Goal: Communication & Community: Answer question/provide support

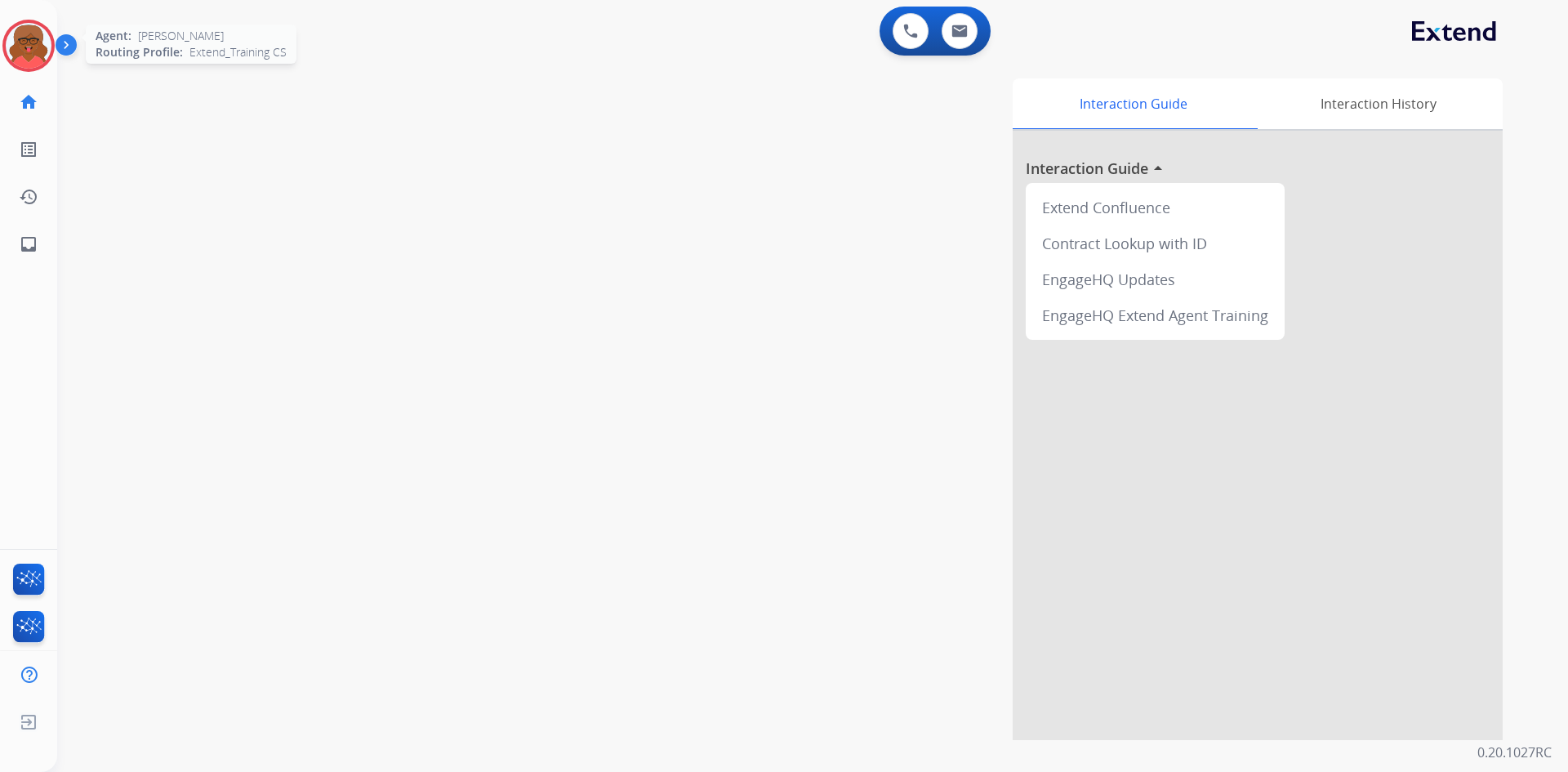
click at [18, 47] on img at bounding box center [29, 46] width 46 height 46
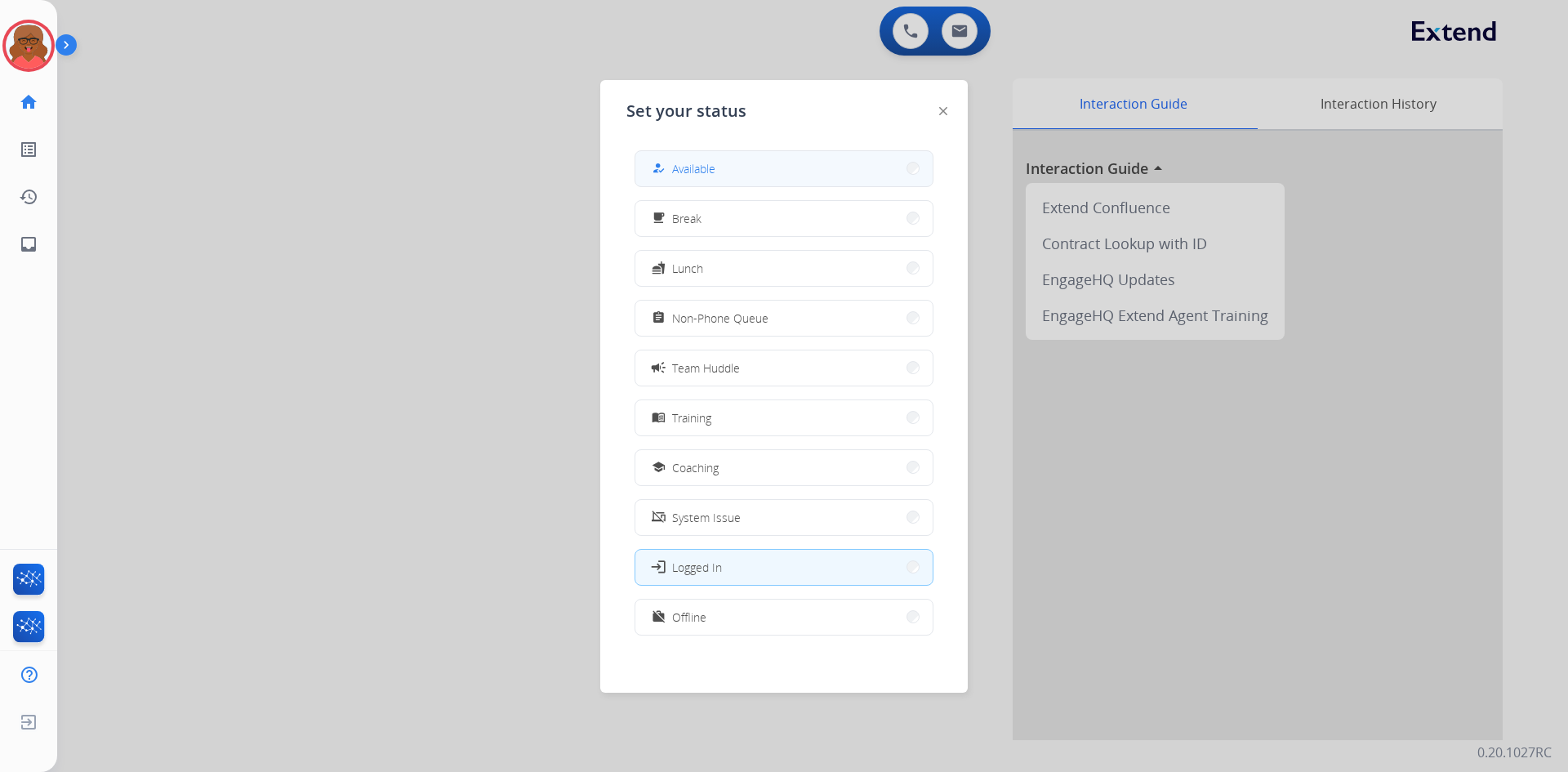
click at [708, 151] on div "how_to_reg Available" at bounding box center [784, 168] width 299 height 36
click at [881, 174] on button "how_to_reg Available" at bounding box center [784, 168] width 297 height 35
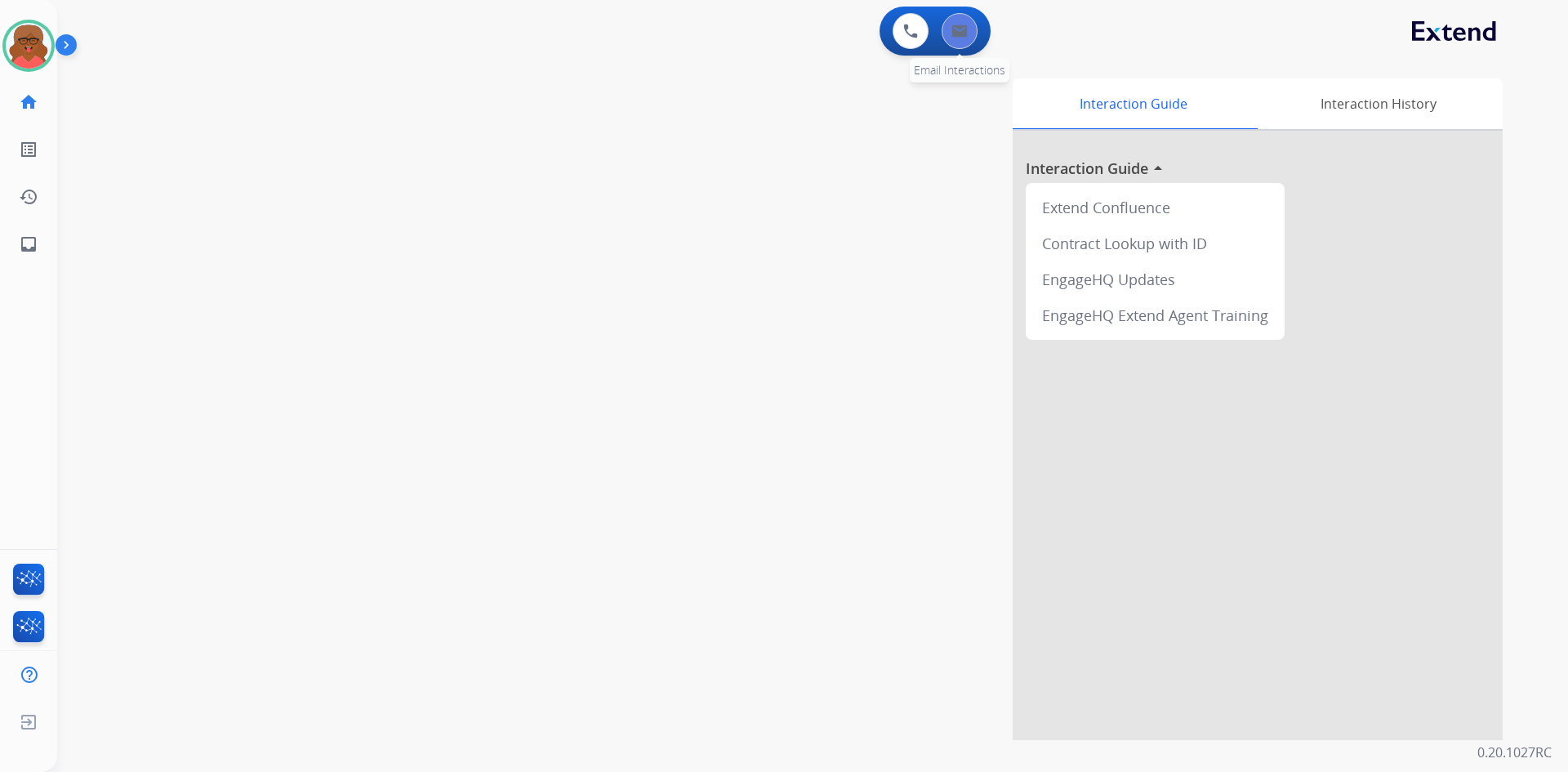
click at [959, 37] on button at bounding box center [959, 30] width 36 height 36
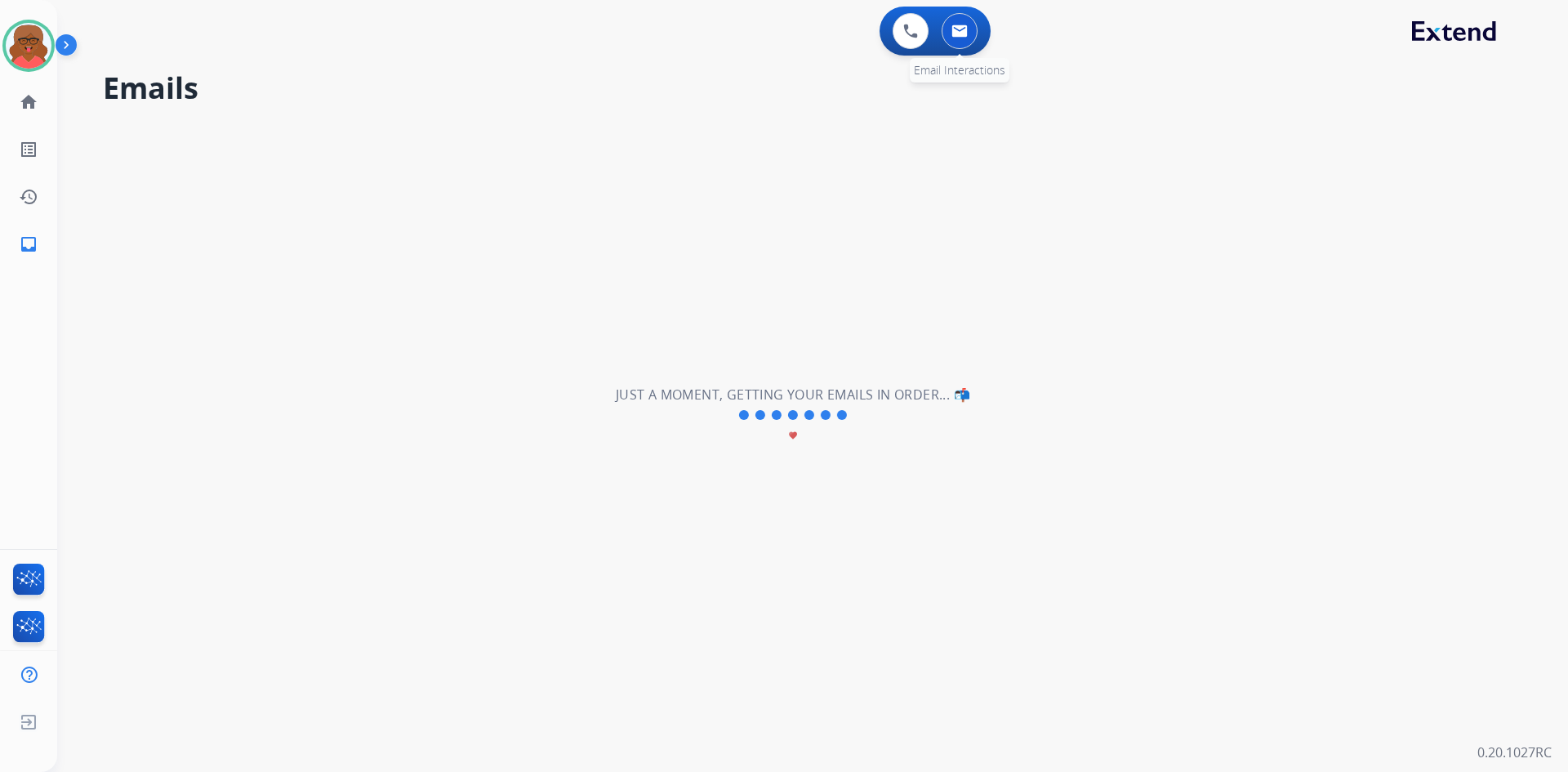
click at [963, 38] on button at bounding box center [959, 30] width 36 height 36
select select "**********"
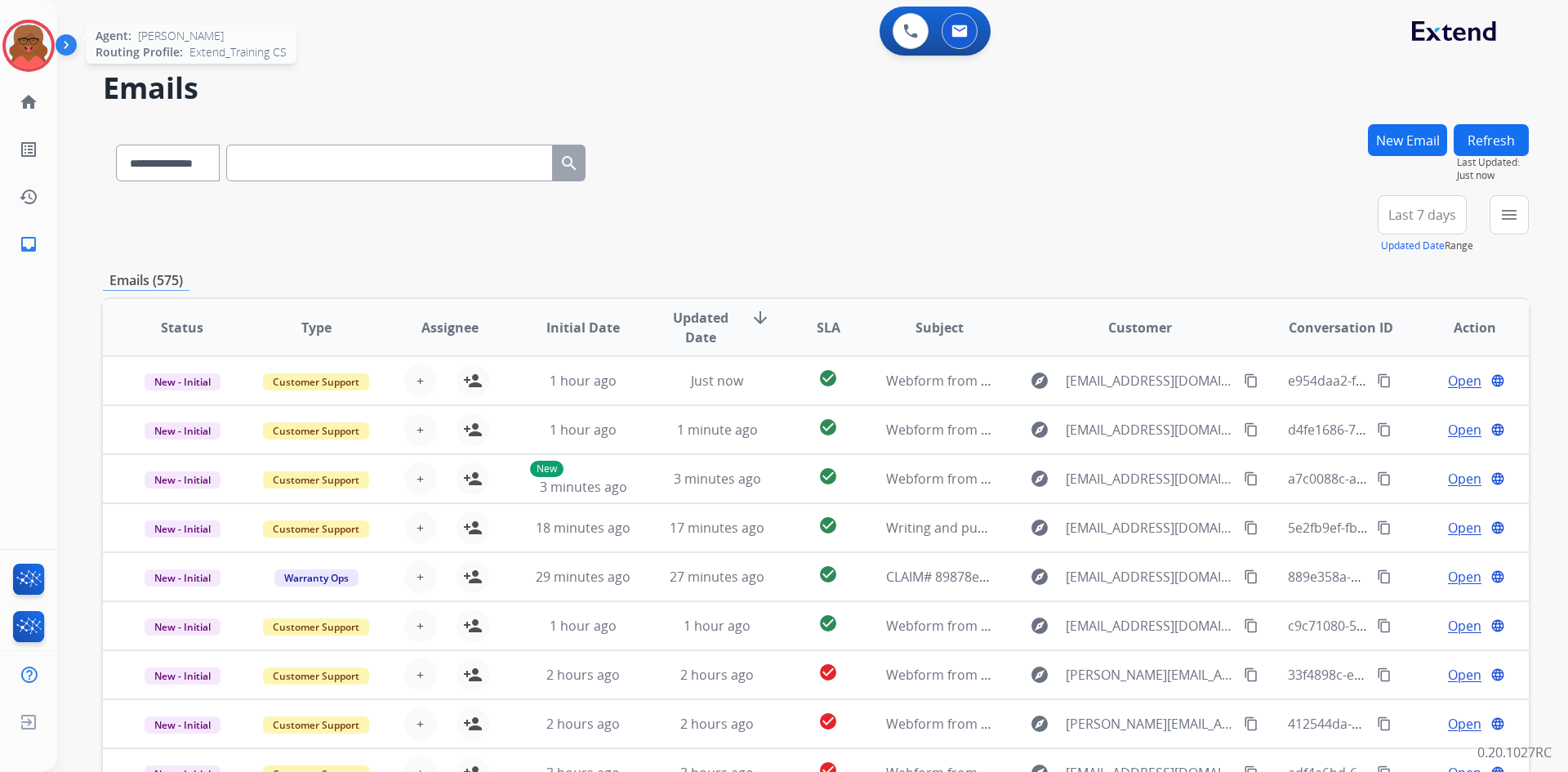
click at [12, 44] on img at bounding box center [29, 46] width 46 height 46
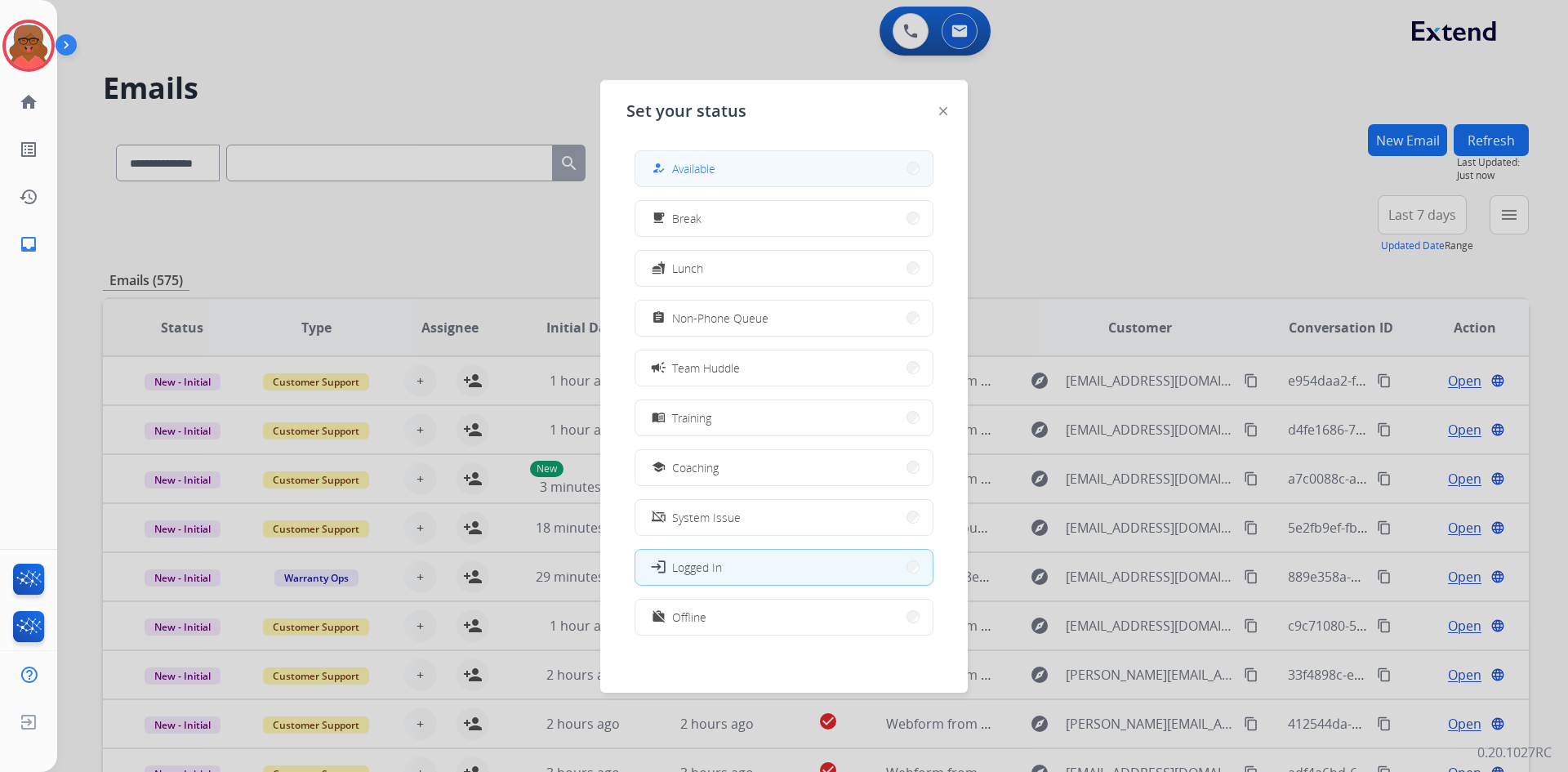
click at [778, 174] on button "how_to_reg Available" at bounding box center [784, 168] width 297 height 35
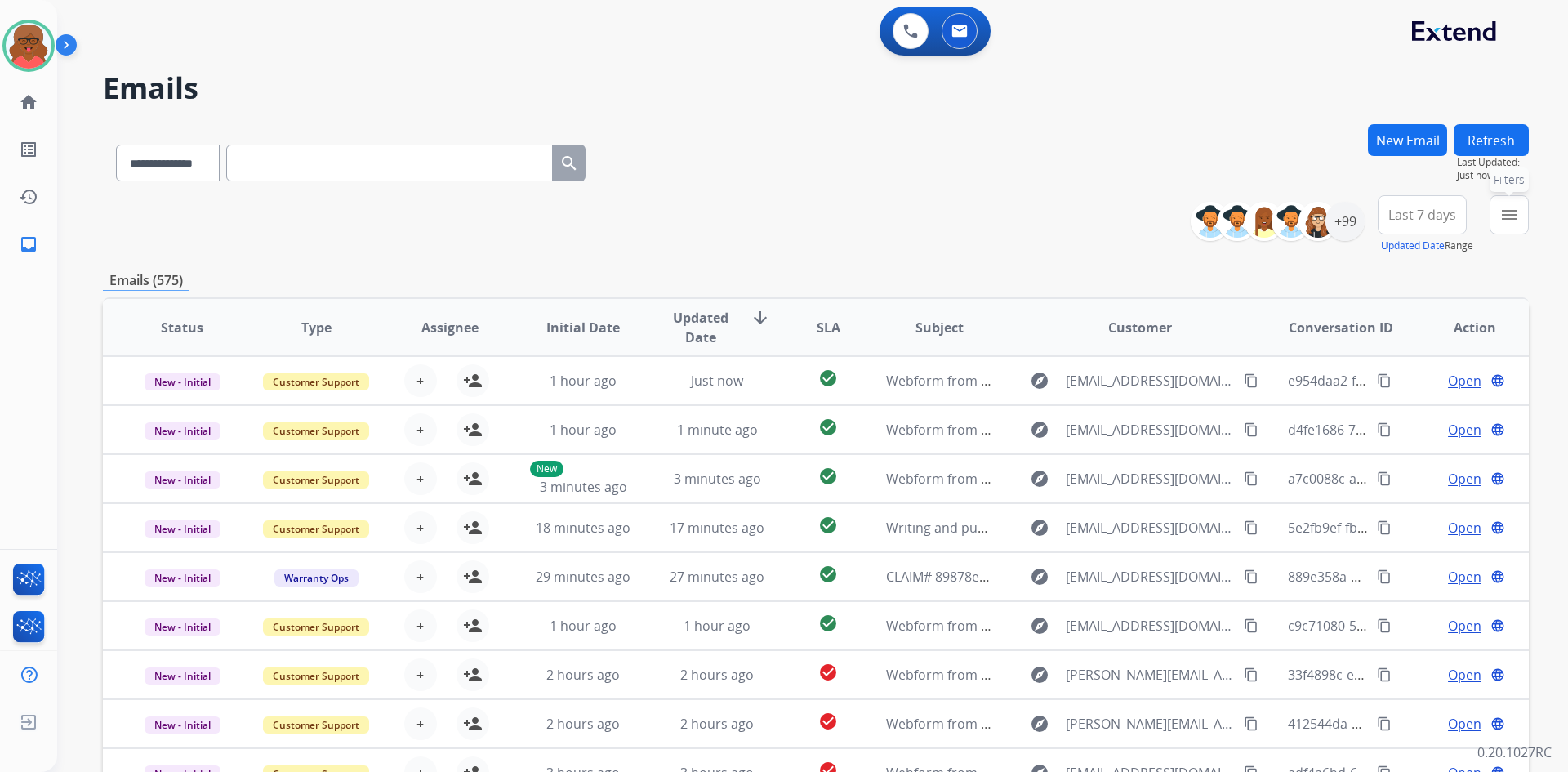
click at [1509, 231] on button "menu Filters" at bounding box center [1510, 215] width 39 height 39
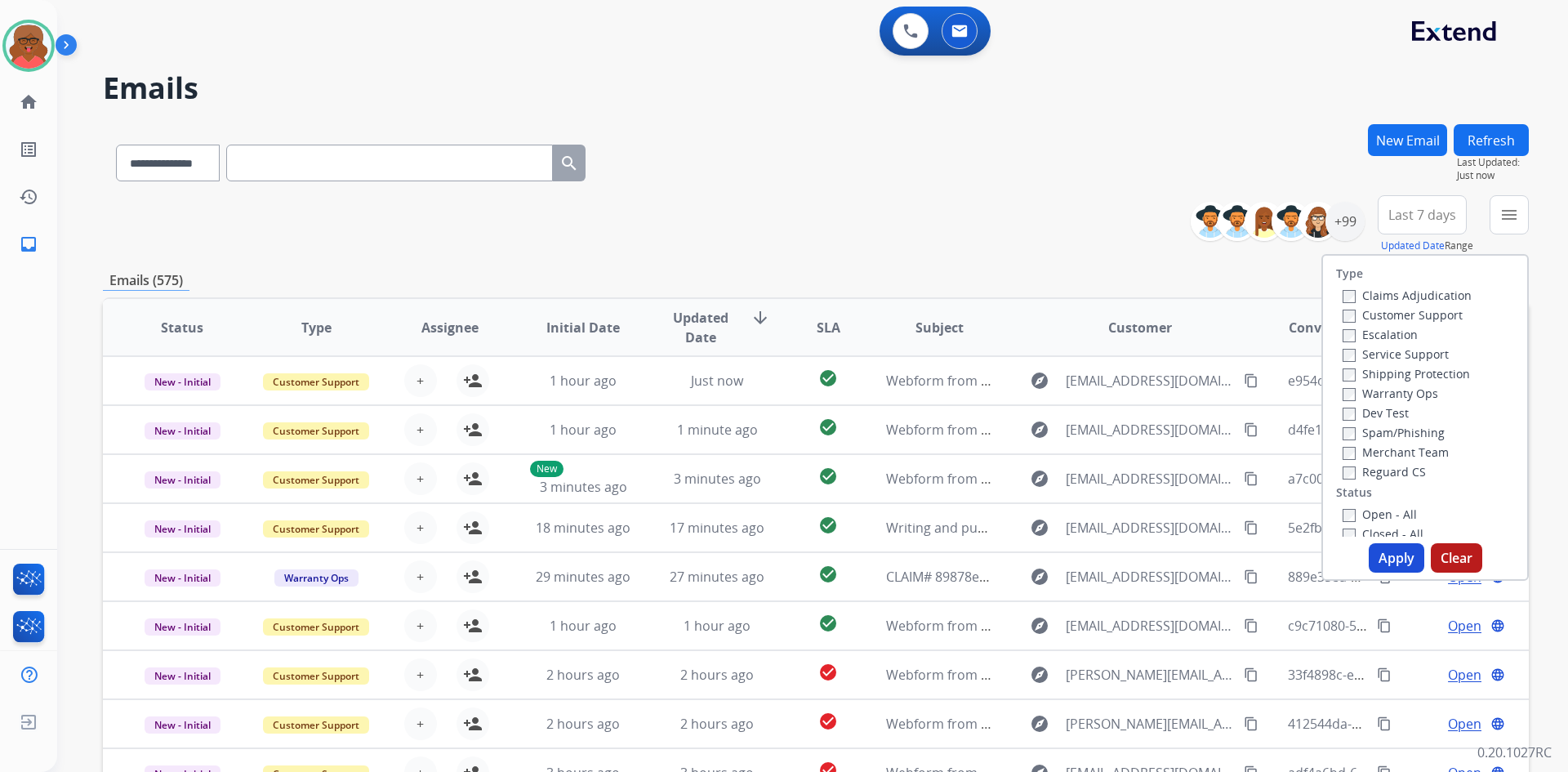
click at [1378, 471] on label "Reguard CS" at bounding box center [1384, 471] width 83 height 15
click at [1382, 516] on label "Open - All" at bounding box center [1380, 514] width 75 height 15
click at [1429, 372] on label "Shipping Protection" at bounding box center [1406, 373] width 128 height 15
click at [1424, 321] on label "Customer Support" at bounding box center [1403, 315] width 120 height 15
click at [1398, 549] on button "Apply" at bounding box center [1397, 558] width 56 height 30
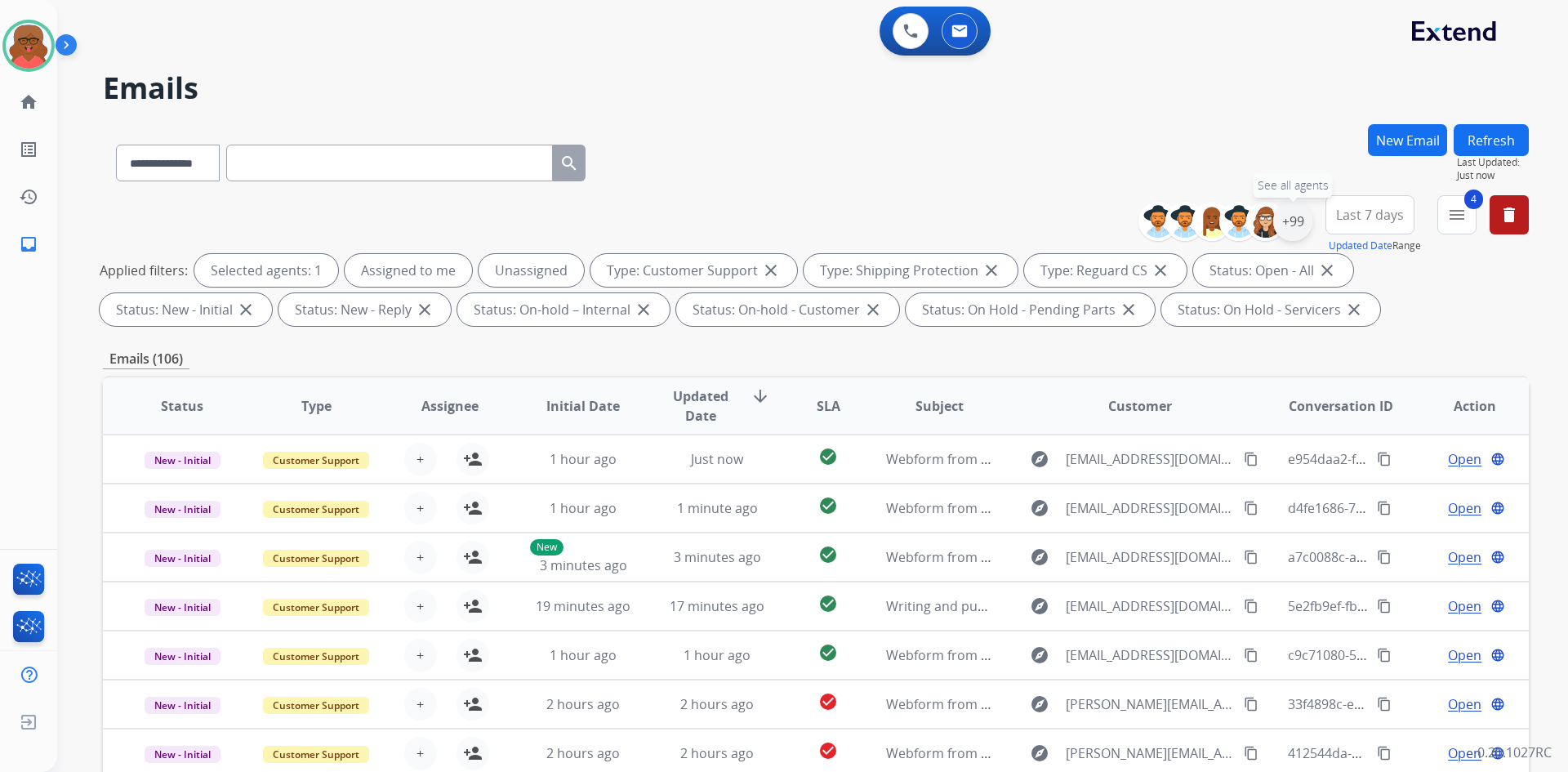
click at [1306, 218] on div "+99" at bounding box center [1293, 221] width 39 height 39
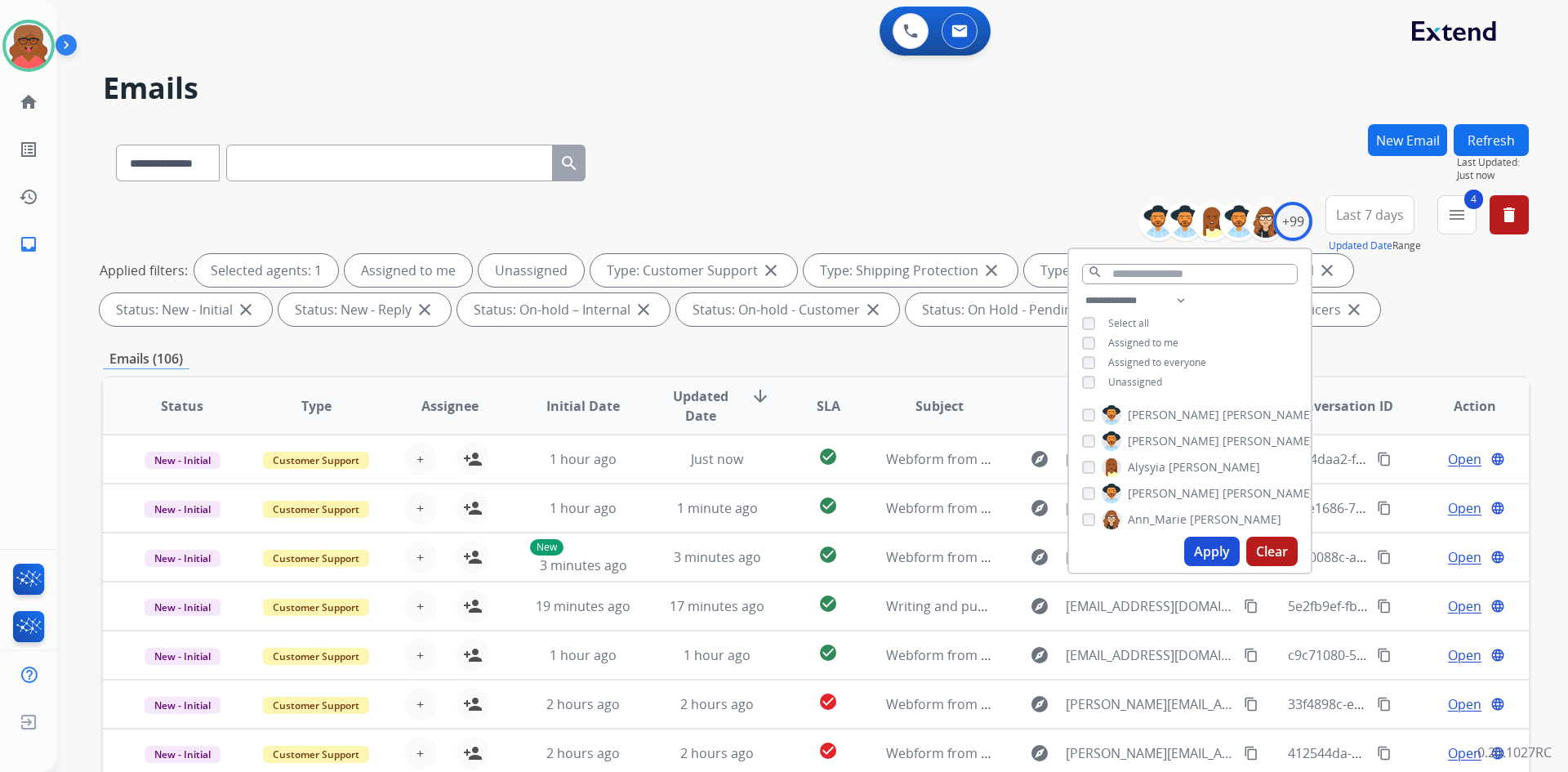
click at [1340, 350] on div "Emails (106)" at bounding box center [816, 359] width 1427 height 20
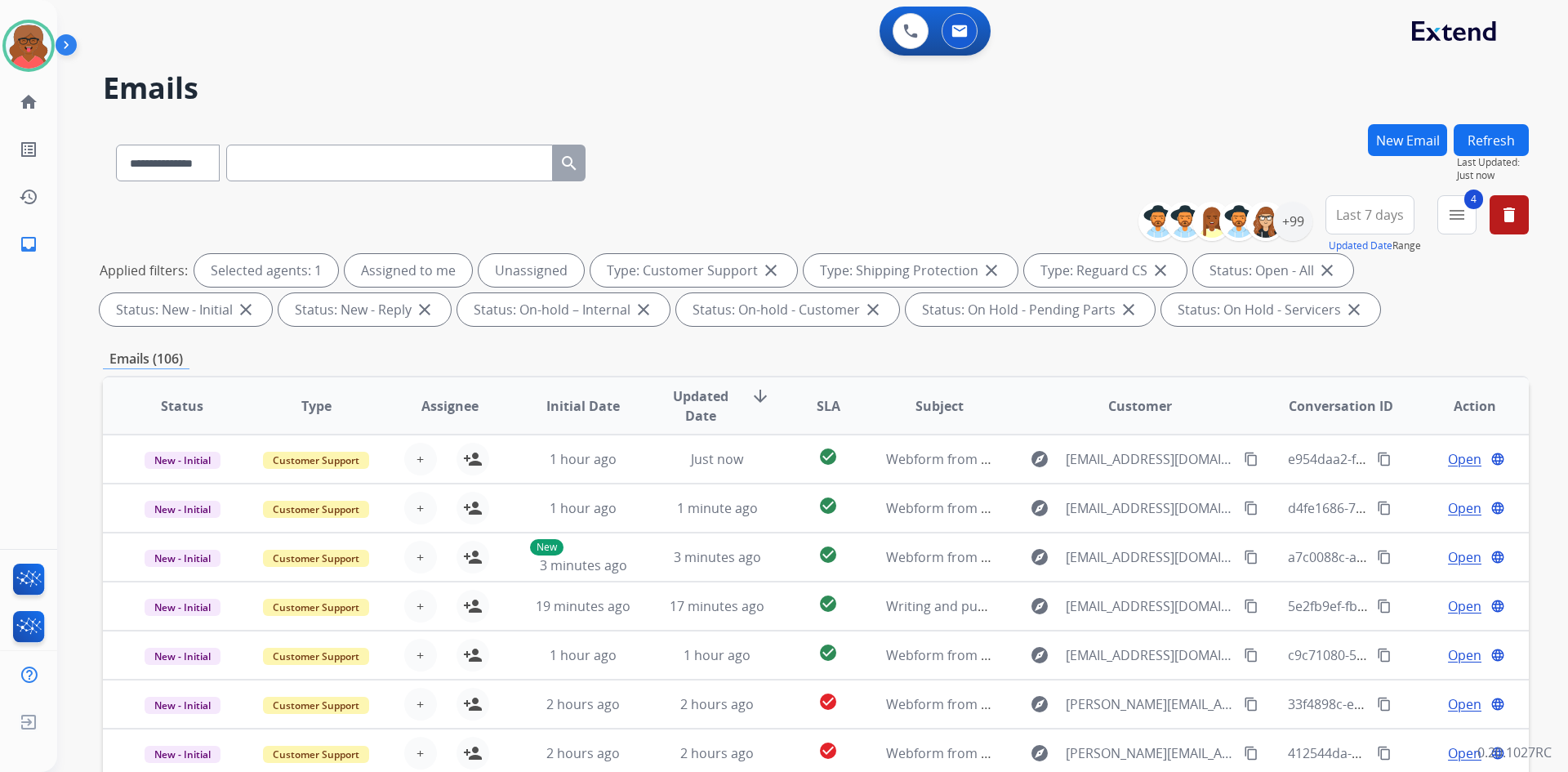
scroll to position [163, 0]
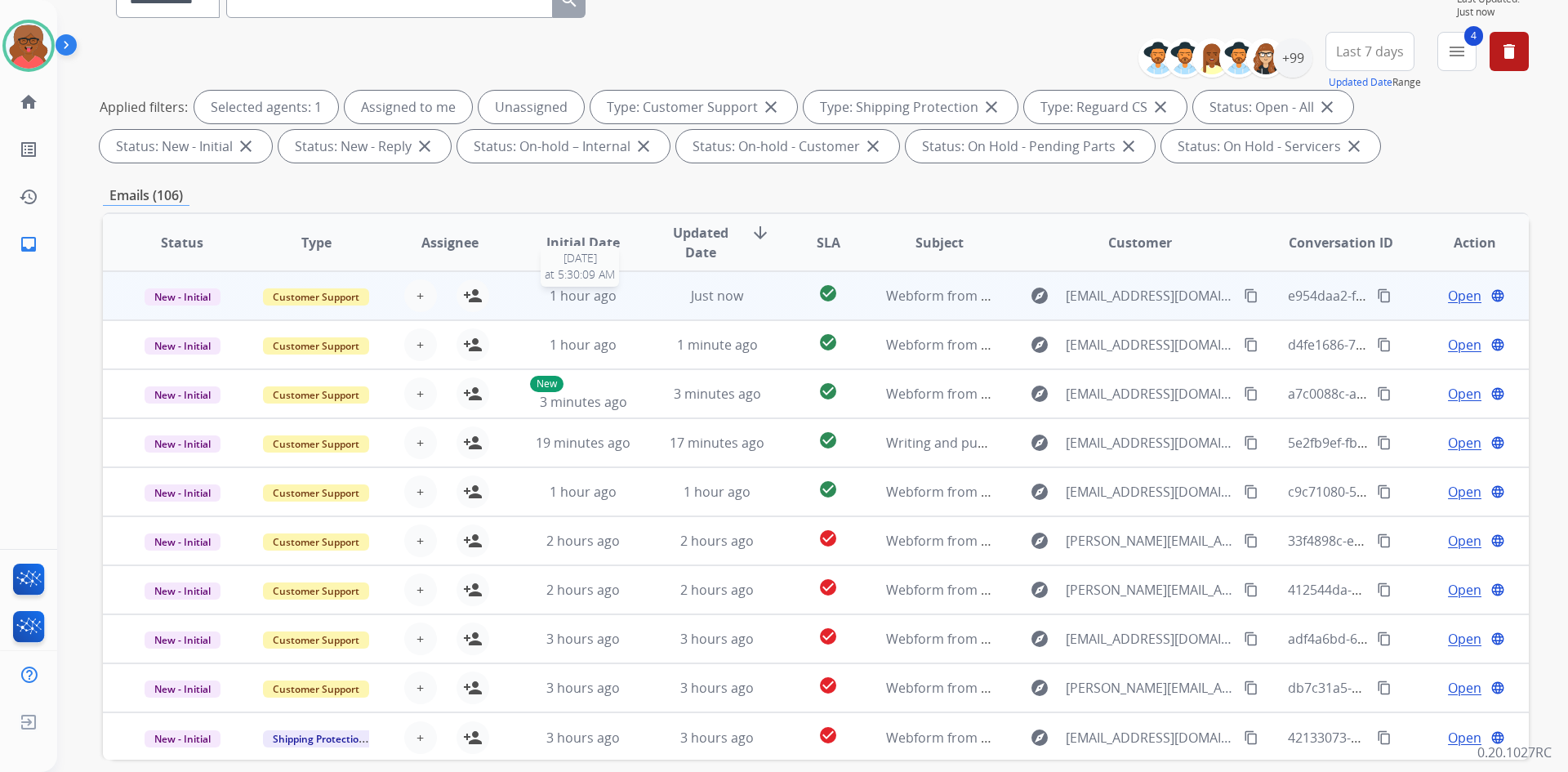
click at [623, 291] on div "1 hour ago" at bounding box center [583, 295] width 107 height 19
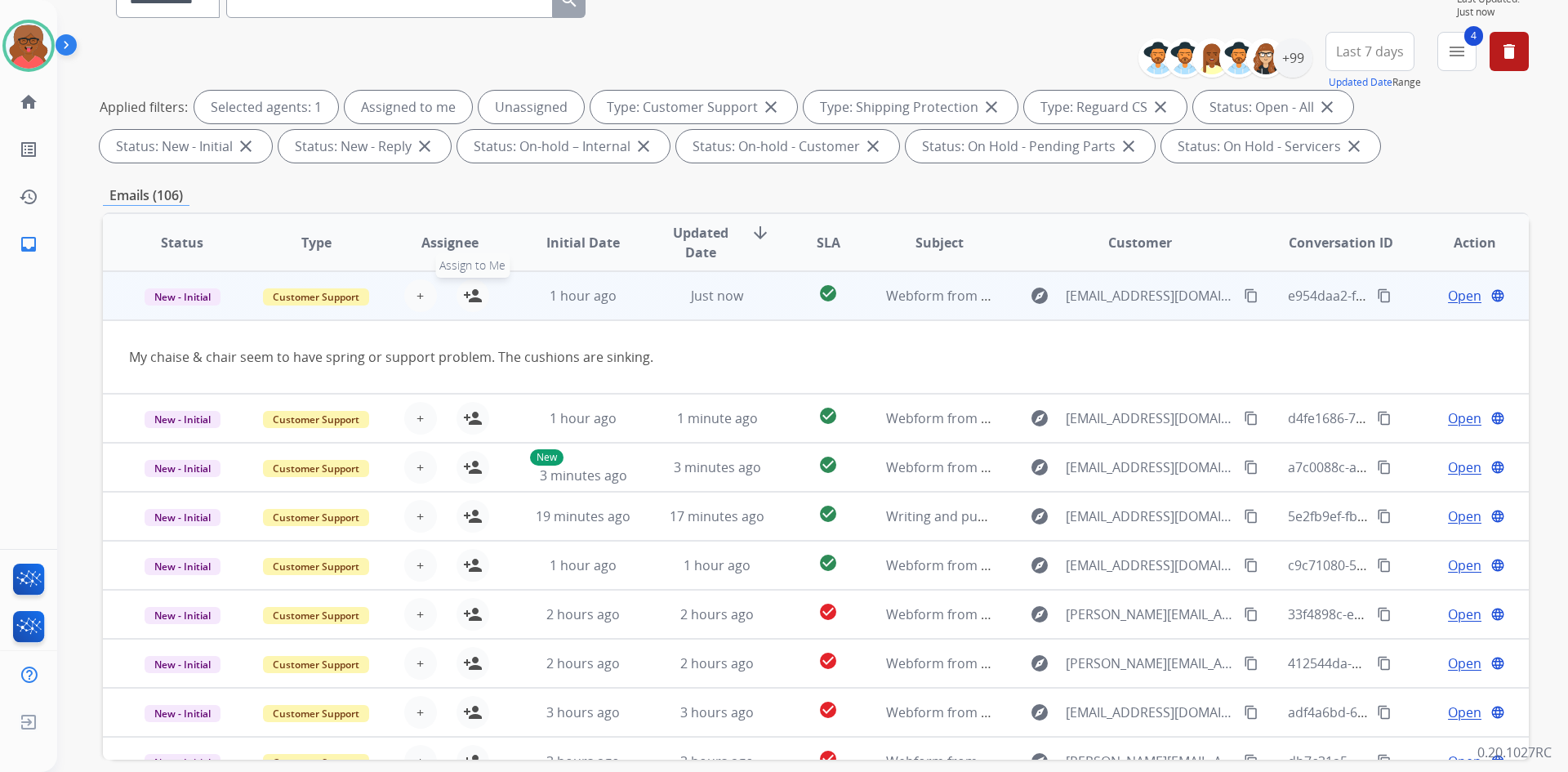
click at [470, 294] on mat-icon "person_add" at bounding box center [472, 295] width 19 height 19
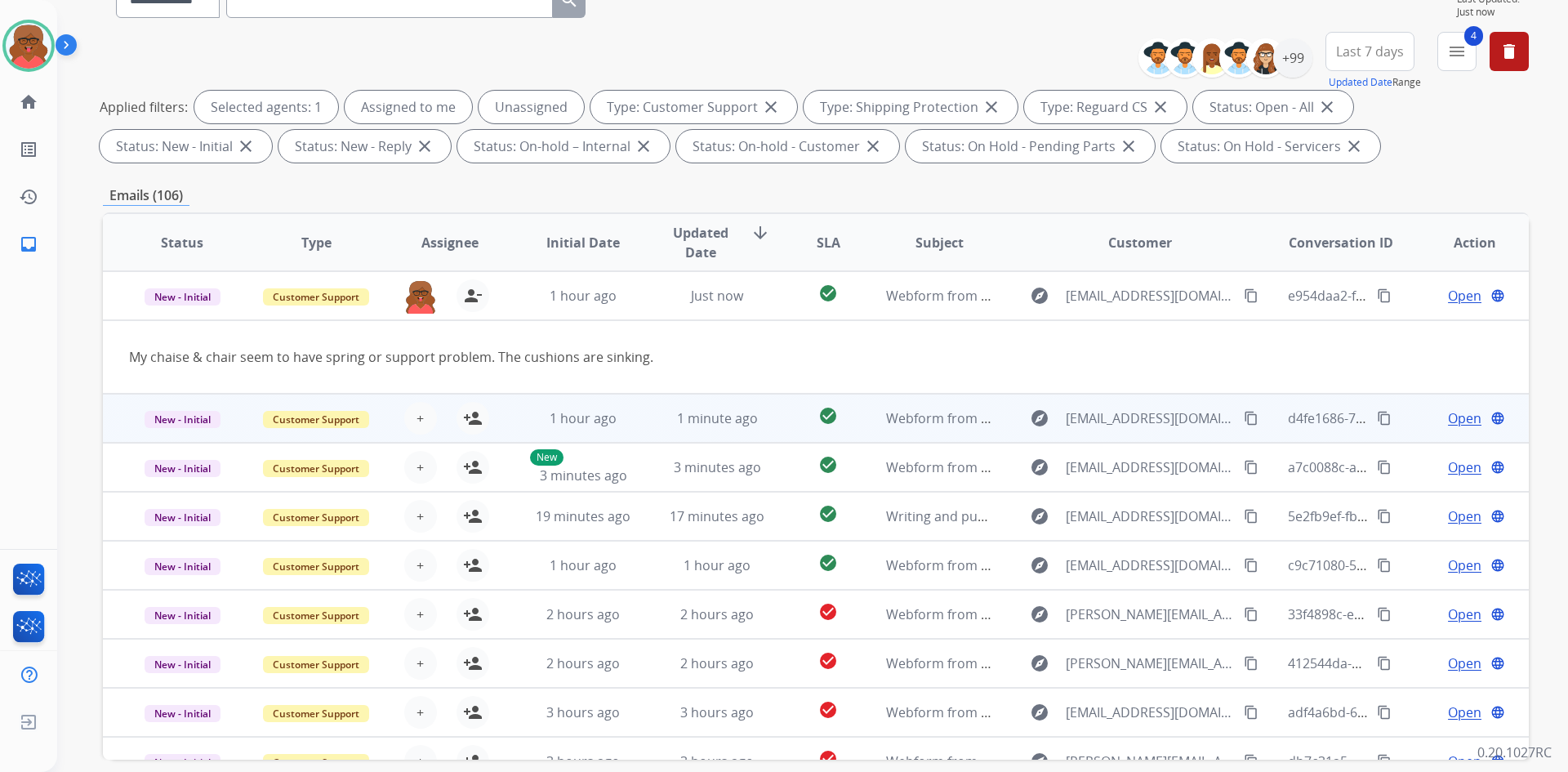
click at [523, 419] on td "1 hour ago" at bounding box center [571, 418] width 134 height 49
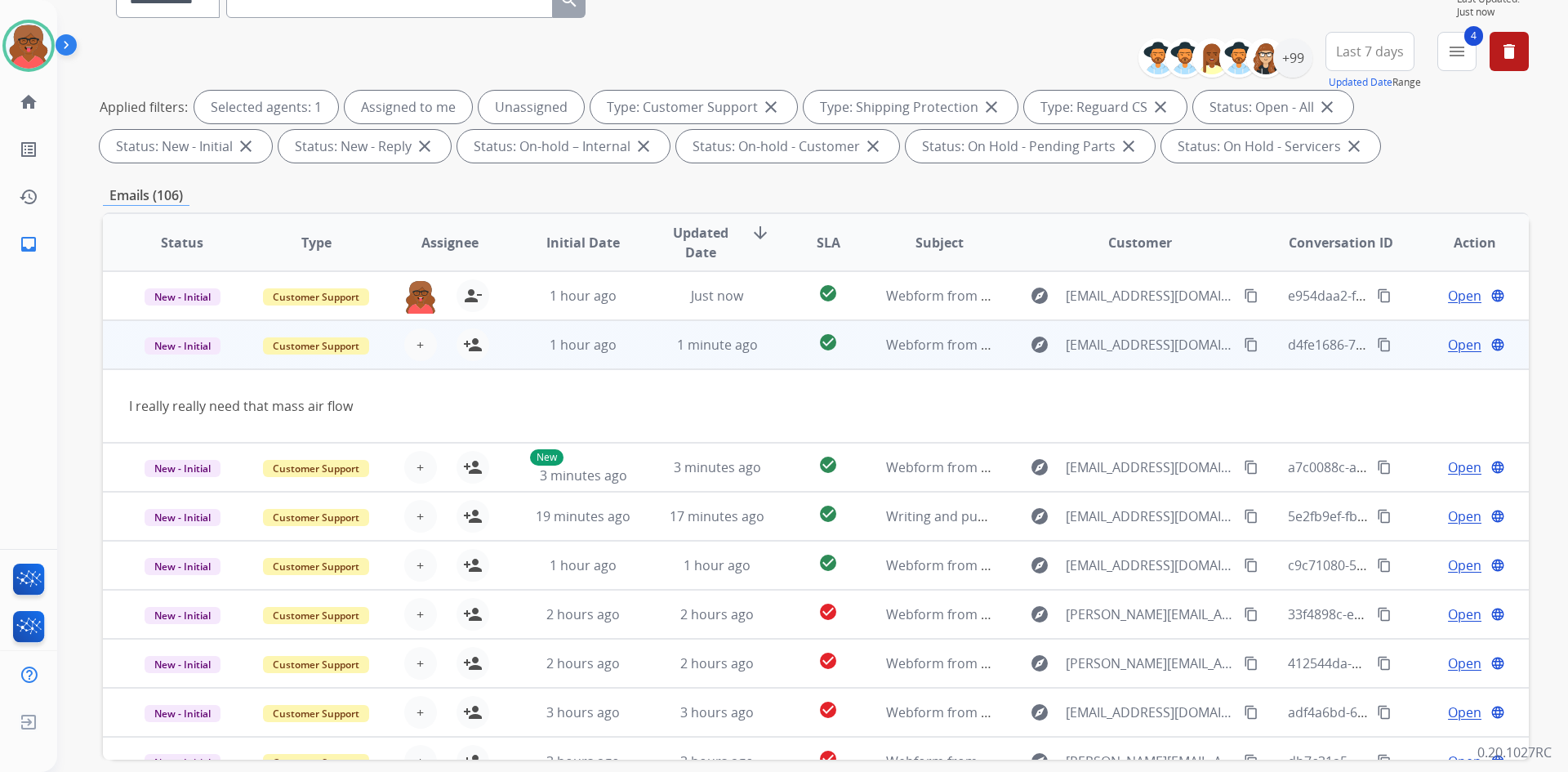
scroll to position [49, 0]
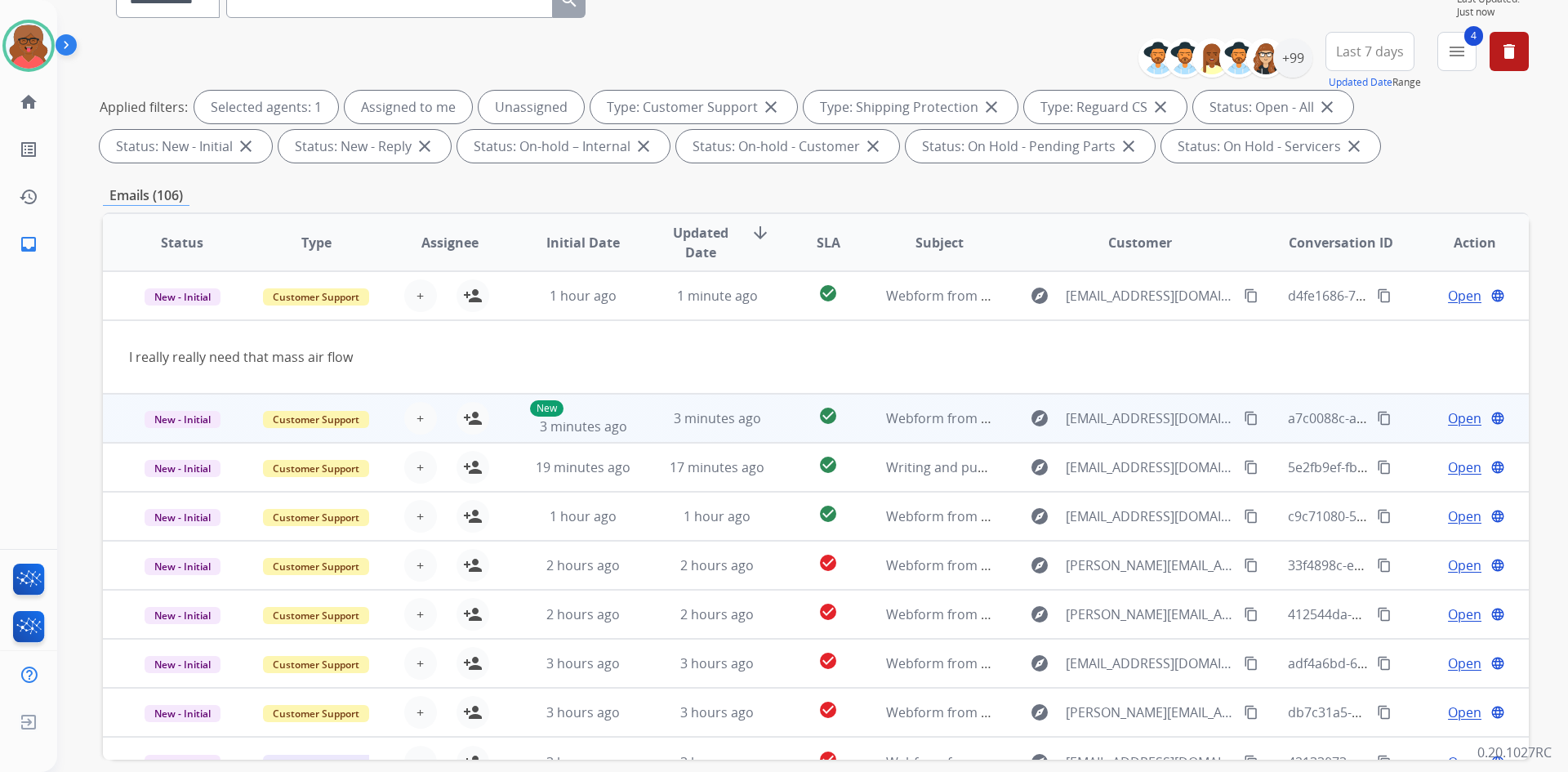
click at [504, 426] on td "New 3 minutes ago" at bounding box center [571, 418] width 134 height 49
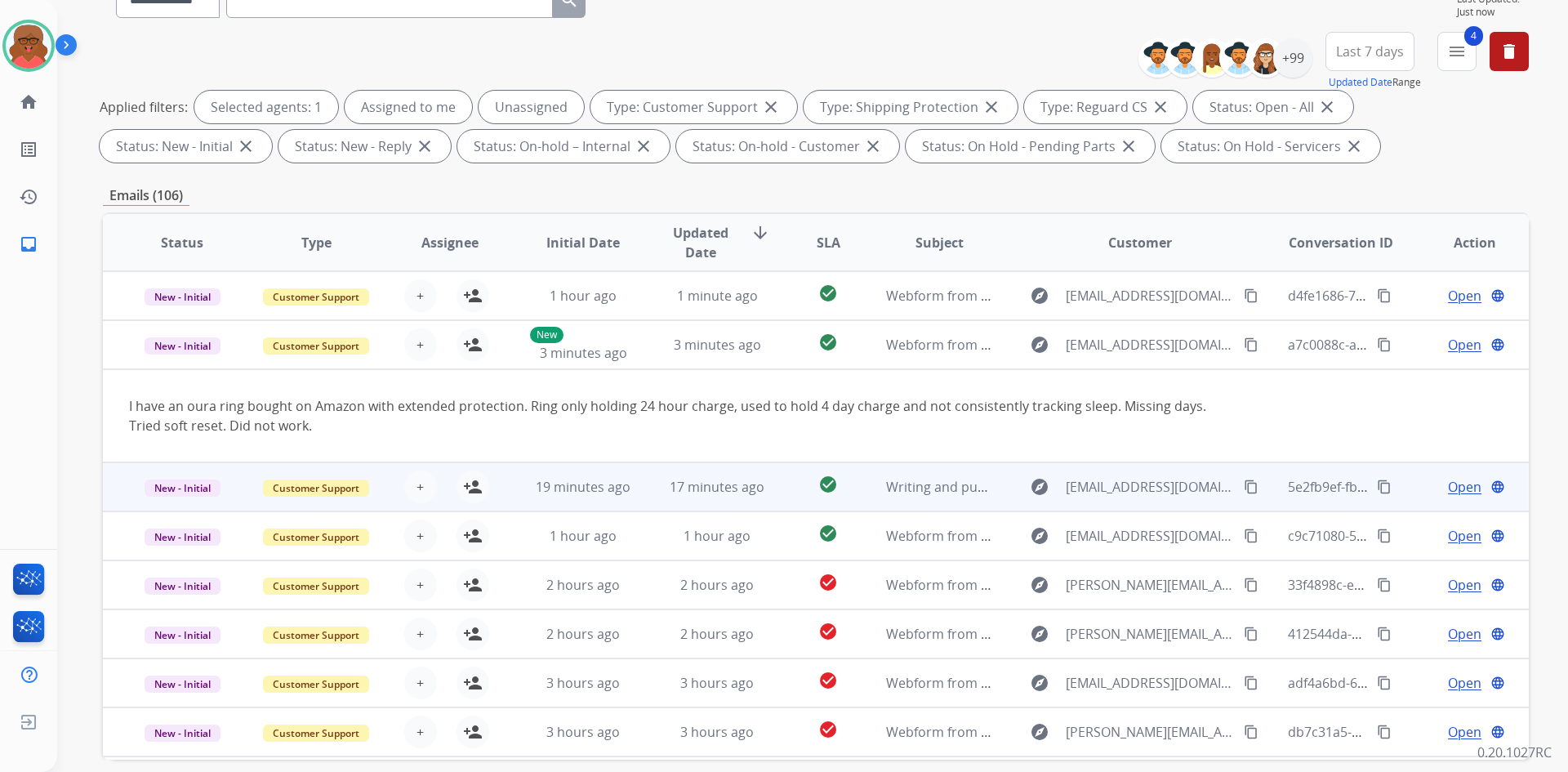
scroll to position [95, 0]
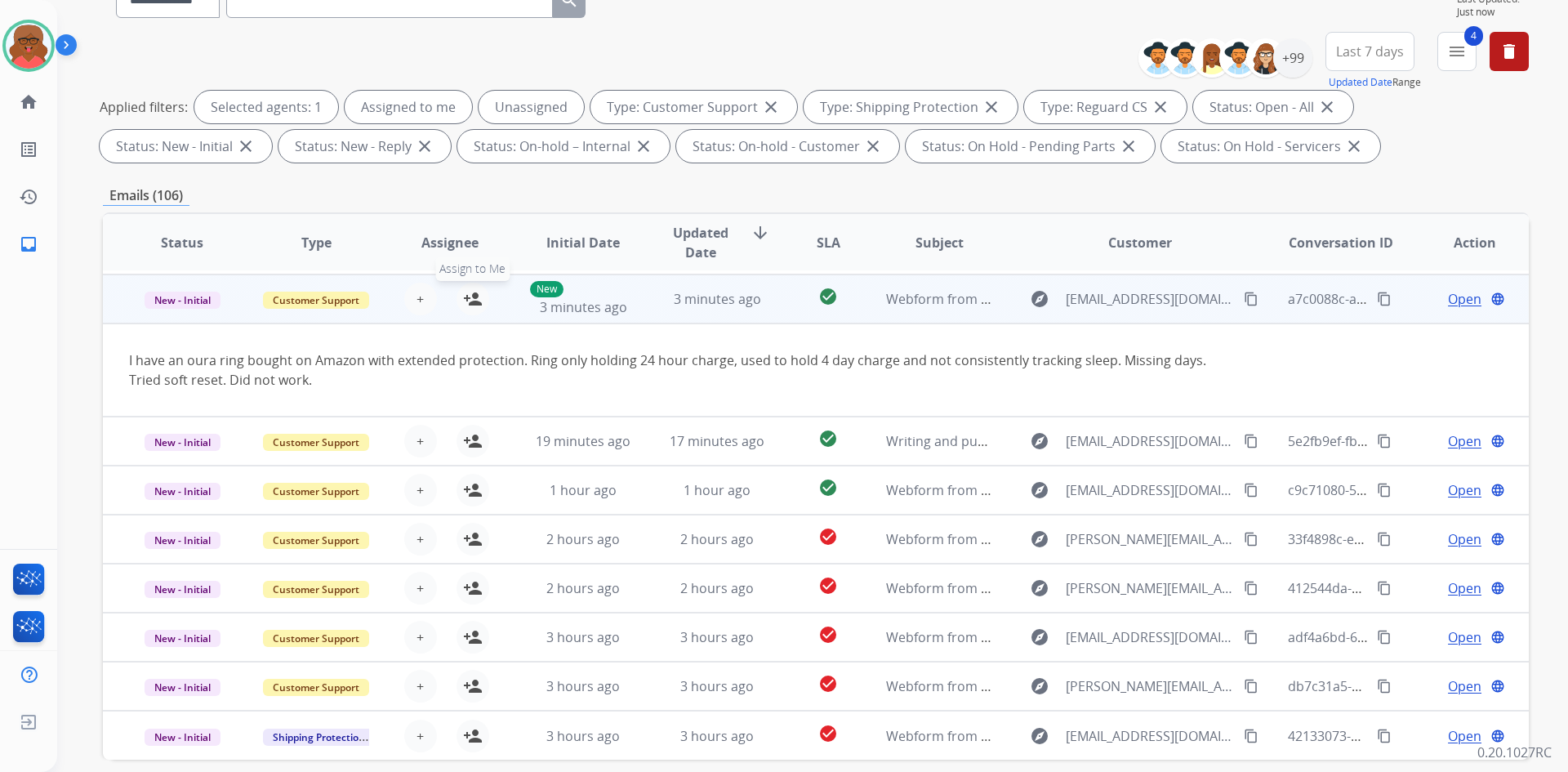
click at [466, 297] on mat-icon "person_add" at bounding box center [472, 299] width 19 height 19
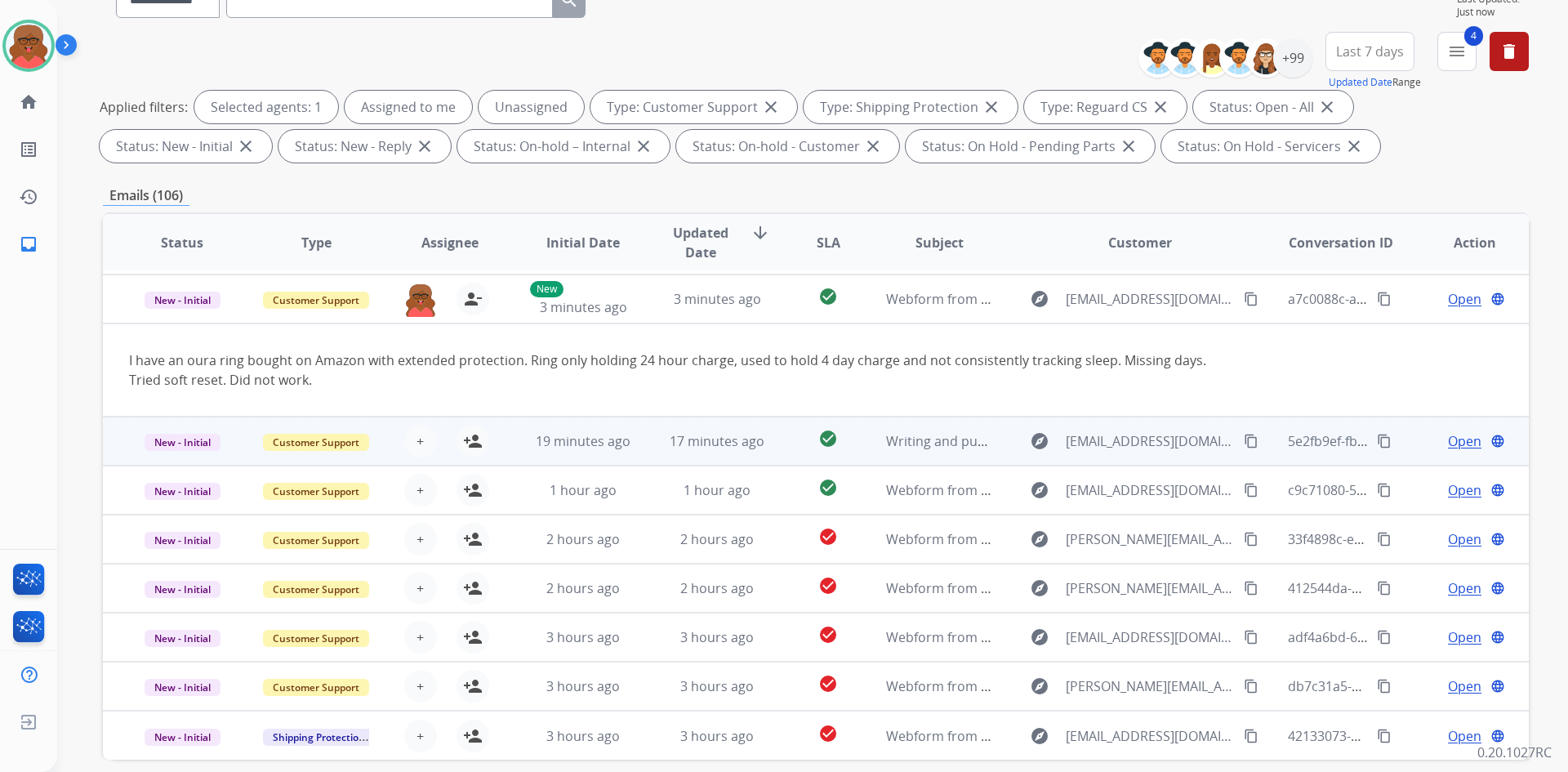
click at [517, 448] on td "19 minutes ago" at bounding box center [571, 441] width 134 height 49
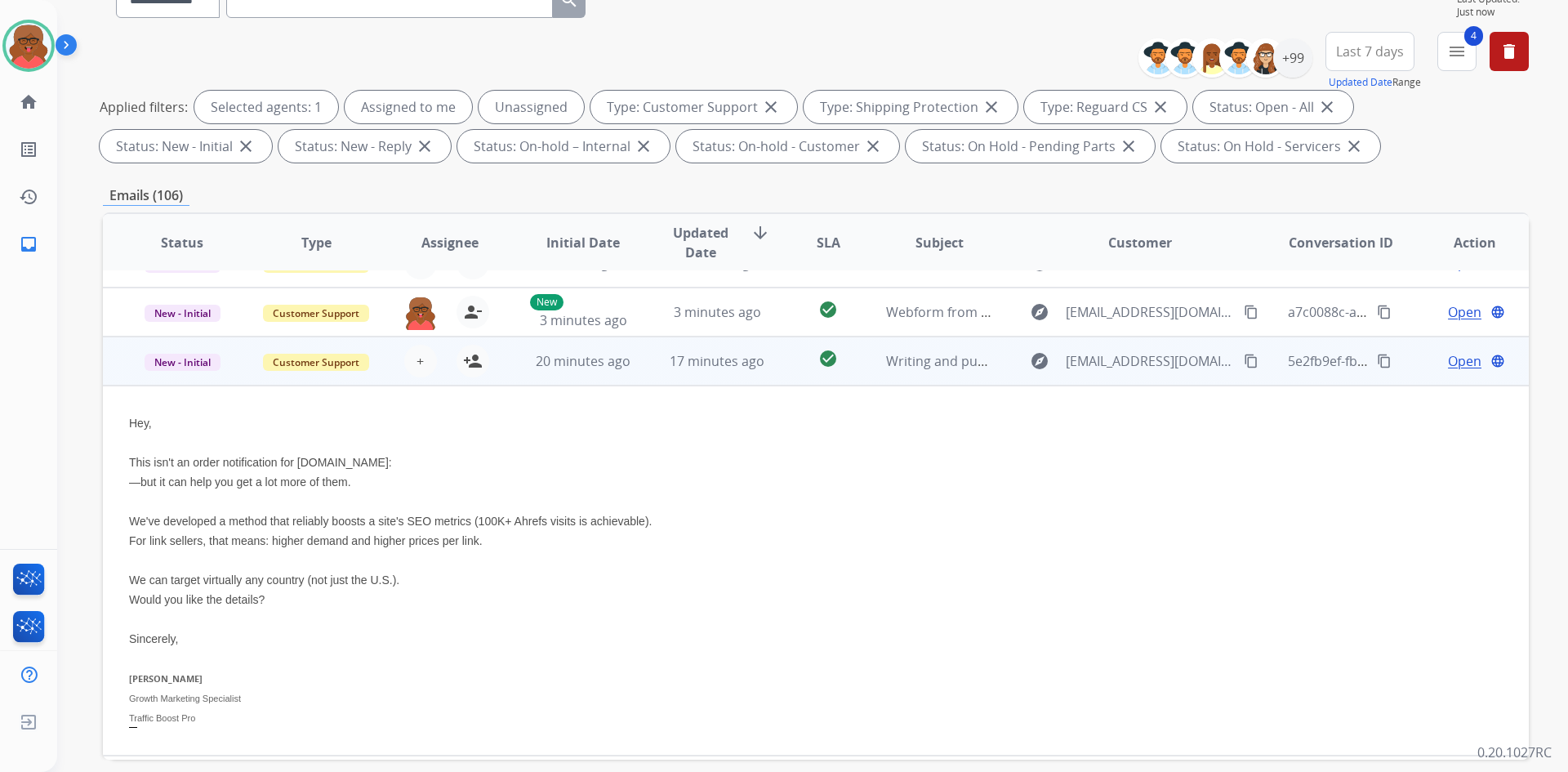
scroll to position [147, 0]
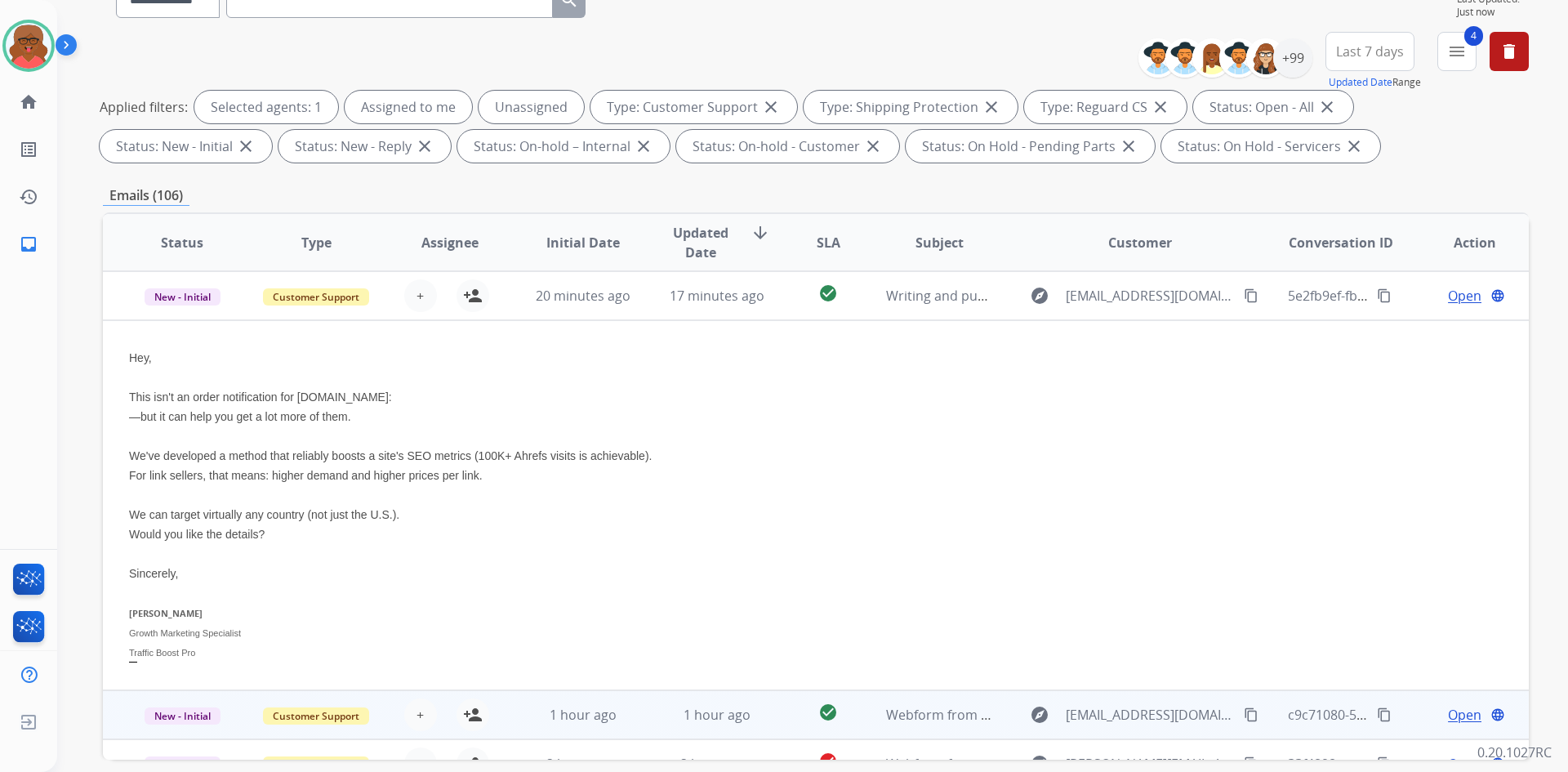
click at [523, 702] on td "1 hour ago" at bounding box center [571, 714] width 134 height 49
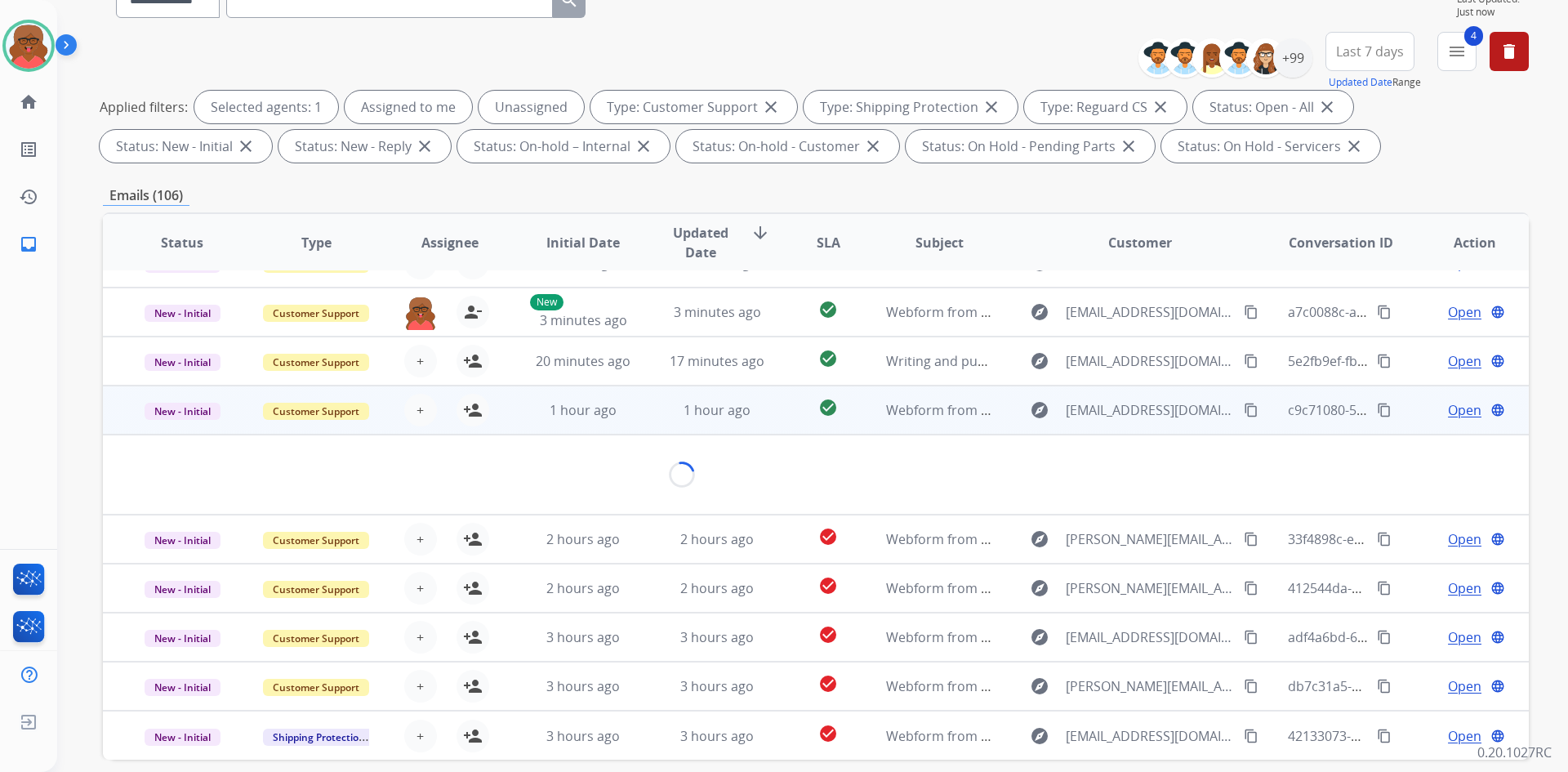
scroll to position [75, 0]
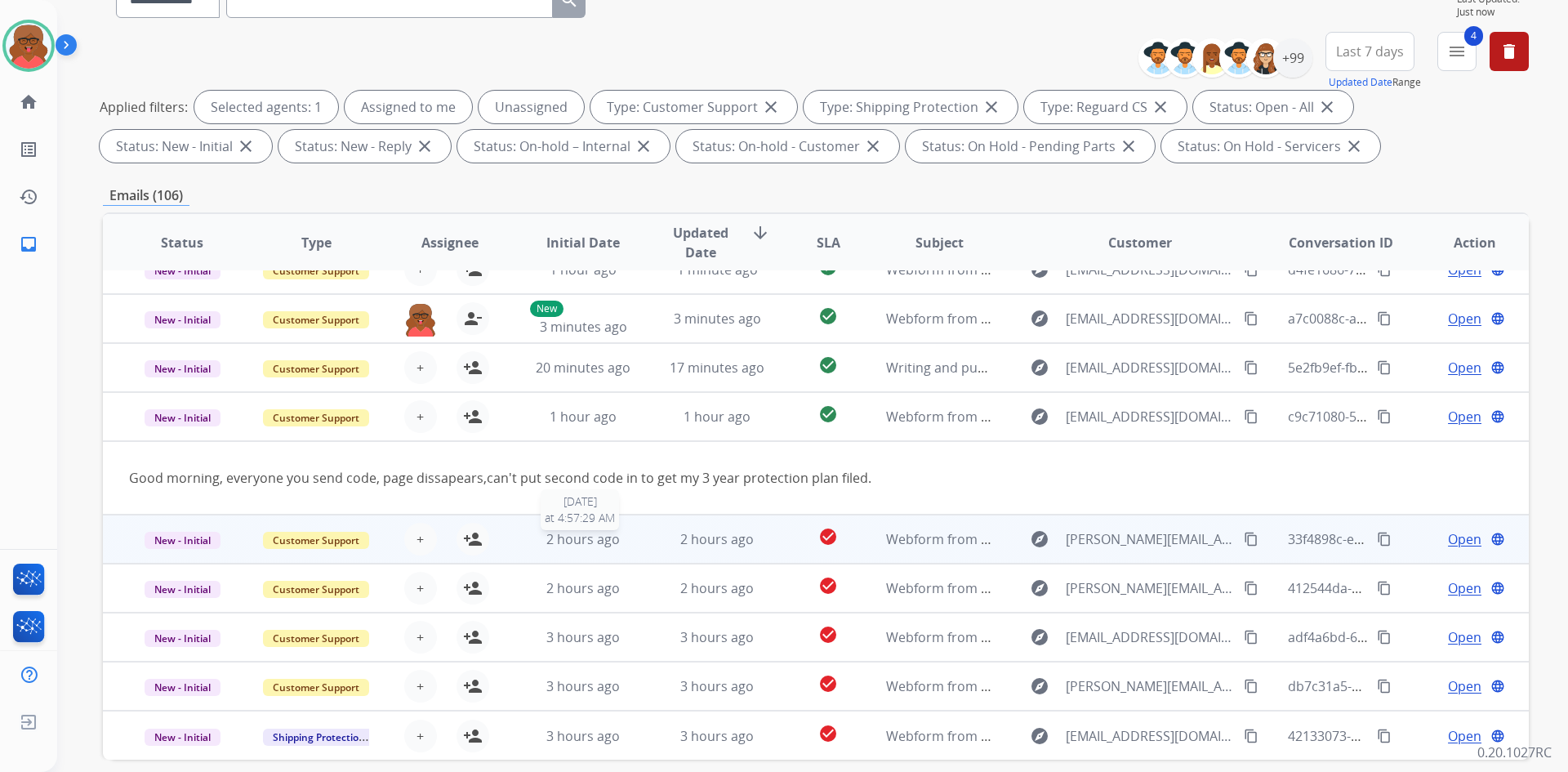
click at [592, 537] on span "2 hours ago" at bounding box center [582, 538] width 74 height 18
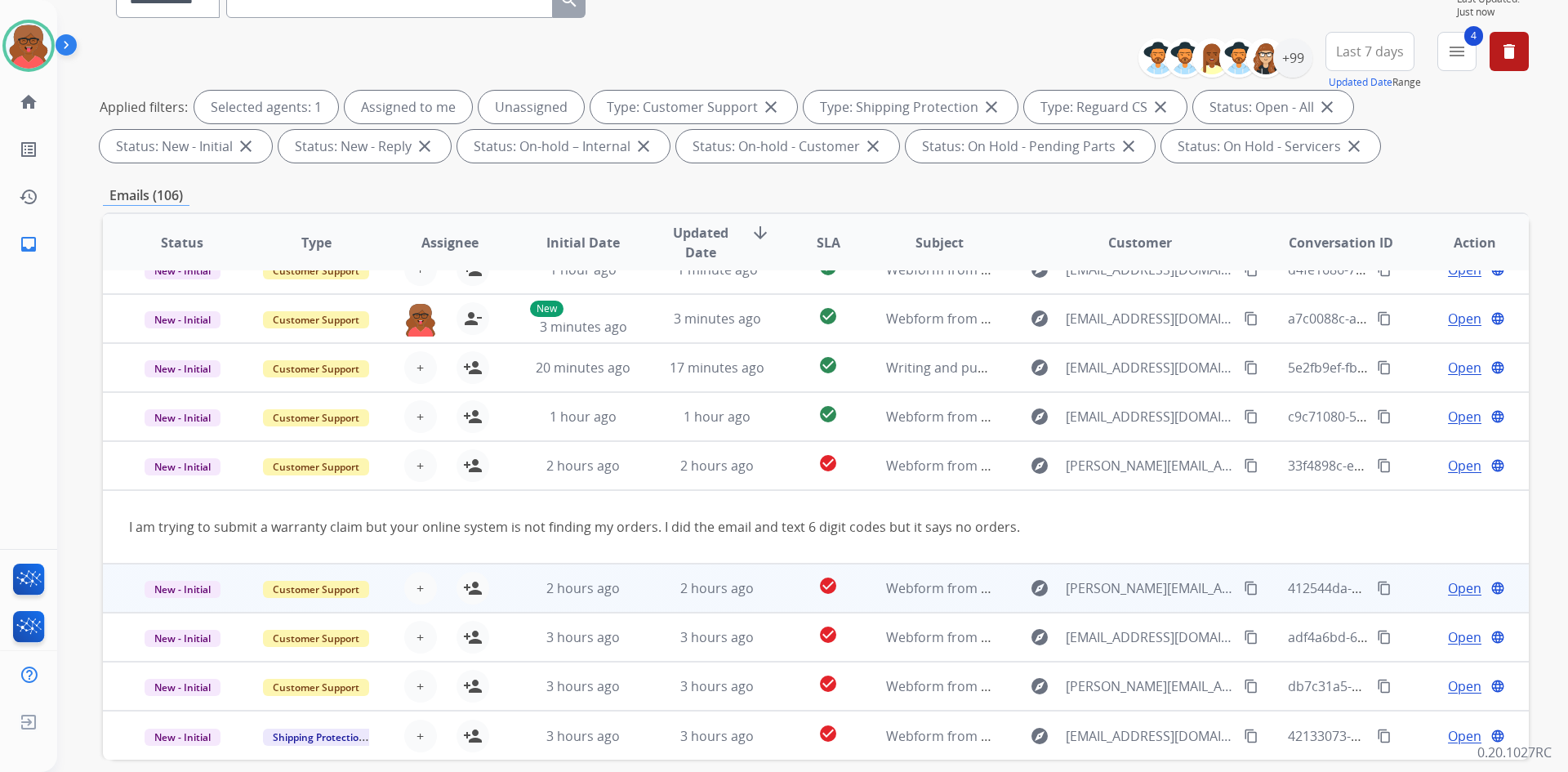
click at [668, 584] on div "2 hours ago" at bounding box center [717, 587] width 107 height 19
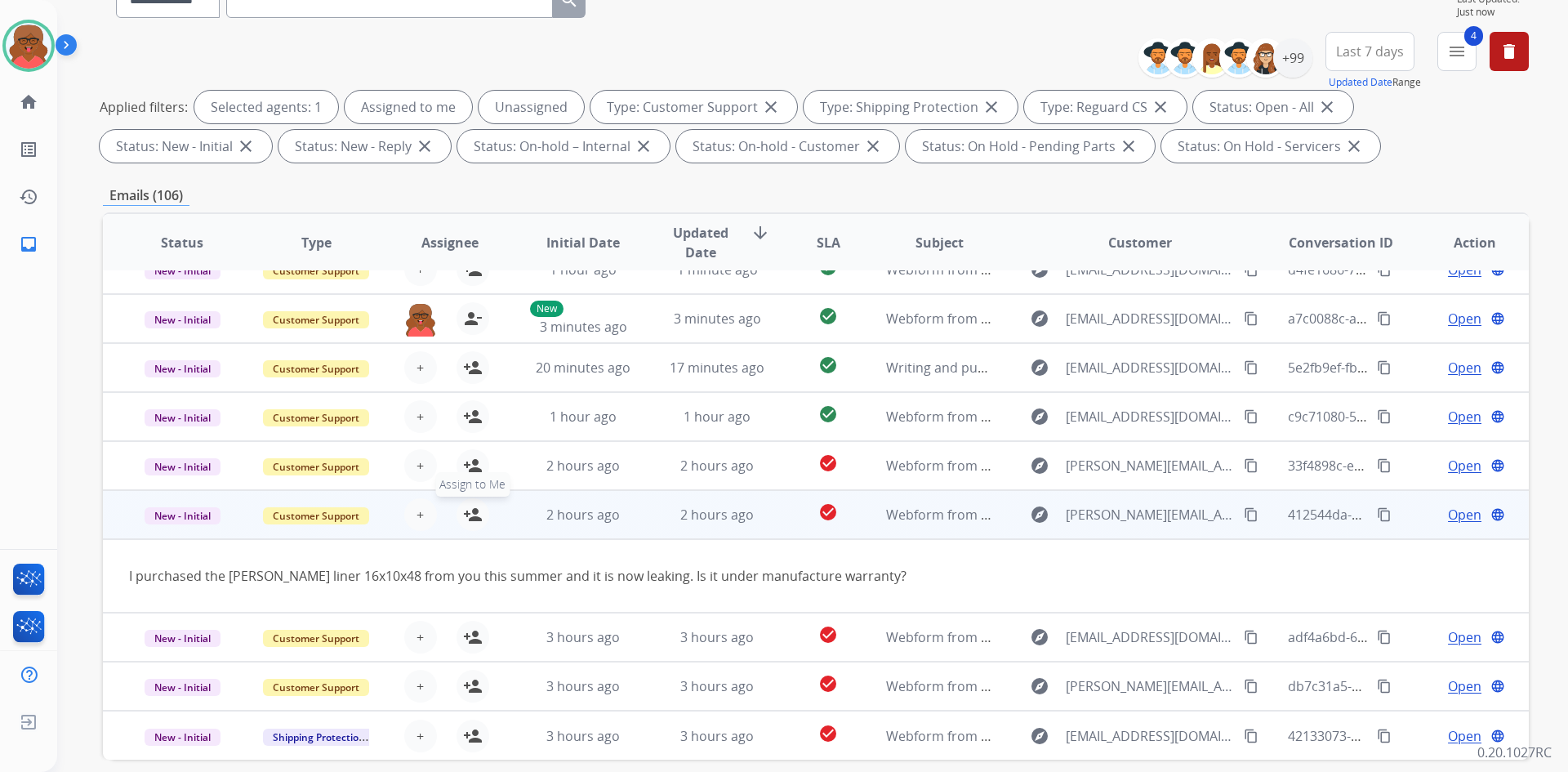
click at [477, 510] on mat-icon "person_add" at bounding box center [472, 514] width 19 height 19
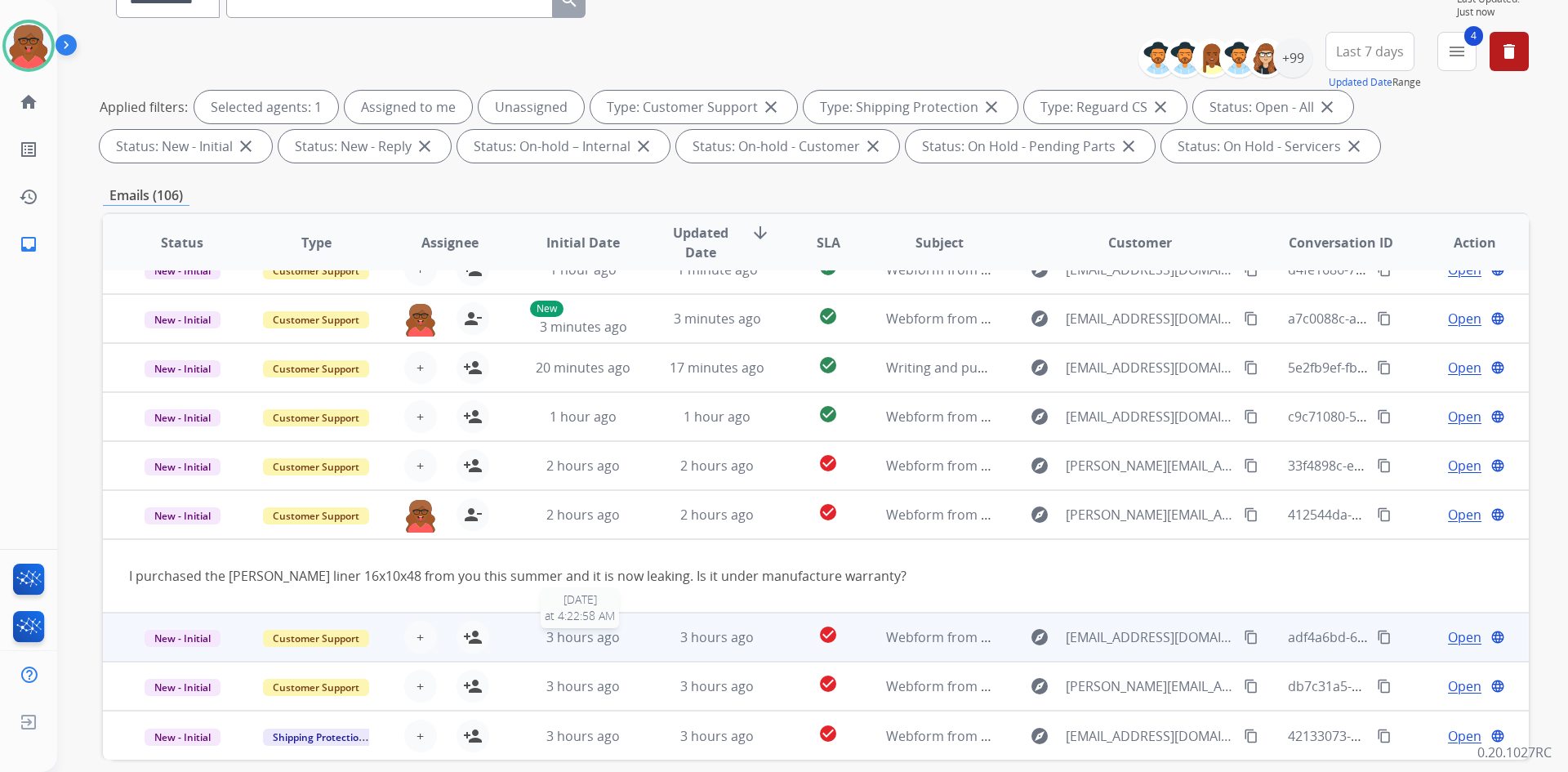
click at [560, 642] on span "3 hours ago" at bounding box center [582, 637] width 74 height 18
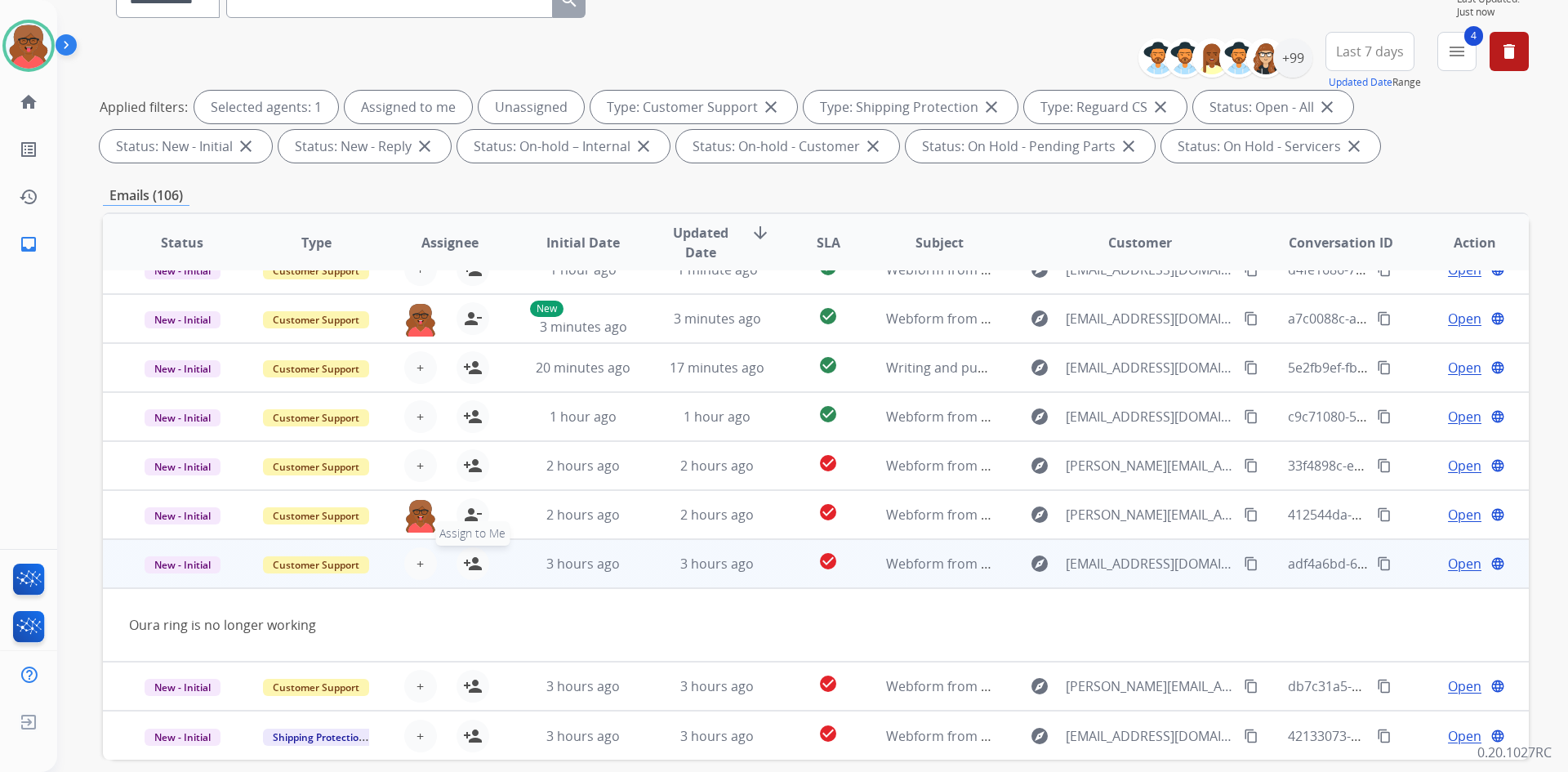
click at [472, 566] on mat-icon "person_add" at bounding box center [472, 563] width 19 height 19
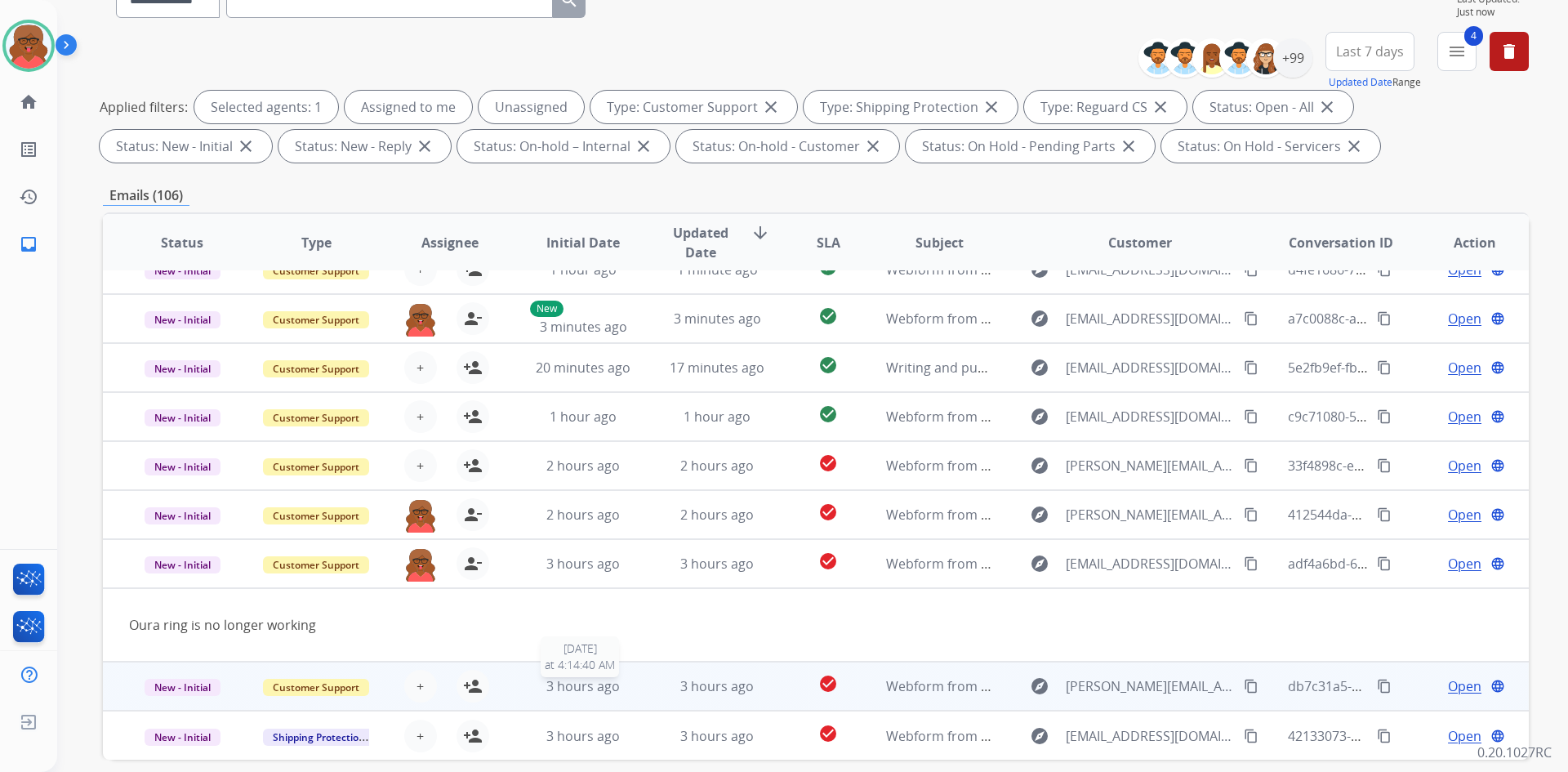
click at [551, 679] on span "3 hours ago" at bounding box center [582, 686] width 74 height 18
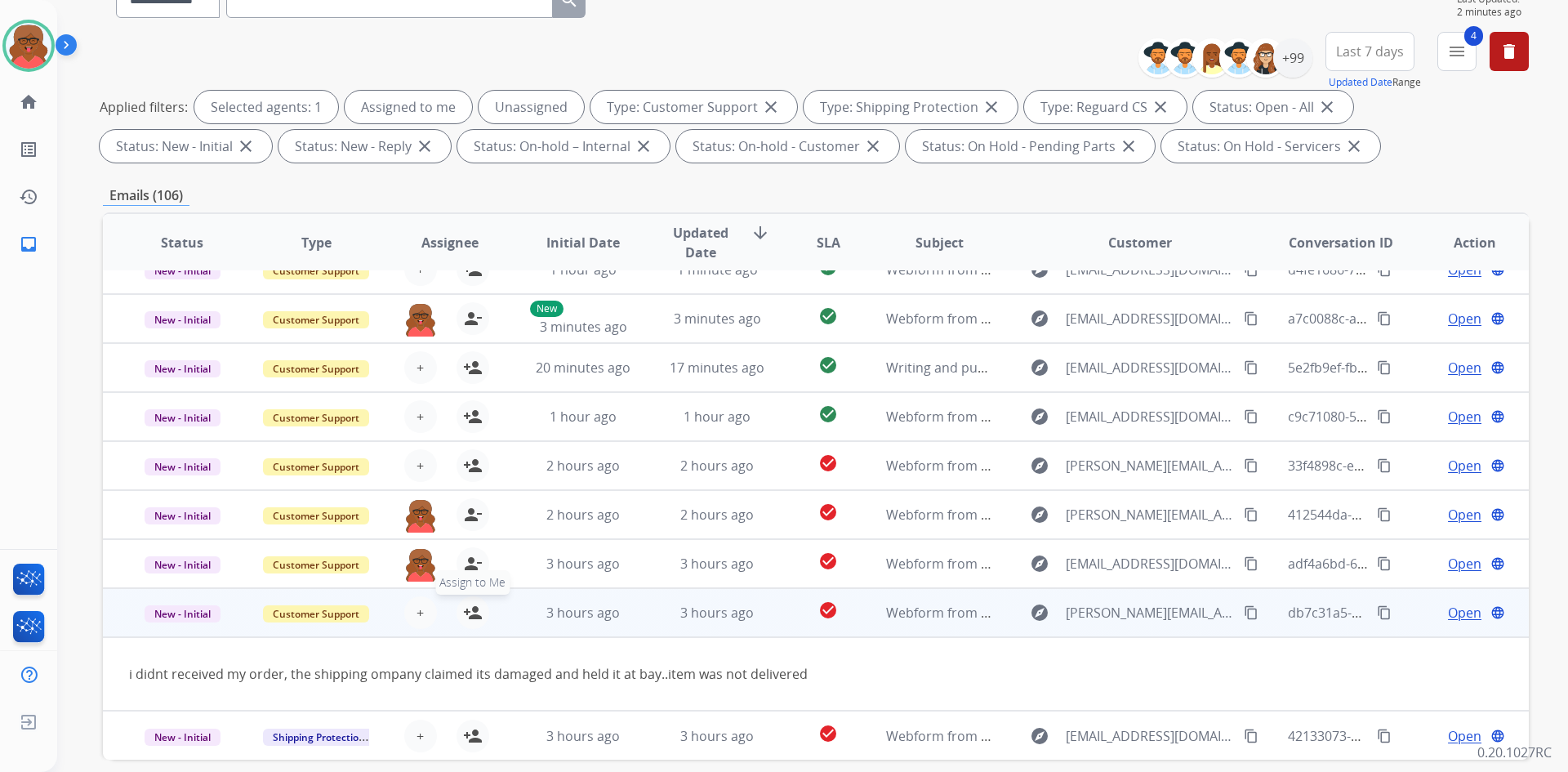
click at [483, 611] on button "person_add Assign to Me" at bounding box center [472, 612] width 33 height 33
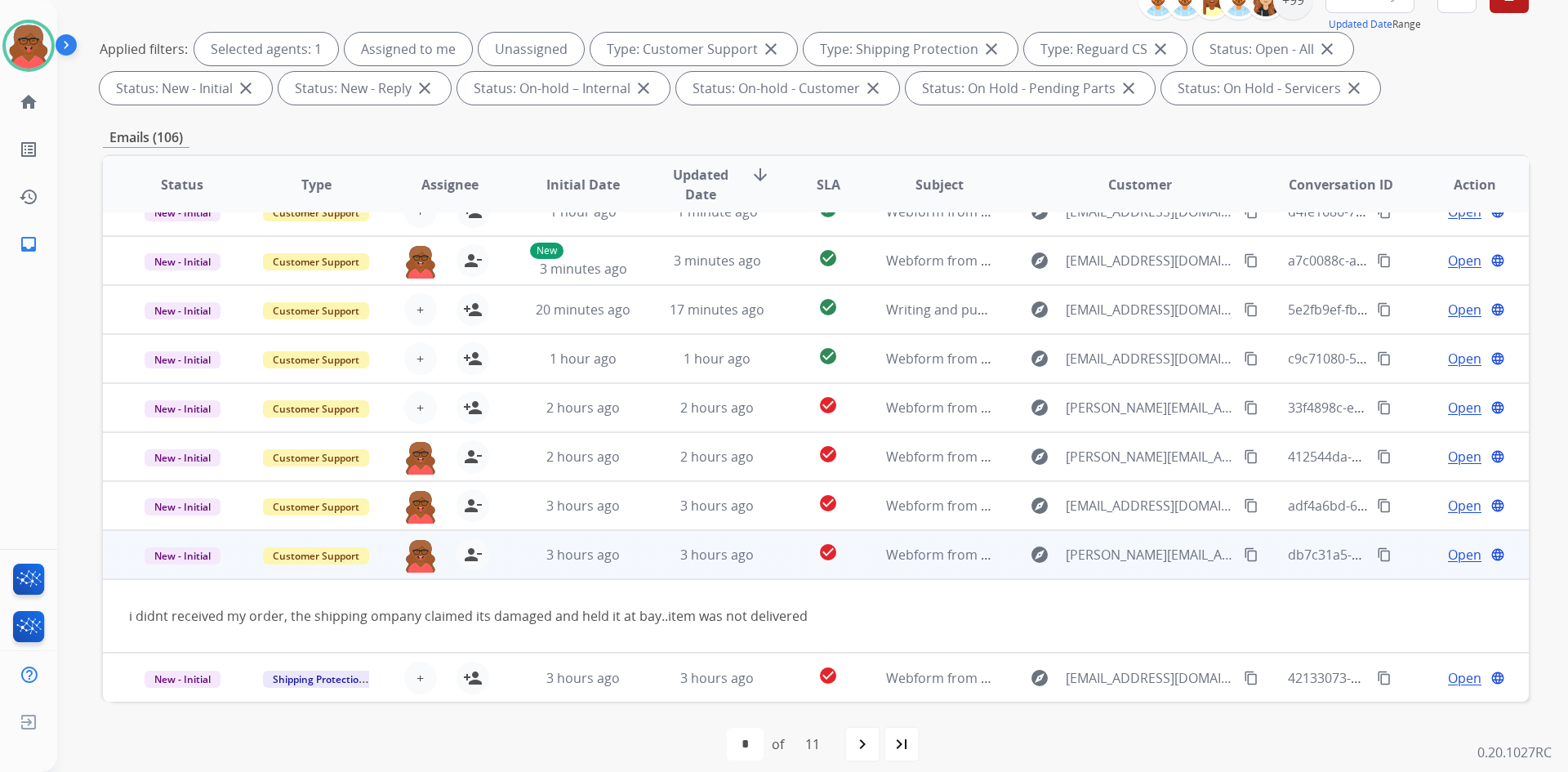
scroll to position [236, 0]
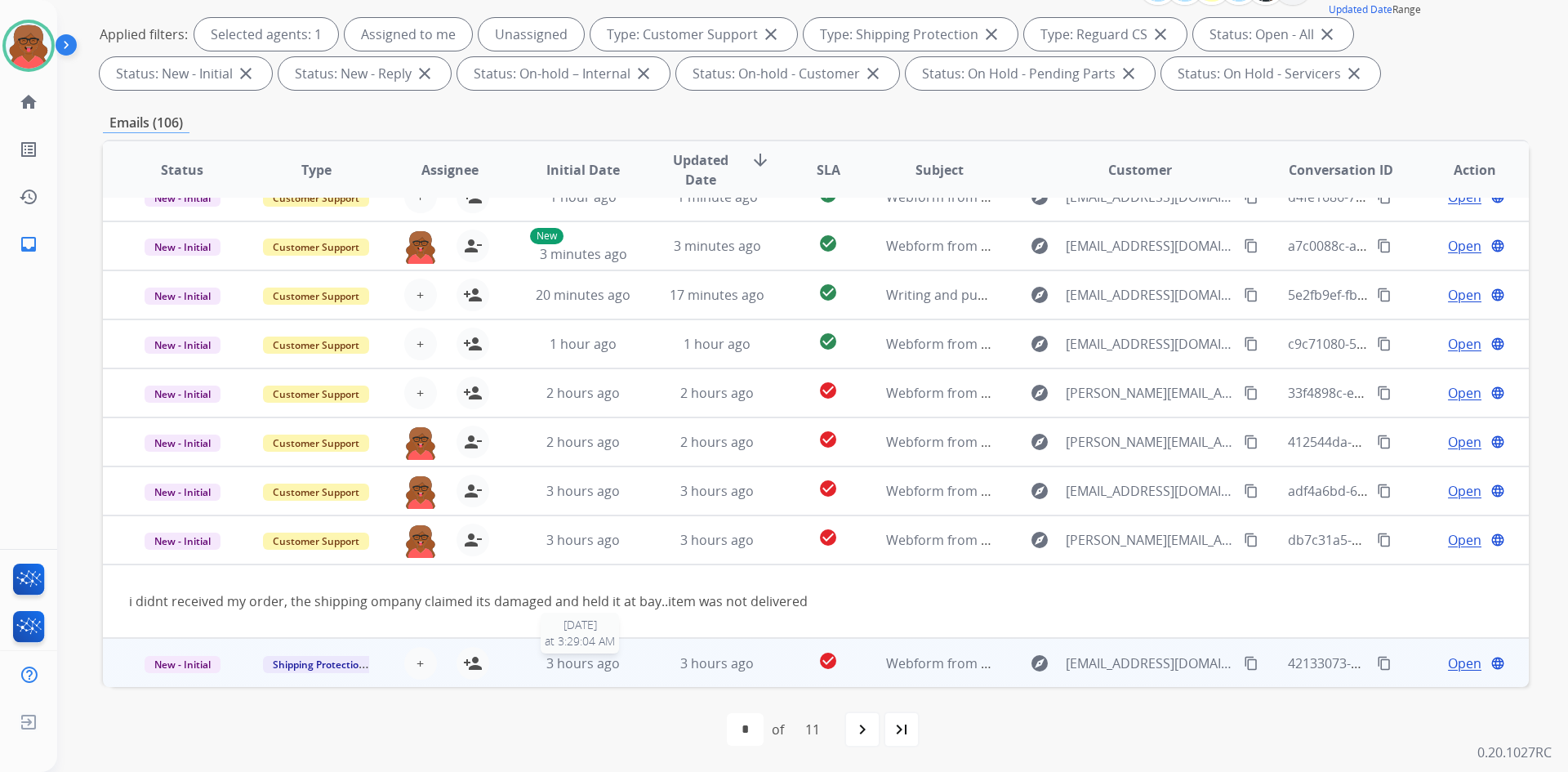
click at [573, 657] on span "3 hours ago" at bounding box center [582, 663] width 74 height 18
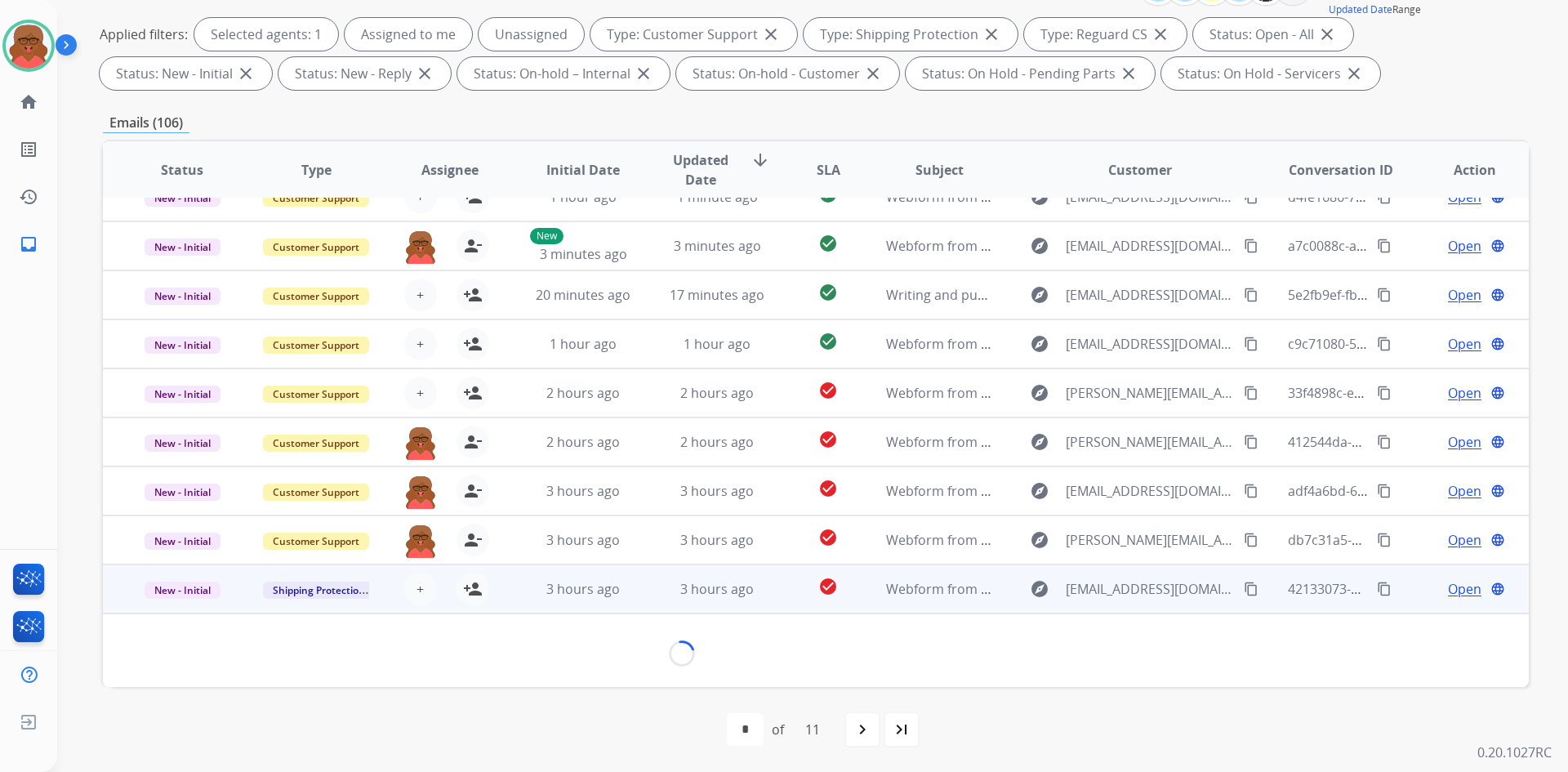
scroll to position [74, 0]
click at [847, 731] on div "navigate_next" at bounding box center [863, 729] width 36 height 36
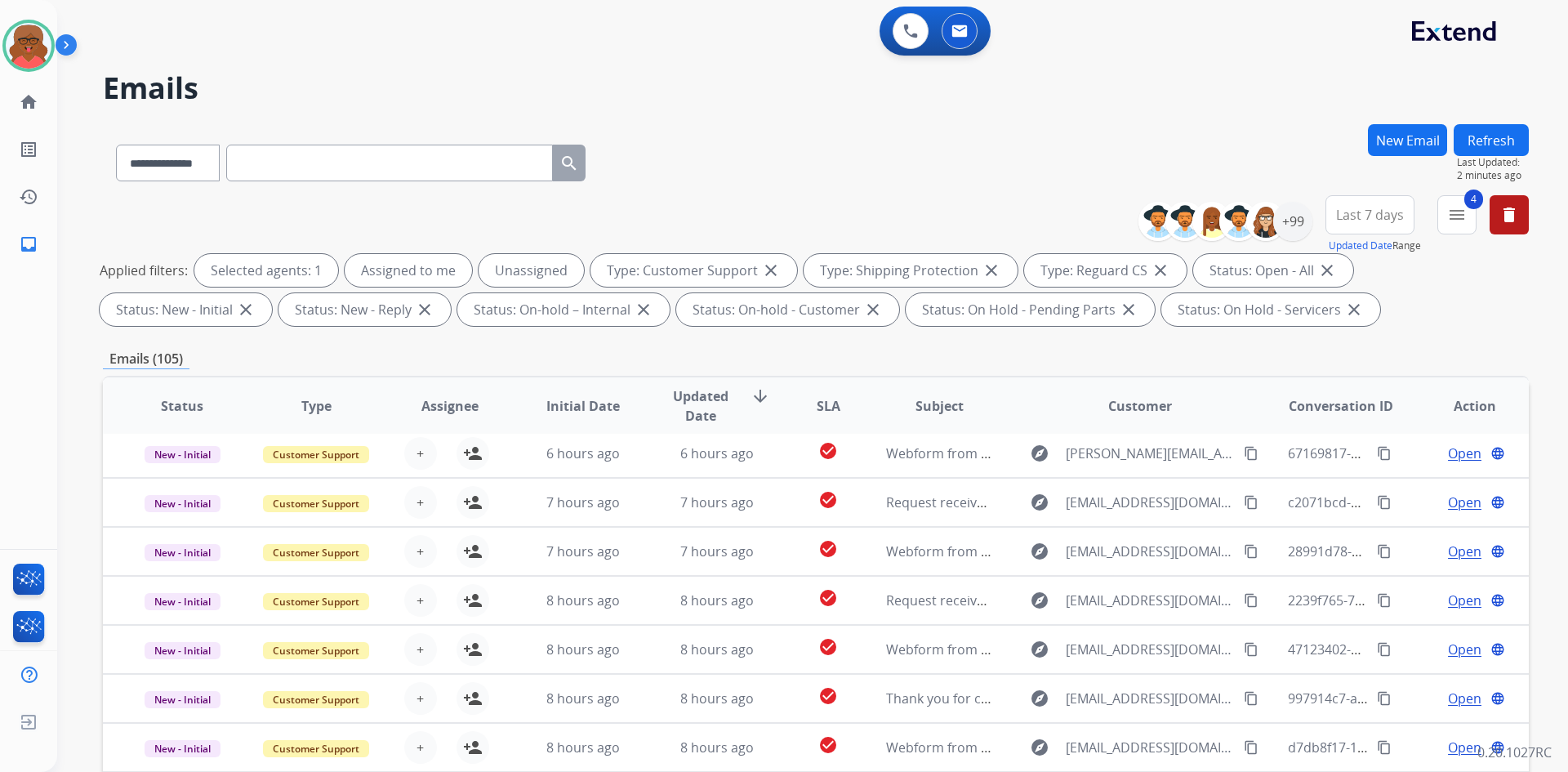
scroll to position [55, 0]
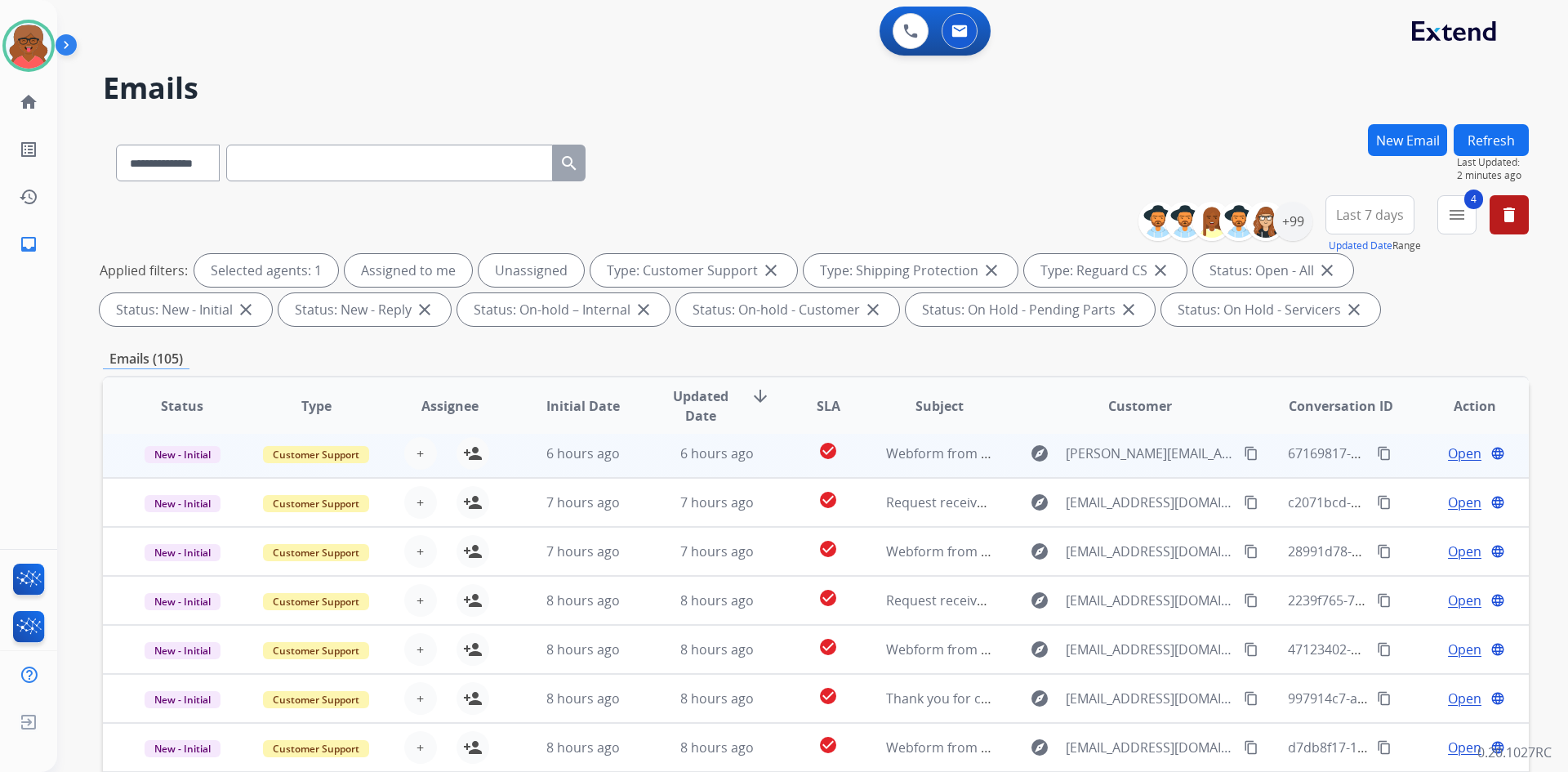
click at [696, 463] on td "6 hours ago" at bounding box center [705, 454] width 134 height 49
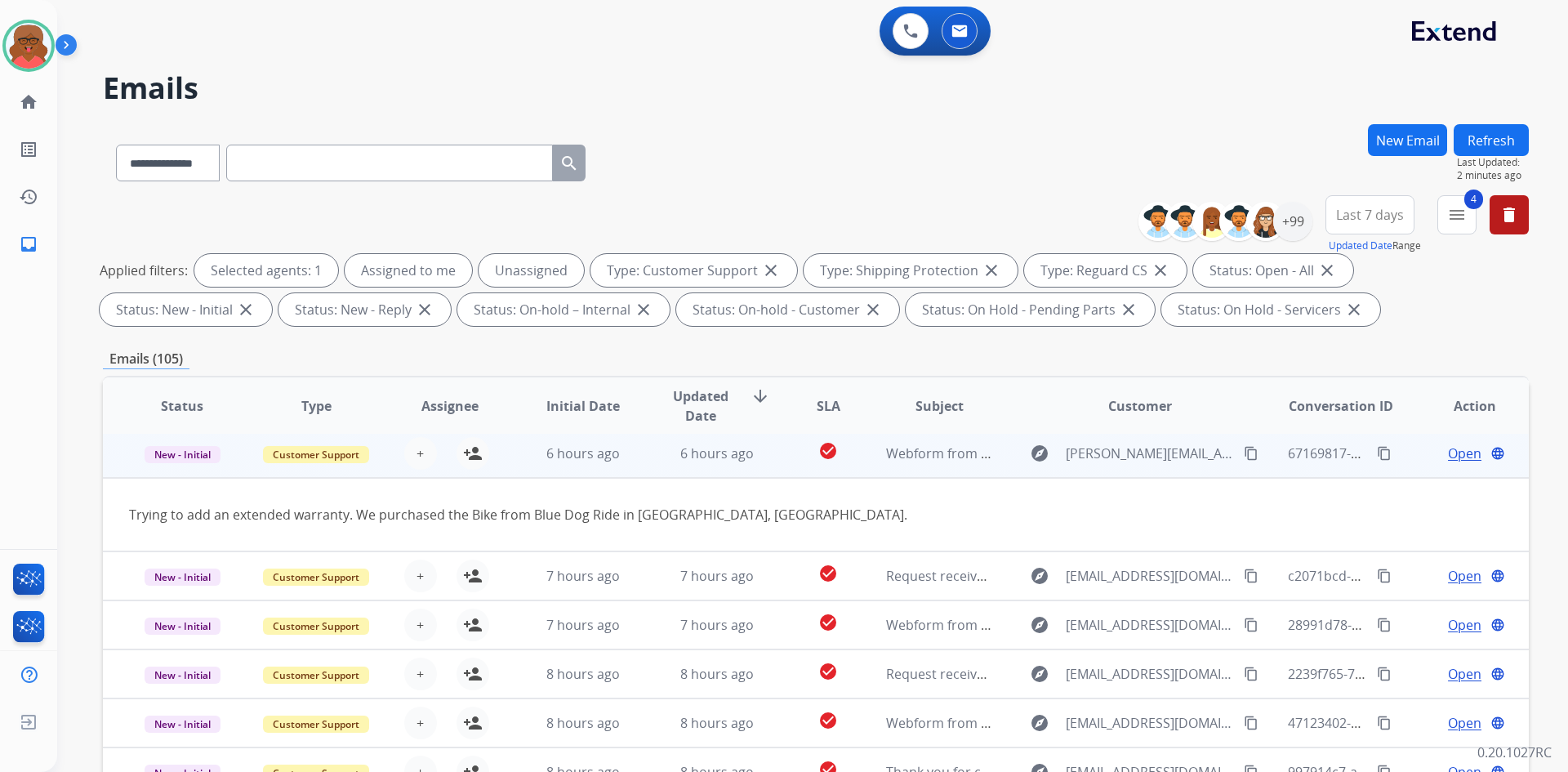
scroll to position [49, 0]
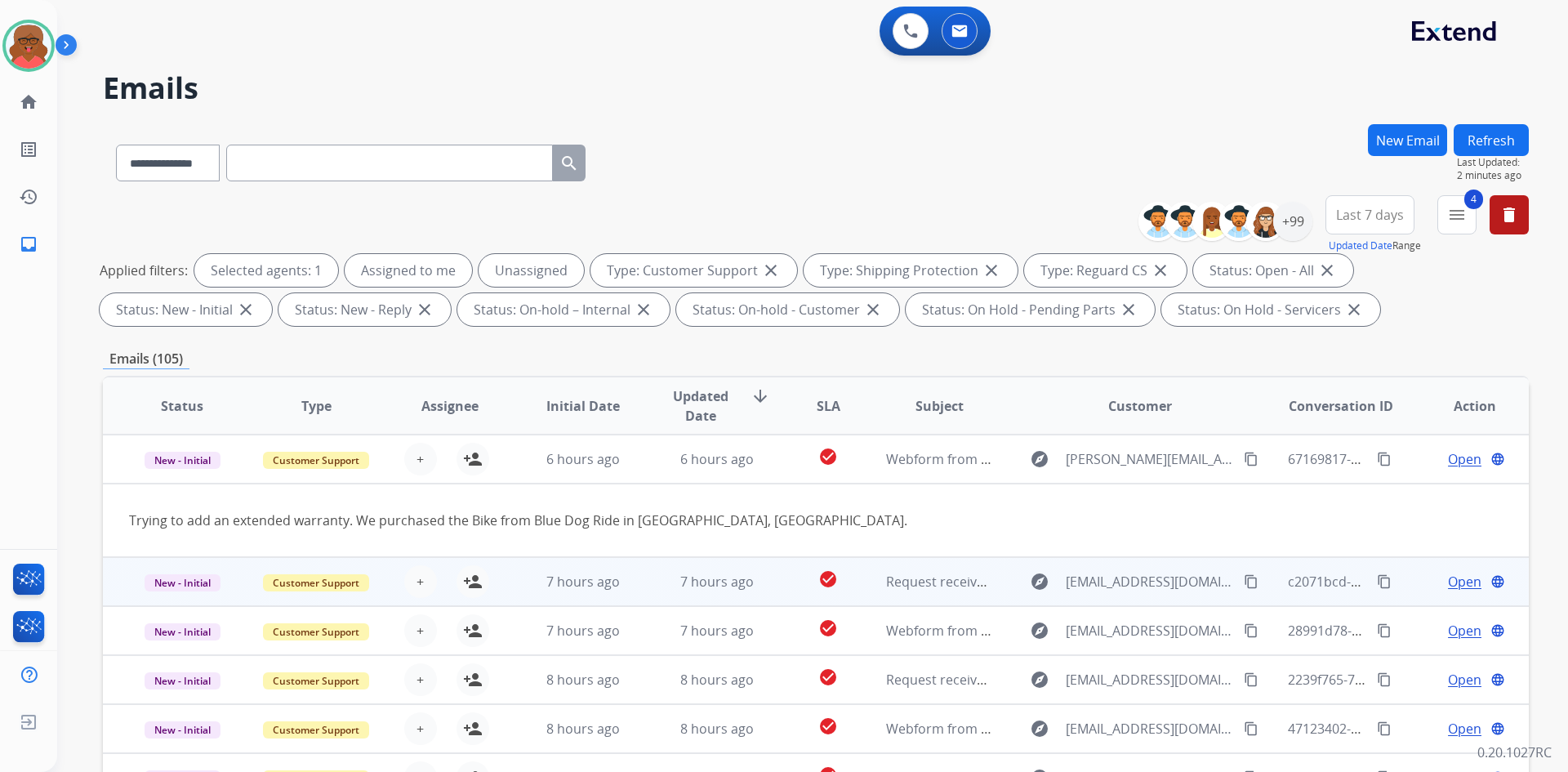
click at [609, 575] on span "7 hours ago" at bounding box center [582, 581] width 74 height 18
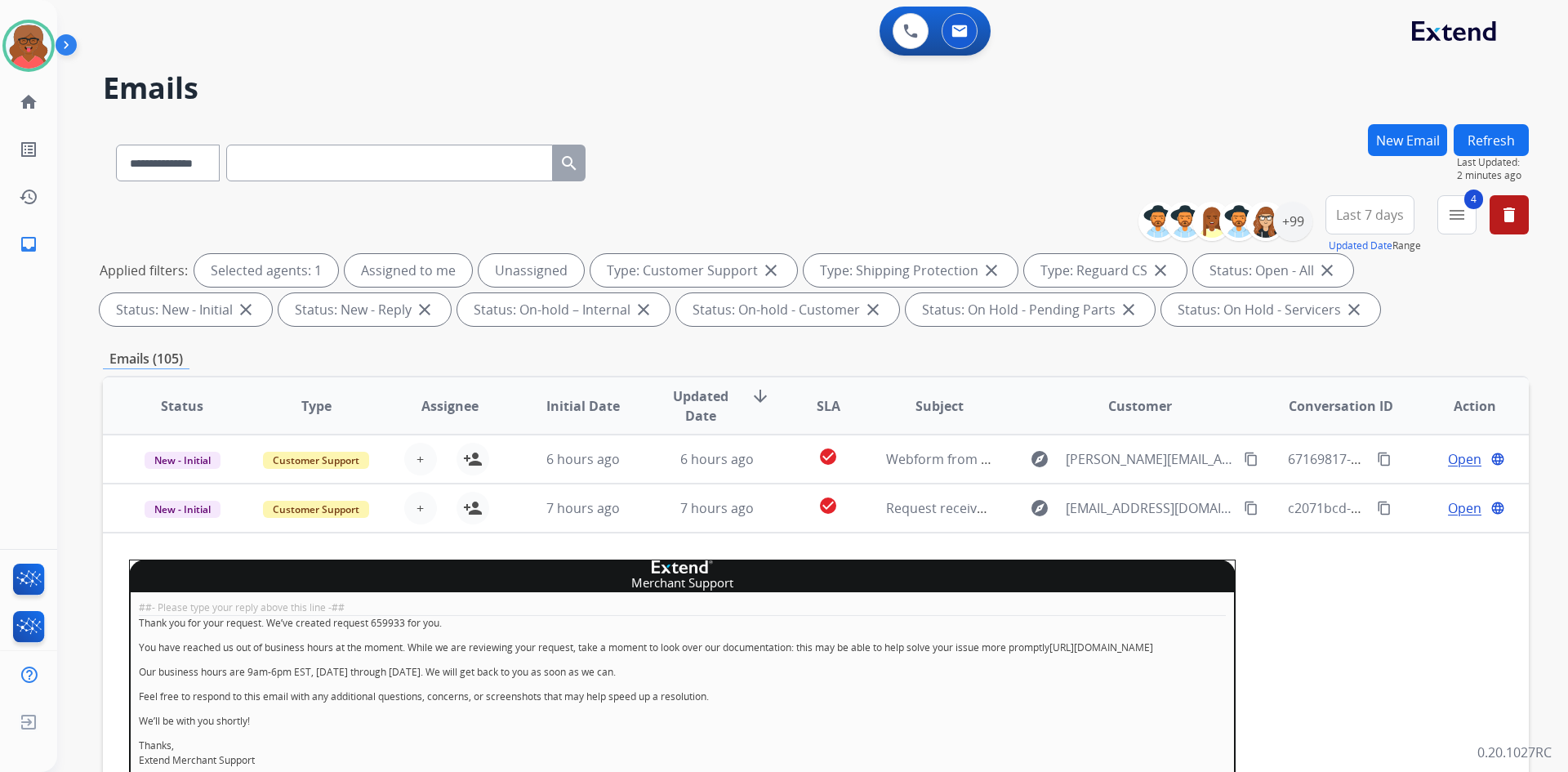
scroll to position [98, 0]
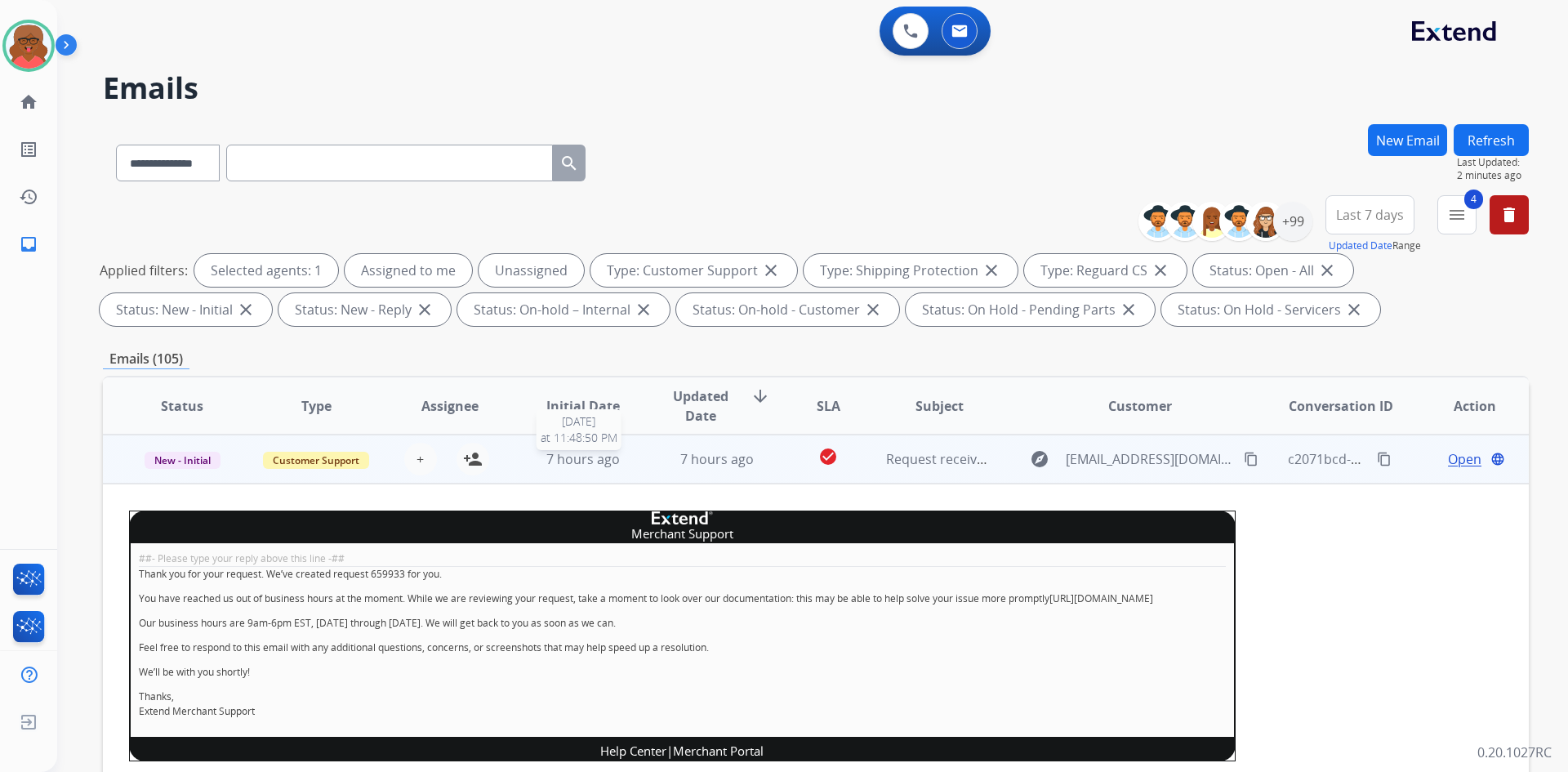
click at [579, 455] on span "7 hours ago" at bounding box center [582, 459] width 74 height 18
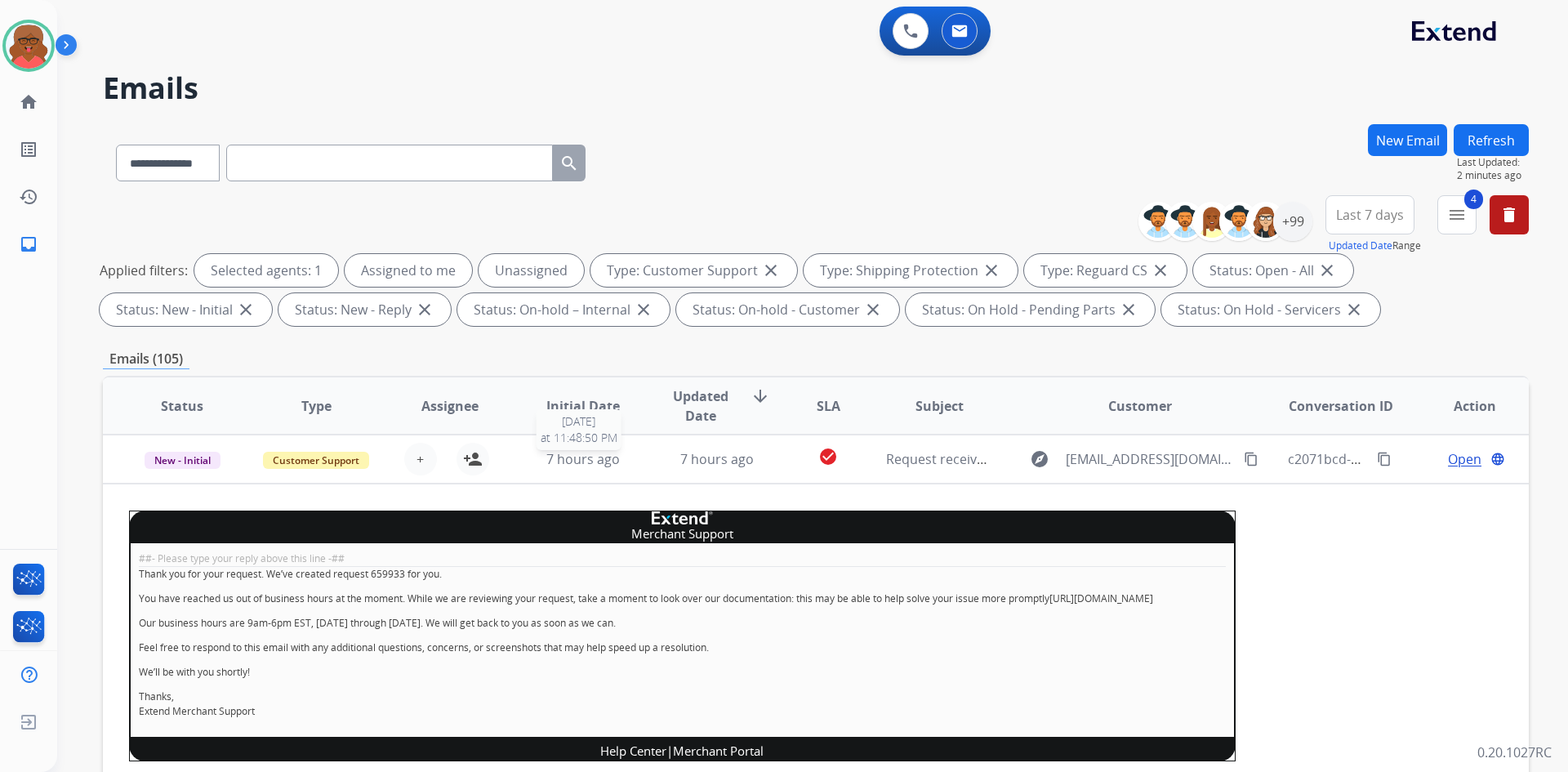
scroll to position [2, 0]
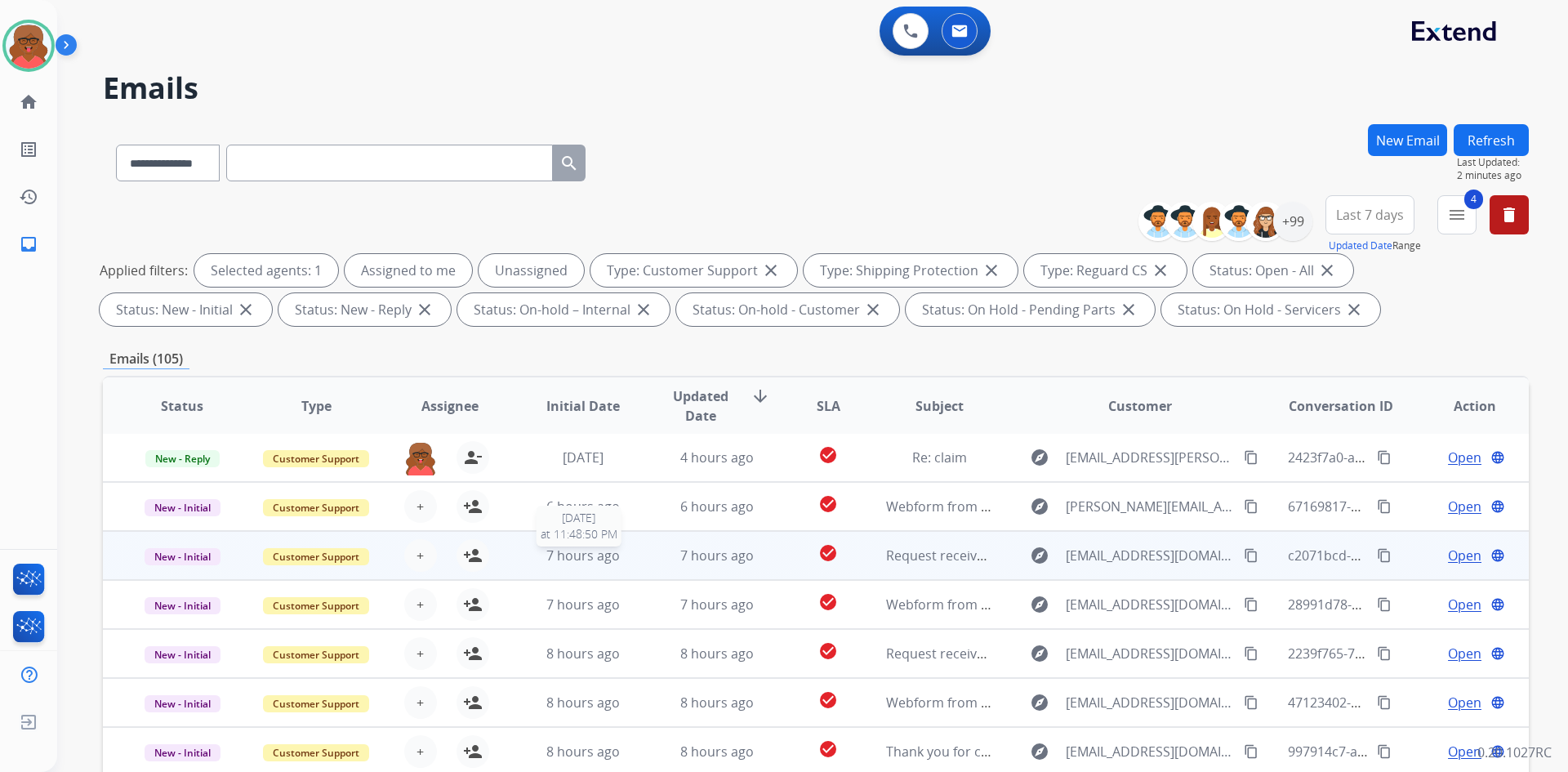
click at [606, 563] on span "7 hours ago" at bounding box center [582, 554] width 74 height 18
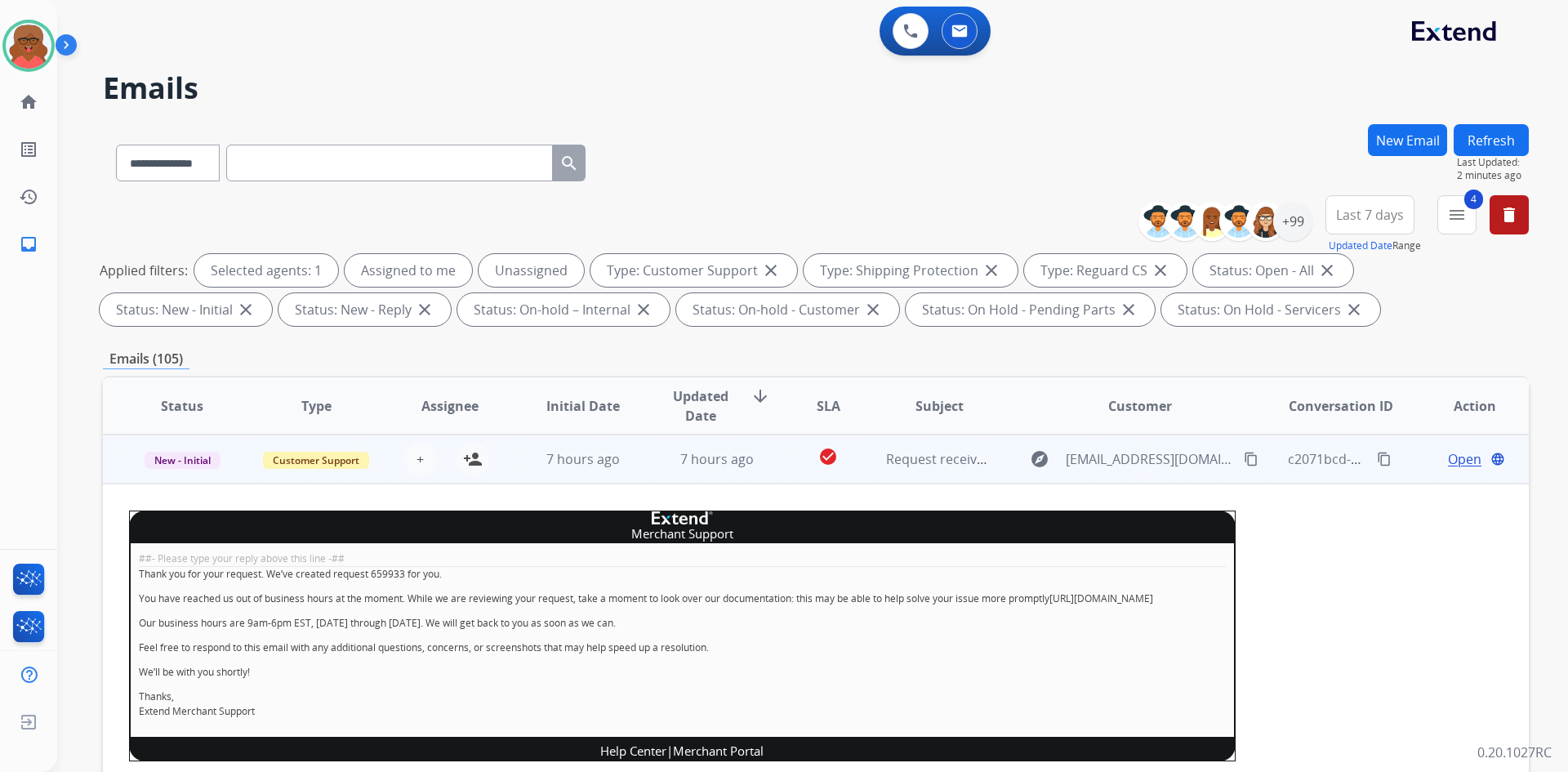
click at [608, 468] on div "7 hours ago" at bounding box center [583, 459] width 107 height 19
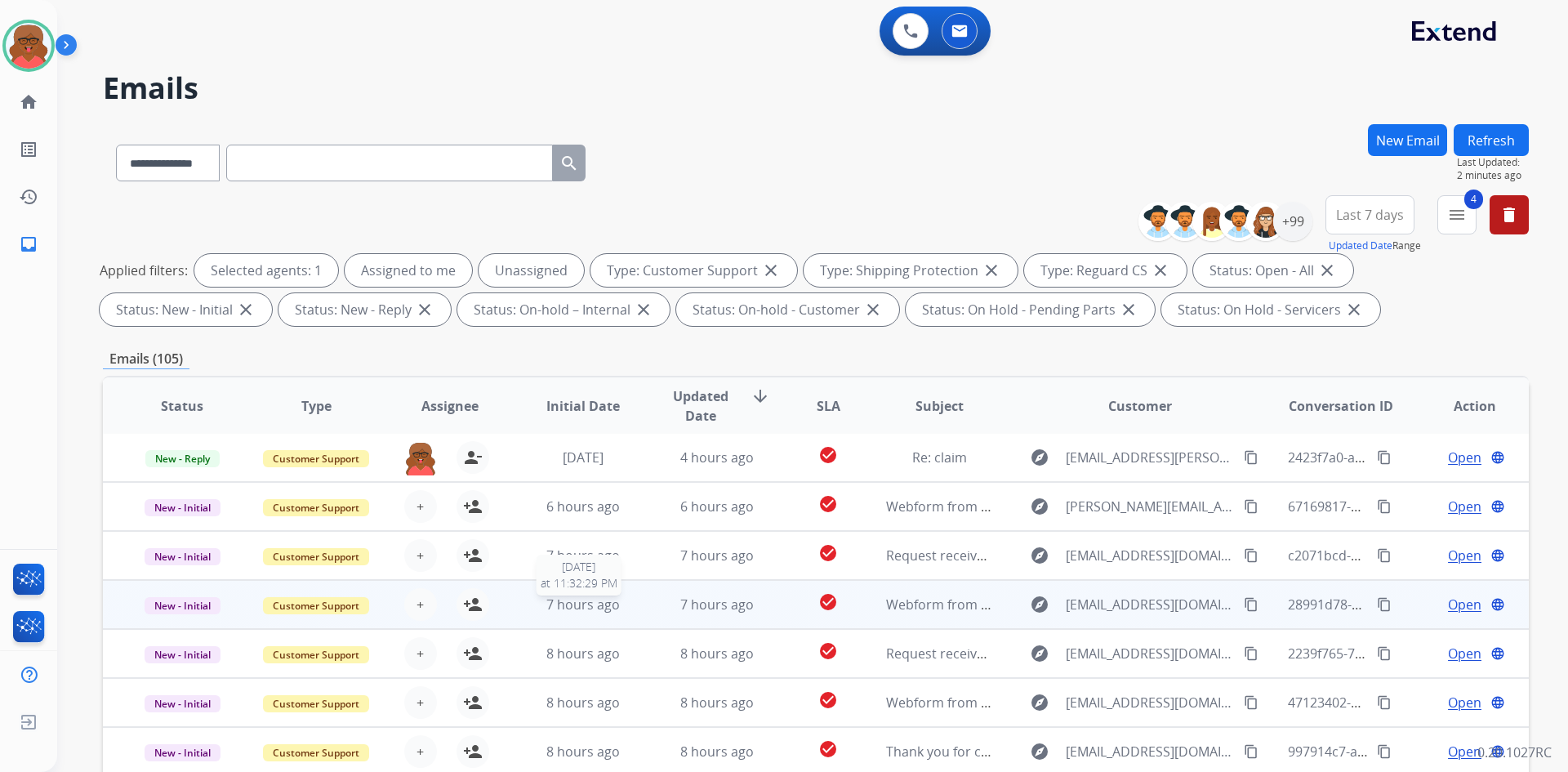
click at [622, 609] on div "7 hours ago" at bounding box center [583, 604] width 107 height 19
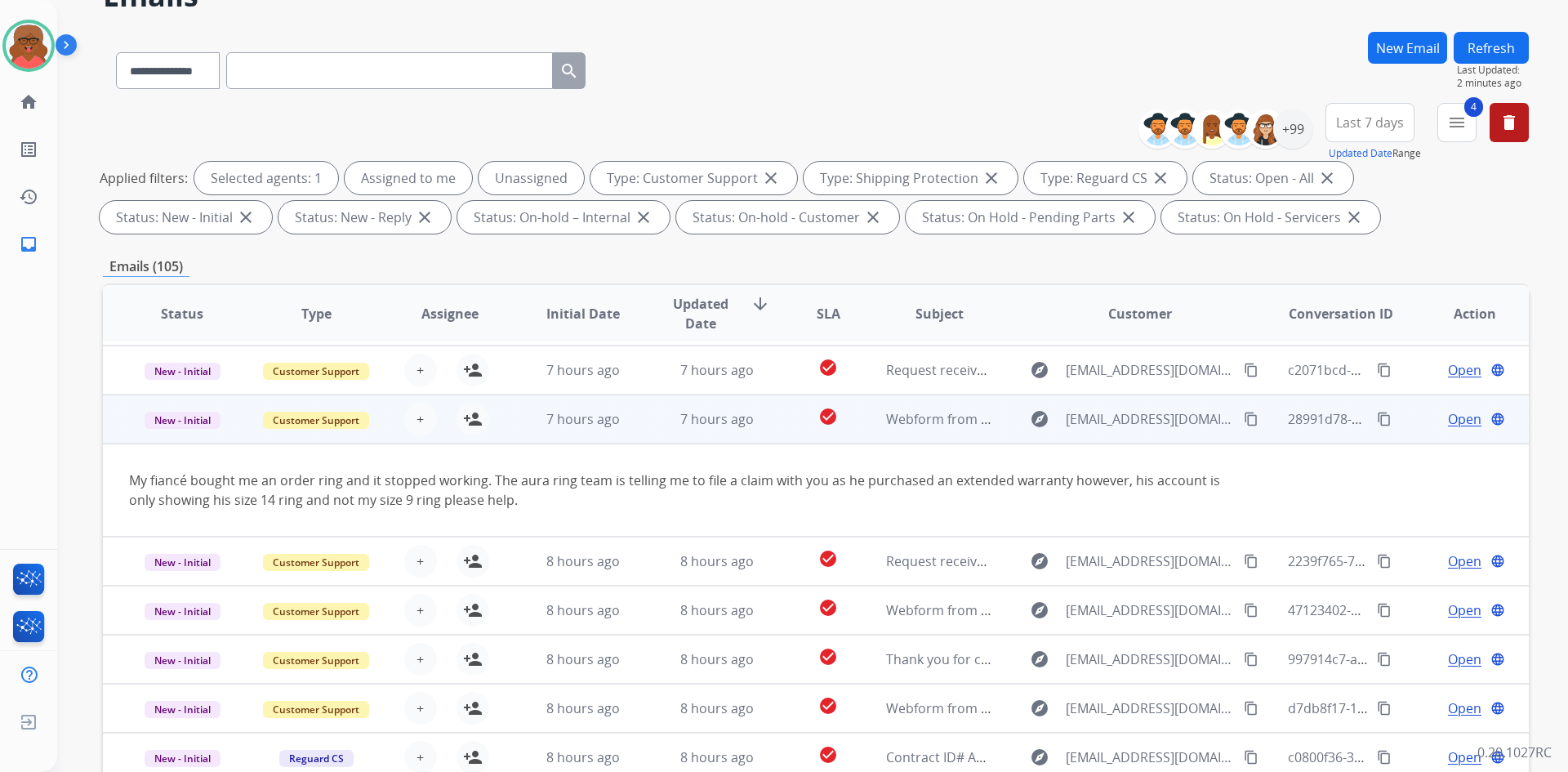
scroll to position [163, 0]
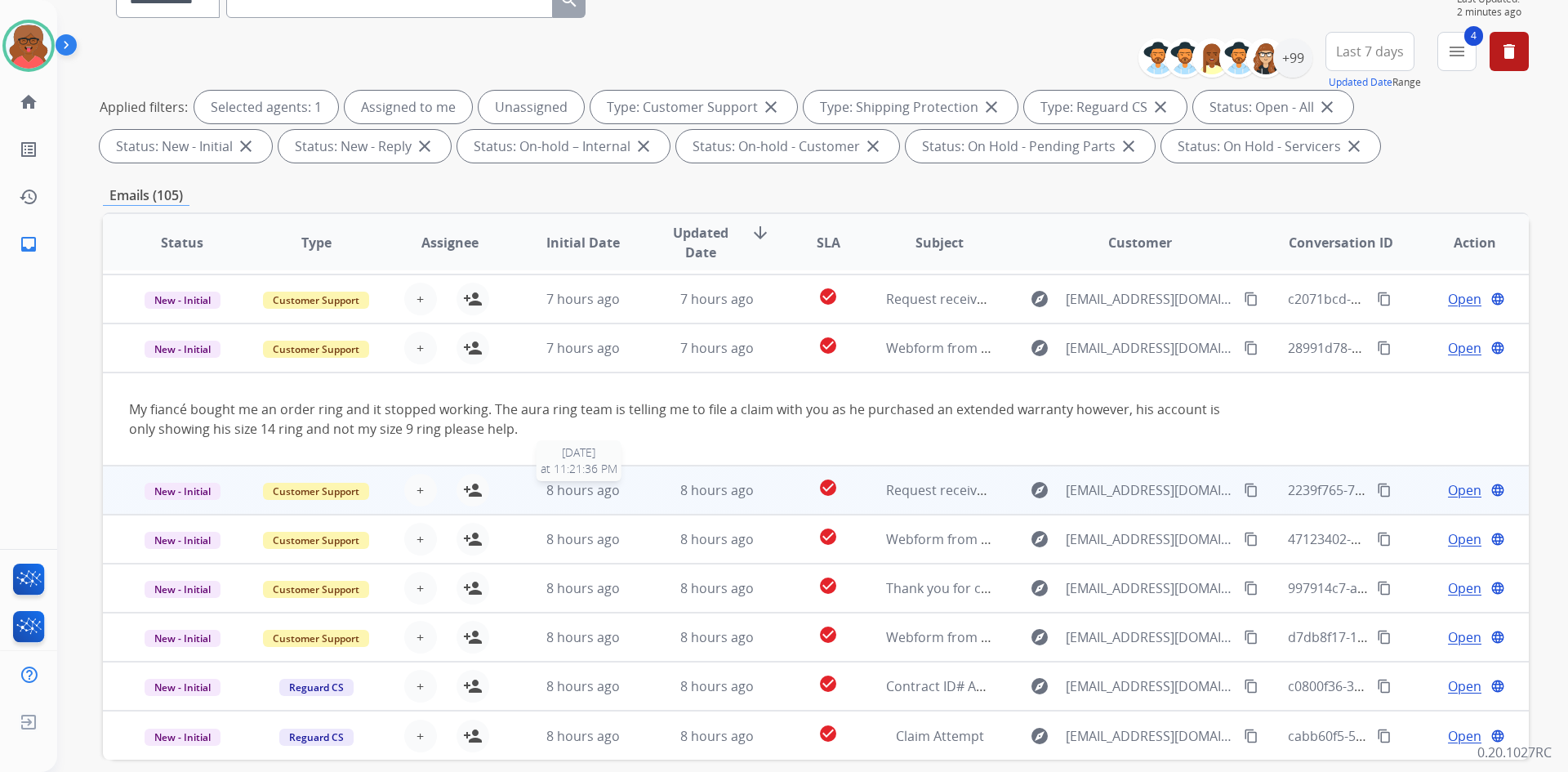
click at [612, 488] on span "8 hours ago" at bounding box center [582, 489] width 74 height 18
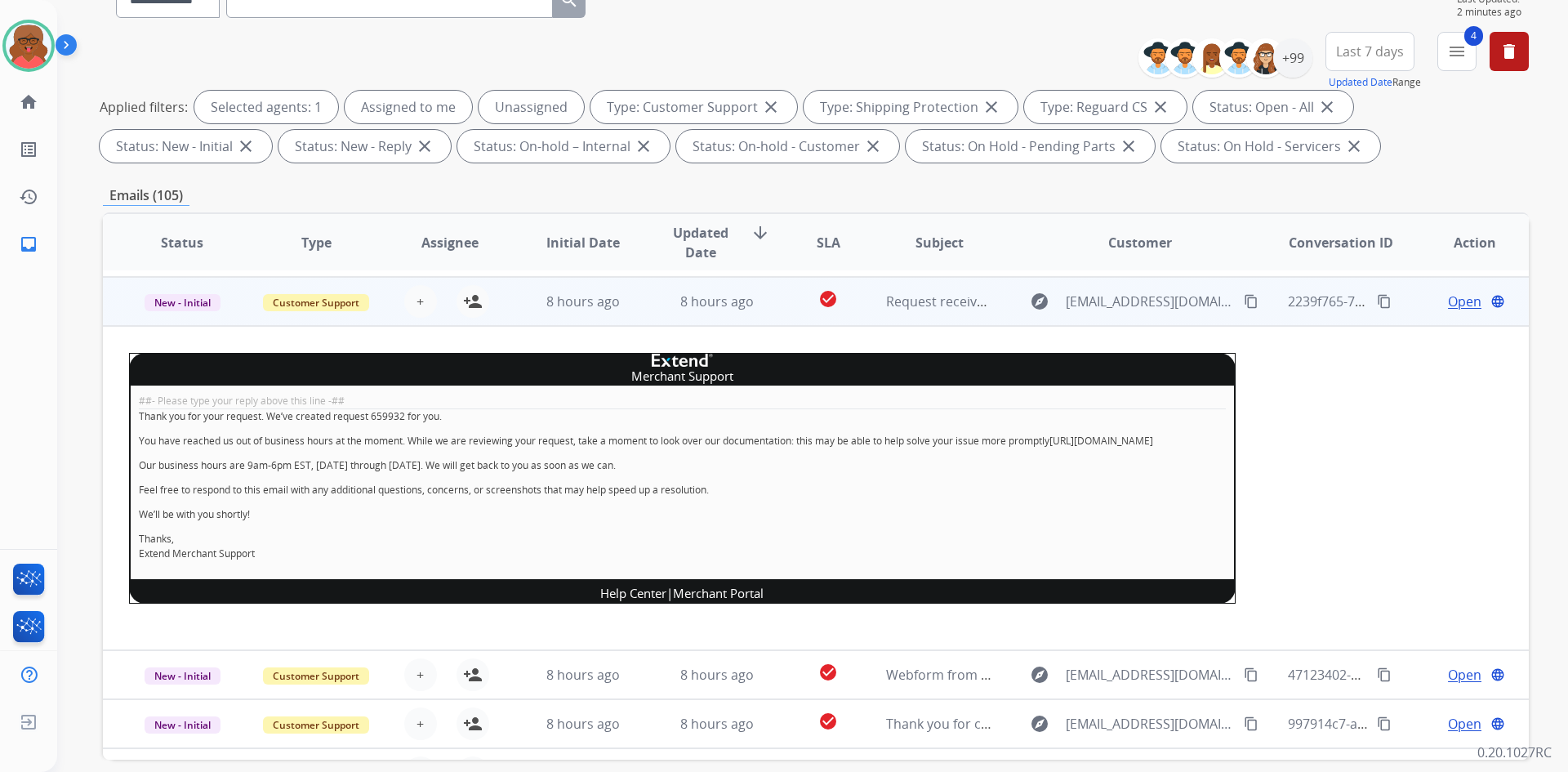
scroll to position [196, 0]
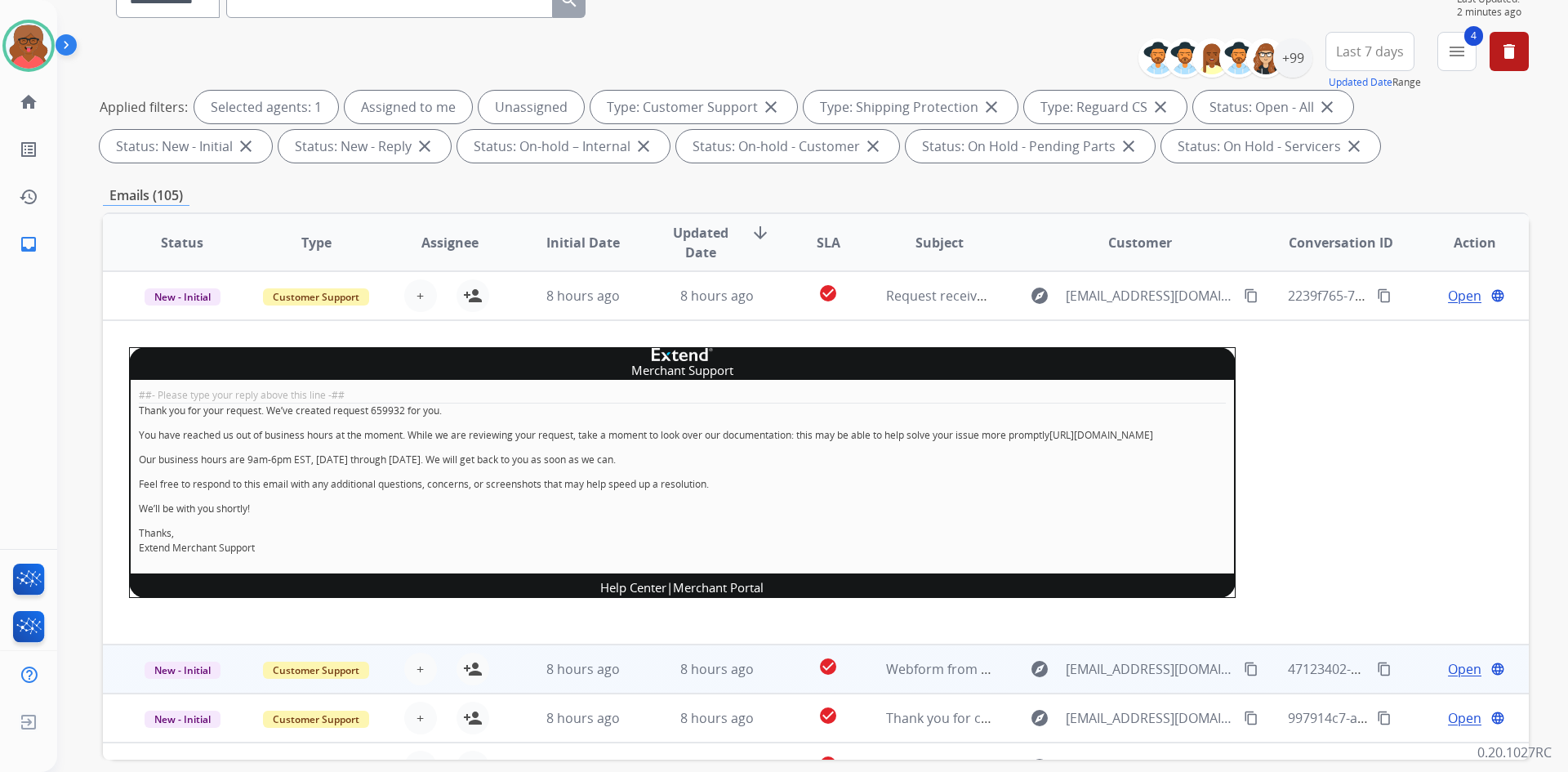
click at [730, 693] on td "8 hours ago" at bounding box center [705, 669] width 134 height 49
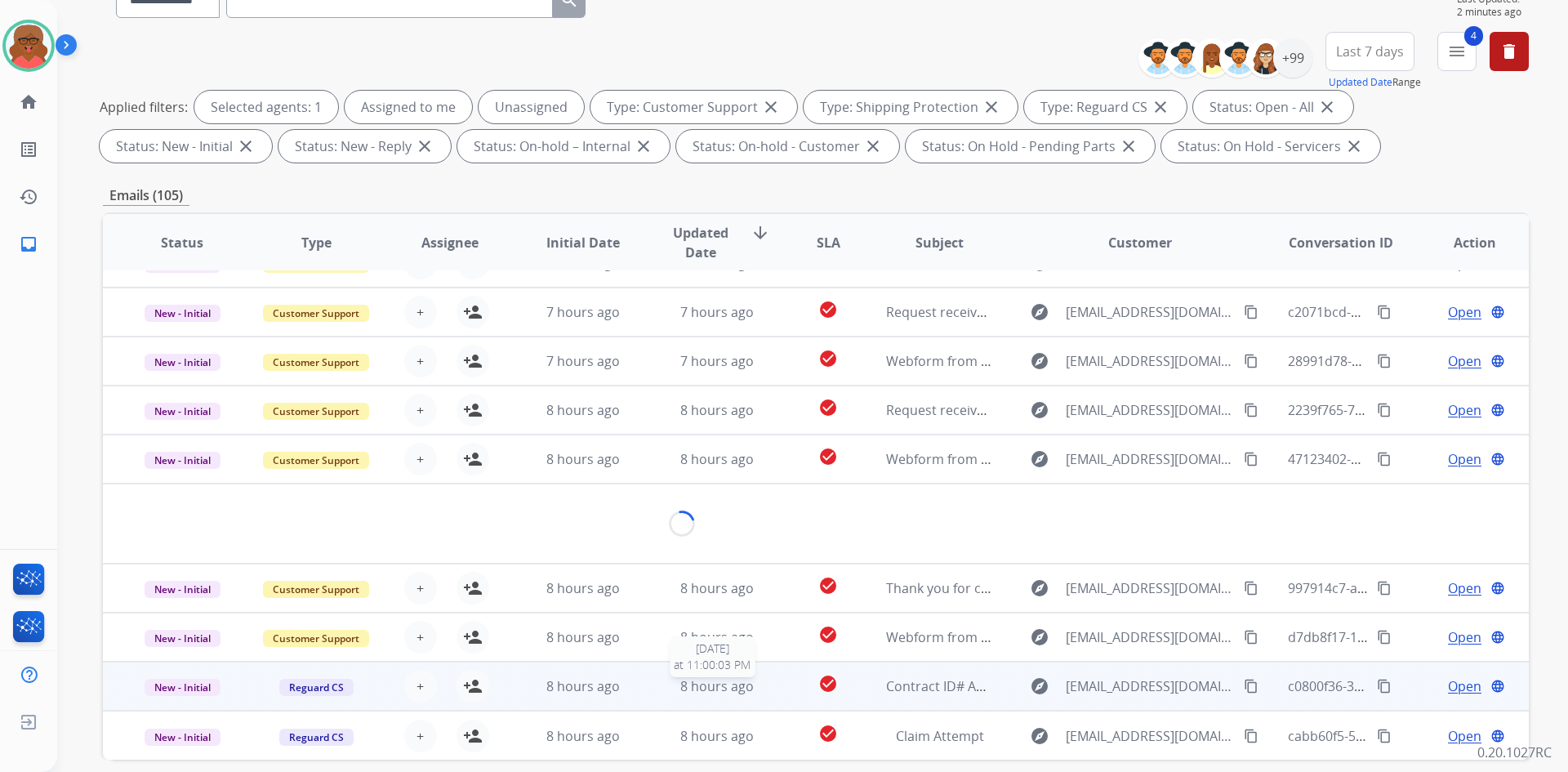
scroll to position [75, 0]
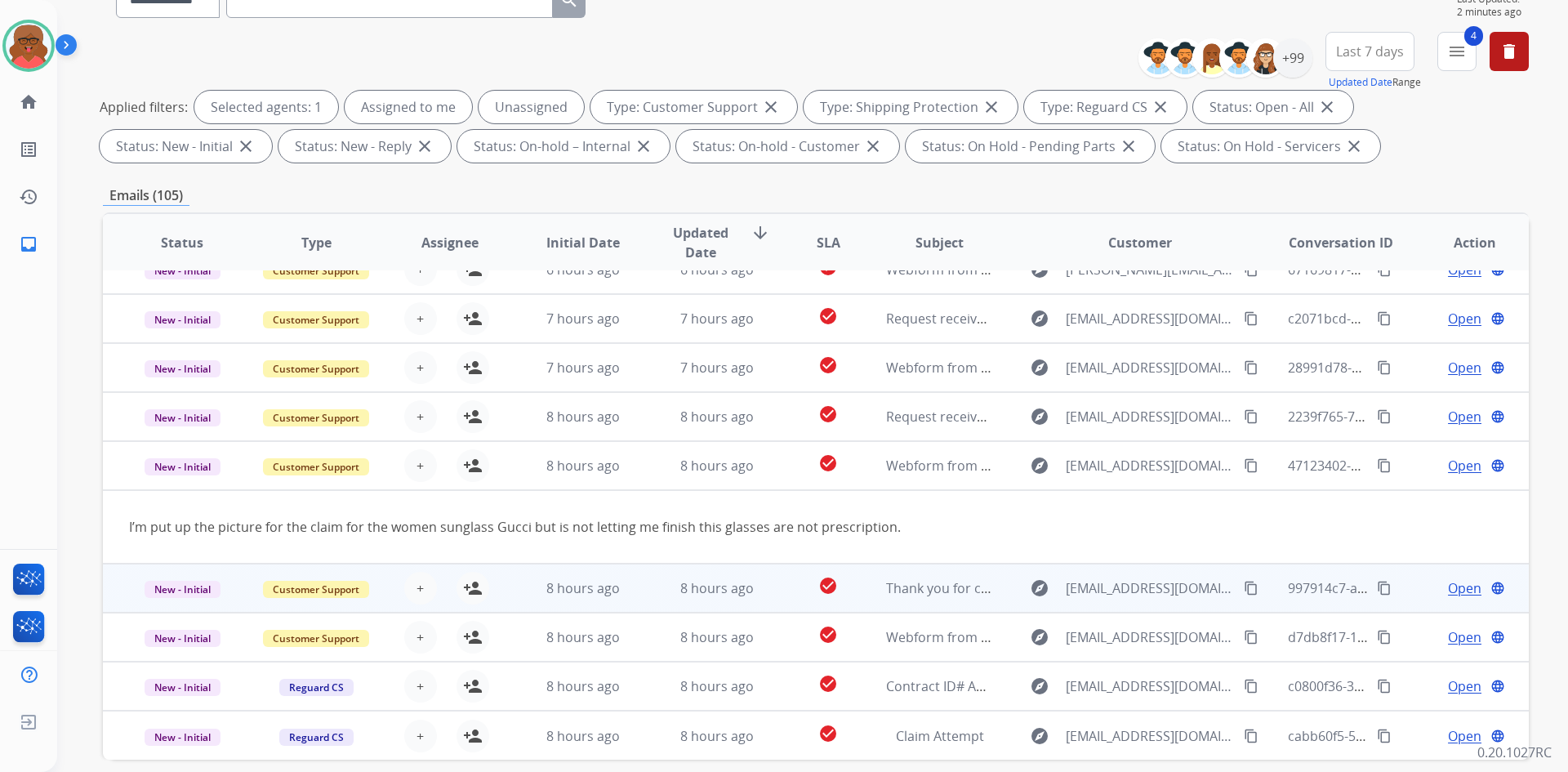
click at [771, 582] on td "check_circle" at bounding box center [815, 588] width 89 height 49
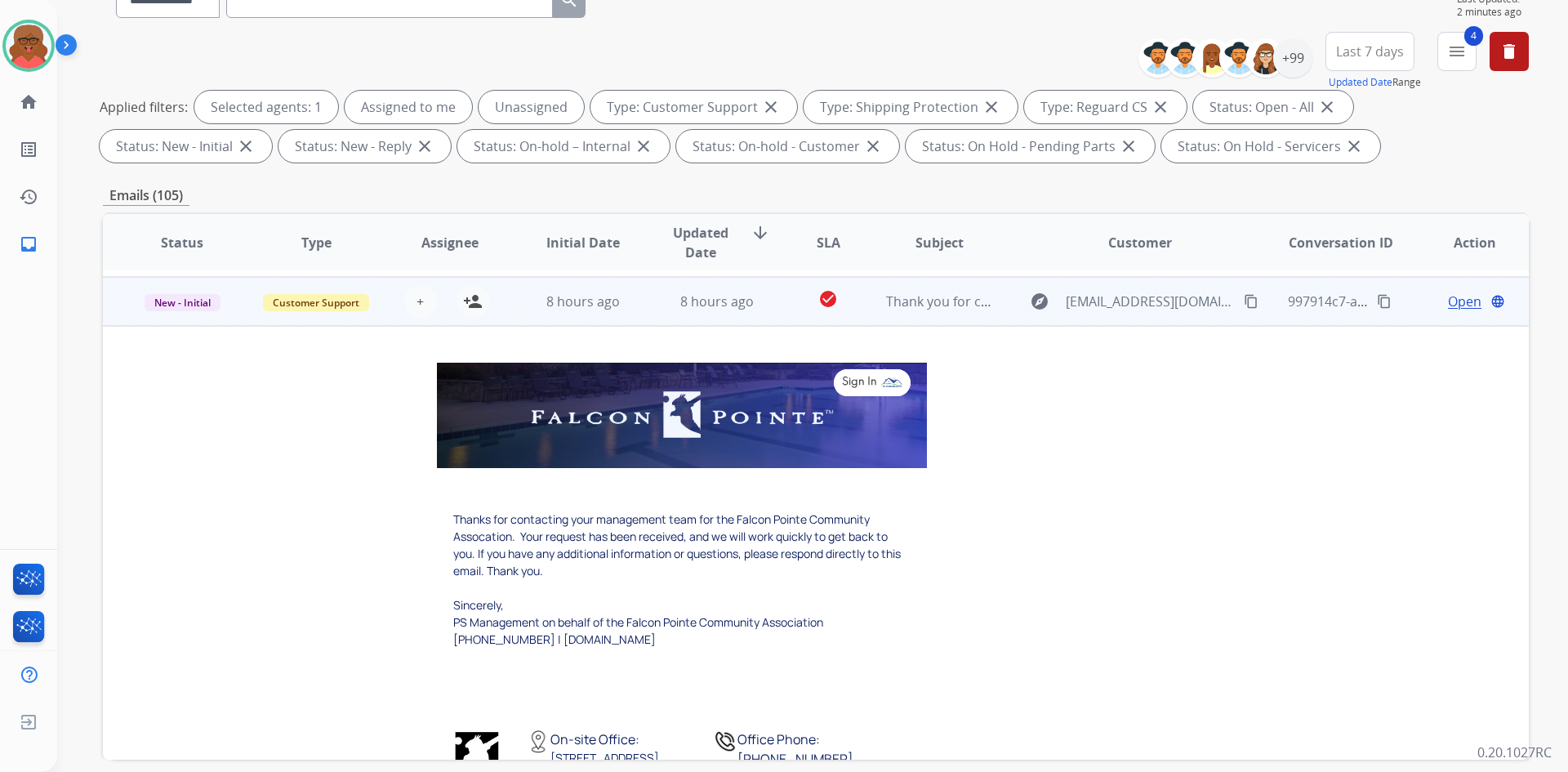
scroll to position [294, 0]
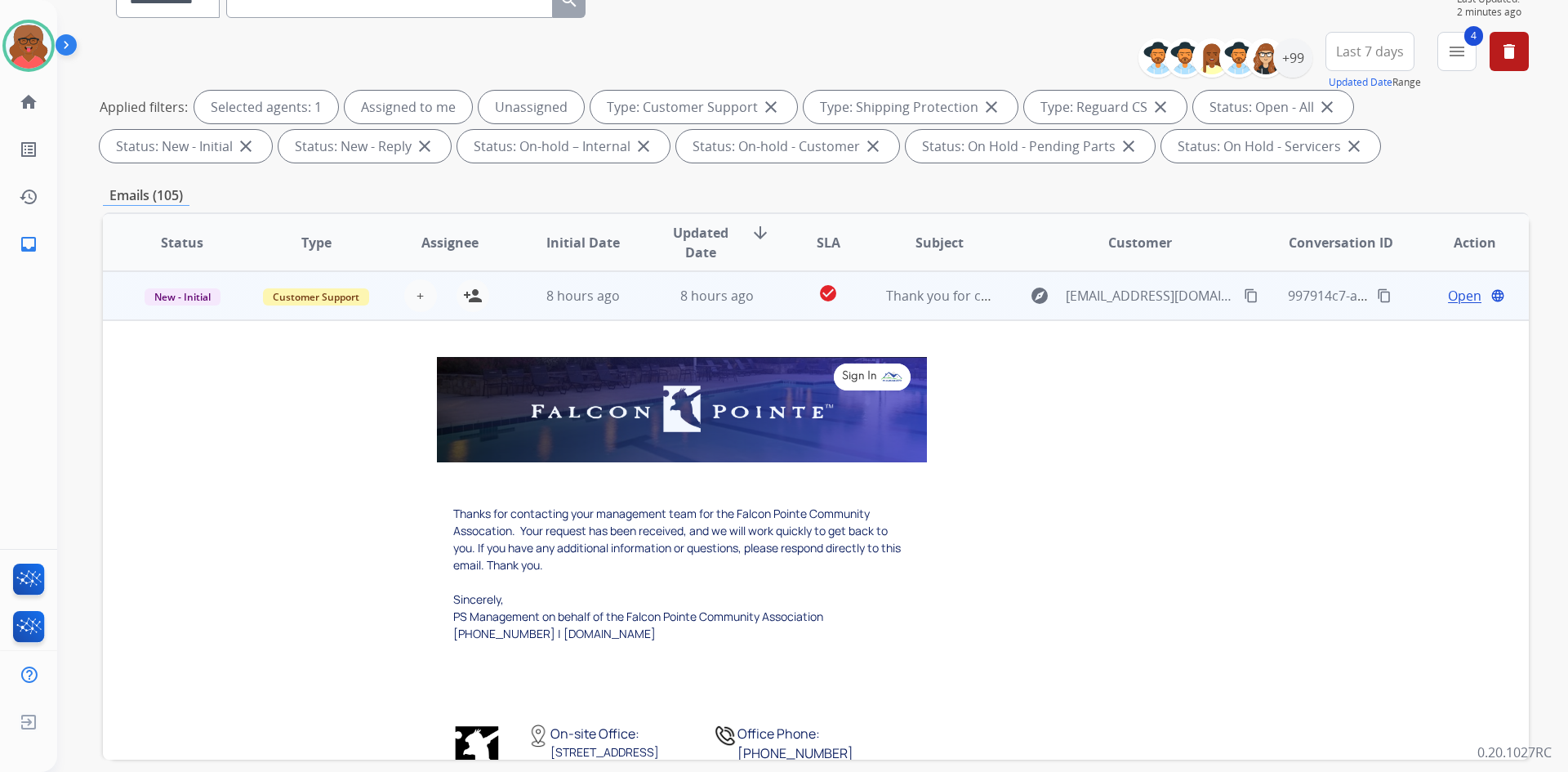
click at [643, 317] on td "8 hours ago" at bounding box center [705, 295] width 134 height 49
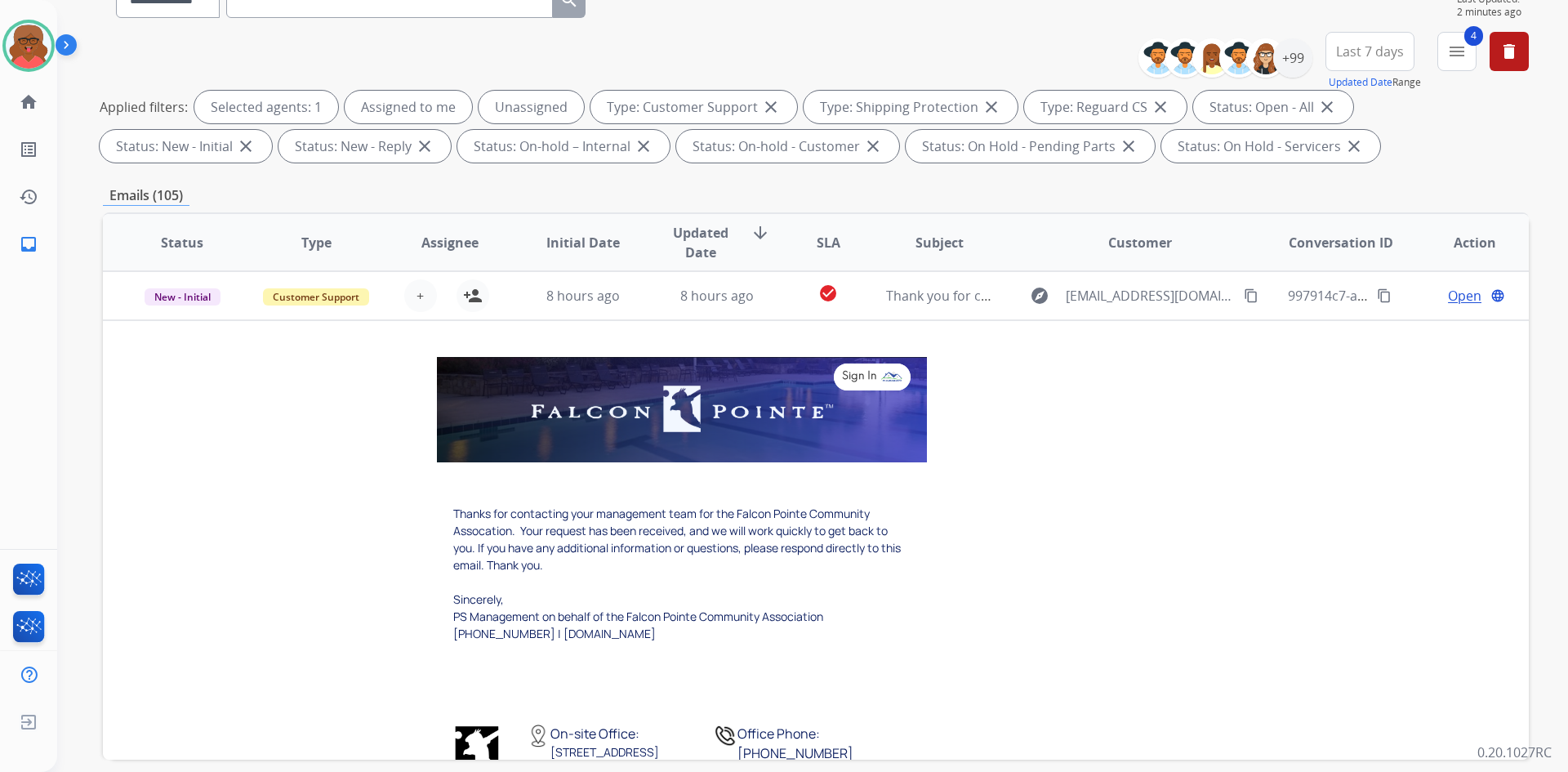
scroll to position [2, 0]
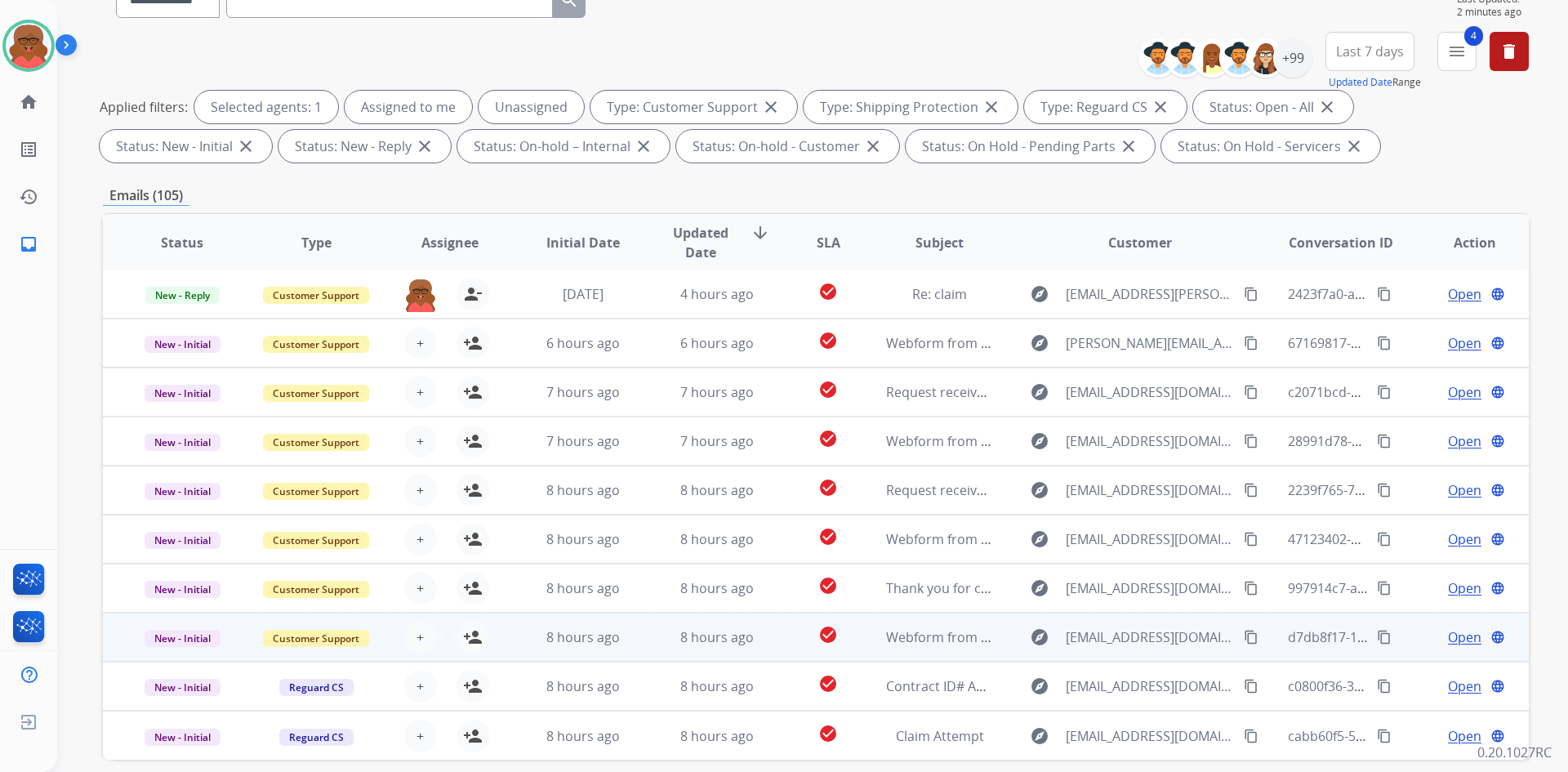
click at [671, 620] on td "8 hours ago" at bounding box center [705, 637] width 134 height 49
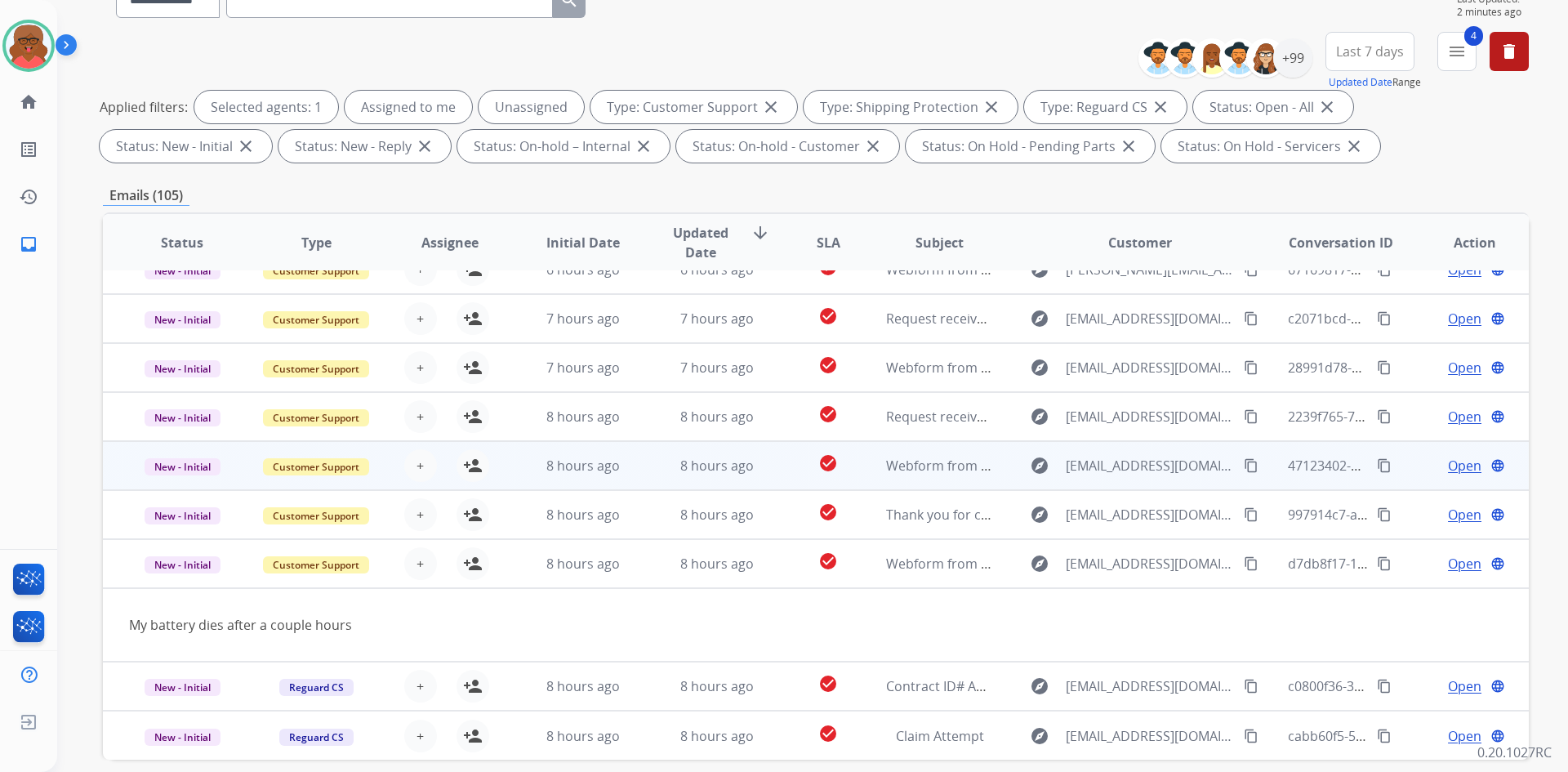
scroll to position [236, 0]
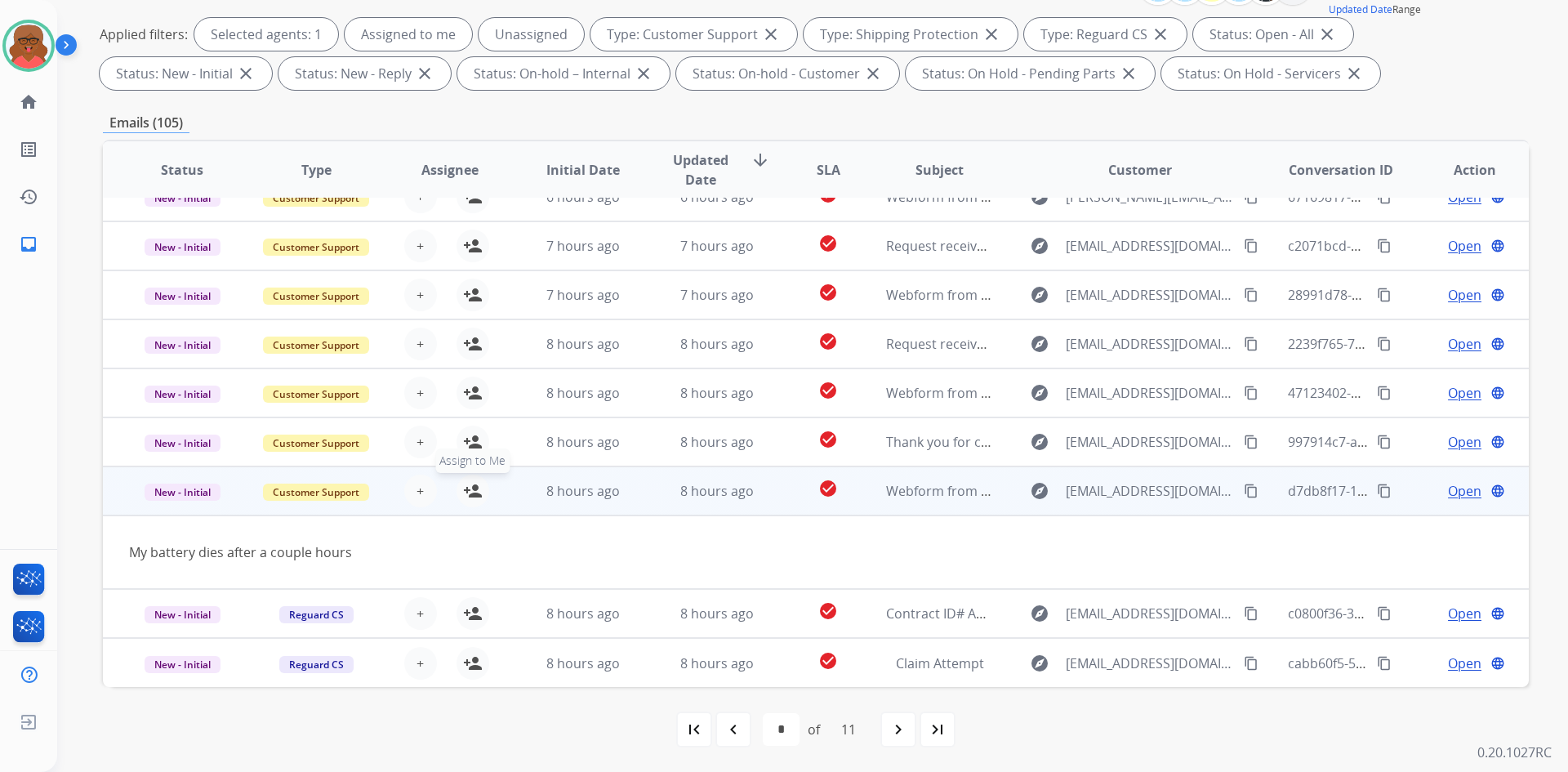
click at [472, 494] on mat-icon "person_add" at bounding box center [472, 490] width 19 height 19
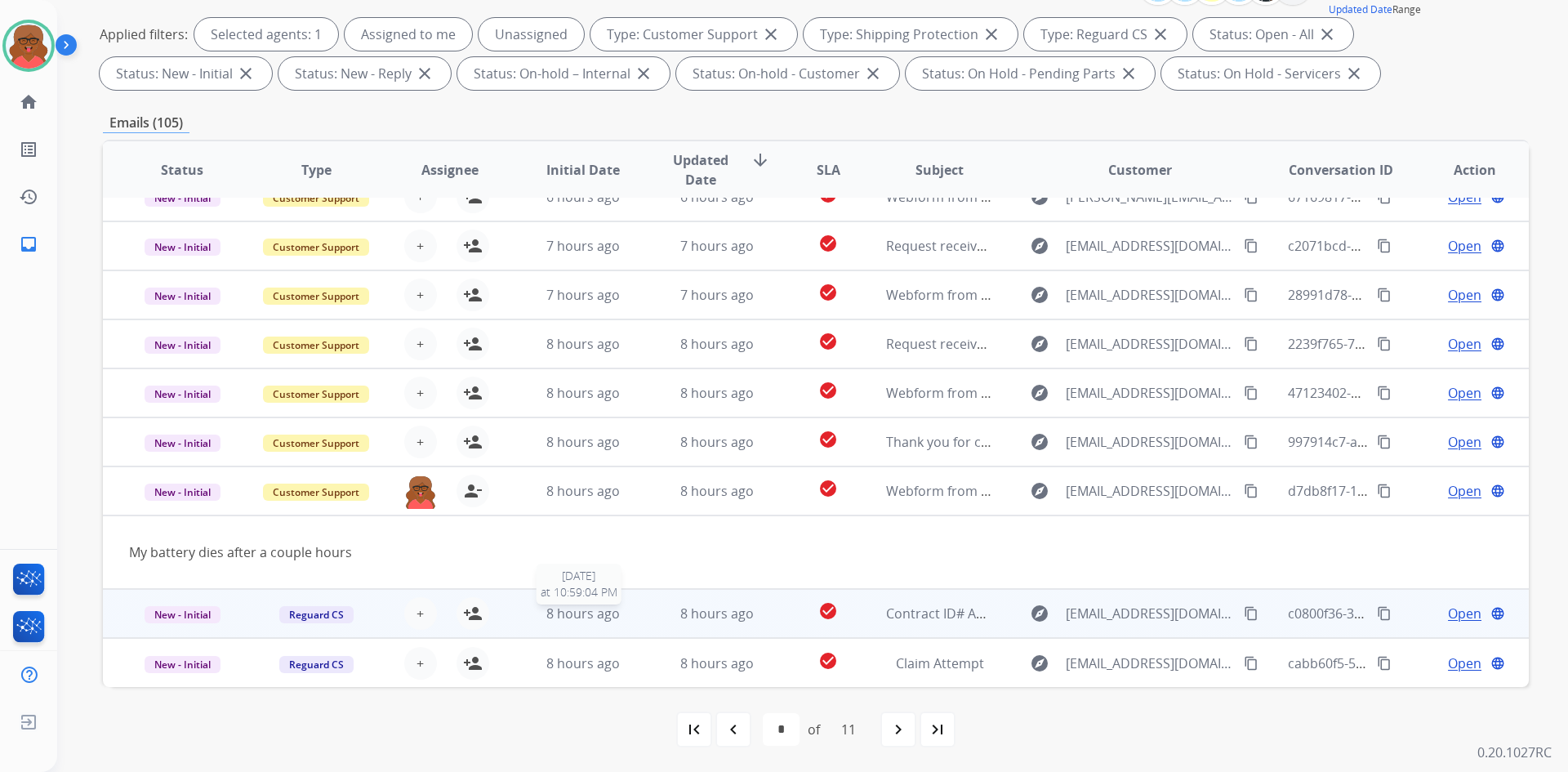
click at [550, 618] on span "8 hours ago" at bounding box center [582, 613] width 74 height 18
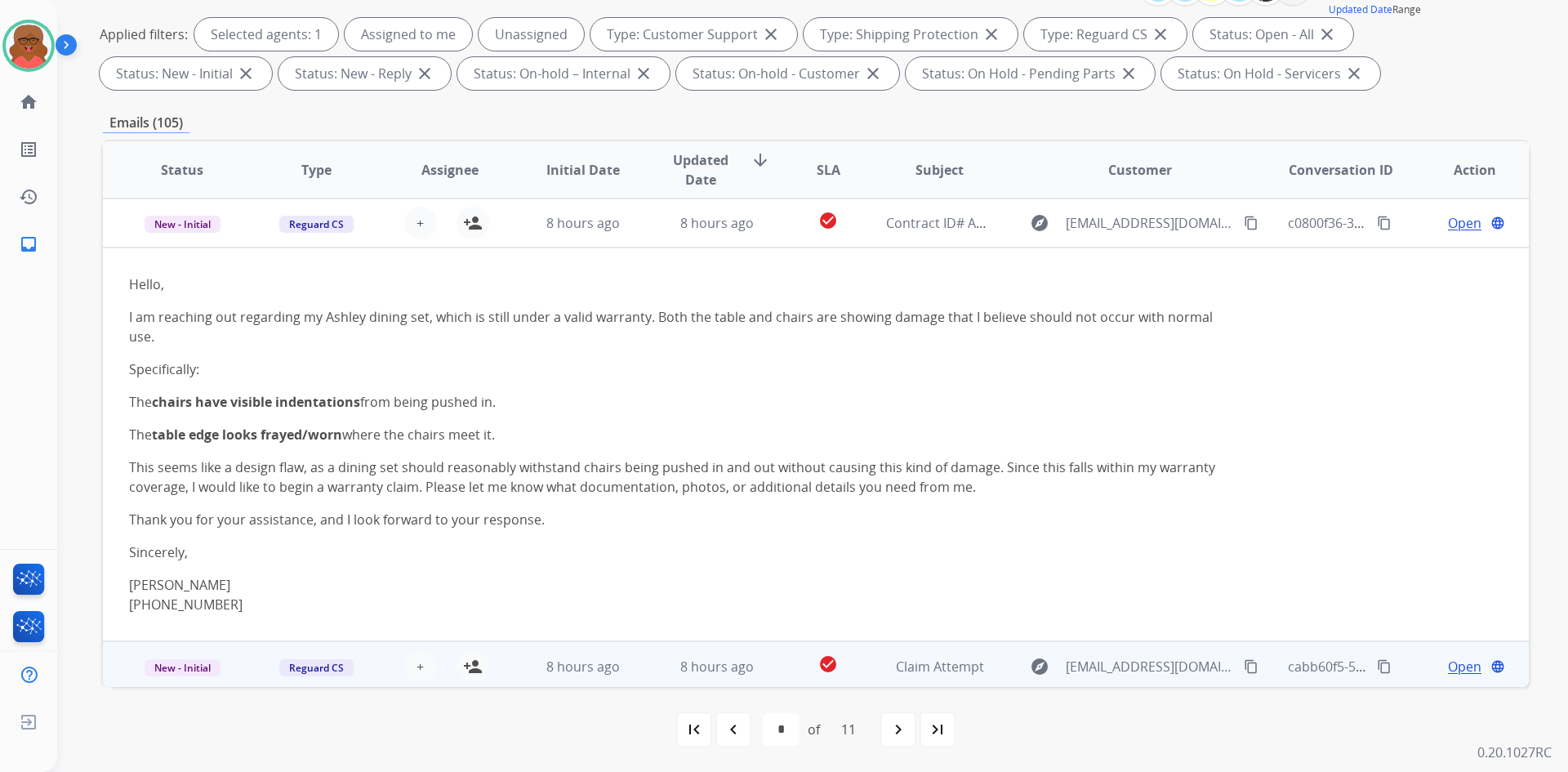
click at [560, 649] on td "8 hours ago" at bounding box center [571, 665] width 134 height 49
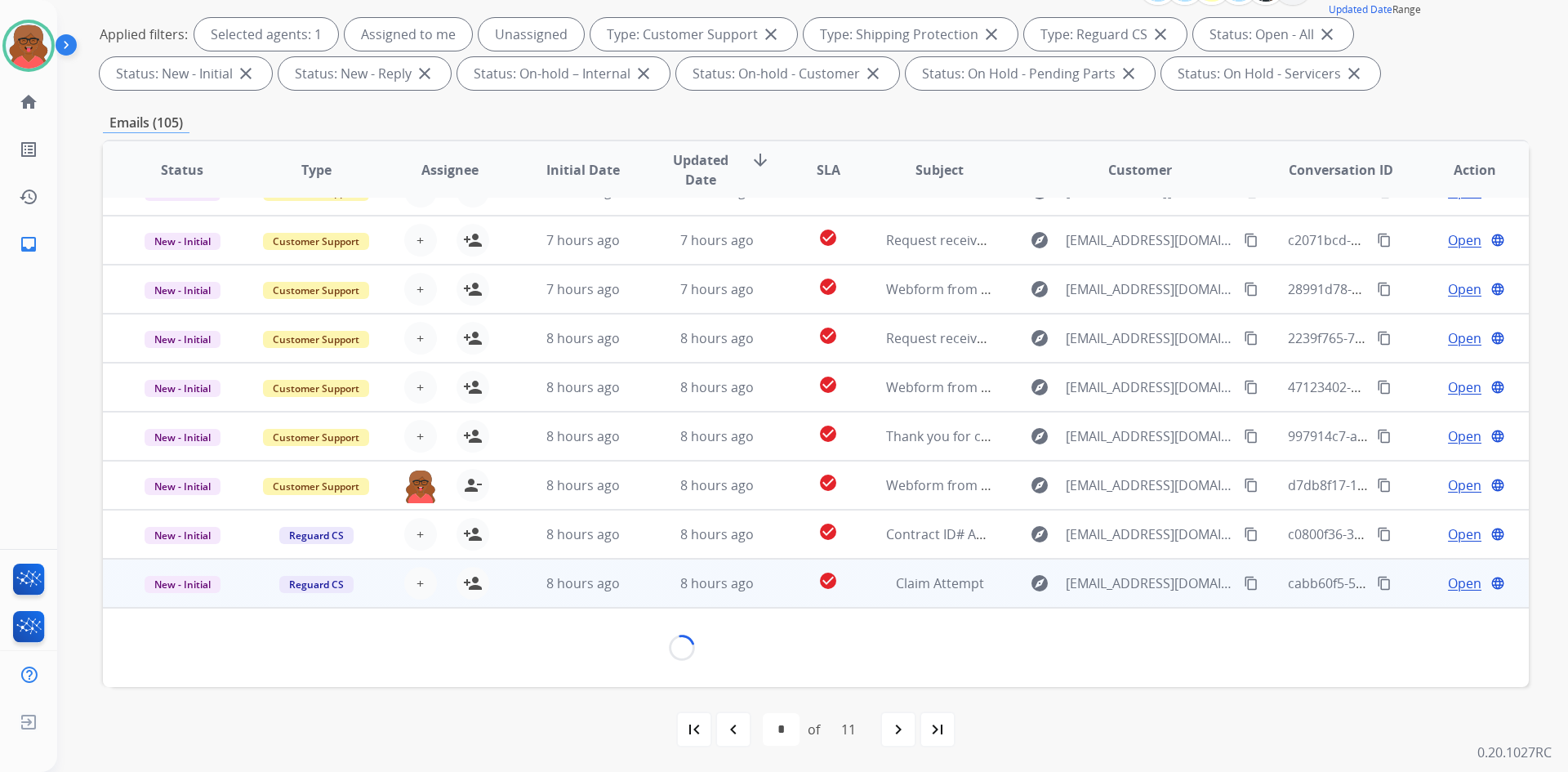
scroll to position [231, 0]
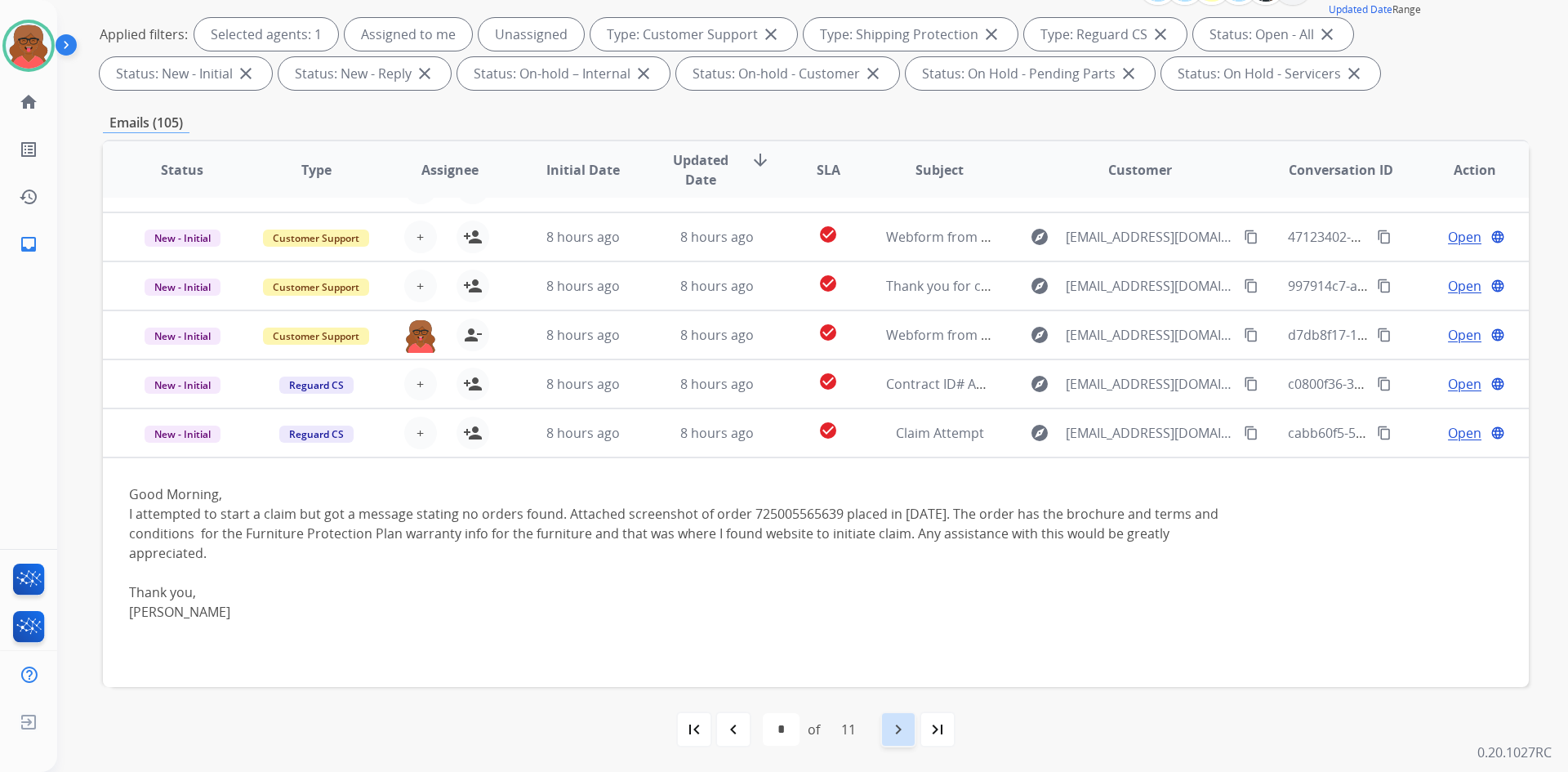
click at [900, 711] on div "navigate_next" at bounding box center [898, 729] width 36 height 36
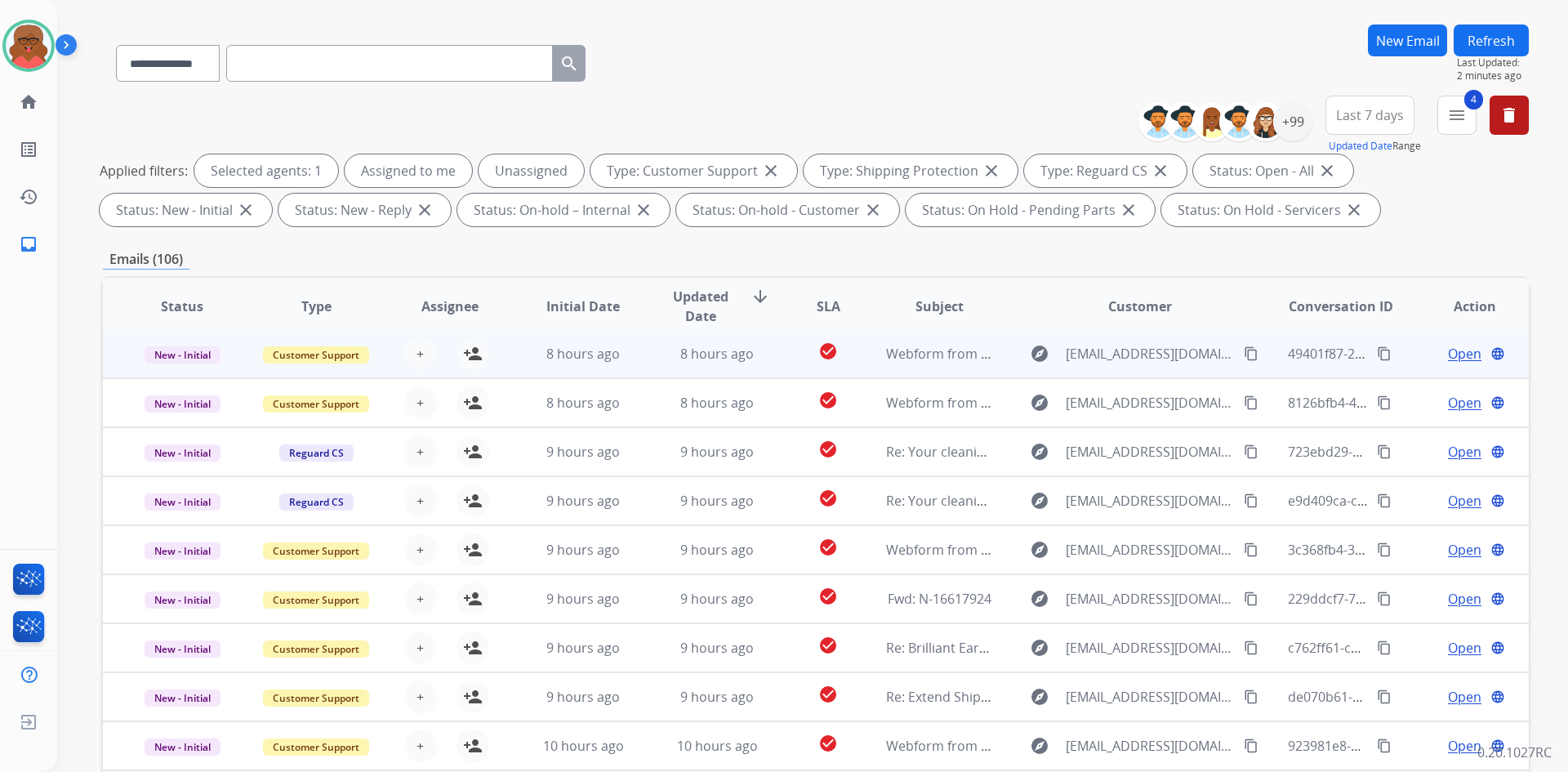
scroll to position [163, 0]
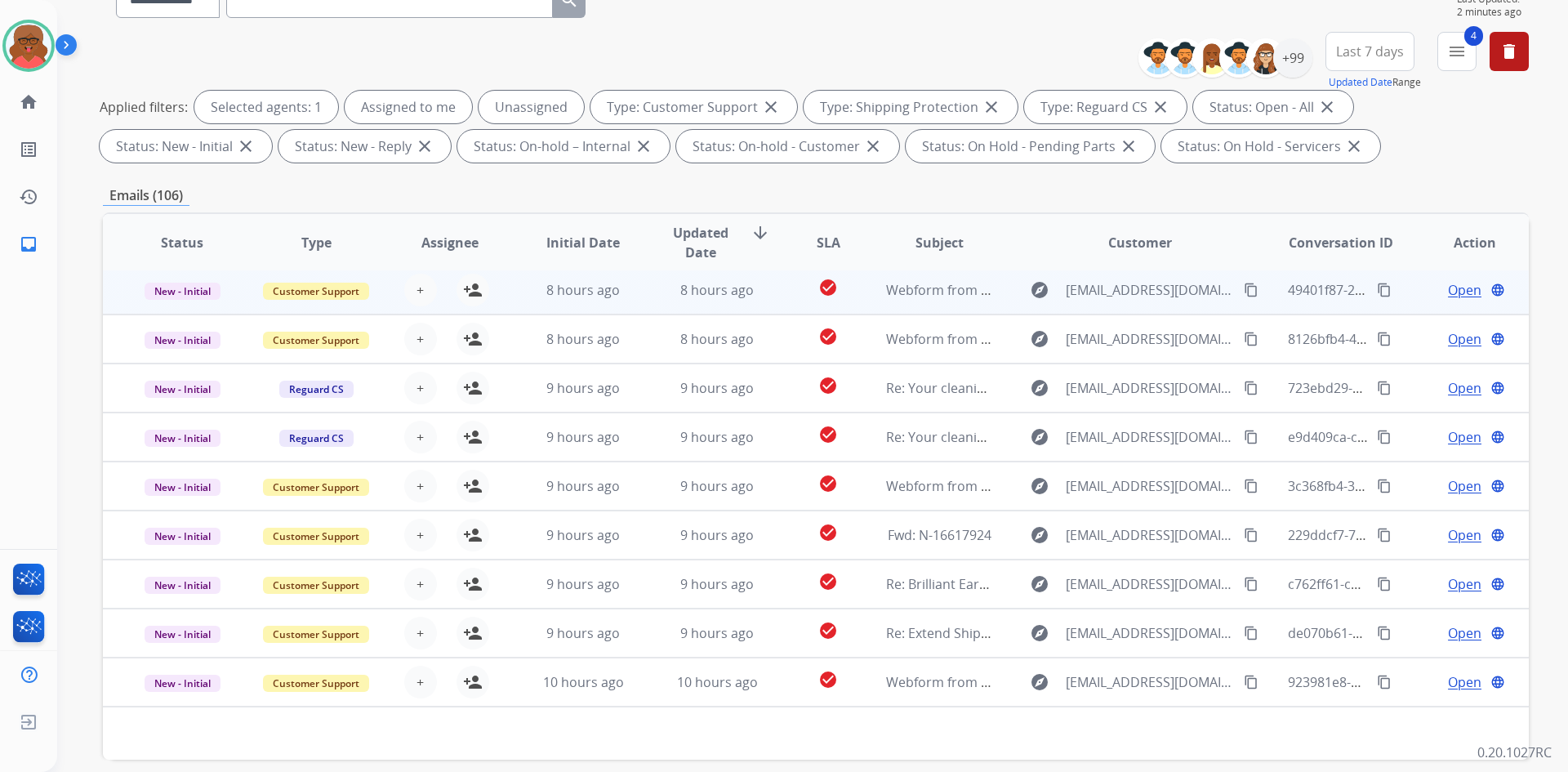
click at [731, 303] on td "8 hours ago" at bounding box center [705, 290] width 134 height 49
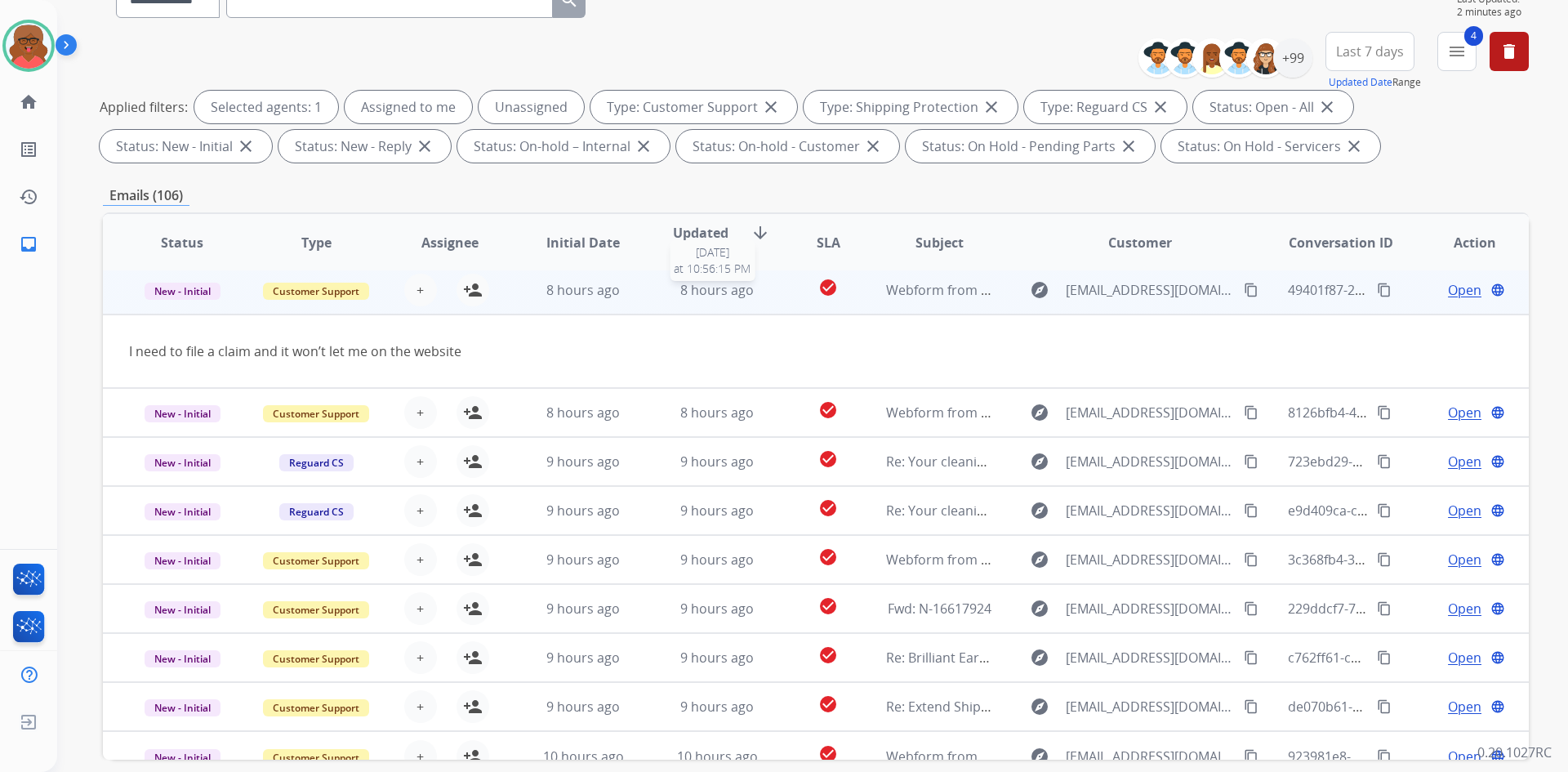
scroll to position [49, 0]
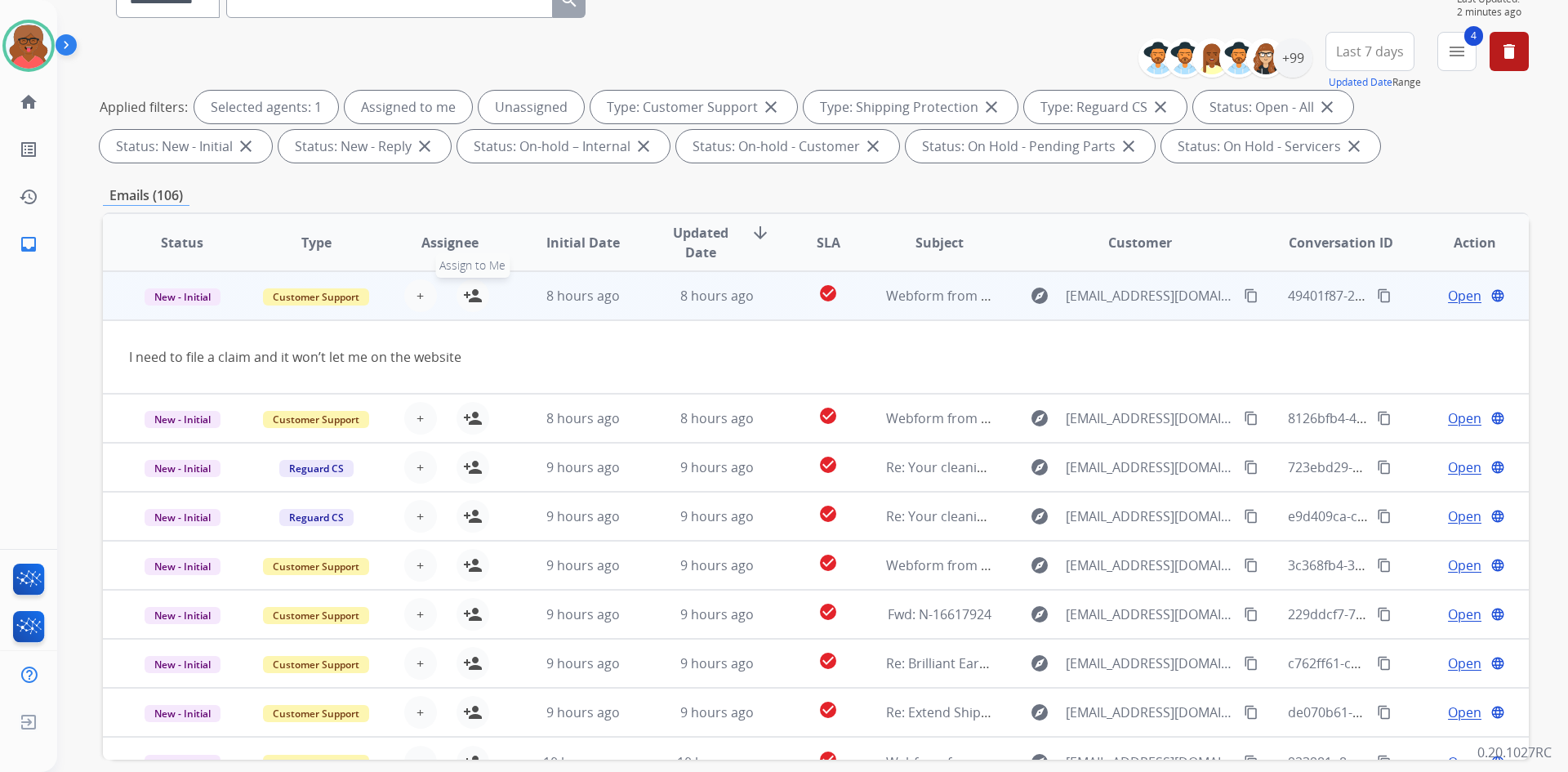
drag, startPoint x: 462, startPoint y: 302, endPoint x: 450, endPoint y: 340, distance: 39.8
click at [463, 302] on mat-icon "person_add" at bounding box center [472, 295] width 19 height 19
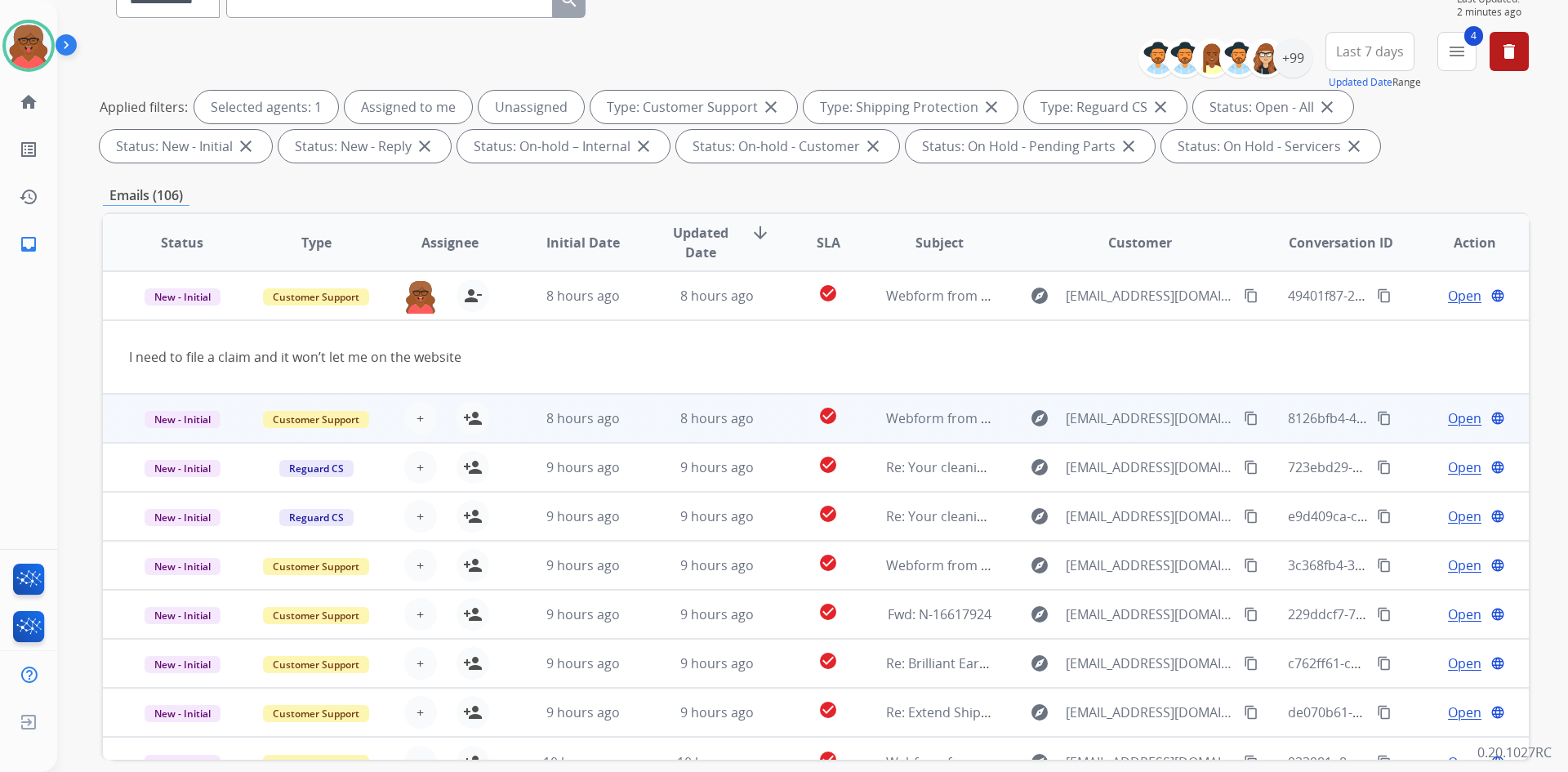
click at [617, 427] on div "8 hours ago" at bounding box center [583, 417] width 107 height 19
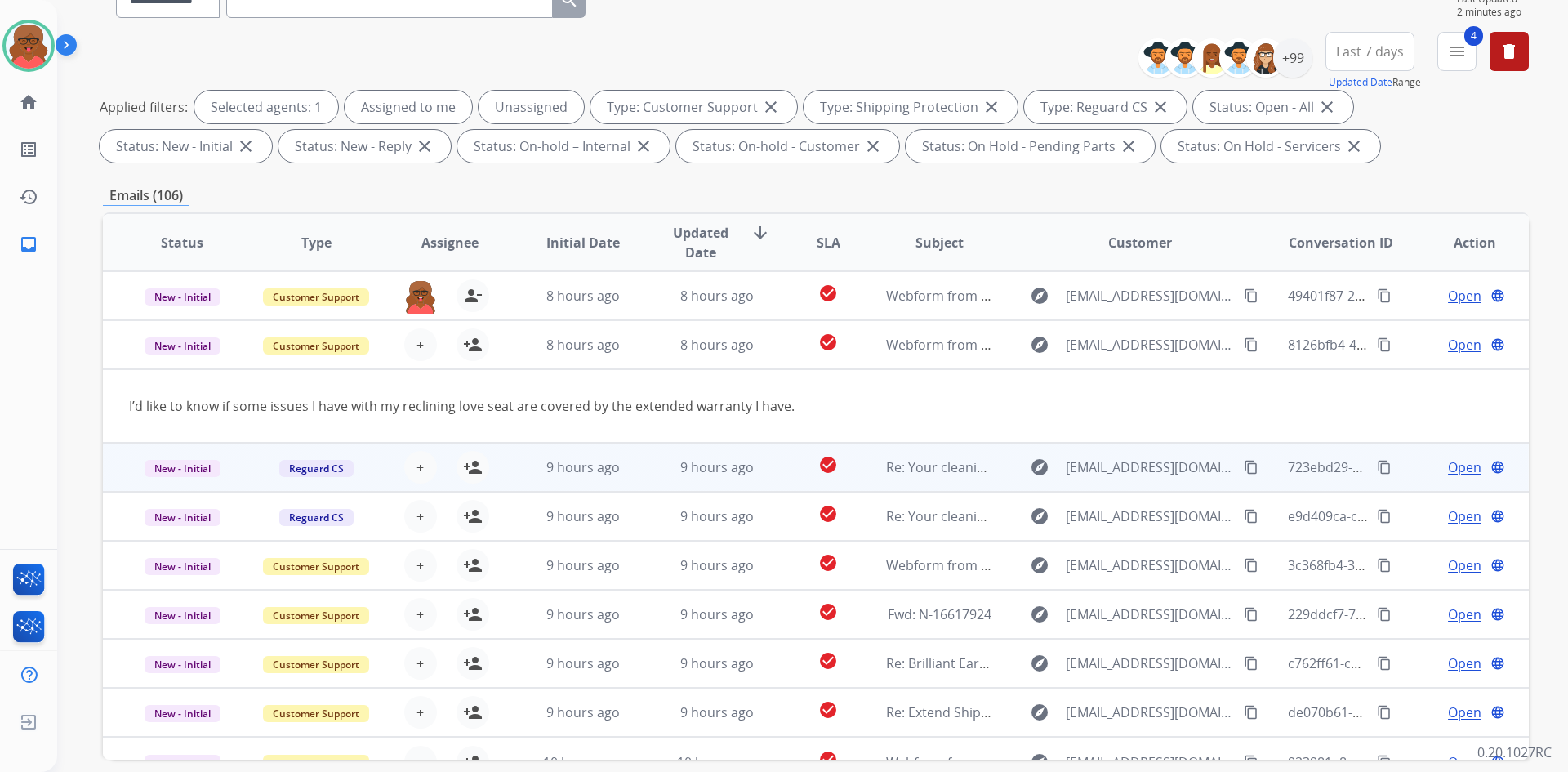
scroll to position [75, 0]
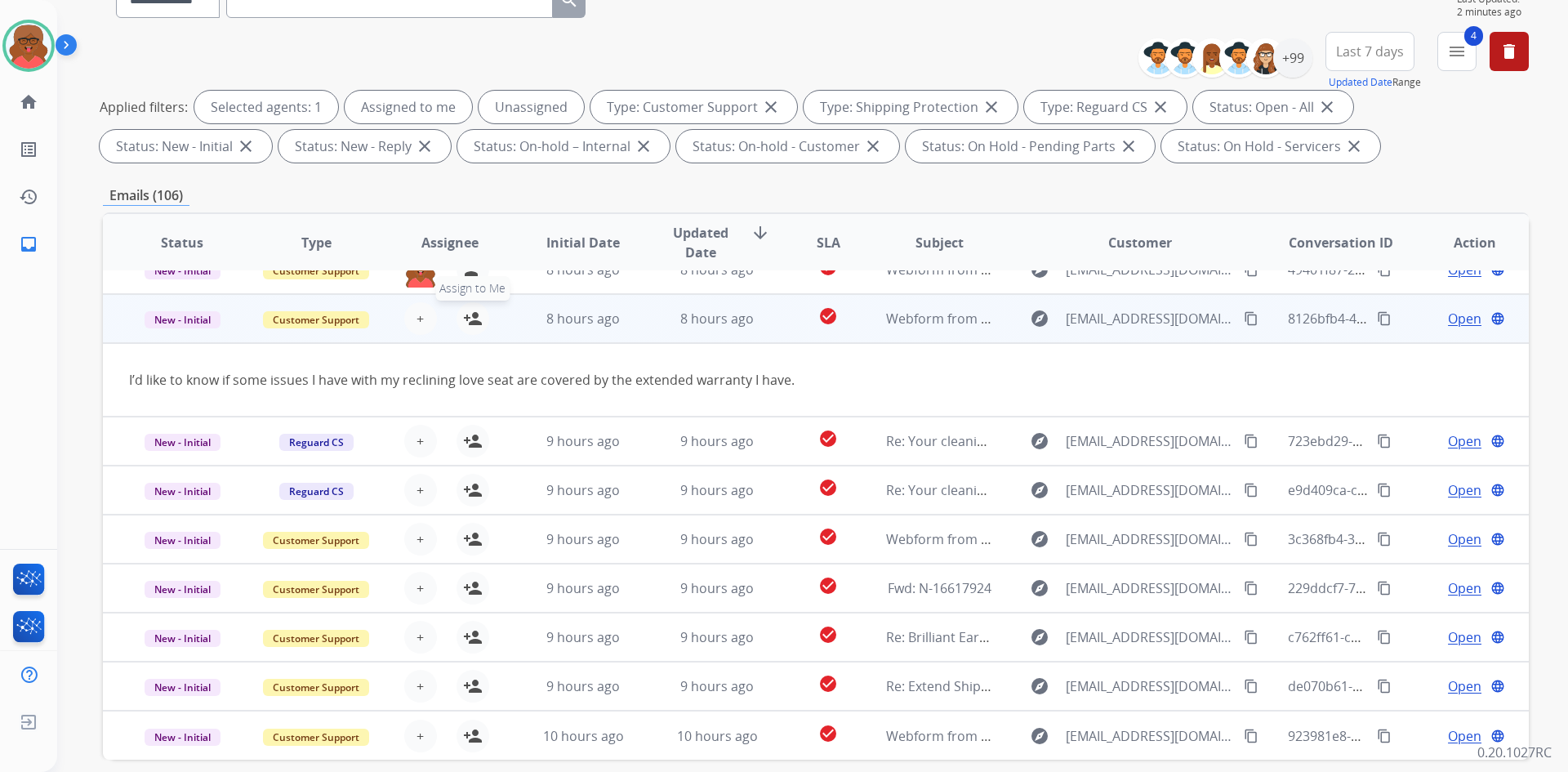
click at [463, 320] on mat-icon "person_add" at bounding box center [472, 318] width 19 height 19
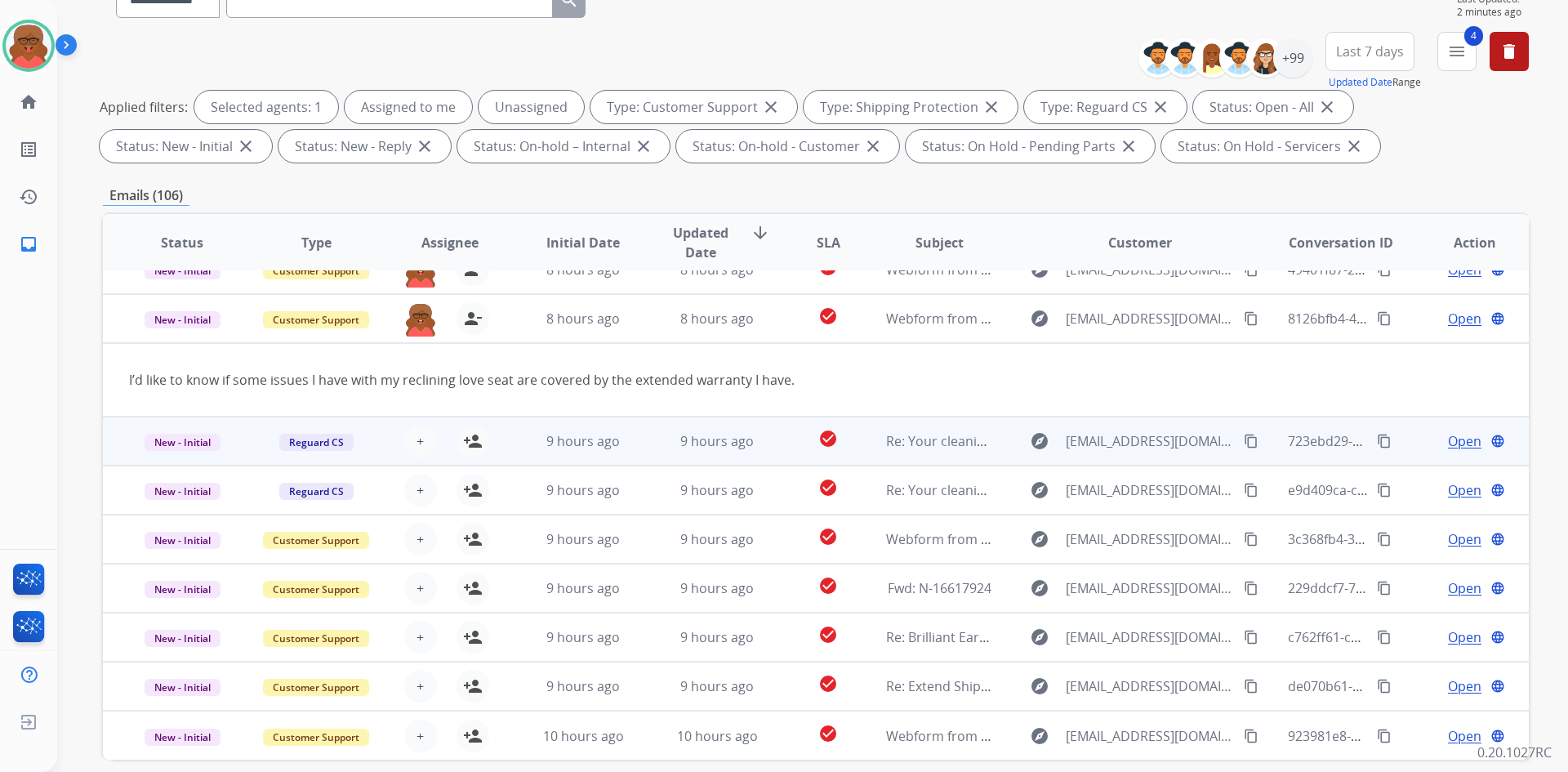
click at [512, 444] on td "9 hours ago" at bounding box center [571, 441] width 134 height 49
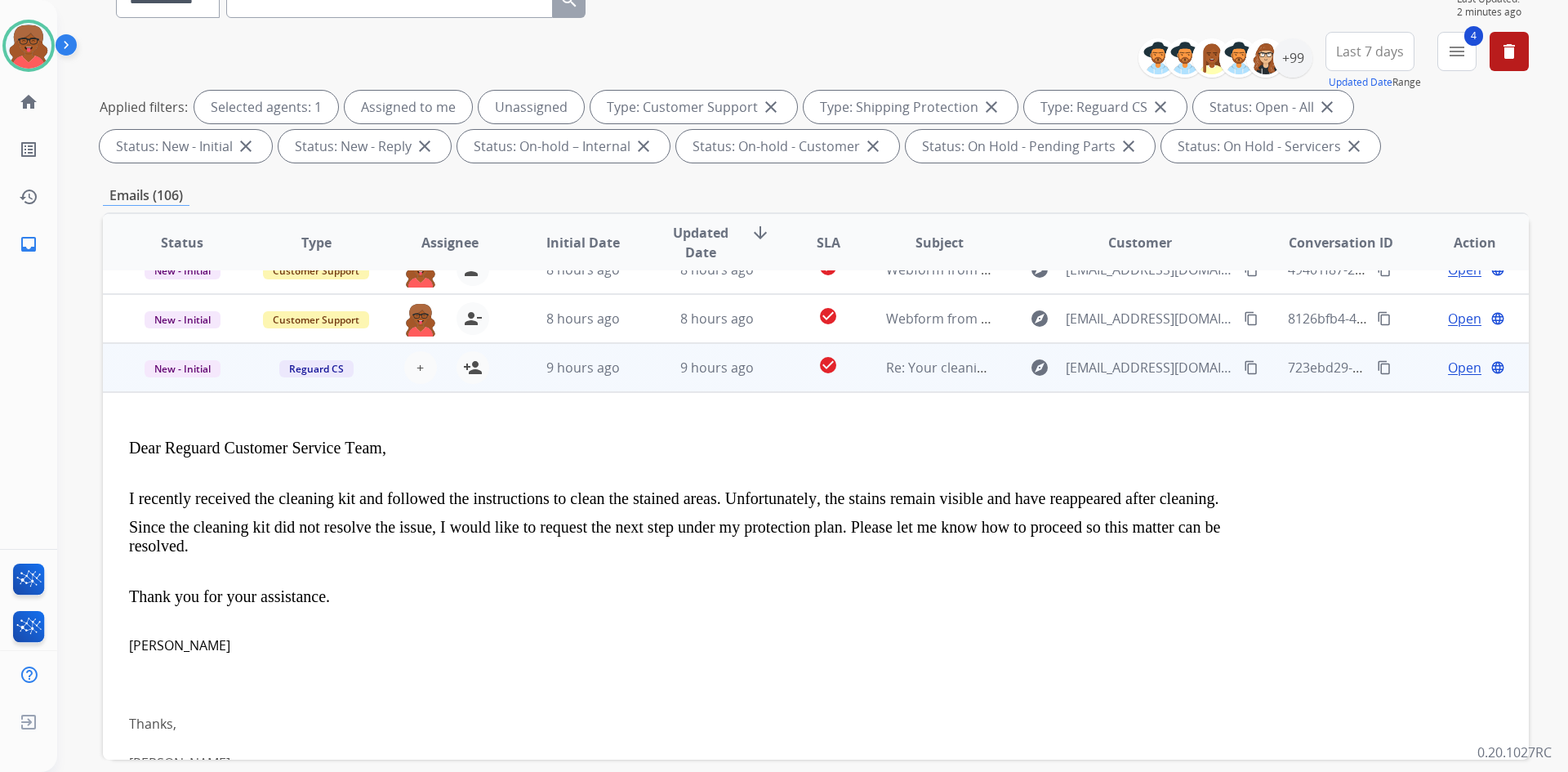
scroll to position [147, 0]
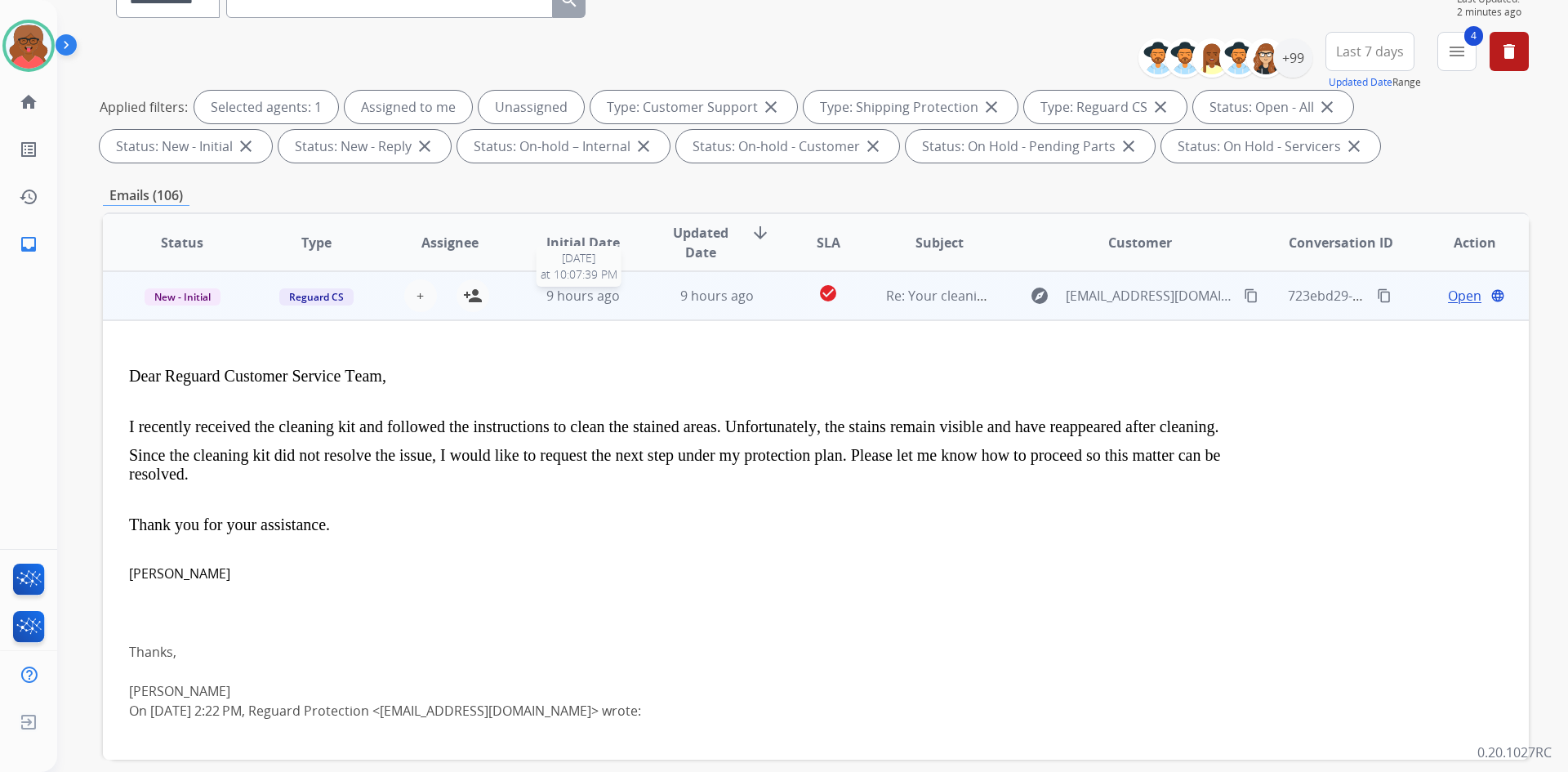
click at [589, 296] on span "9 hours ago" at bounding box center [582, 295] width 74 height 18
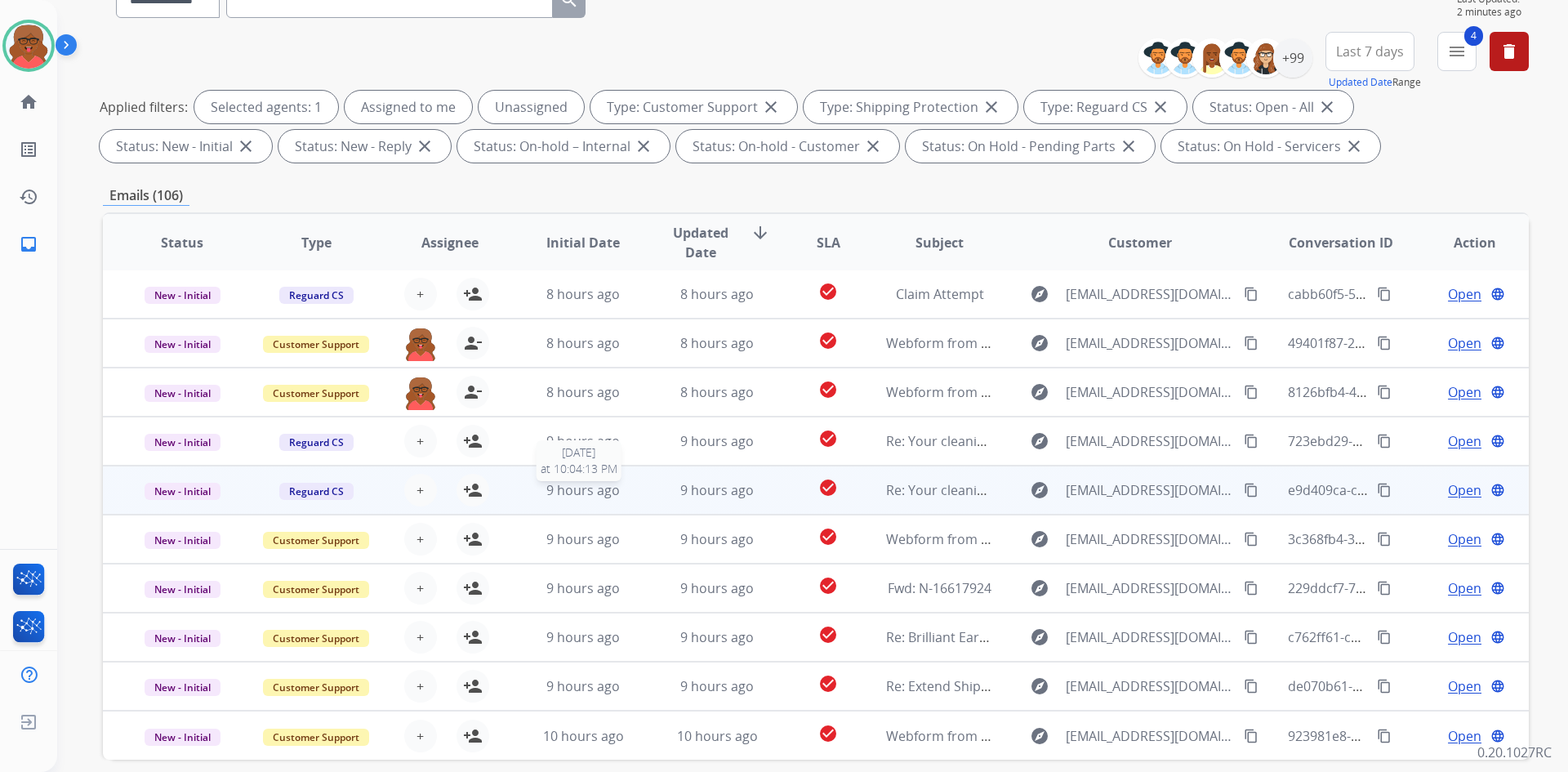
click at [624, 498] on div "9 hours ago" at bounding box center [583, 489] width 107 height 19
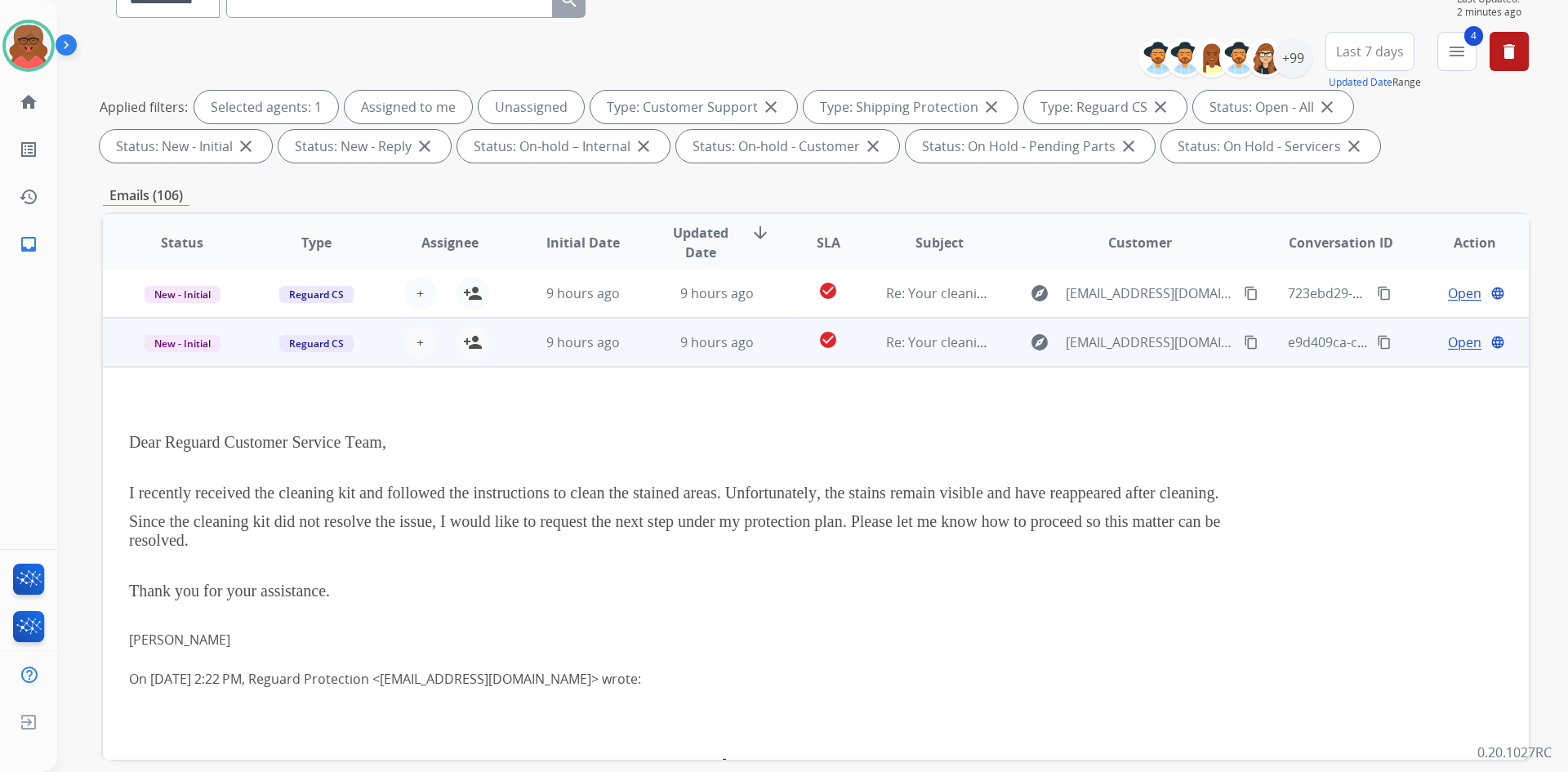
scroll to position [196, 0]
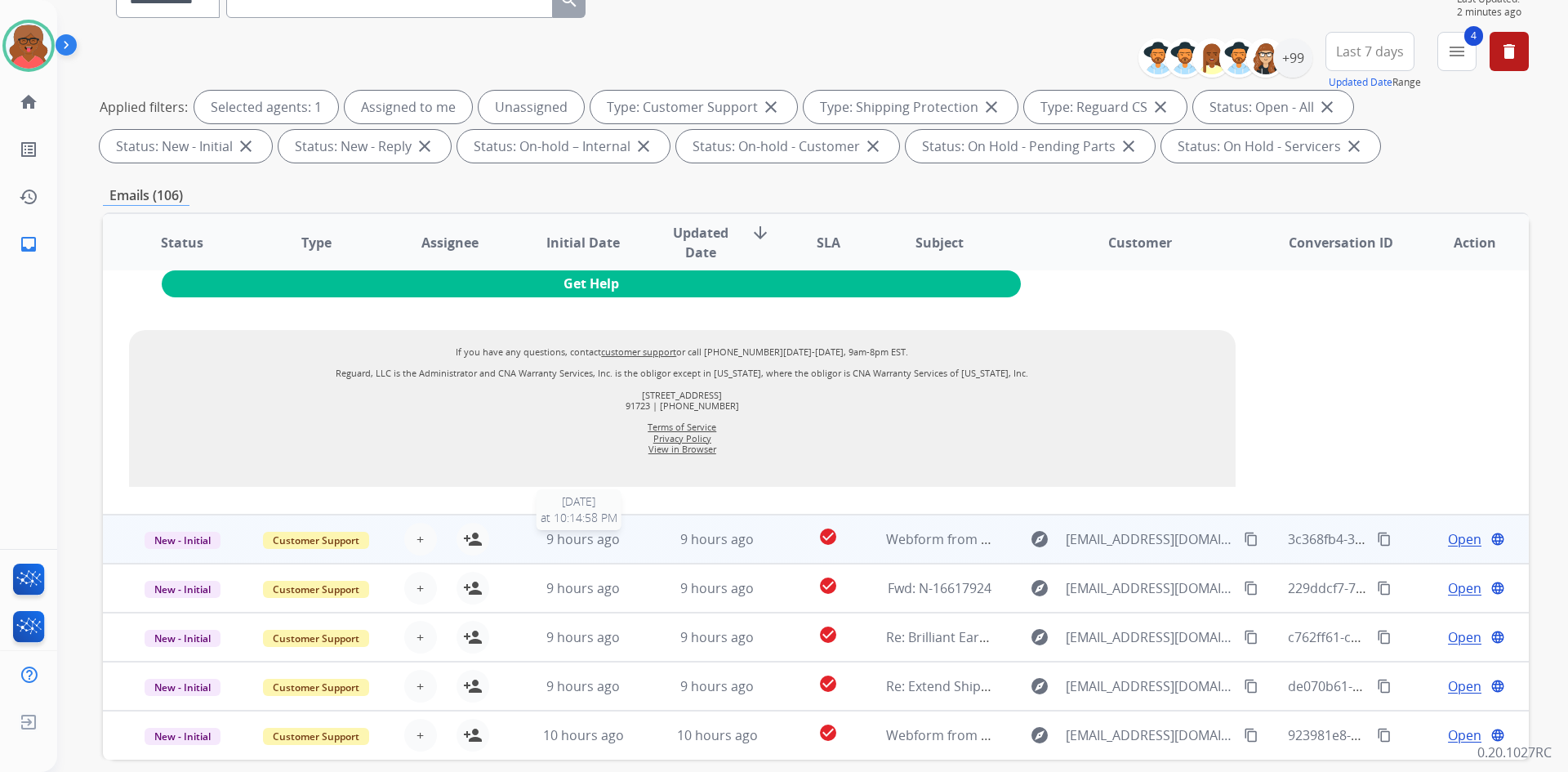
click at [530, 531] on div "9 hours ago" at bounding box center [583, 538] width 107 height 19
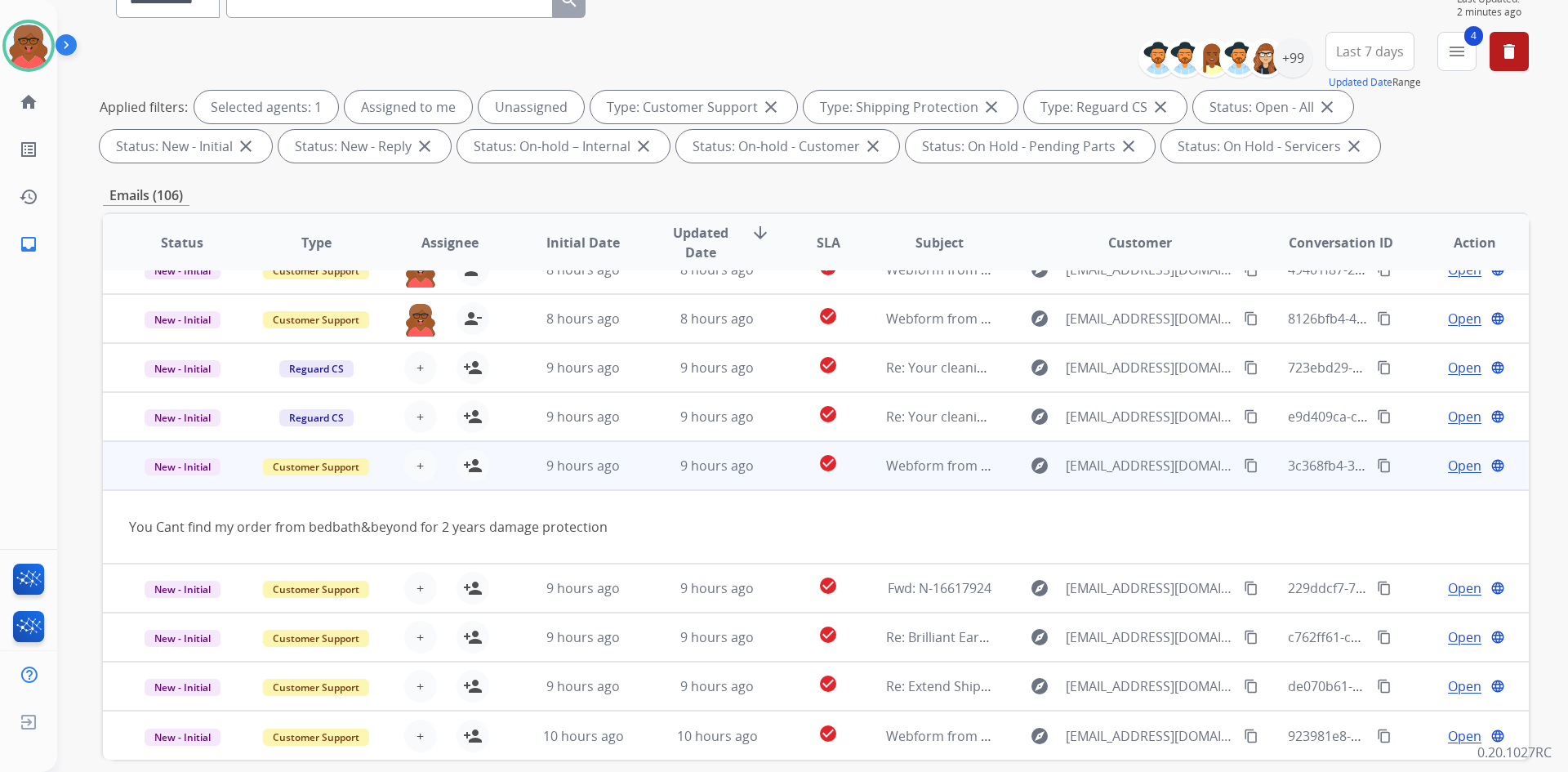
scroll to position [75, 0]
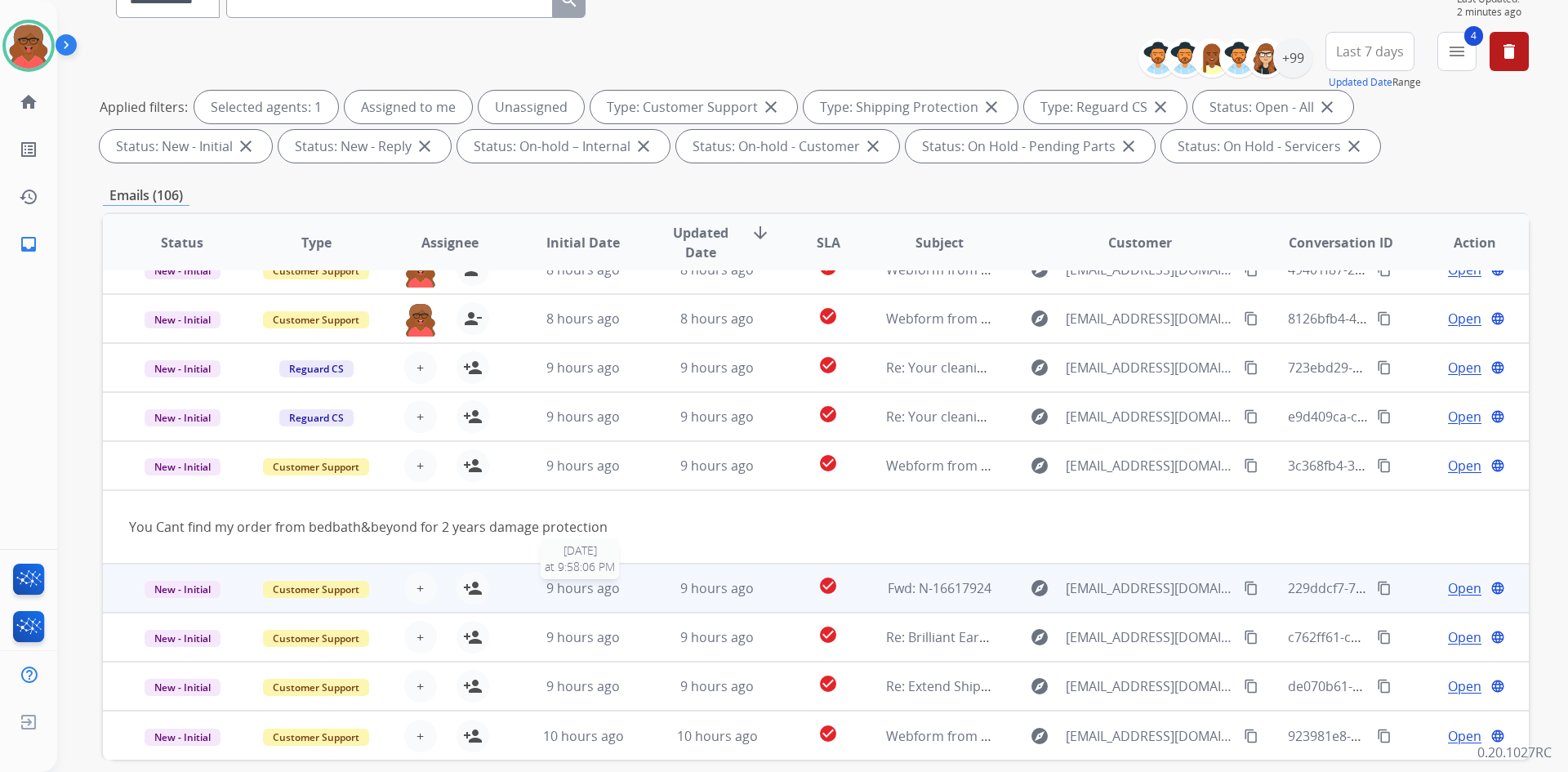
click at [615, 592] on span "9 hours ago" at bounding box center [582, 587] width 74 height 18
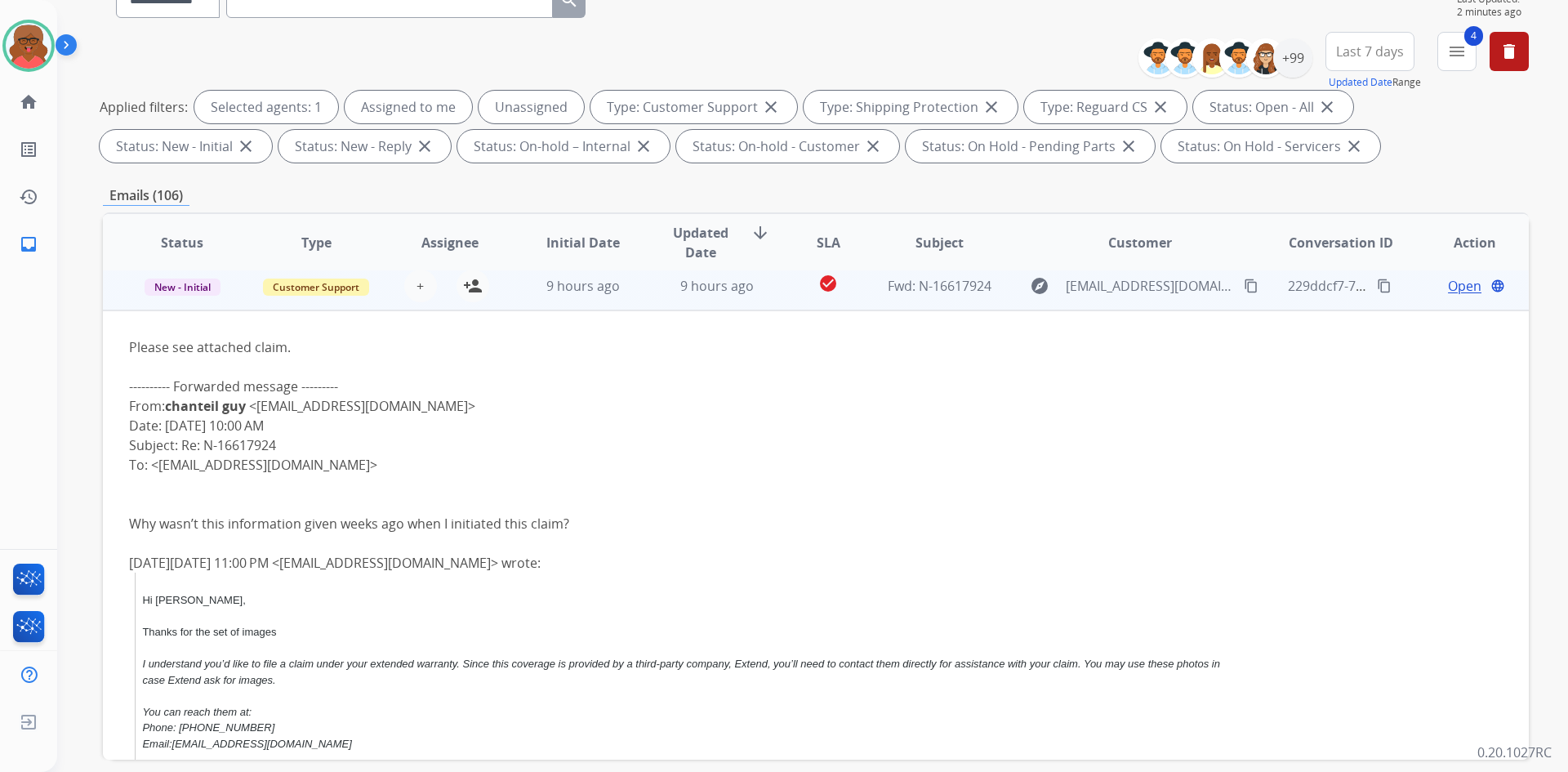
scroll to position [294, 0]
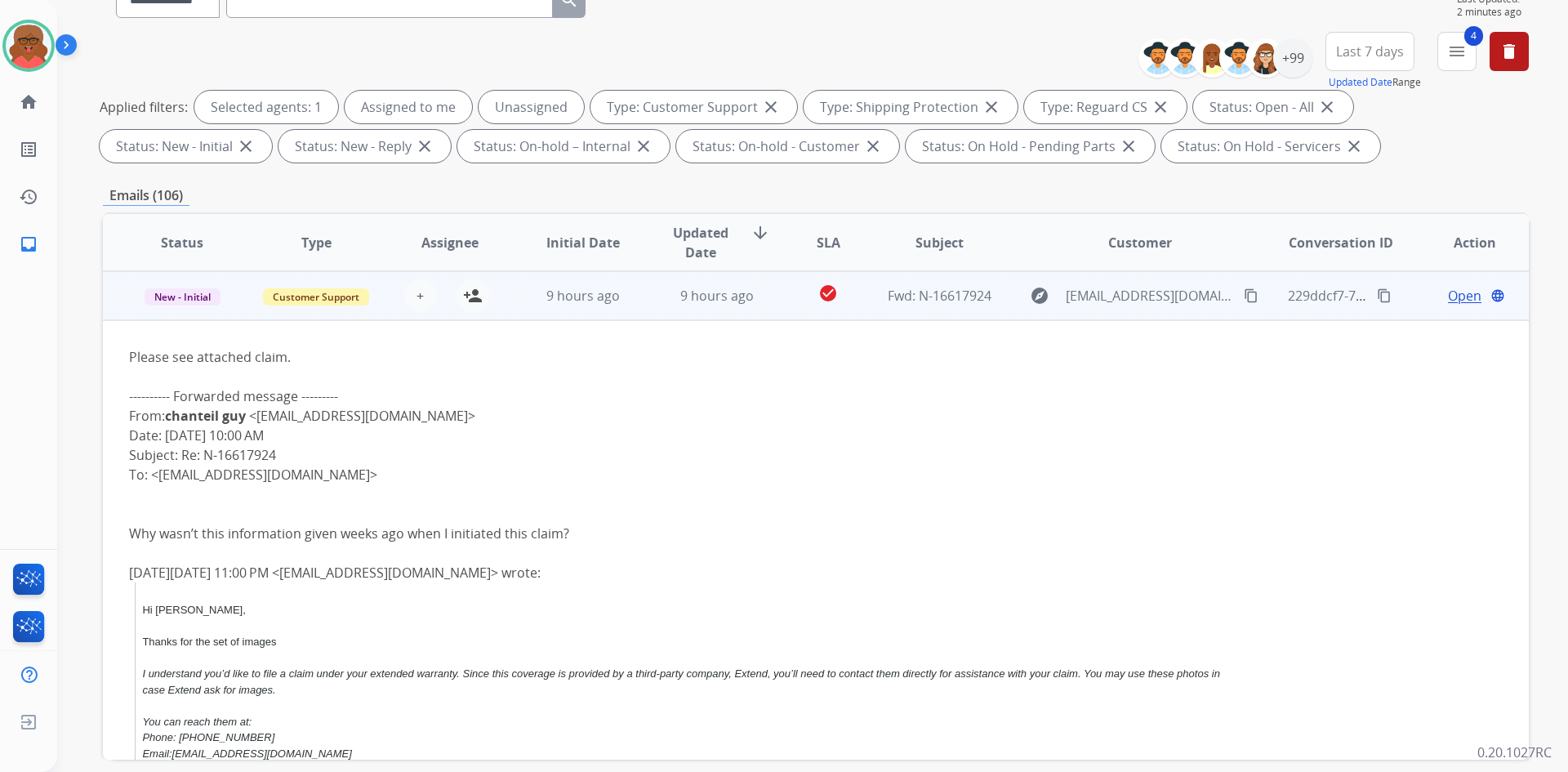
click at [557, 315] on td "9 hours ago" at bounding box center [571, 295] width 134 height 49
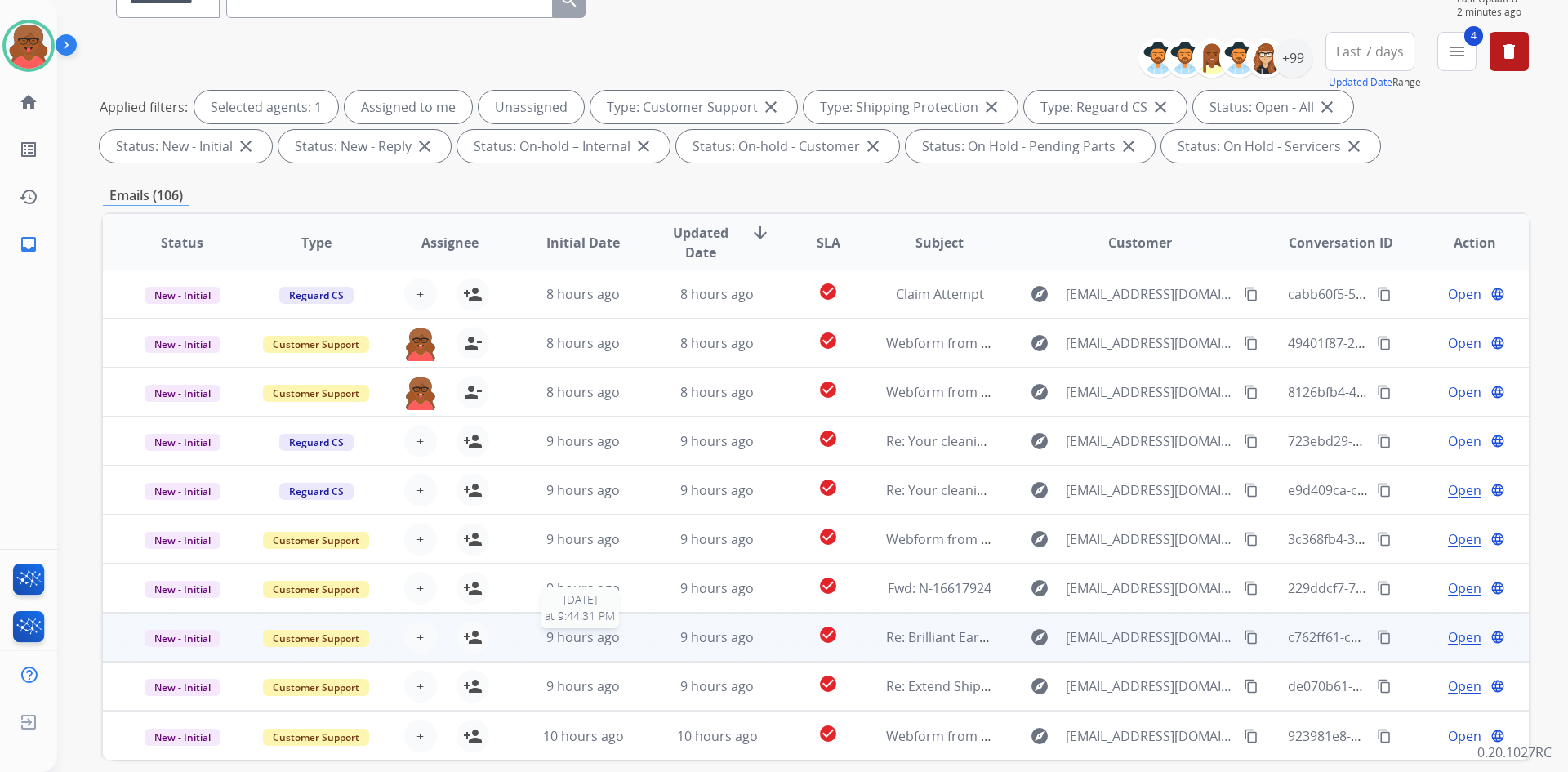
scroll to position [236, 0]
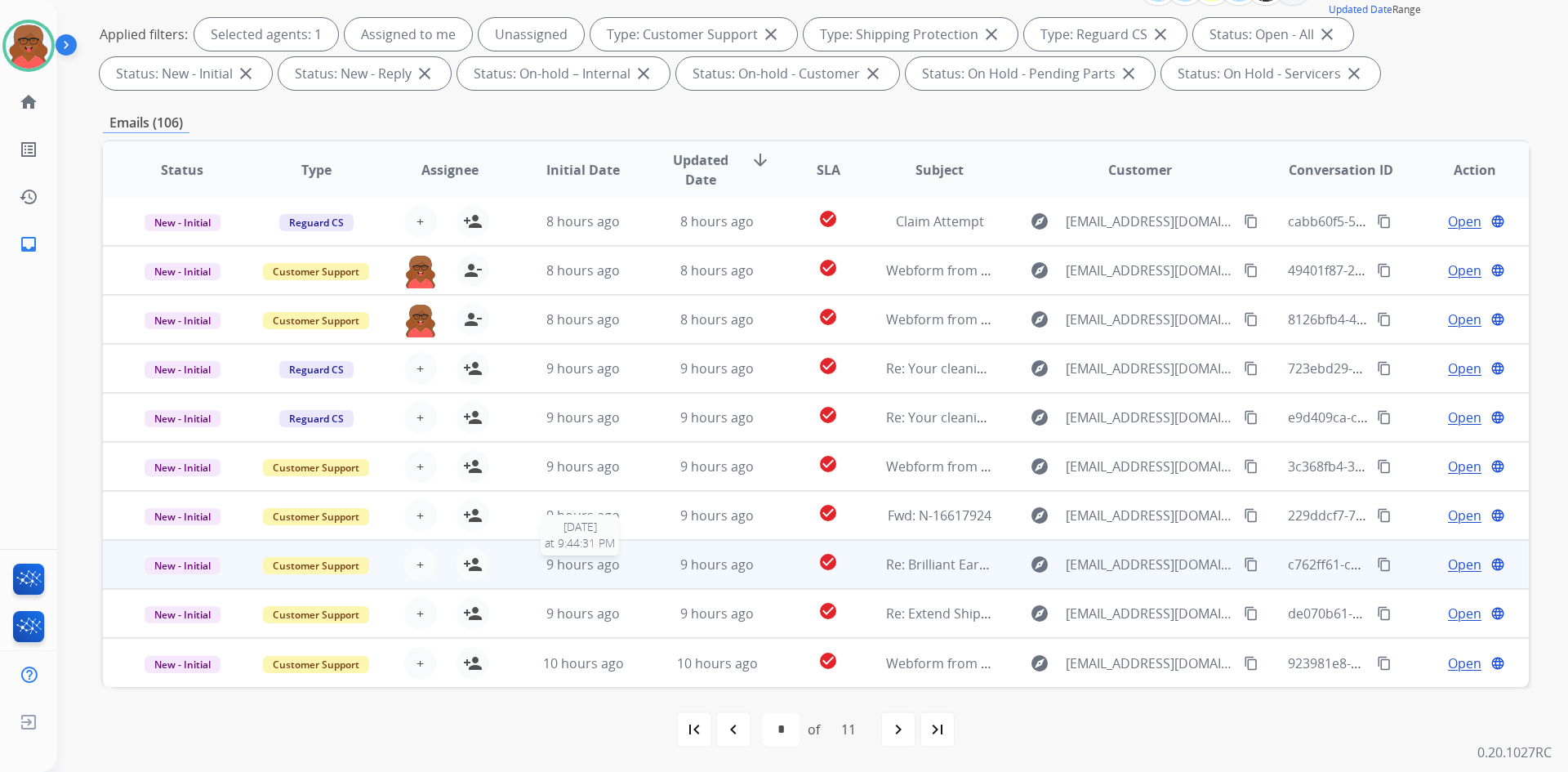
click at [599, 558] on span "9 hours ago" at bounding box center [582, 564] width 74 height 18
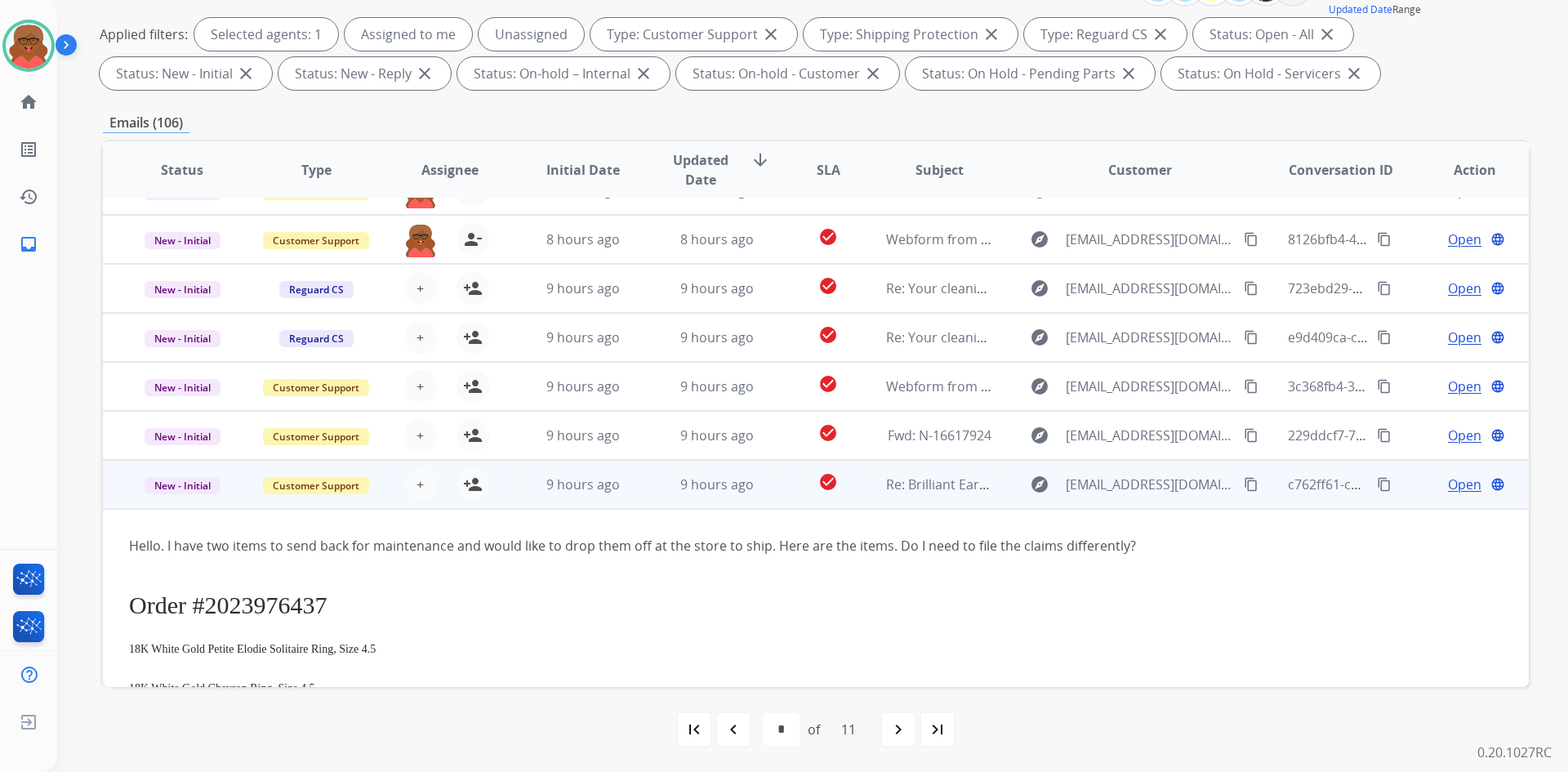
scroll to position [343, 0]
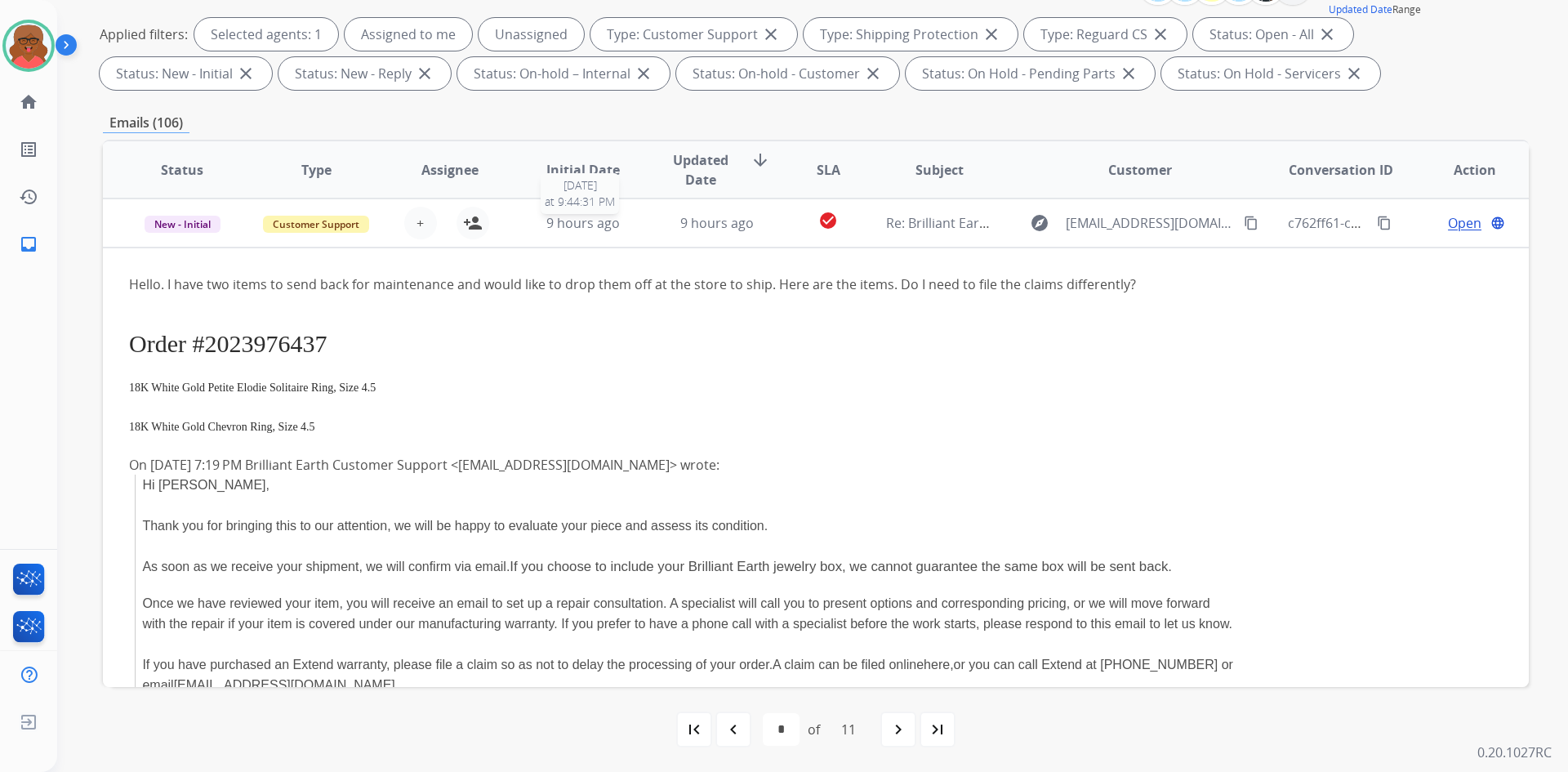
drag, startPoint x: 563, startPoint y: 215, endPoint x: 563, endPoint y: 241, distance: 26.0
click at [563, 215] on span "9 hours ago" at bounding box center [582, 223] width 74 height 18
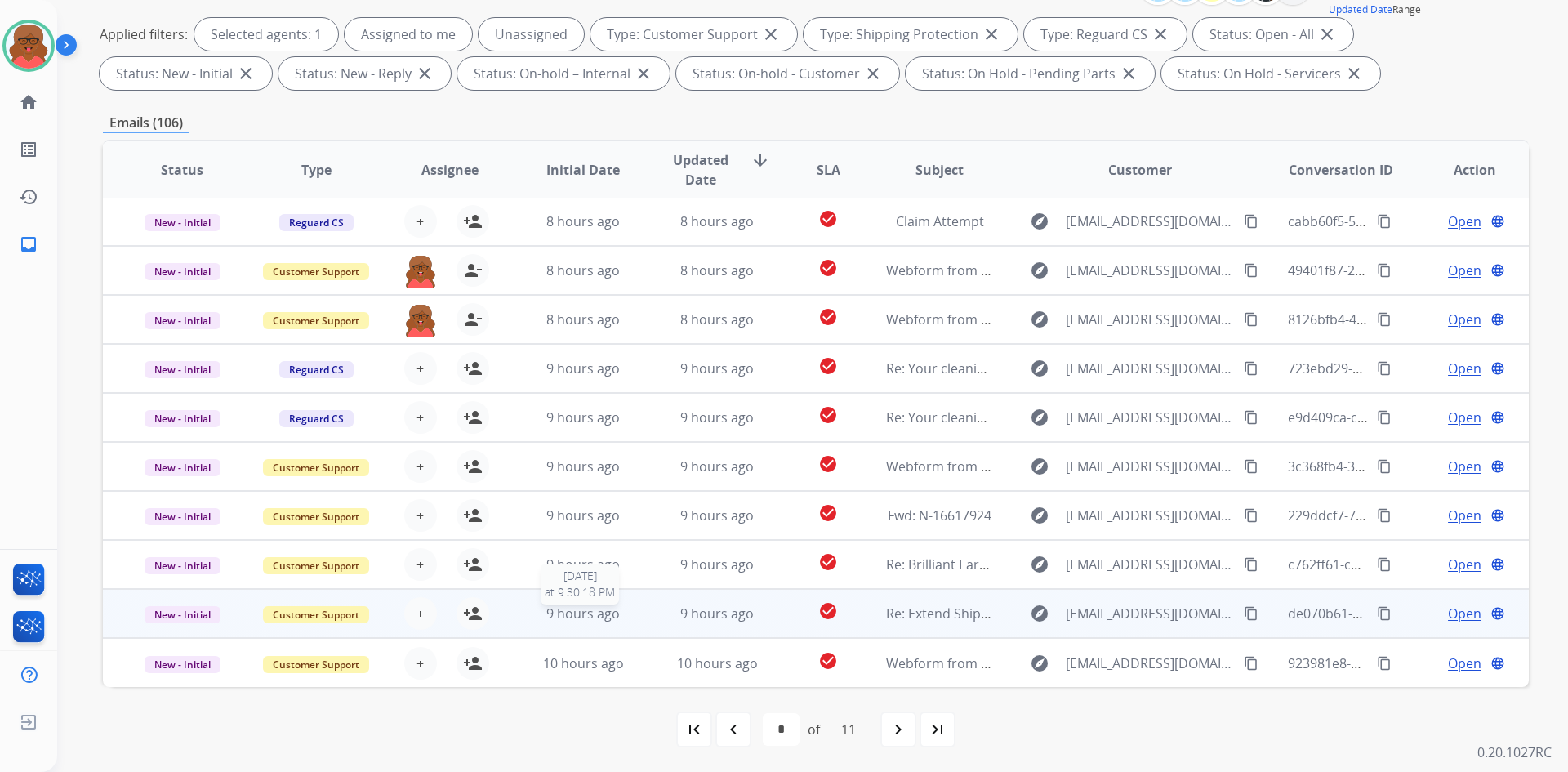
click at [612, 615] on span "9 hours ago" at bounding box center [582, 613] width 74 height 18
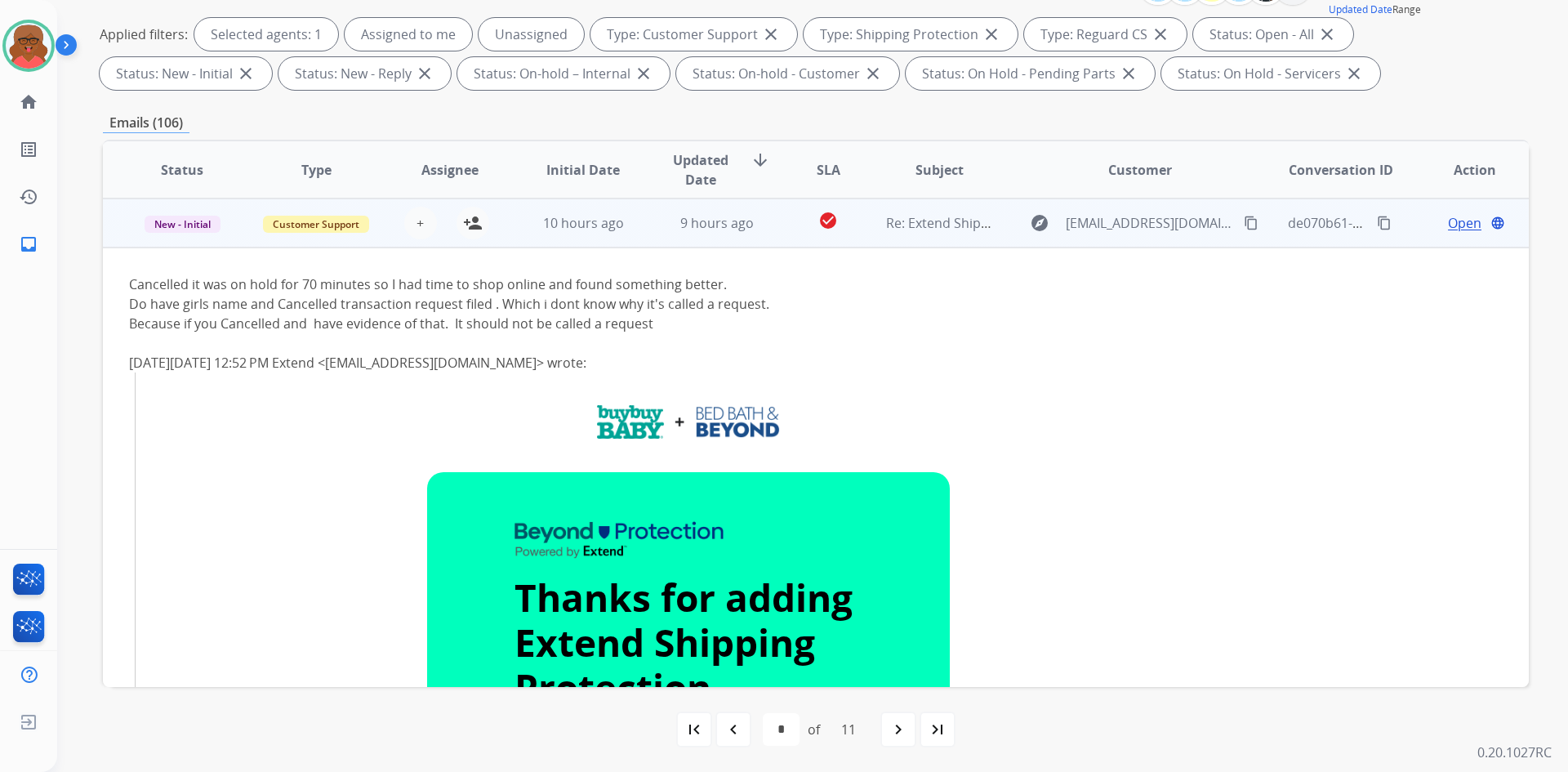
click at [619, 244] on td "10 hours ago" at bounding box center [571, 223] width 134 height 49
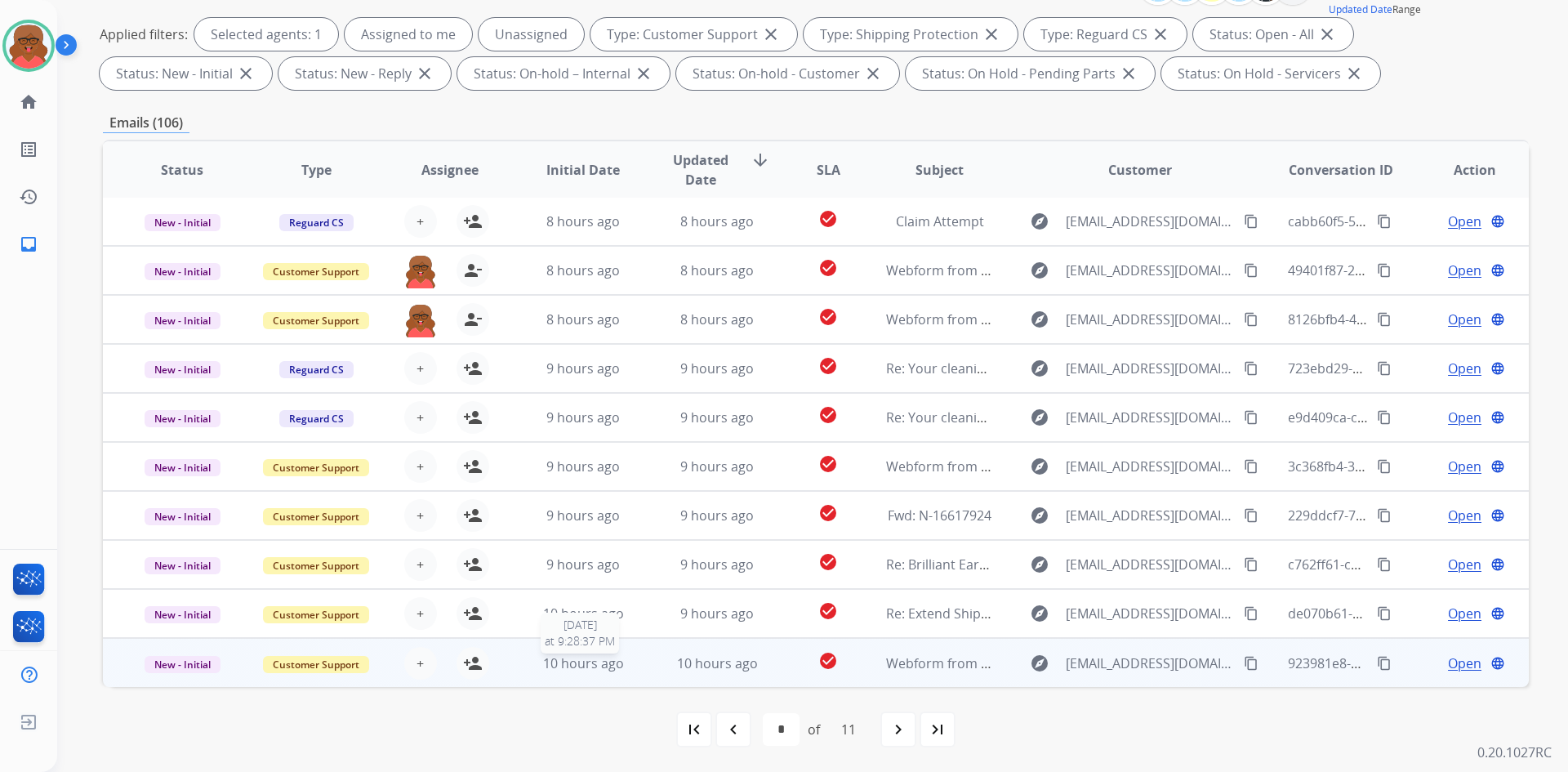
click at [624, 665] on div "10 hours ago" at bounding box center [583, 663] width 107 height 19
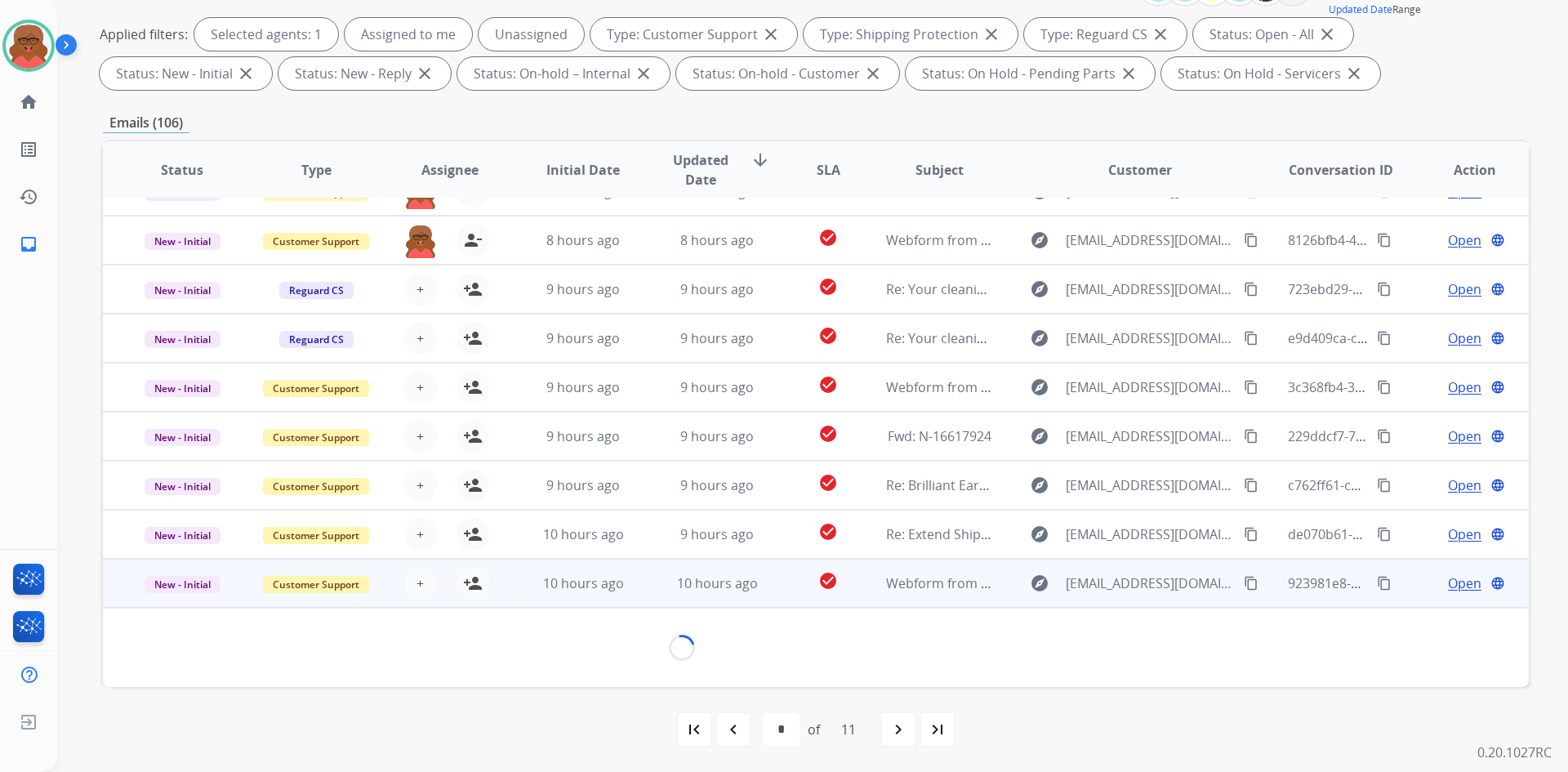
scroll to position [74, 0]
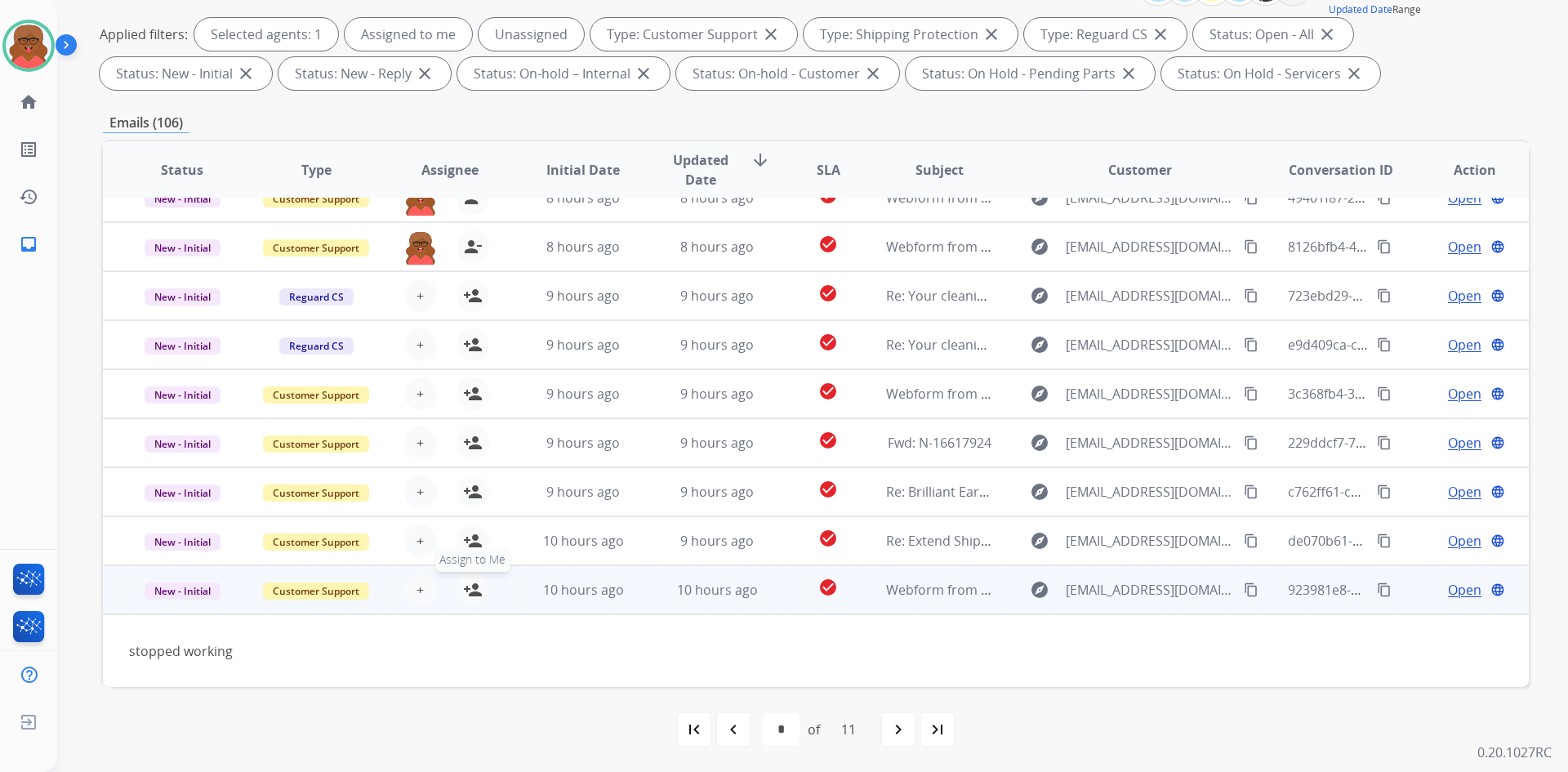
click at [463, 588] on mat-icon "person_add" at bounding box center [472, 589] width 19 height 19
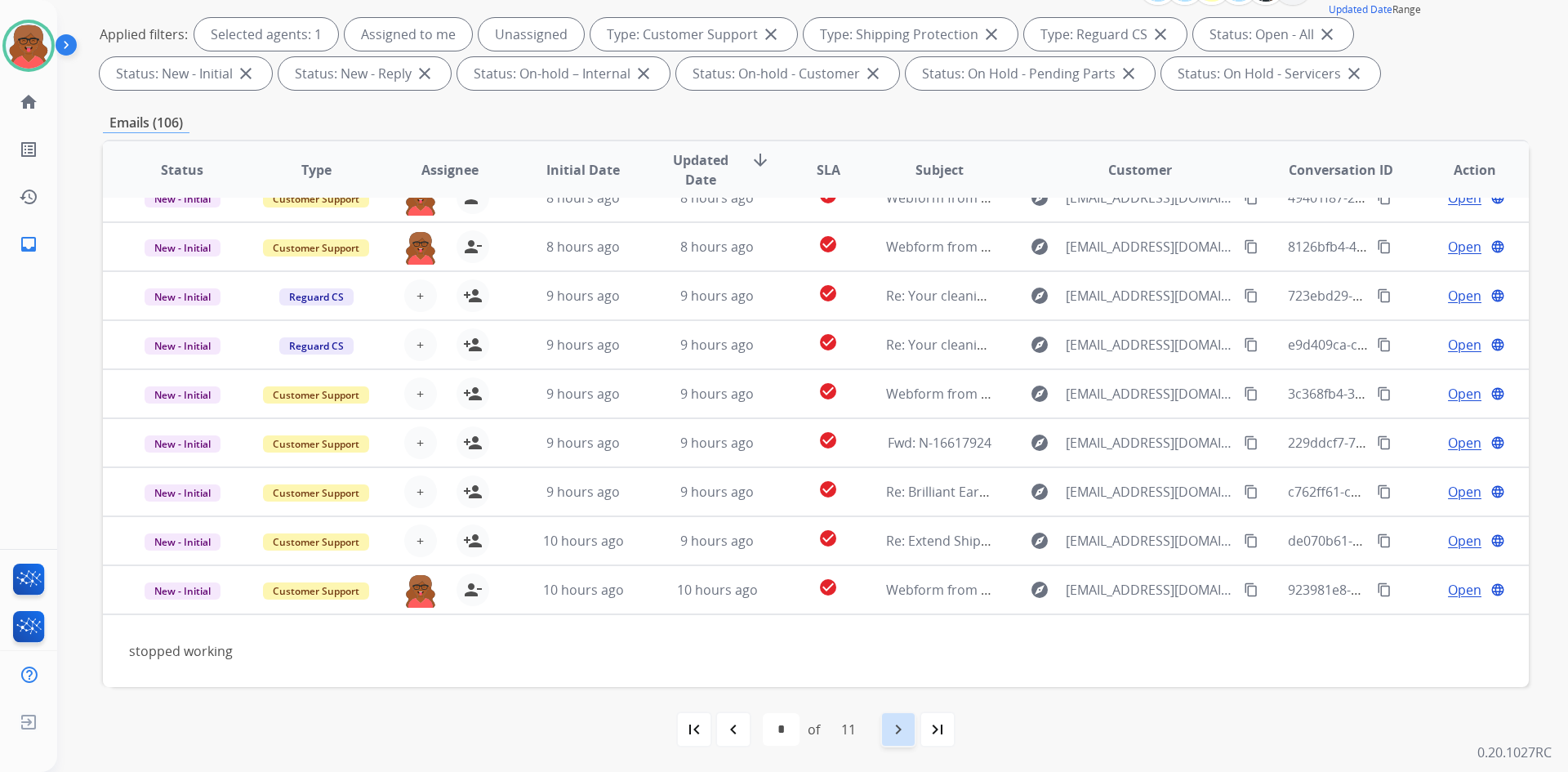
click at [893, 731] on mat-icon "navigate_next" at bounding box center [898, 729] width 19 height 19
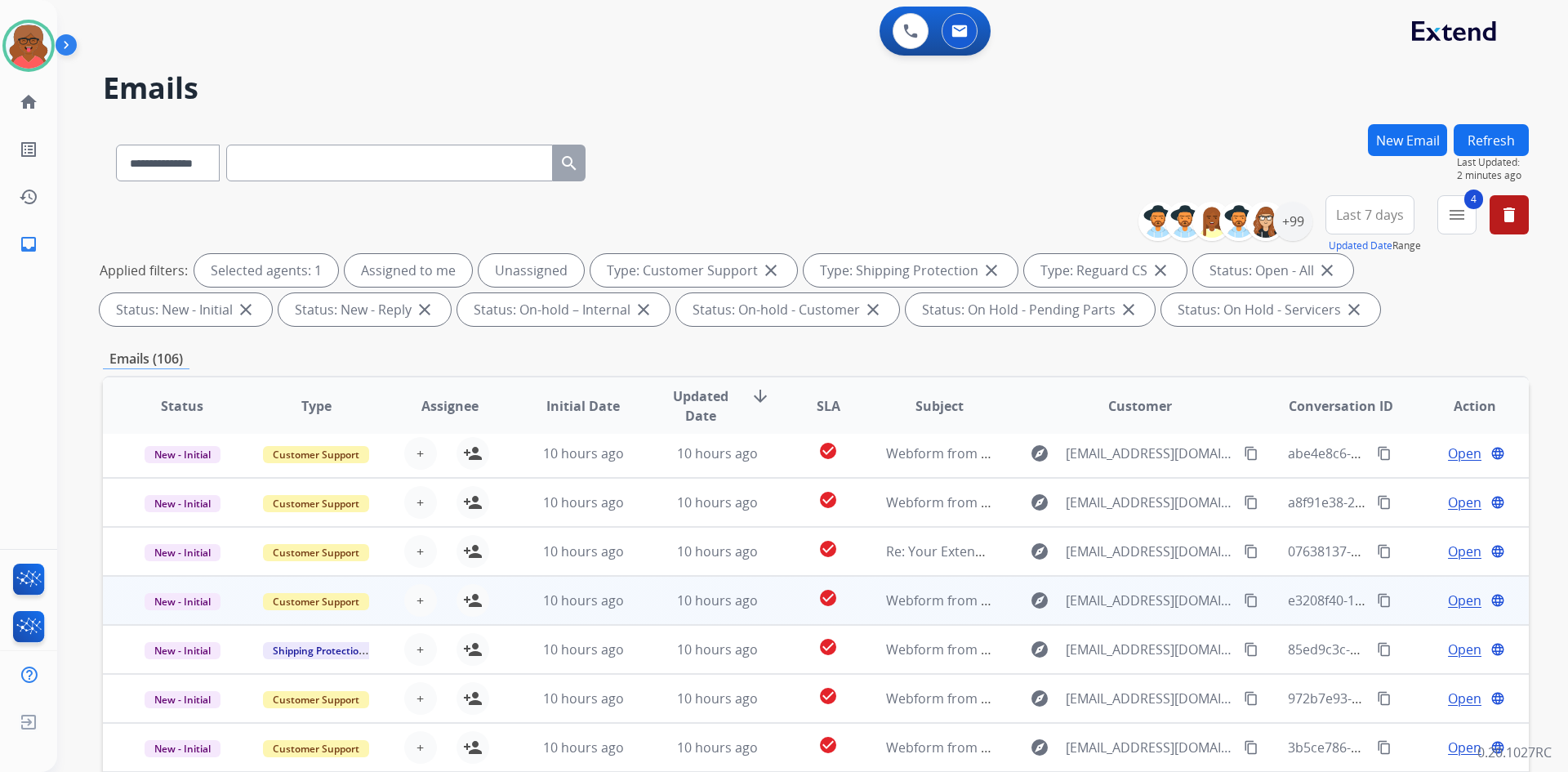
scroll to position [55, 0]
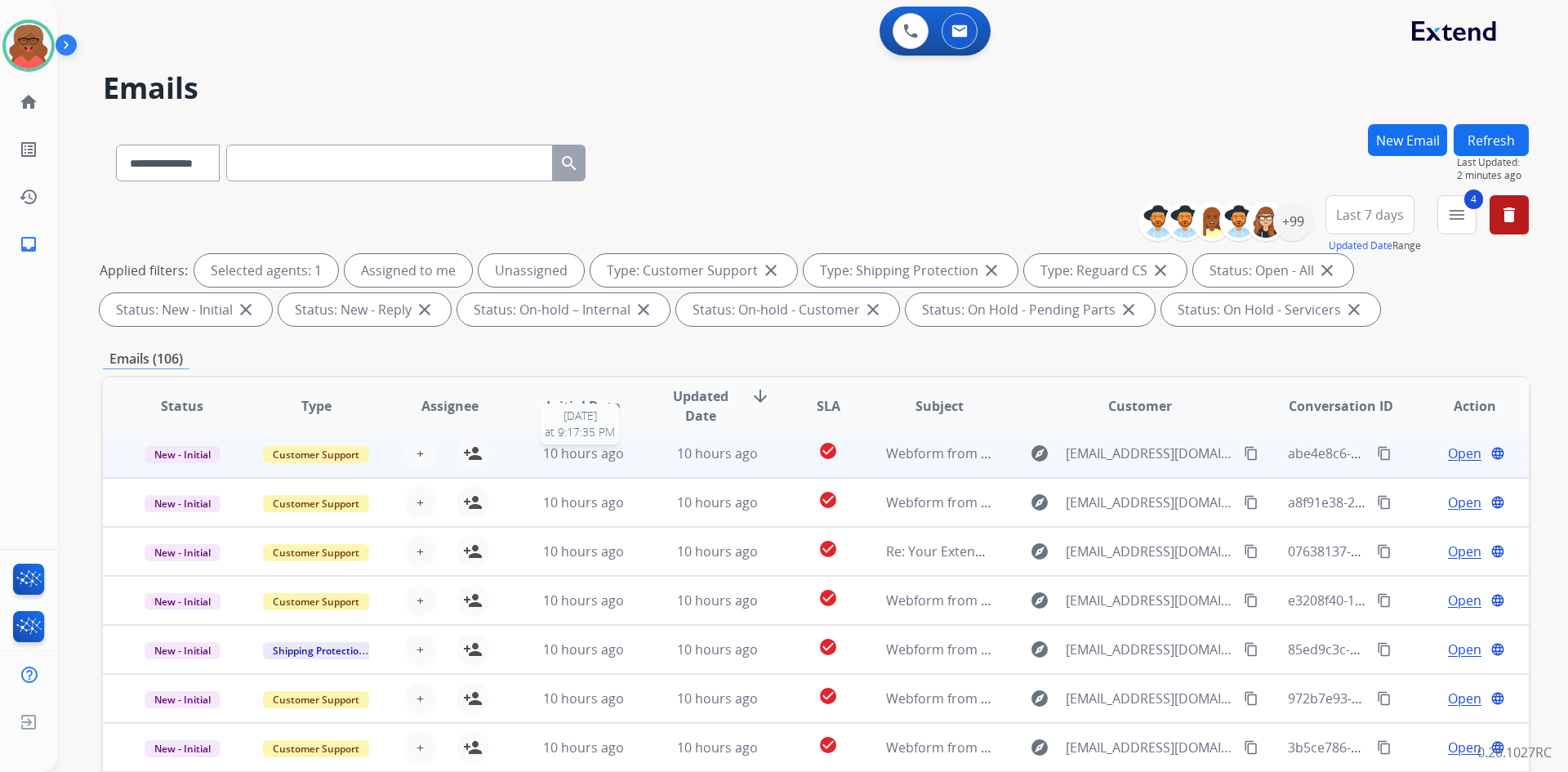
click at [571, 452] on span "10 hours ago" at bounding box center [584, 453] width 81 height 18
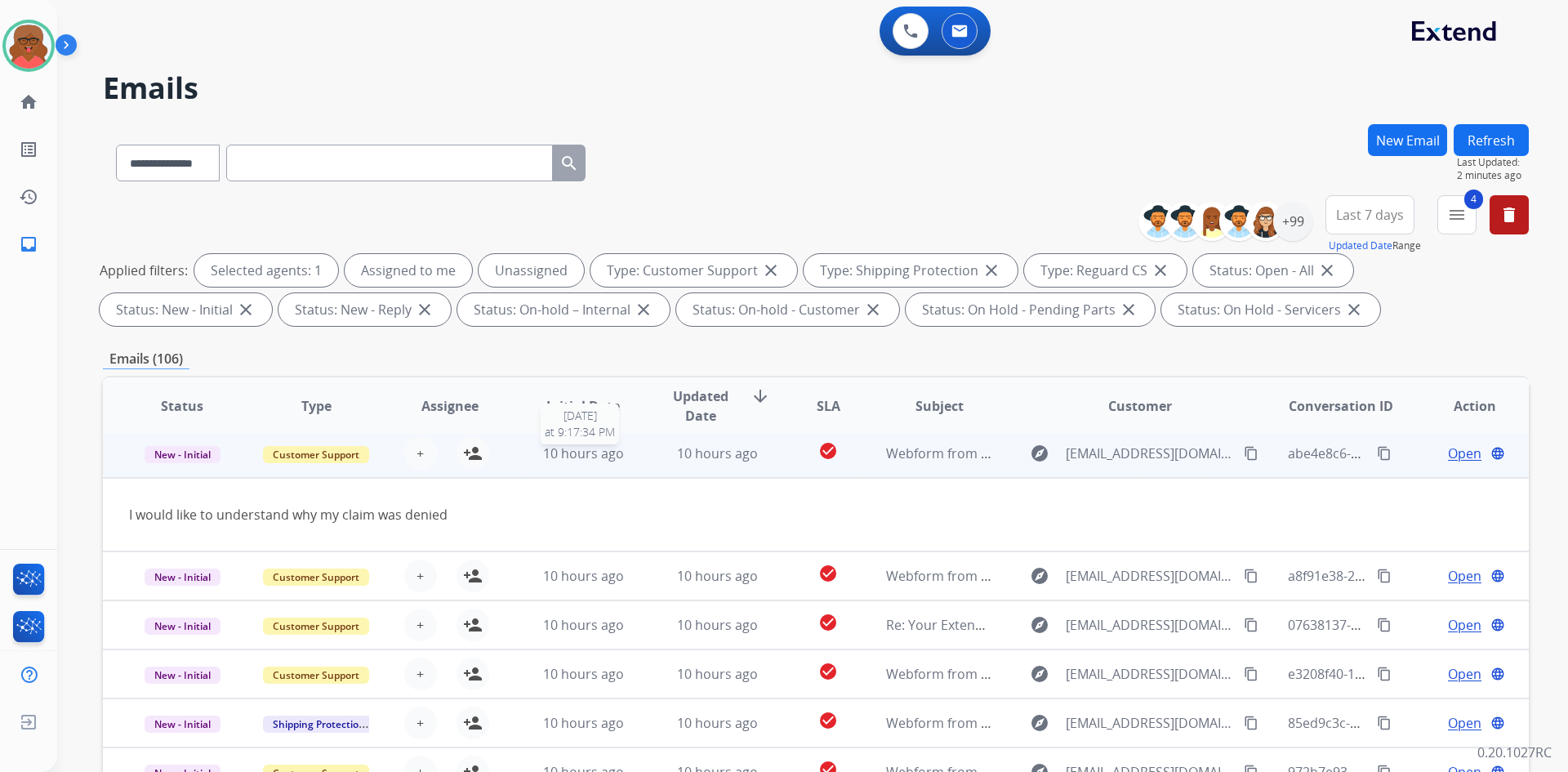
scroll to position [49, 0]
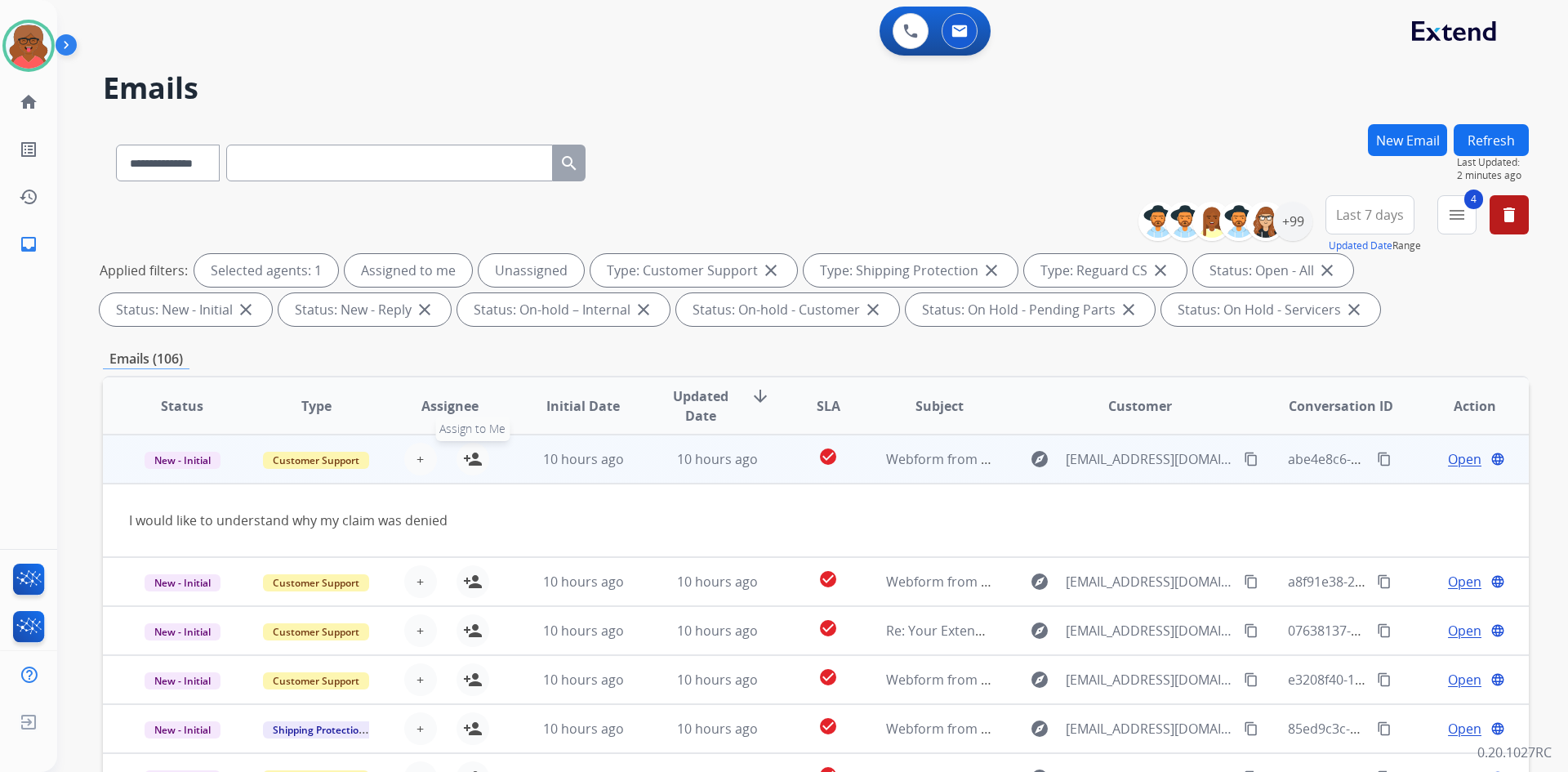
click at [457, 456] on button "person_add Assign to Me" at bounding box center [472, 459] width 33 height 33
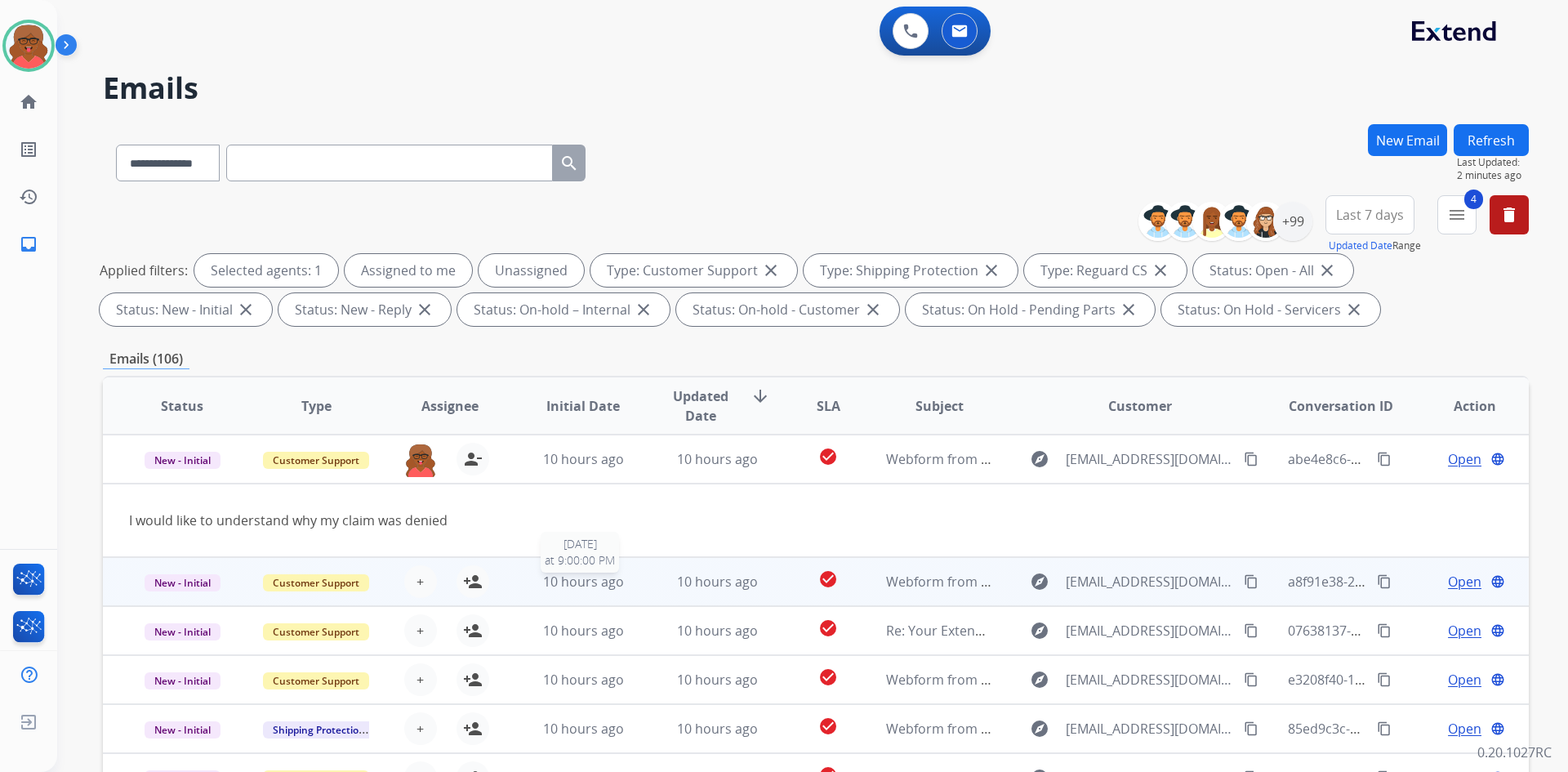
click at [556, 582] on span "10 hours ago" at bounding box center [584, 581] width 81 height 18
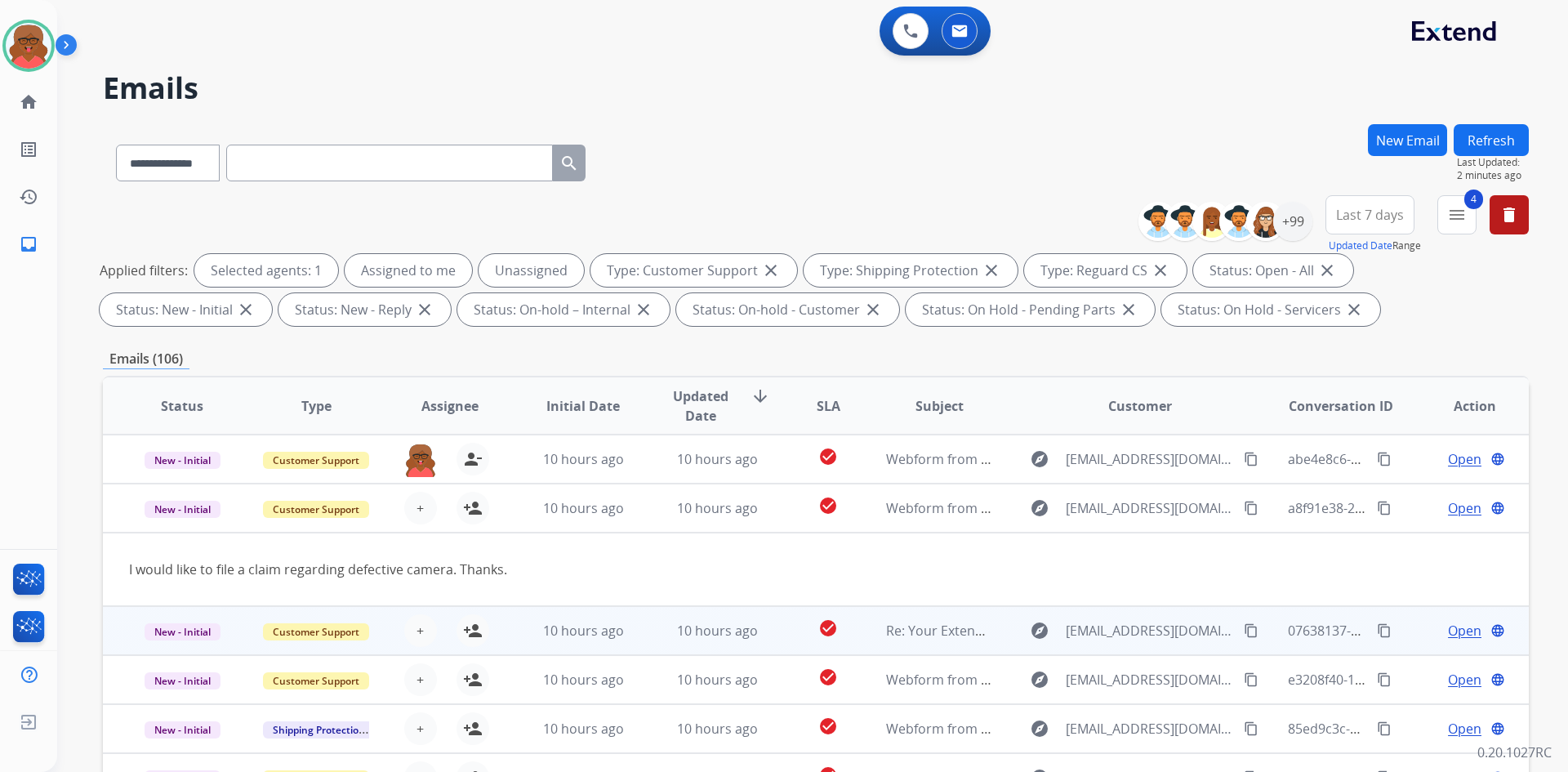
scroll to position [75, 0]
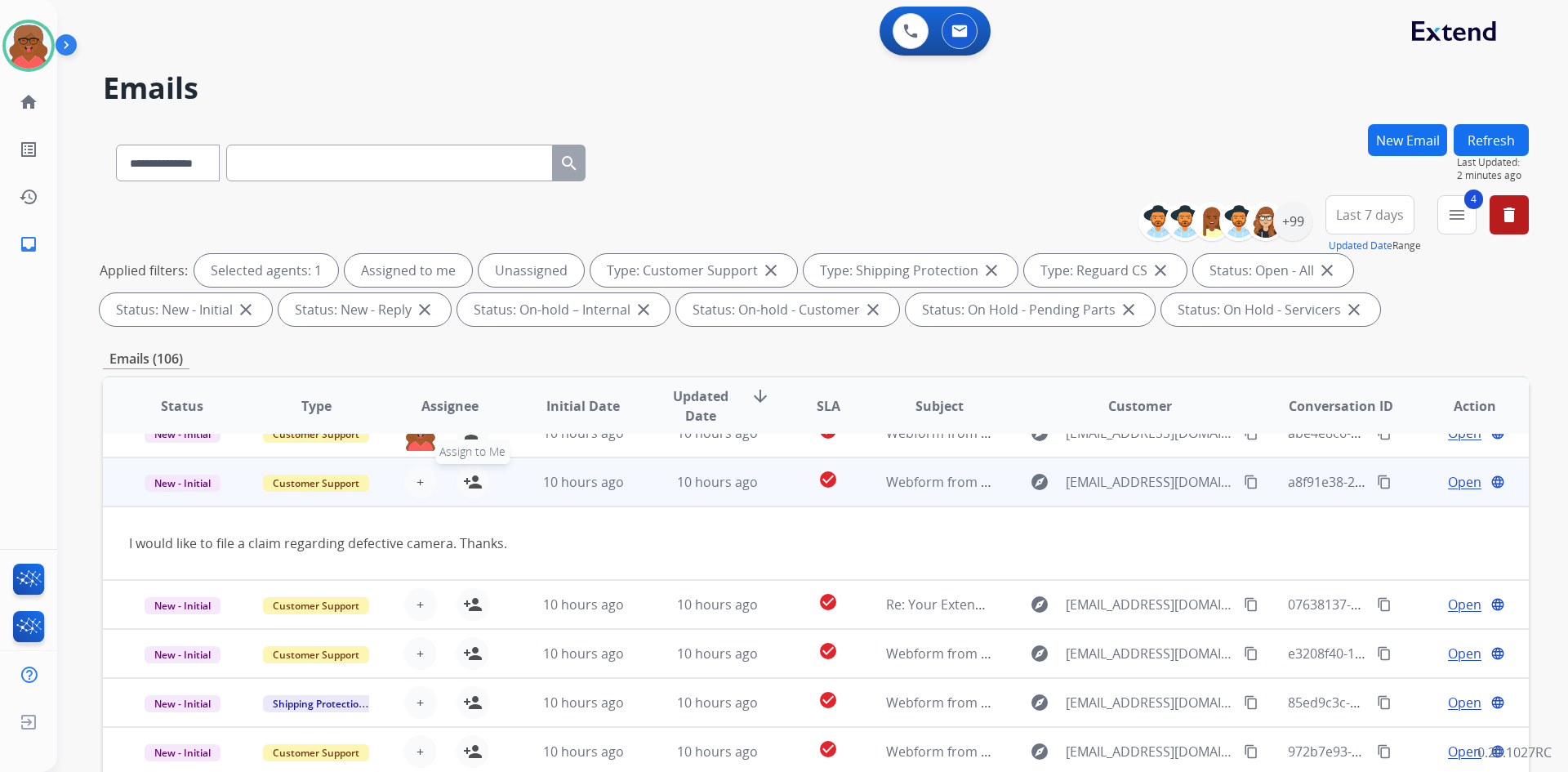
click at [472, 482] on mat-icon "person_add" at bounding box center [472, 482] width 19 height 19
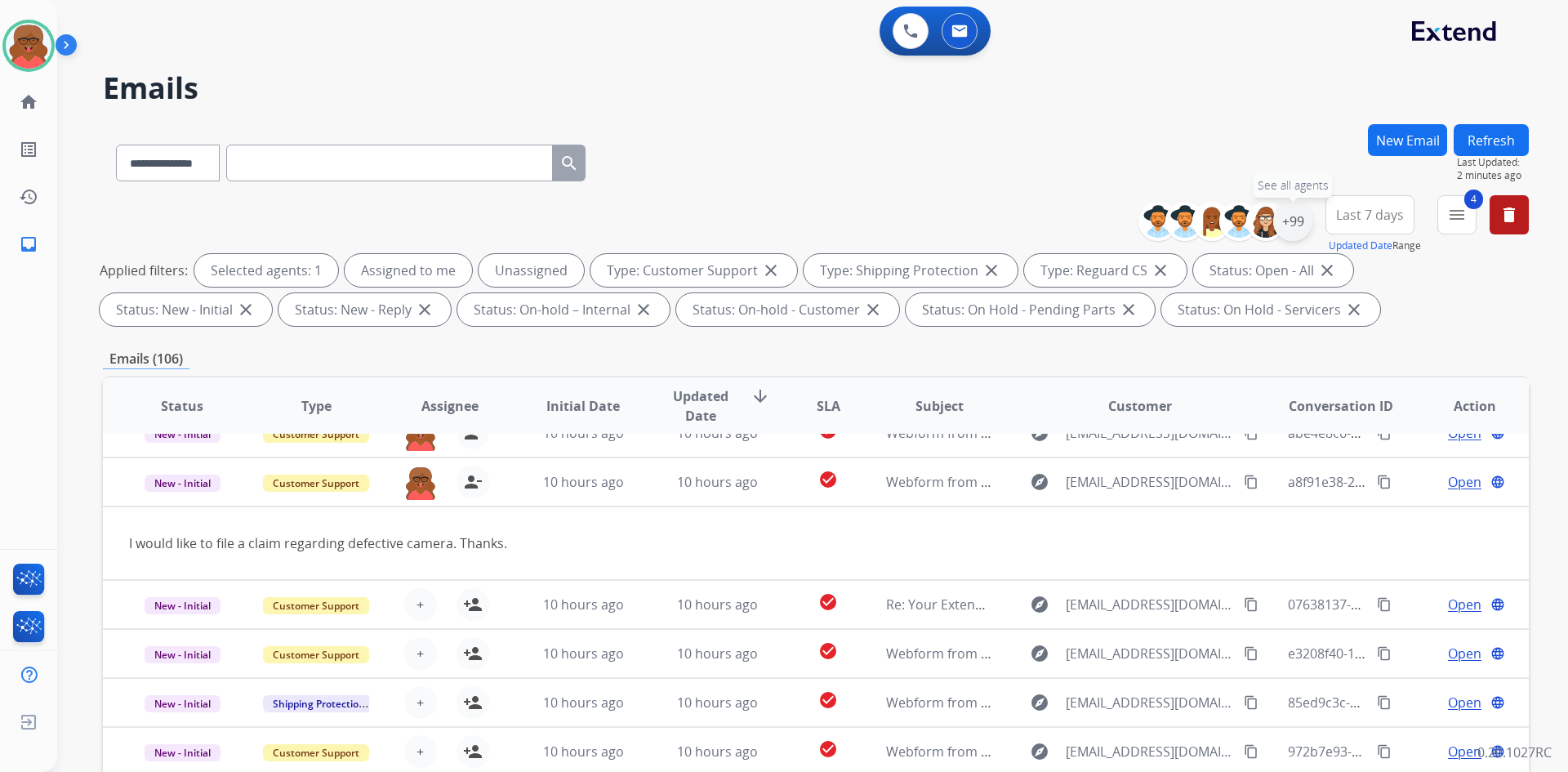
click at [1305, 219] on div "+99" at bounding box center [1293, 221] width 39 height 39
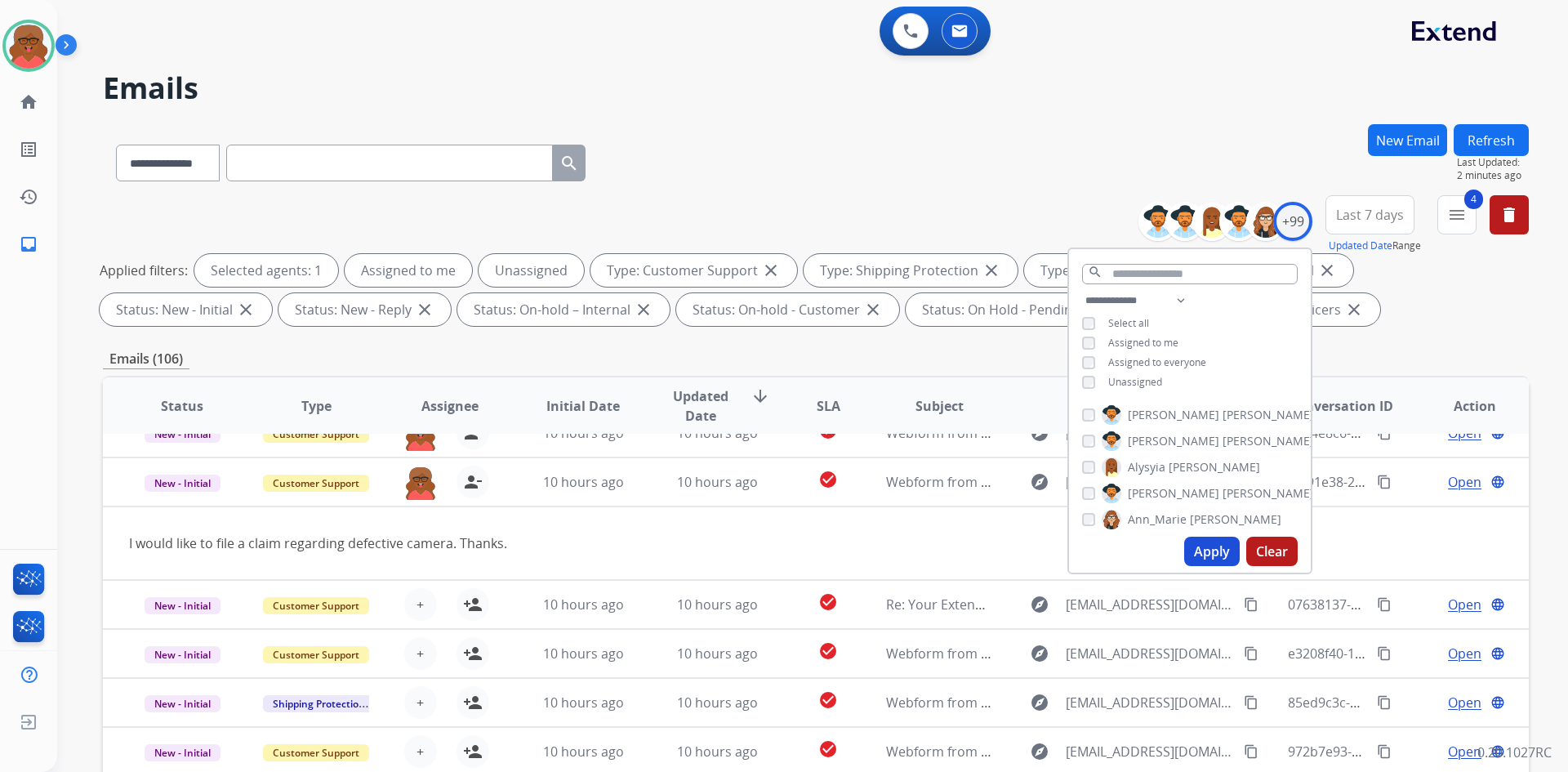
click at [1145, 379] on span "Unassigned" at bounding box center [1135, 382] width 54 height 14
click at [1214, 565] on button "Apply" at bounding box center [1212, 551] width 56 height 30
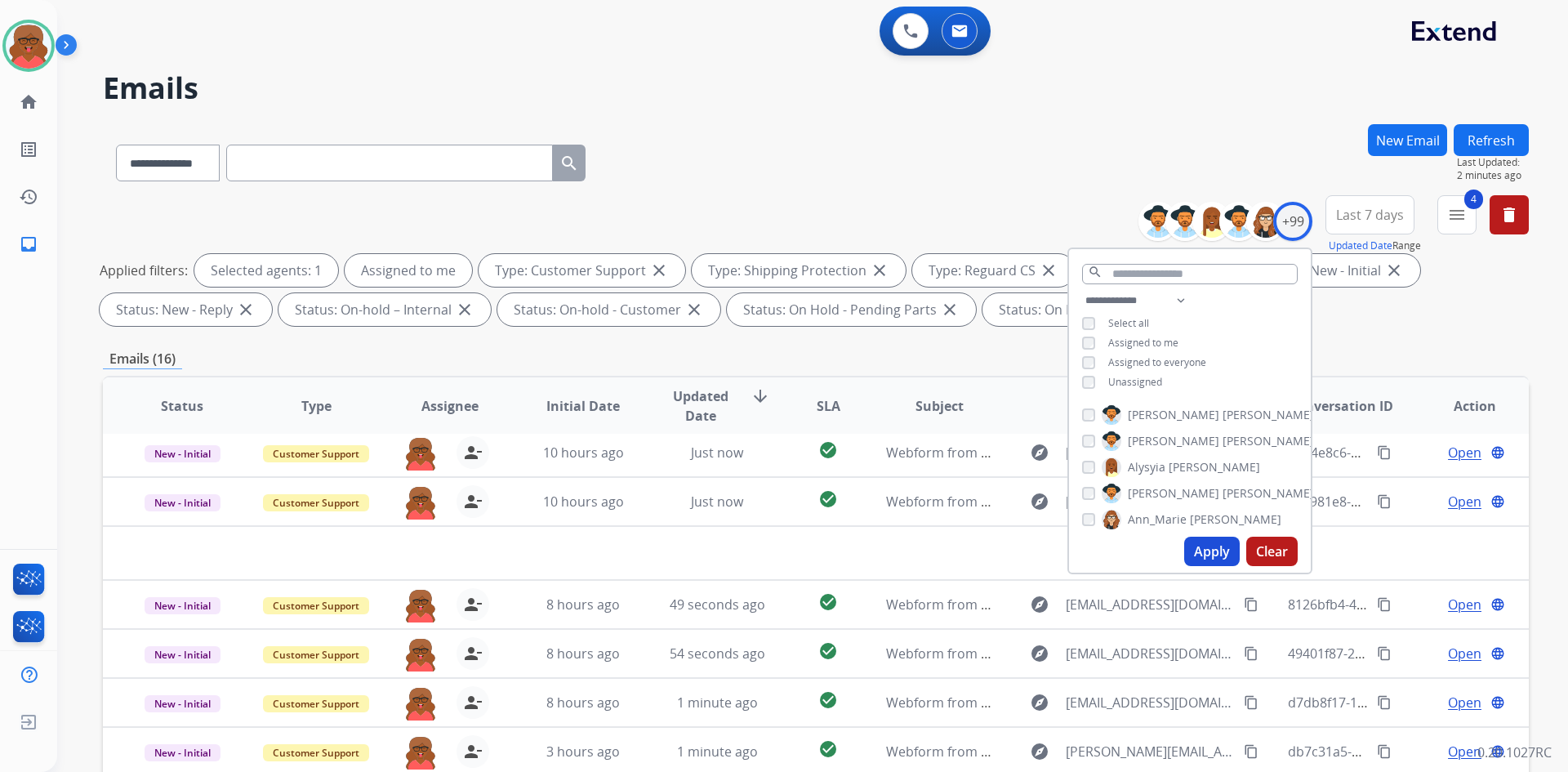
scroll to position [56, 0]
click at [919, 146] on div "**********" at bounding box center [816, 160] width 1427 height 71
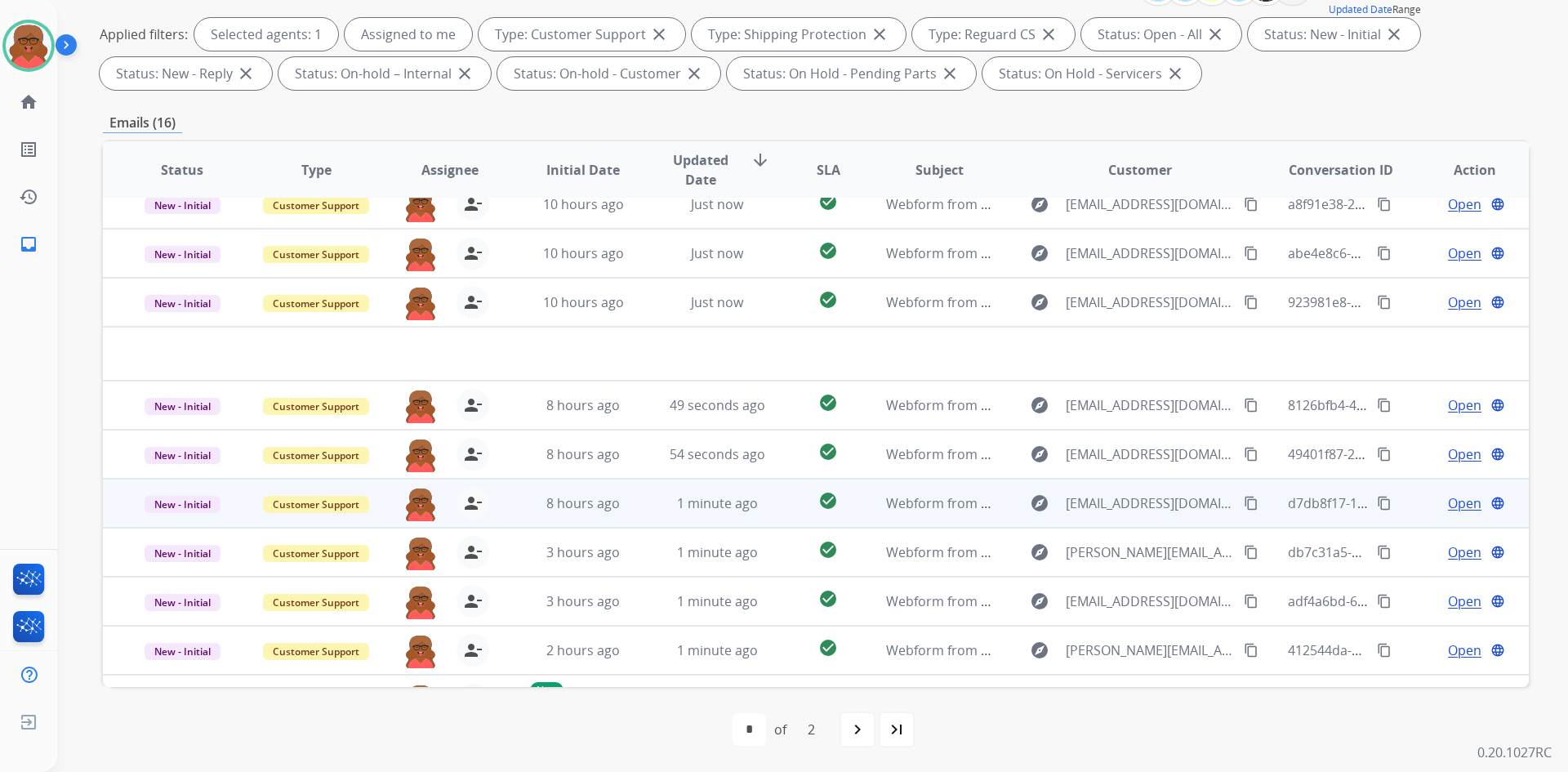
scroll to position [0, 0]
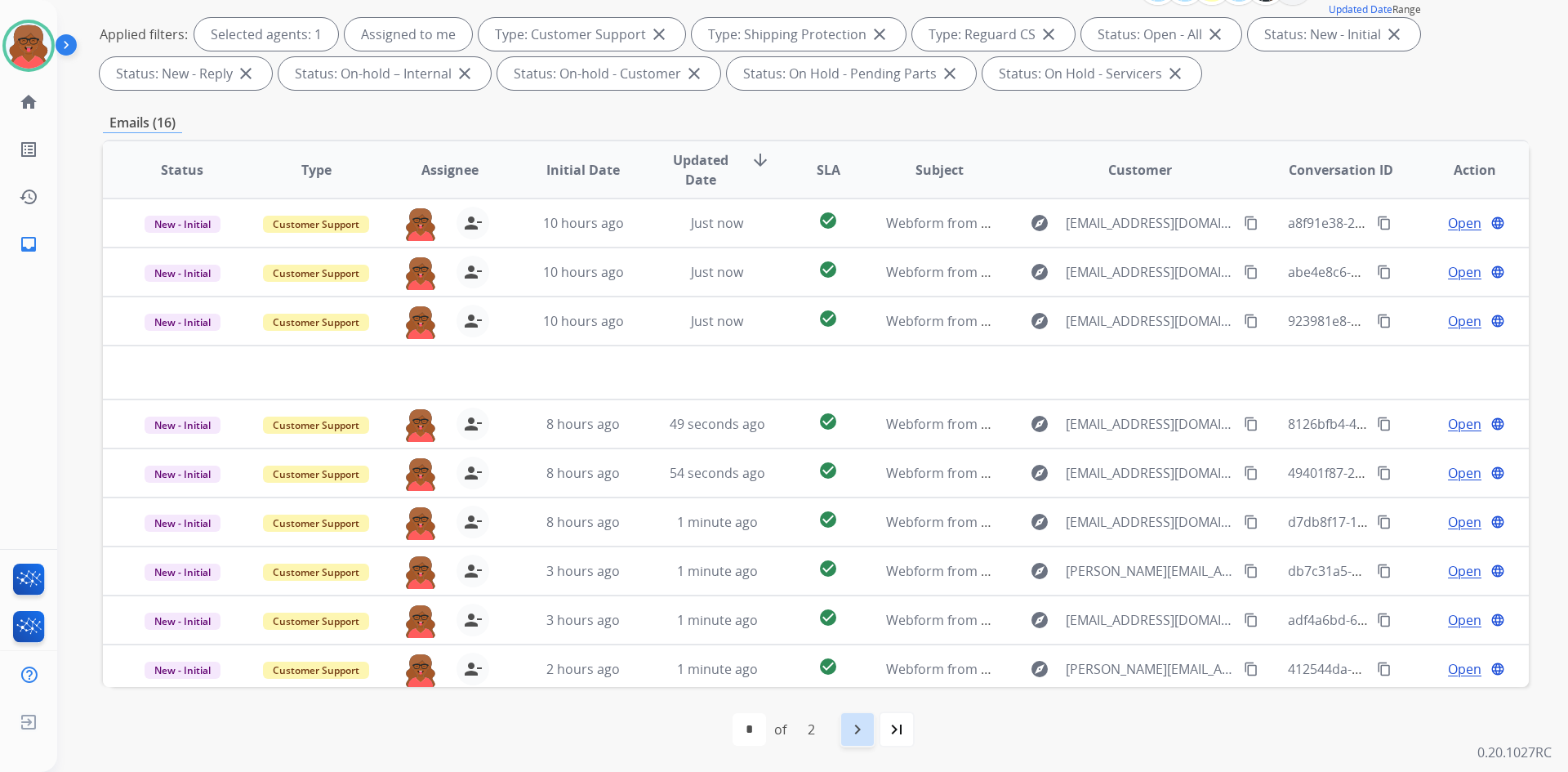
click at [861, 730] on mat-icon "navigate_next" at bounding box center [857, 729] width 19 height 19
select select "*"
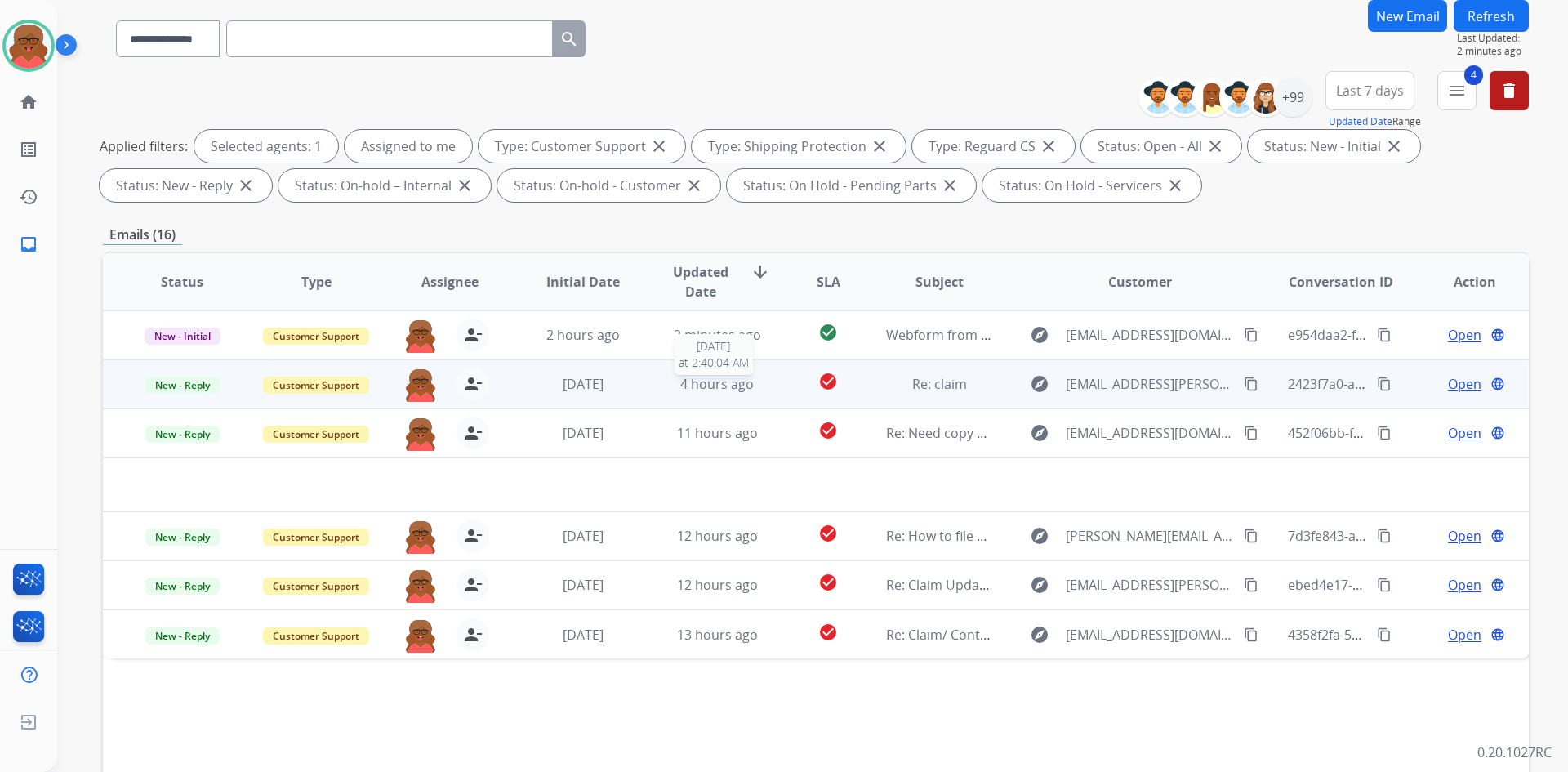
scroll to position [163, 0]
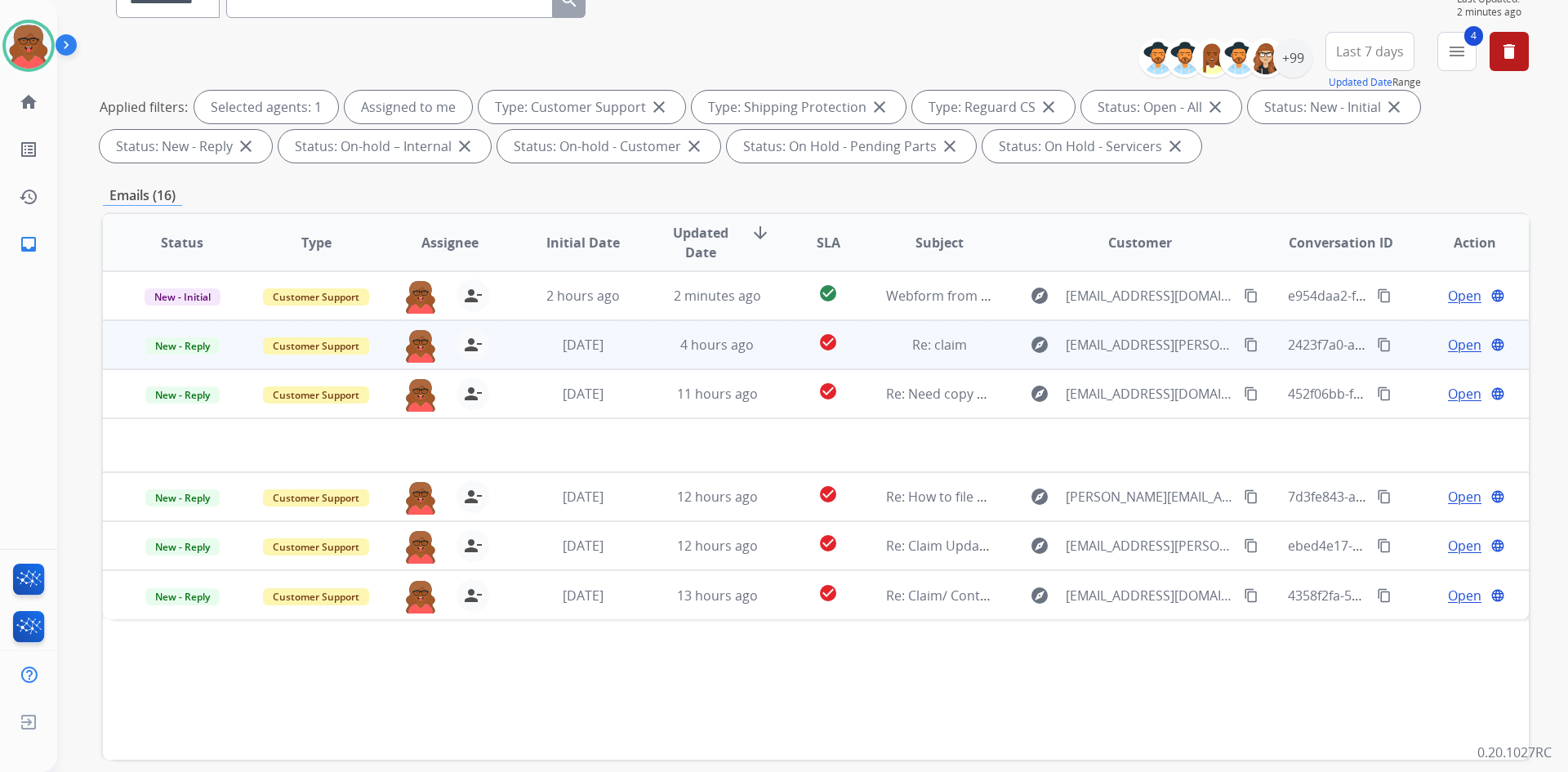
click at [627, 355] on td "[DATE]" at bounding box center [571, 345] width 134 height 49
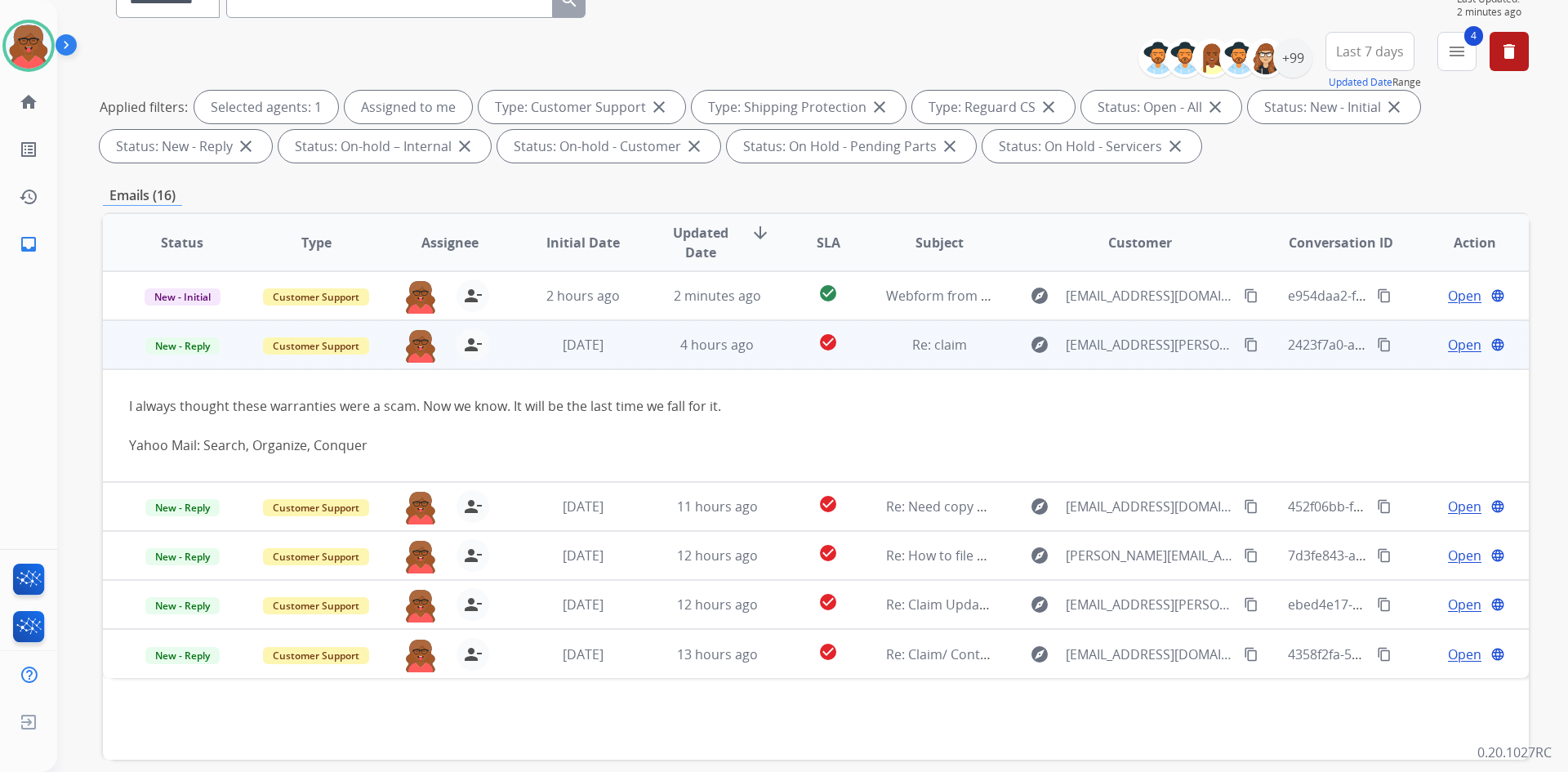
click at [638, 355] on td "4 hours ago" at bounding box center [705, 345] width 134 height 49
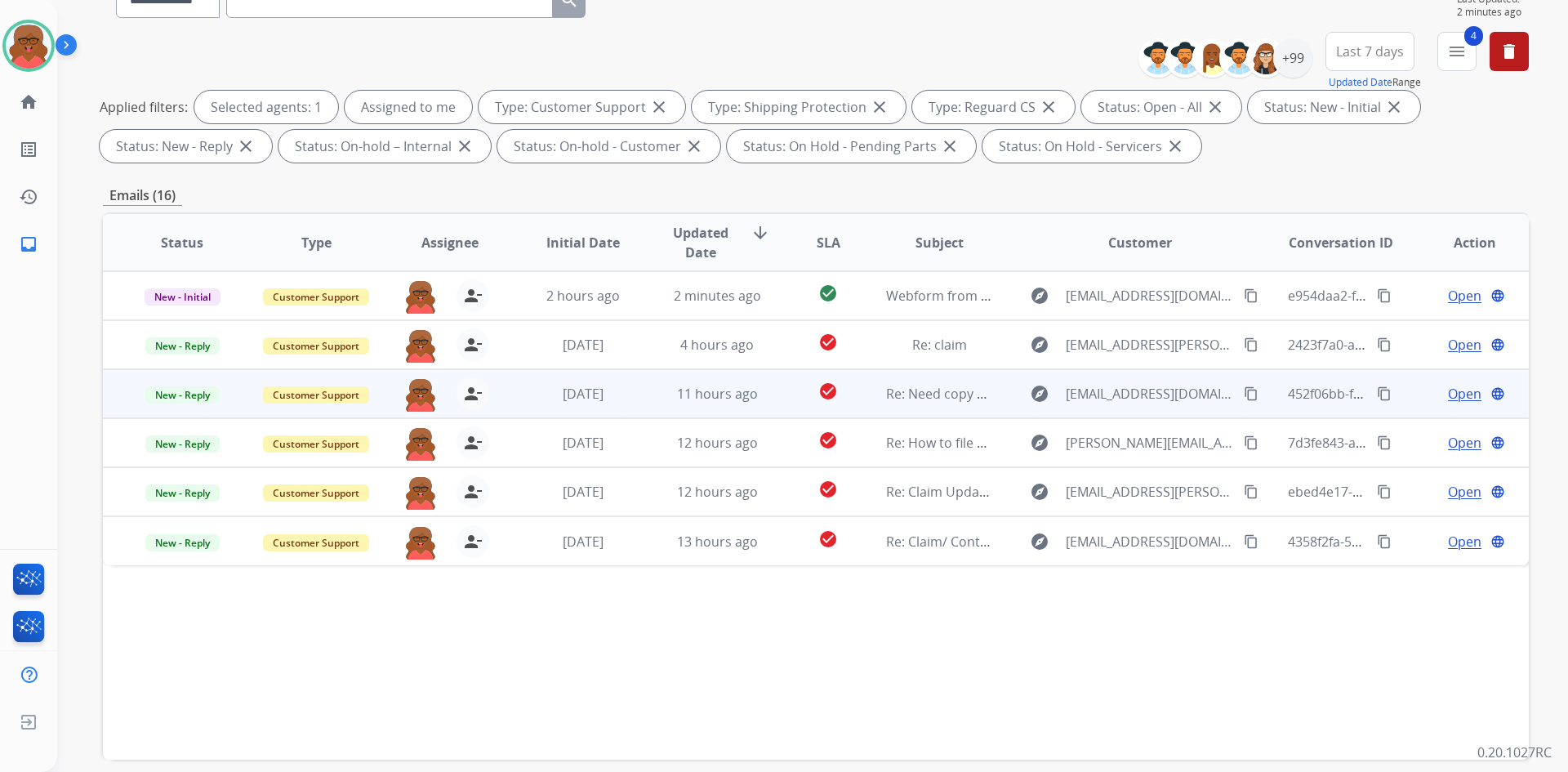
click at [638, 404] on td "11 hours ago" at bounding box center [705, 394] width 134 height 49
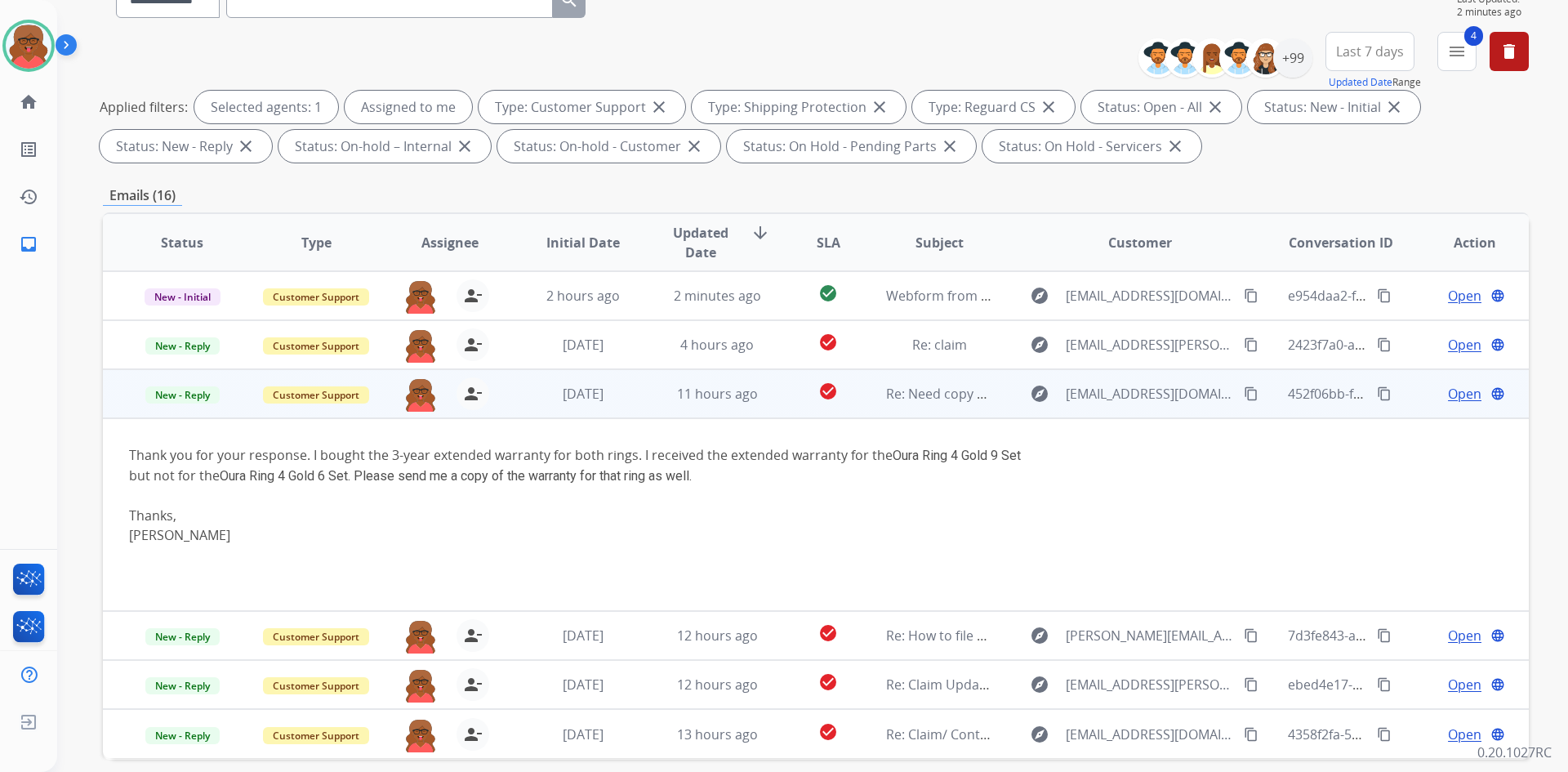
click at [638, 401] on td "11 hours ago" at bounding box center [705, 394] width 134 height 49
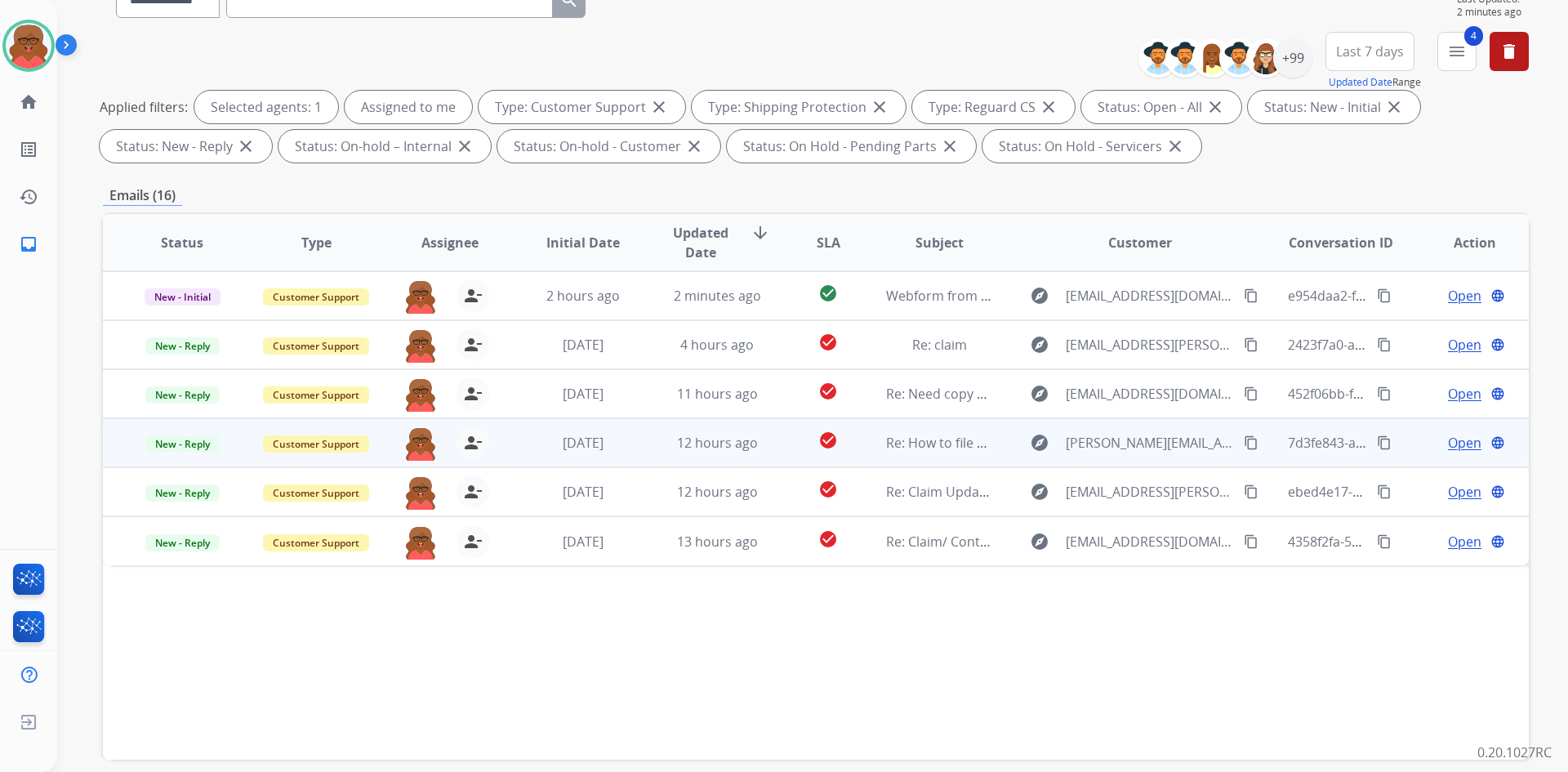
click at [643, 442] on td "12 hours ago" at bounding box center [705, 443] width 134 height 49
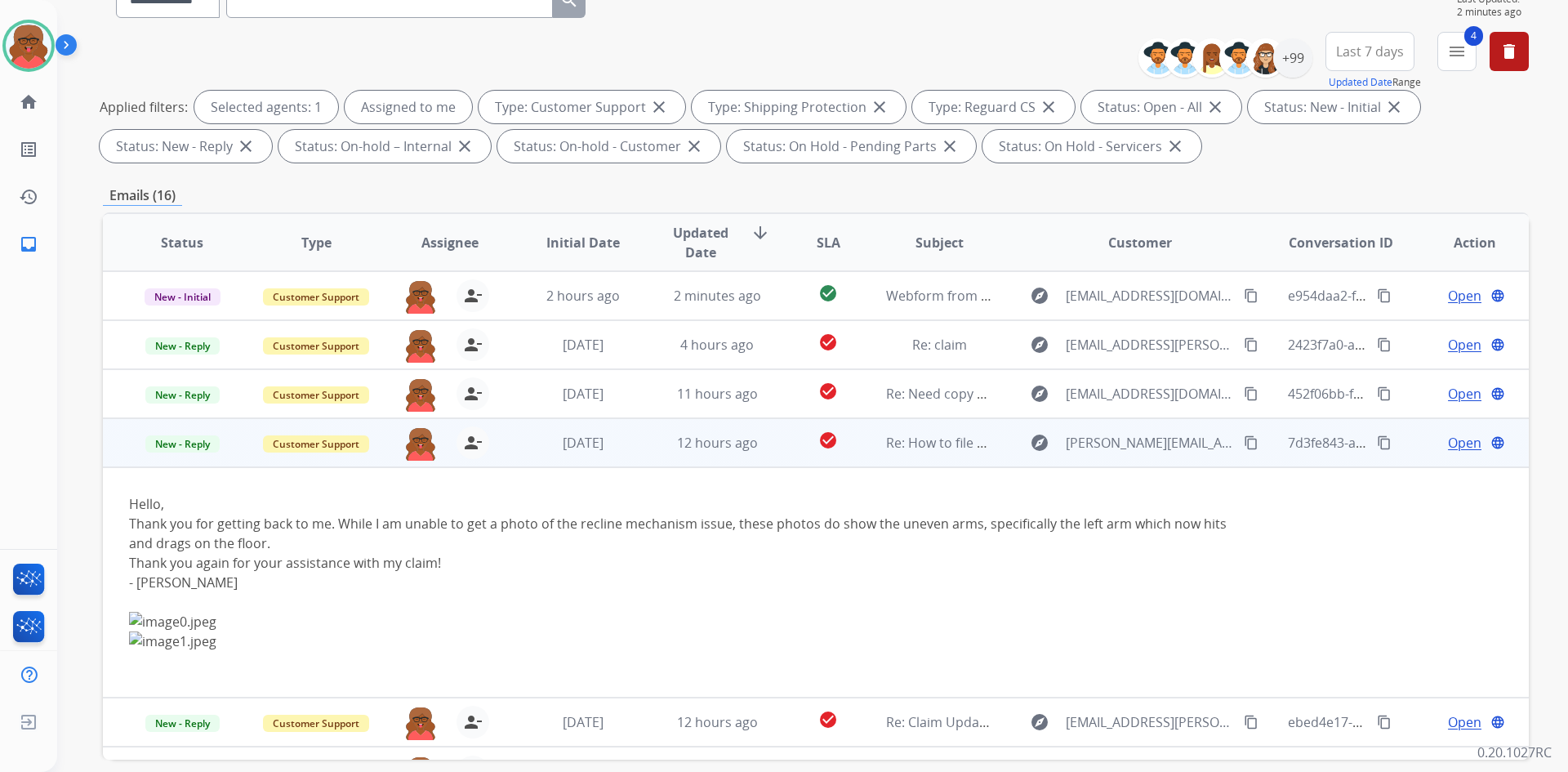
scroll to position [36, 0]
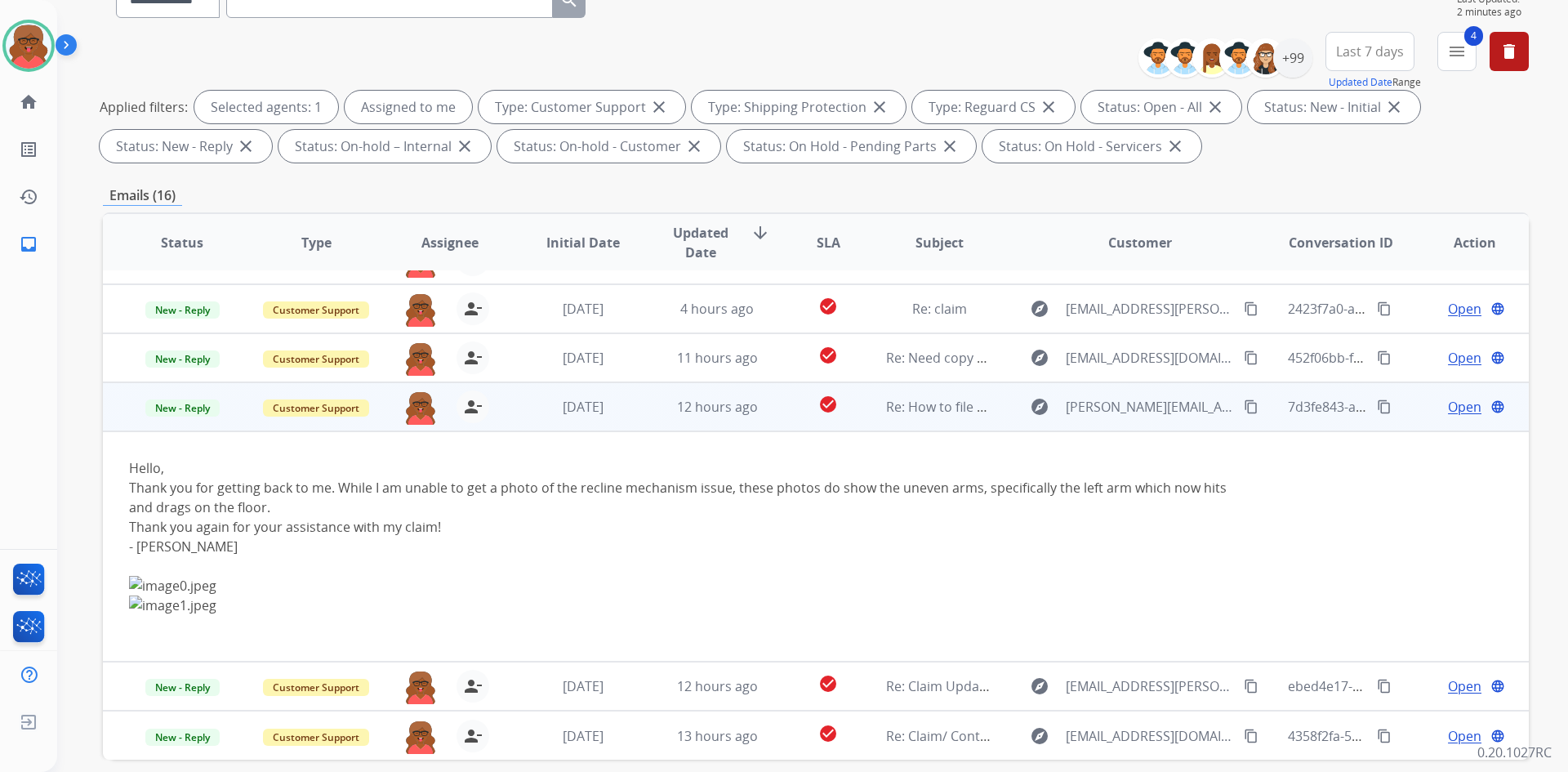
click at [648, 412] on td "12 hours ago" at bounding box center [705, 407] width 134 height 49
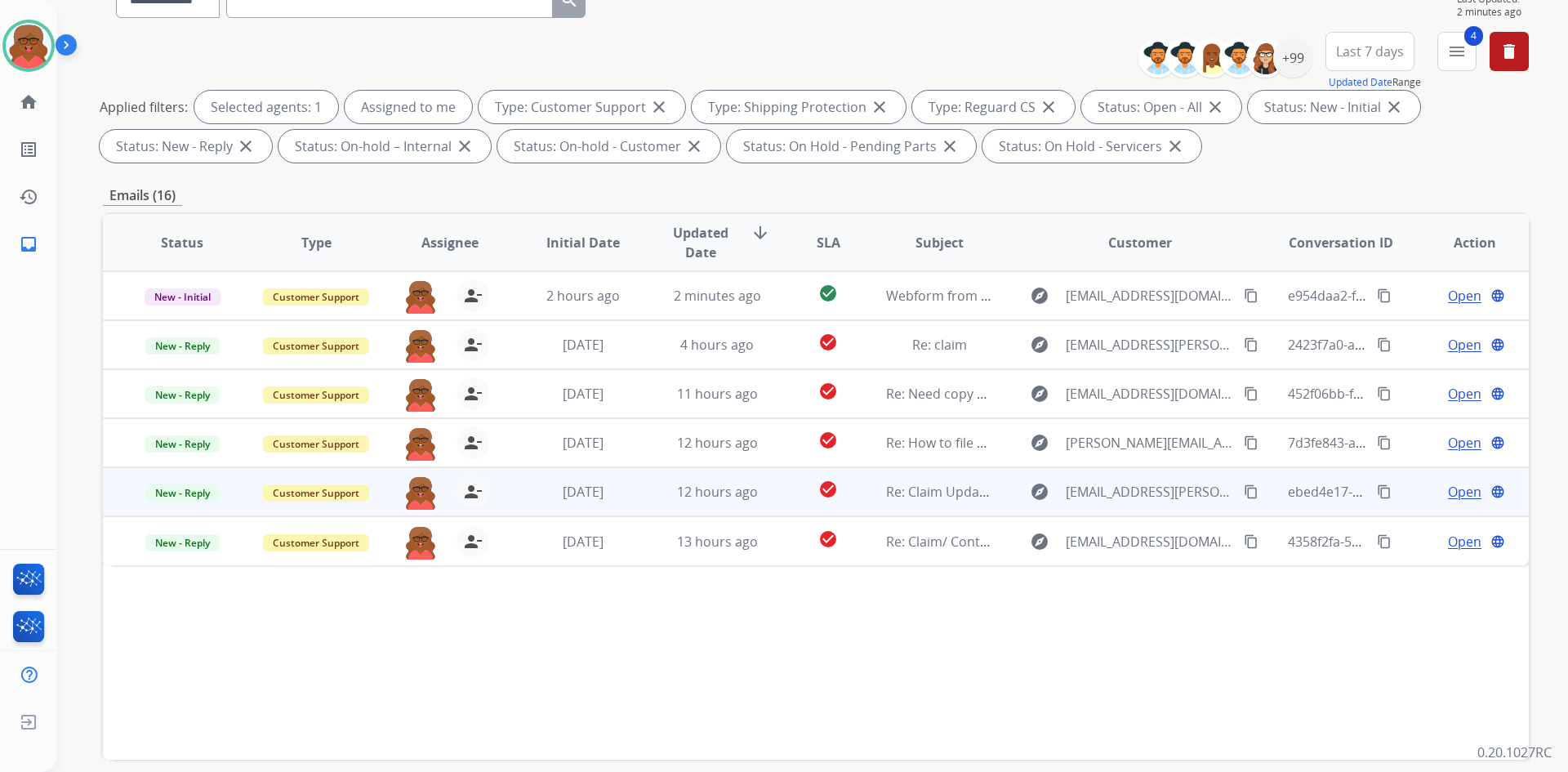
click at [647, 493] on td "12 hours ago" at bounding box center [705, 492] width 134 height 49
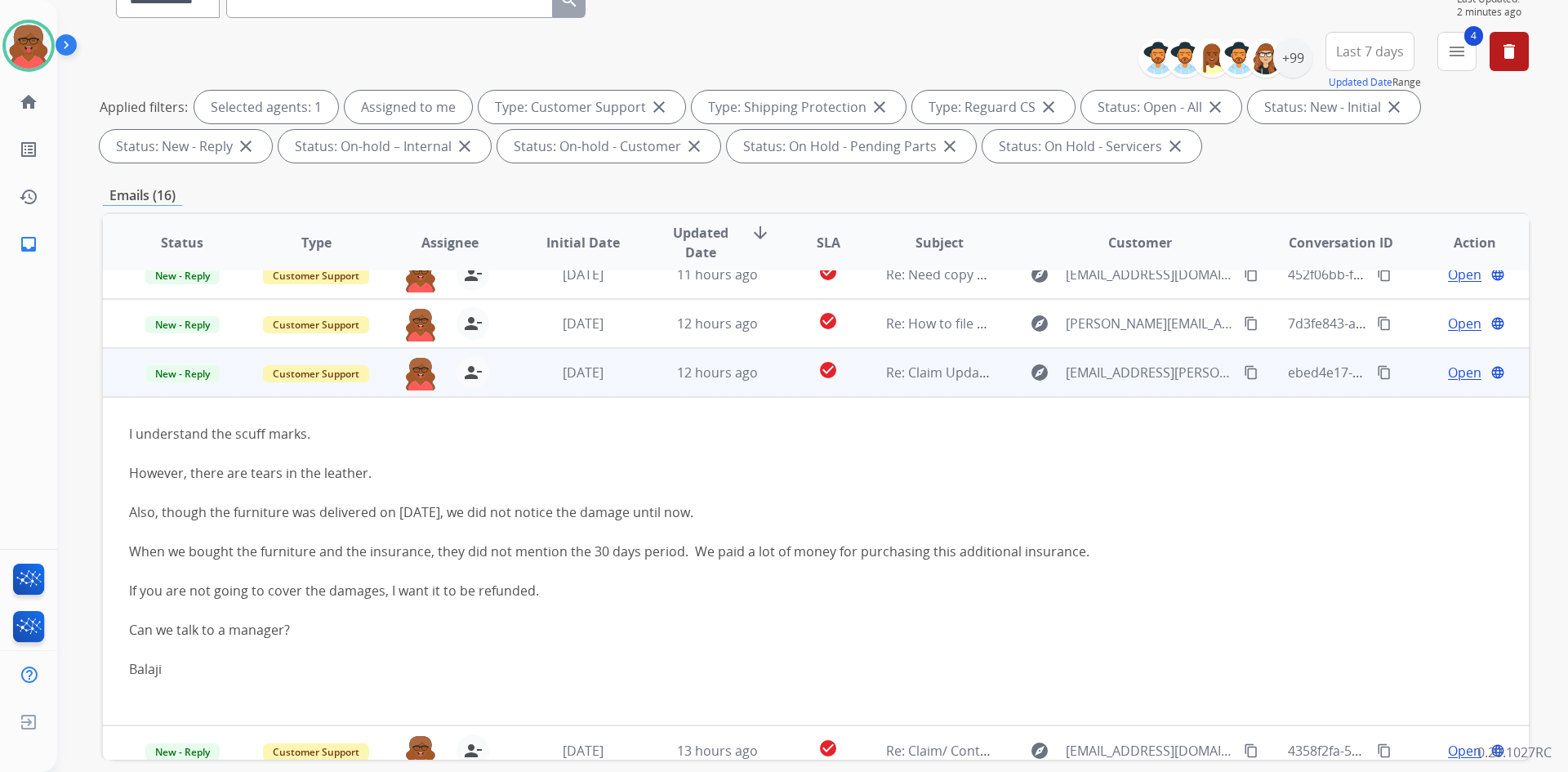
scroll to position [134, 0]
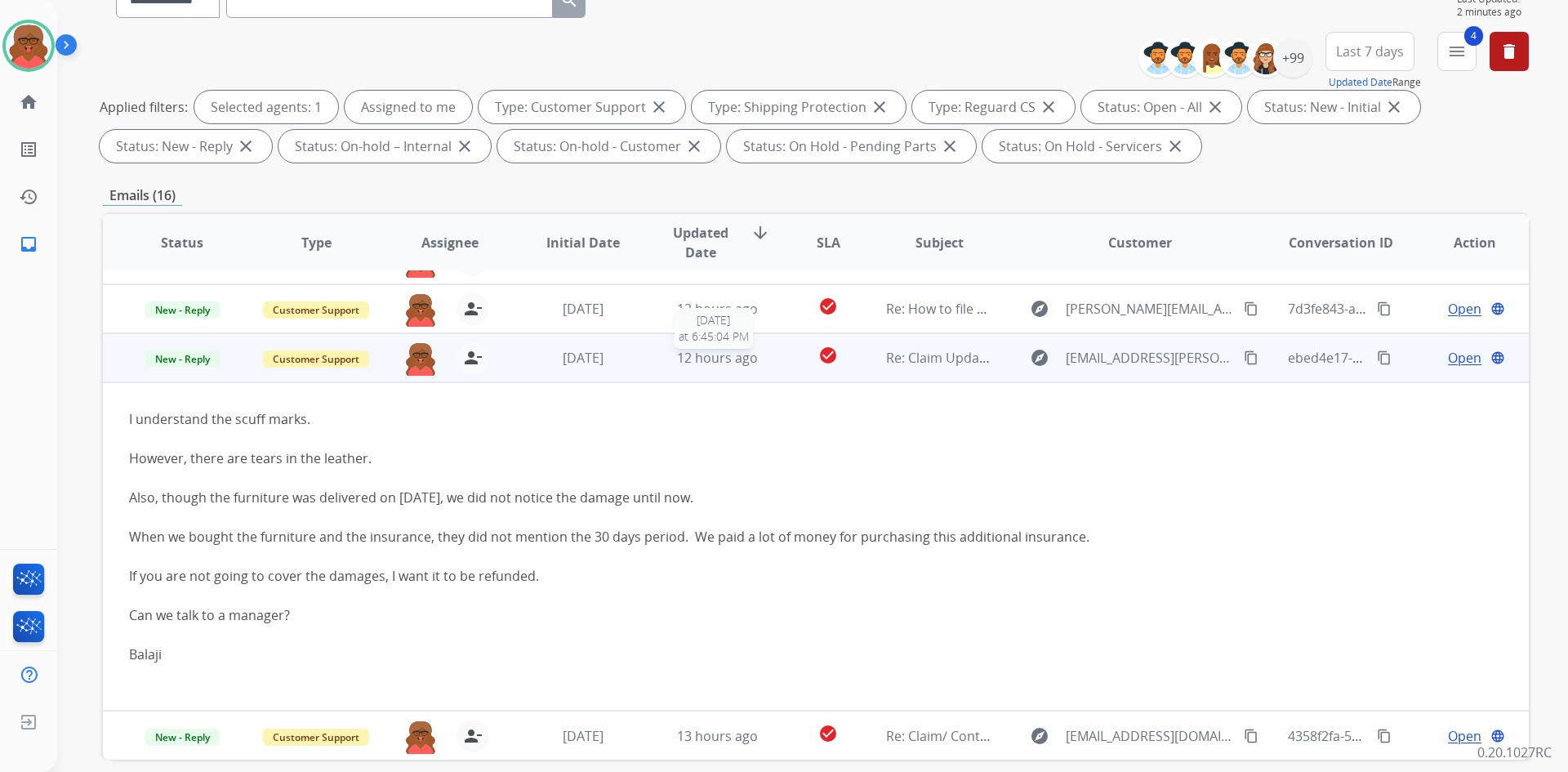
click at [720, 356] on span "12 hours ago" at bounding box center [718, 357] width 81 height 18
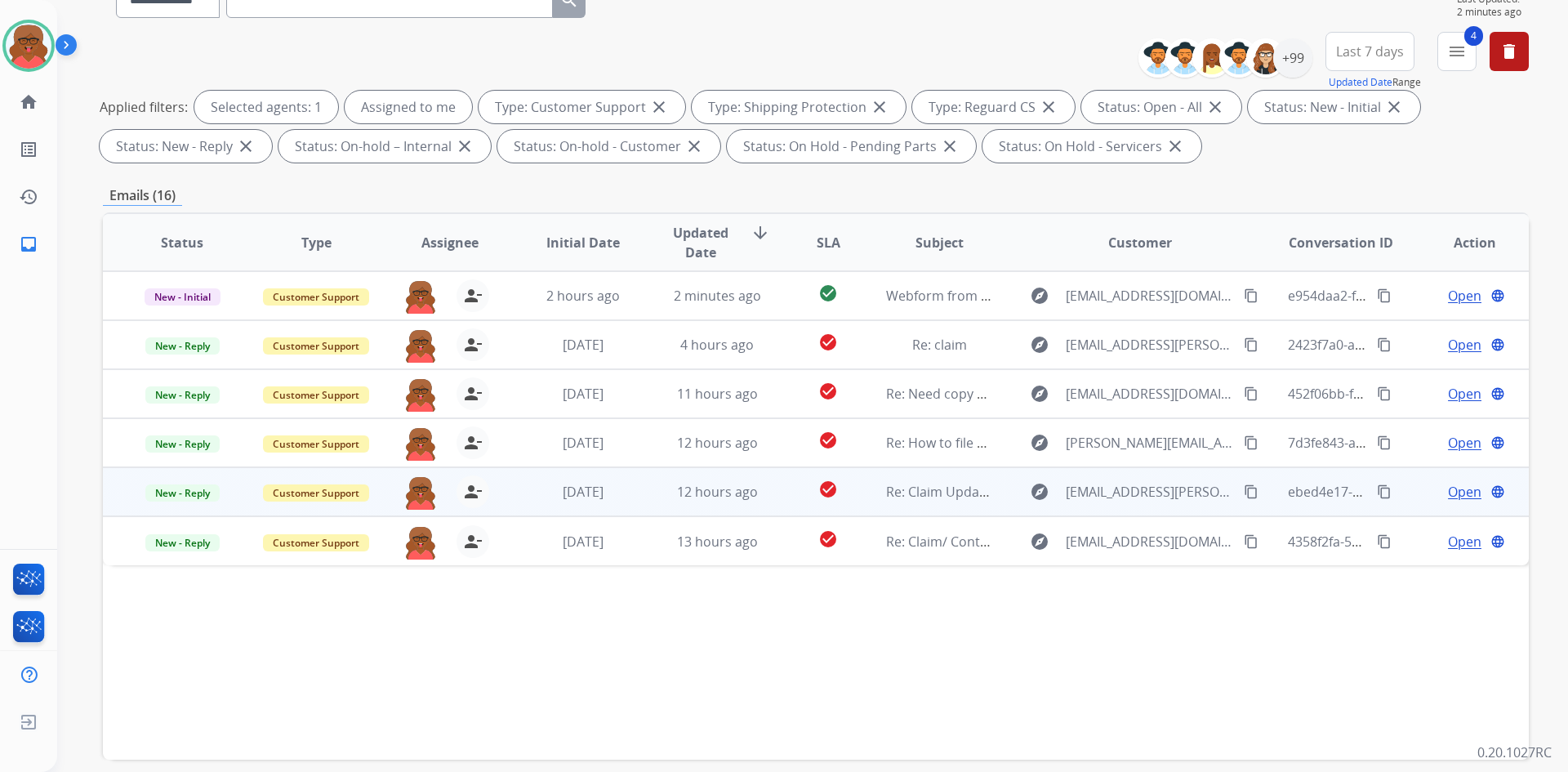
scroll to position [0, 0]
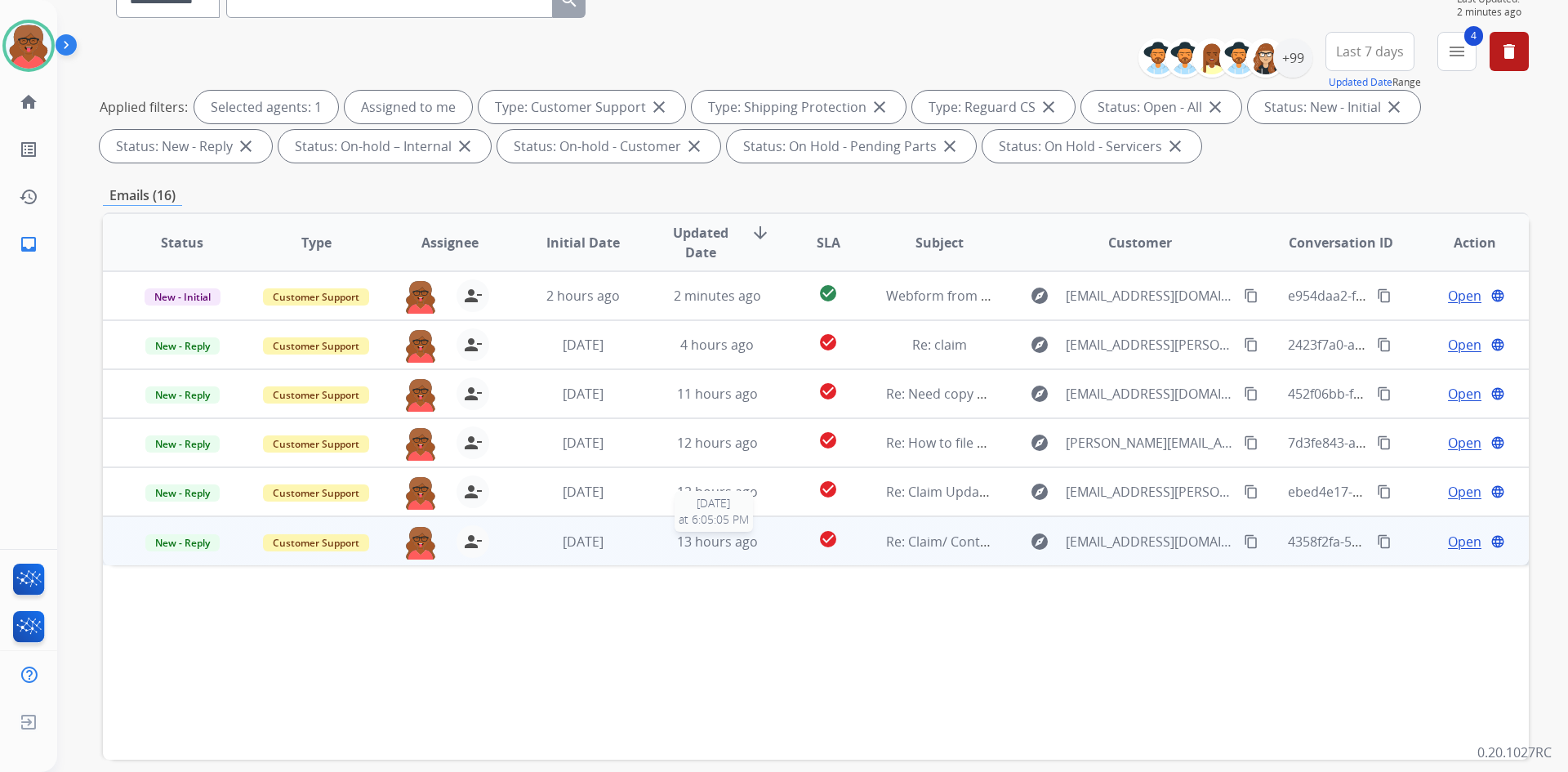
click at [721, 545] on span "13 hours ago" at bounding box center [718, 541] width 81 height 18
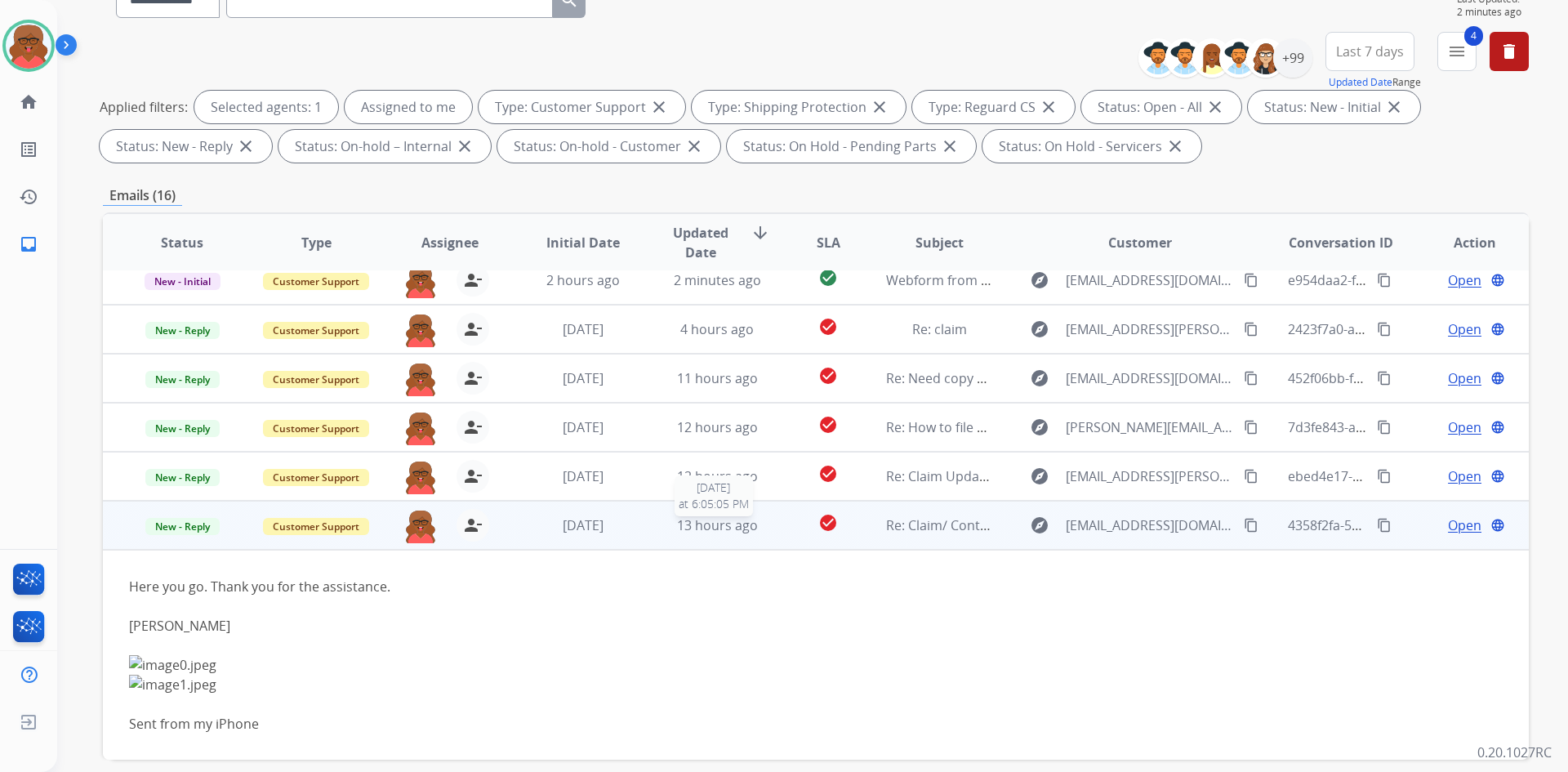
click at [722, 523] on span "13 hours ago" at bounding box center [718, 525] width 81 height 18
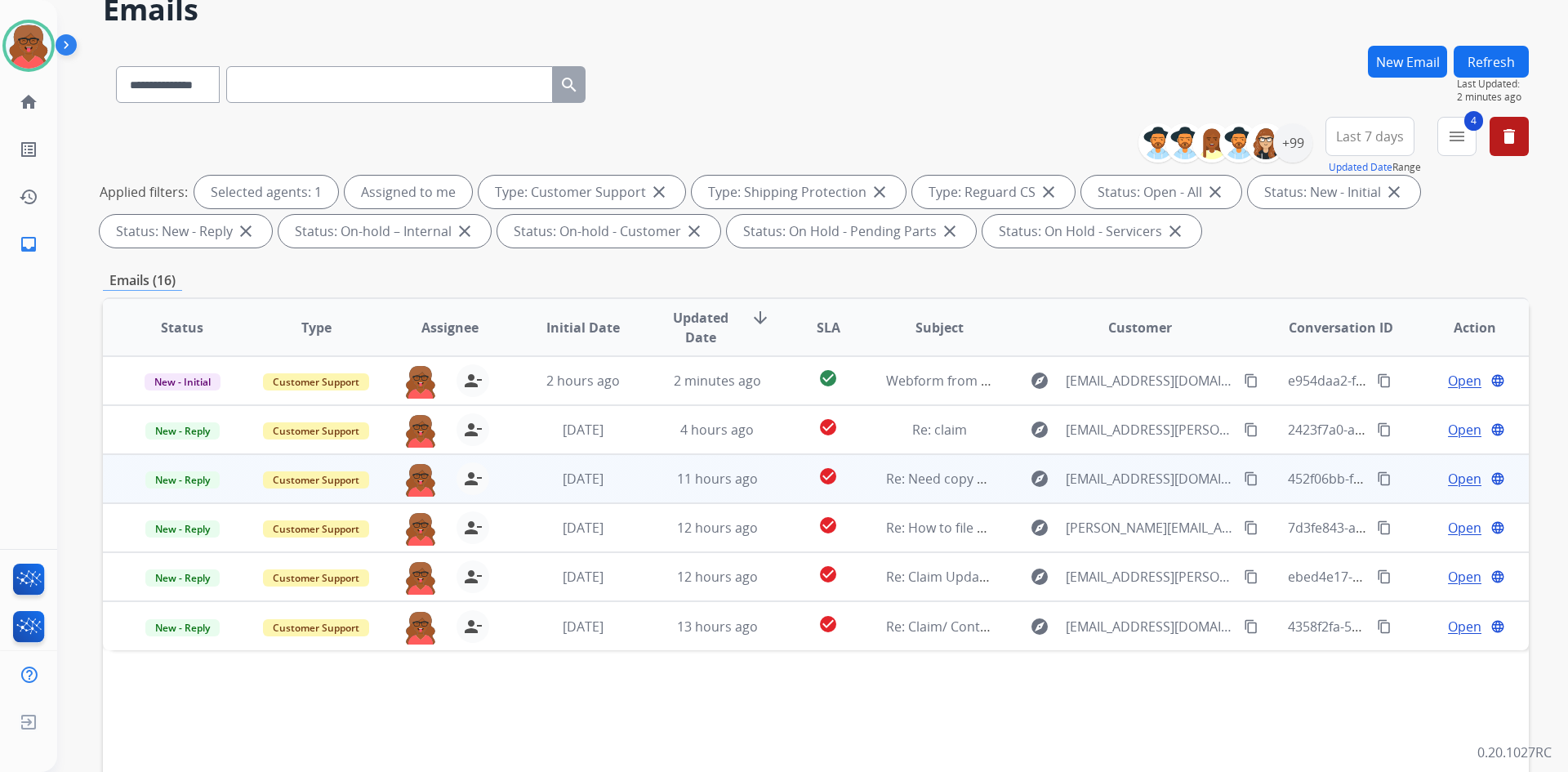
scroll to position [81, 0]
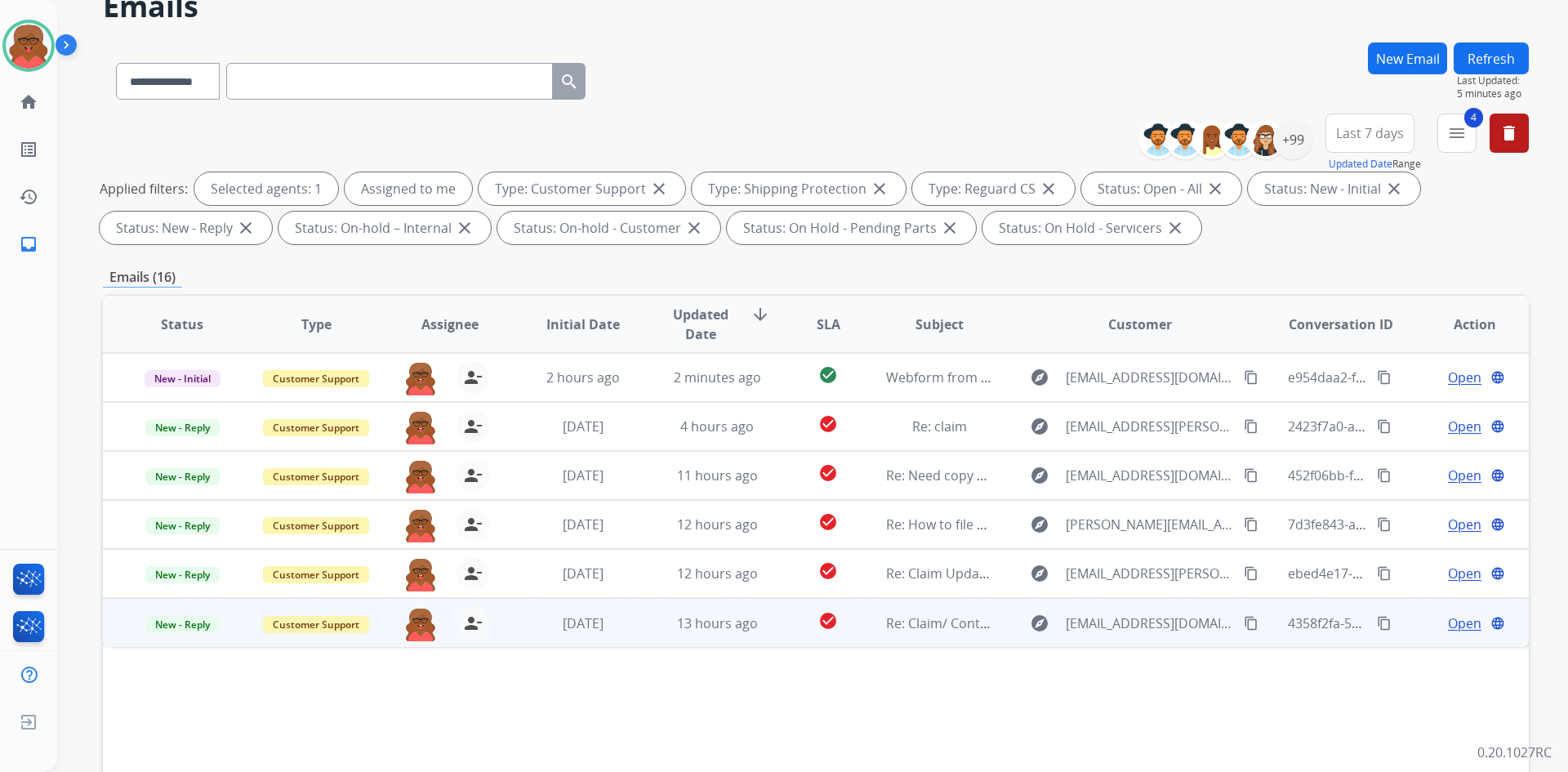
click at [721, 641] on td "13 hours ago" at bounding box center [705, 622] width 134 height 49
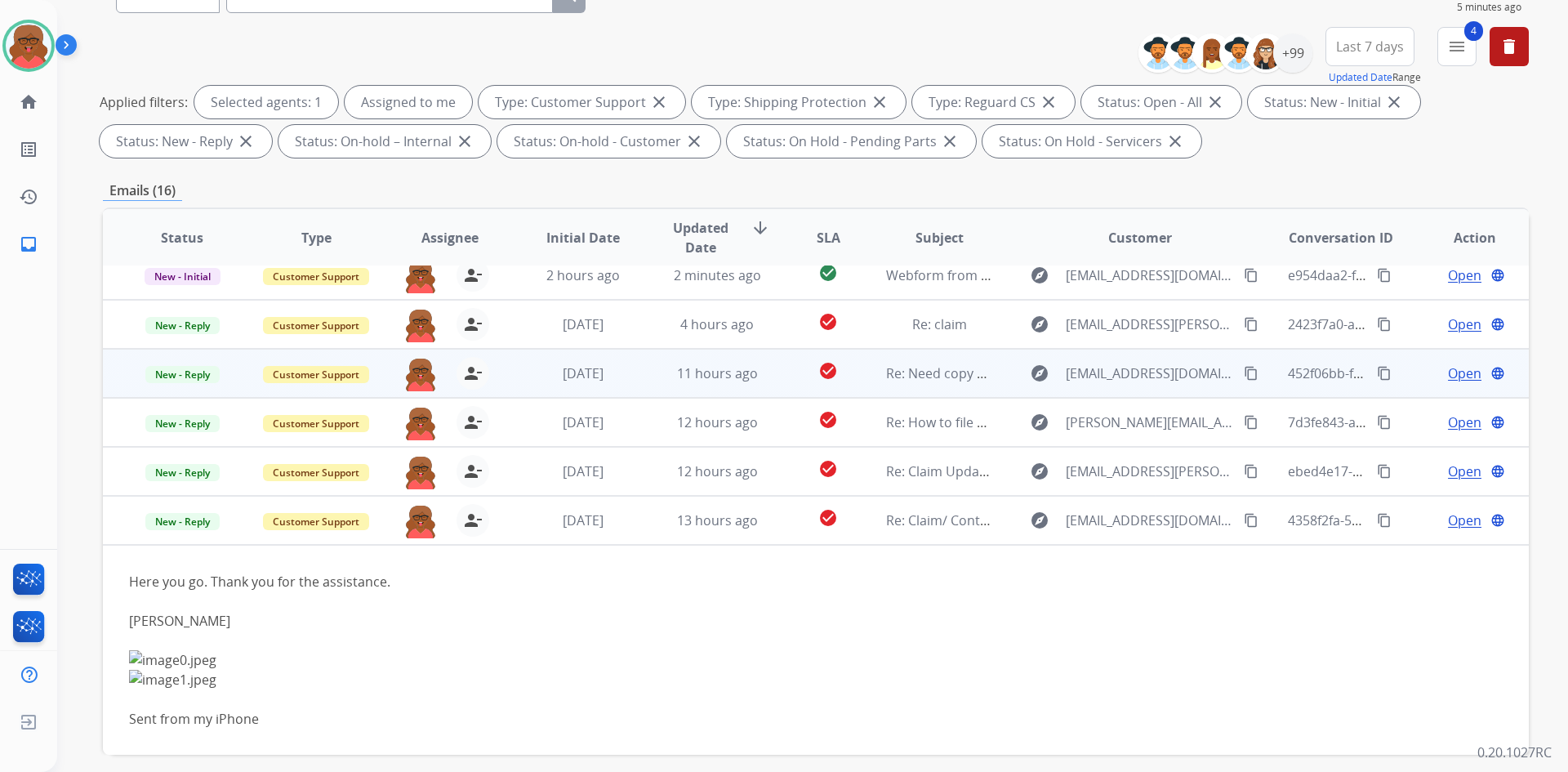
scroll to position [236, 0]
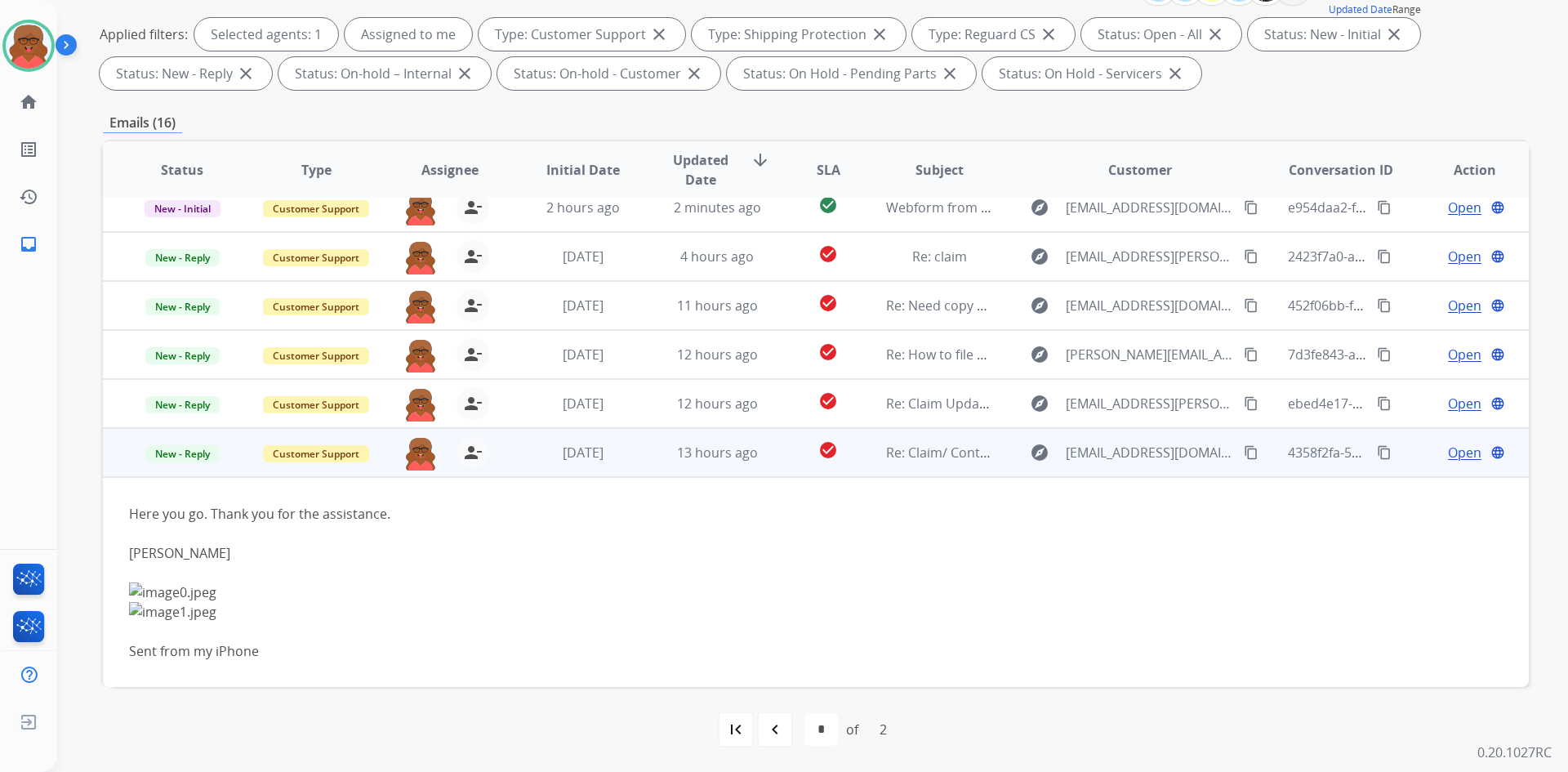
click at [1244, 458] on mat-icon "content_copy" at bounding box center [1251, 452] width 14 height 14
click at [1449, 456] on span "Open" at bounding box center [1466, 452] width 34 height 19
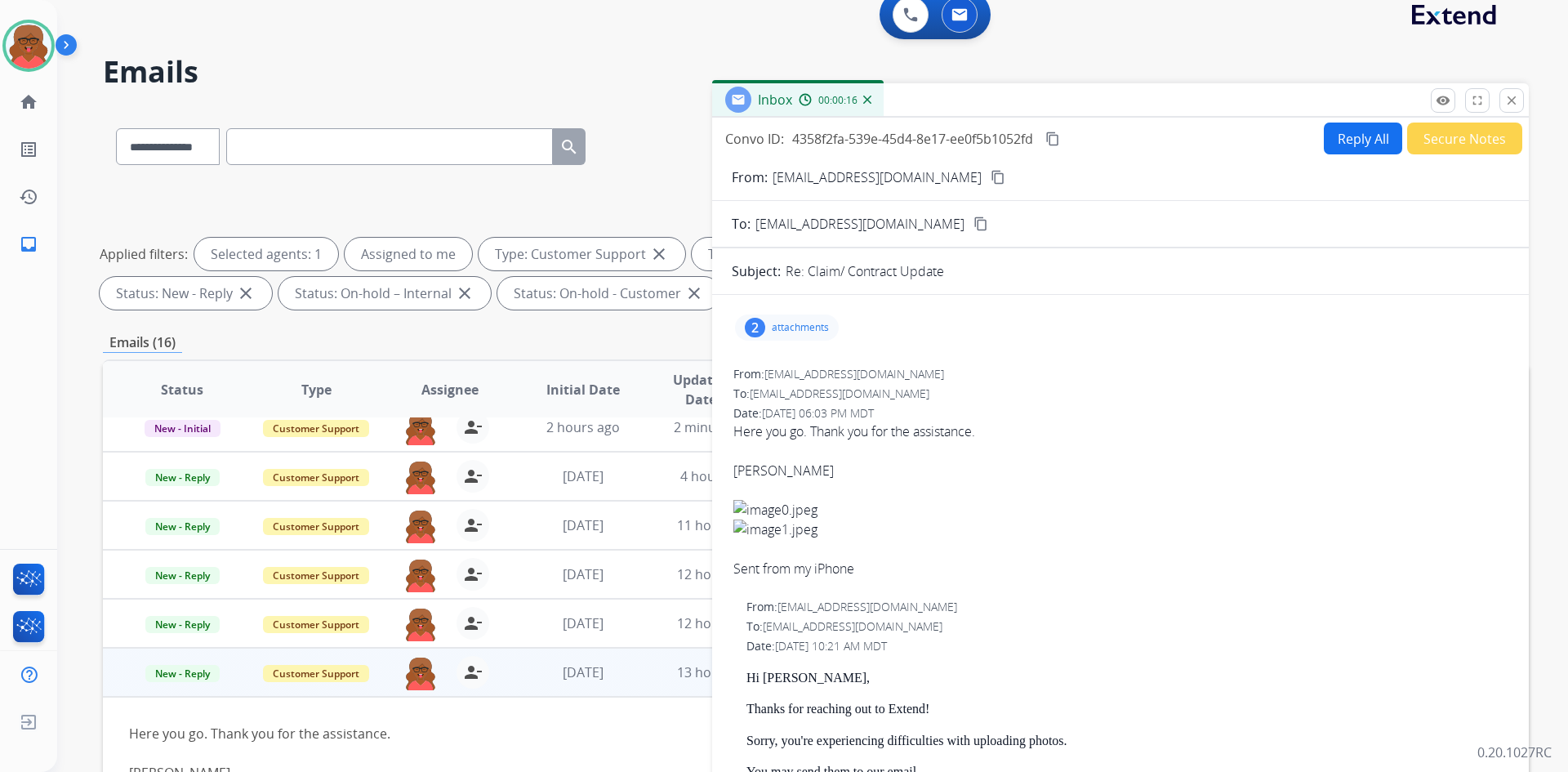
scroll to position [0, 0]
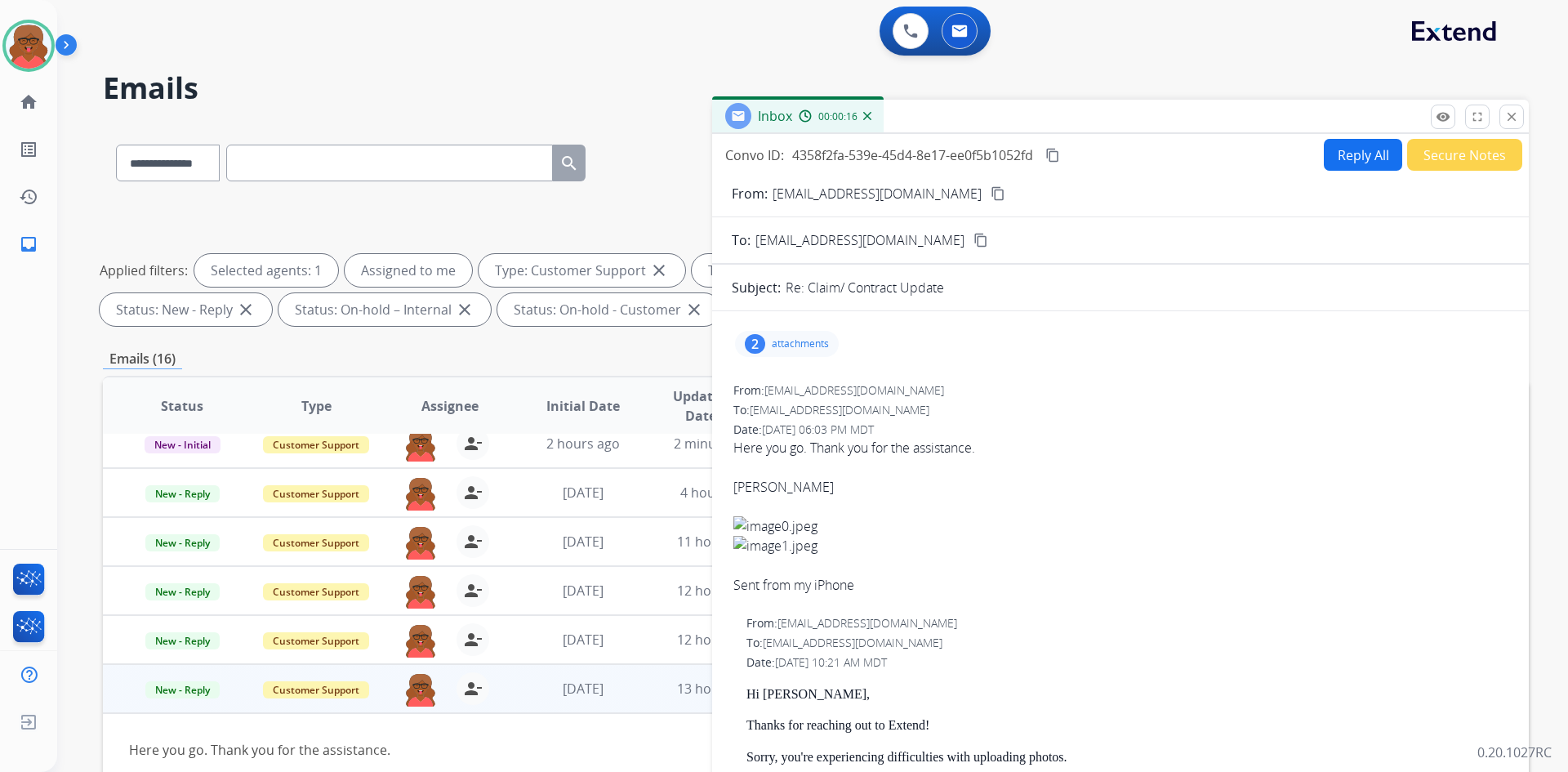
click at [775, 348] on p "attachments" at bounding box center [801, 343] width 58 height 13
click at [783, 411] on div at bounding box center [792, 389] width 81 height 58
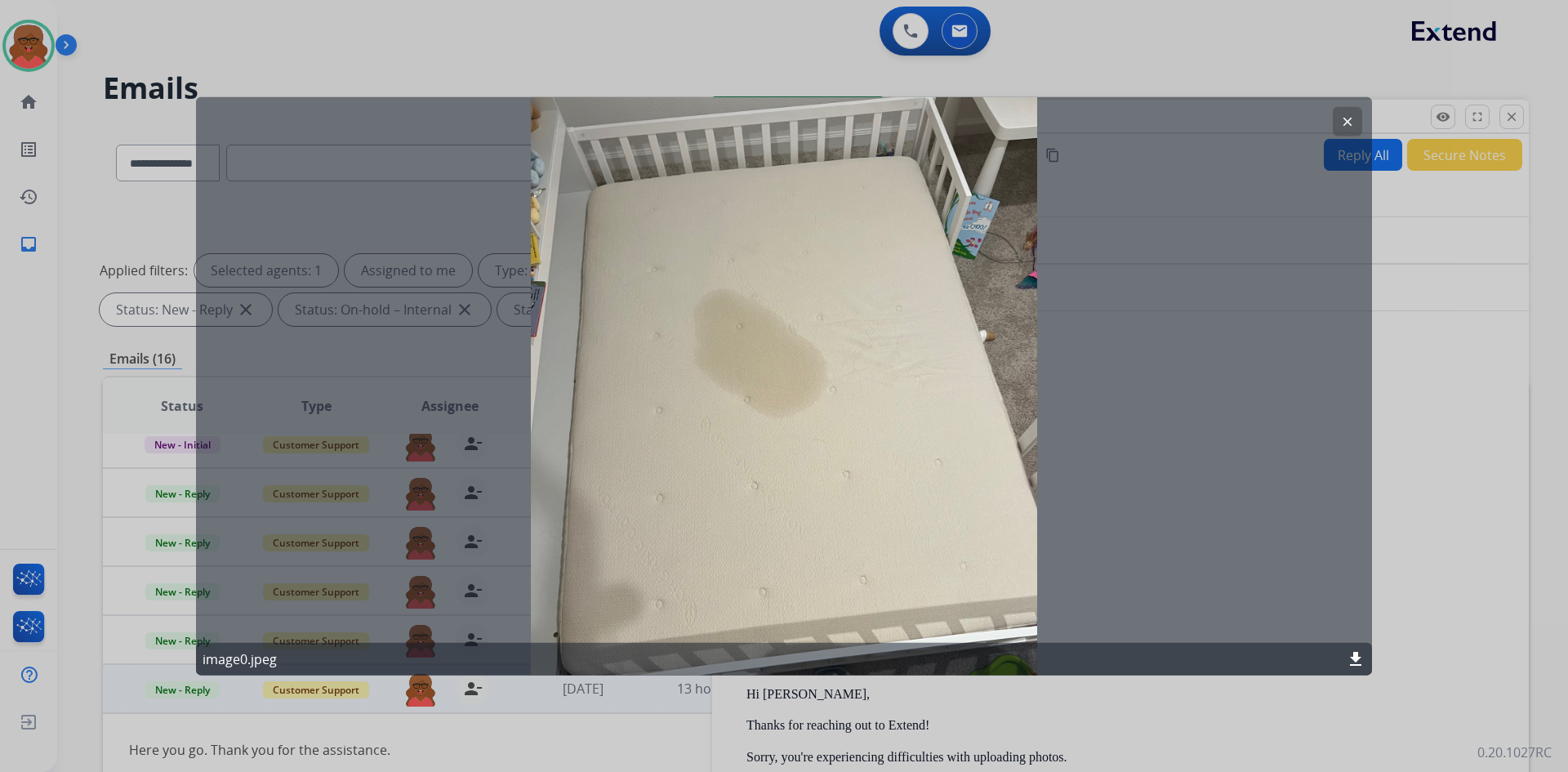
click at [1356, 119] on button "clear" at bounding box center [1348, 120] width 30 height 30
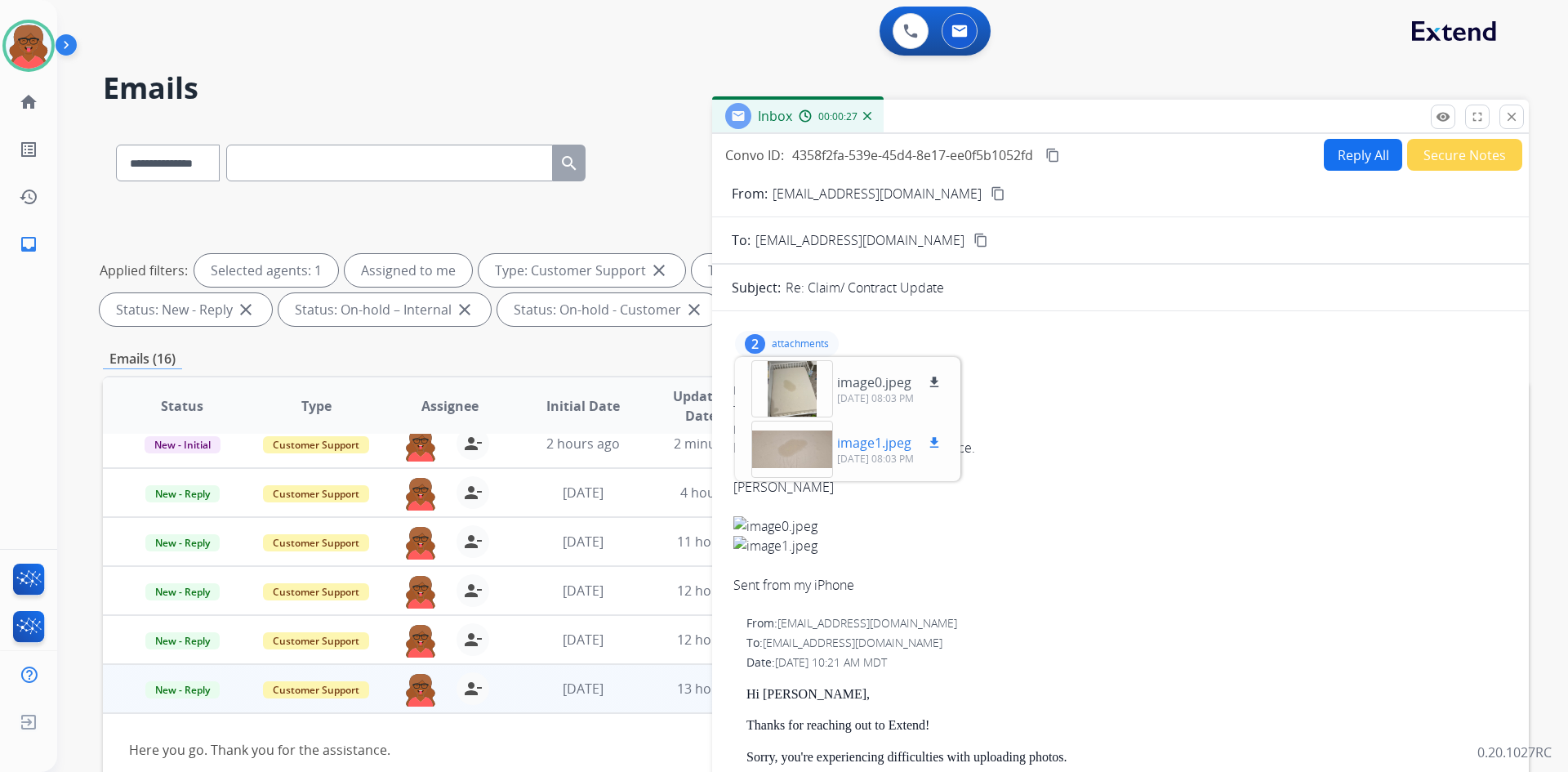
click at [760, 452] on div at bounding box center [792, 449] width 81 height 58
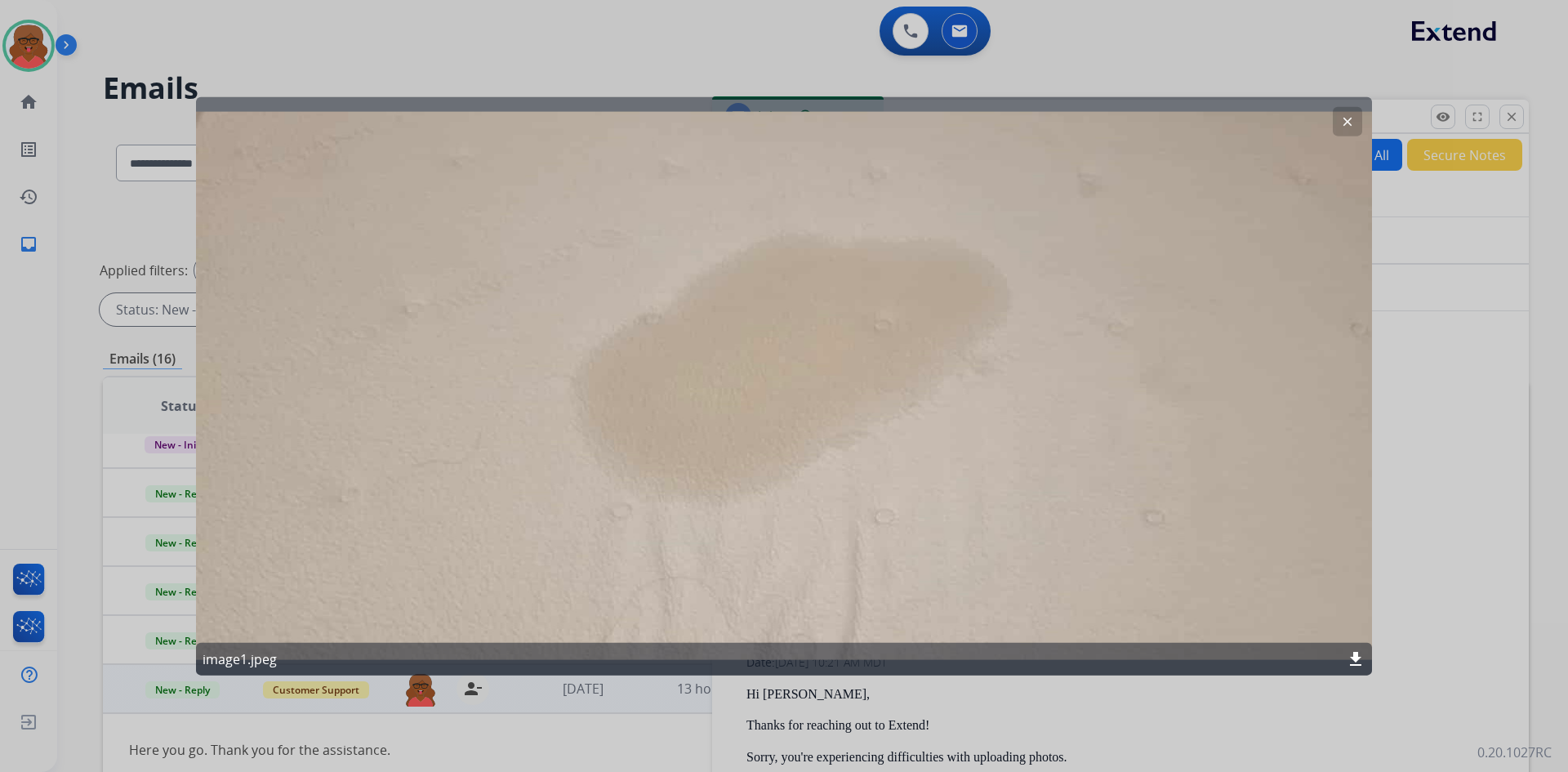
drag, startPoint x: 1340, startPoint y: 121, endPoint x: 1340, endPoint y: 130, distance: 9.0
click at [1340, 121] on mat-icon "clear" at bounding box center [1347, 120] width 14 height 14
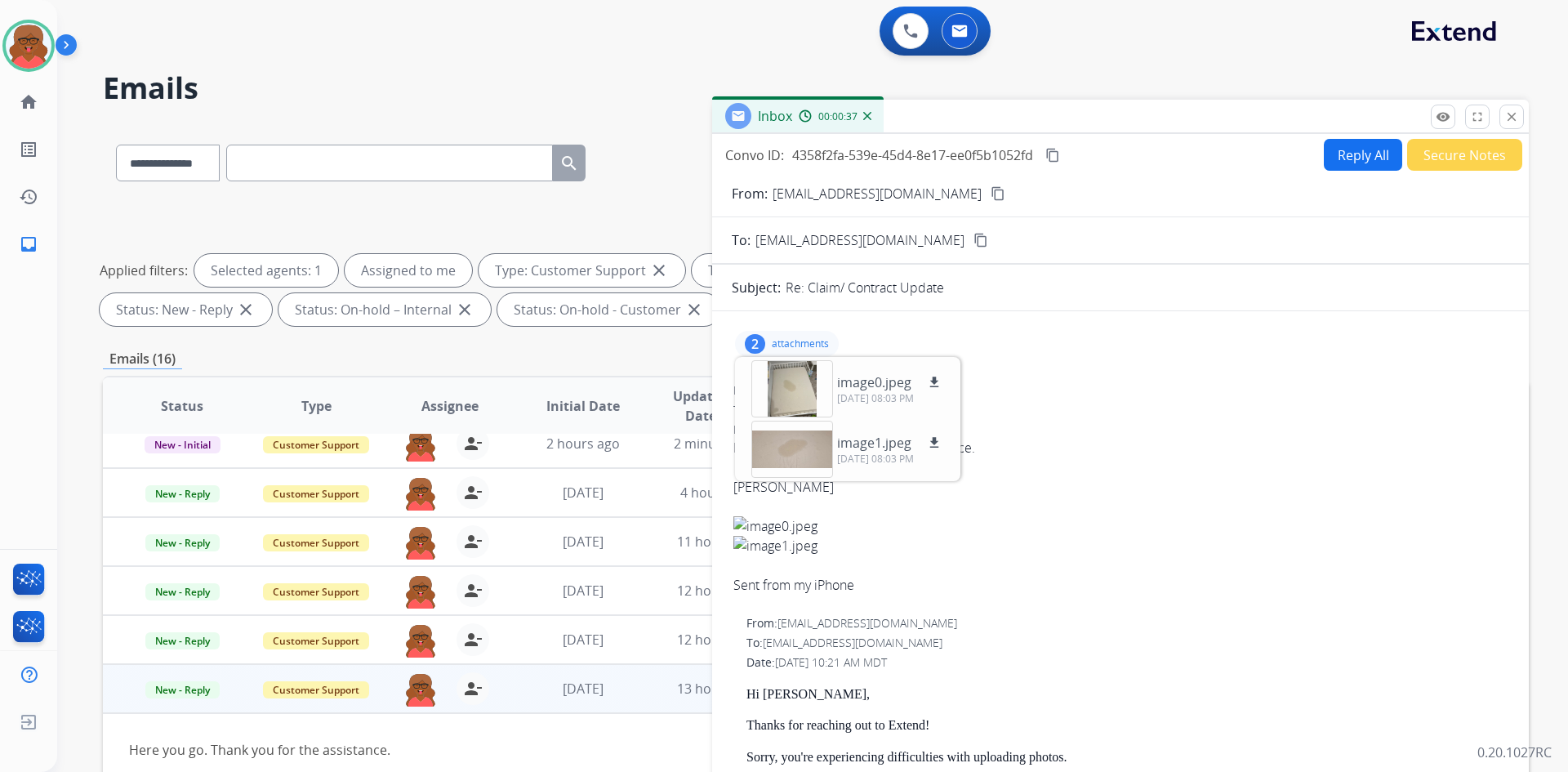
click at [770, 345] on div "2 attachments image0.jpeg download [DATE] 08:03 PM image1.jpeg download [DATE] …" at bounding box center [787, 344] width 104 height 26
click at [1333, 163] on button "Reply All" at bounding box center [1363, 155] width 79 height 32
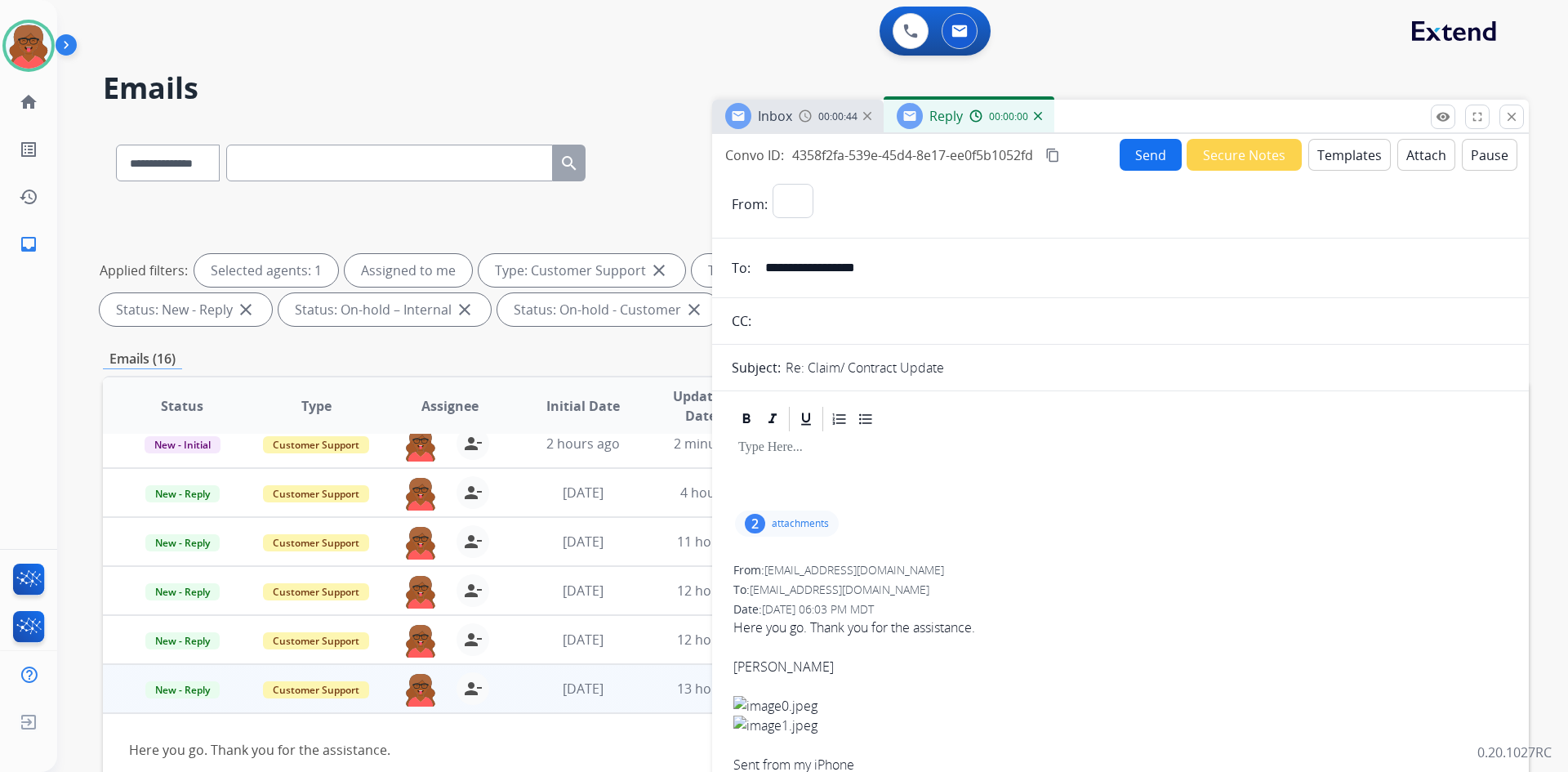
select select "**********"
click at [1333, 159] on button "Templates" at bounding box center [1350, 155] width 82 height 32
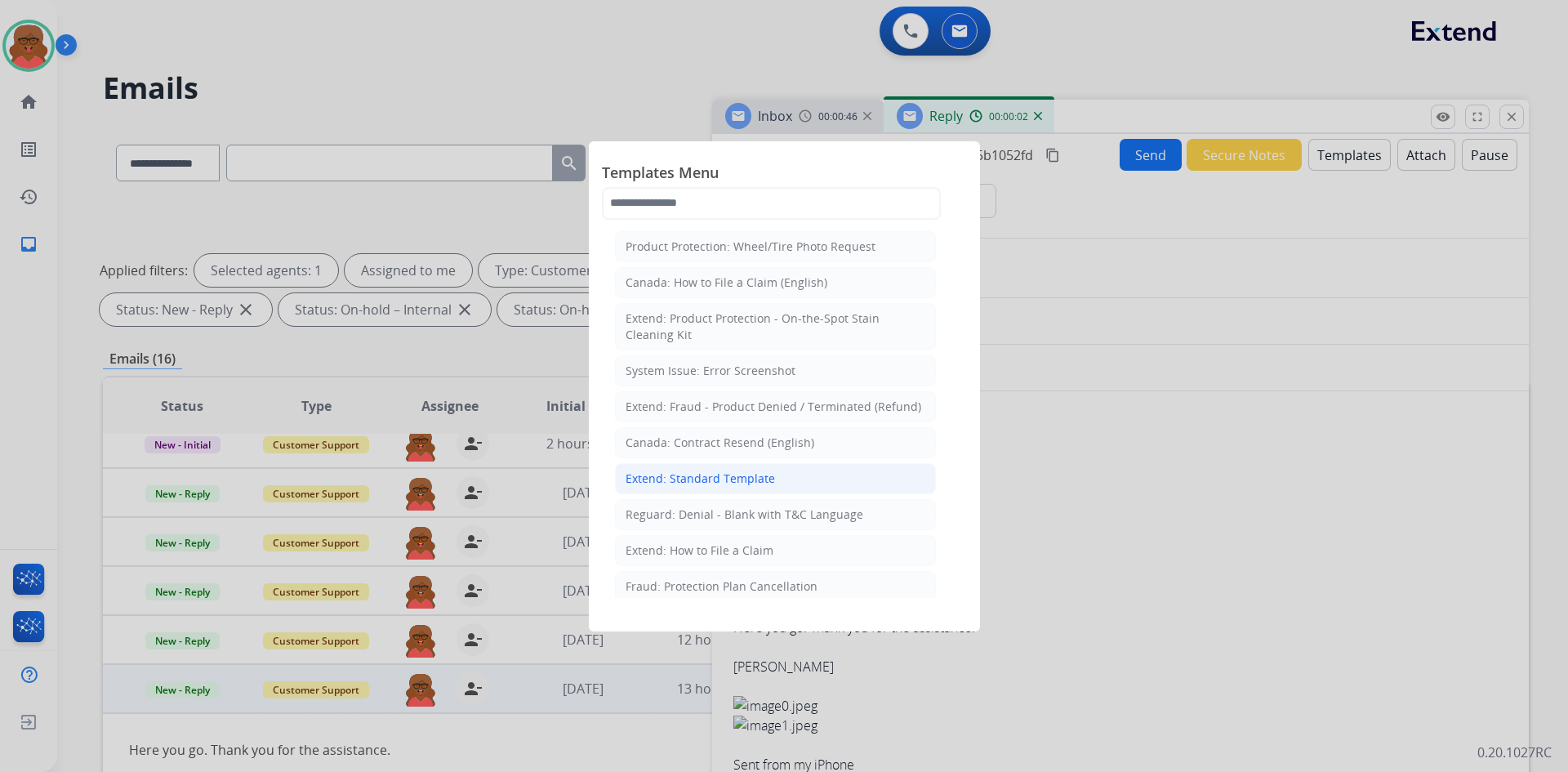
click at [661, 476] on div "Extend: Standard Template" at bounding box center [700, 478] width 150 height 16
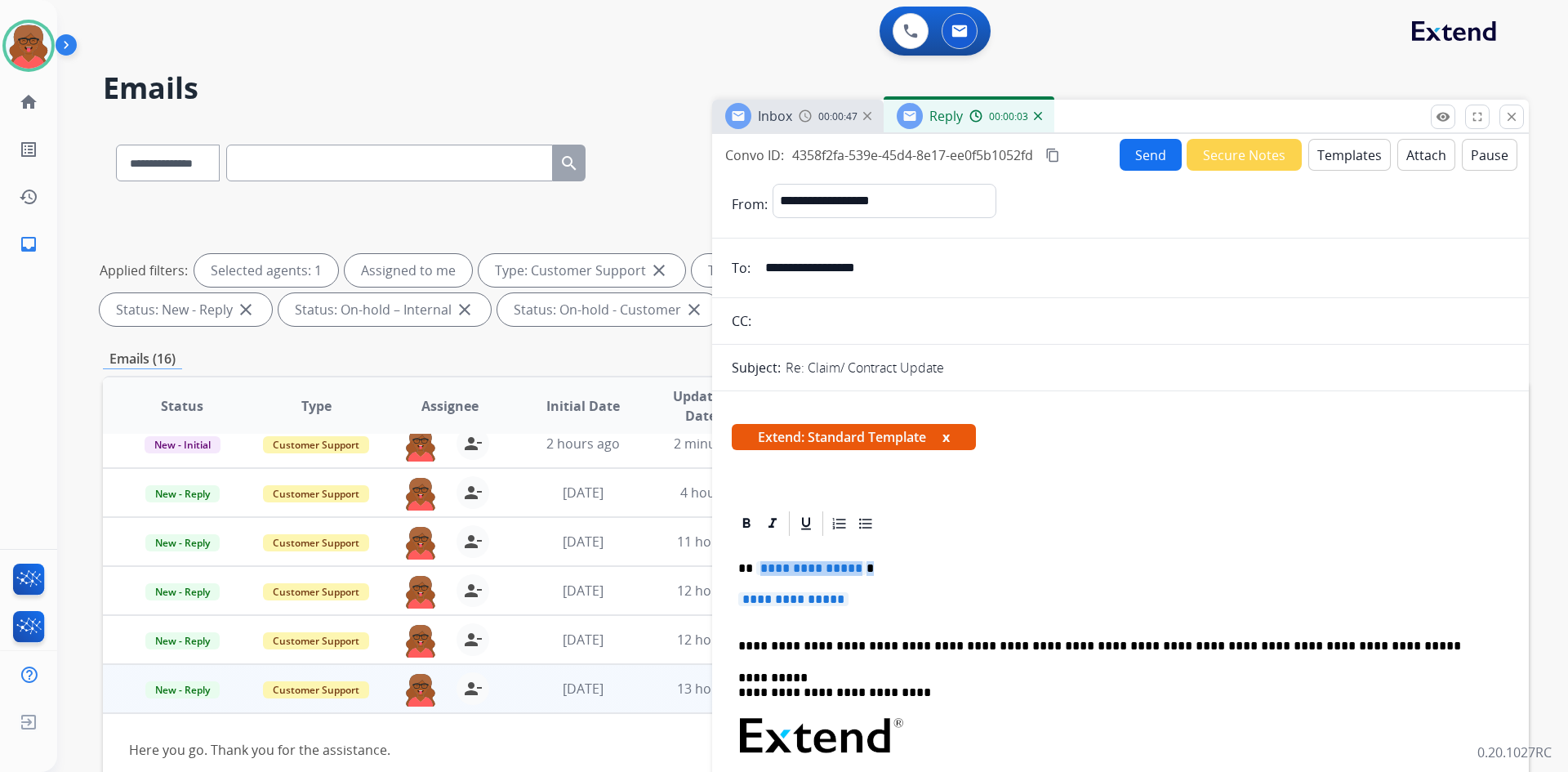
drag, startPoint x: 754, startPoint y: 569, endPoint x: 921, endPoint y: 568, distance: 167.0
click at [921, 568] on p "**********" at bounding box center [1114, 568] width 752 height 14
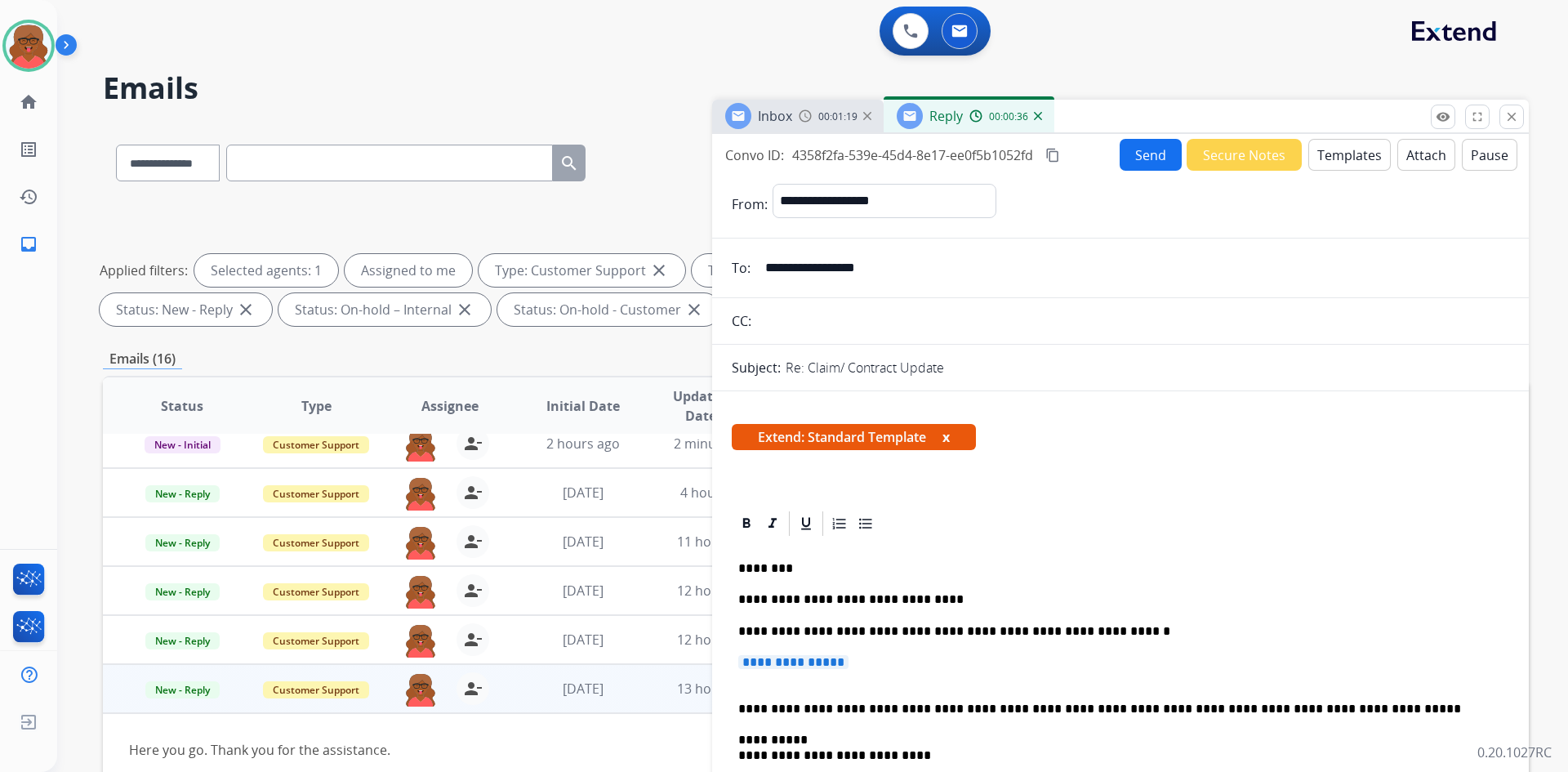
click at [903, 624] on p "**********" at bounding box center [1114, 631] width 752 height 14
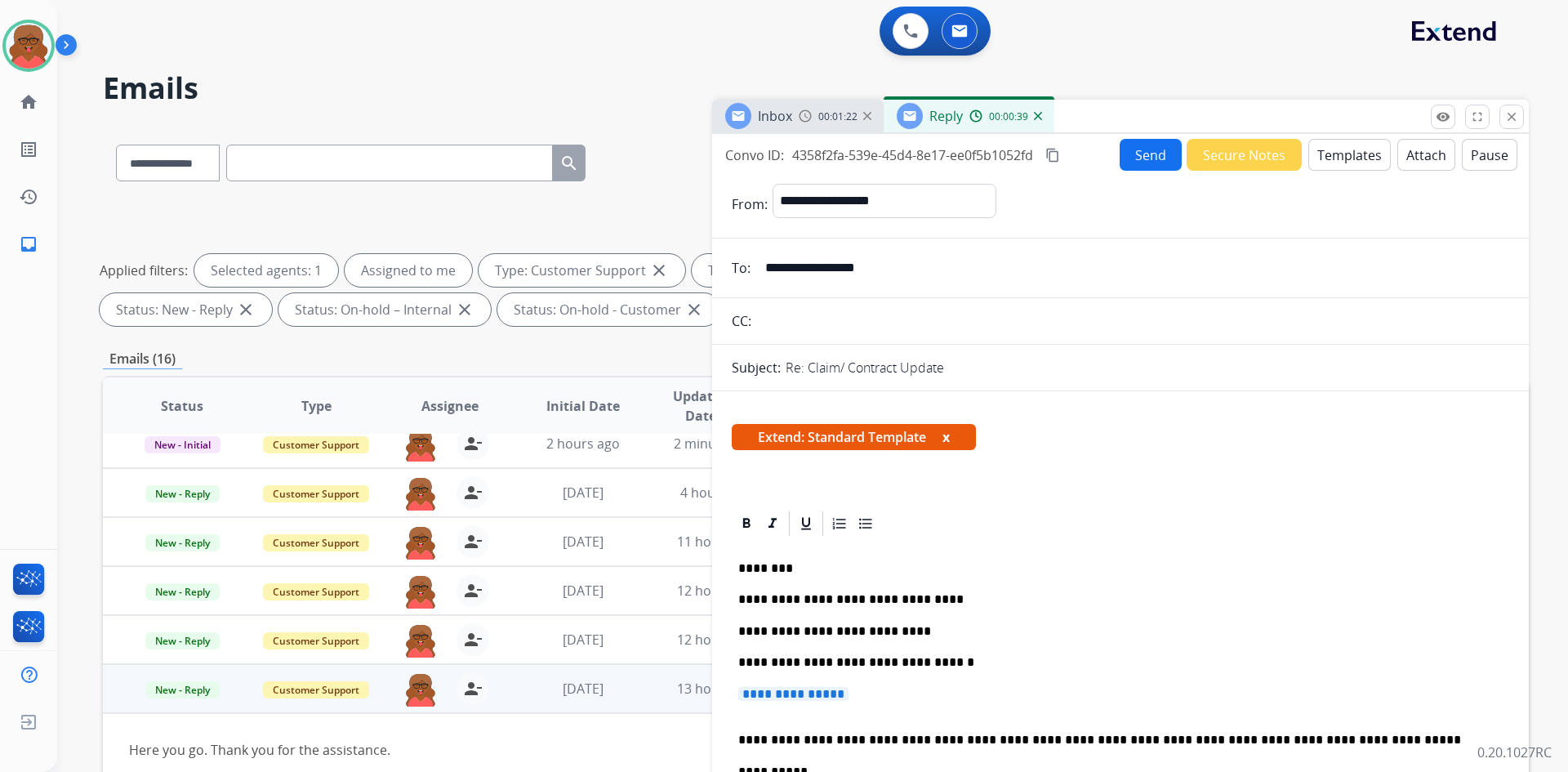
drag, startPoint x: 734, startPoint y: 695, endPoint x: 886, endPoint y: 697, distance: 152.0
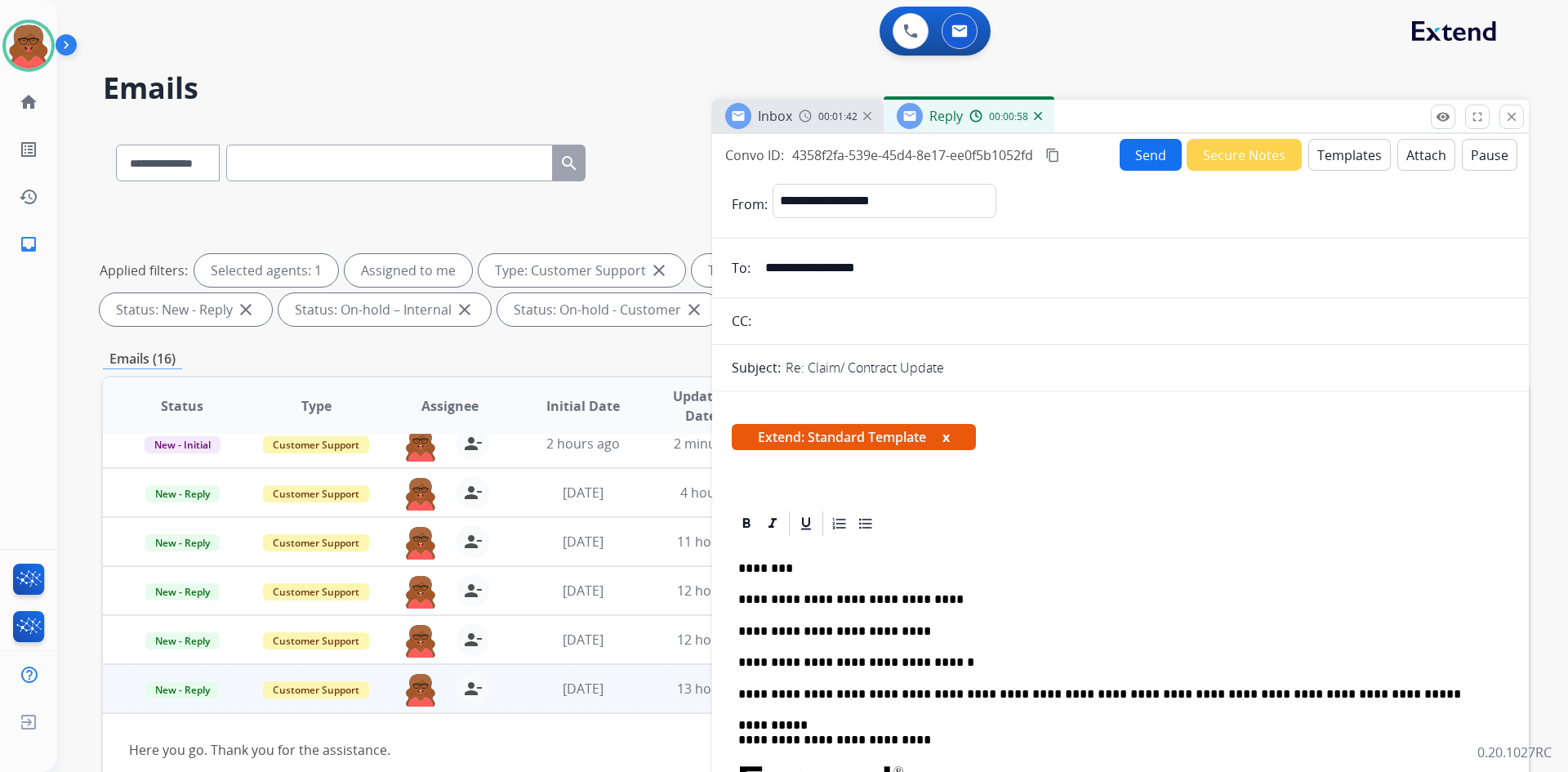
click at [1137, 156] on button "Send" at bounding box center [1151, 155] width 62 height 32
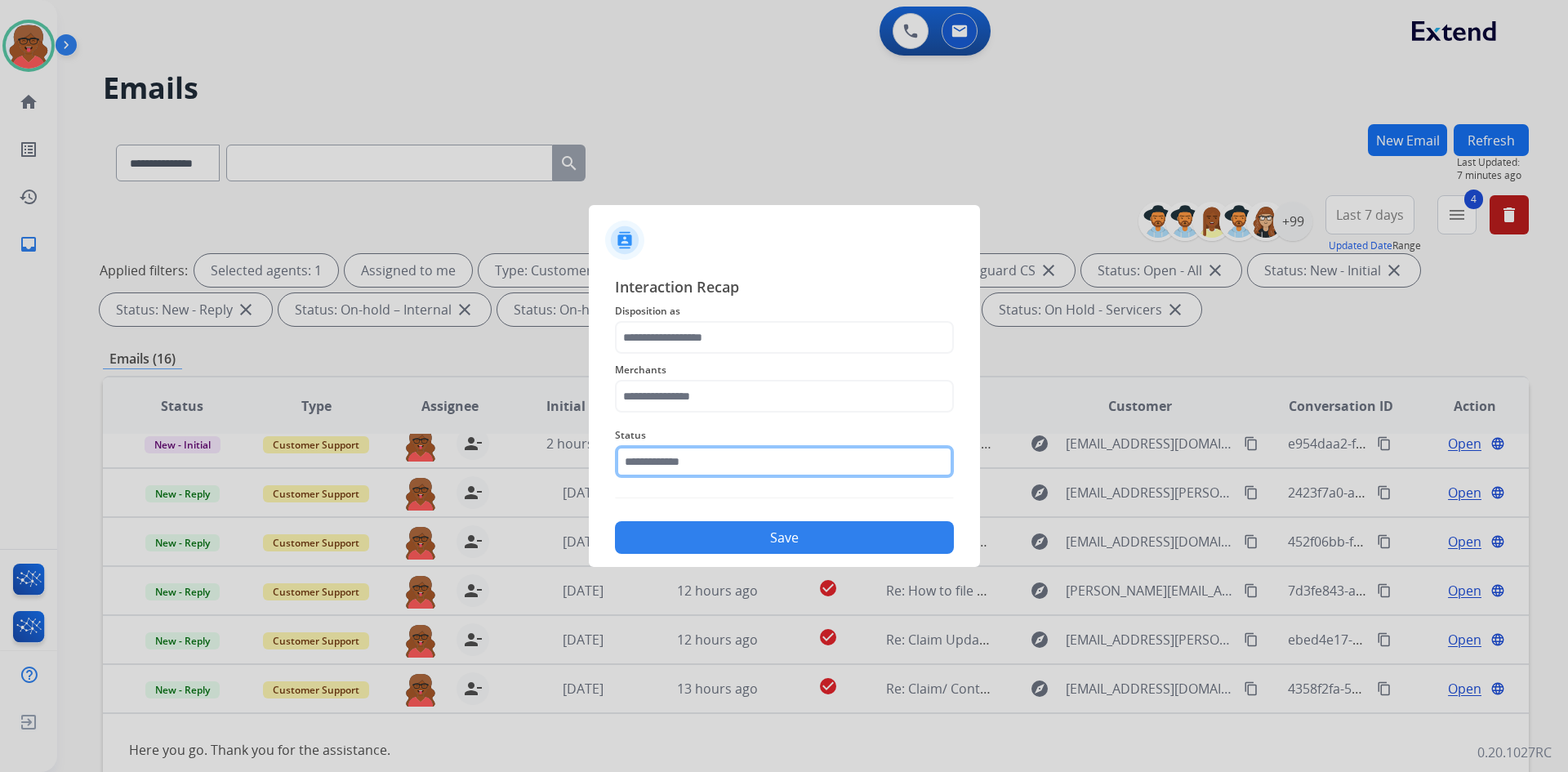
click at [721, 456] on input "text" at bounding box center [784, 461] width 339 height 33
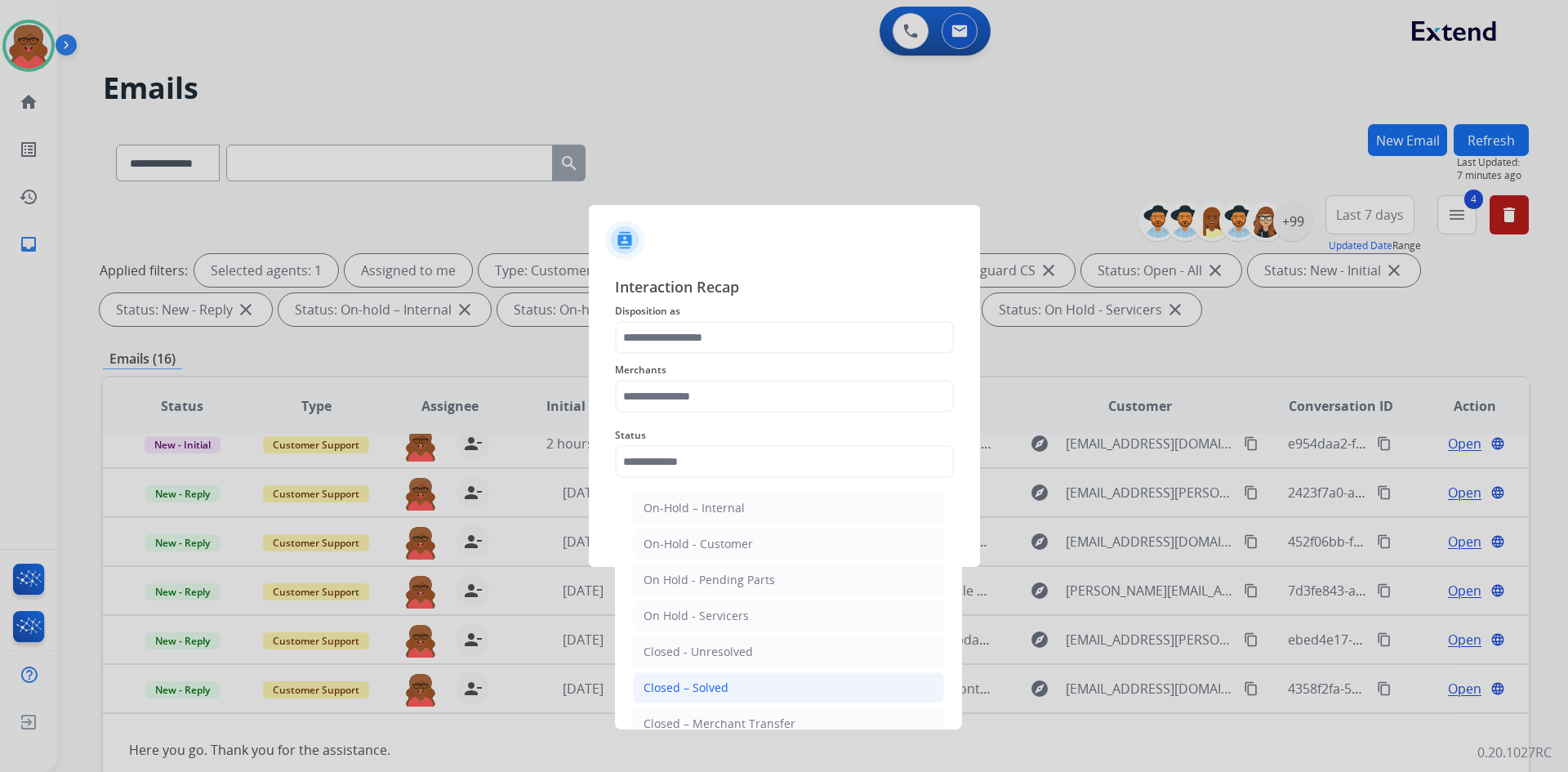
click at [687, 676] on li "Closed – Solved" at bounding box center [789, 687] width 312 height 31
type input "**********"
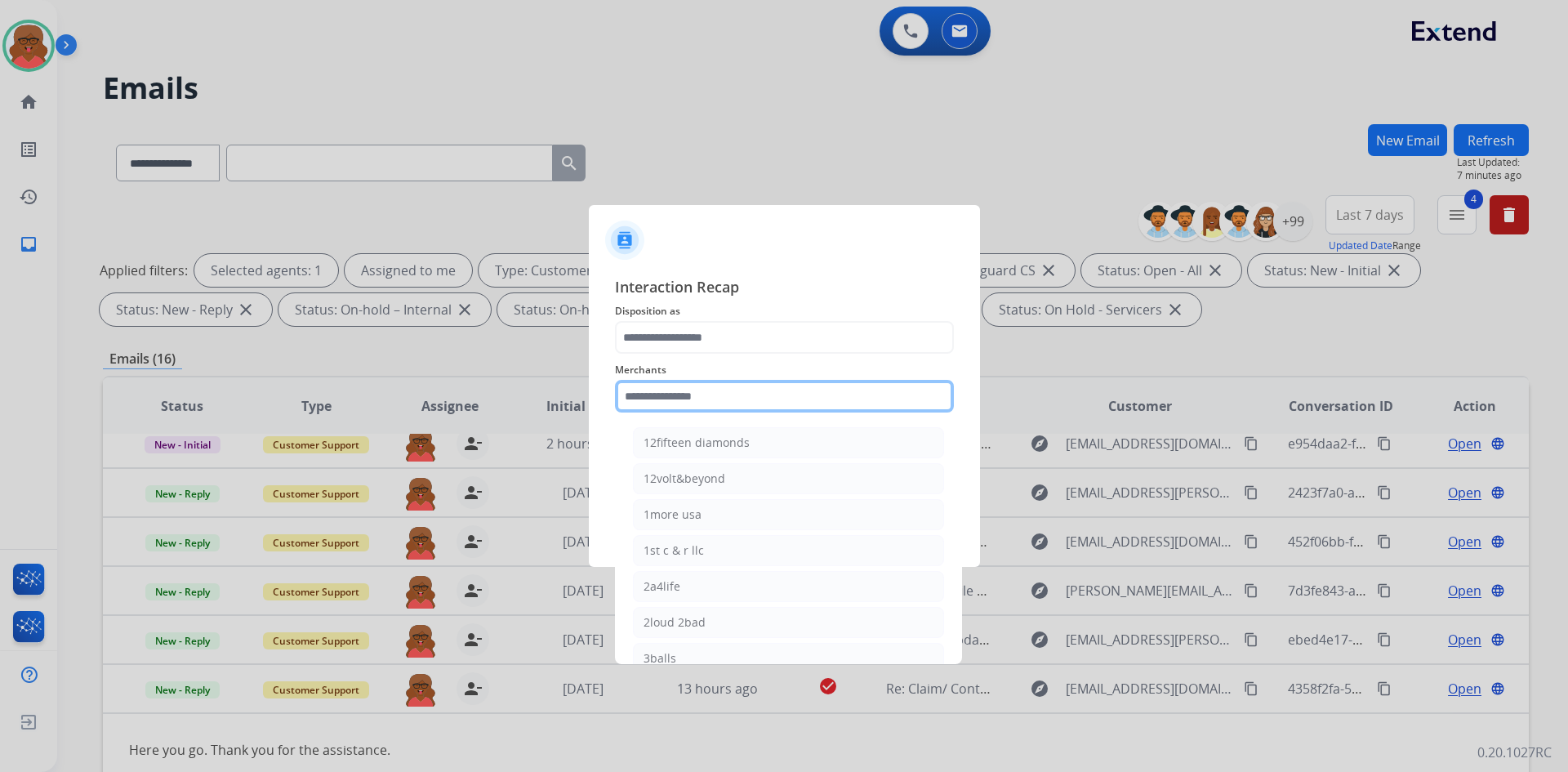
click at [735, 400] on input "text" at bounding box center [784, 396] width 339 height 33
type input "*"
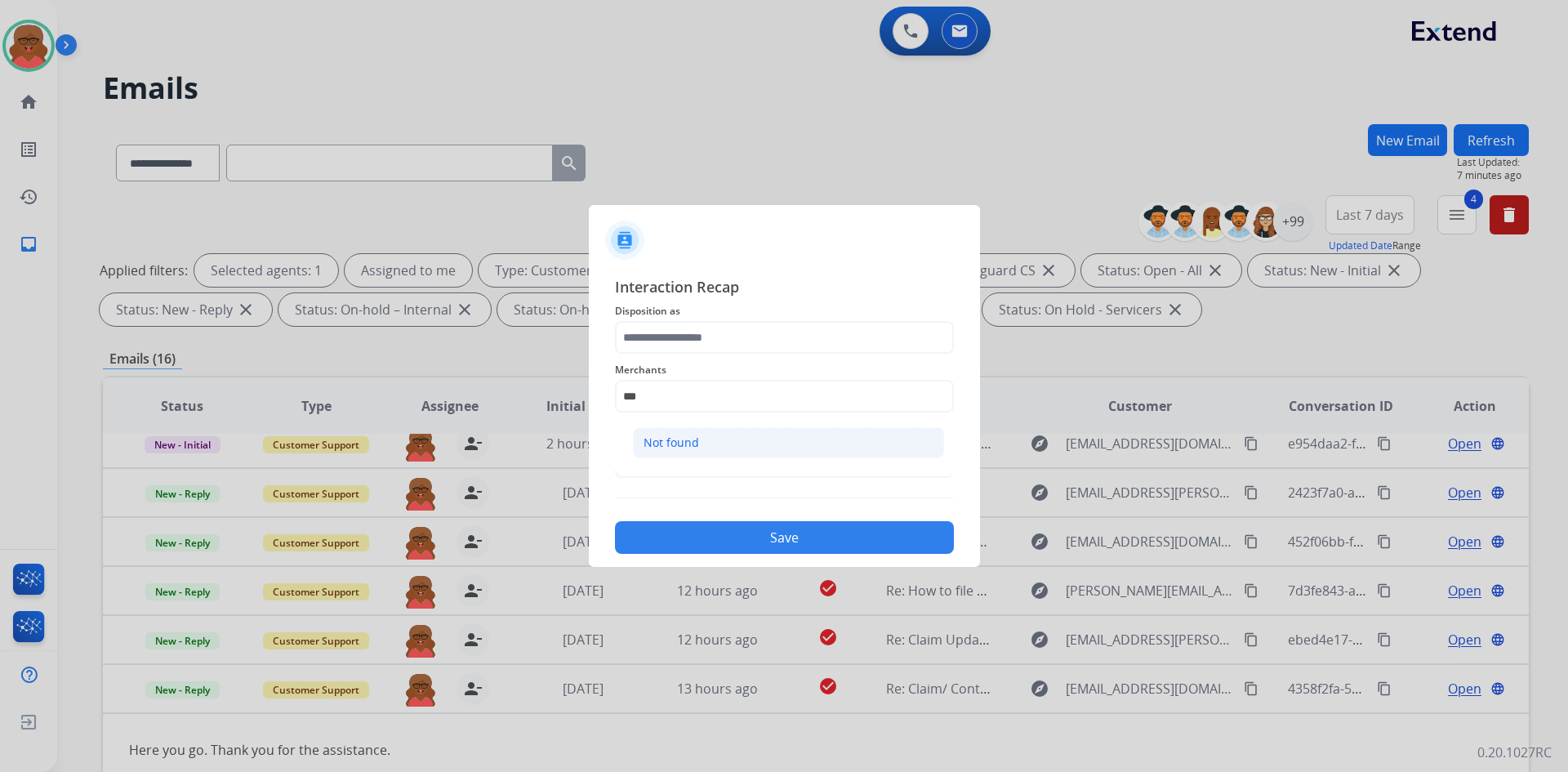
click at [682, 445] on div "Not found" at bounding box center [671, 442] width 56 height 16
type input "*********"
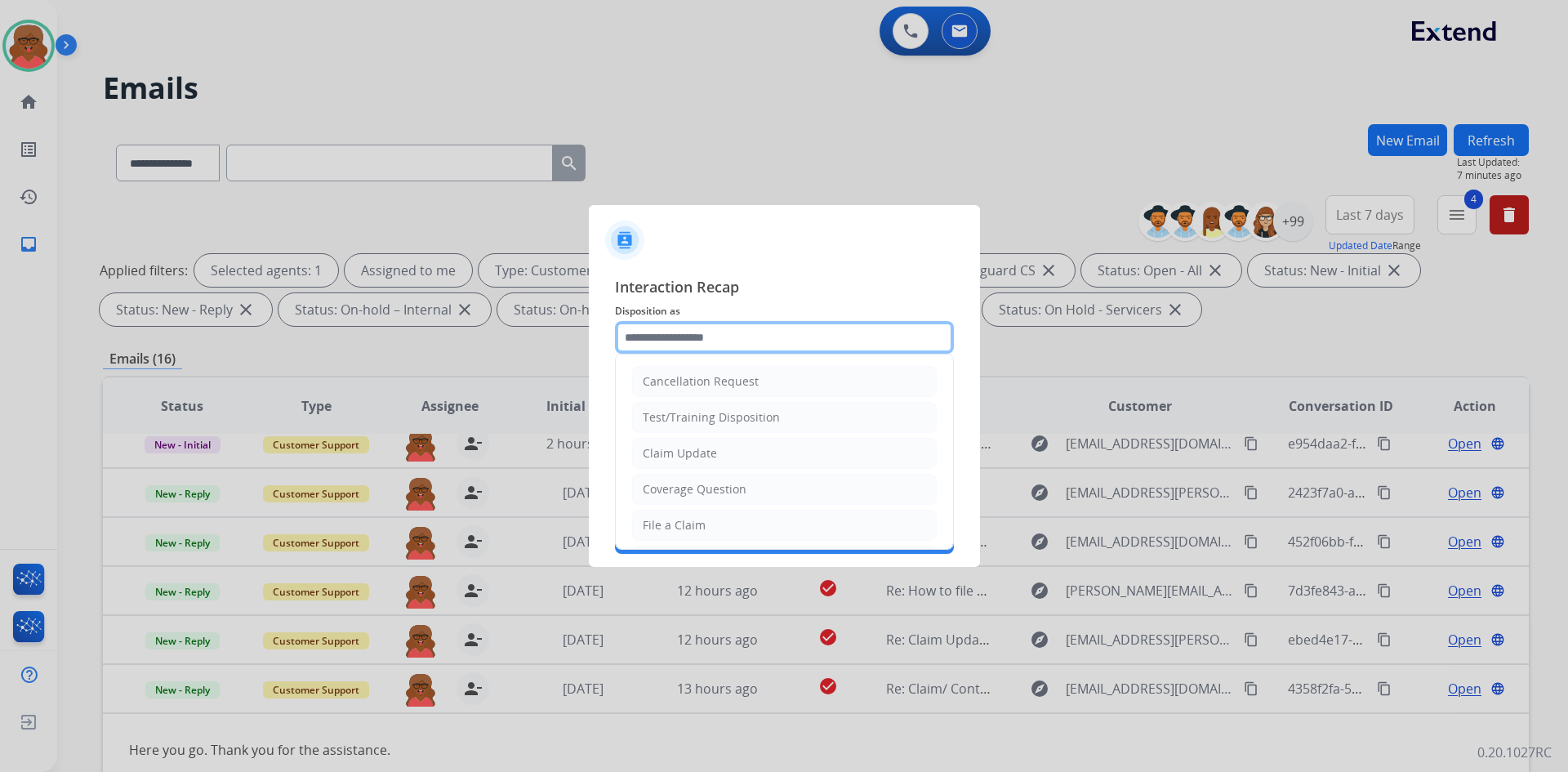
click at [691, 340] on input "text" at bounding box center [784, 337] width 339 height 33
click at [687, 527] on div "File a Claim" at bounding box center [674, 525] width 63 height 16
type input "**********"
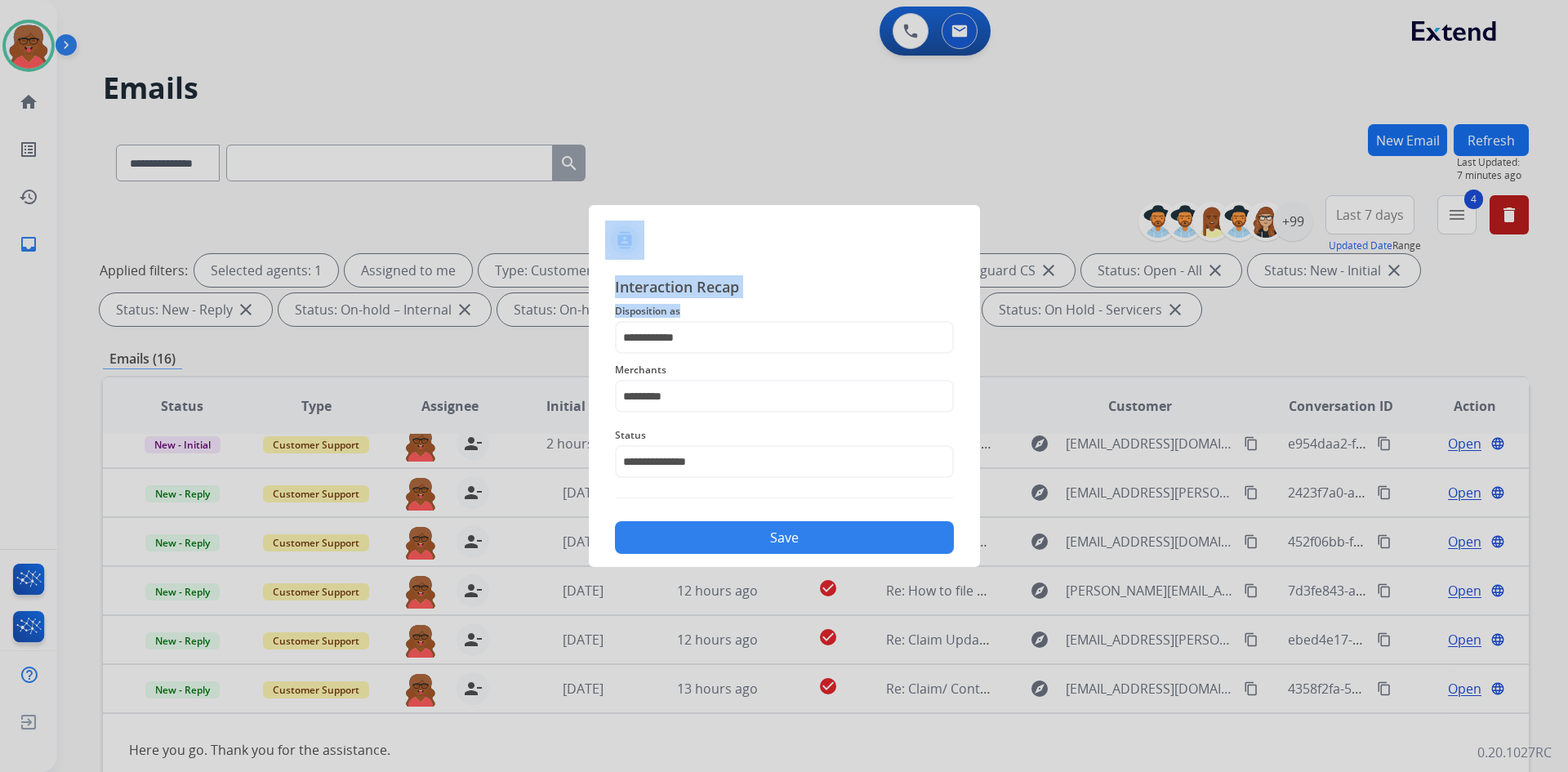
drag, startPoint x: 709, startPoint y: 314, endPoint x: 528, endPoint y: 349, distance: 184.4
click at [0, 349] on app-contact-recap-modal "**********" at bounding box center [0, 386] width 0 height 772
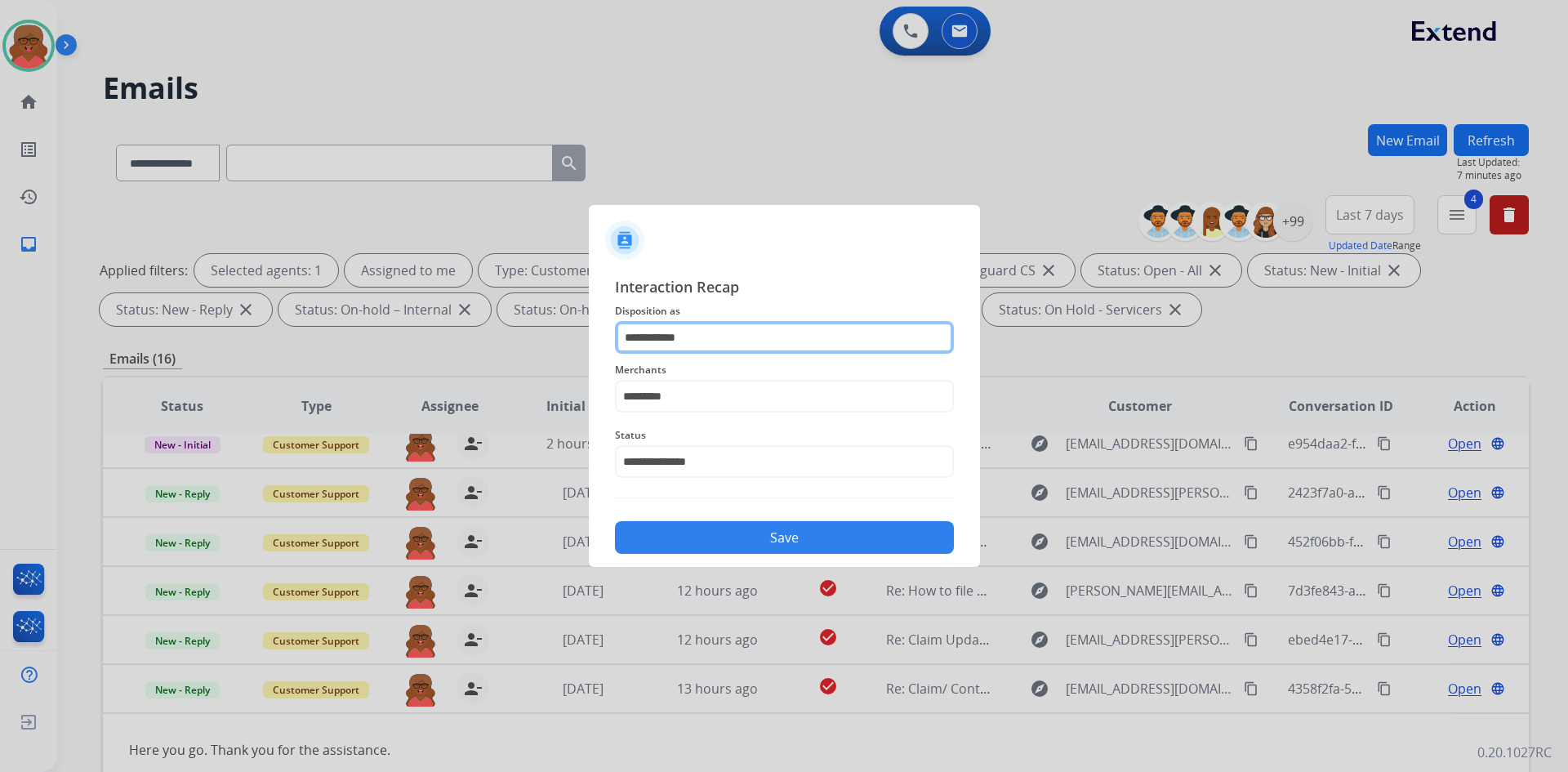
click at [656, 345] on input "**********" at bounding box center [784, 337] width 339 height 33
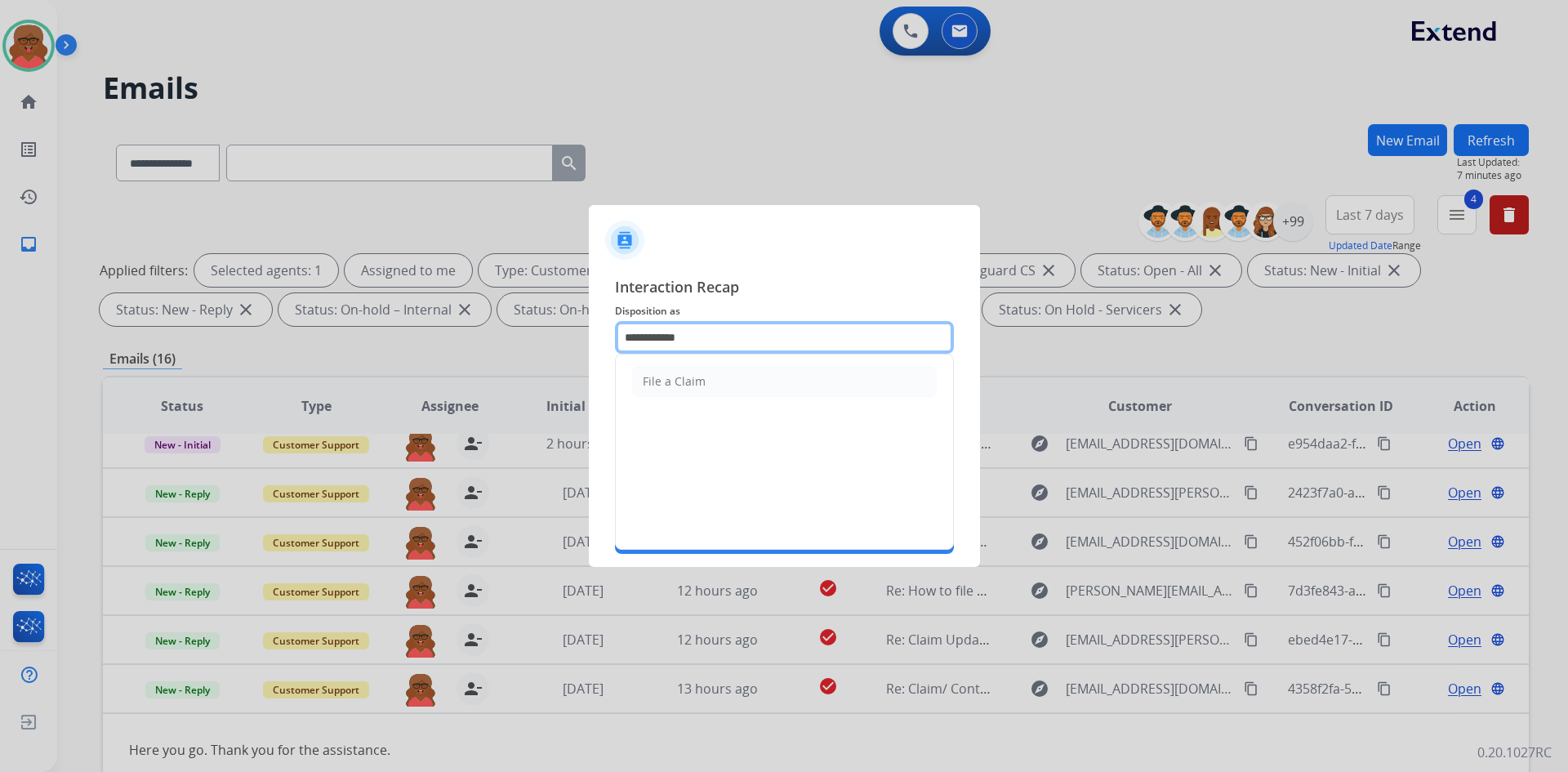
drag, startPoint x: 713, startPoint y: 334, endPoint x: 564, endPoint y: 356, distance: 150.6
click at [0, 356] on app-contact-recap-modal "**********" at bounding box center [0, 386] width 0 height 772
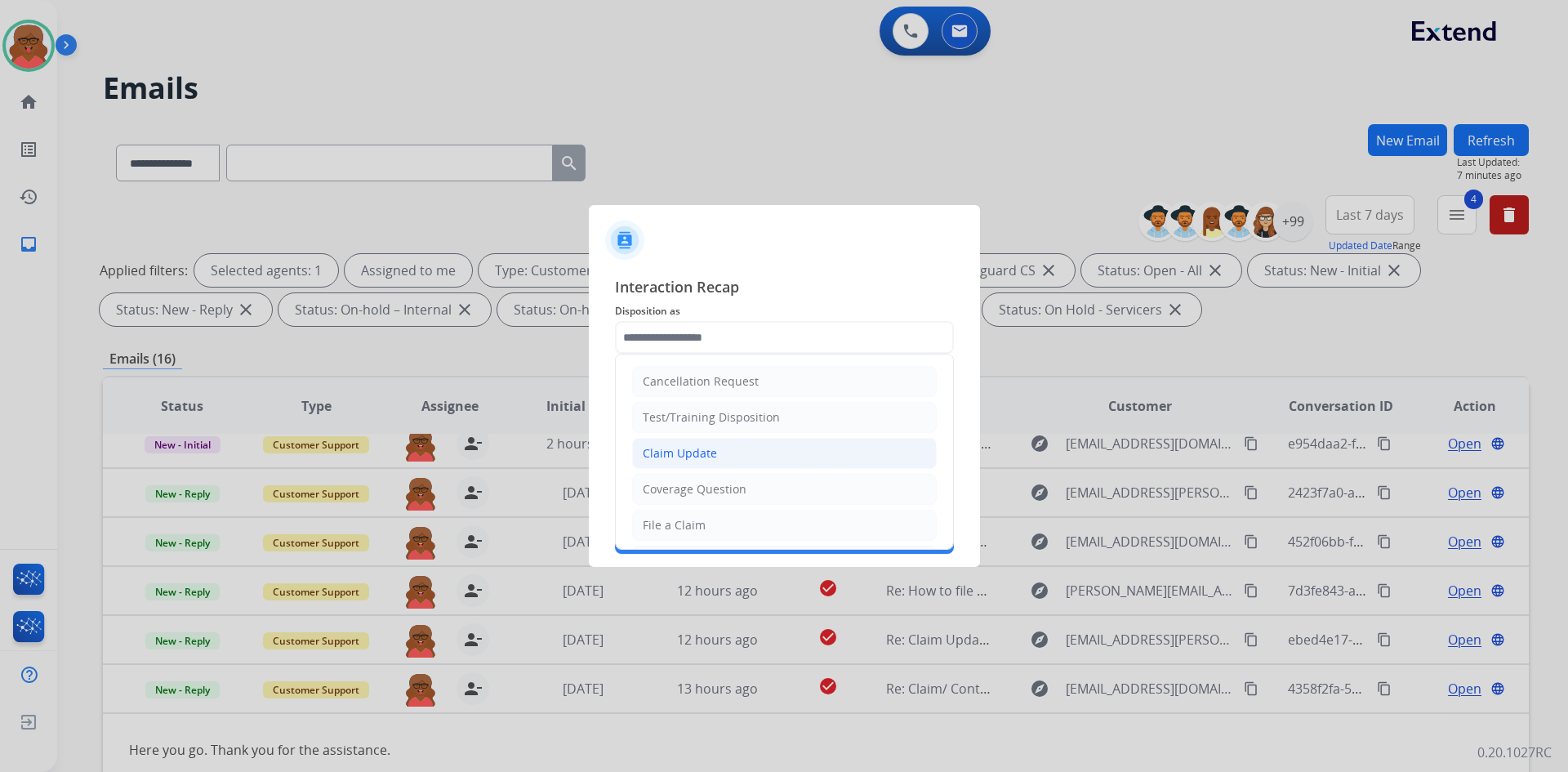
click at [670, 459] on div "Claim Update" at bounding box center [680, 453] width 75 height 16
type input "**********"
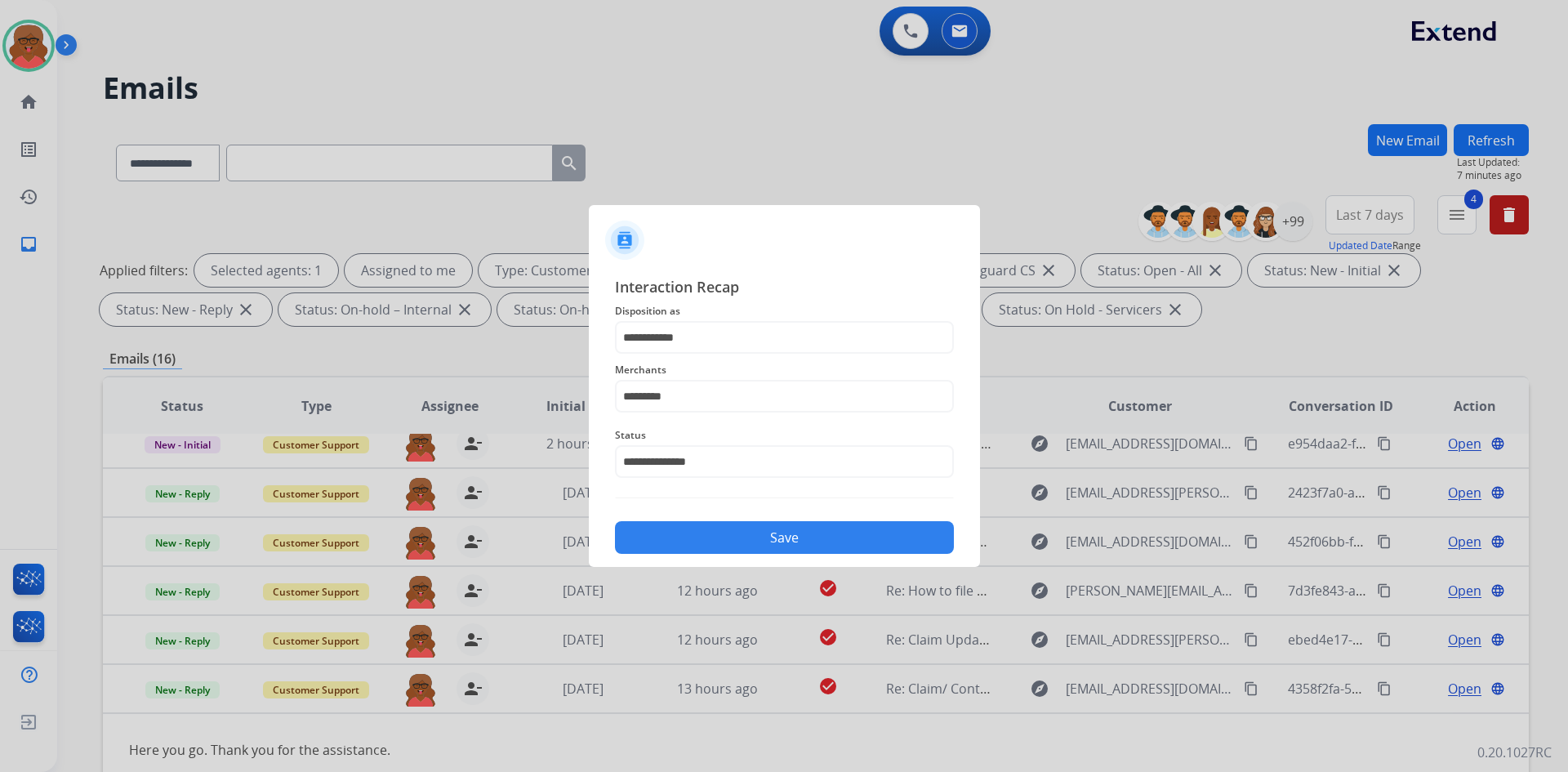
click at [729, 531] on button "Save" at bounding box center [784, 538] width 339 height 33
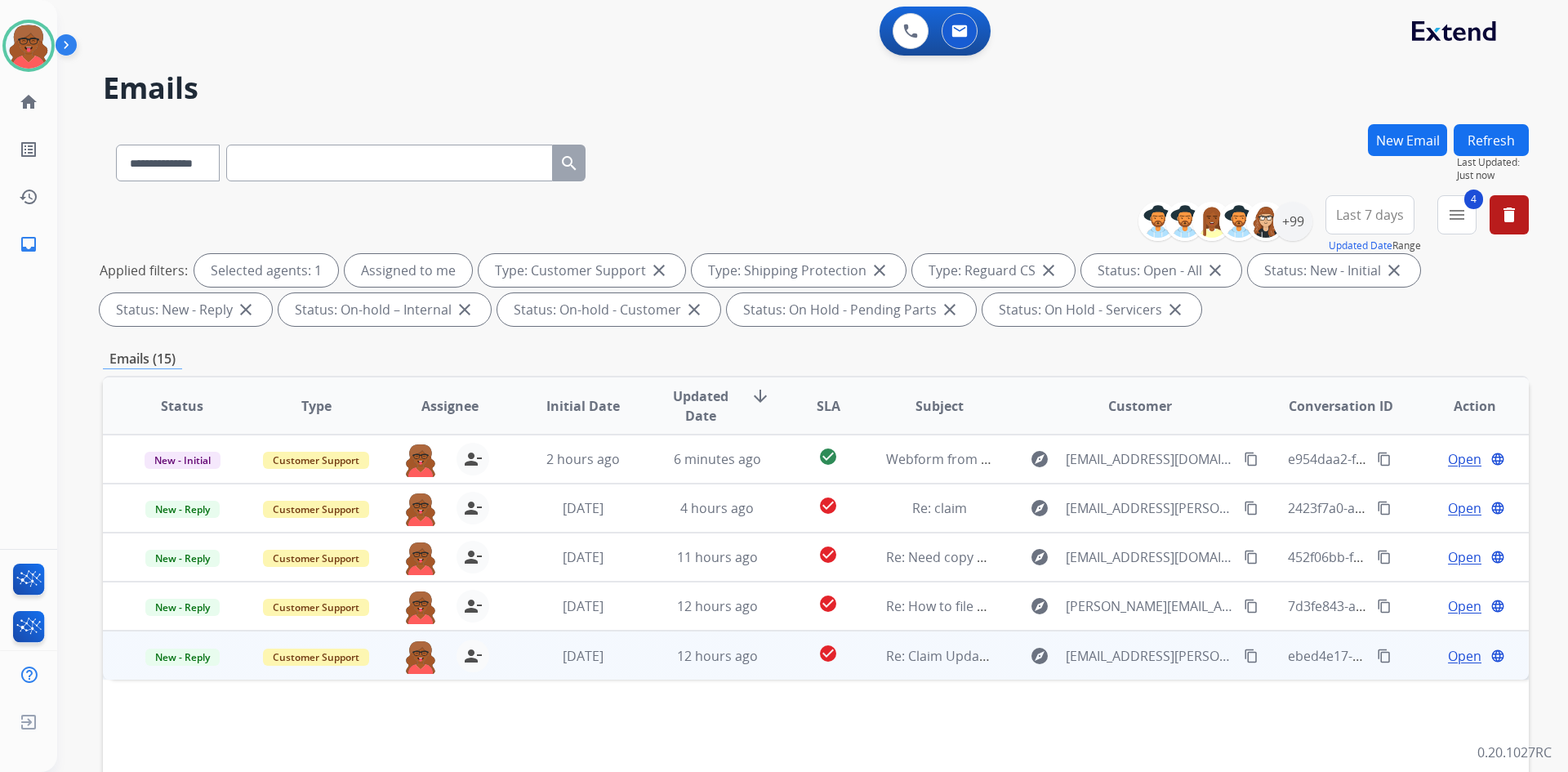
click at [1244, 659] on mat-icon "content_copy" at bounding box center [1251, 655] width 14 height 14
click at [742, 659] on span "12 hours ago" at bounding box center [718, 655] width 81 height 18
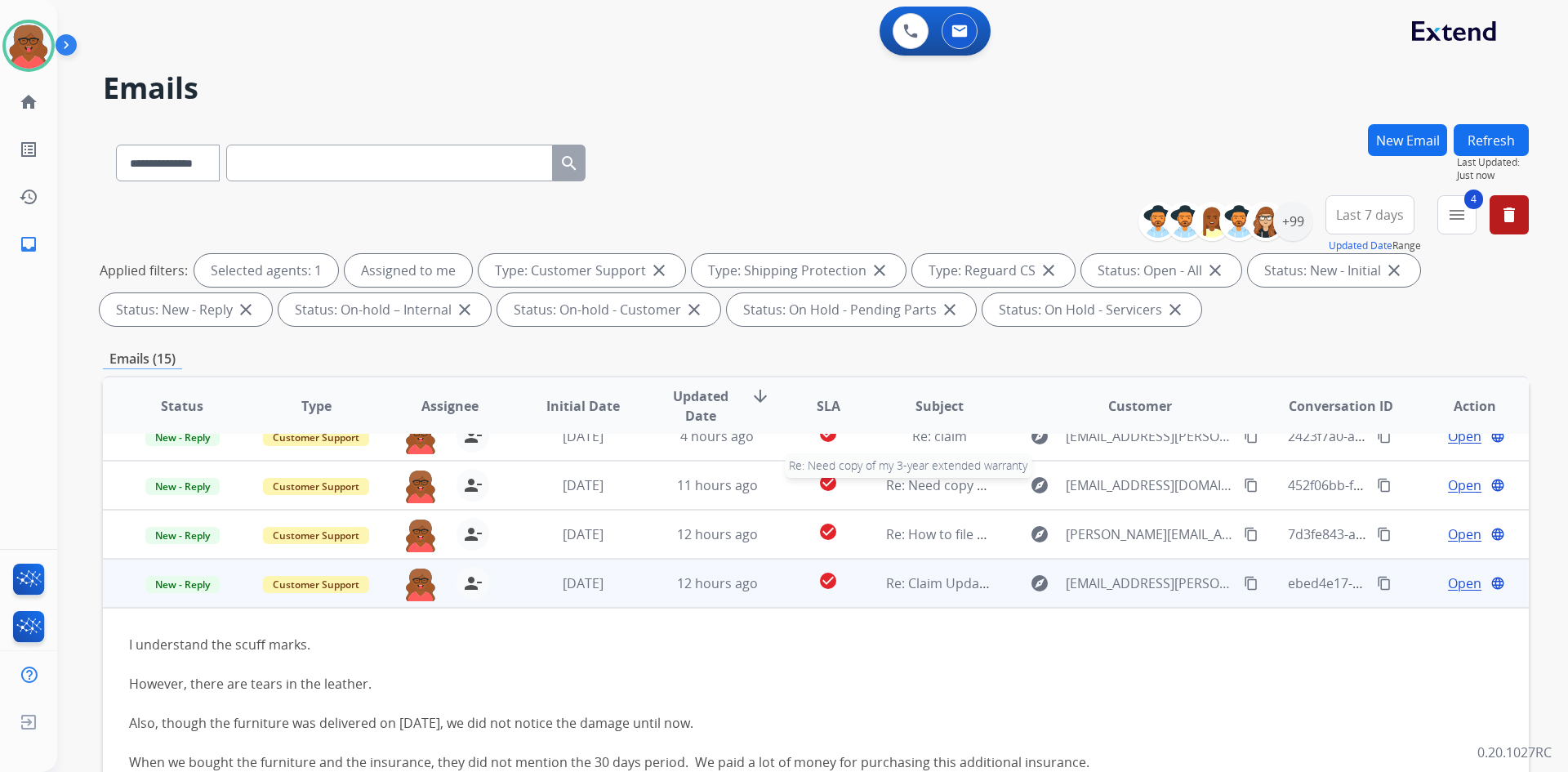
scroll to position [84, 0]
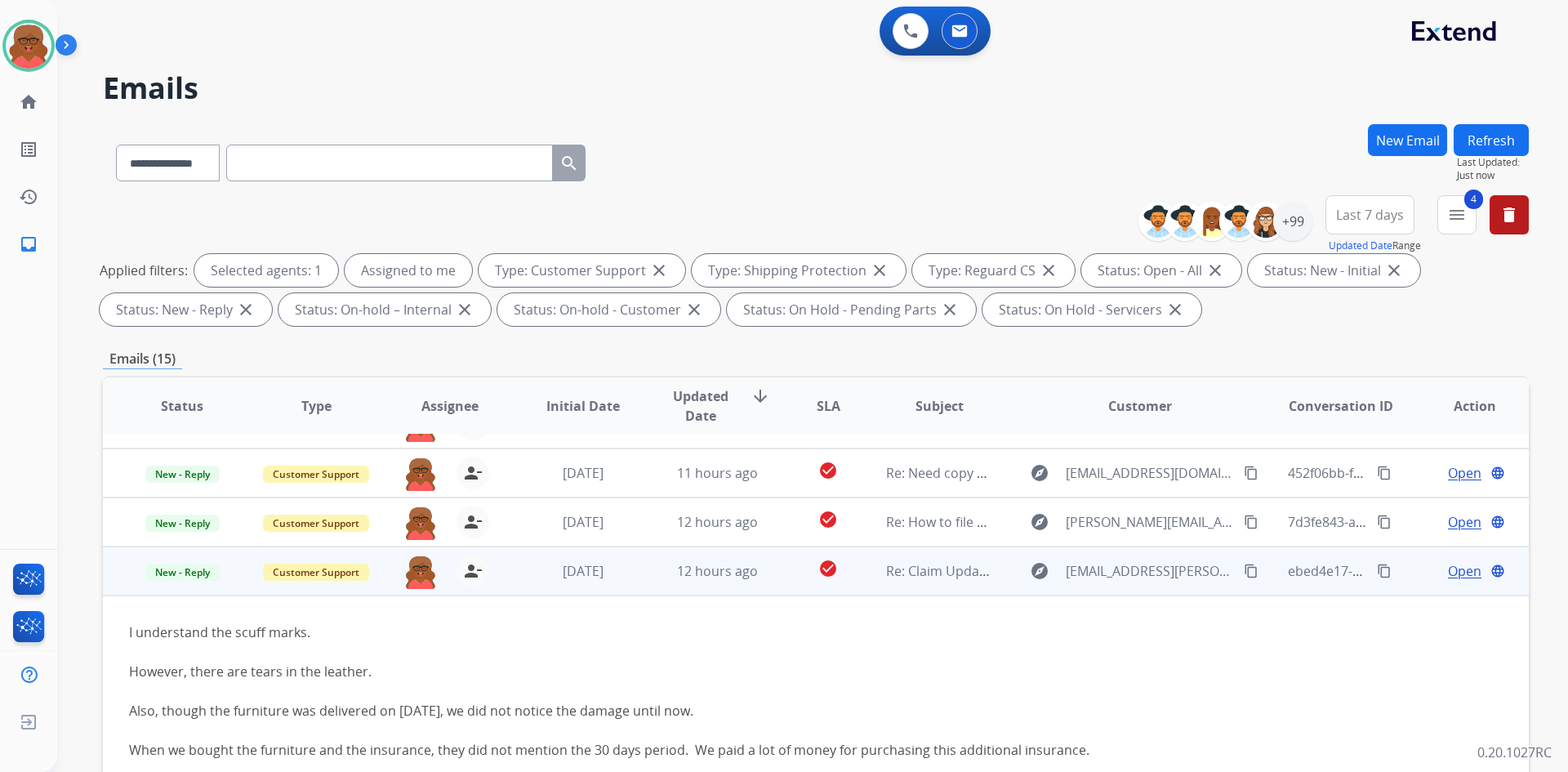
click at [1458, 574] on span "Open" at bounding box center [1466, 571] width 34 height 19
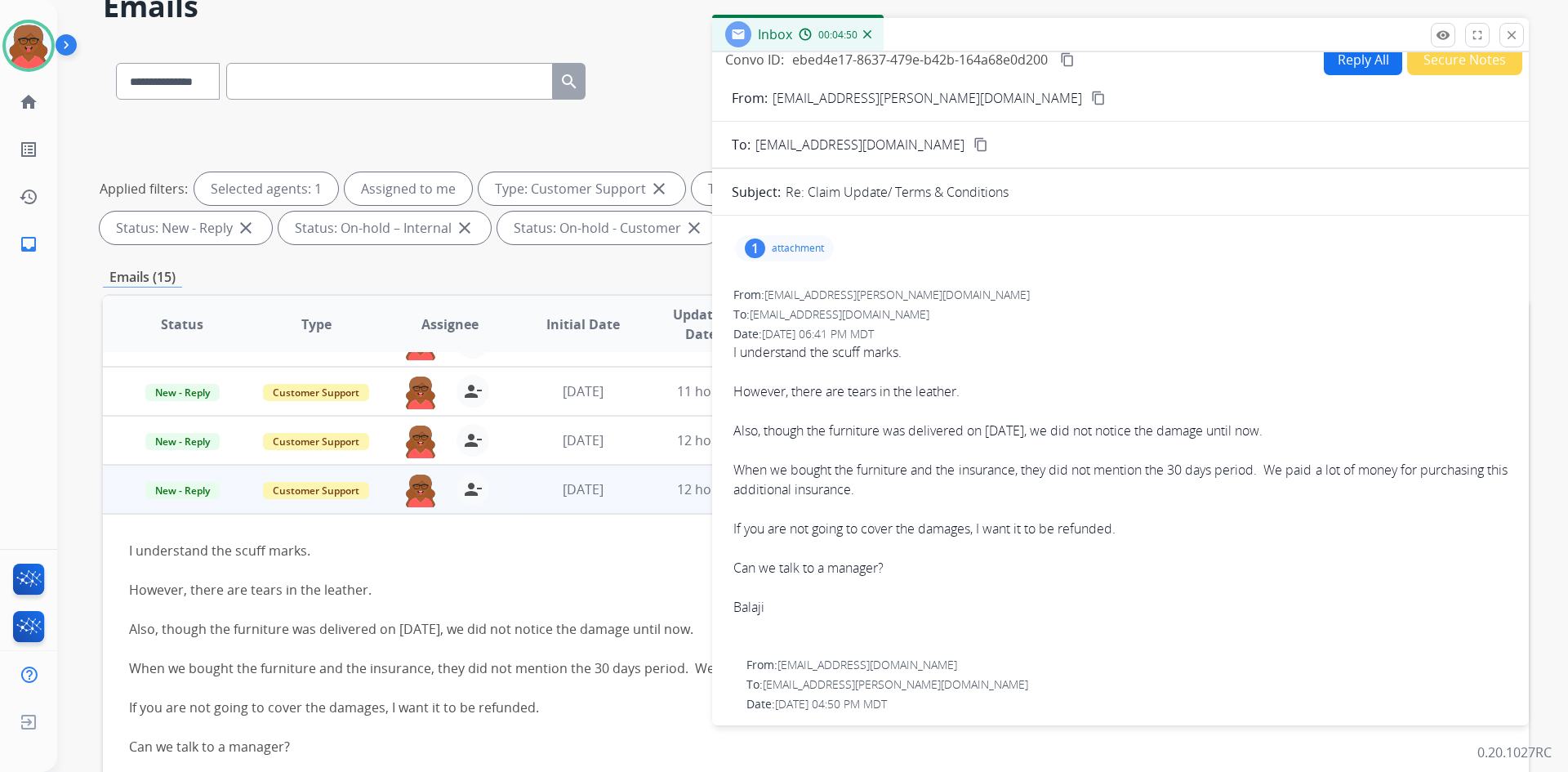
scroll to position [0, 0]
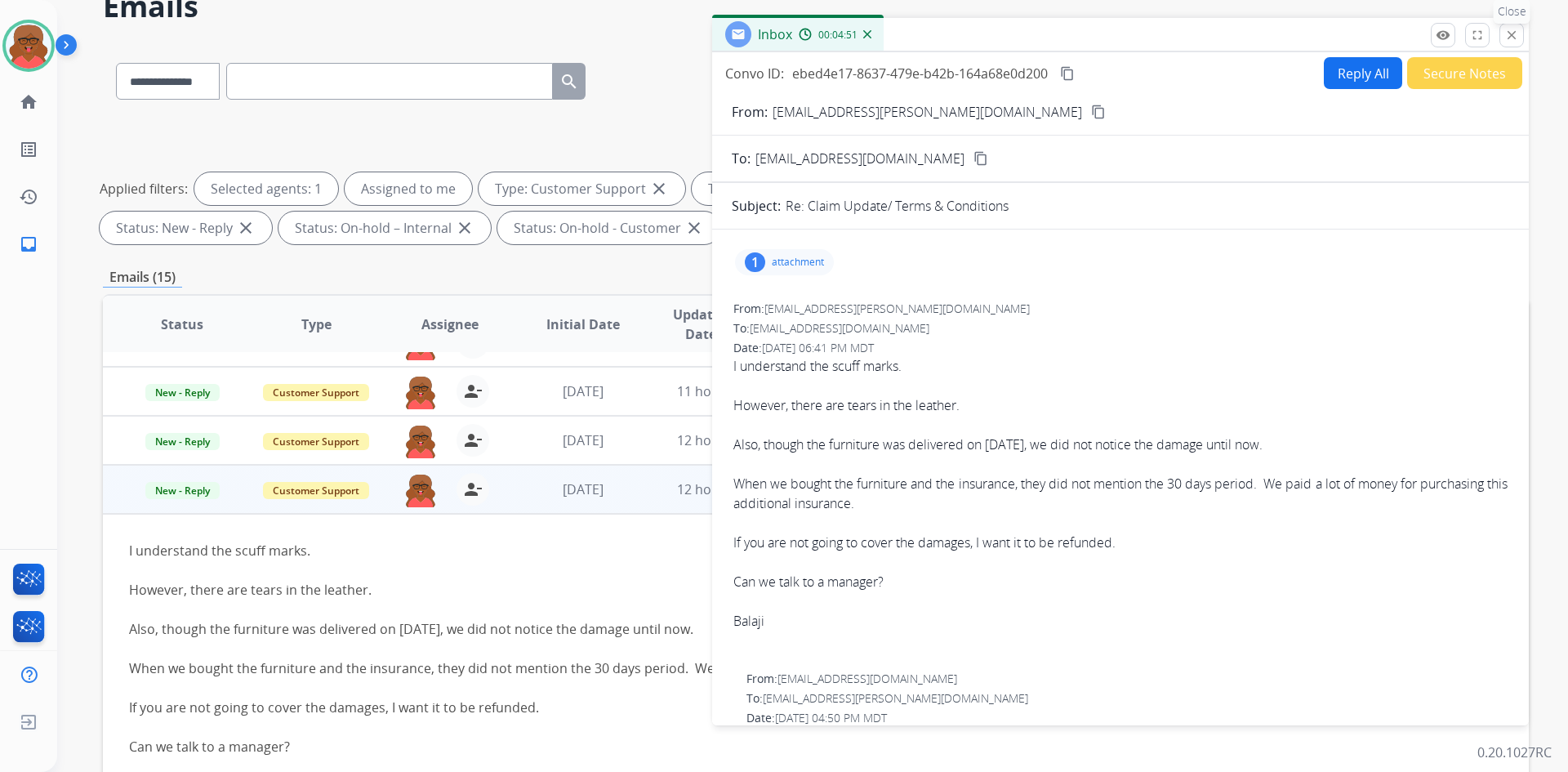
click at [1510, 35] on mat-icon "close" at bounding box center [1511, 35] width 14 height 14
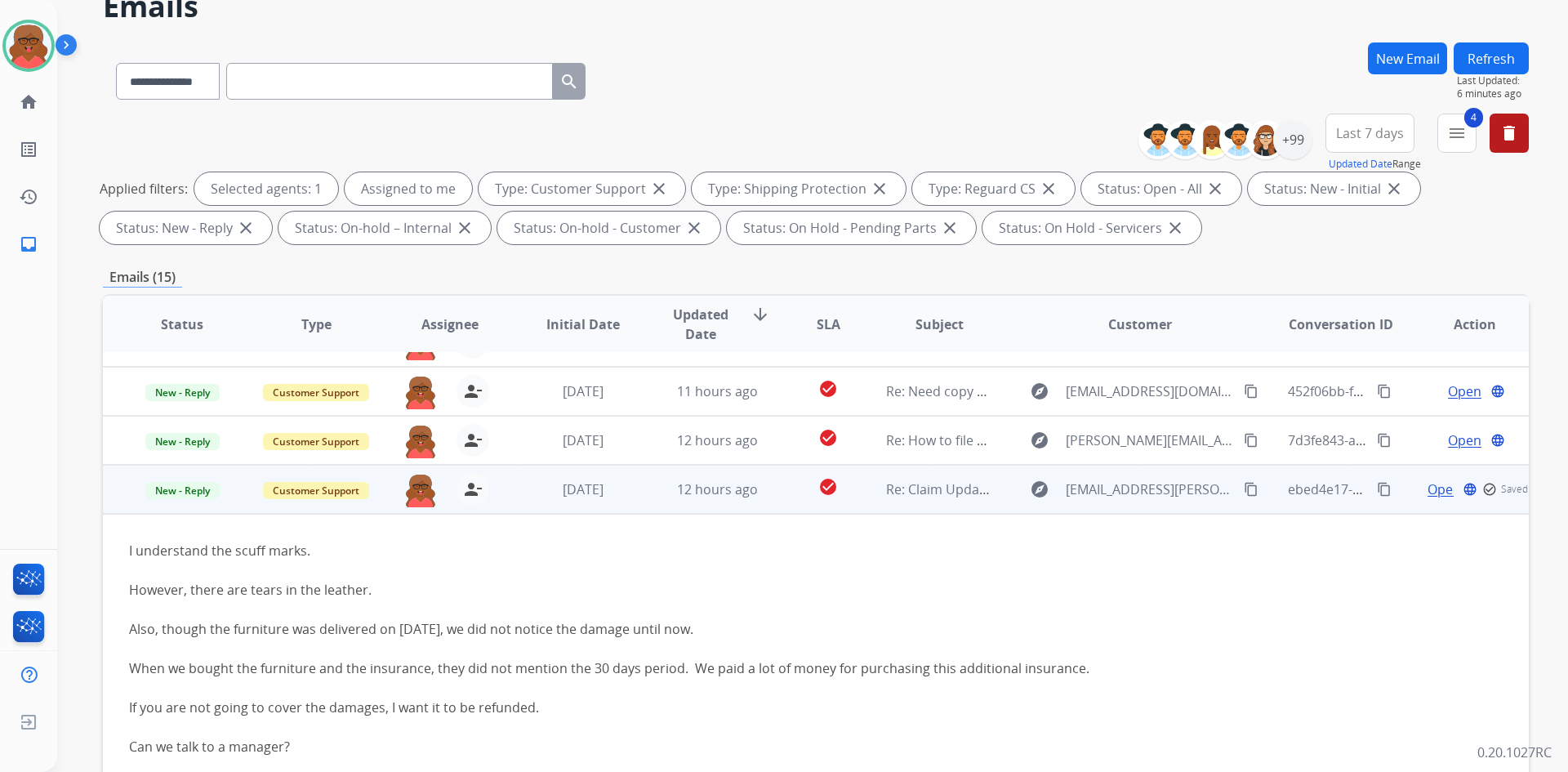
click at [638, 505] on td "12 hours ago" at bounding box center [705, 489] width 134 height 49
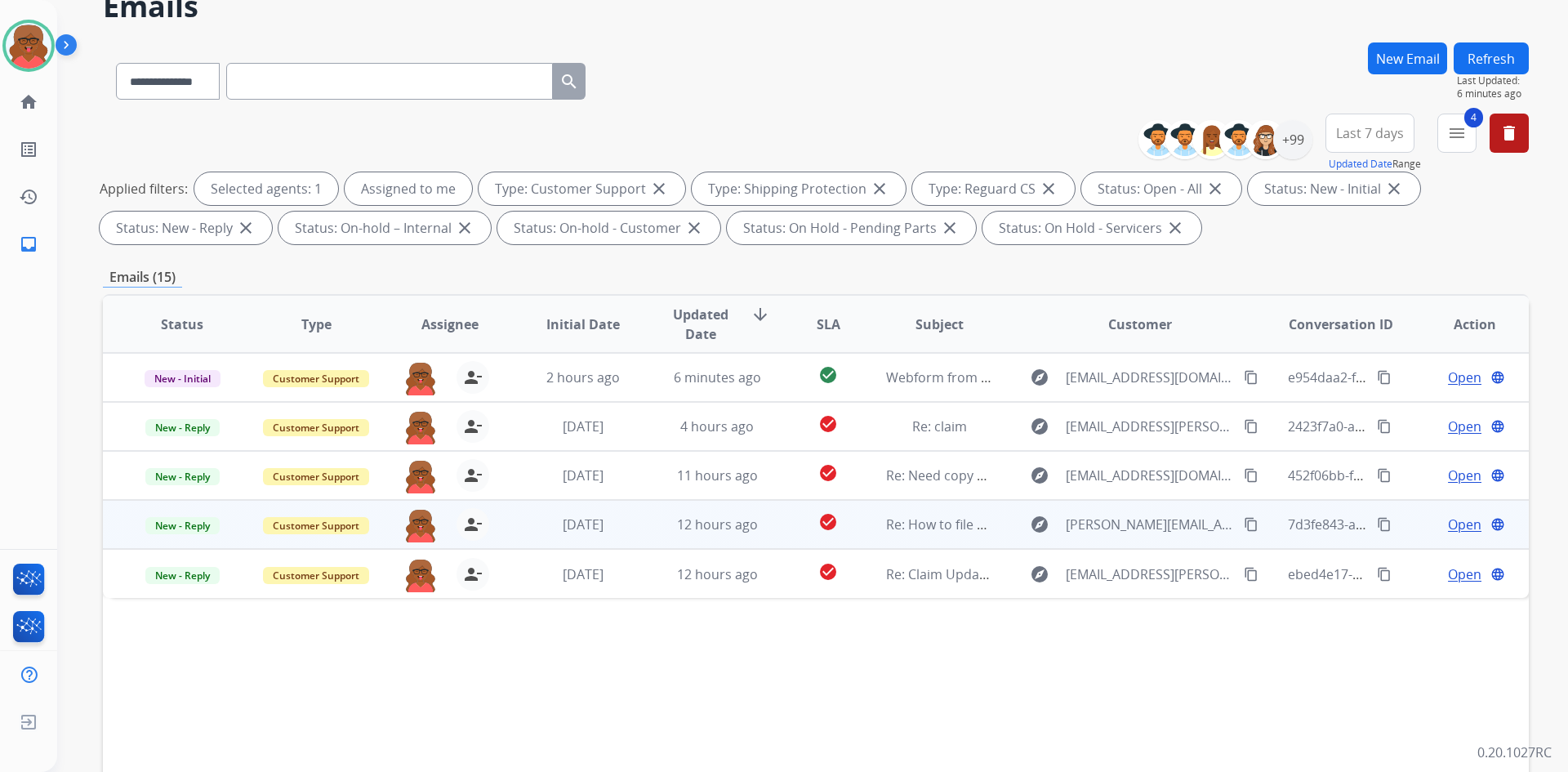
click at [638, 506] on td "12 hours ago" at bounding box center [705, 524] width 134 height 49
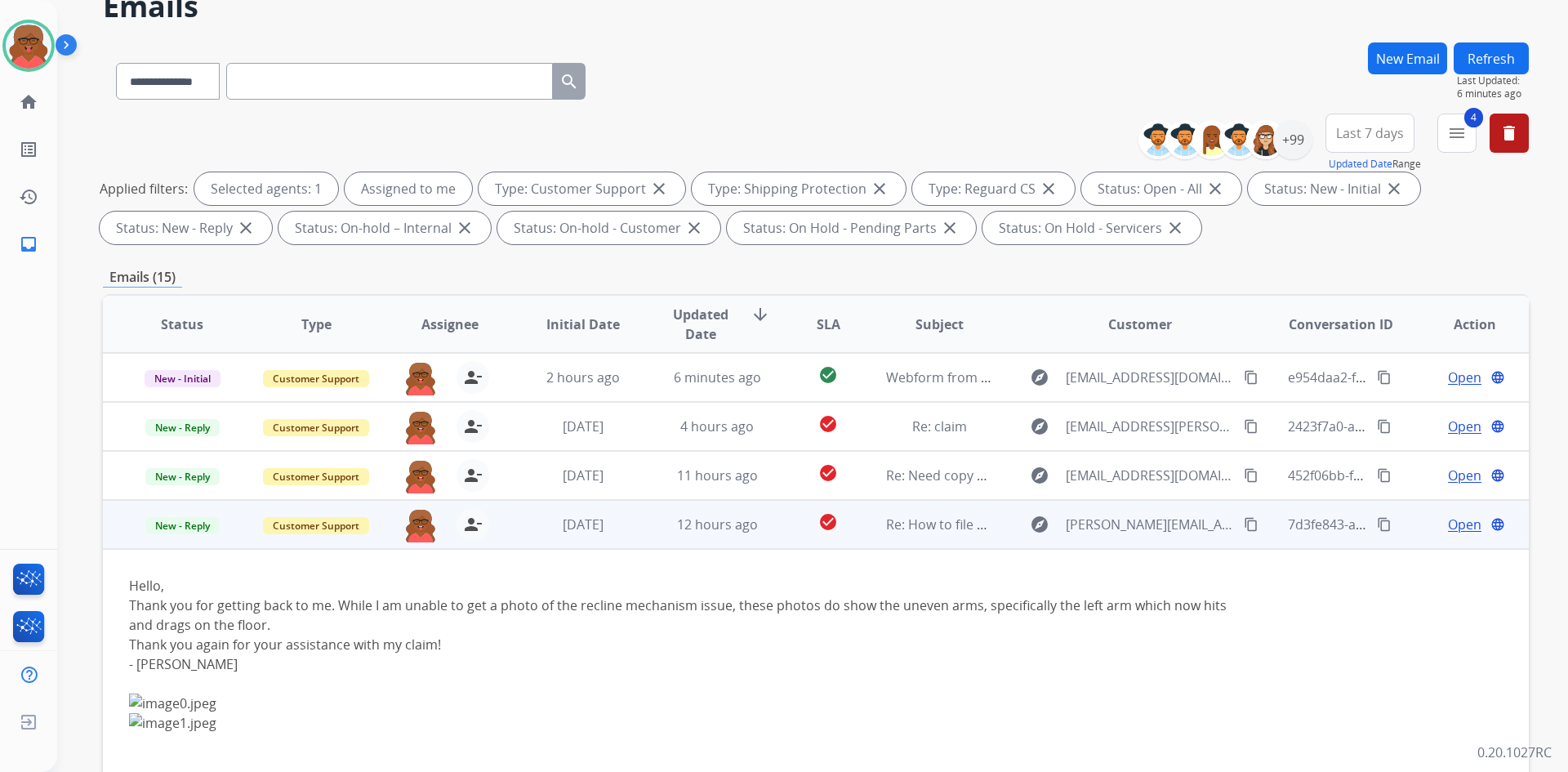
click at [638, 506] on td "12 hours ago" at bounding box center [705, 524] width 134 height 49
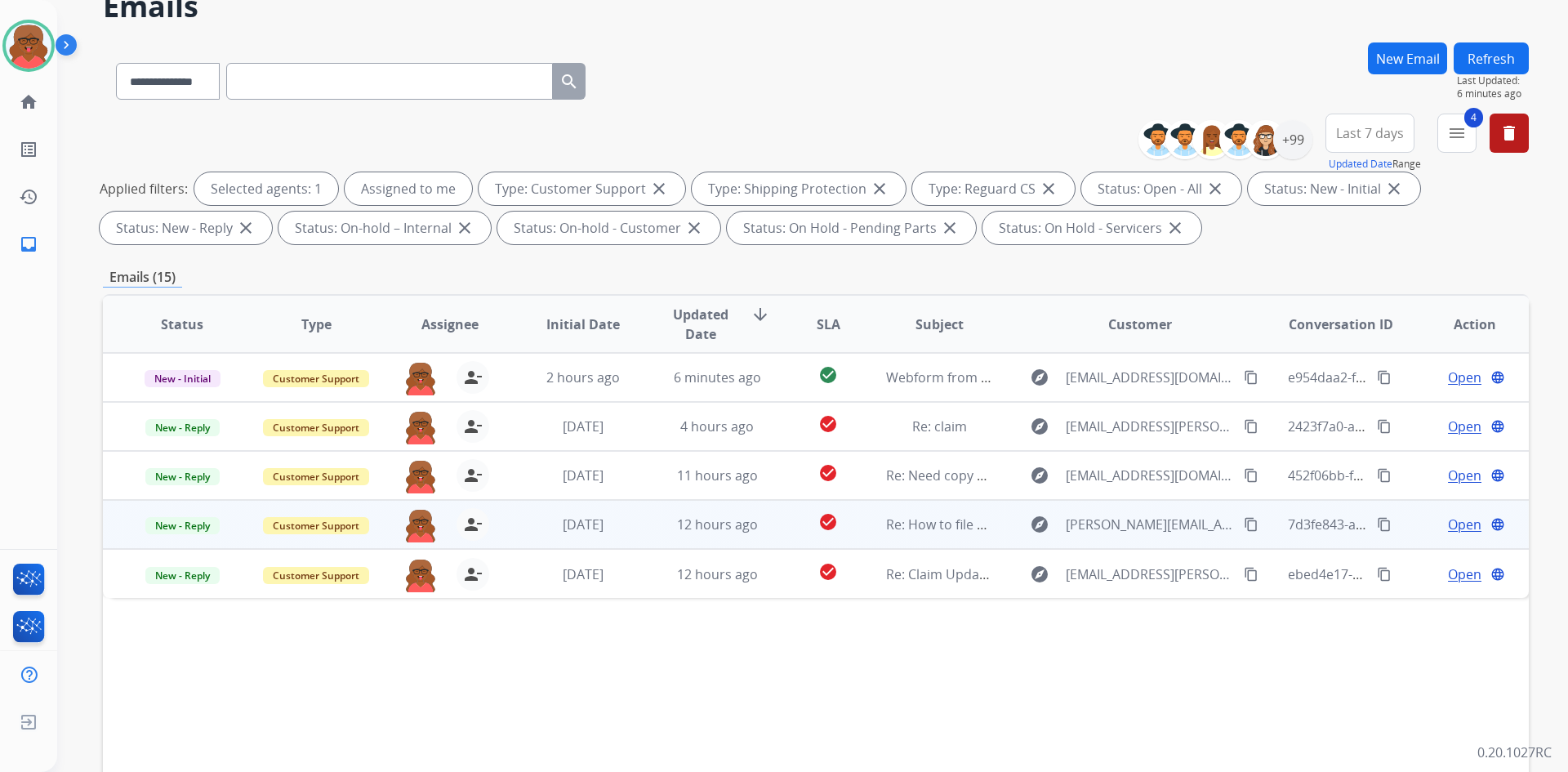
click at [893, 535] on td "Re: How to file a claim" at bounding box center [927, 524] width 134 height 49
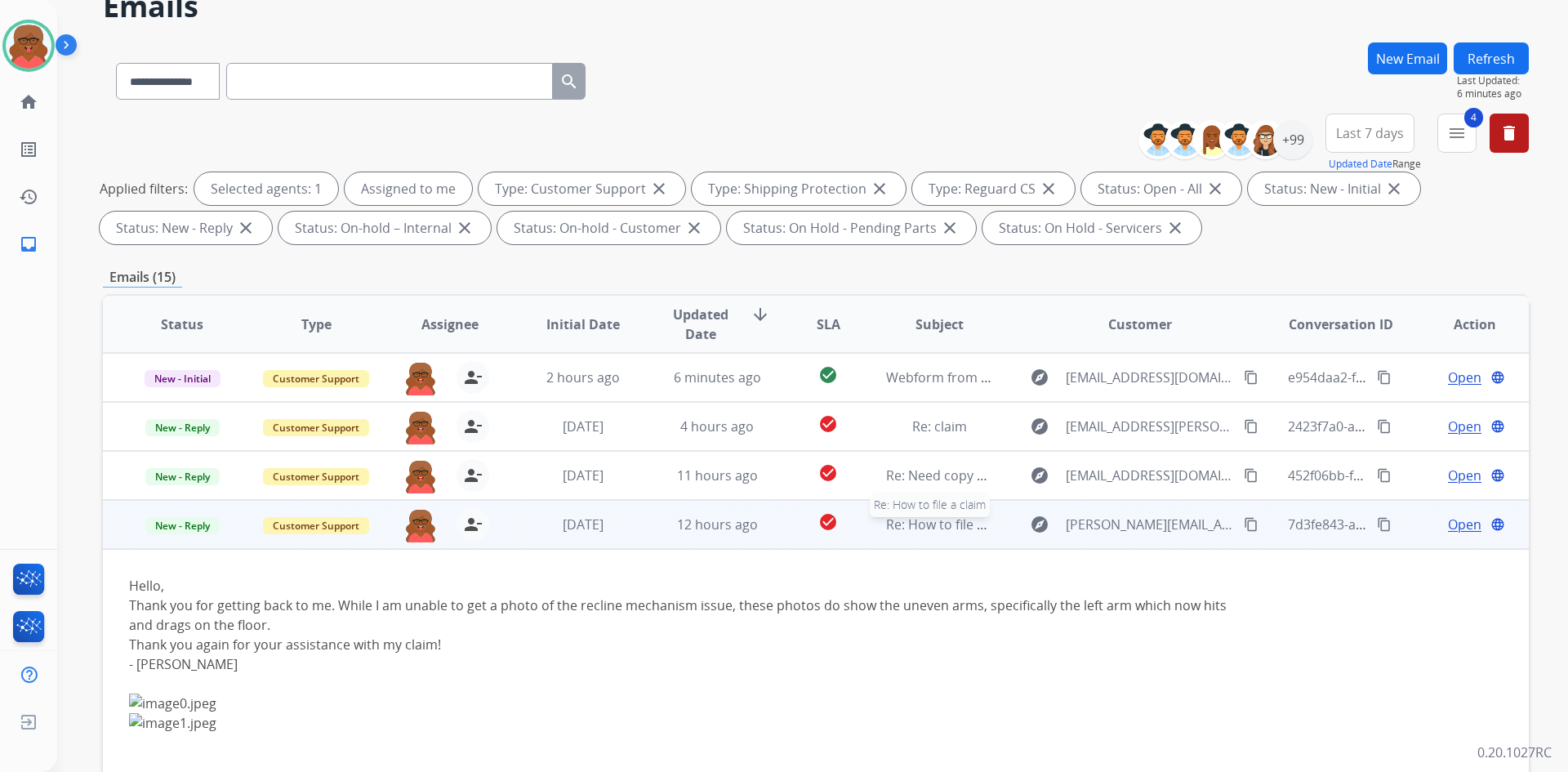
click at [895, 525] on span "Re: How to file a claim" at bounding box center [953, 524] width 134 height 18
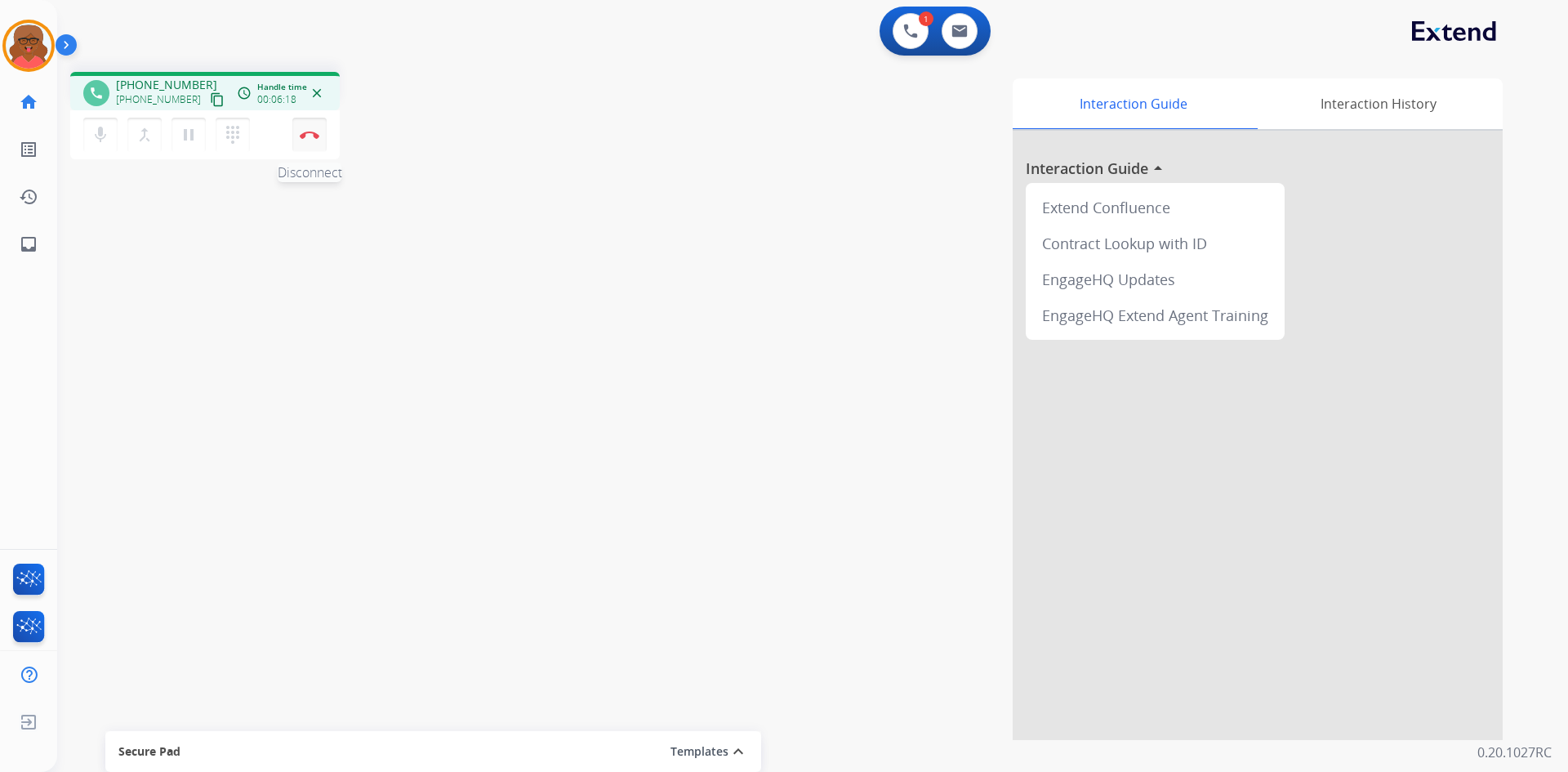
click at [319, 143] on button "Disconnect" at bounding box center [309, 135] width 35 height 35
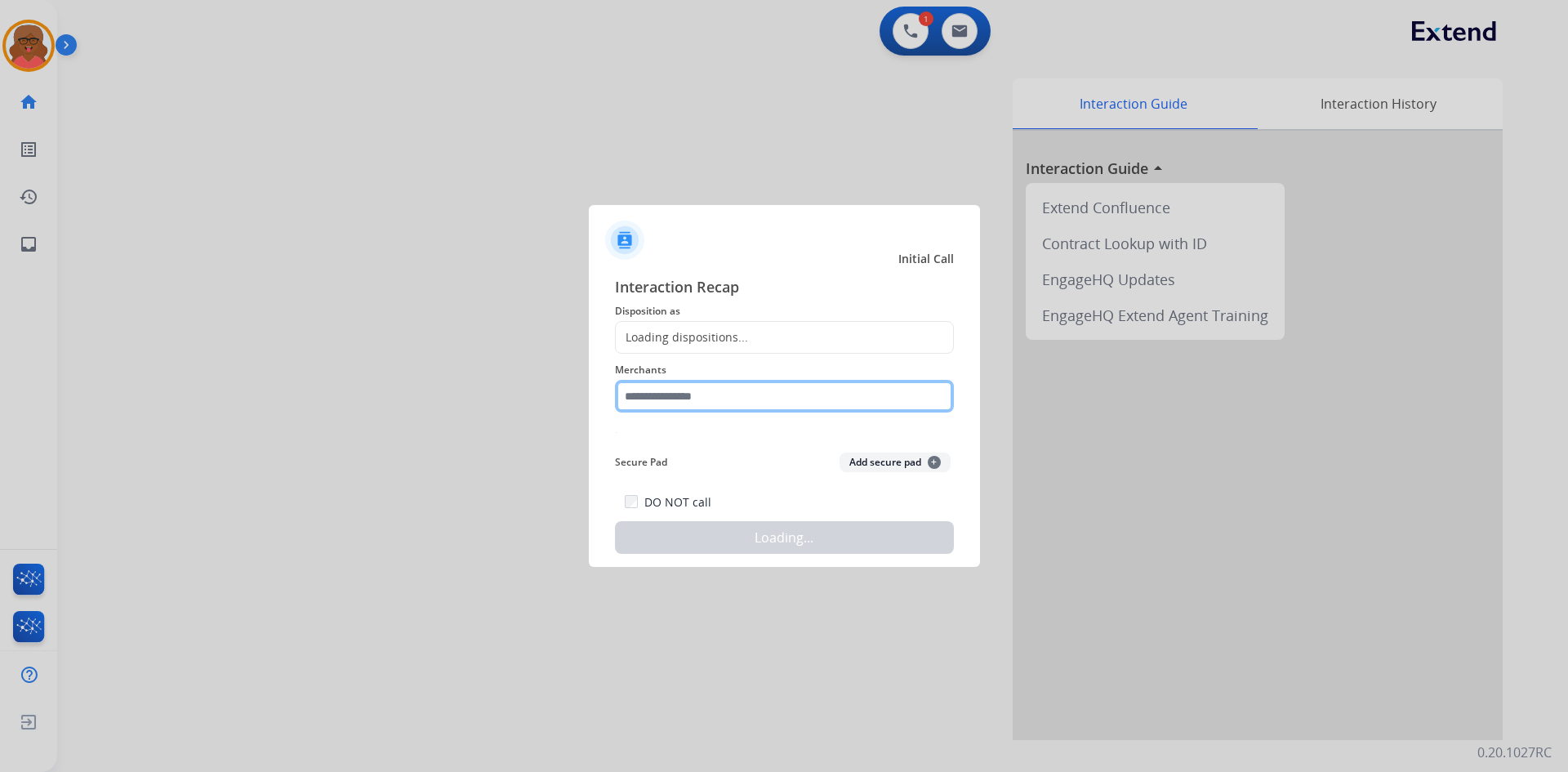
click at [697, 401] on input "text" at bounding box center [784, 396] width 339 height 33
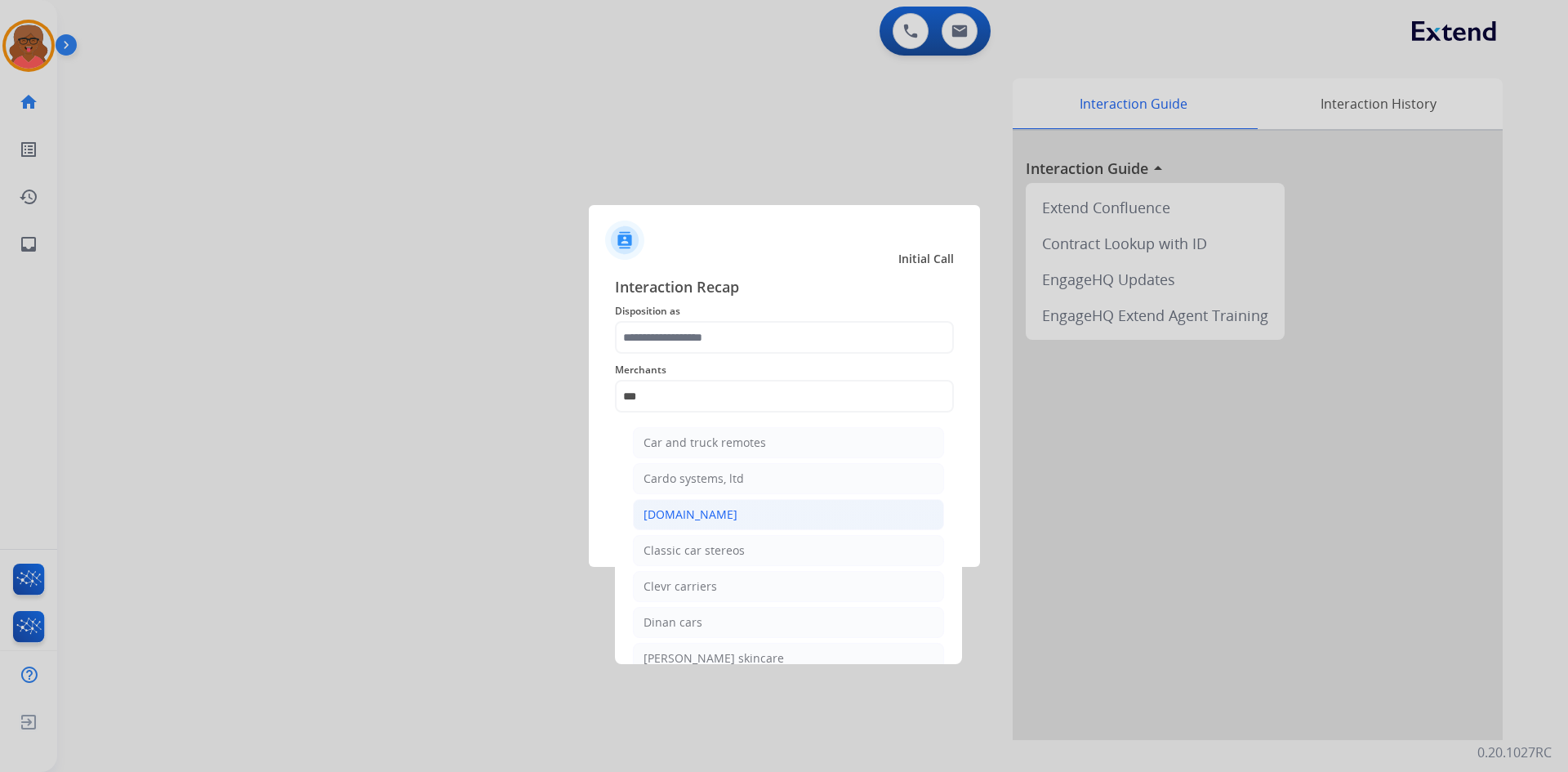
click at [758, 516] on li "[DOMAIN_NAME]" at bounding box center [789, 514] width 312 height 31
type input "**********"
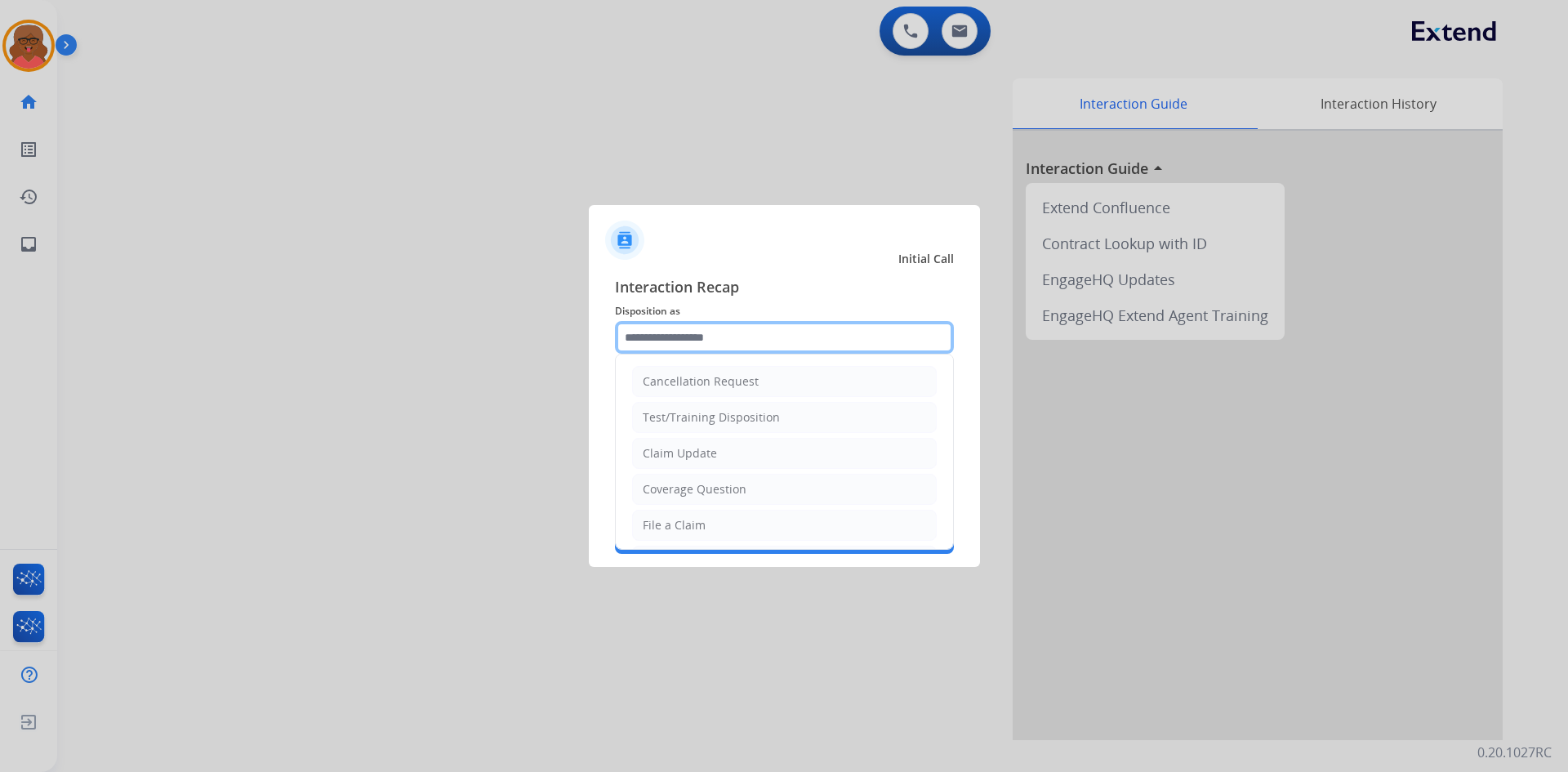
click at [731, 339] on input "text" at bounding box center [784, 337] width 339 height 33
click at [739, 444] on li "Claim Update" at bounding box center [785, 453] width 305 height 31
type input "**********"
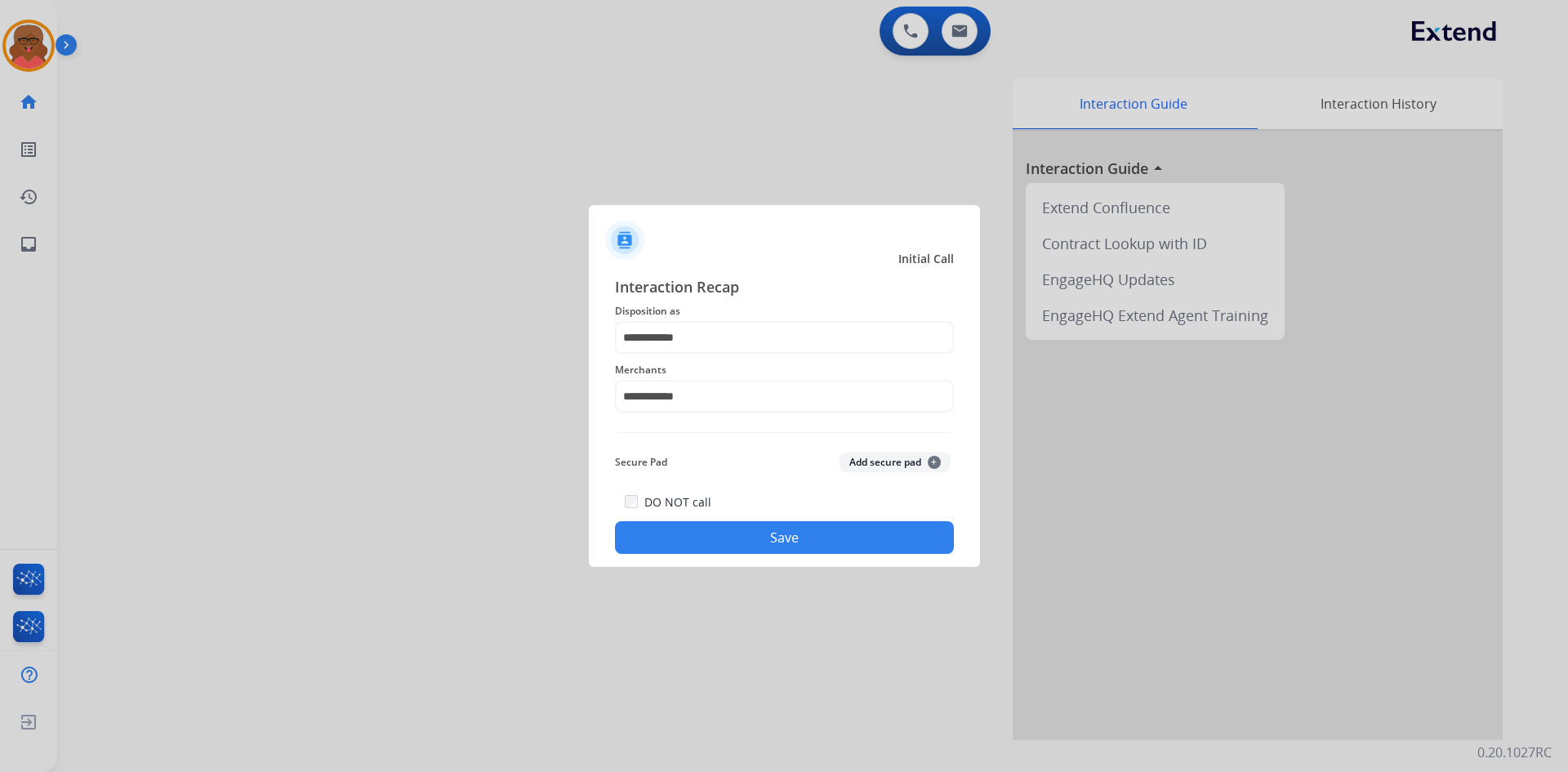
click at [761, 536] on button "Save" at bounding box center [784, 538] width 339 height 33
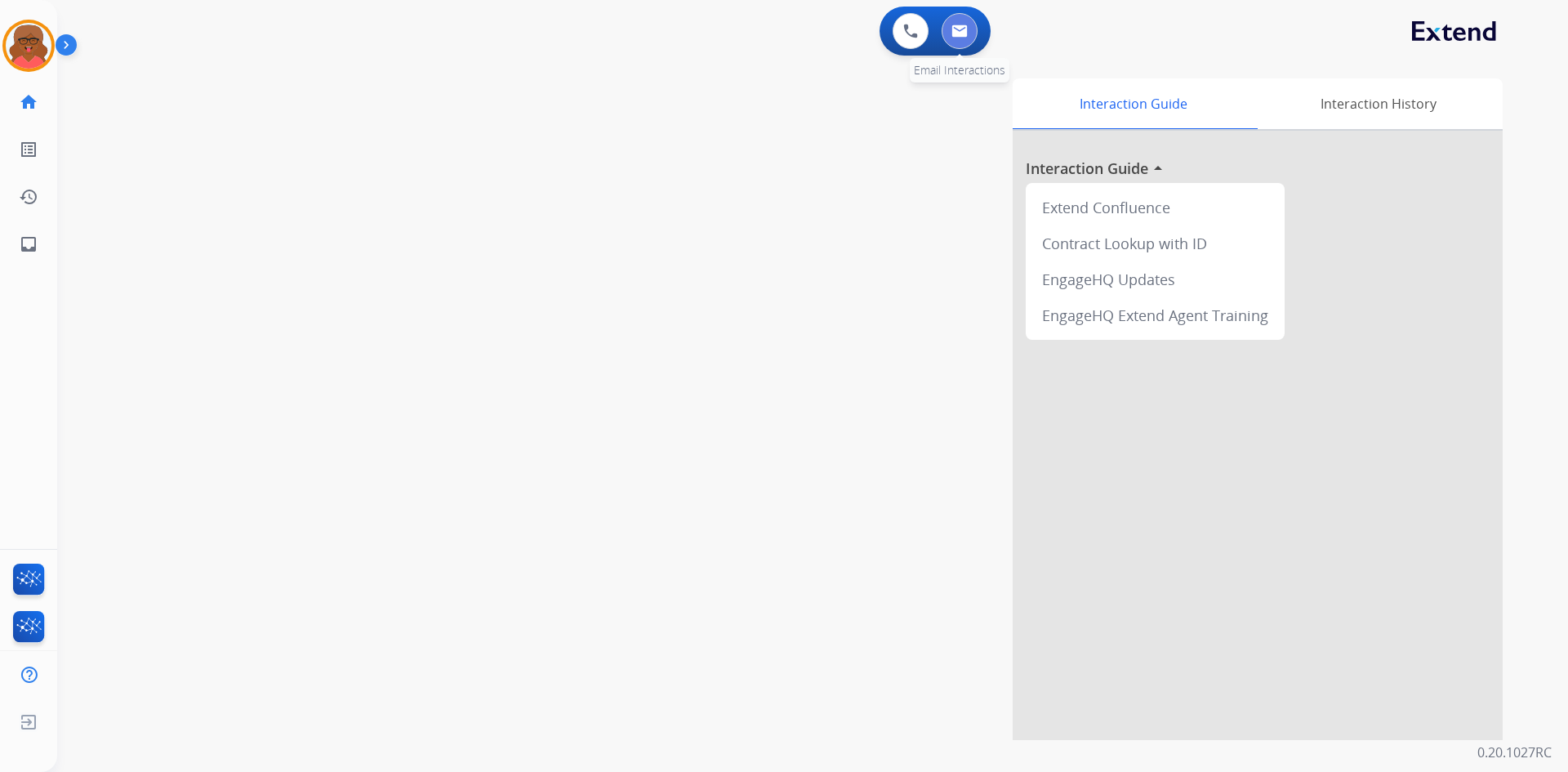
click at [958, 35] on img at bounding box center [959, 30] width 16 height 13
select select "**********"
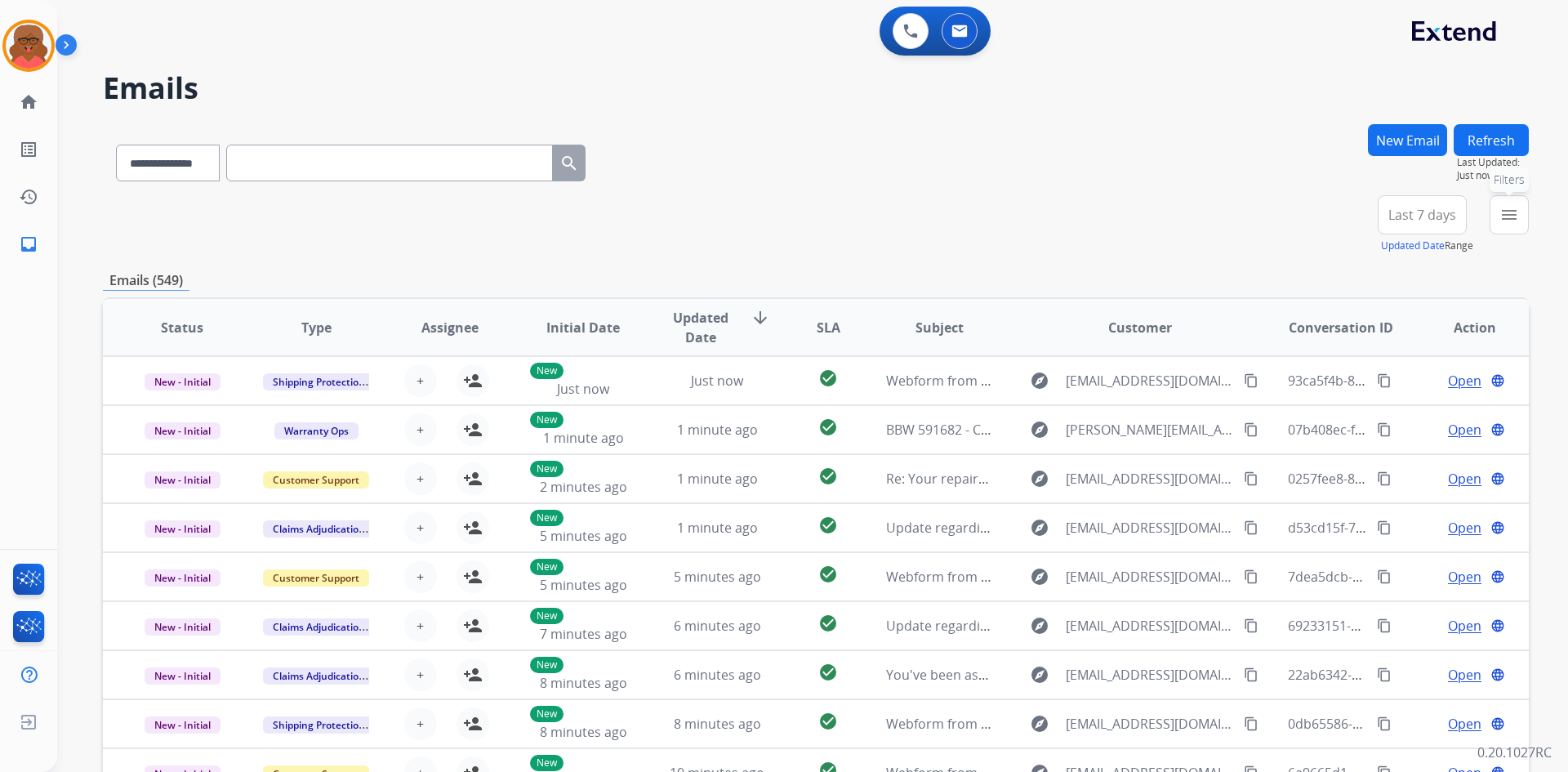
drag, startPoint x: 1512, startPoint y: 201, endPoint x: 1505, endPoint y: 218, distance: 18.4
click at [1512, 201] on button "menu Filters" at bounding box center [1510, 215] width 39 height 39
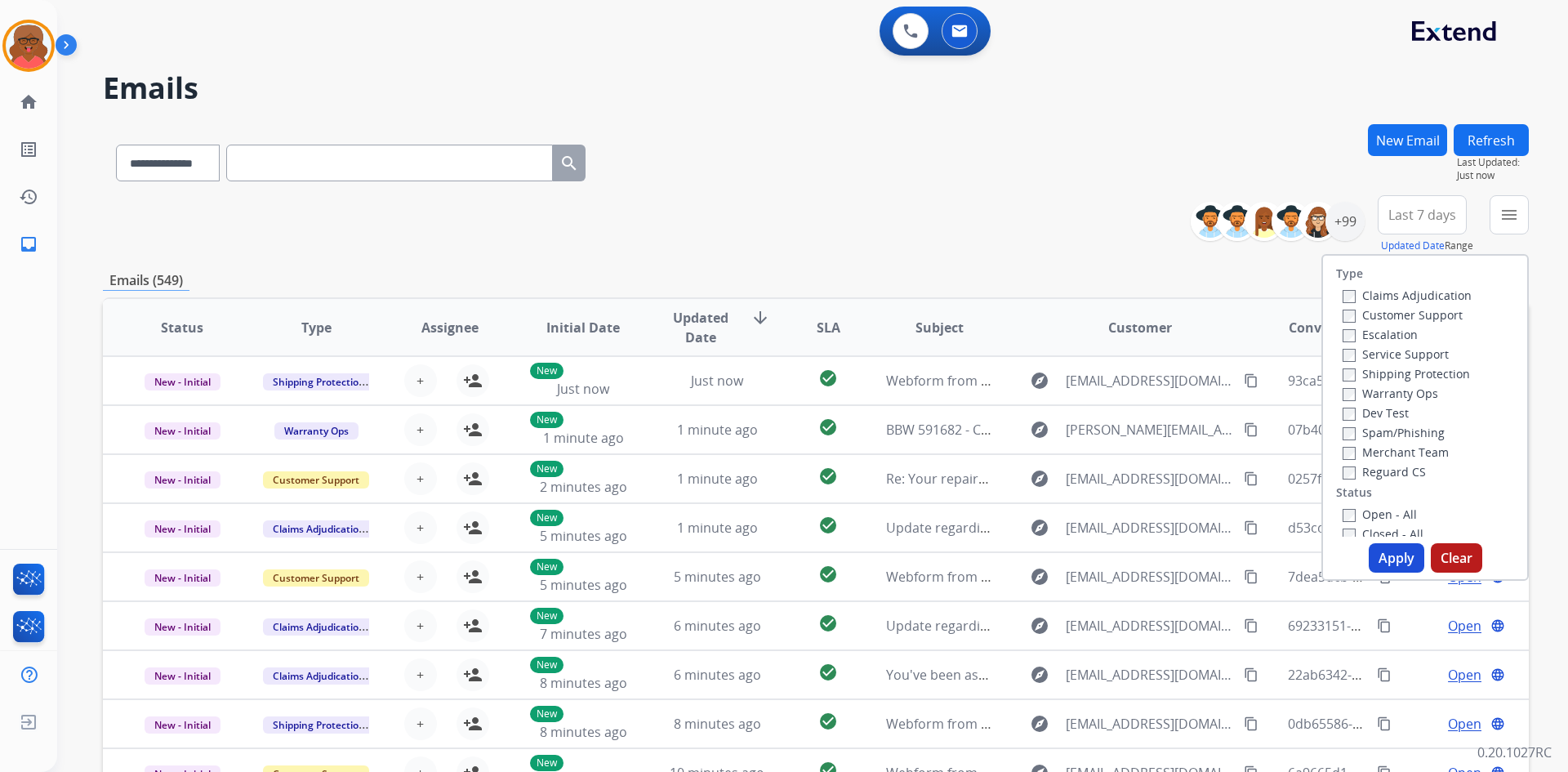
click at [1375, 468] on label "Reguard CS" at bounding box center [1384, 471] width 83 height 15
click at [1372, 513] on label "Open - All" at bounding box center [1380, 514] width 75 height 15
click at [1425, 373] on label "Shipping Protection" at bounding box center [1406, 373] width 128 height 15
click at [1425, 315] on label "Customer Support" at bounding box center [1403, 315] width 120 height 15
click at [1387, 554] on button "Apply" at bounding box center [1397, 558] width 56 height 30
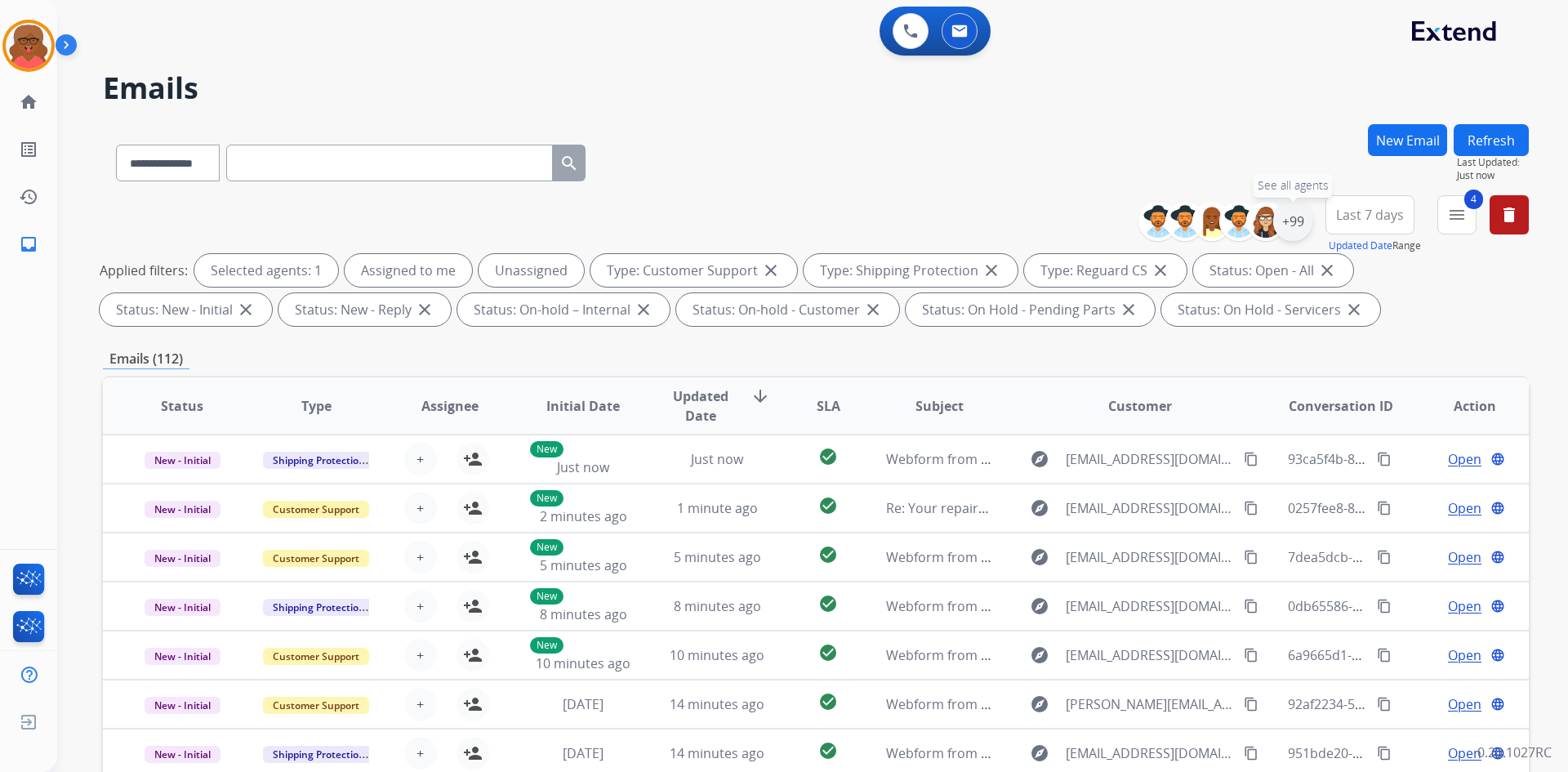
click at [1305, 214] on div "+99" at bounding box center [1293, 221] width 39 height 39
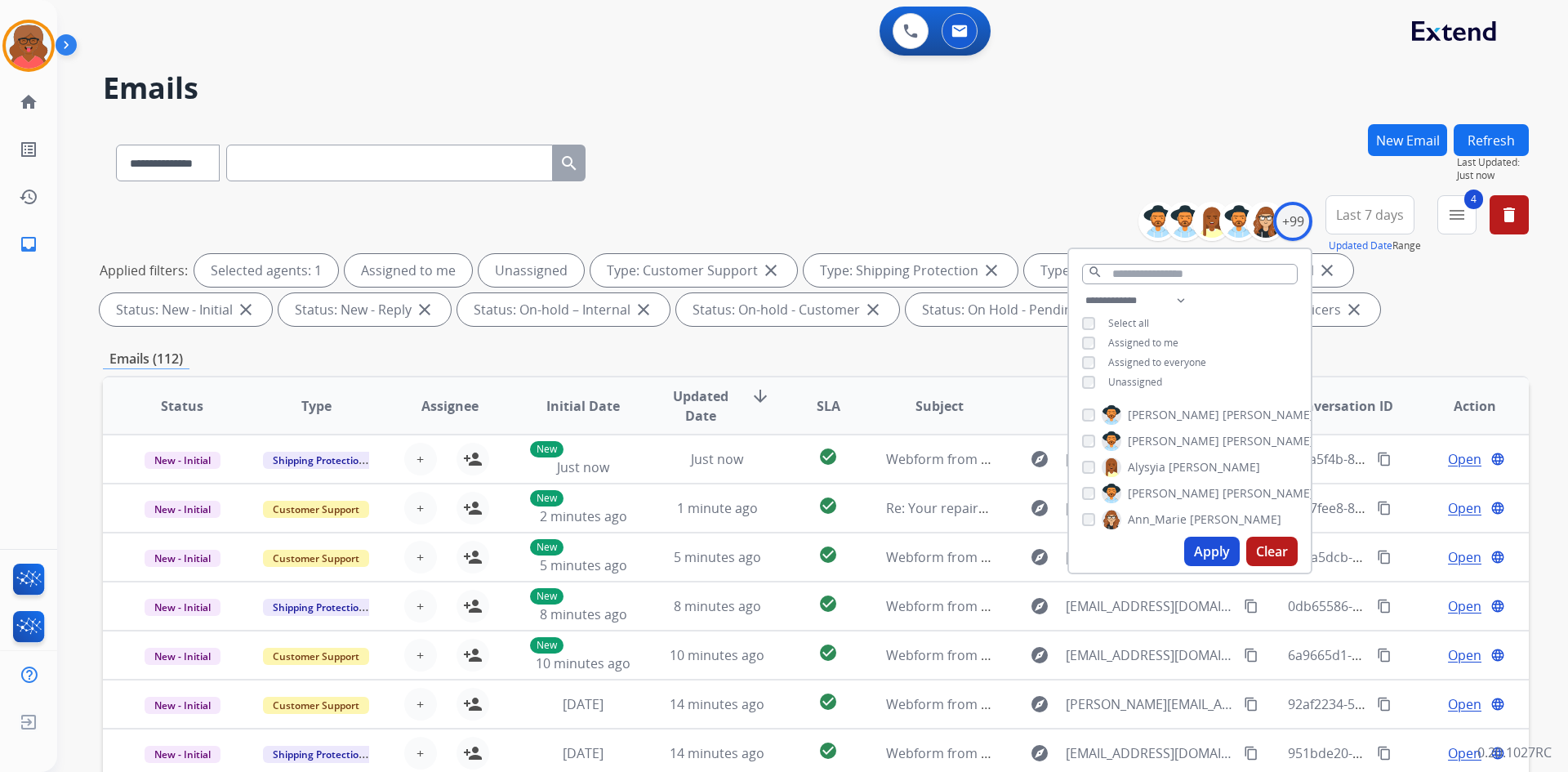
click at [1117, 381] on span "Unassigned" at bounding box center [1135, 382] width 54 height 14
click at [1211, 553] on button "Apply" at bounding box center [1212, 551] width 56 height 30
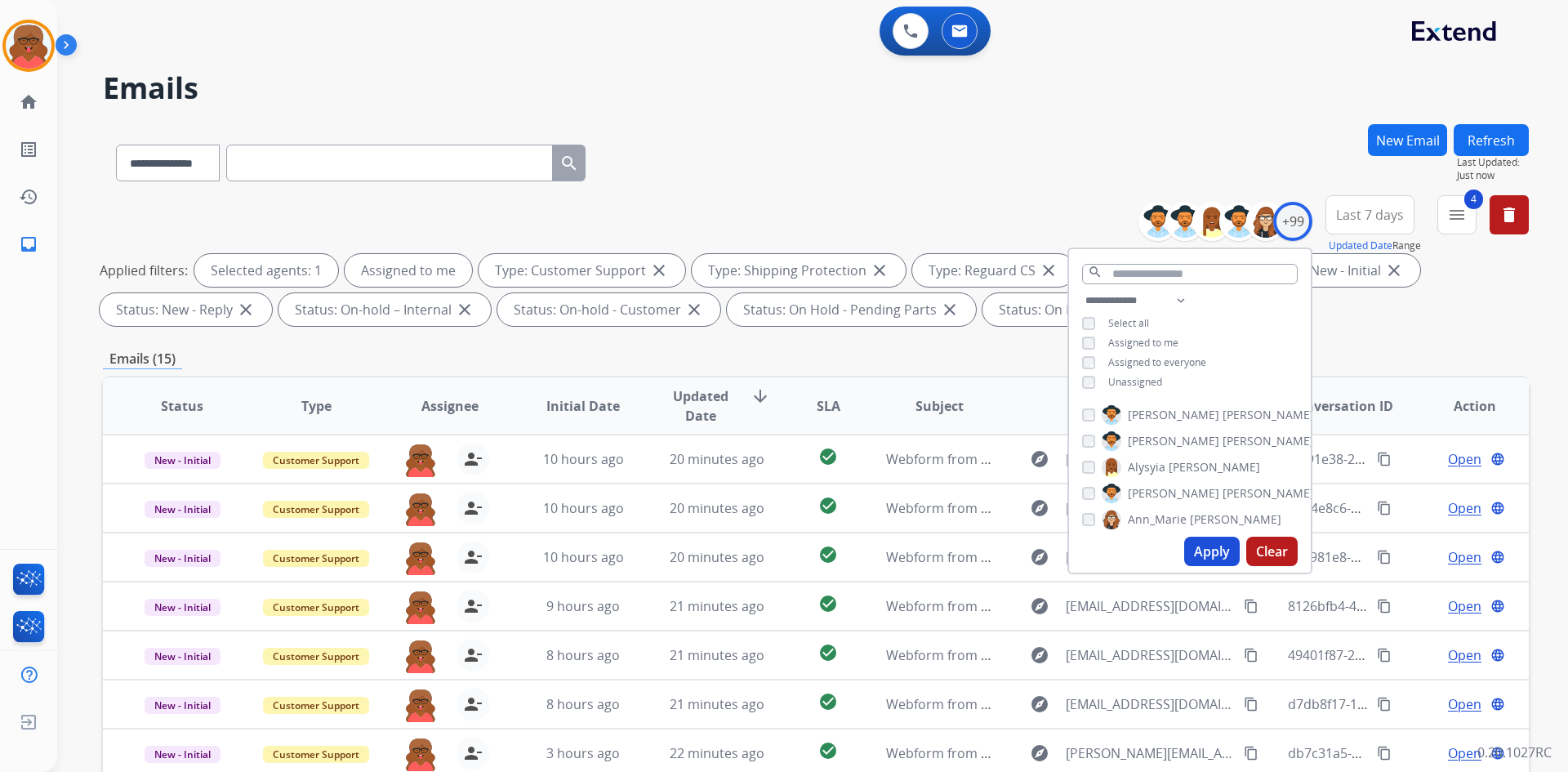
click at [1014, 207] on div "**********" at bounding box center [816, 264] width 1427 height 137
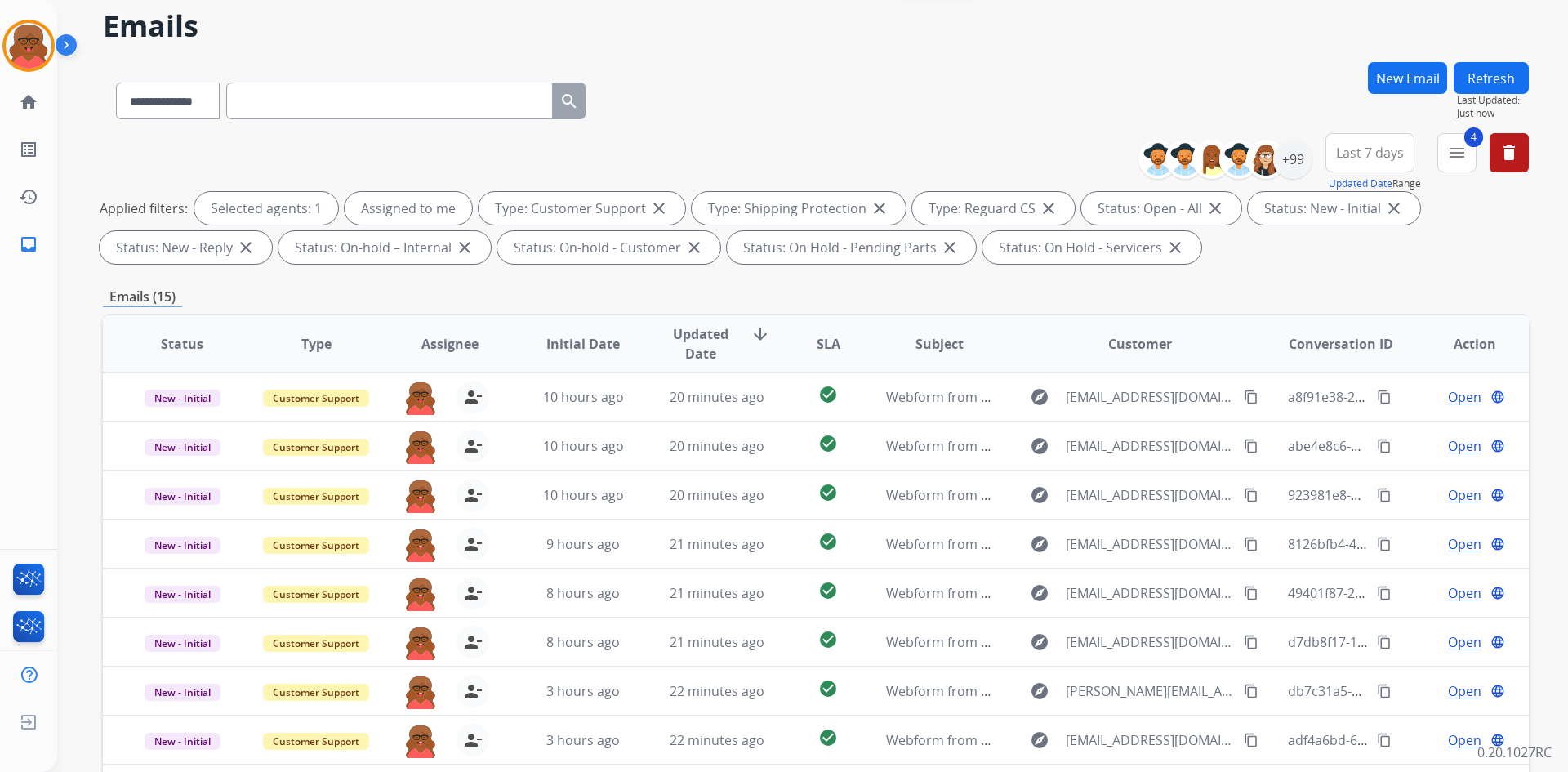
scroll to position [163, 0]
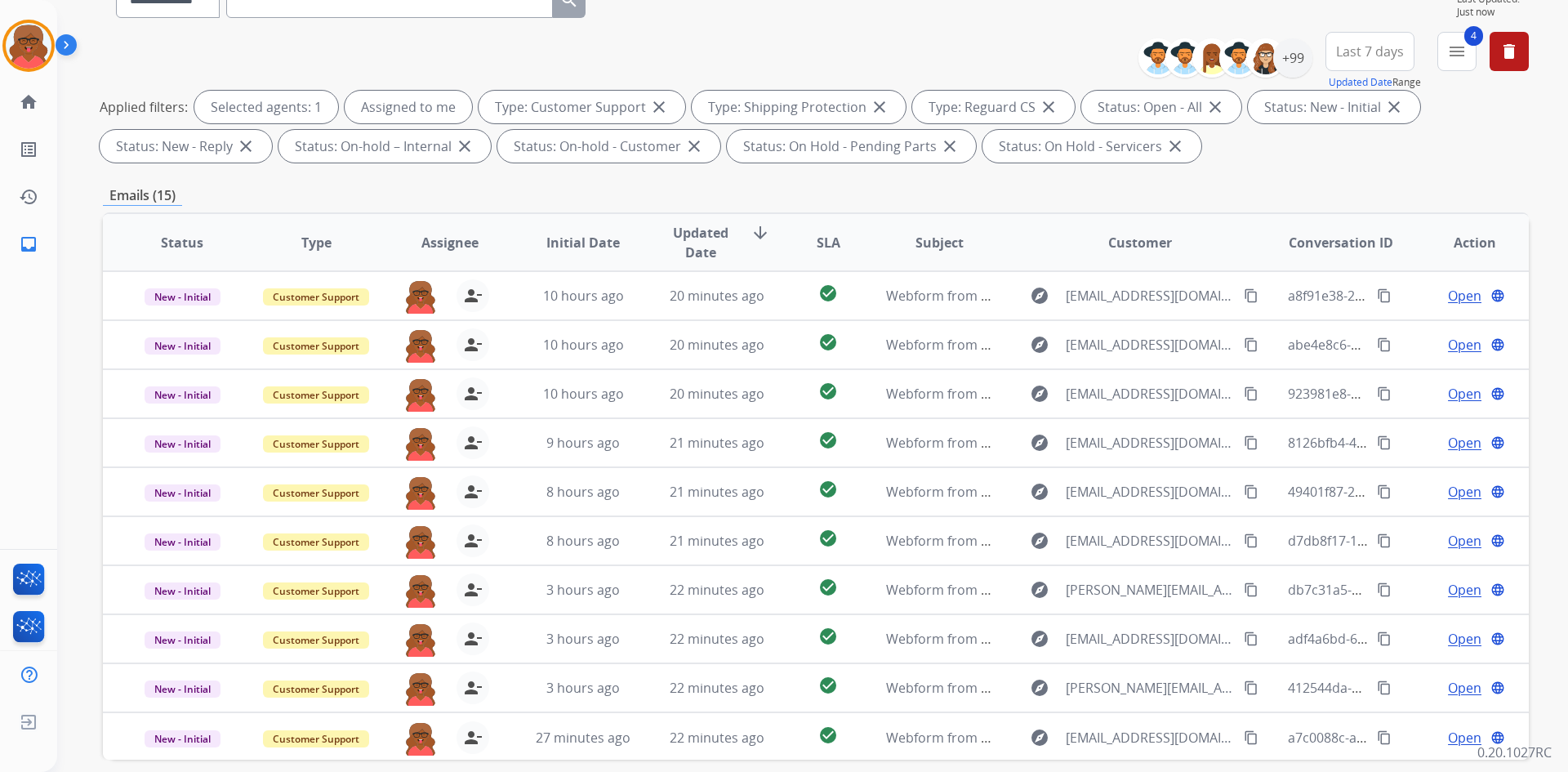
click at [840, 241] on th "SLA" at bounding box center [815, 243] width 89 height 58
click at [824, 238] on span "SLA" at bounding box center [829, 242] width 24 height 19
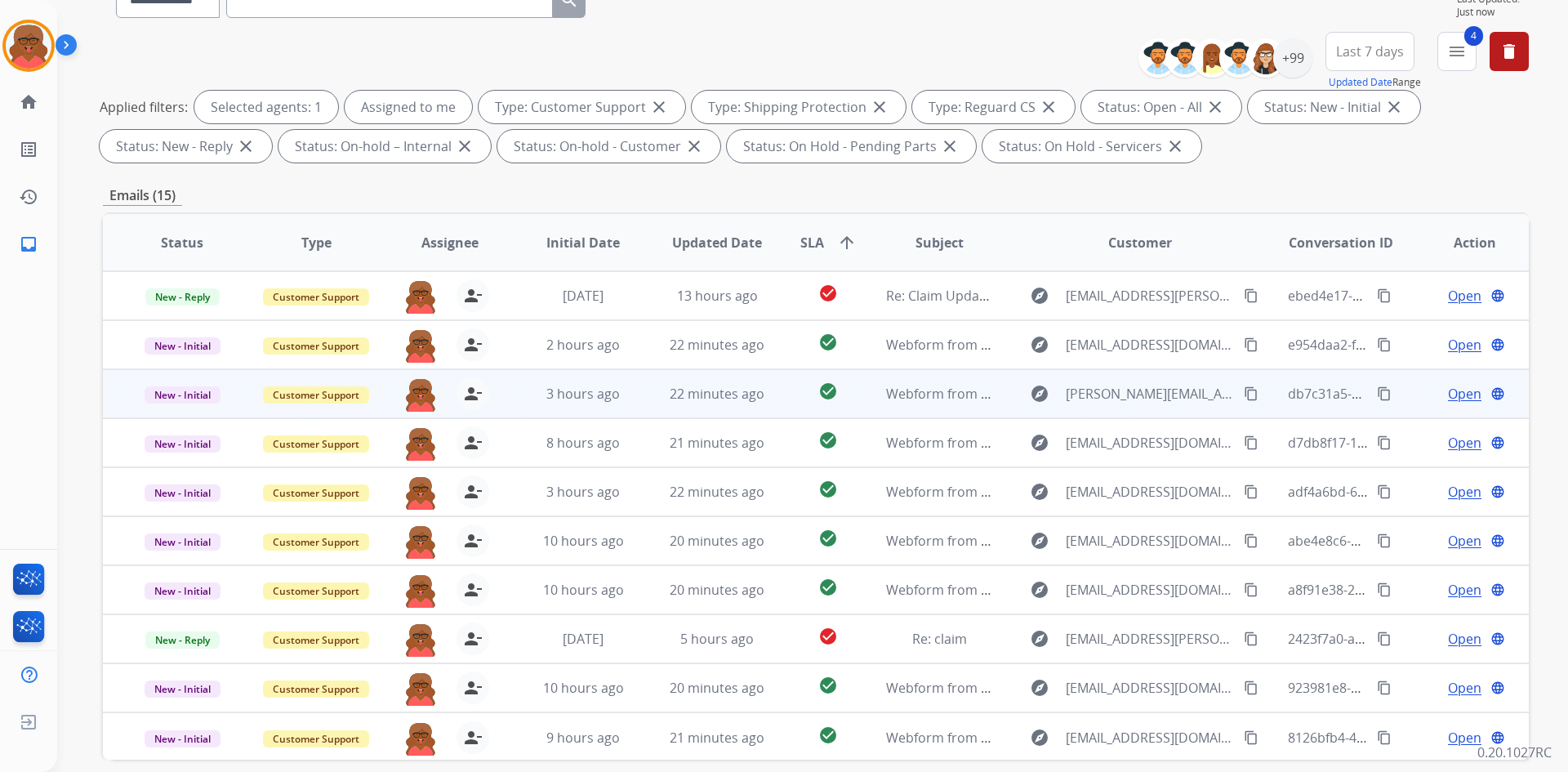
scroll to position [2, 0]
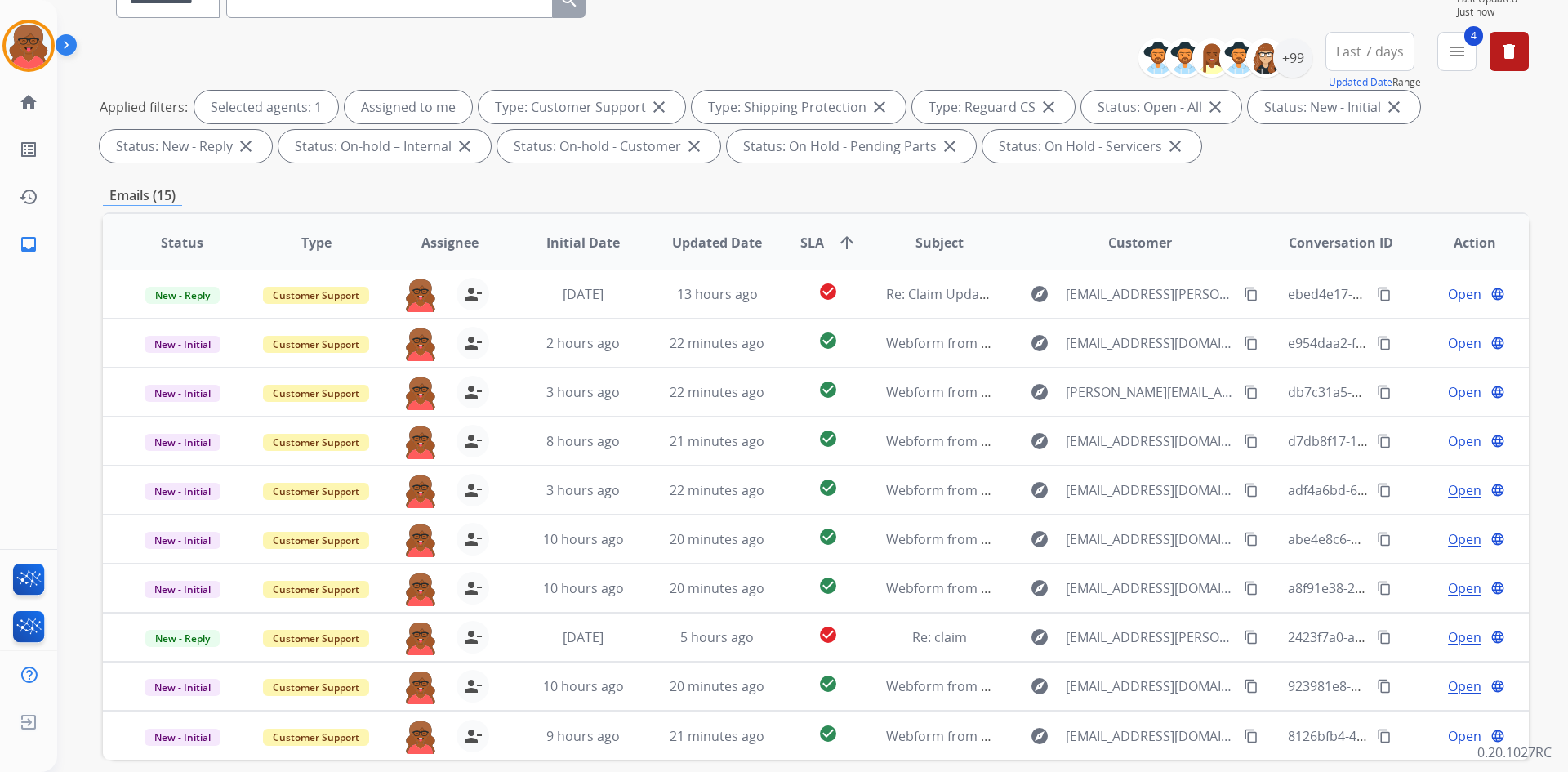
click at [820, 241] on span "SLA arrow_upward" at bounding box center [828, 242] width 57 height 19
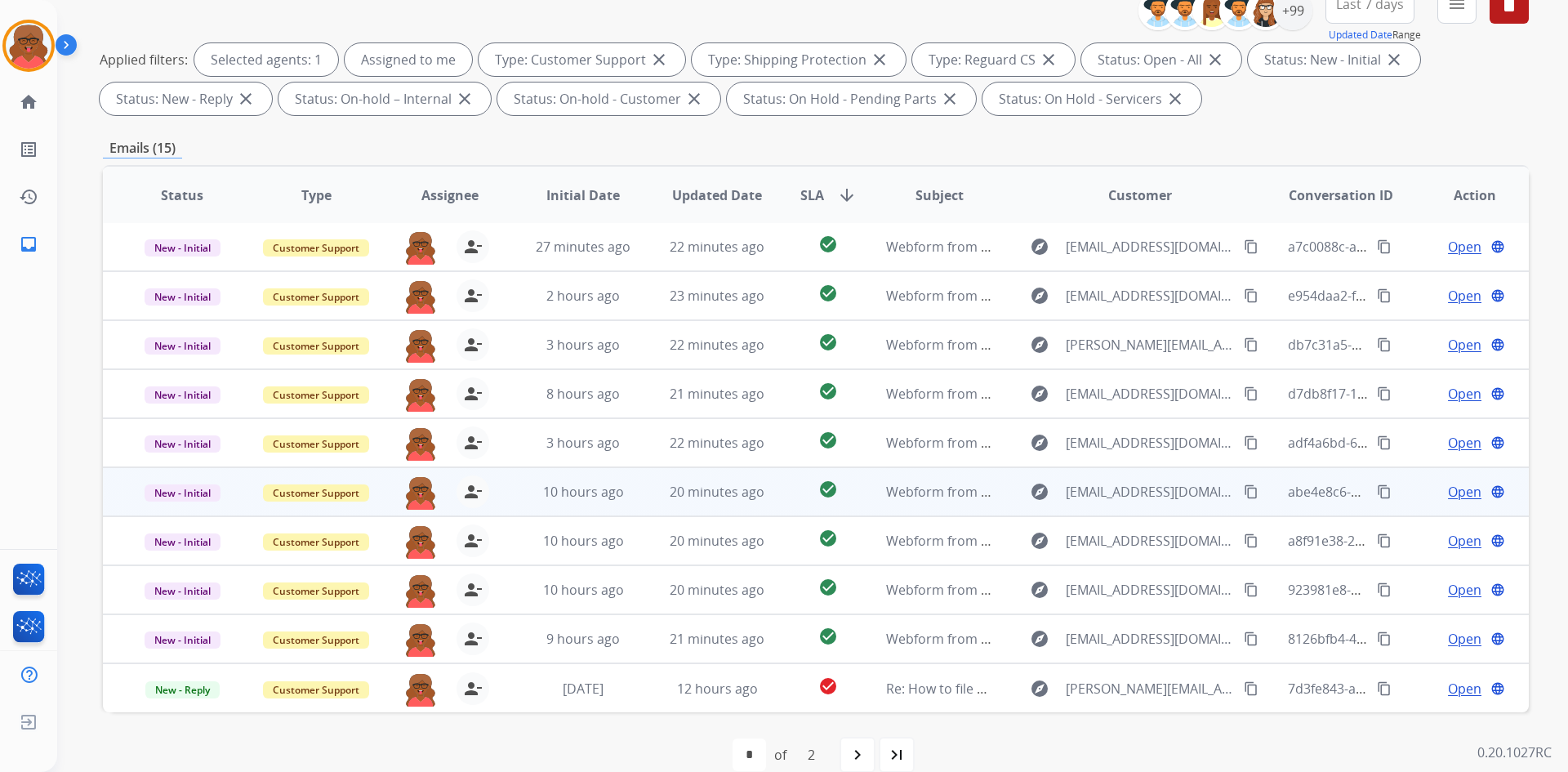
scroll to position [236, 0]
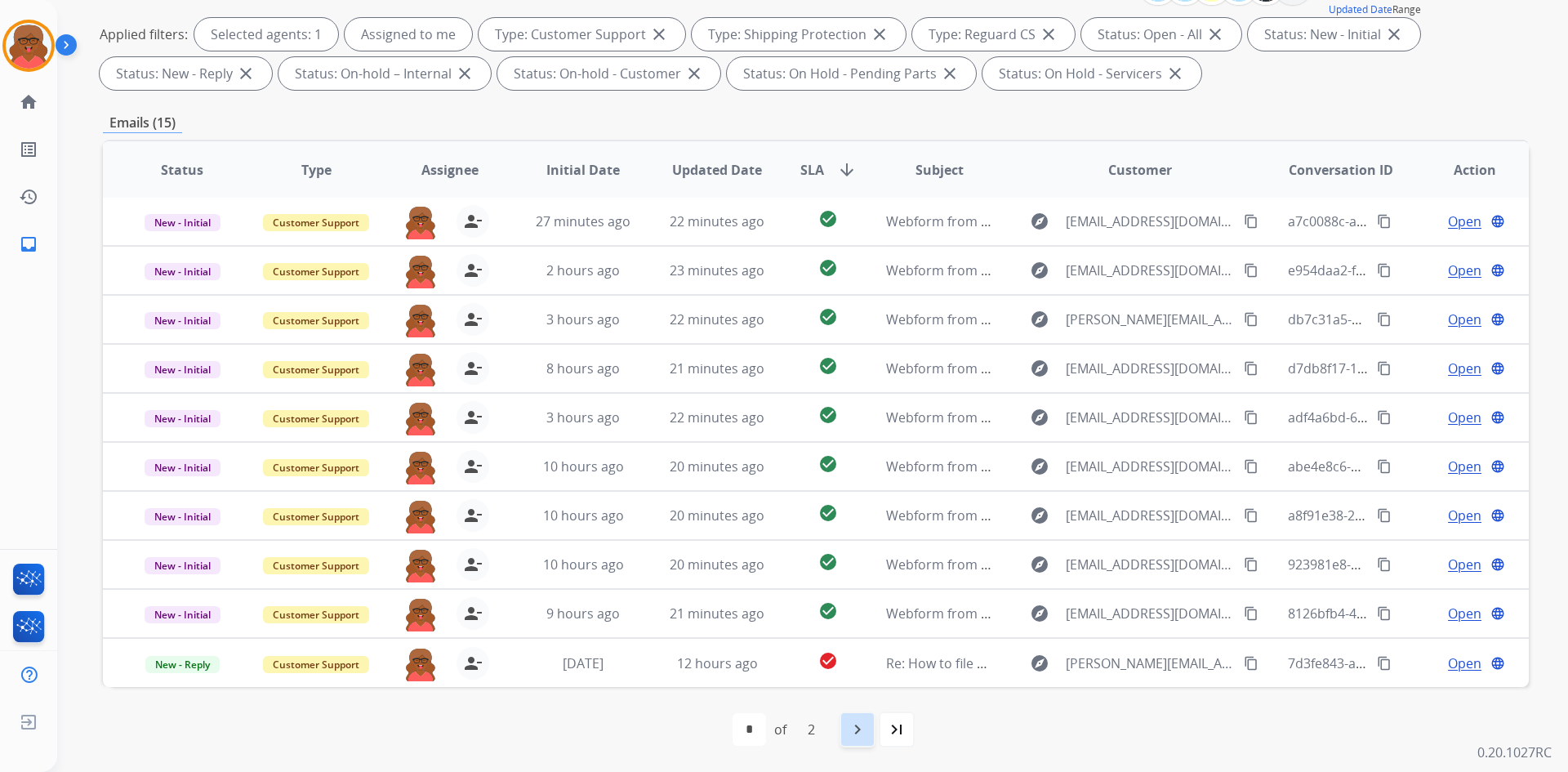
click at [853, 737] on mat-icon "navigate_next" at bounding box center [857, 729] width 19 height 19
select select "*"
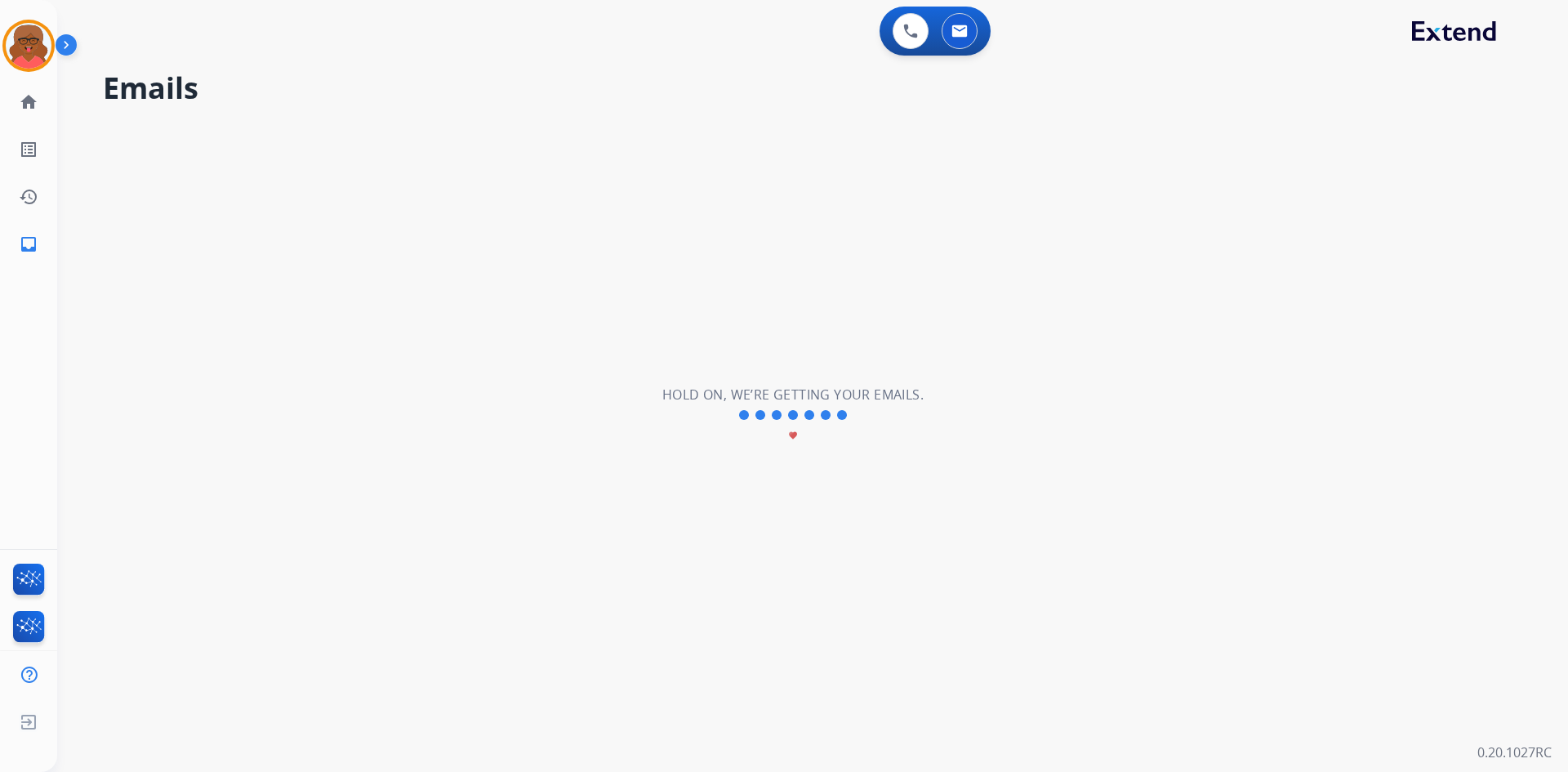
scroll to position [0, 0]
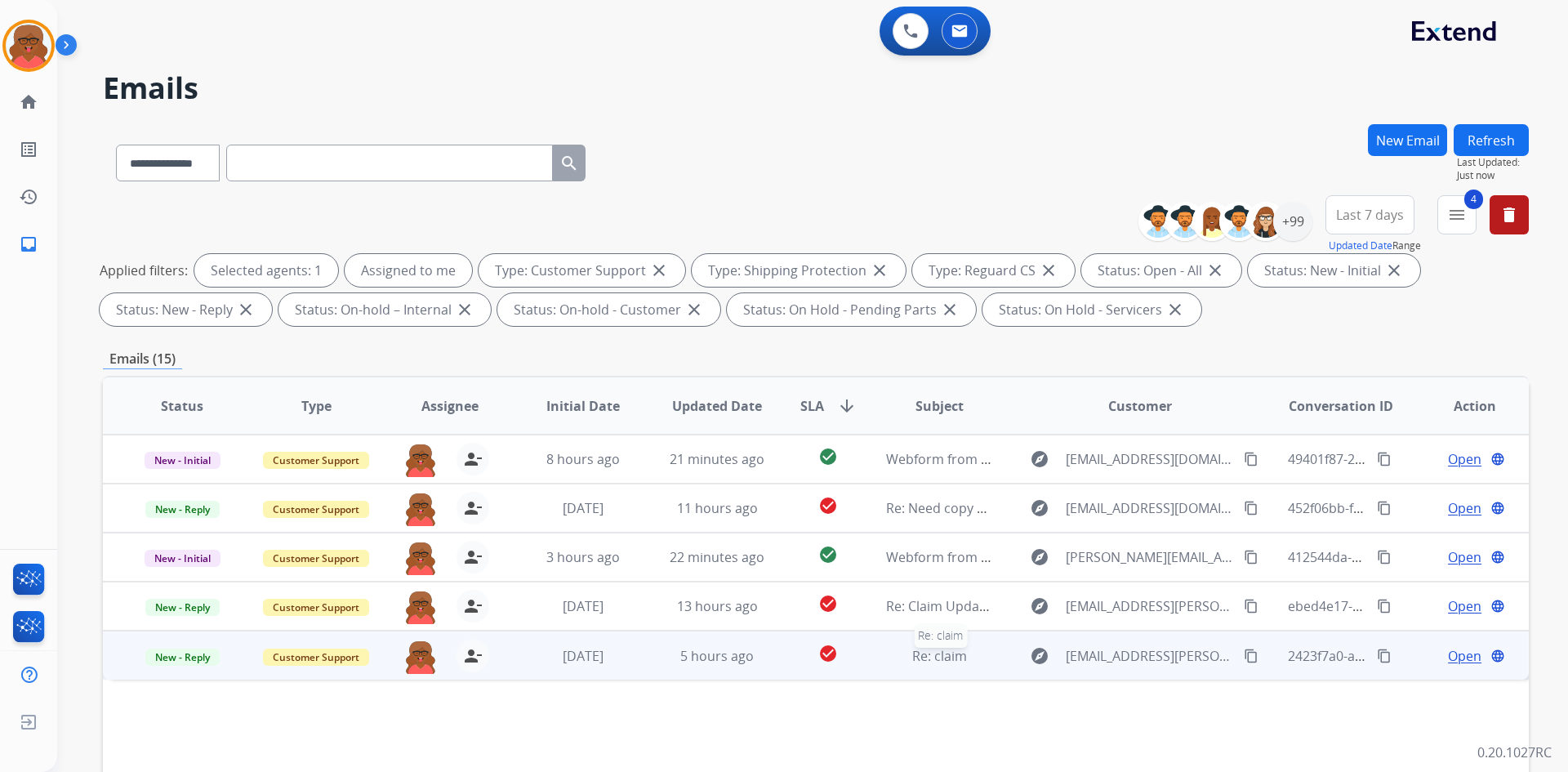
click at [926, 655] on span "Re: claim" at bounding box center [940, 655] width 55 height 18
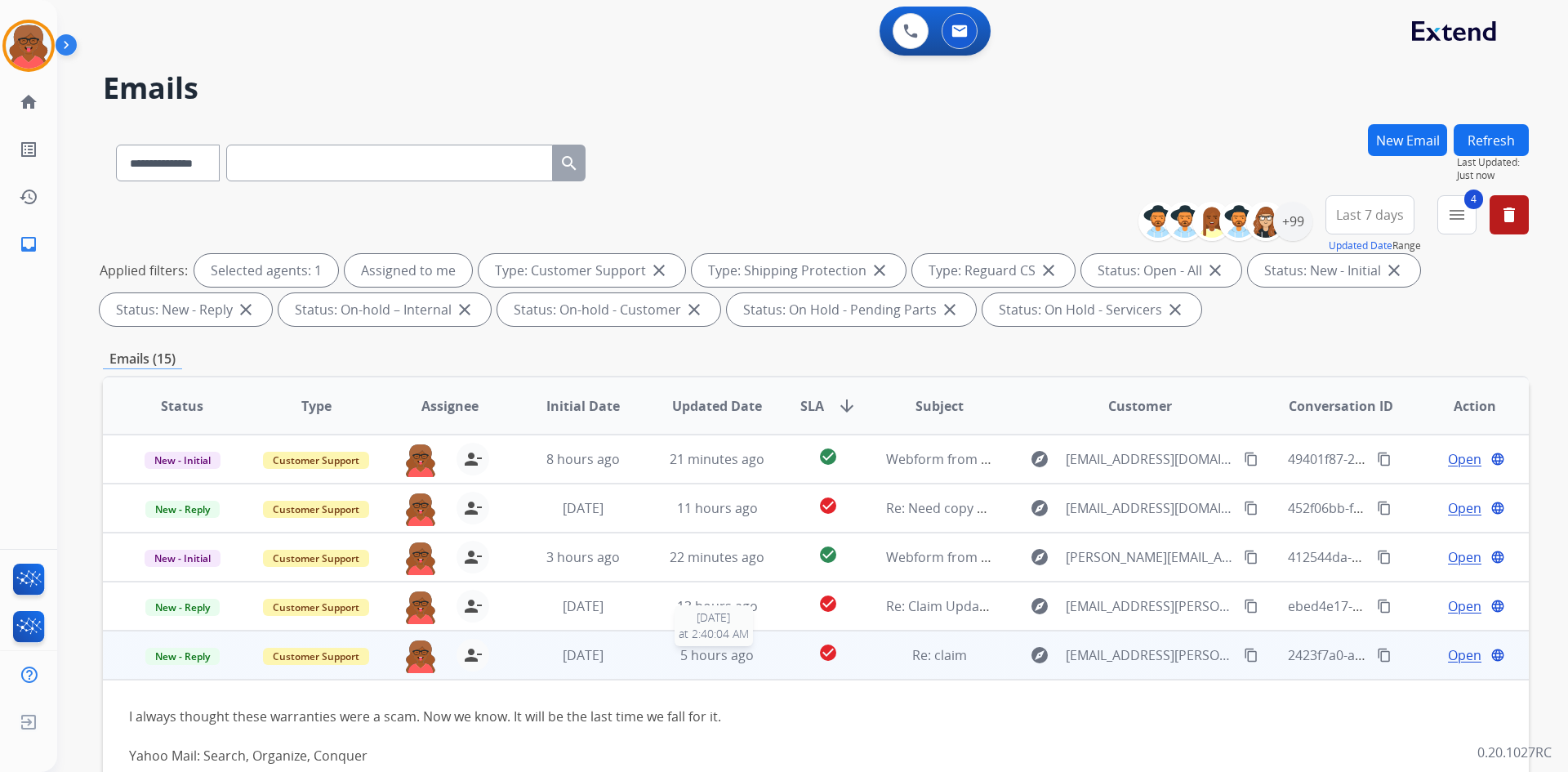
click at [731, 653] on span "5 hours ago" at bounding box center [717, 654] width 74 height 18
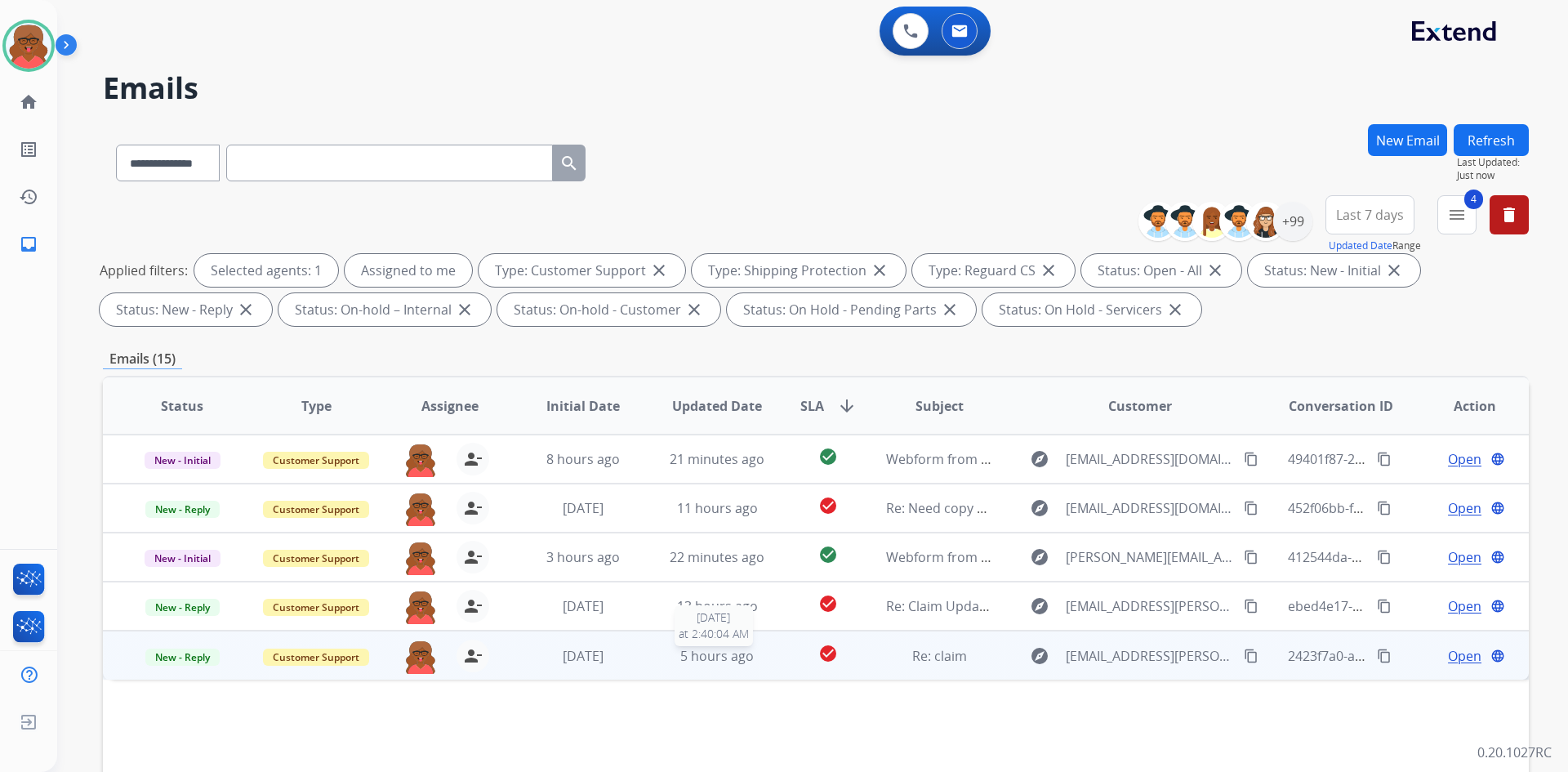
click at [740, 659] on span "5 hours ago" at bounding box center [717, 655] width 74 height 18
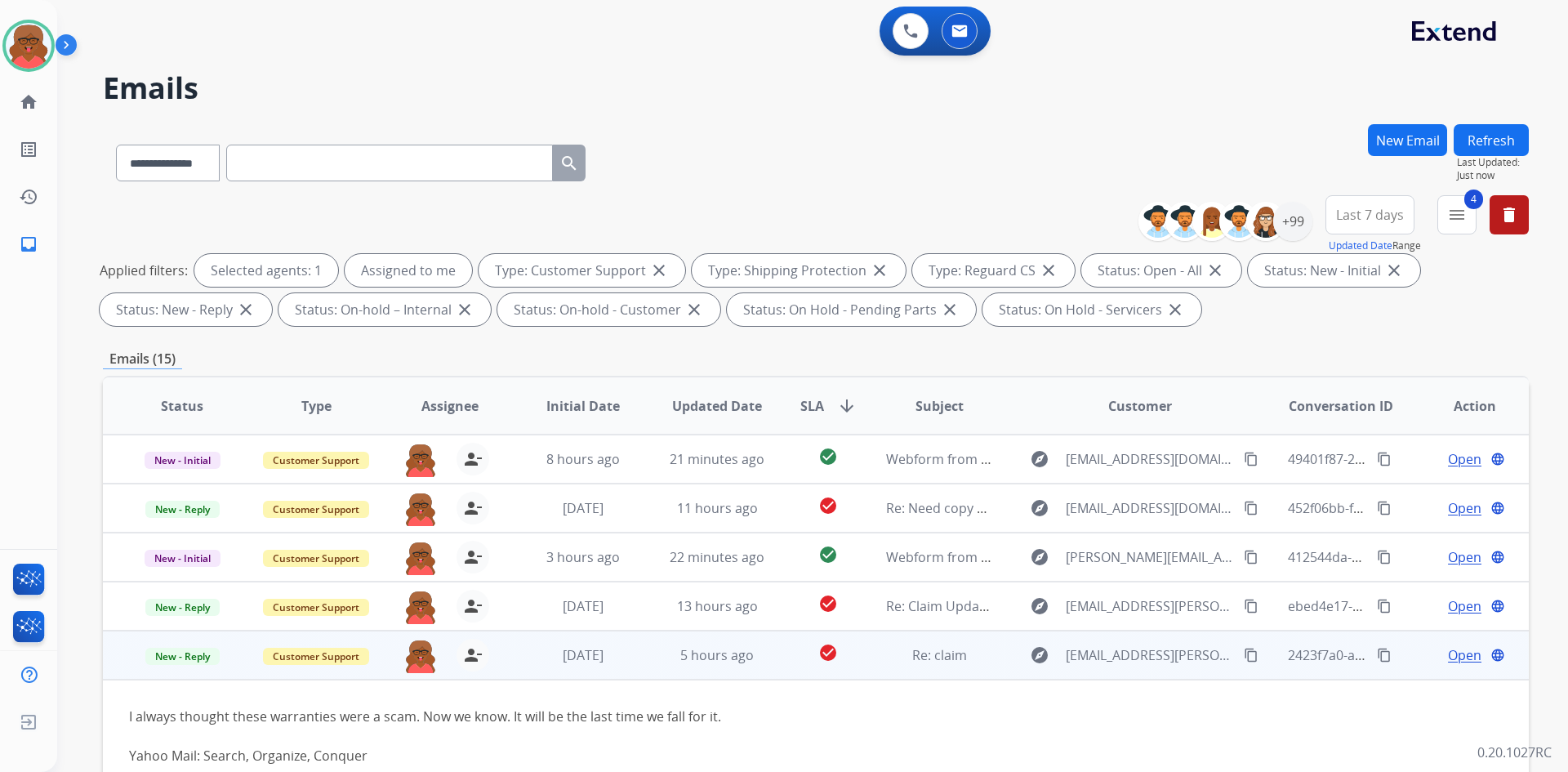
click at [1460, 651] on span "Open" at bounding box center [1466, 654] width 34 height 19
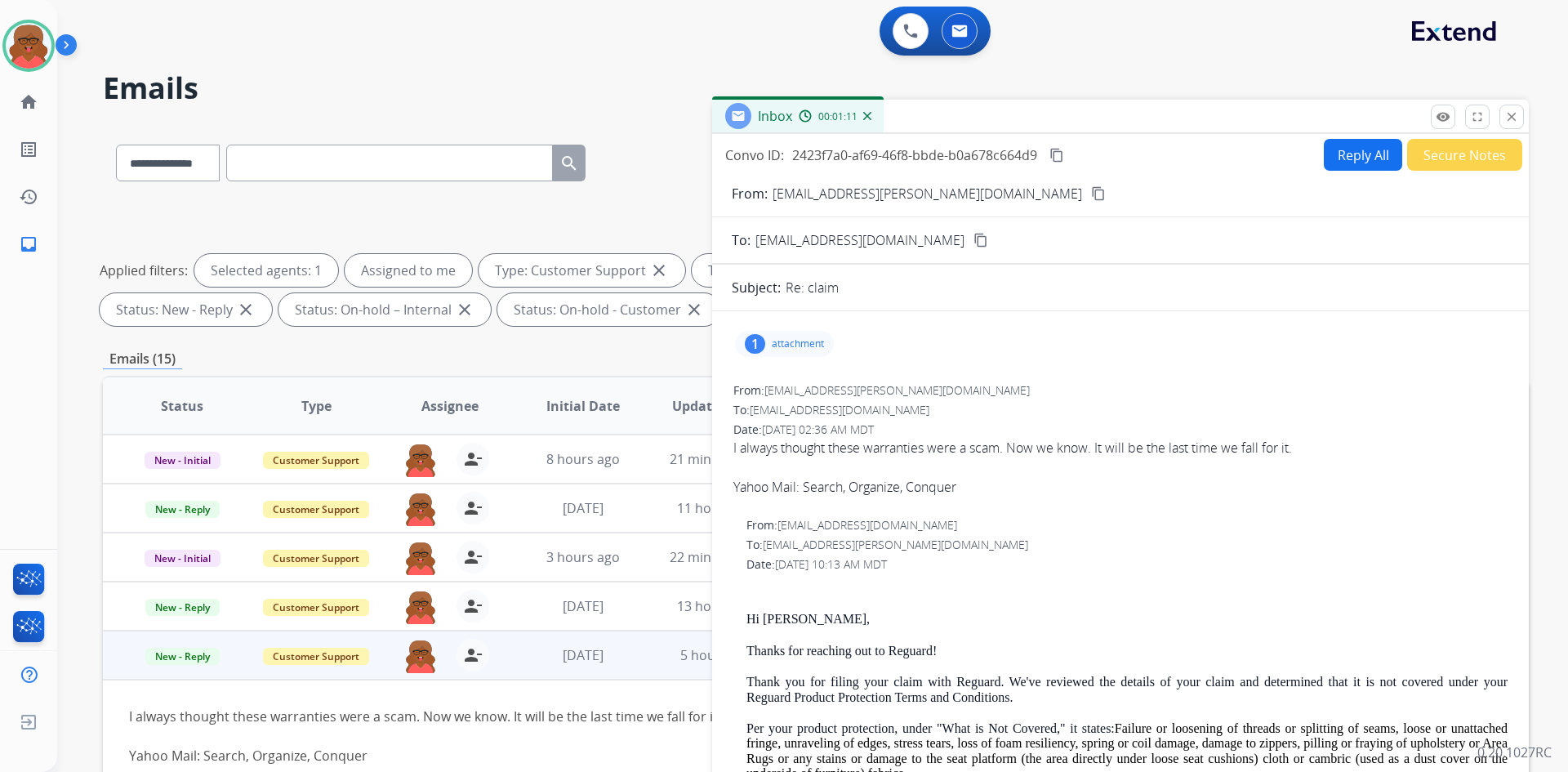
click at [1344, 160] on button "Reply All" at bounding box center [1363, 155] width 79 height 32
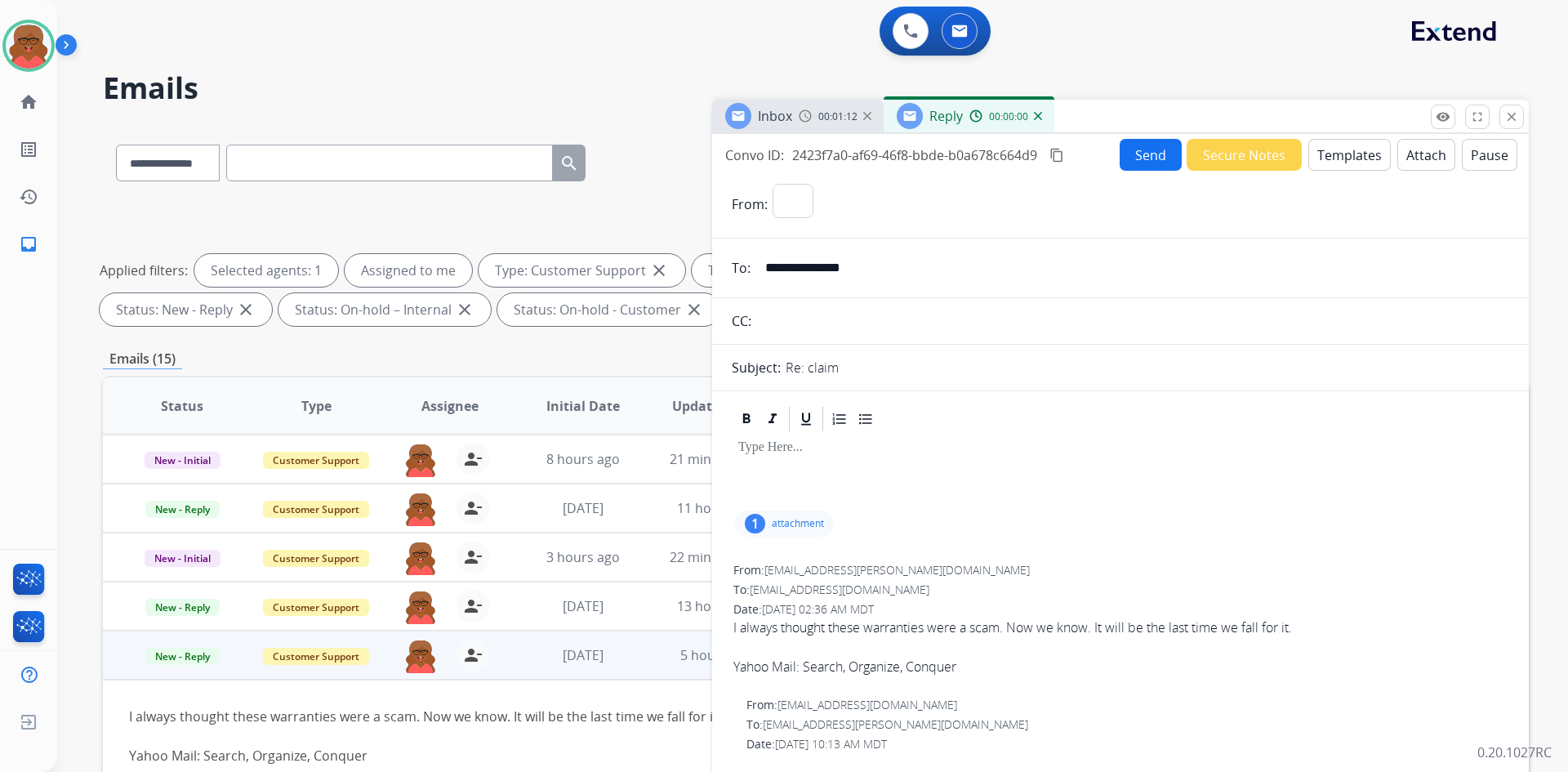
select select "**********"
click at [1338, 153] on button "Templates" at bounding box center [1350, 155] width 82 height 32
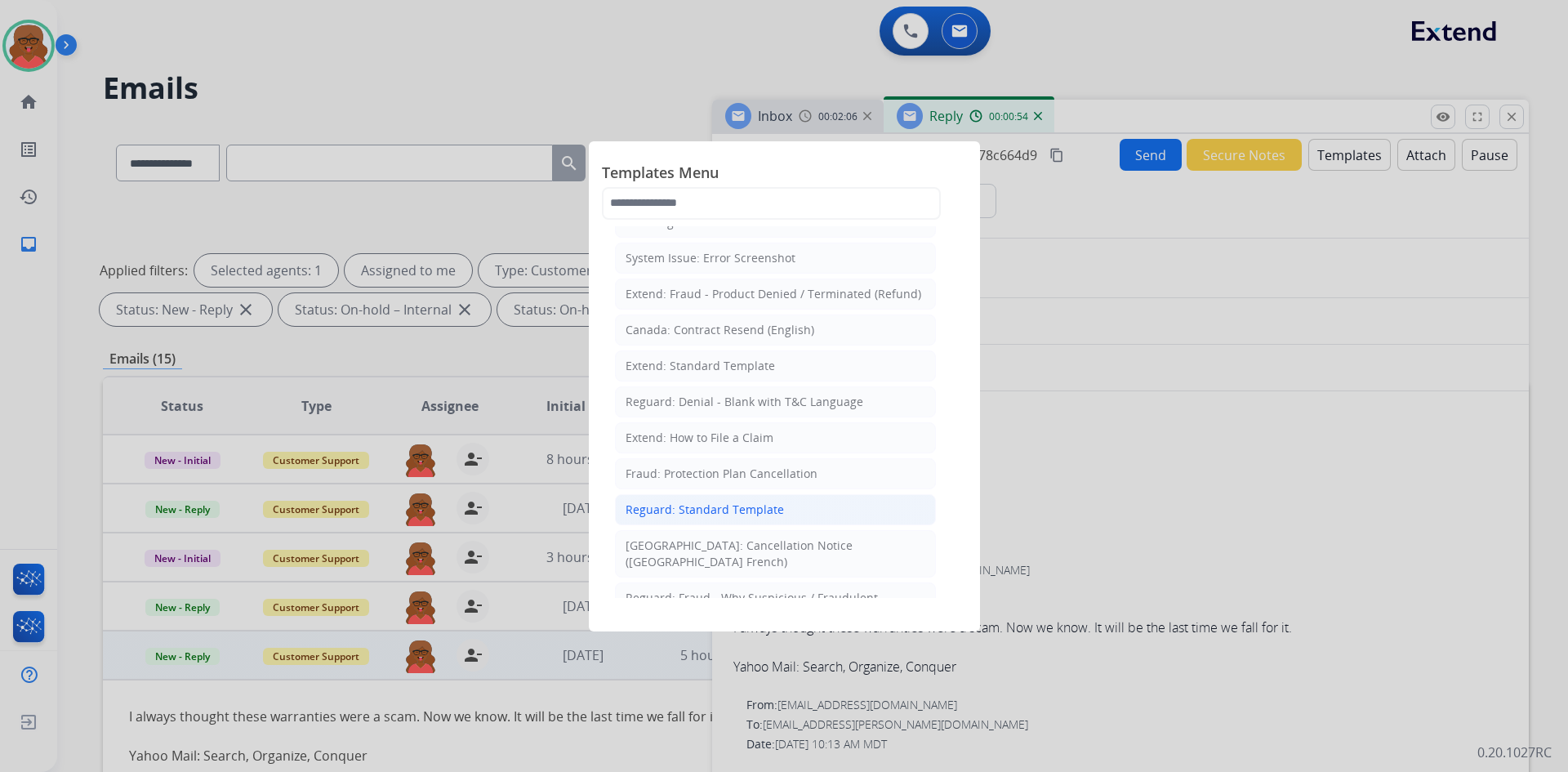
scroll to position [163, 0]
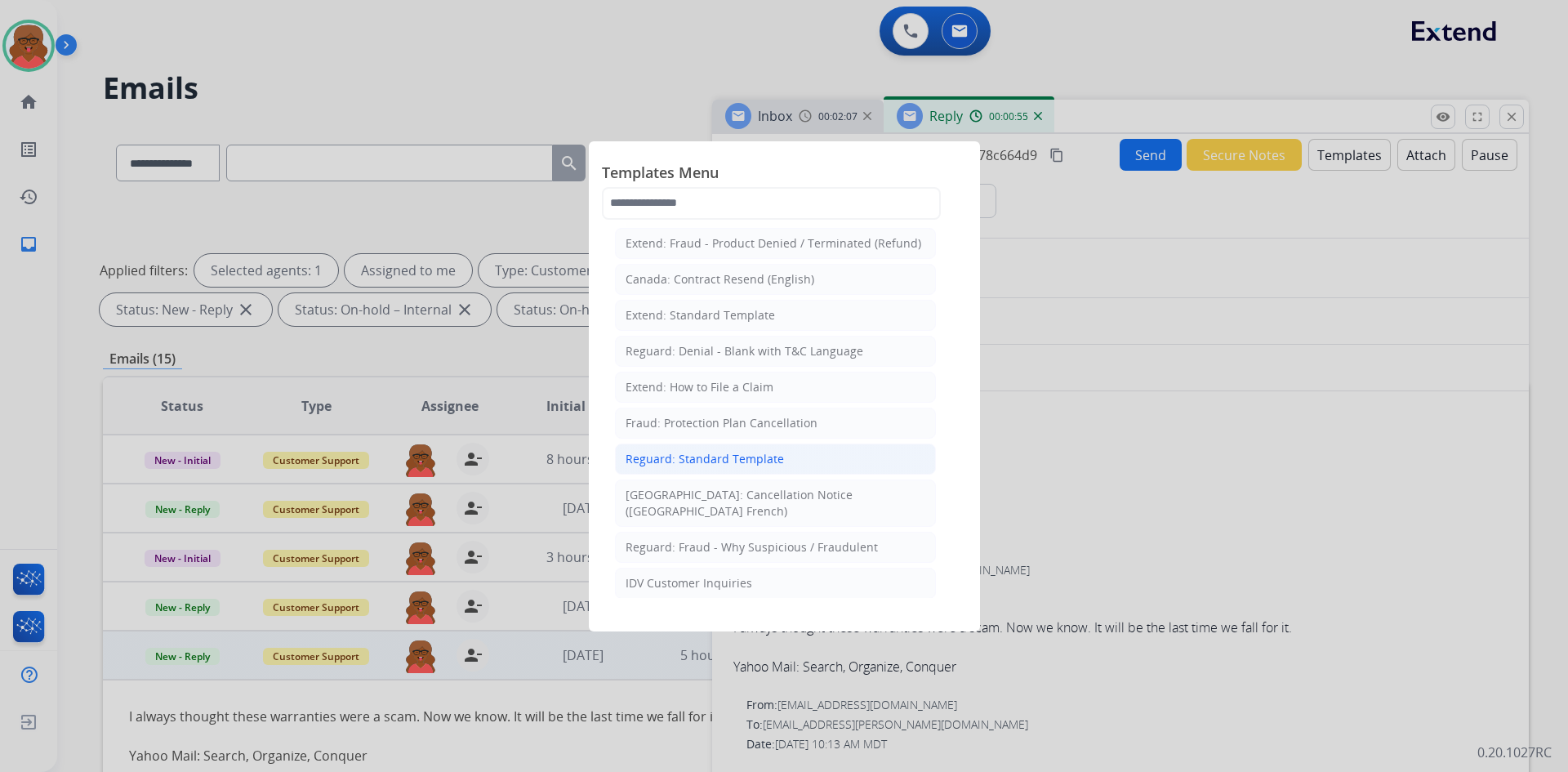
click at [780, 456] on li "Reguard: Standard Template" at bounding box center [775, 459] width 321 height 31
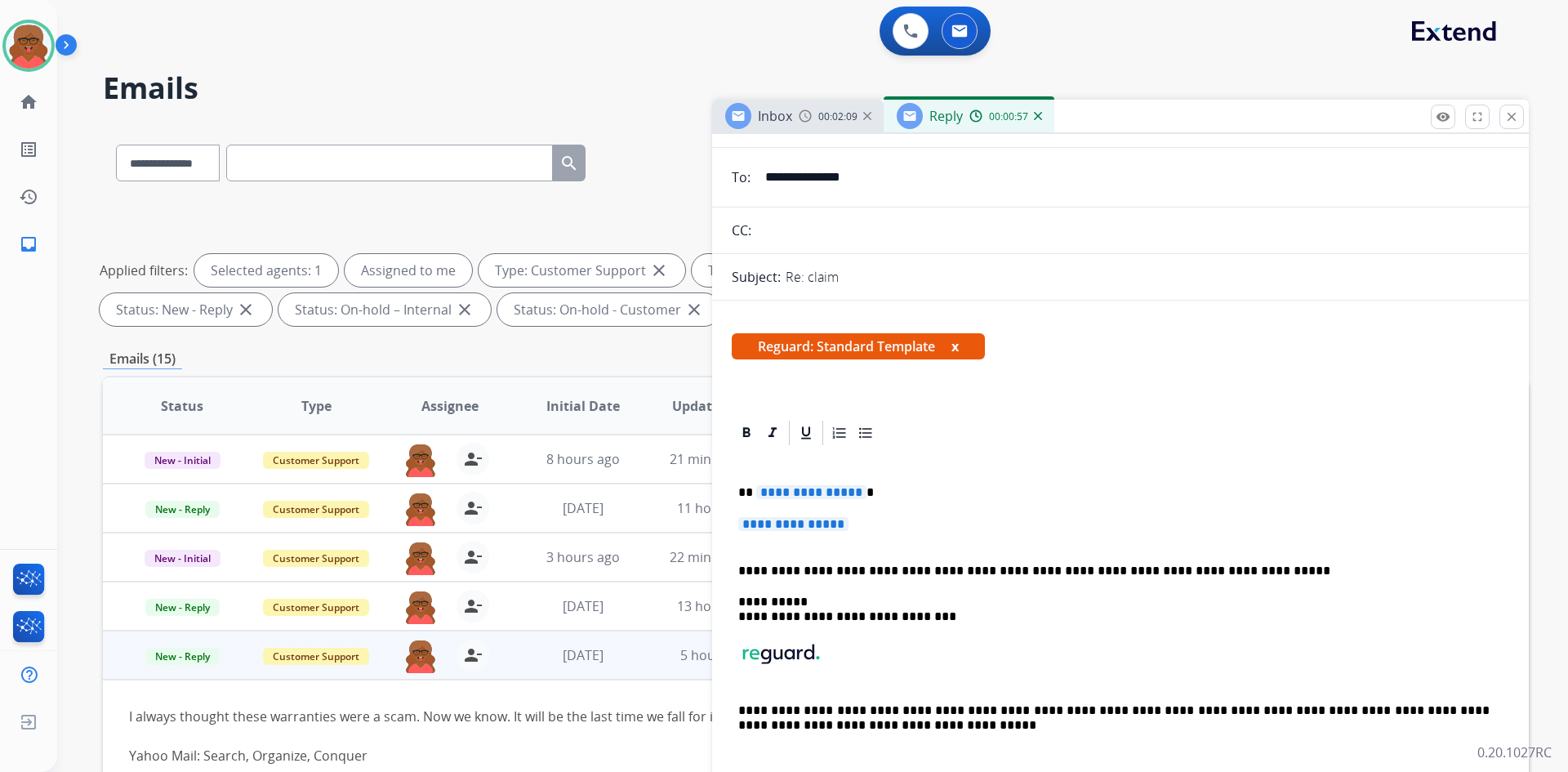
scroll to position [0, 0]
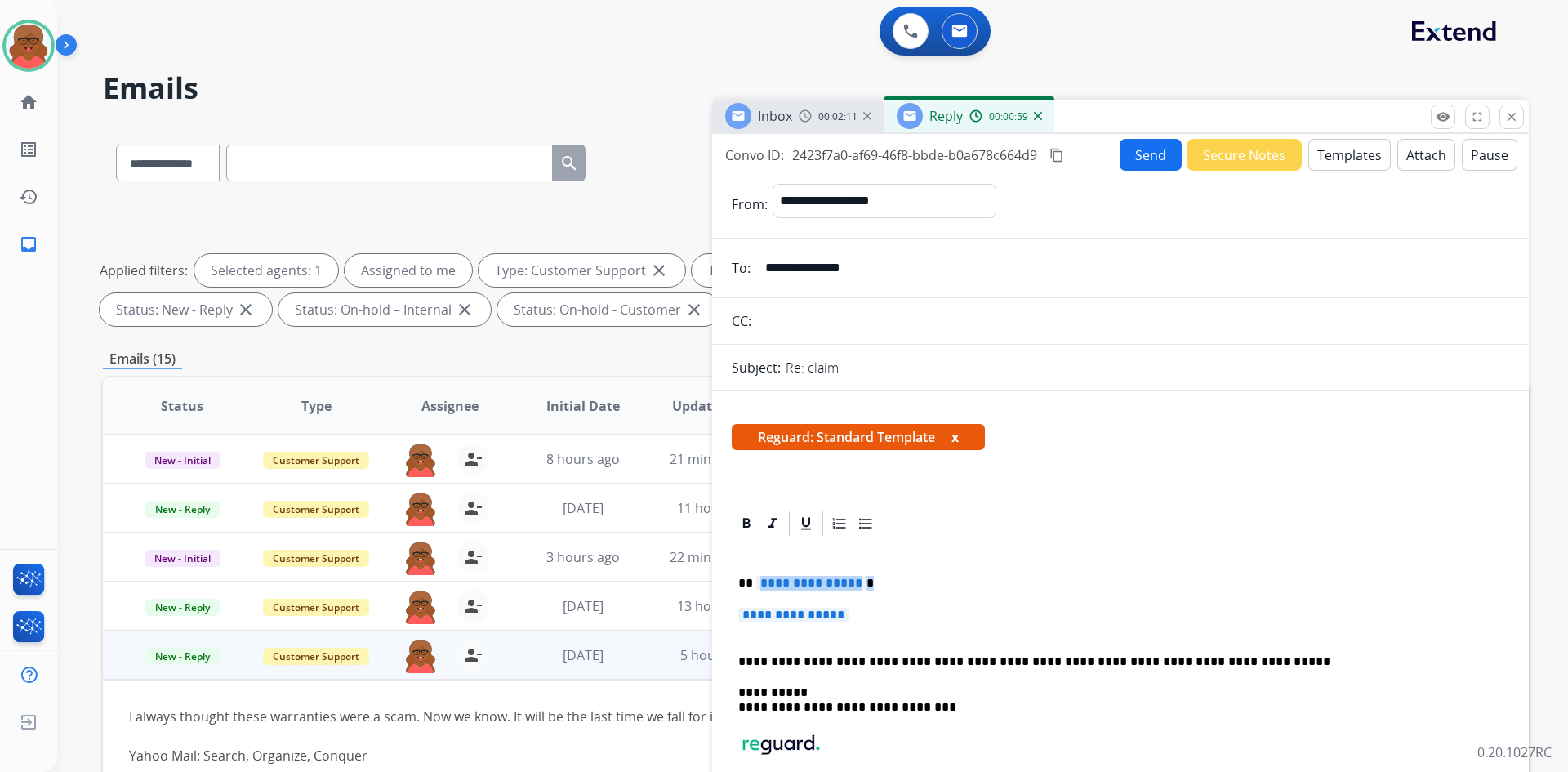
drag, startPoint x: 757, startPoint y: 582, endPoint x: 894, endPoint y: 579, distance: 137.0
click at [894, 579] on p "**********" at bounding box center [1114, 582] width 752 height 14
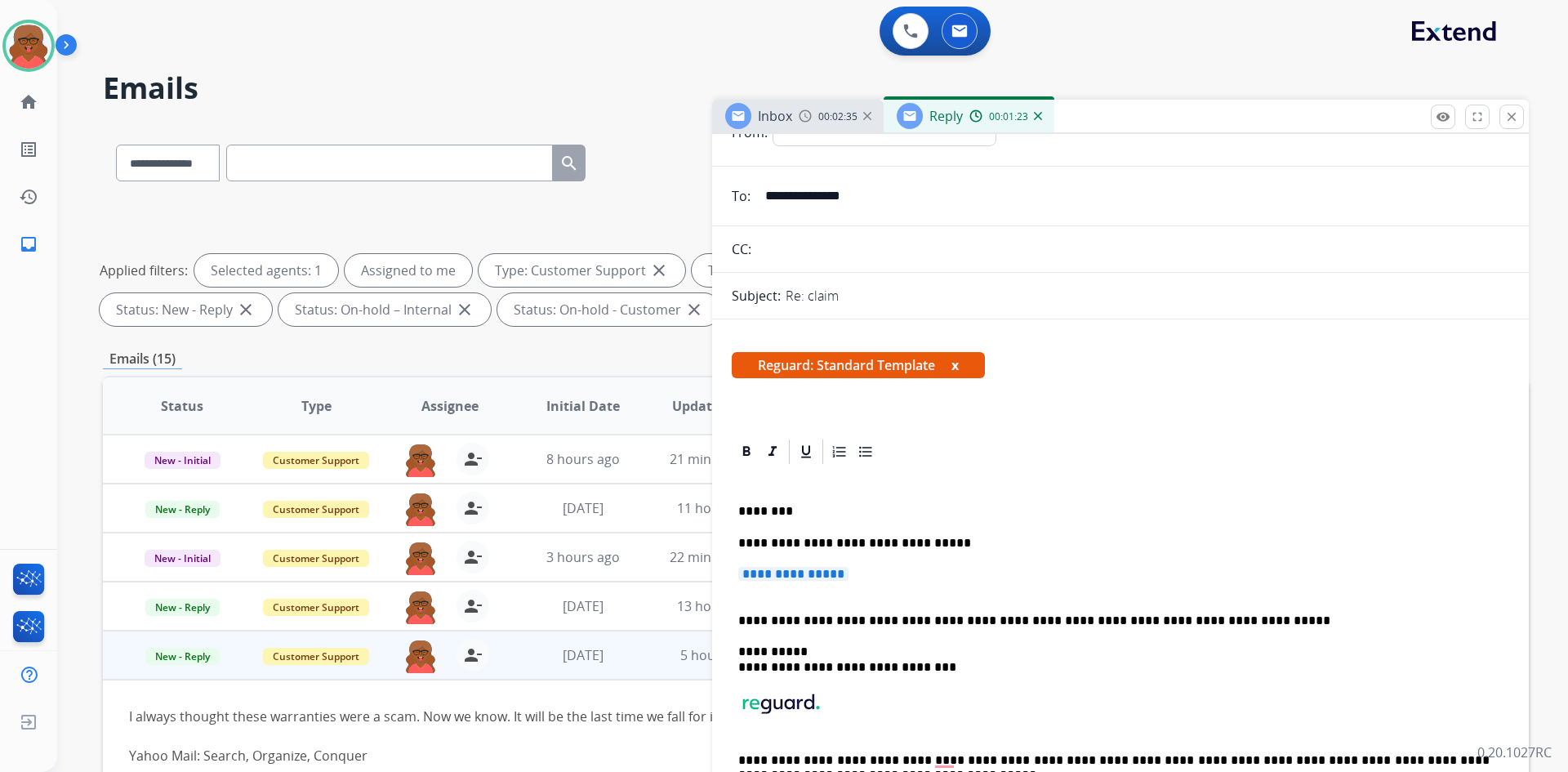
scroll to position [163, 0]
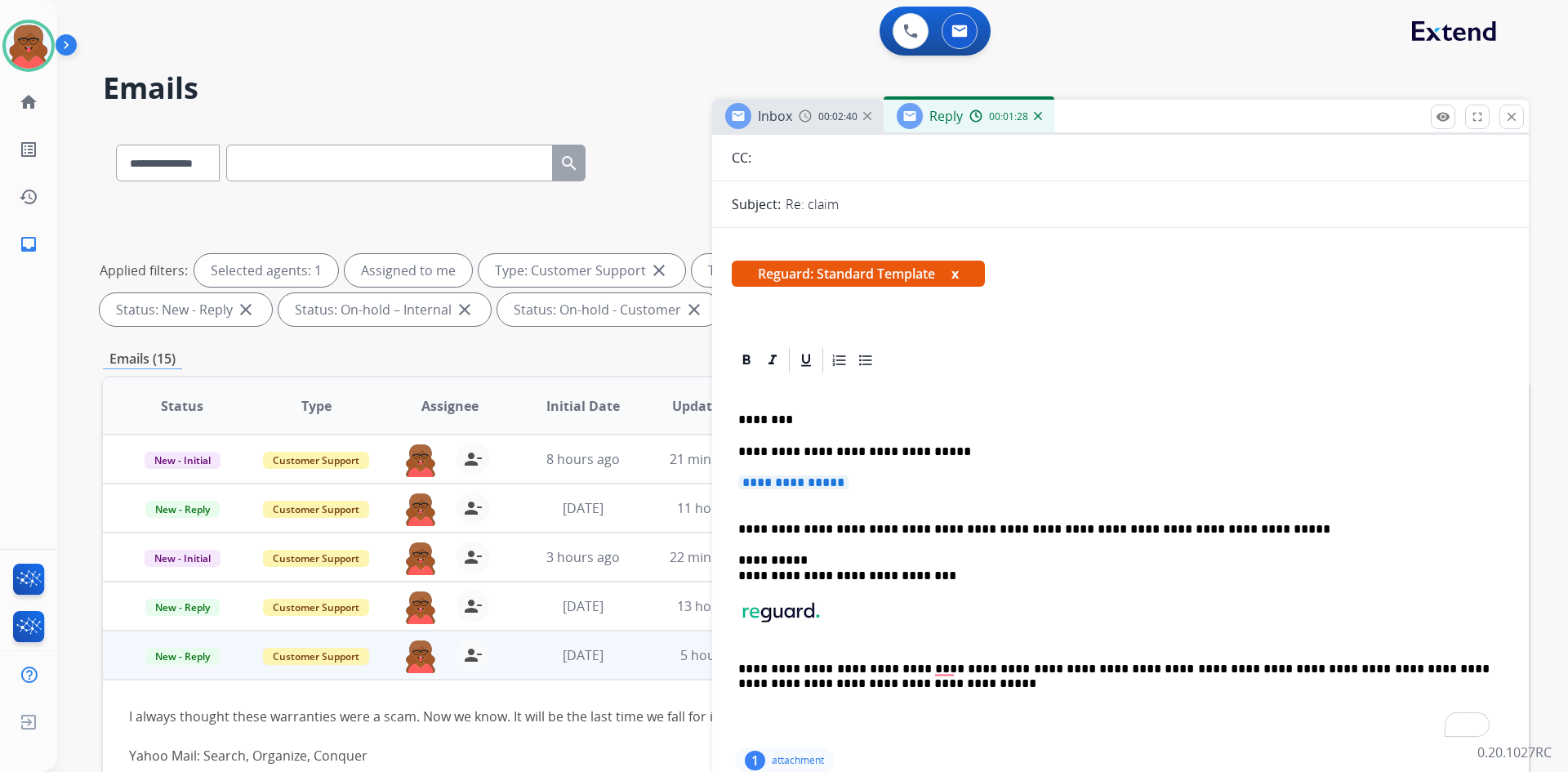
drag, startPoint x: 740, startPoint y: 480, endPoint x: 859, endPoint y: 473, distance: 119.2
click at [859, 473] on div "**********" at bounding box center [1120, 560] width 777 height 369
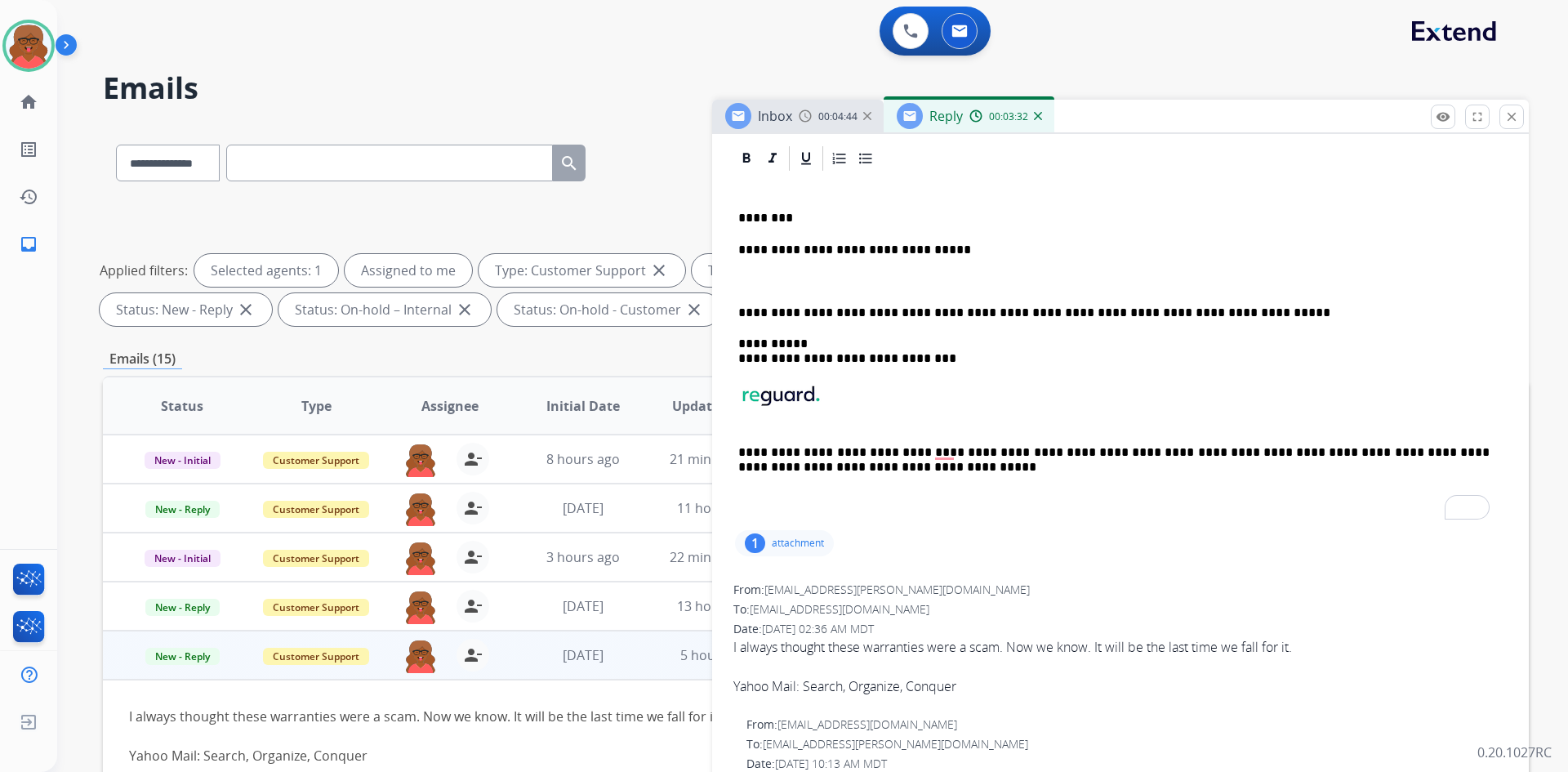
scroll to position [327, 0]
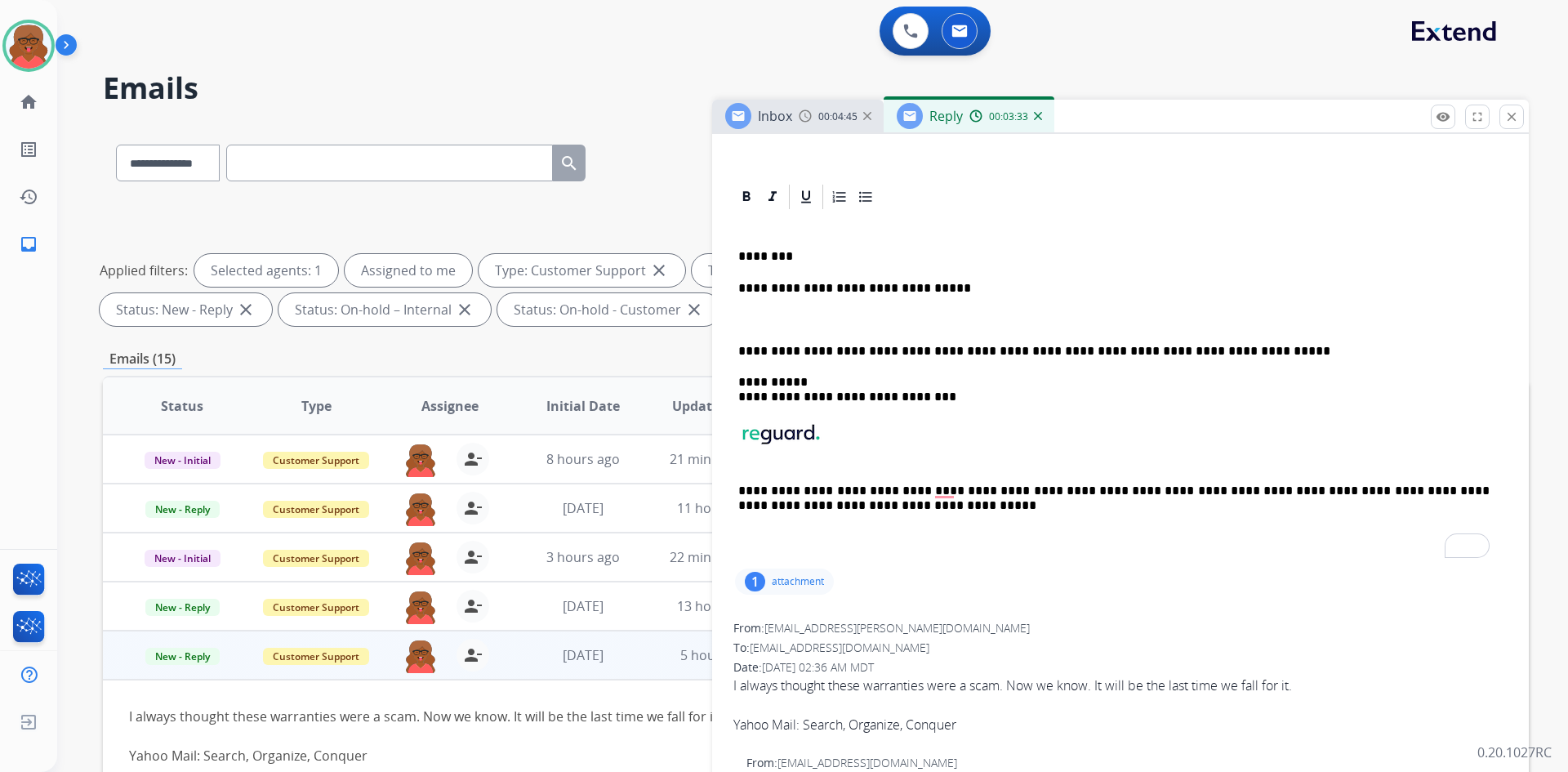
click at [751, 308] on div "**********" at bounding box center [1120, 389] width 777 height 354
drag, startPoint x: 916, startPoint y: 321, endPoint x: 729, endPoint y: 319, distance: 187.0
click at [727, 317] on div "**********" at bounding box center [1120, 140] width 817 height 666
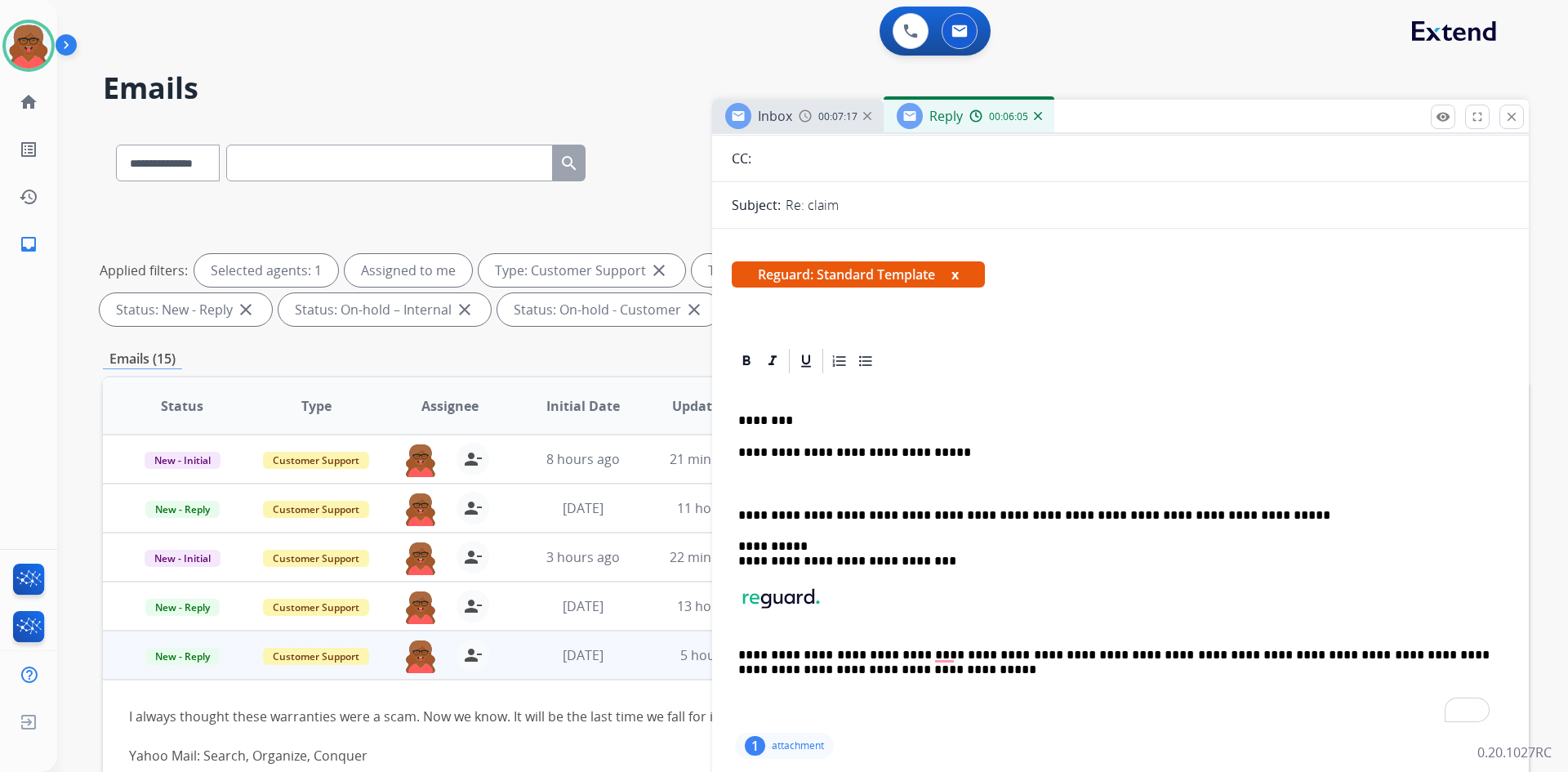
scroll to position [163, 0]
click at [743, 481] on p "To enrich screen reader interactions, please activate Accessibility in Grammarl…" at bounding box center [1114, 482] width 752 height 14
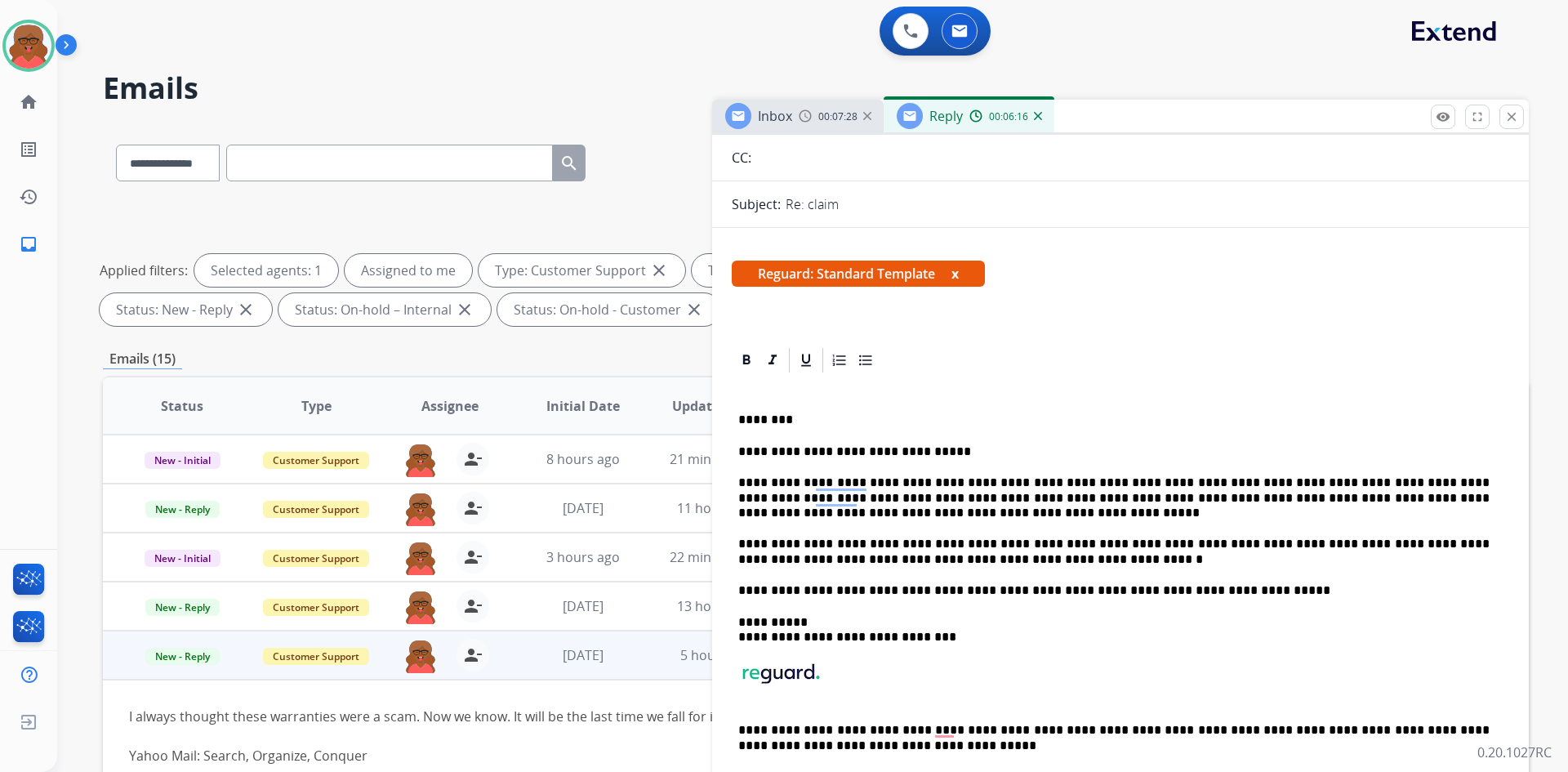
click at [942, 443] on div "**********" at bounding box center [1120, 590] width 777 height 430
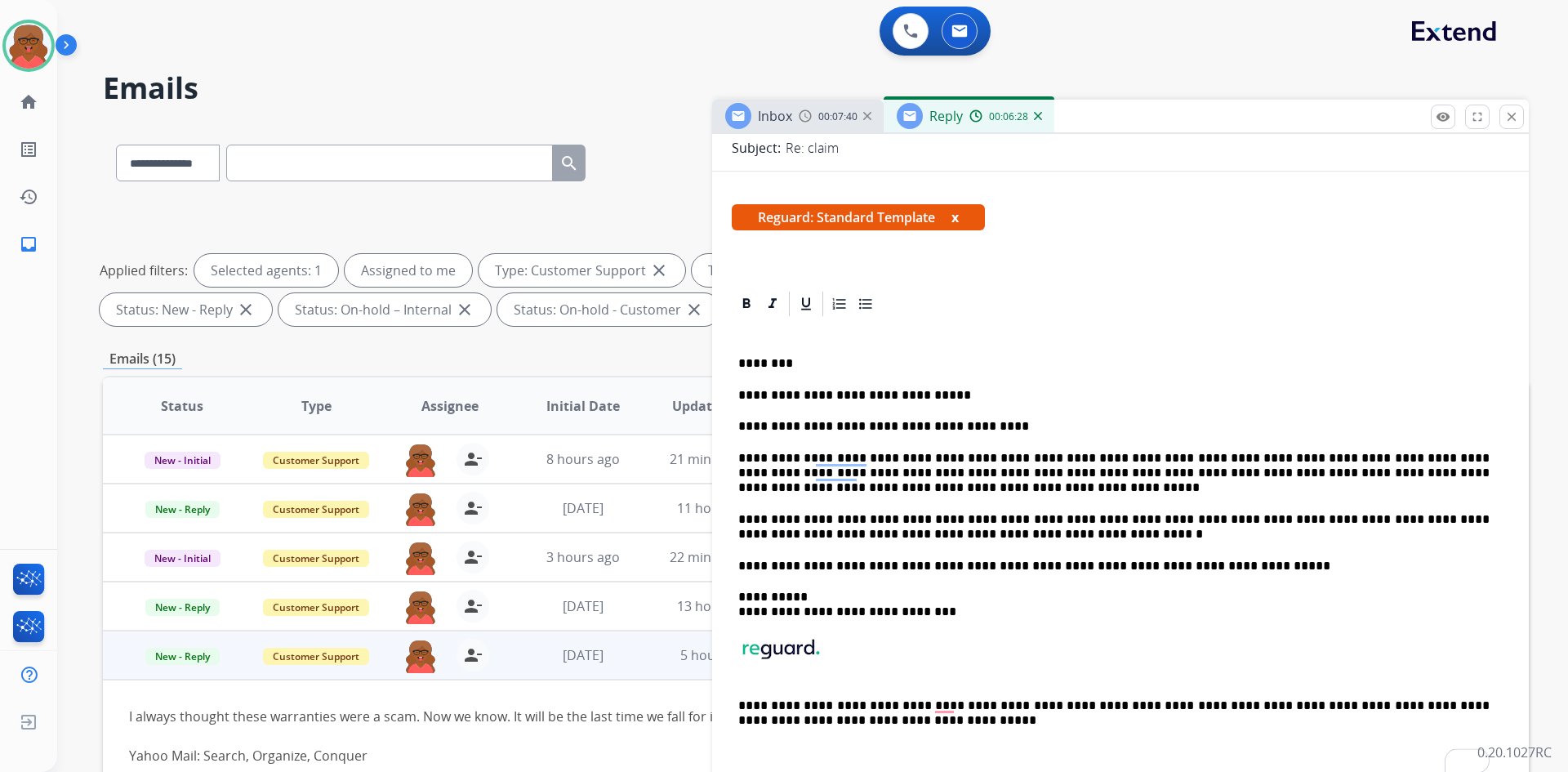
scroll to position [245, 0]
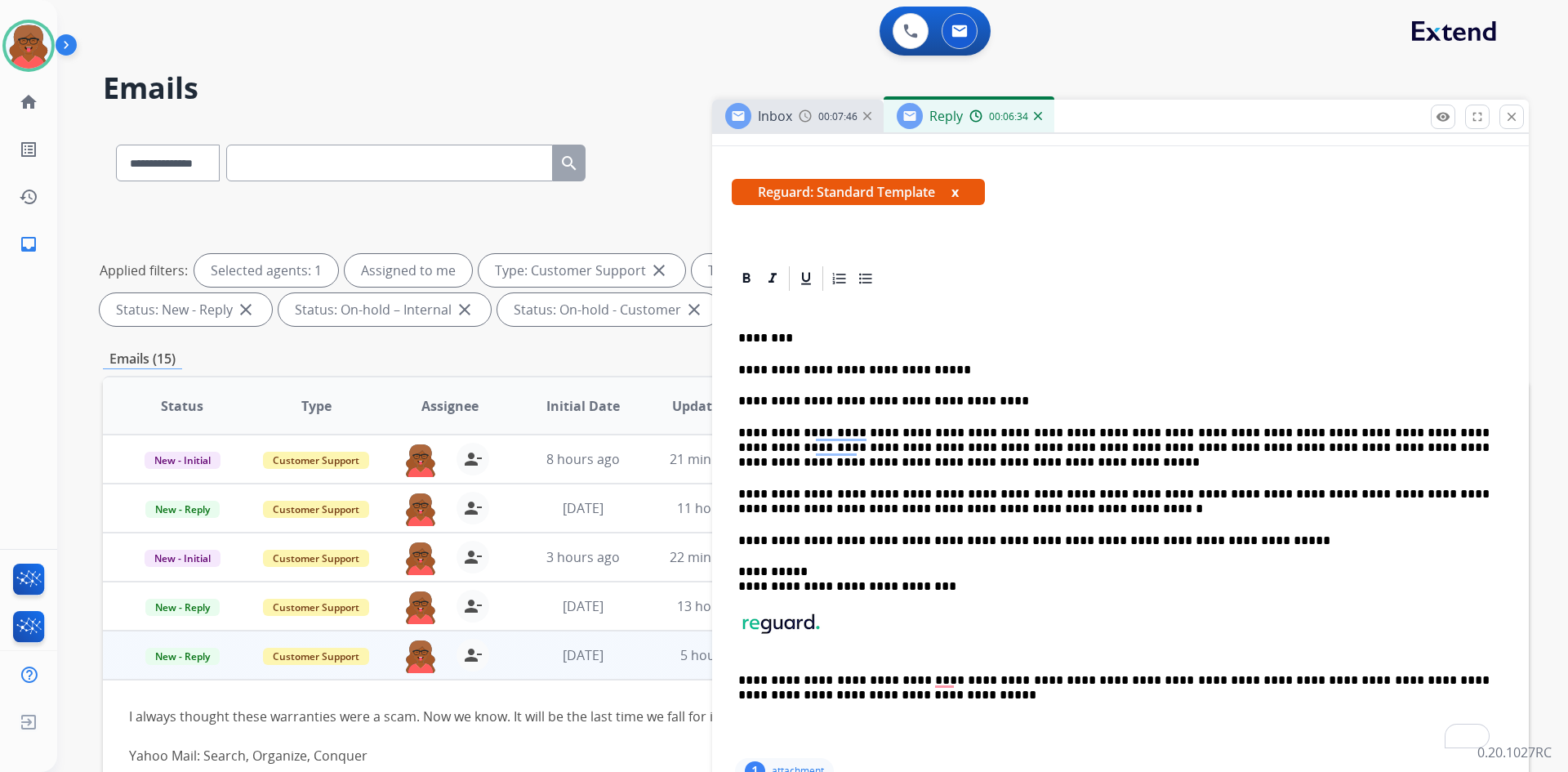
click at [865, 450] on p "**********" at bounding box center [1114, 448] width 752 height 45
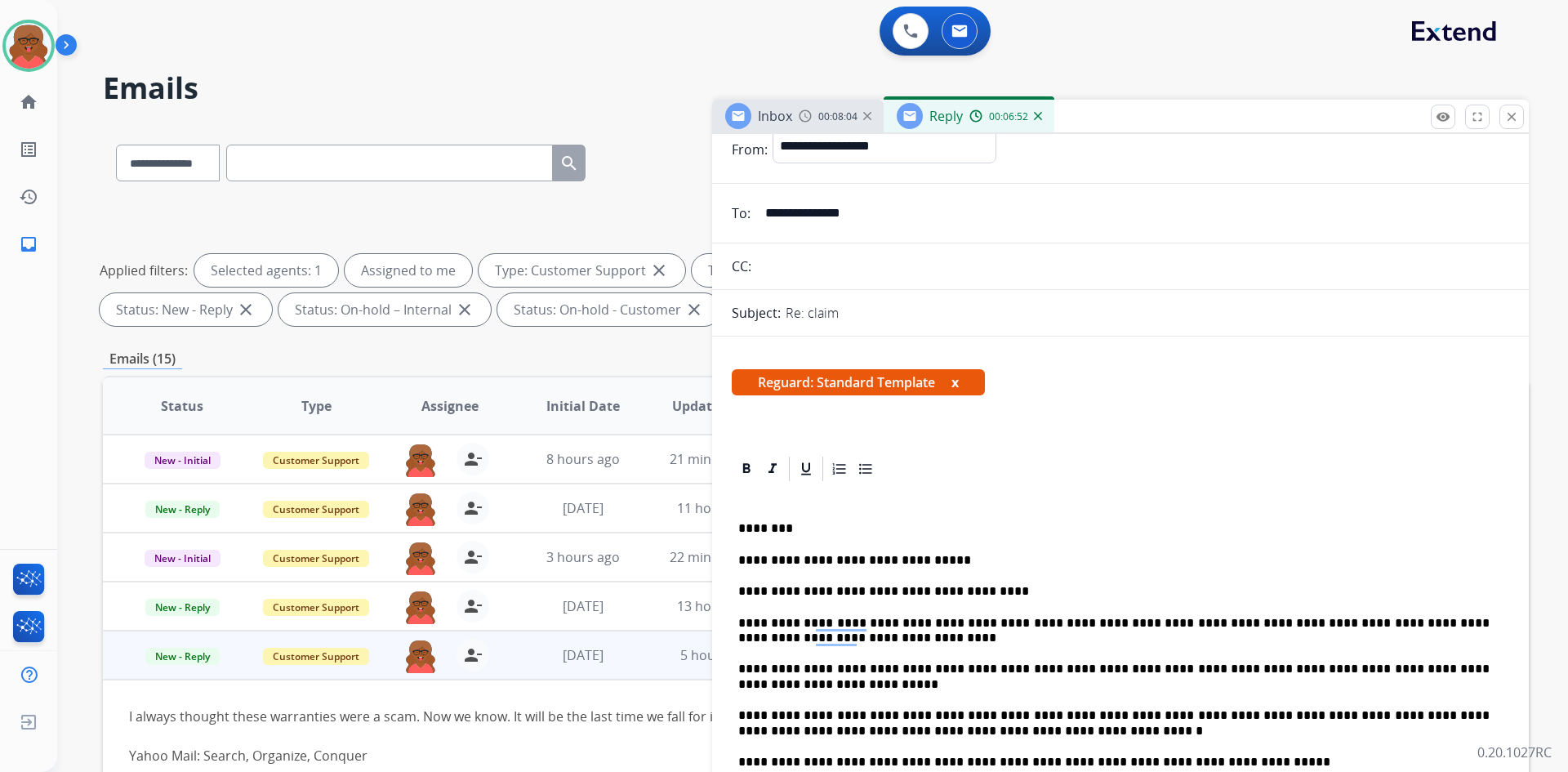
scroll to position [0, 0]
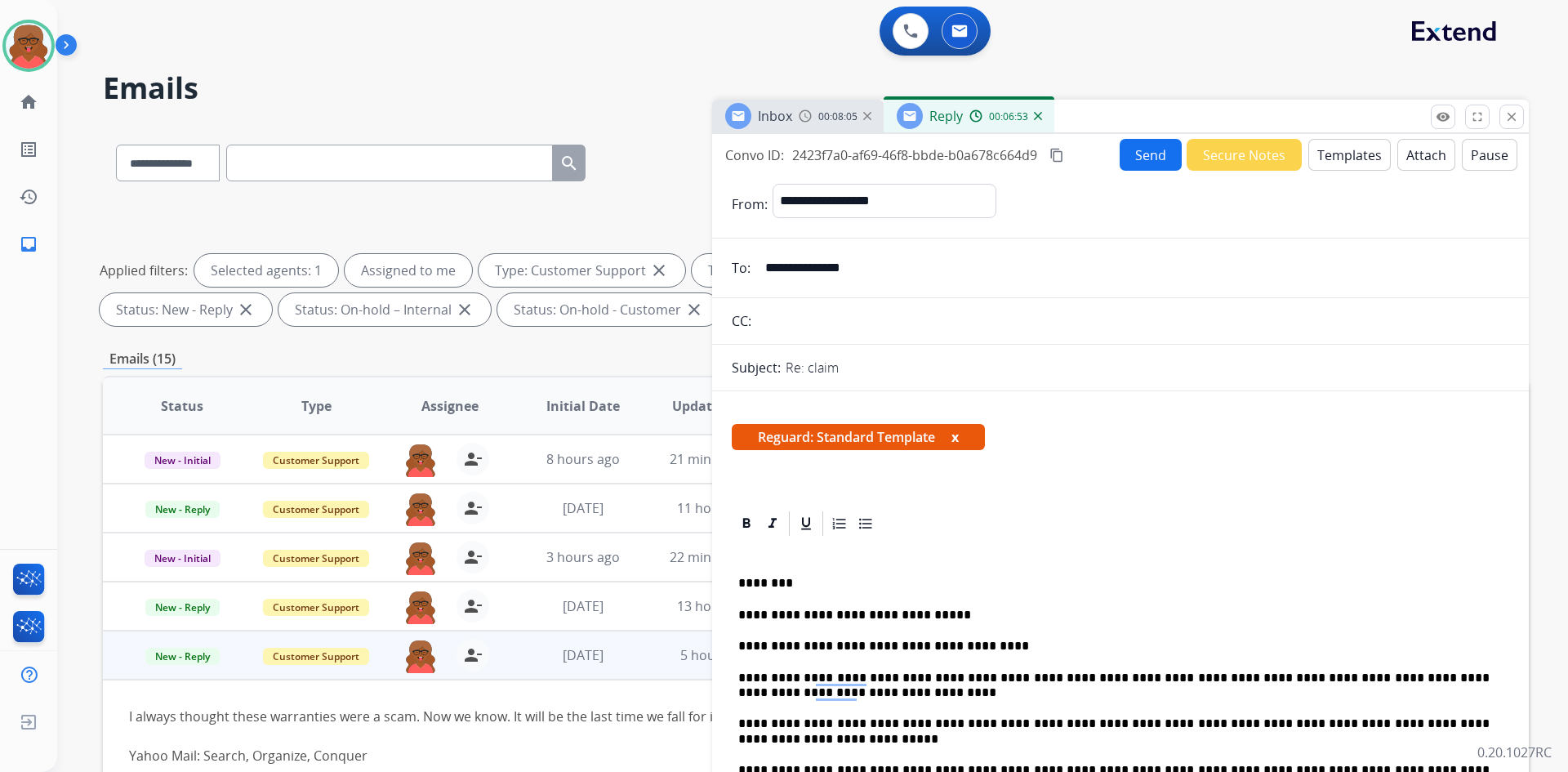
click at [1146, 153] on button "Send" at bounding box center [1151, 155] width 62 height 32
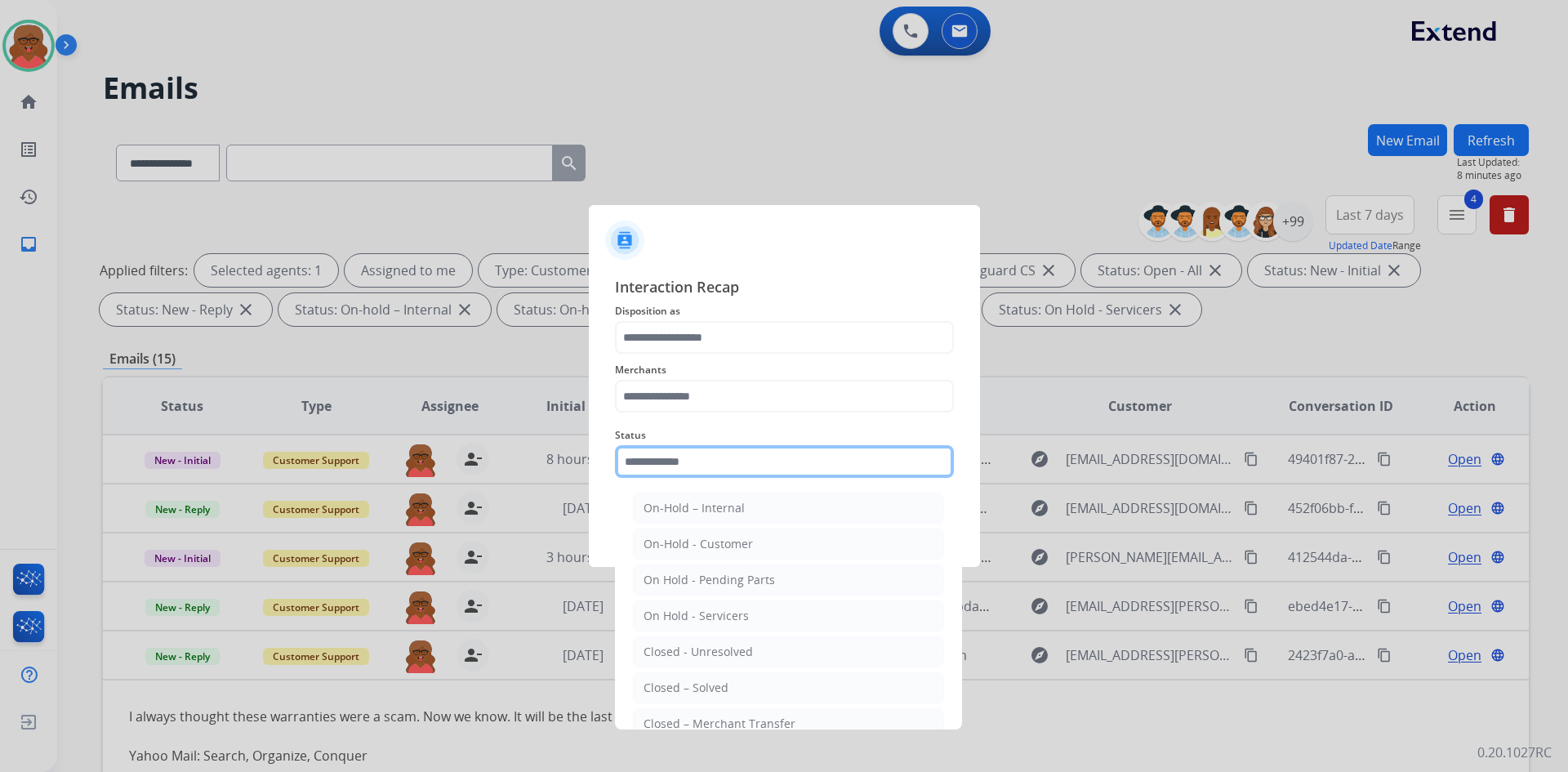
click at [769, 466] on input "text" at bounding box center [784, 461] width 339 height 33
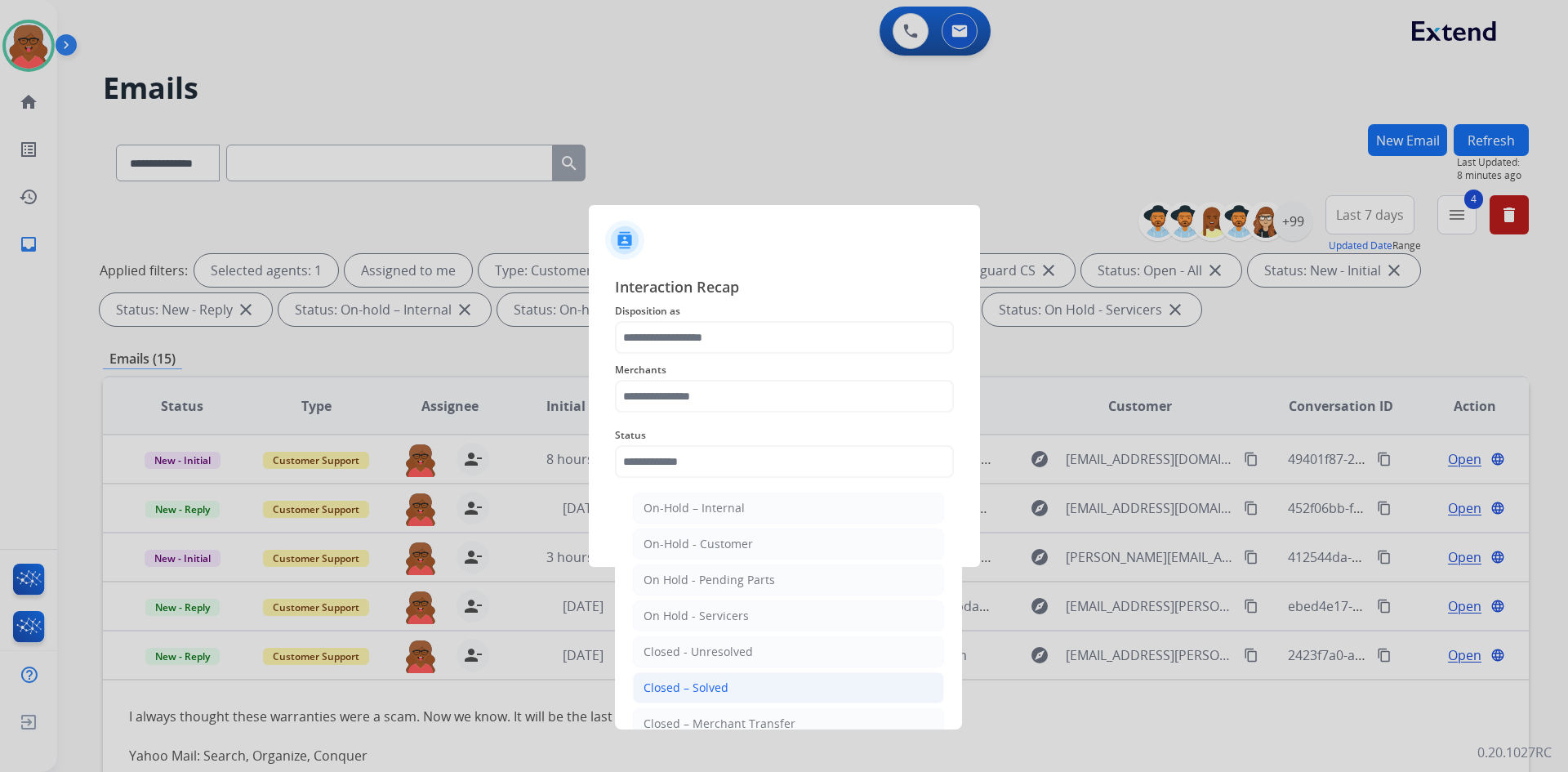
click at [665, 692] on div "Closed – Solved" at bounding box center [686, 687] width 85 height 16
type input "**********"
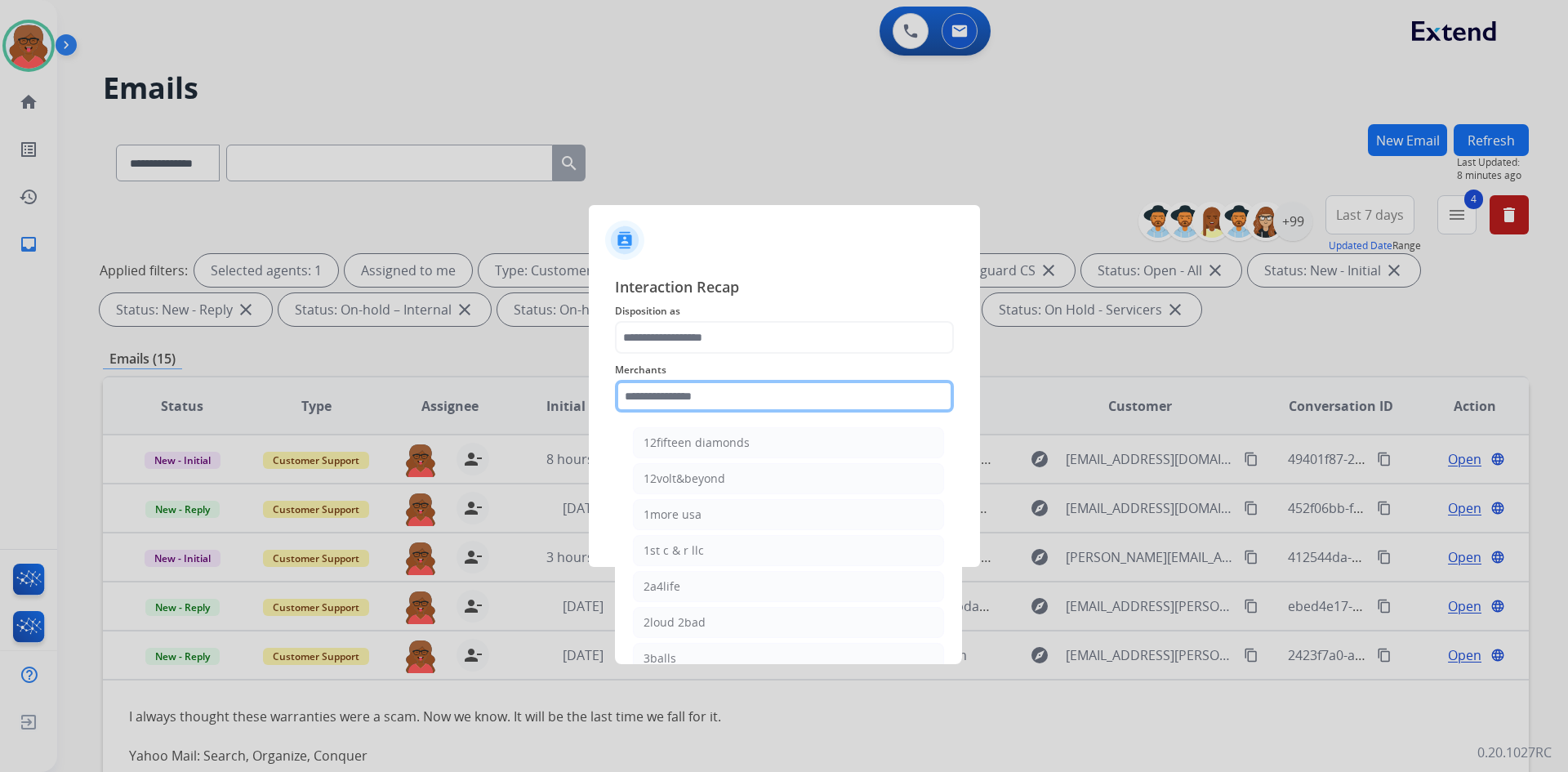
click at [677, 410] on input "text" at bounding box center [784, 396] width 339 height 33
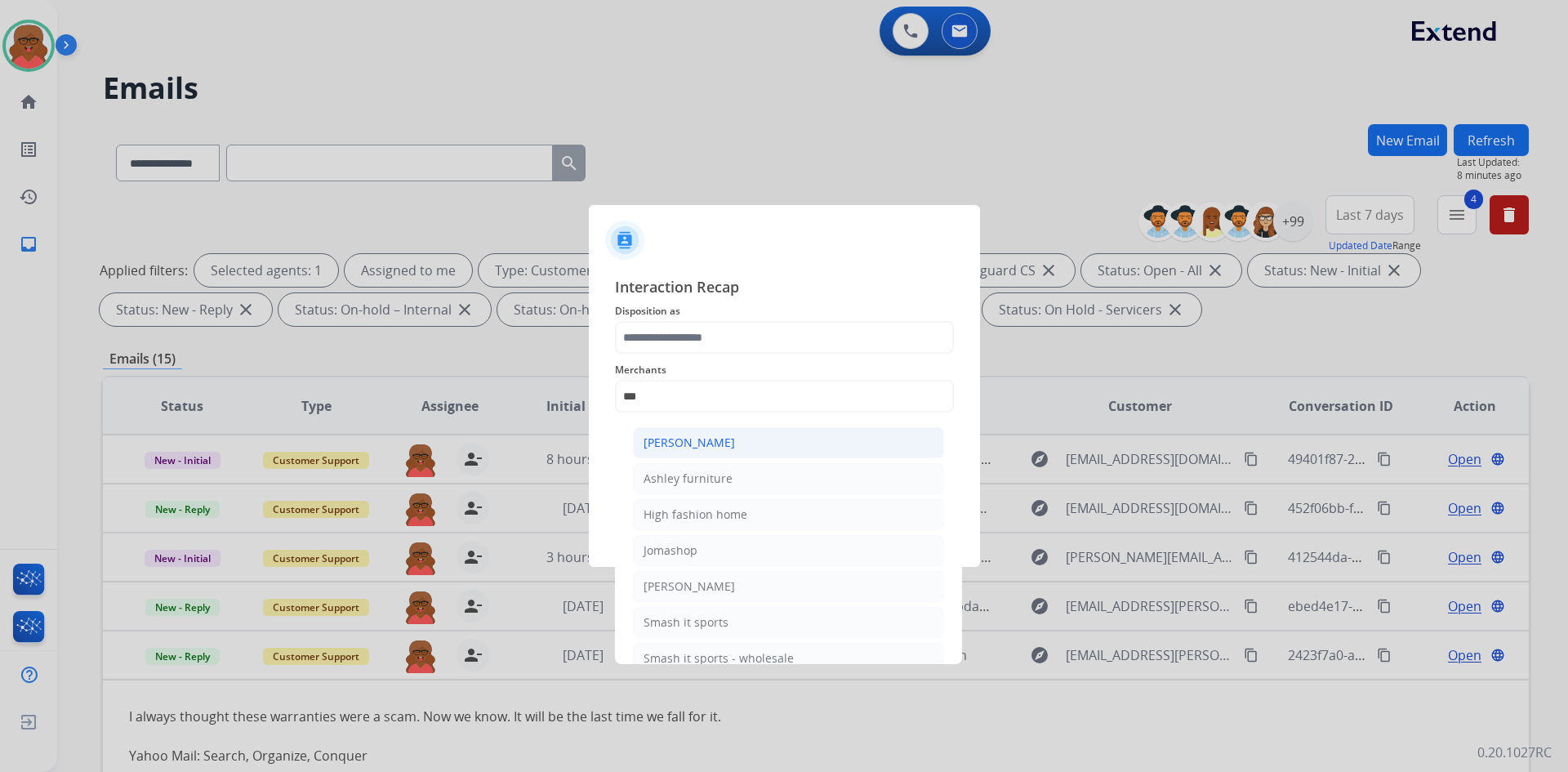
click at [687, 429] on li "[PERSON_NAME]" at bounding box center [789, 443] width 312 height 31
type input "**********"
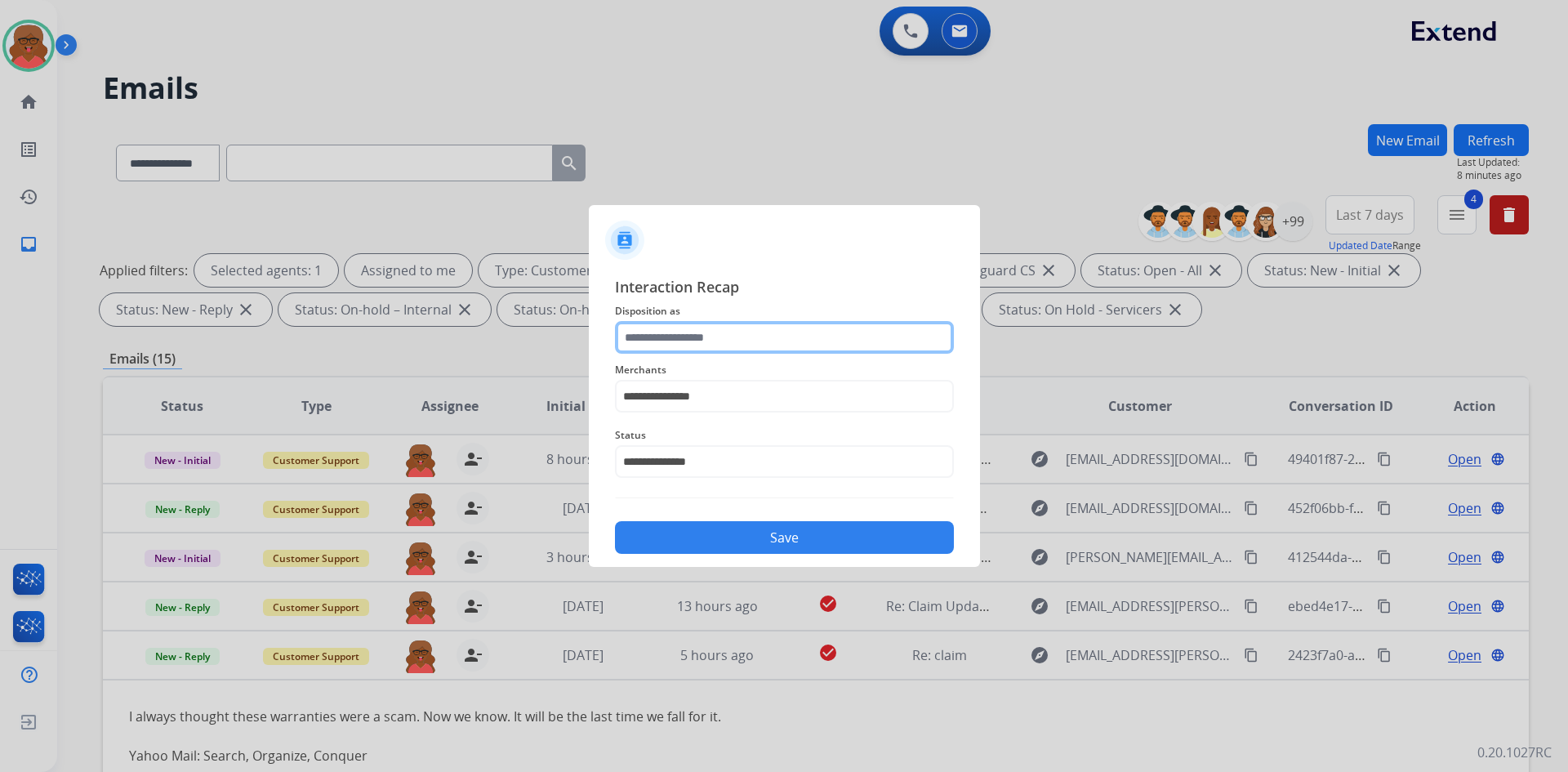
click at [721, 335] on input "text" at bounding box center [784, 337] width 339 height 33
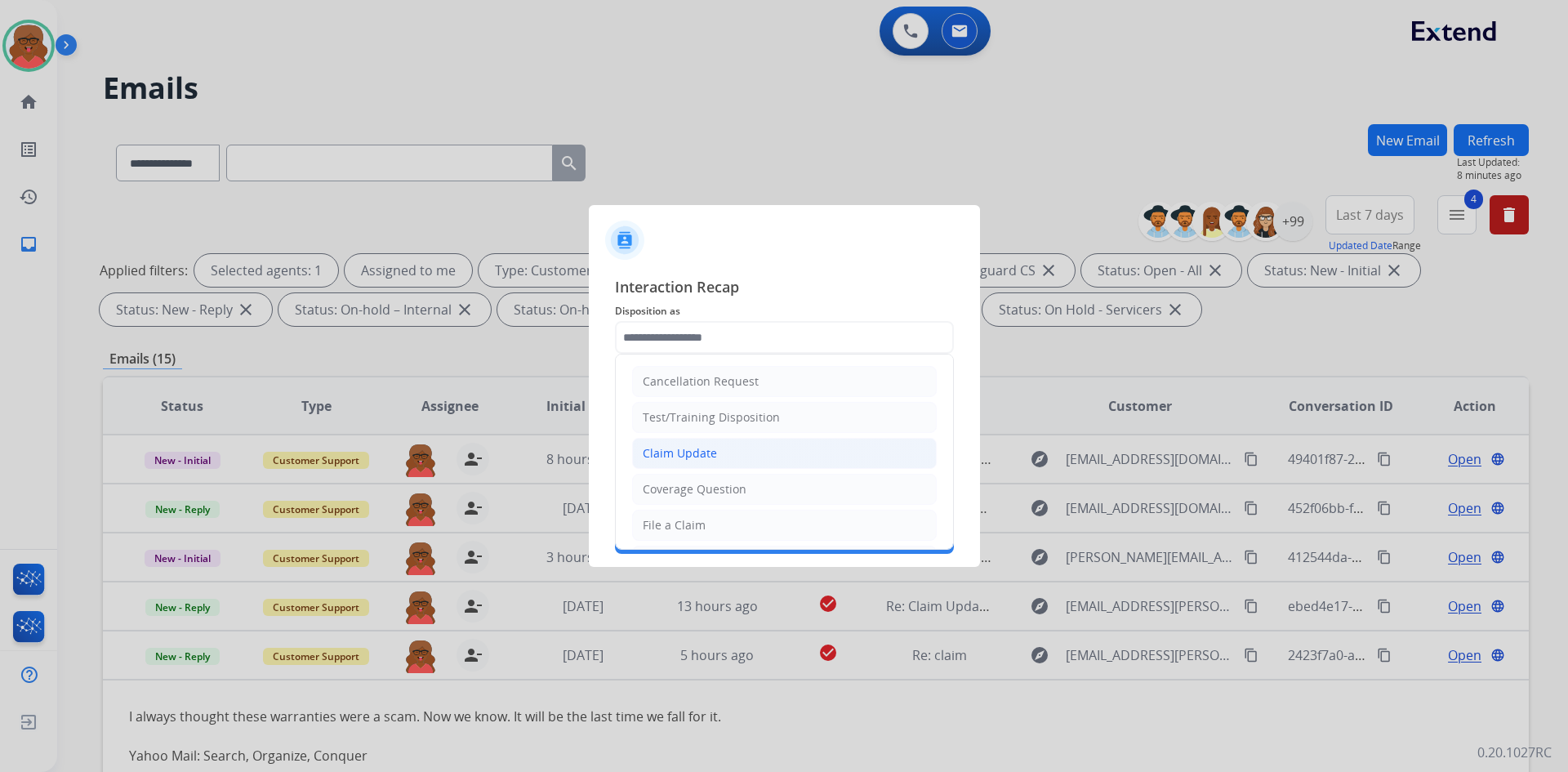
click at [698, 458] on div "Claim Update" at bounding box center [680, 453] width 75 height 16
type input "**********"
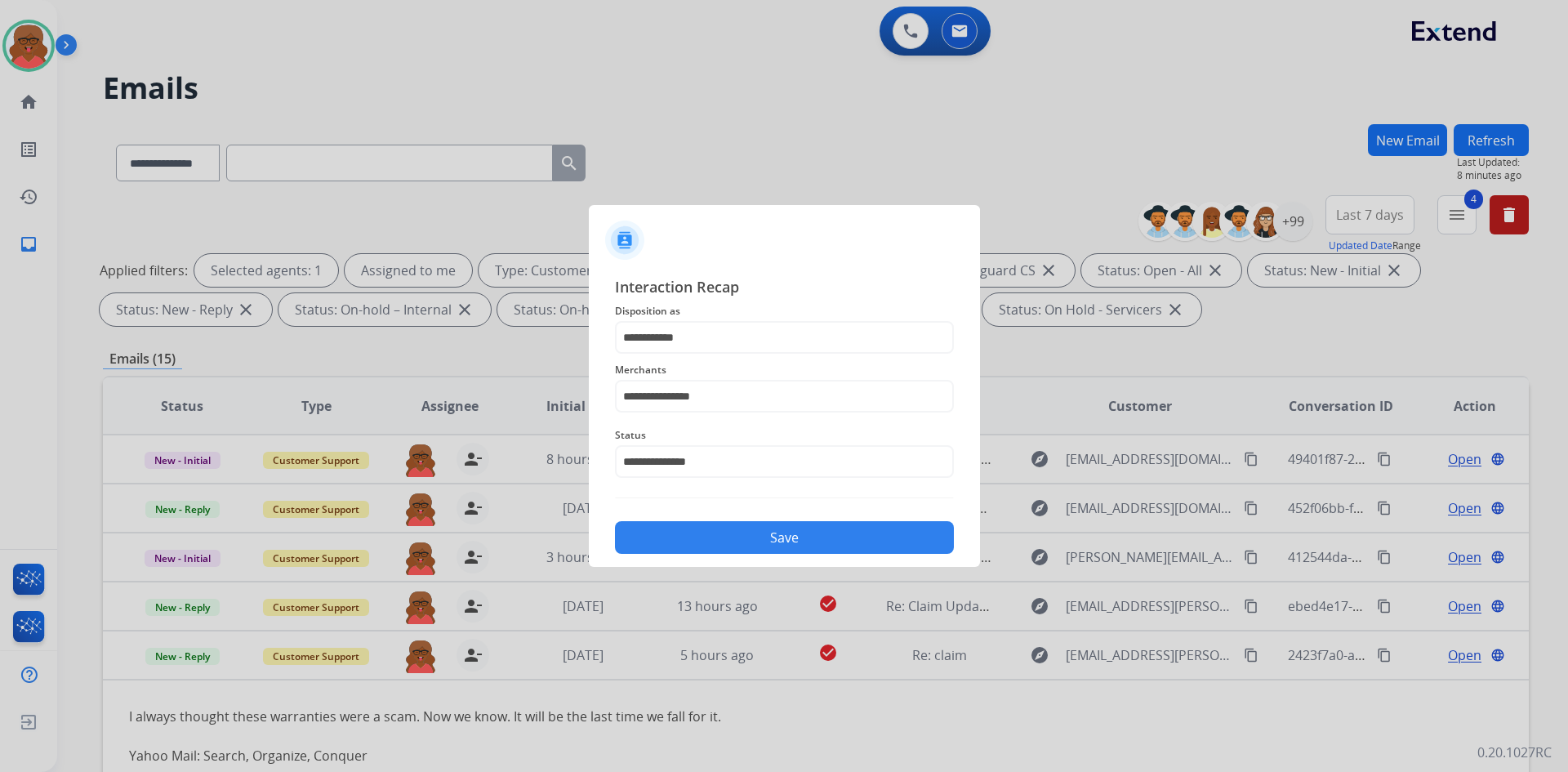
click at [736, 542] on button "Save" at bounding box center [784, 538] width 339 height 33
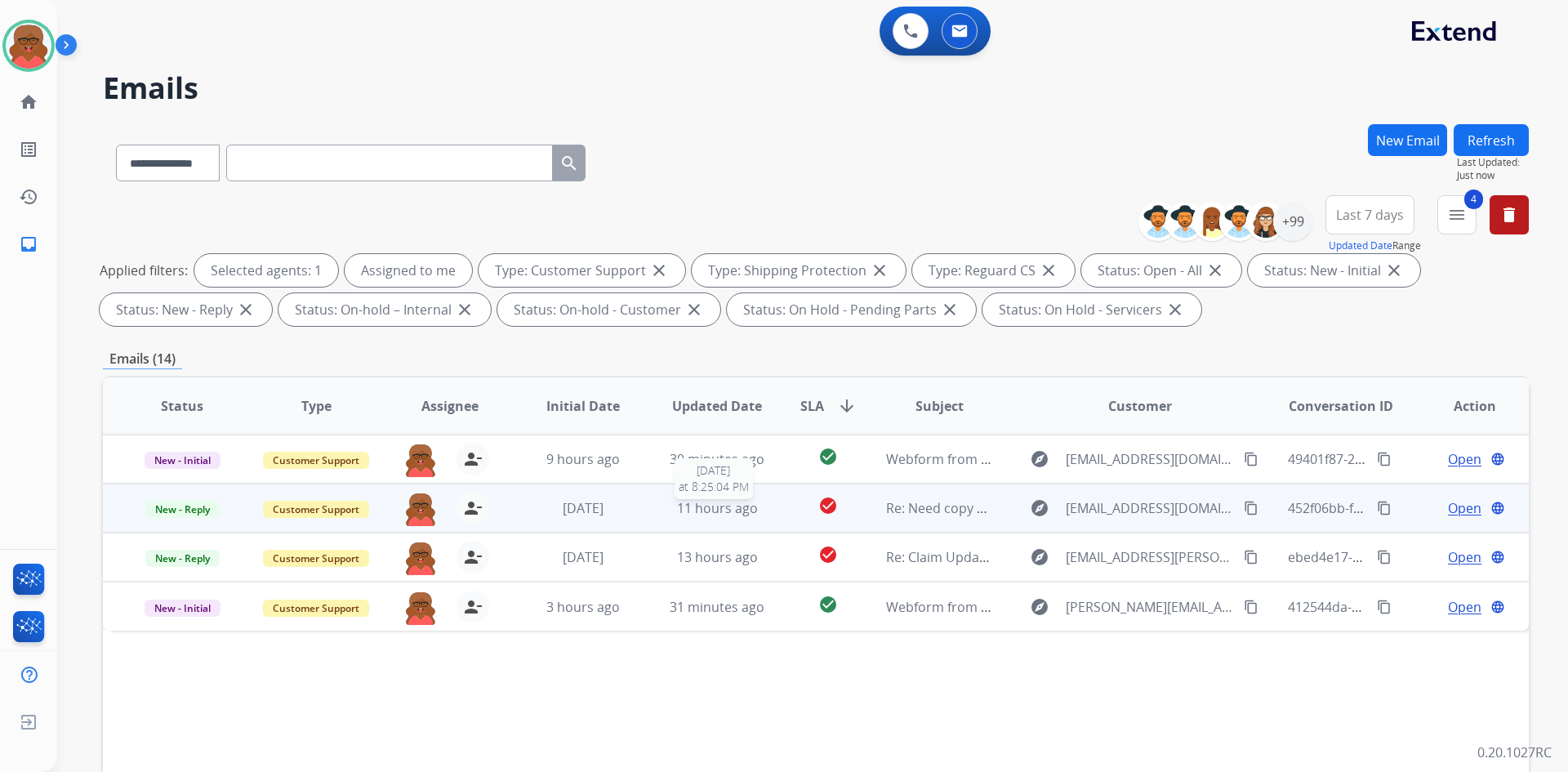
click at [739, 512] on span "11 hours ago" at bounding box center [718, 507] width 81 height 18
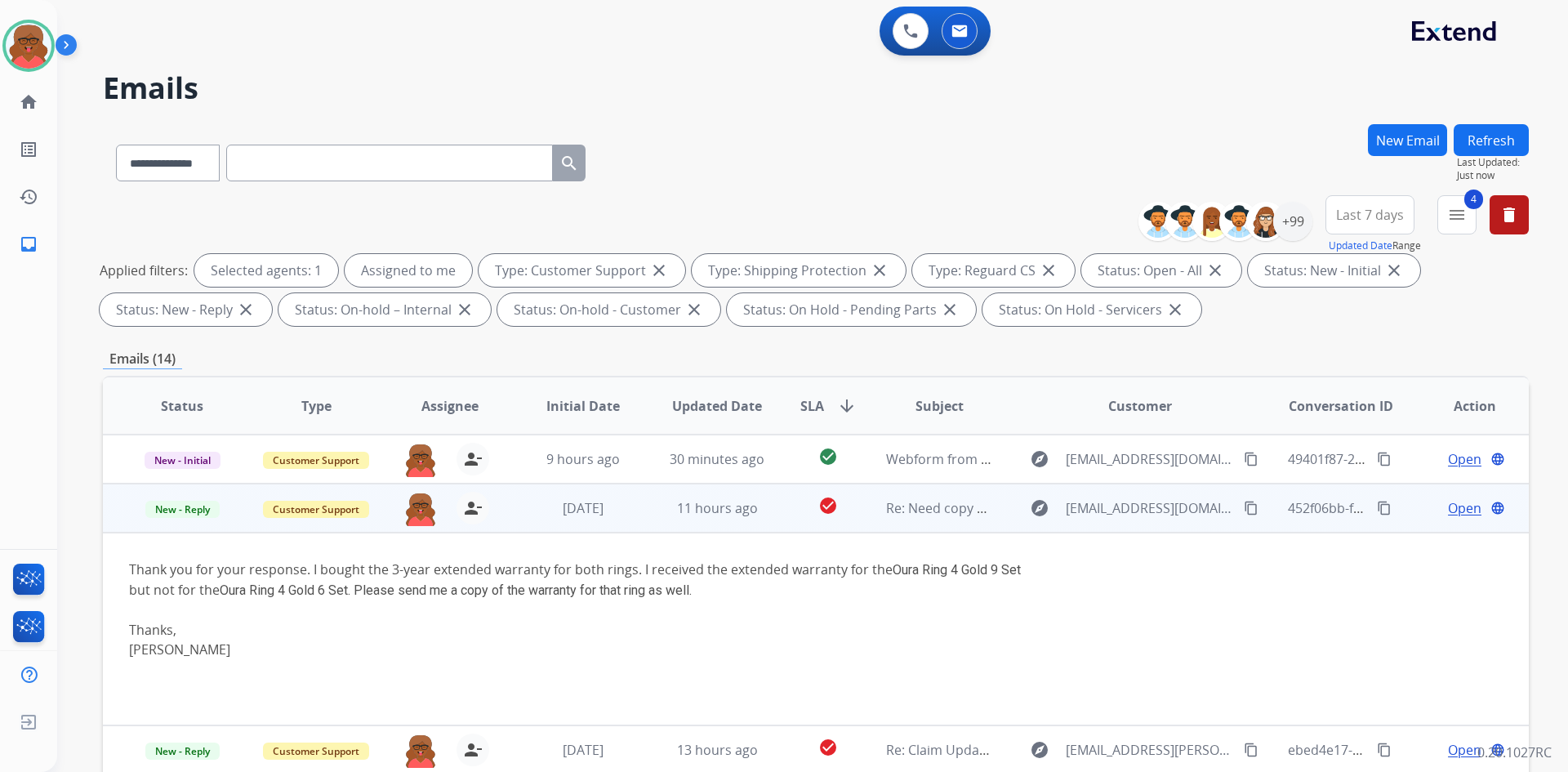
click at [1462, 512] on span "Open" at bounding box center [1466, 508] width 34 height 19
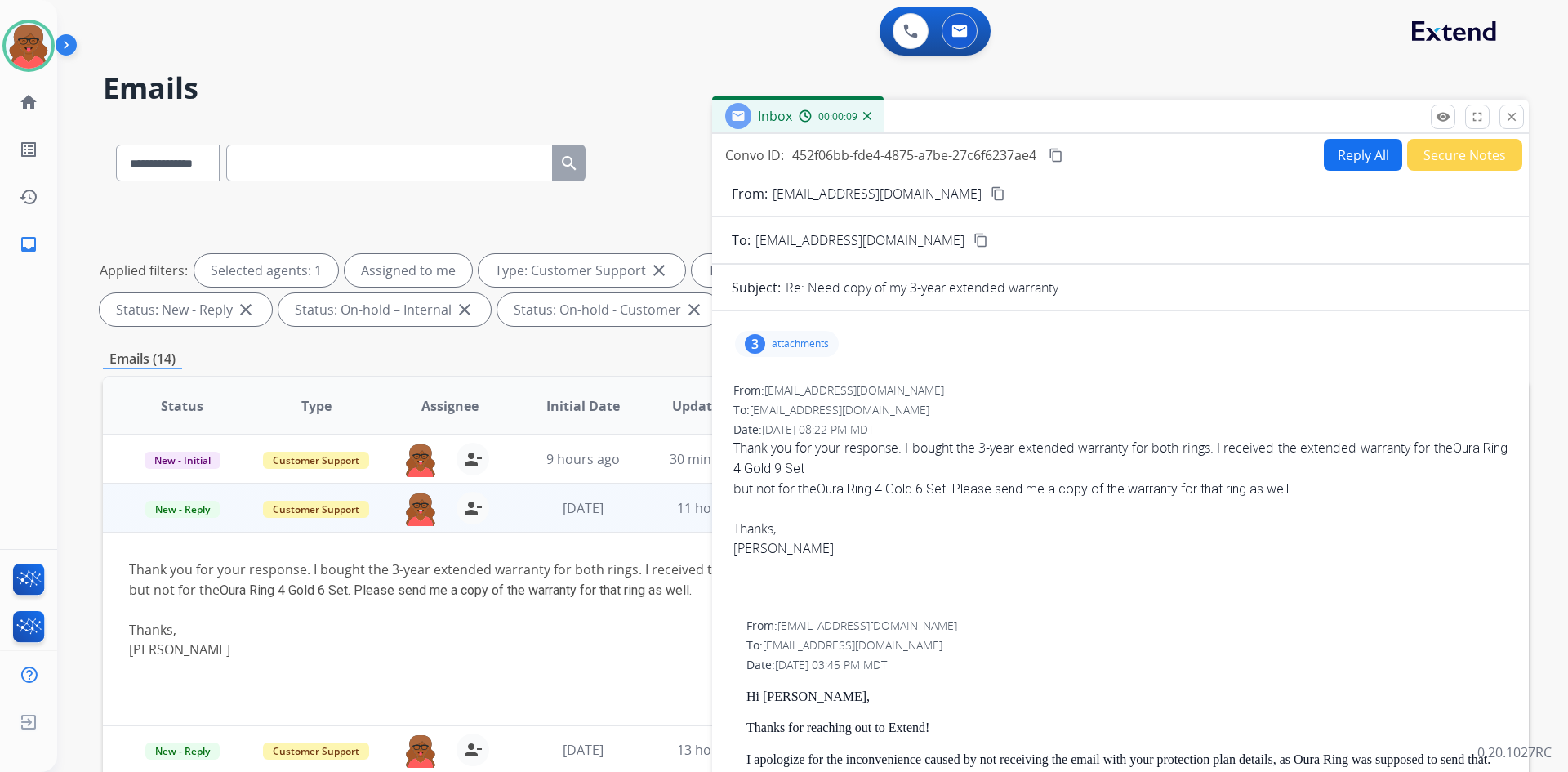
click at [991, 196] on mat-icon "content_copy" at bounding box center [997, 193] width 14 height 14
click at [1331, 165] on button "Reply All" at bounding box center [1363, 155] width 79 height 32
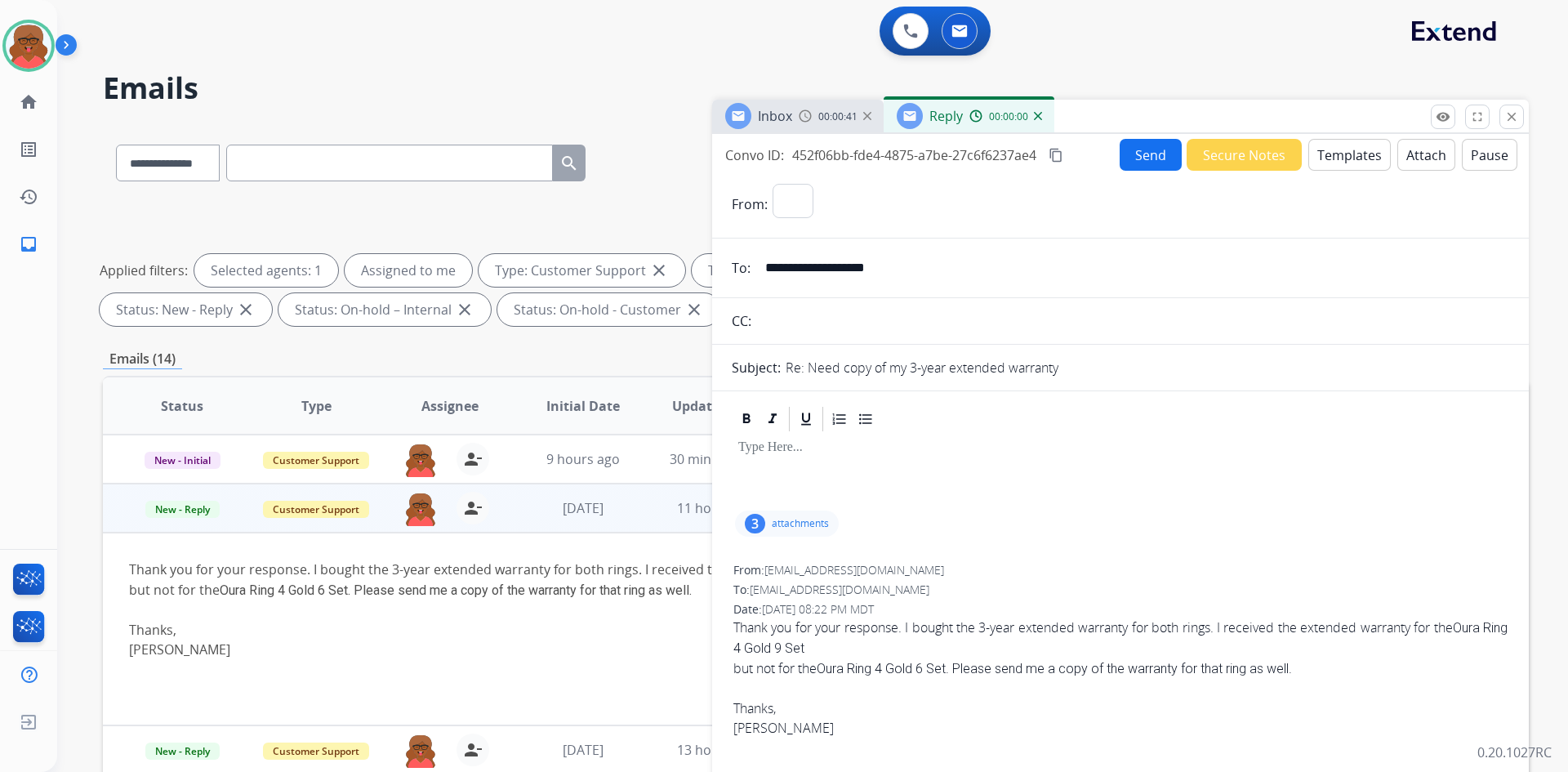
select select "**********"
click at [1346, 161] on button "Templates" at bounding box center [1350, 155] width 82 height 32
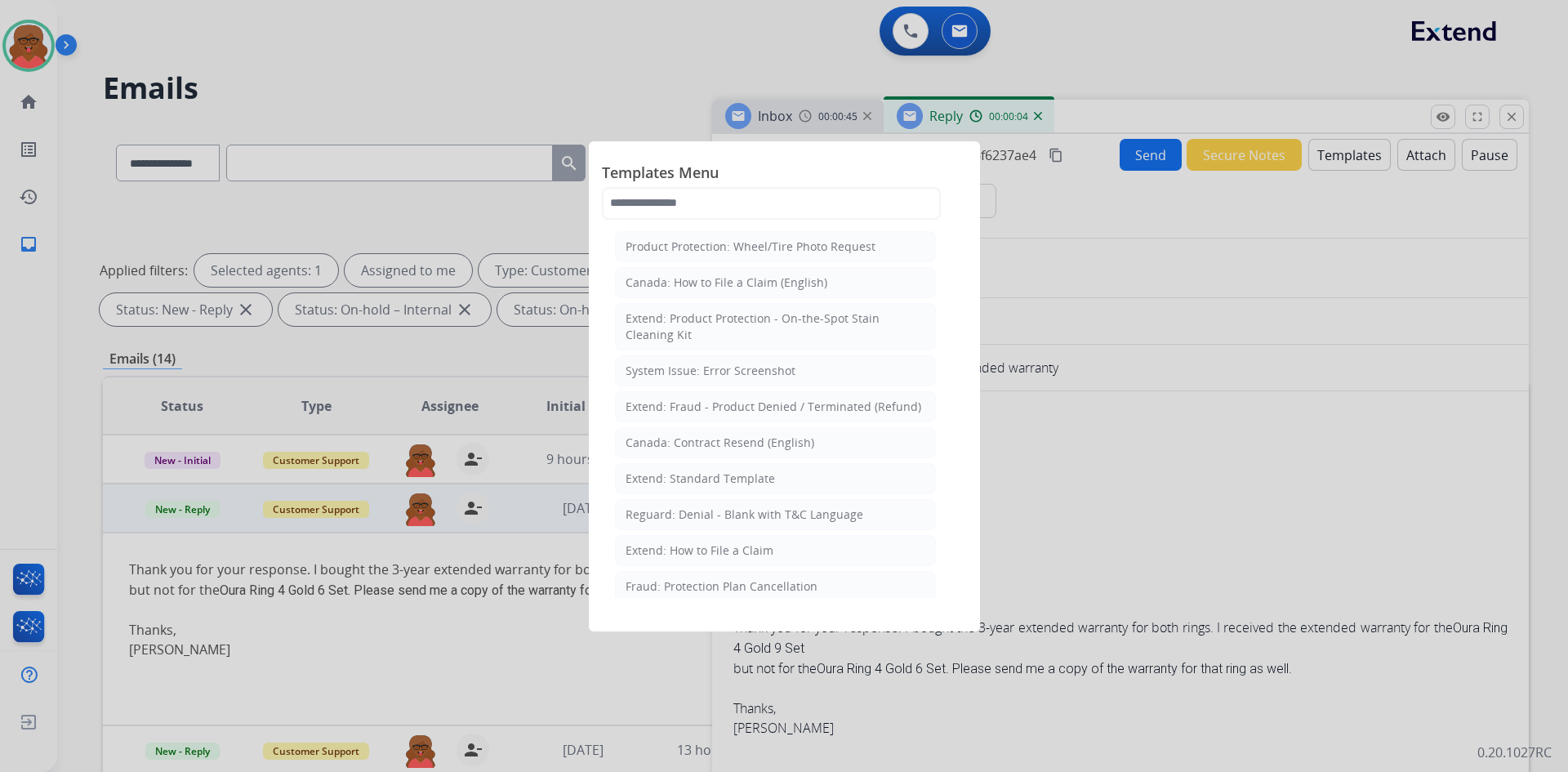
click at [1354, 171] on div at bounding box center [784, 386] width 1568 height 772
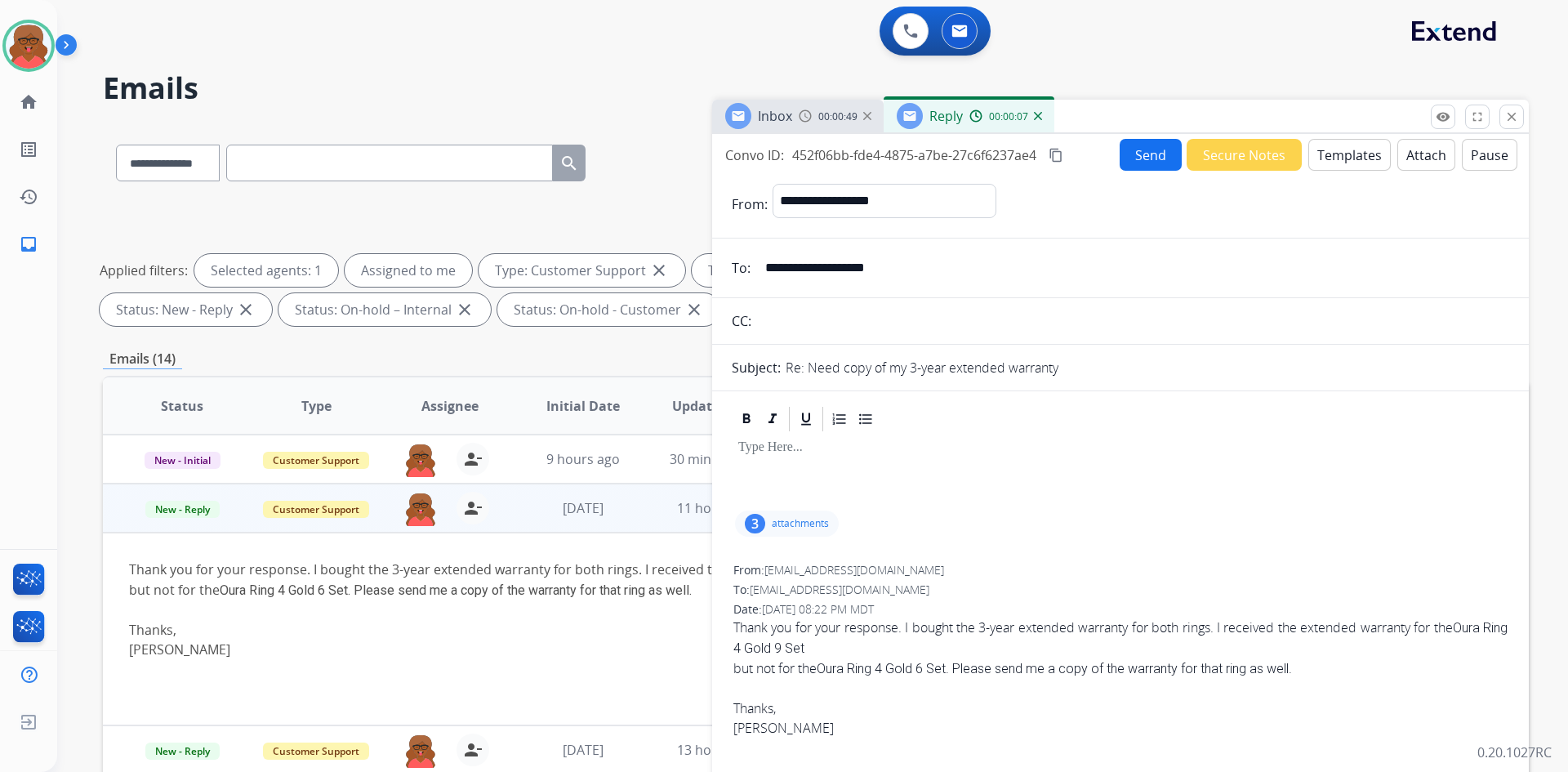
click at [1348, 159] on button "Templates" at bounding box center [1350, 155] width 82 height 32
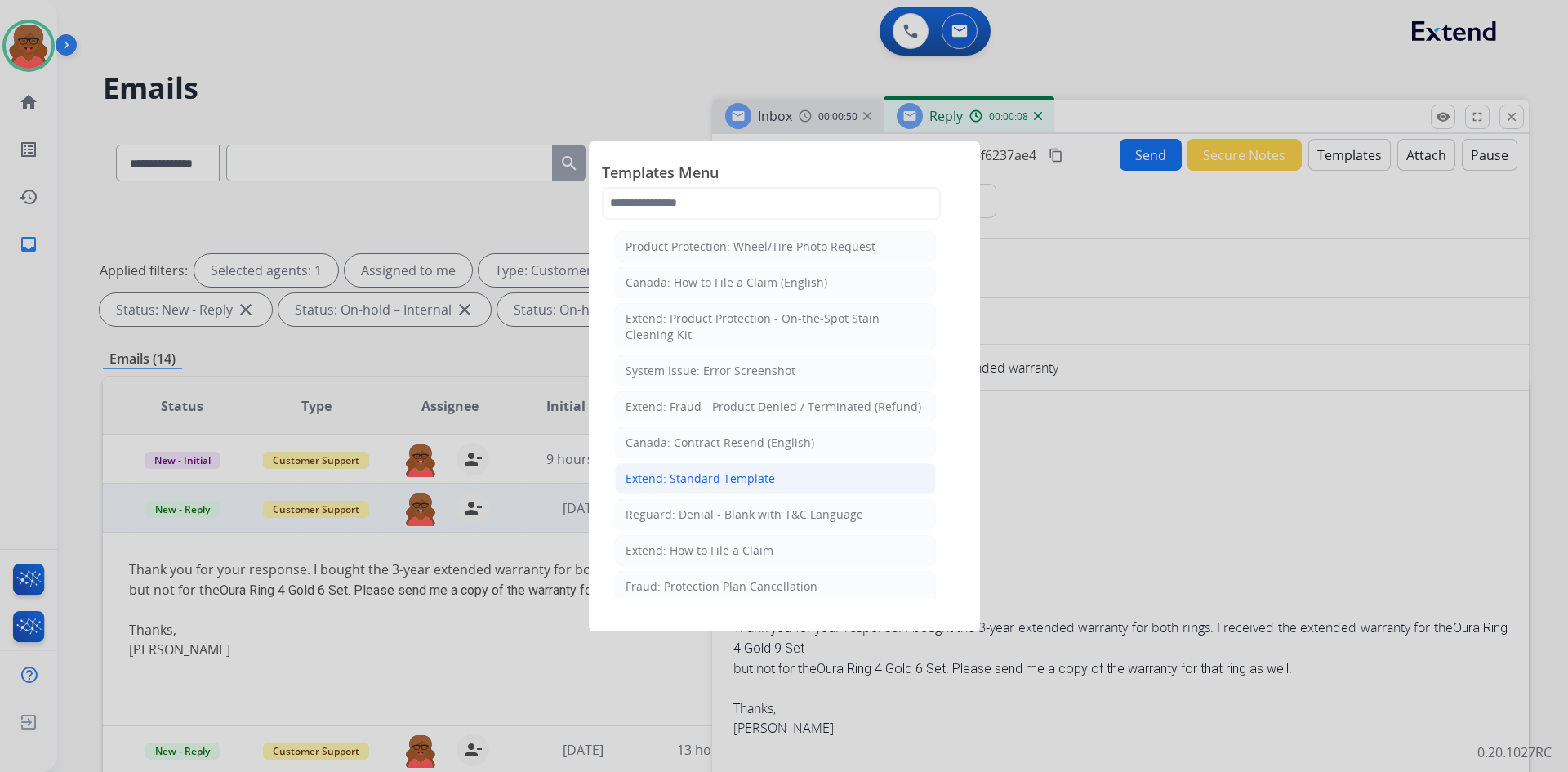
click at [751, 484] on div "Extend: Standard Template" at bounding box center [700, 478] width 150 height 16
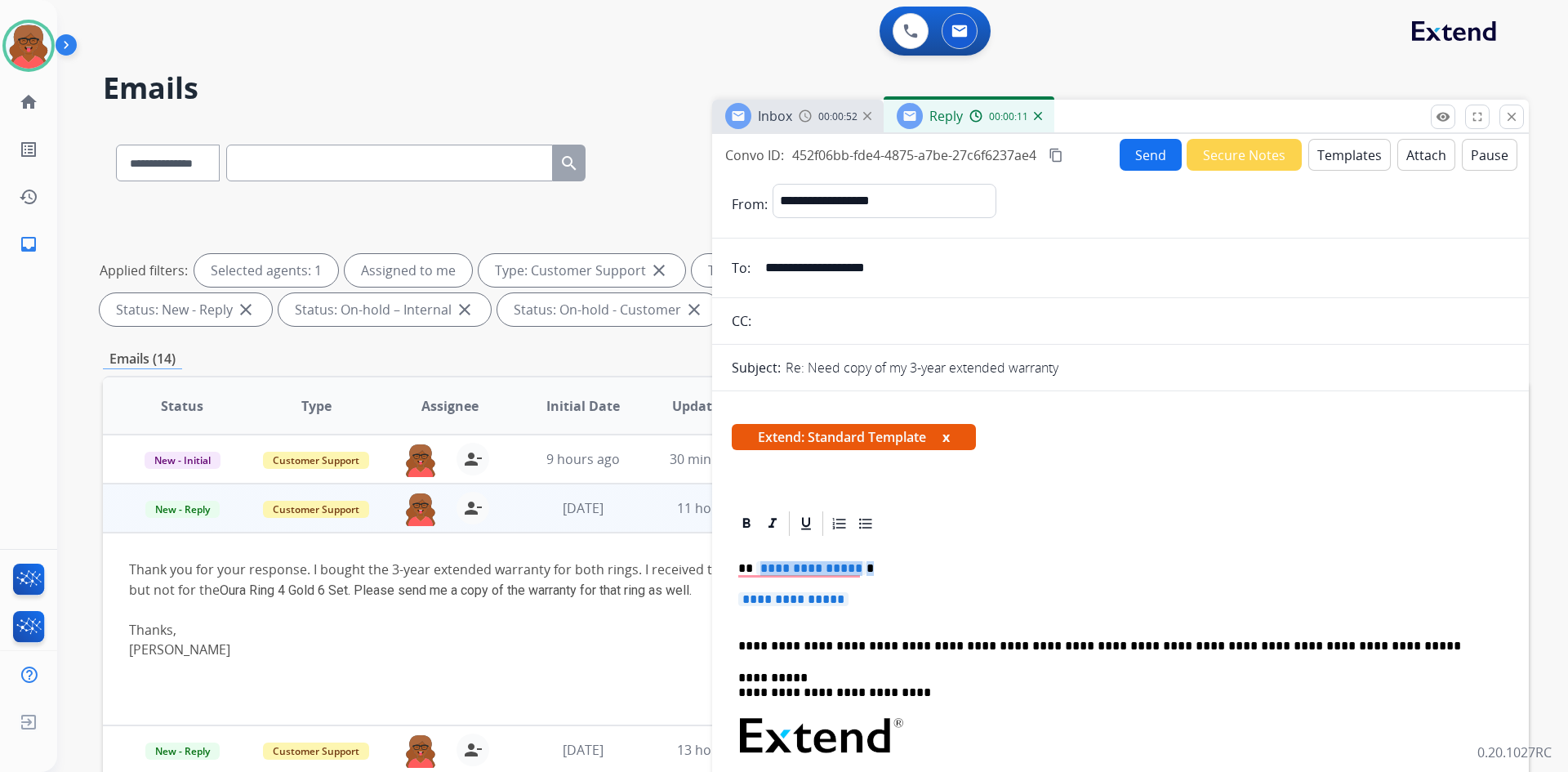
drag, startPoint x: 756, startPoint y: 568, endPoint x: 893, endPoint y: 576, distance: 137.2
click at [888, 565] on p "**********" at bounding box center [1114, 568] width 752 height 14
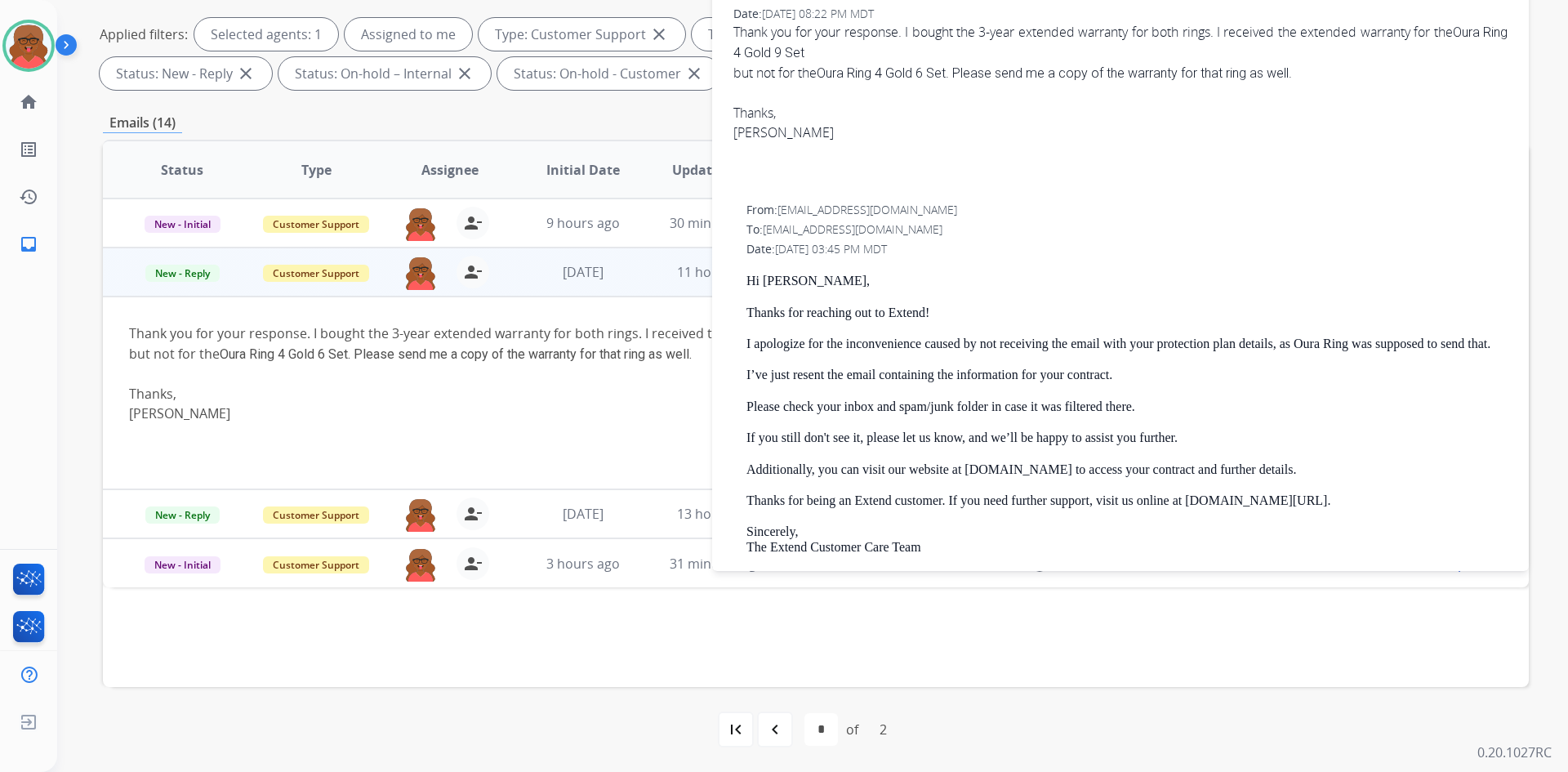
scroll to position [898, 0]
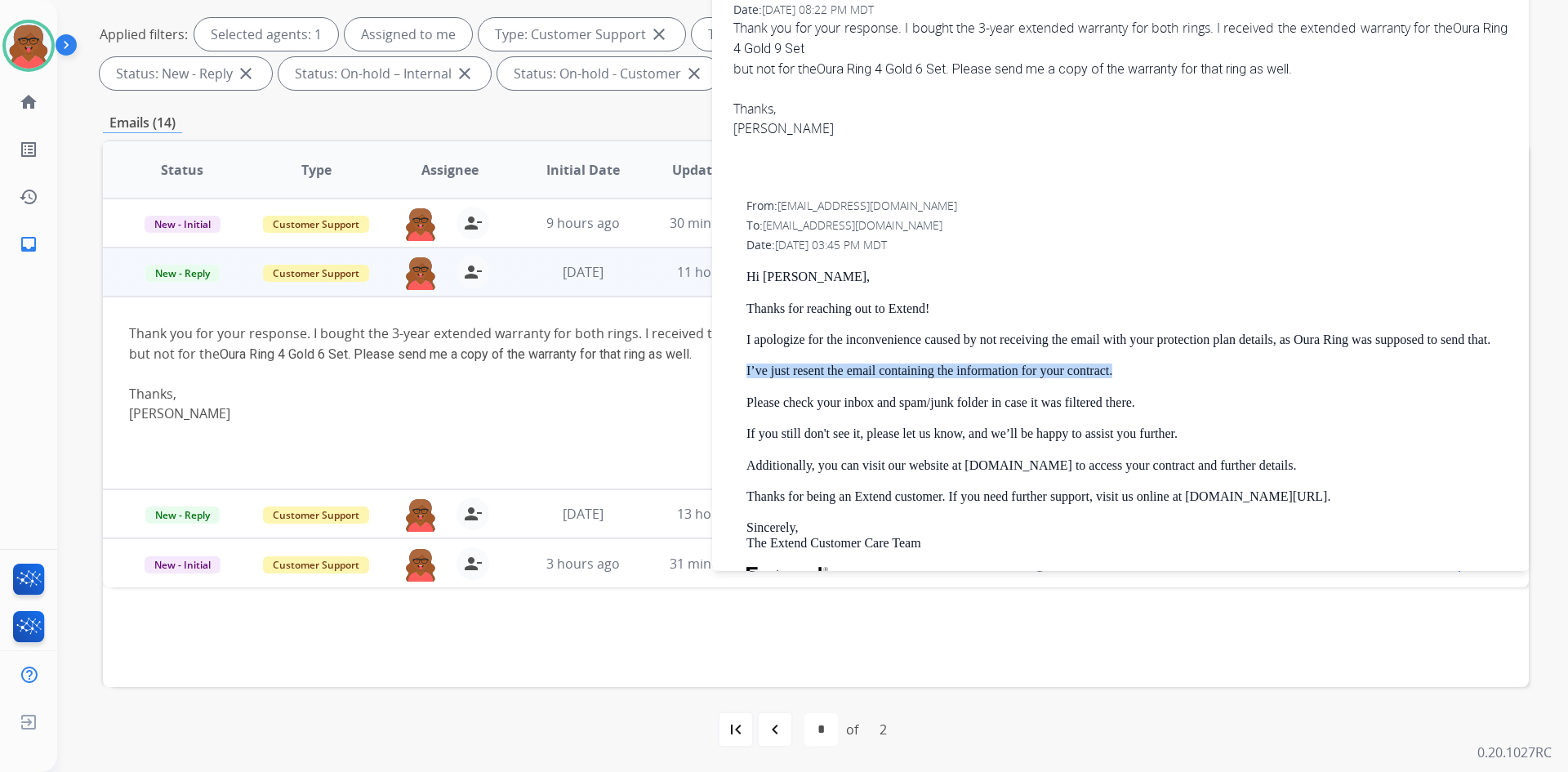
drag, startPoint x: 744, startPoint y: 373, endPoint x: 1134, endPoint y: 368, distance: 390.0
click at [1134, 368] on div "From: [EMAIL_ADDRESS][DOMAIN_NAME] To: [EMAIL_ADDRESS][DOMAIN_NAME] Date: [DATE…" at bounding box center [1120, 503] width 777 height 614
copy p "I’ve just resent the email containing the information for your contract."
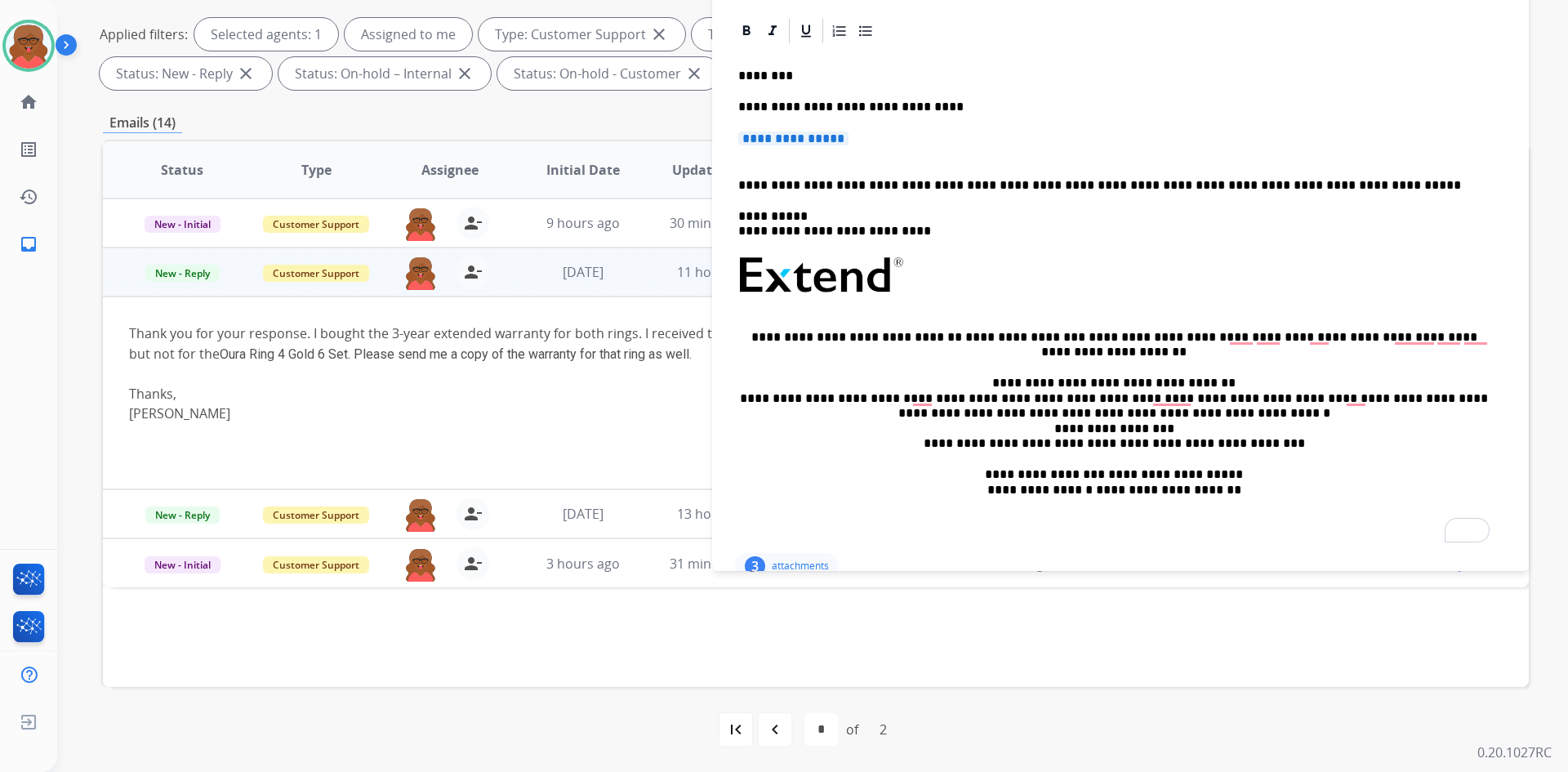
scroll to position [81, 0]
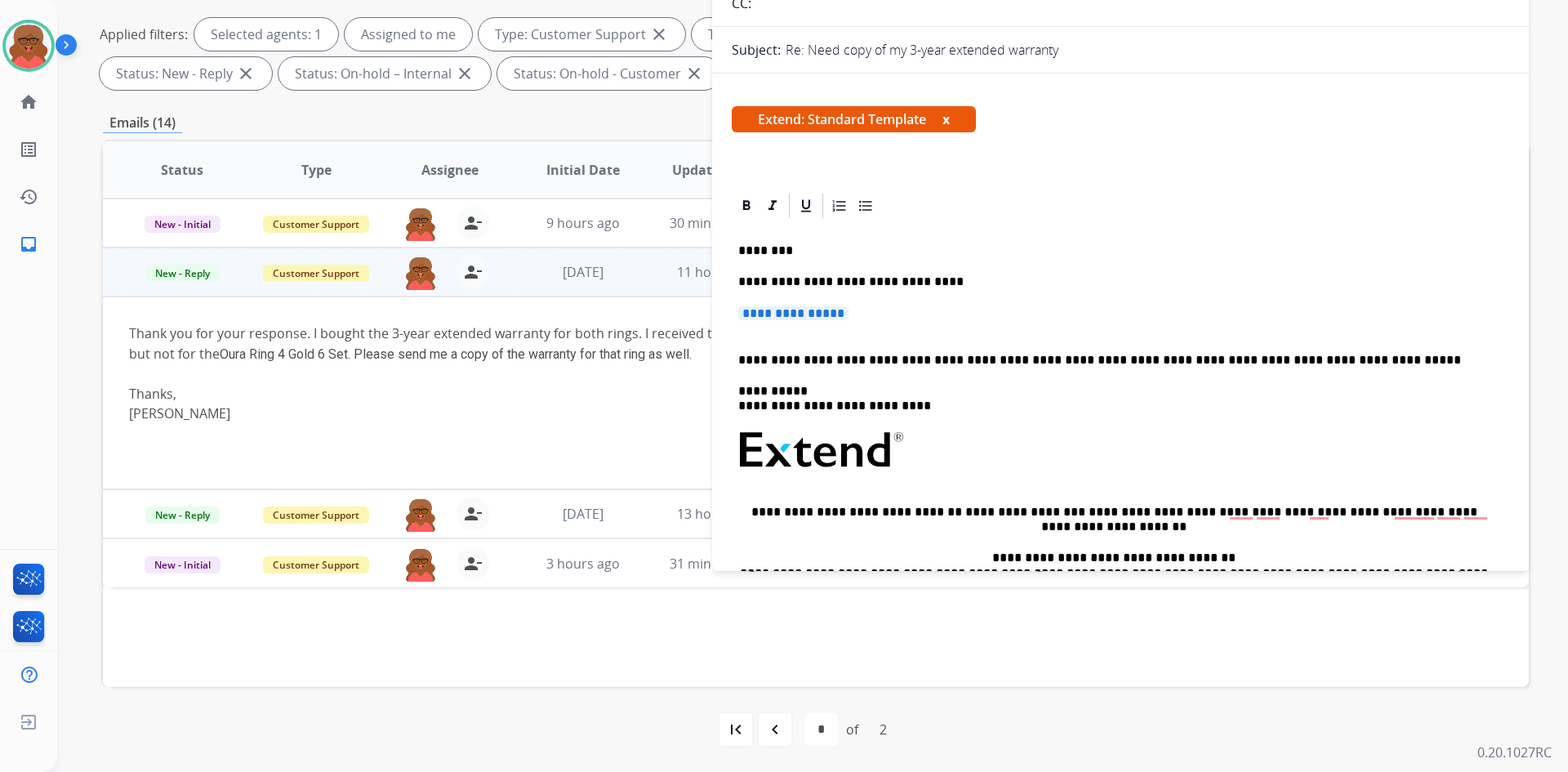
drag, startPoint x: 741, startPoint y: 312, endPoint x: 875, endPoint y: 314, distance: 134.0
click at [875, 314] on p "**********" at bounding box center [1120, 322] width 765 height 30
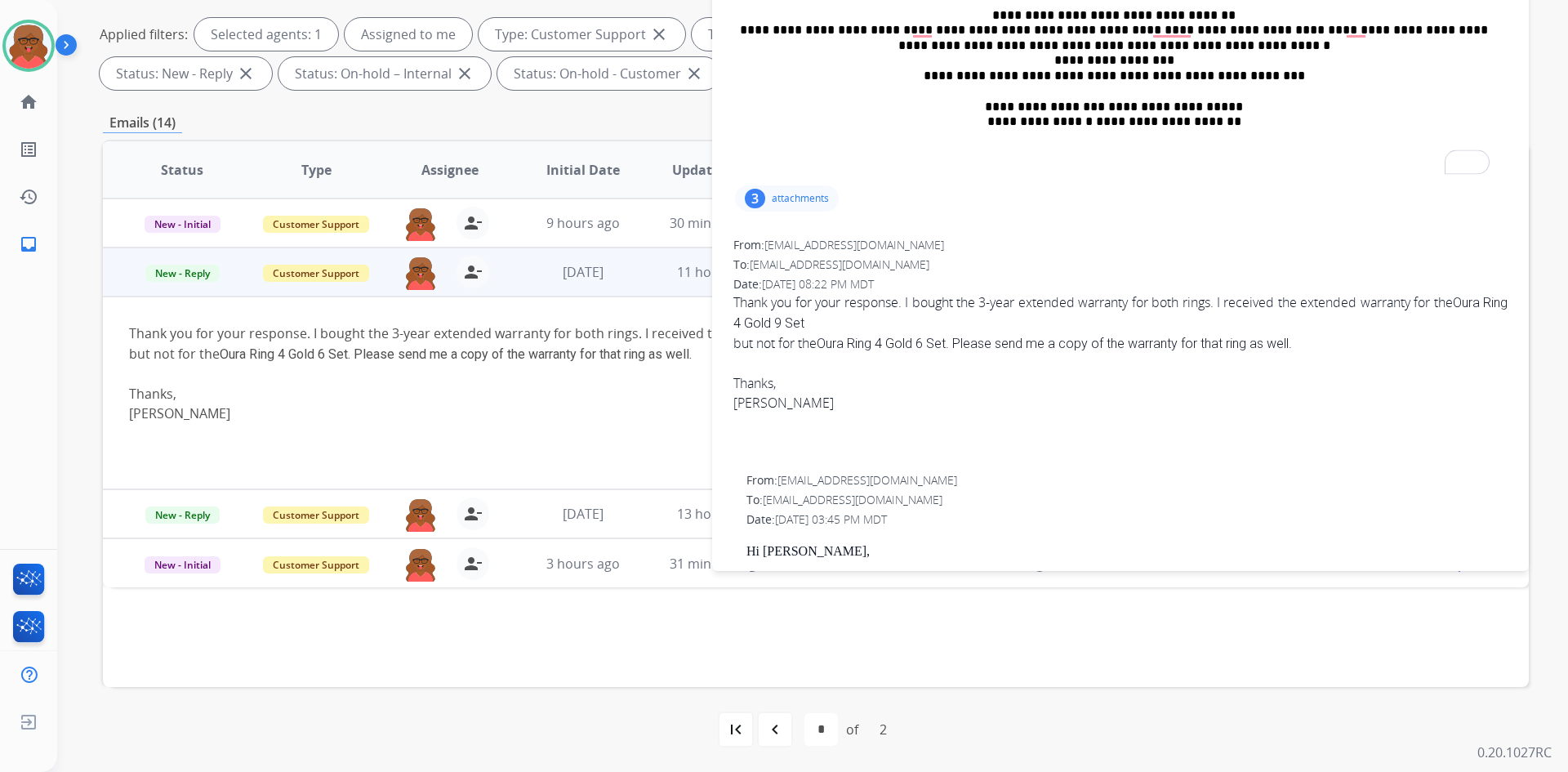
scroll to position [817, 0]
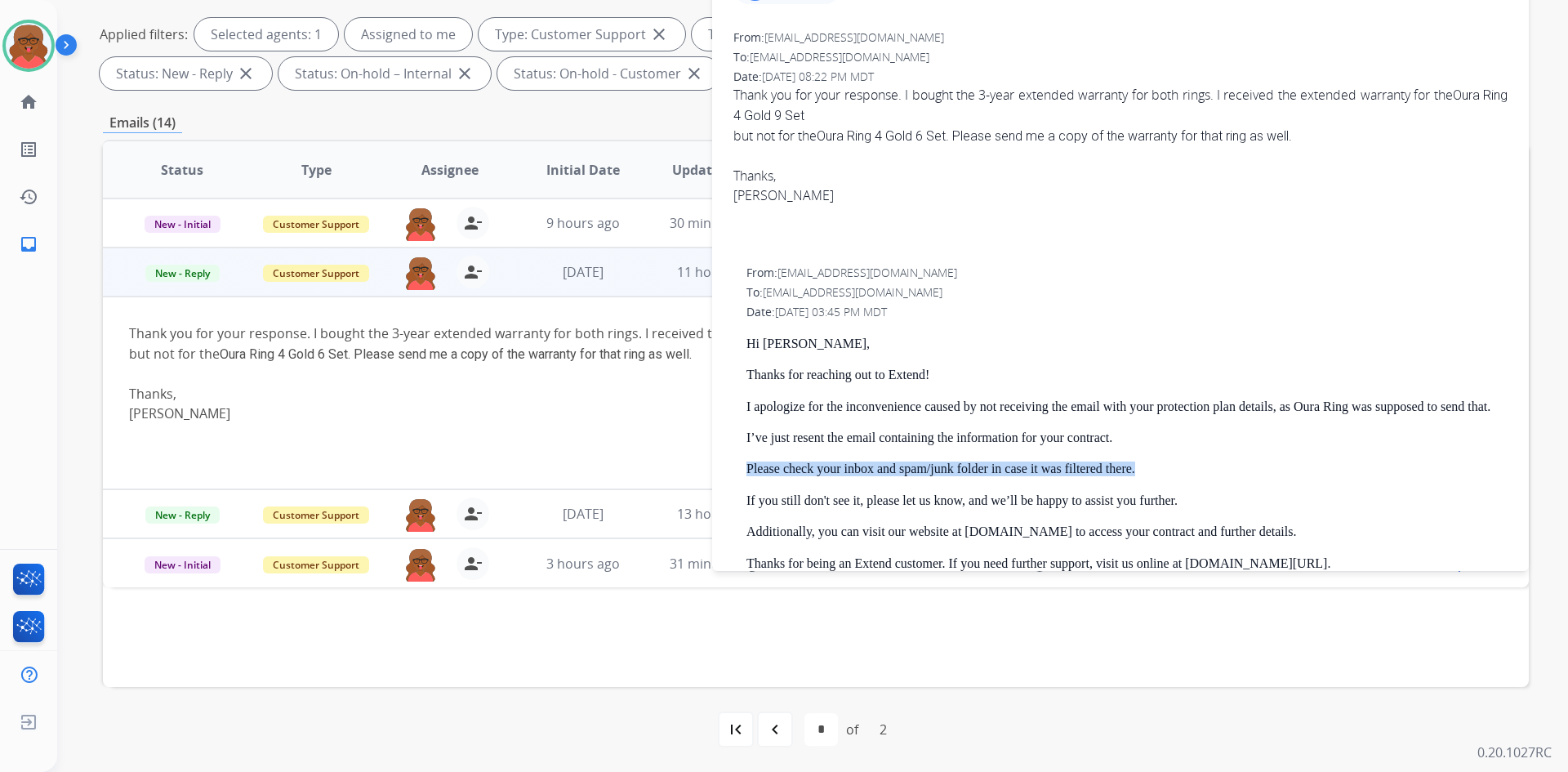
drag, startPoint x: 747, startPoint y: 471, endPoint x: 1147, endPoint y: 471, distance: 400.0
click at [1147, 471] on p "Please check your inbox and spam/junk folder in case it was filtered there." at bounding box center [1127, 468] width 761 height 14
copy p "Please check your inbox and spam/junk folder in case it was filtered there."
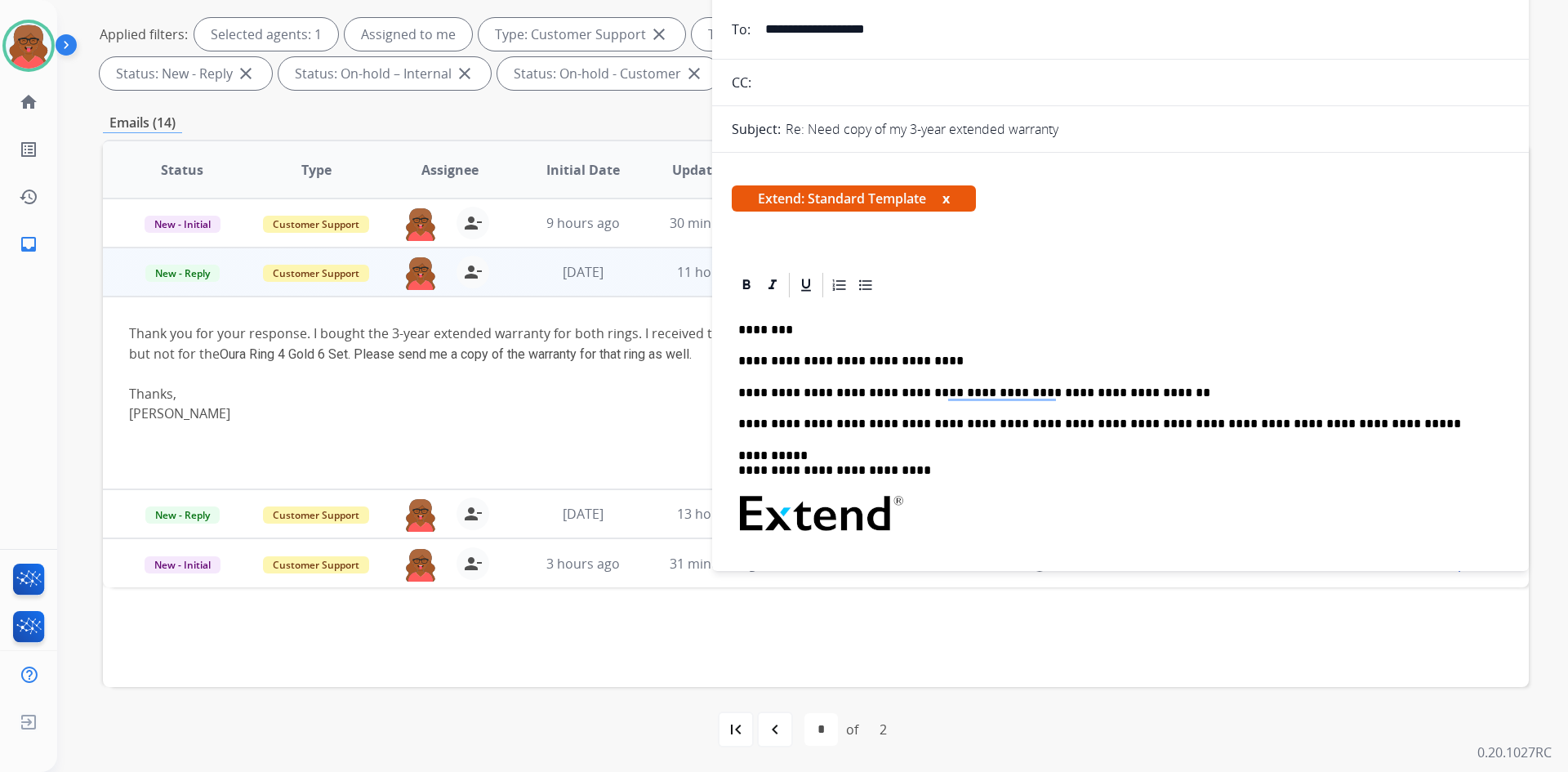
scroll to position [0, 0]
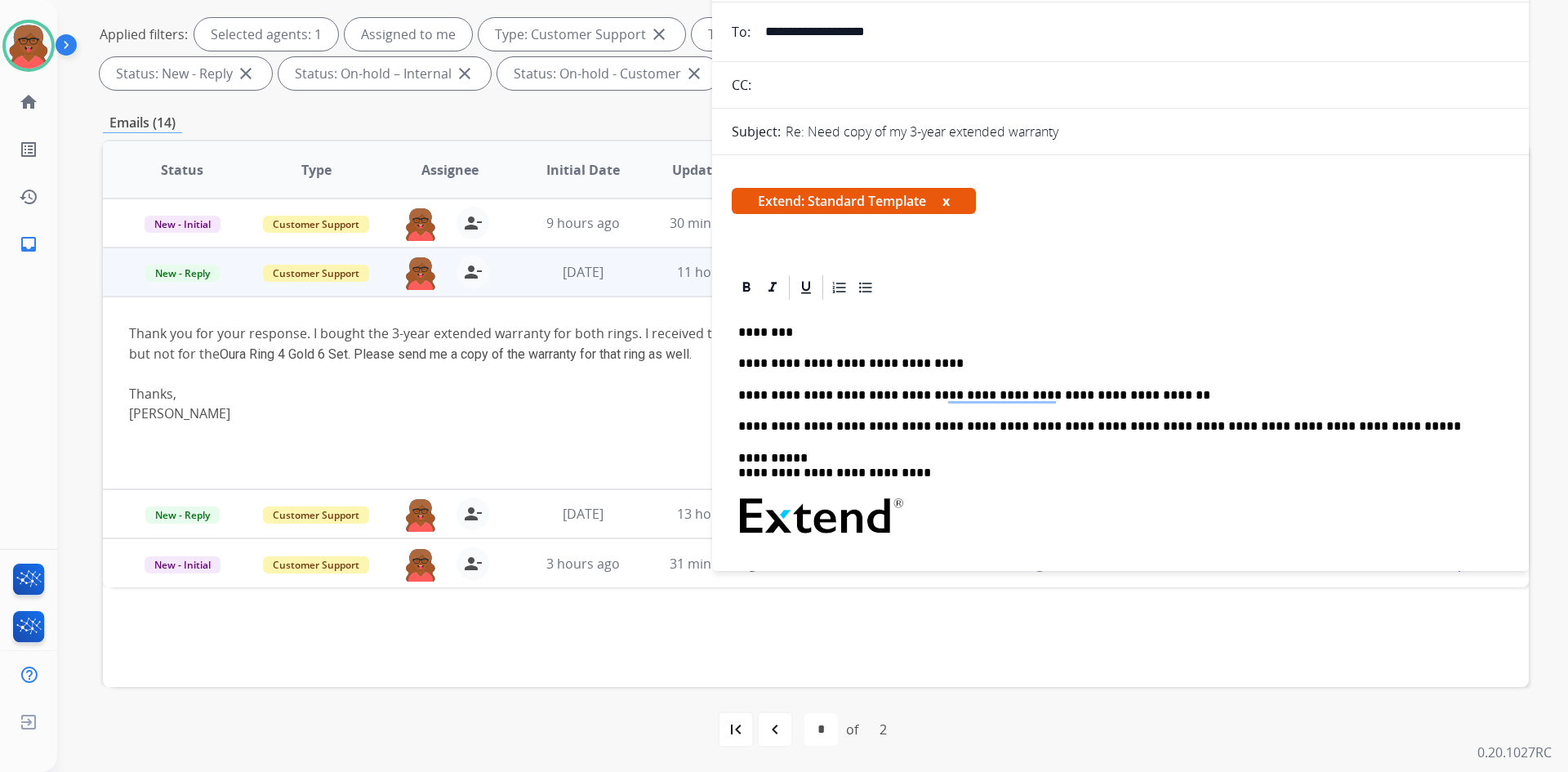
click at [1125, 390] on p "**********" at bounding box center [1114, 394] width 752 height 14
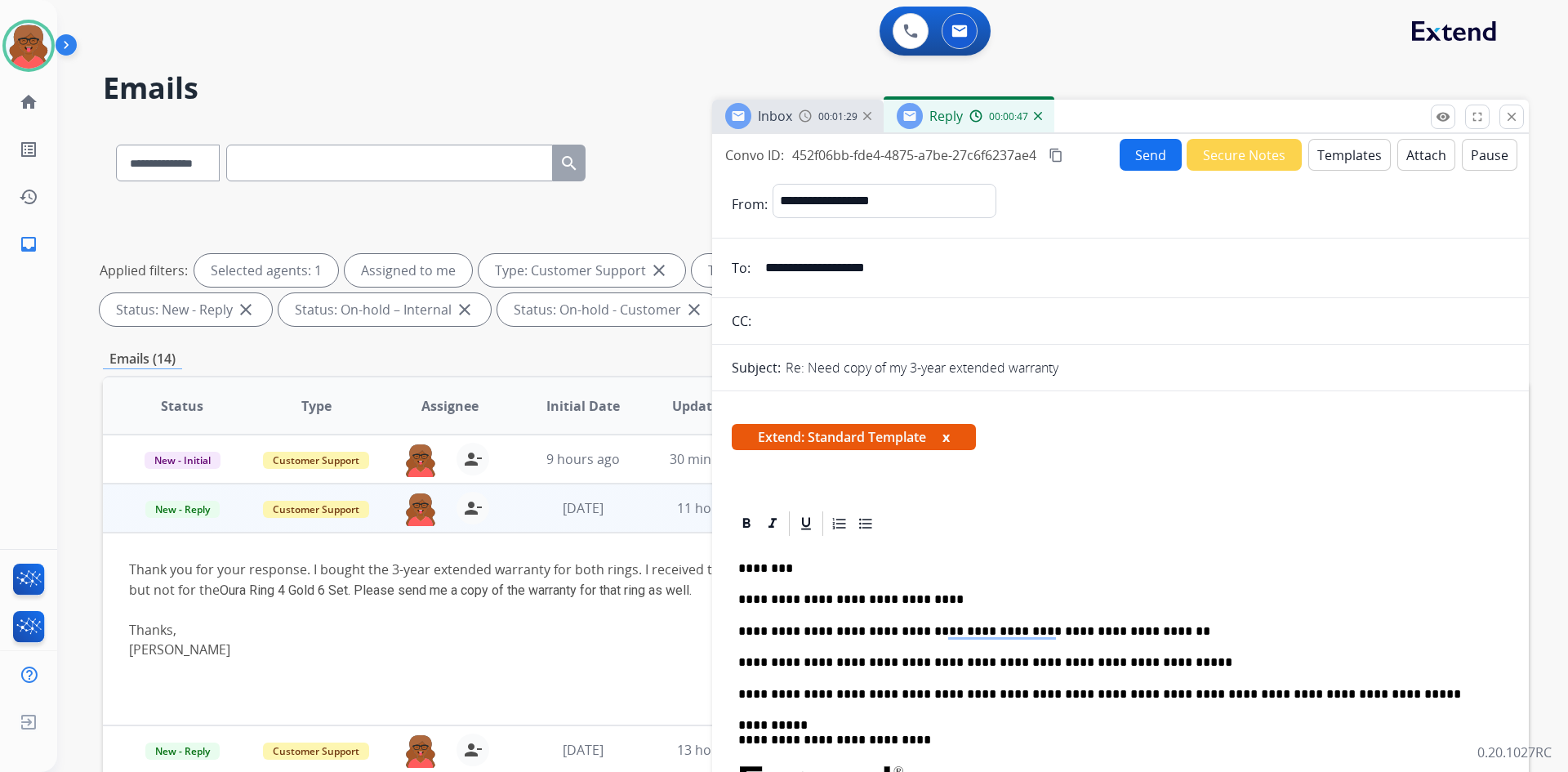
click at [1136, 158] on button "Send" at bounding box center [1151, 155] width 62 height 32
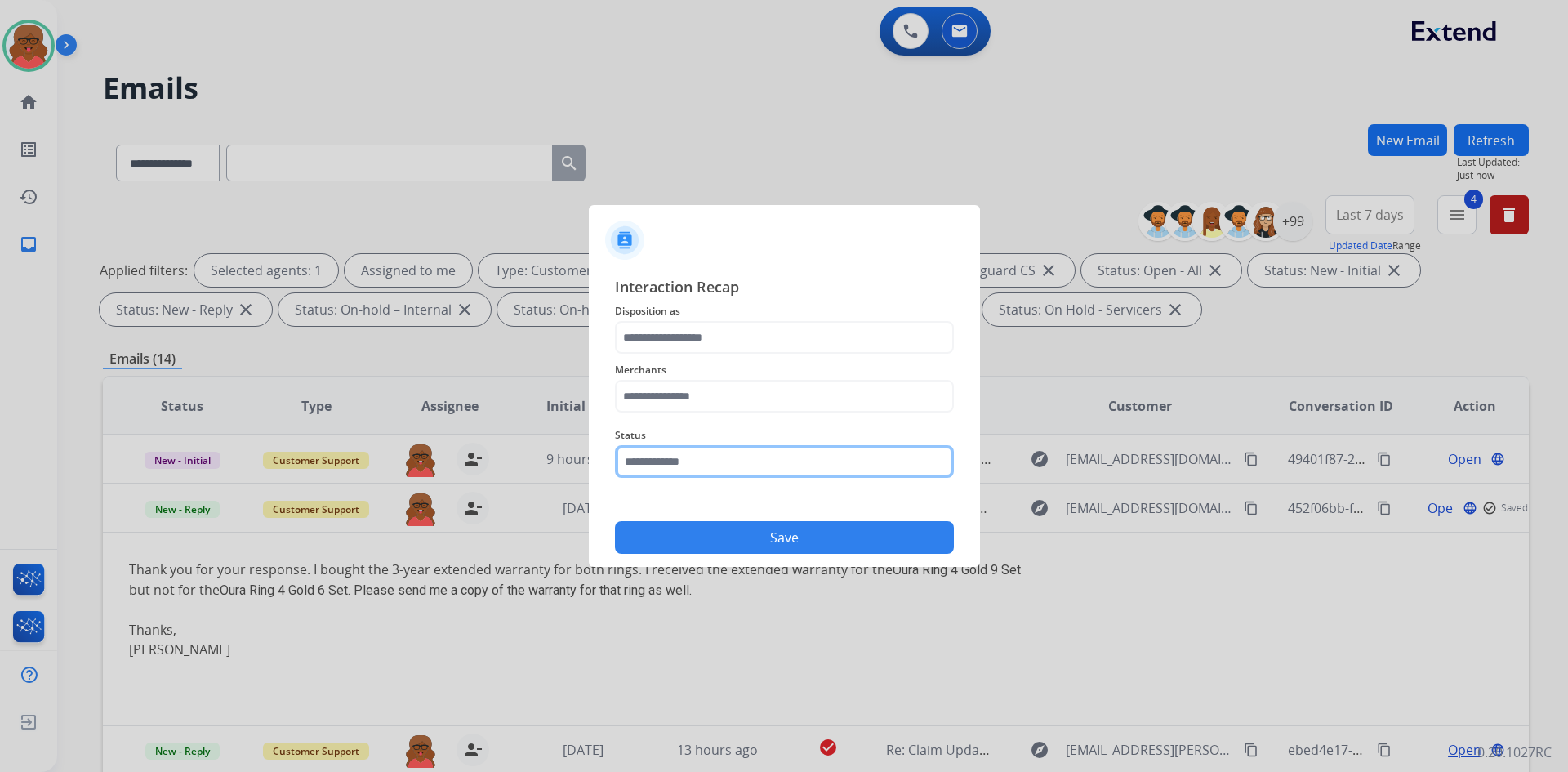
drag, startPoint x: 709, startPoint y: 466, endPoint x: 709, endPoint y: 479, distance: 13.0
click at [709, 466] on input "text" at bounding box center [784, 461] width 339 height 33
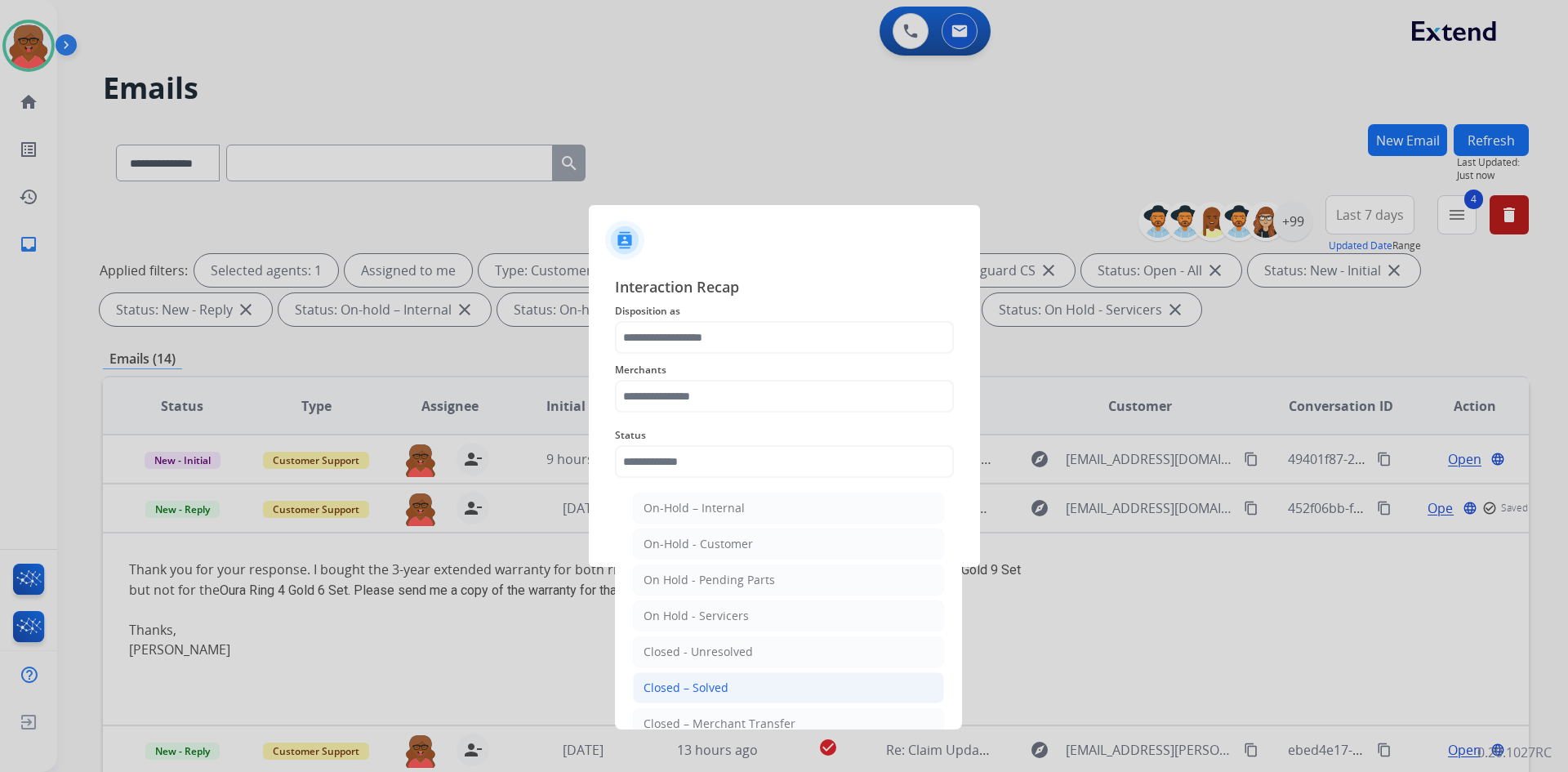
click at [694, 698] on li "Closed – Solved" at bounding box center [789, 687] width 312 height 31
type input "**********"
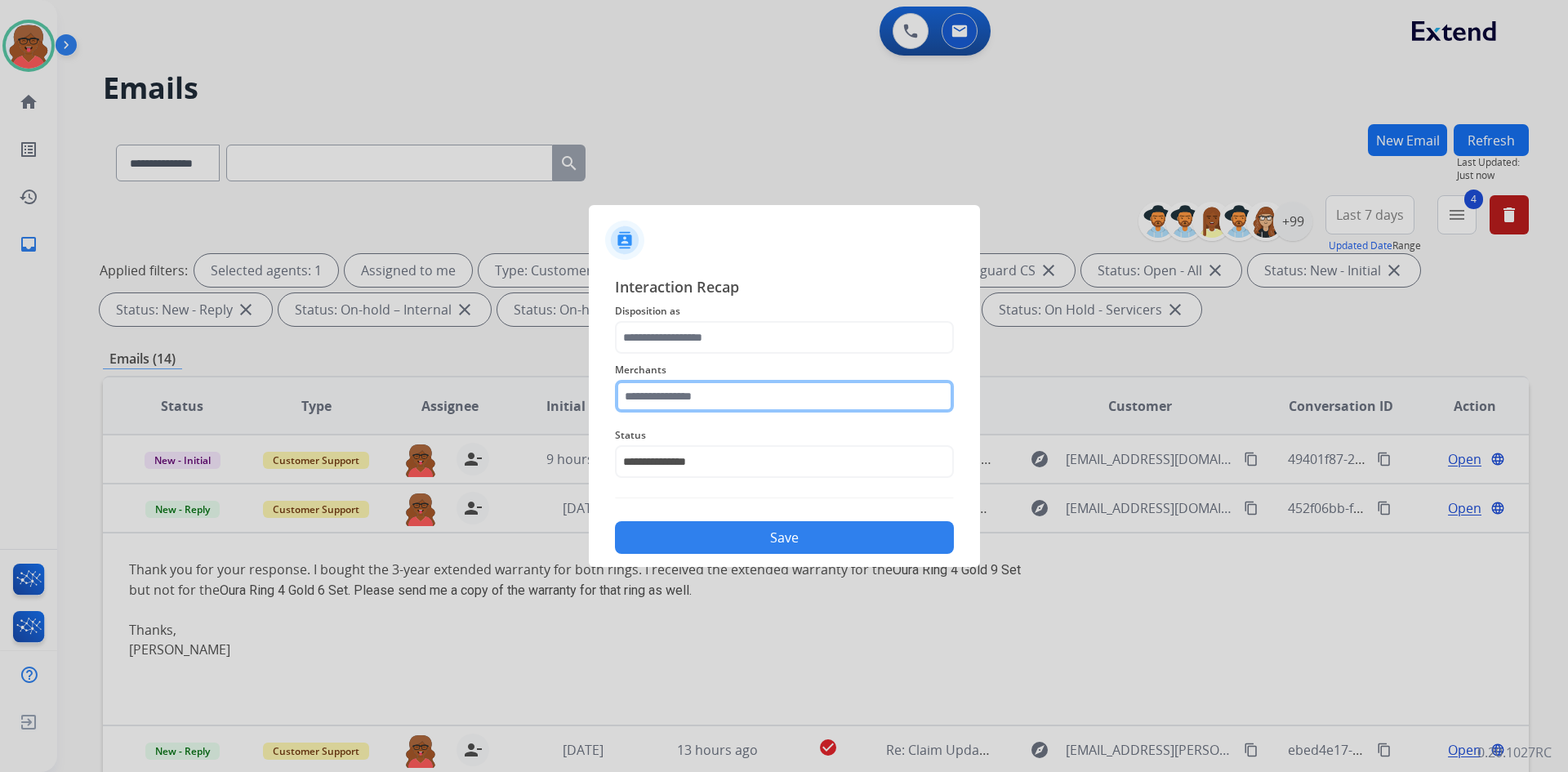
click at [796, 404] on input "text" at bounding box center [784, 396] width 339 height 33
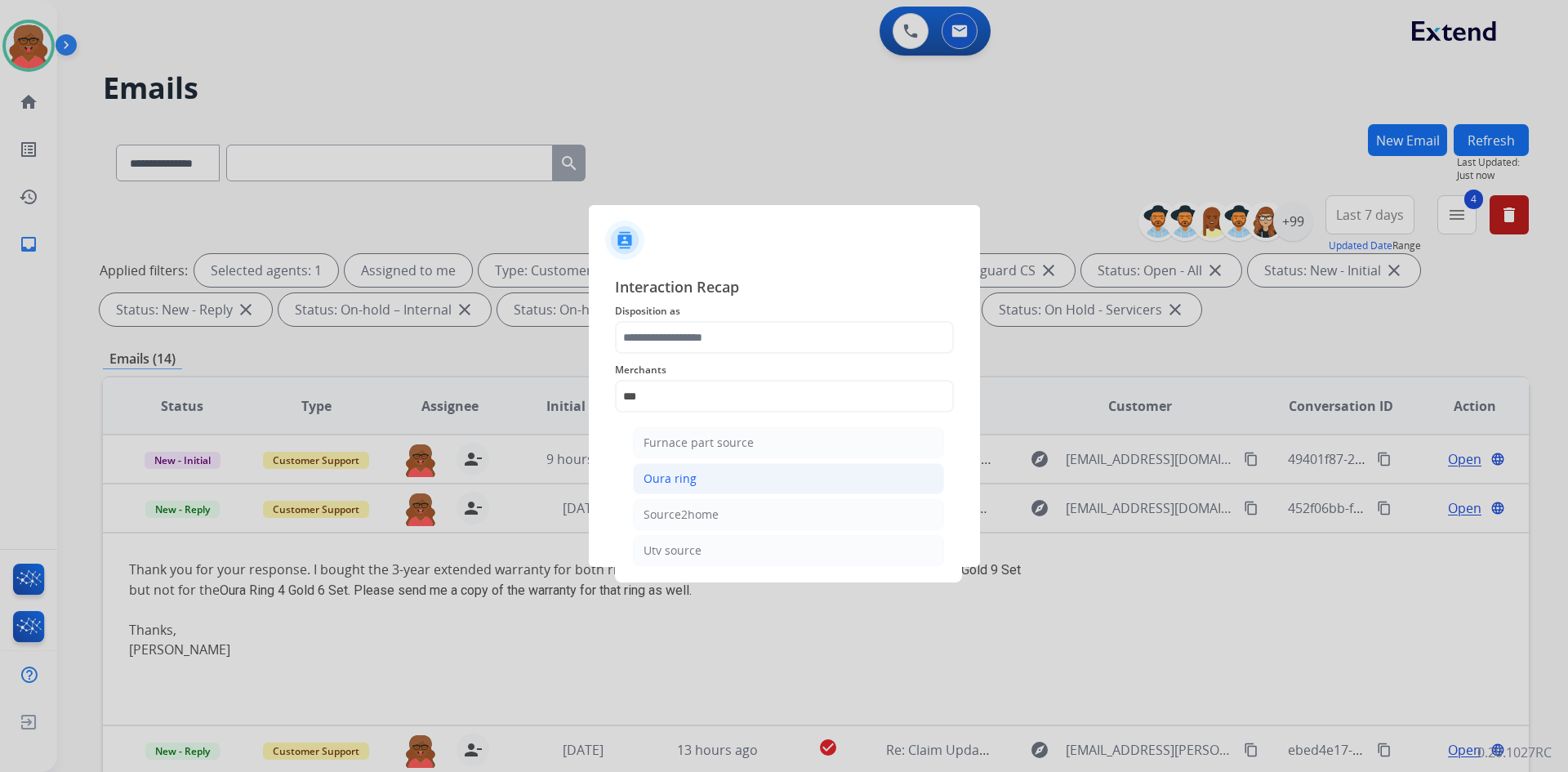
click at [778, 484] on li "Oura ring" at bounding box center [789, 478] width 312 height 31
type input "*********"
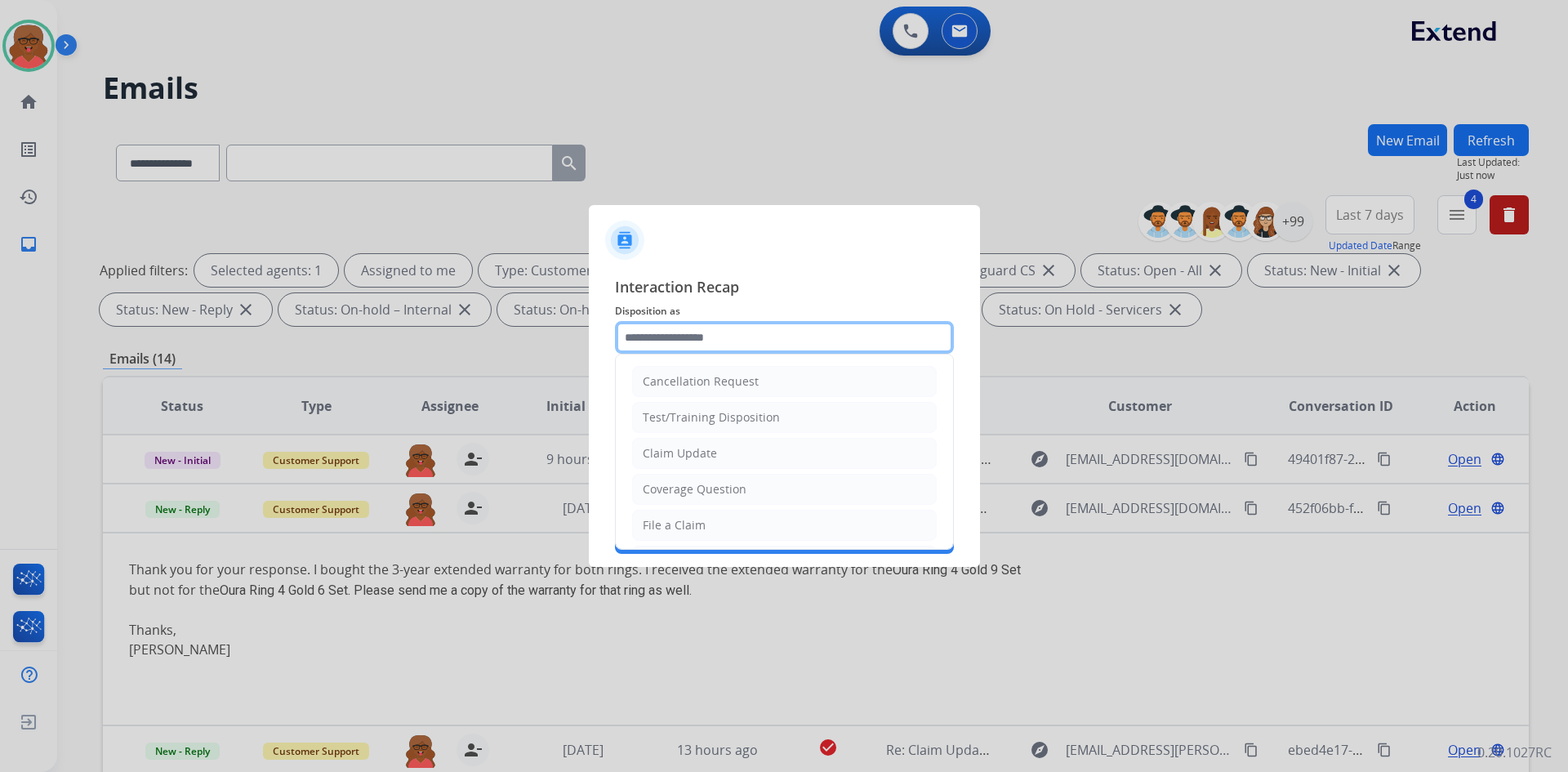
click at [814, 345] on input "text" at bounding box center [784, 337] width 339 height 33
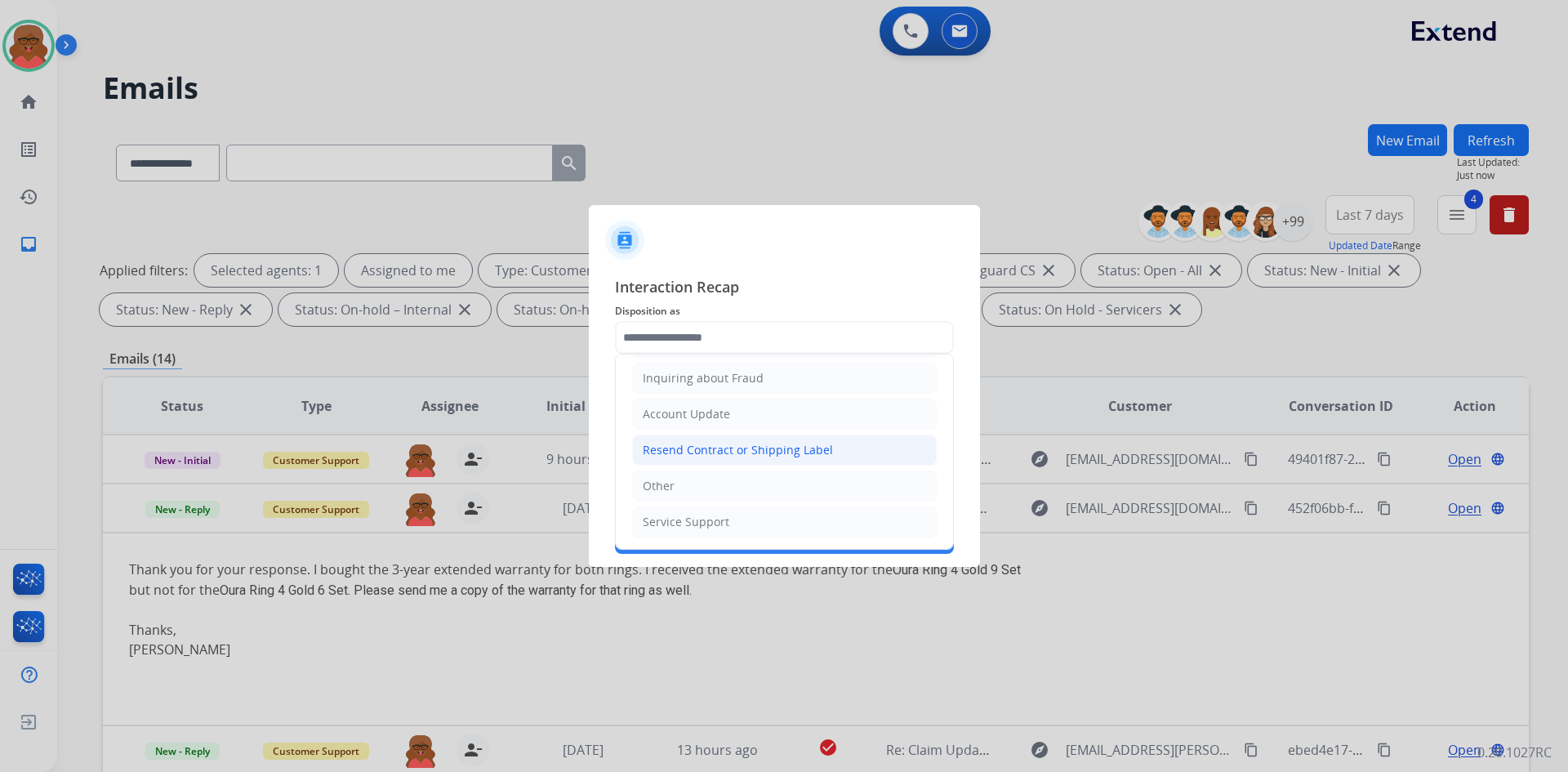
click at [754, 441] on li "Resend Contract or Shipping Label" at bounding box center [785, 449] width 305 height 31
type input "**********"
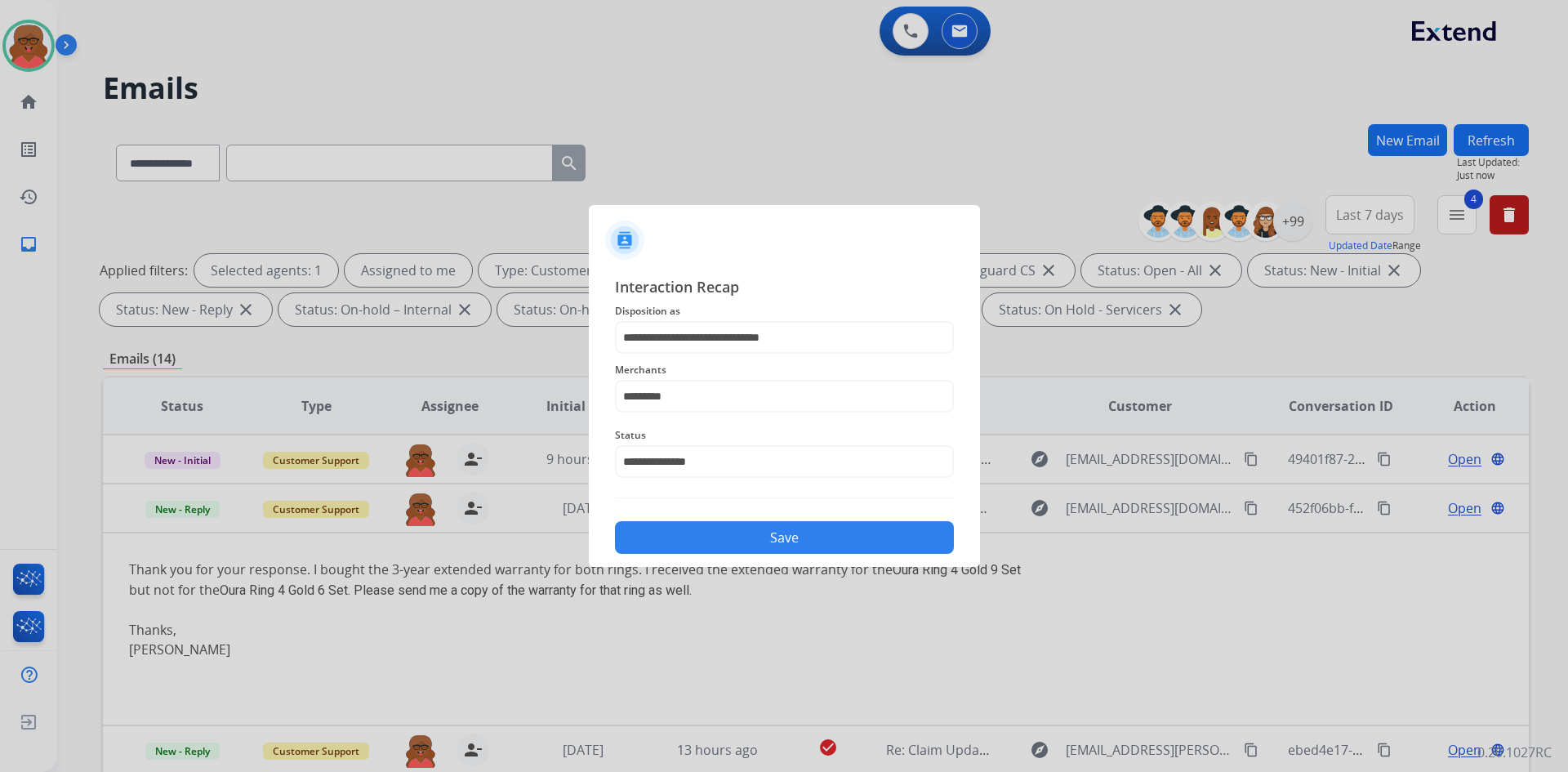
click at [765, 528] on button "Save" at bounding box center [784, 538] width 339 height 33
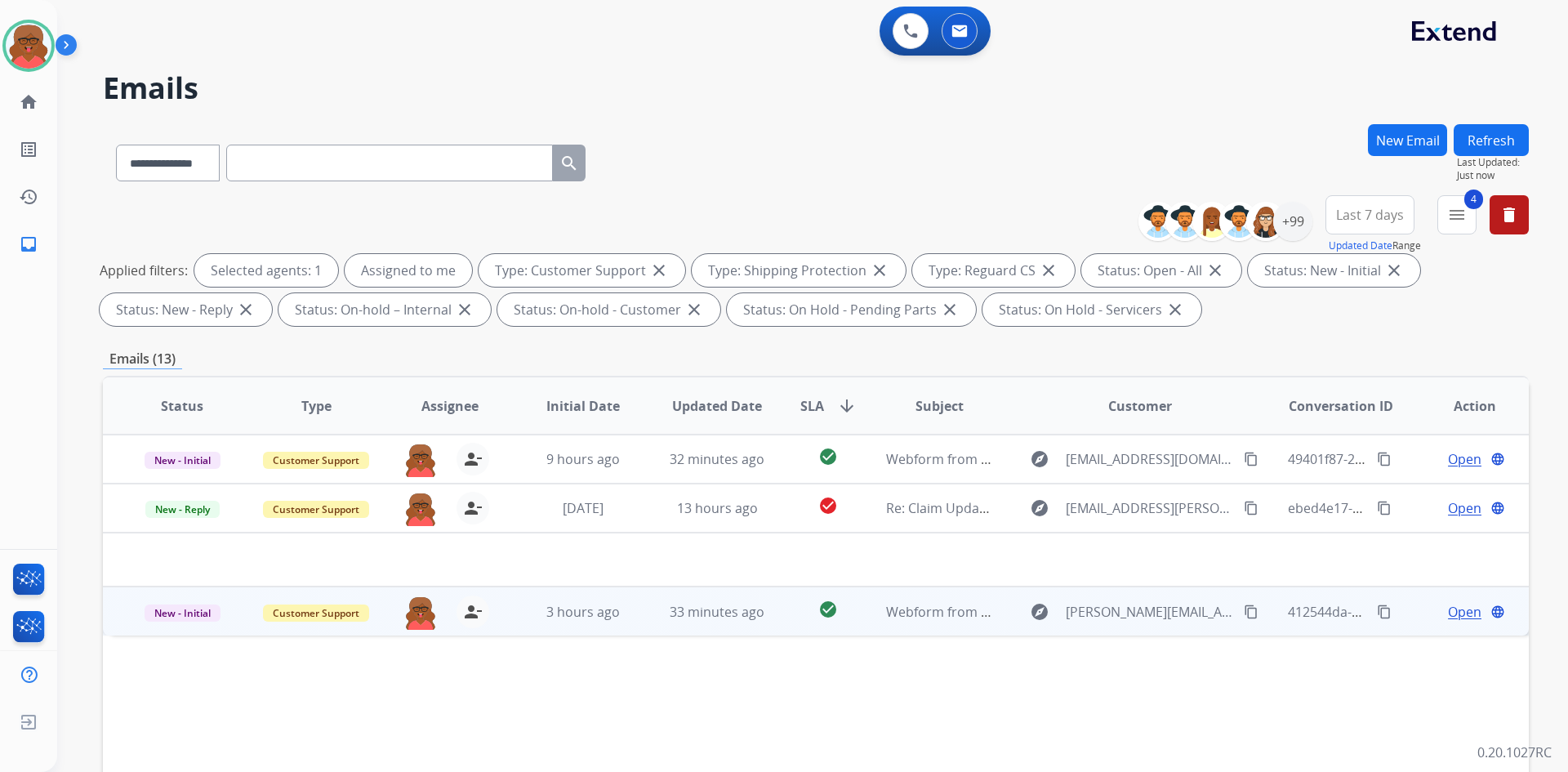
click at [899, 615] on span "Webform from [PERSON_NAME][EMAIL_ADDRESS][PERSON_NAME][DOMAIN_NAME] on [DATE]" at bounding box center [1173, 611] width 572 height 18
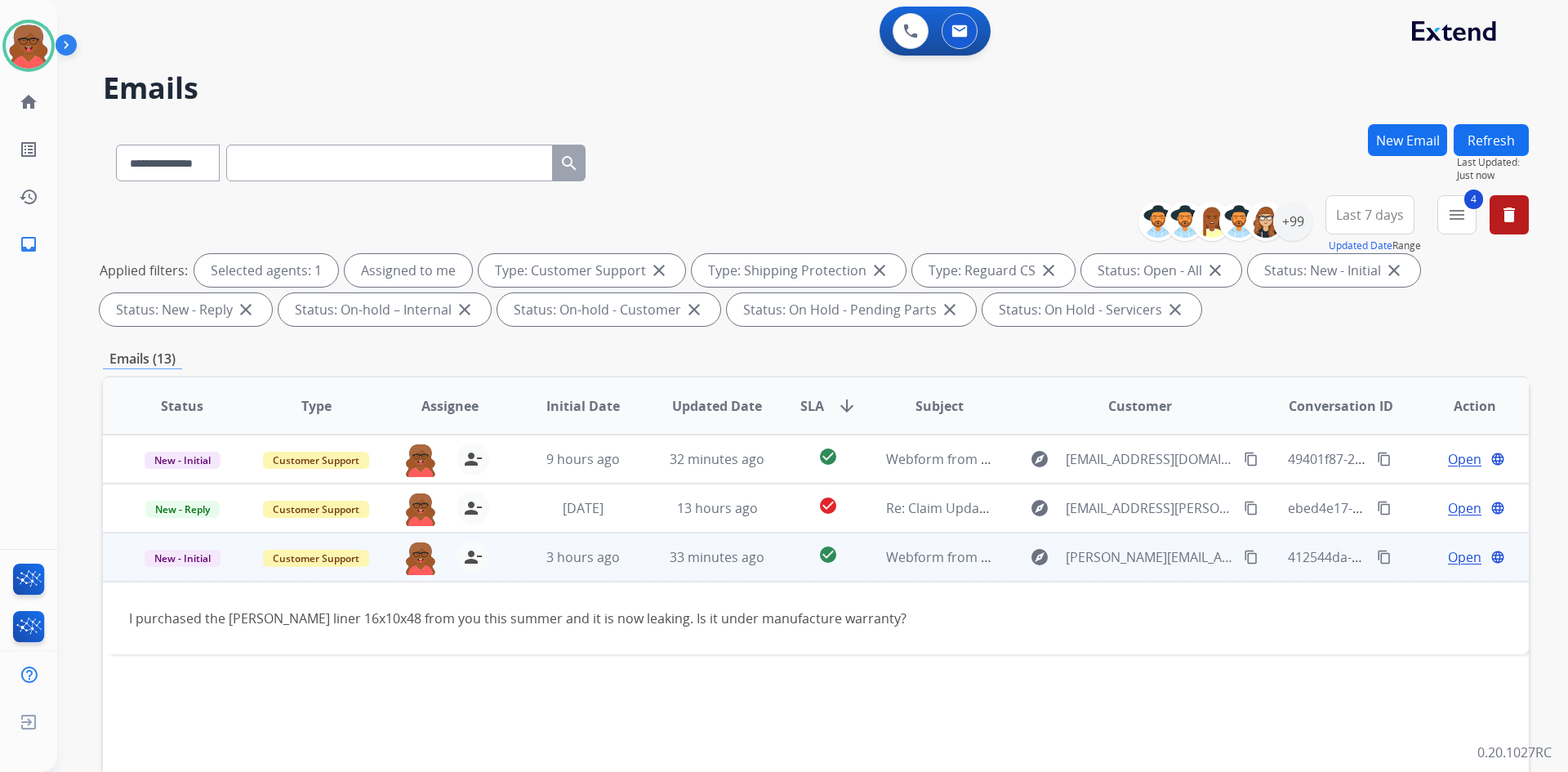
click at [1248, 560] on button "content_copy" at bounding box center [1251, 556] width 19 height 19
click at [1460, 558] on span "Open" at bounding box center [1466, 556] width 34 height 19
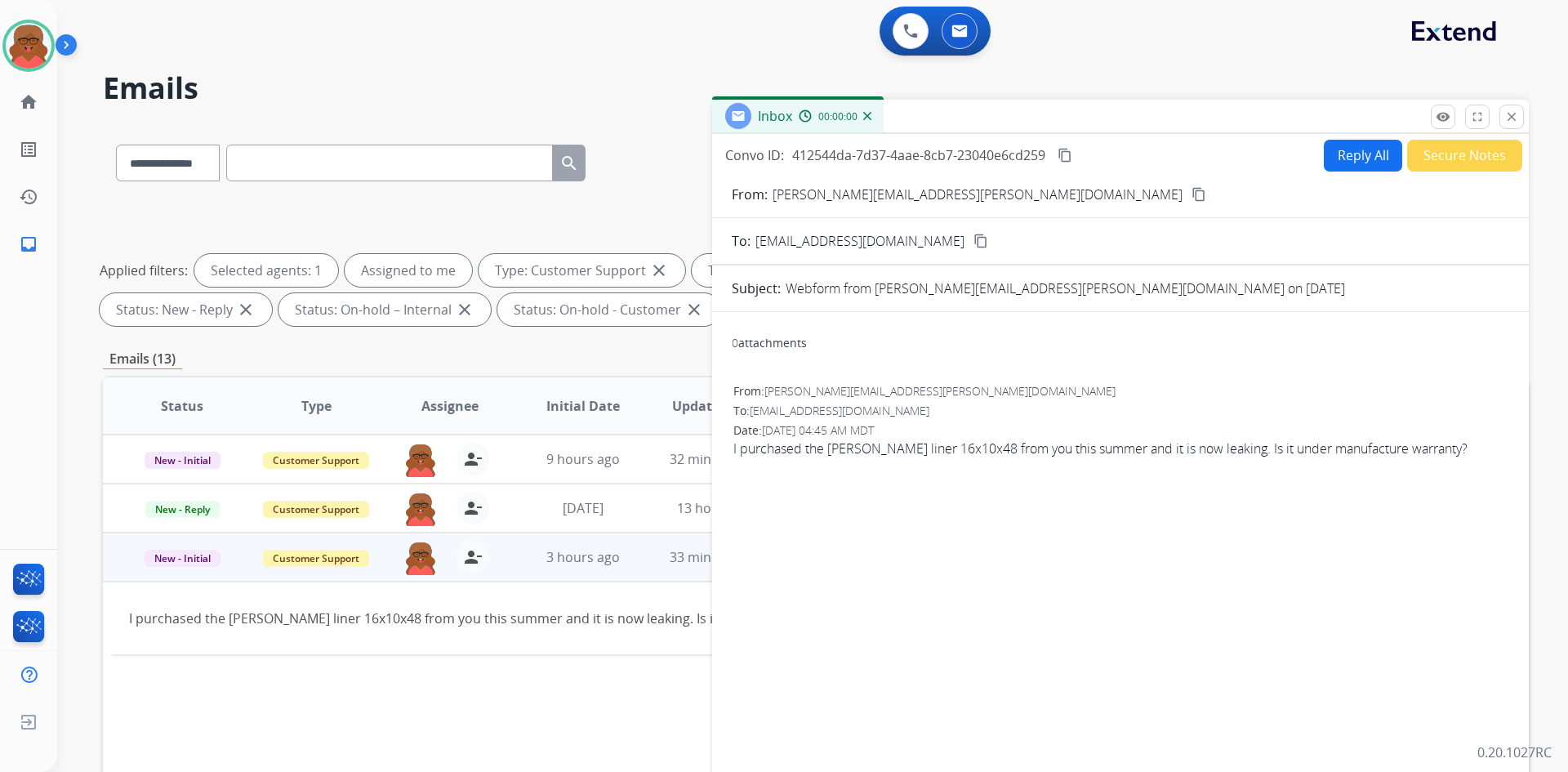
click at [1364, 165] on button "Reply All" at bounding box center [1363, 156] width 79 height 32
select select "**********"
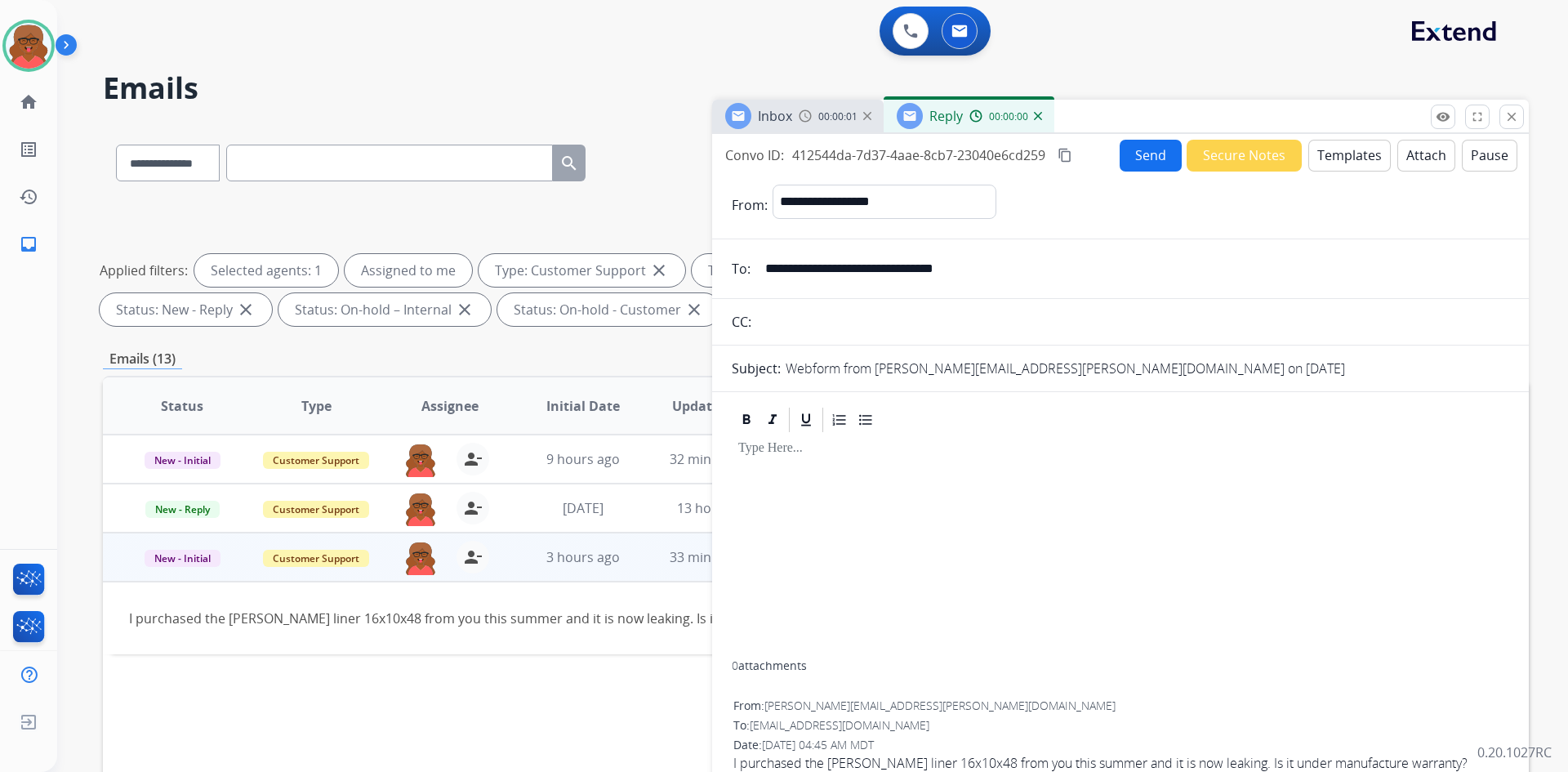
click at [1362, 160] on button "Templates" at bounding box center [1350, 156] width 82 height 32
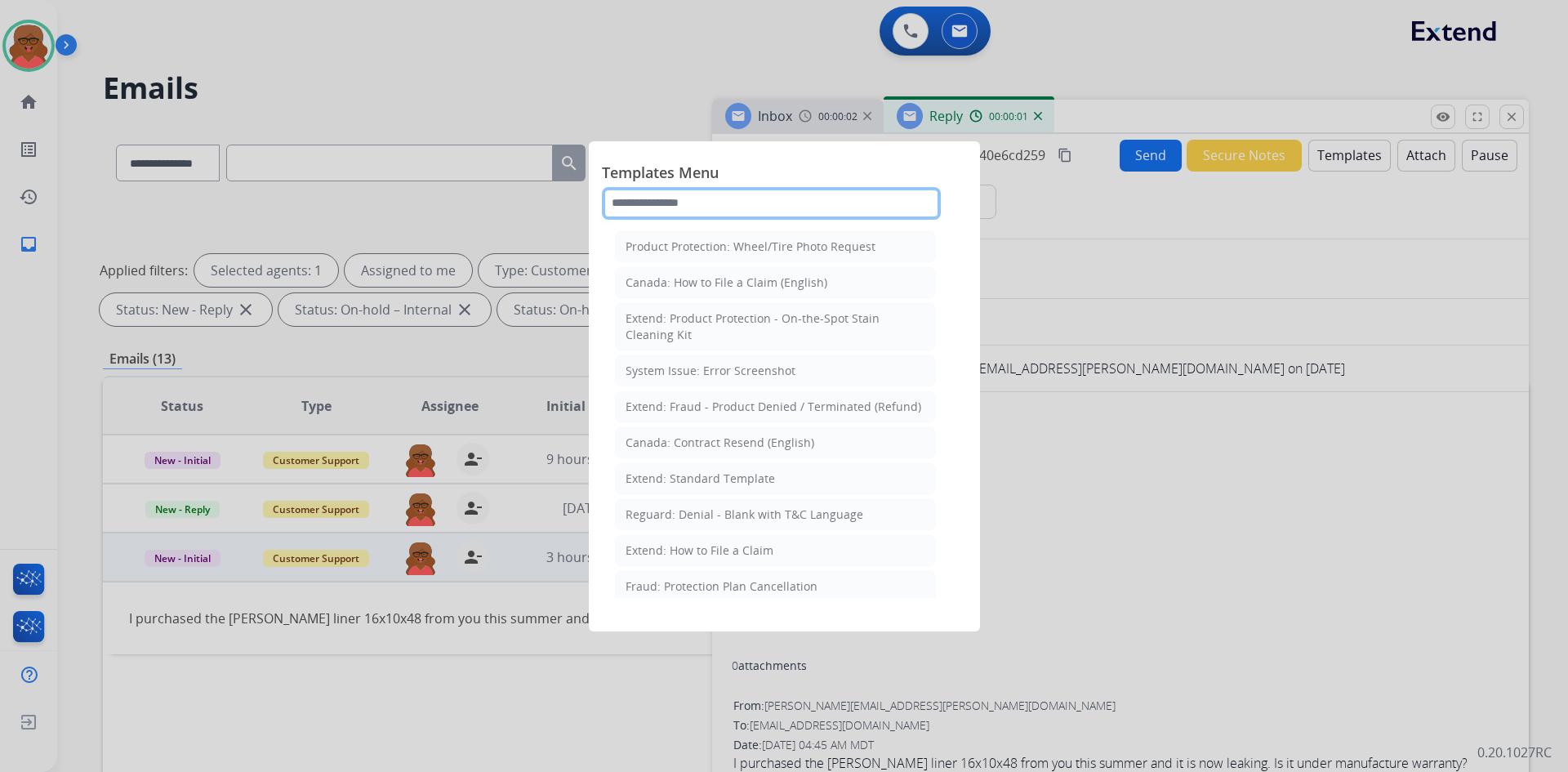
click at [847, 207] on input "text" at bounding box center [771, 203] width 339 height 33
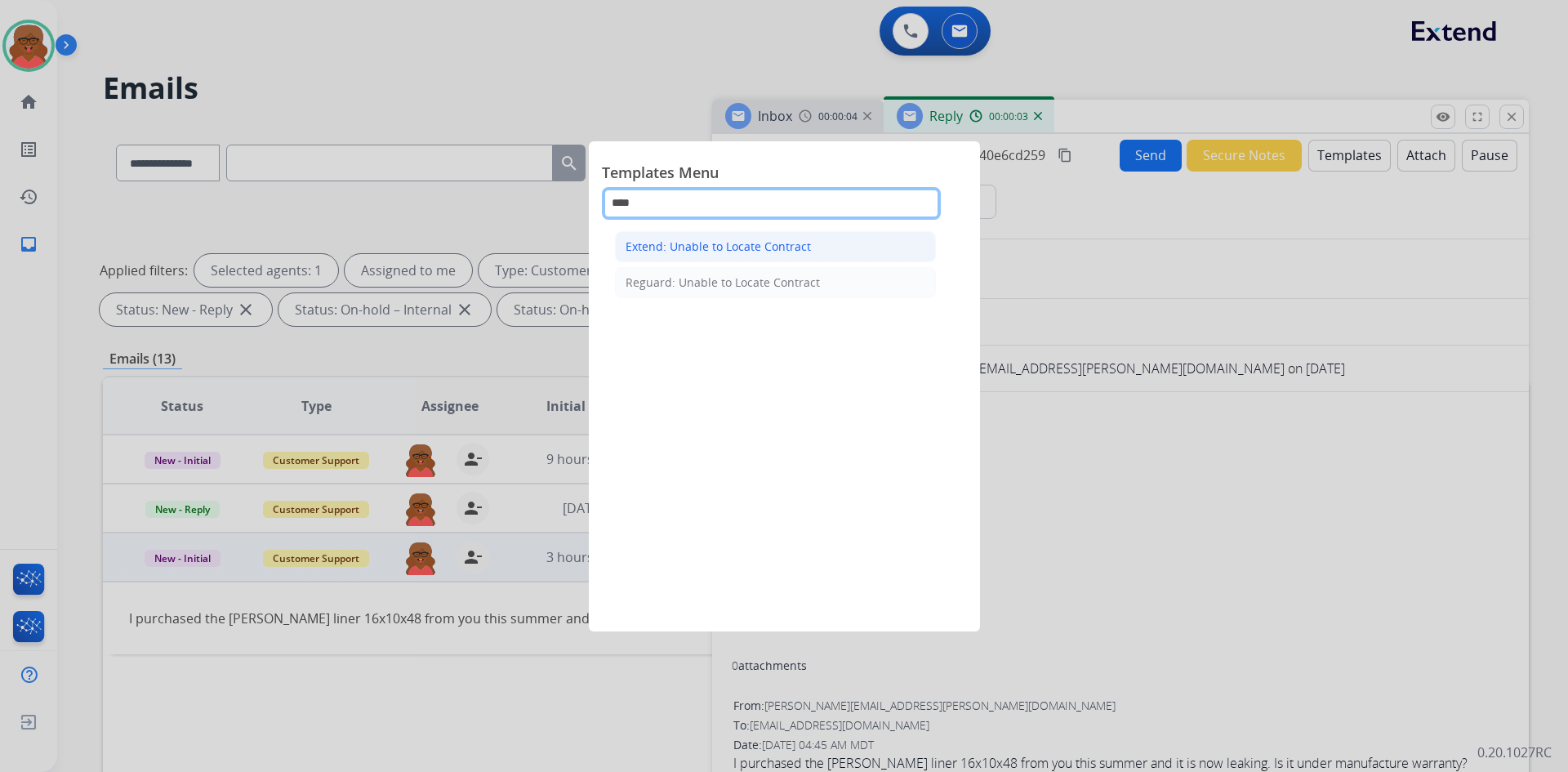
type input "****"
click at [861, 247] on li "Extend: Unable to Locate Contract" at bounding box center [775, 246] width 321 height 31
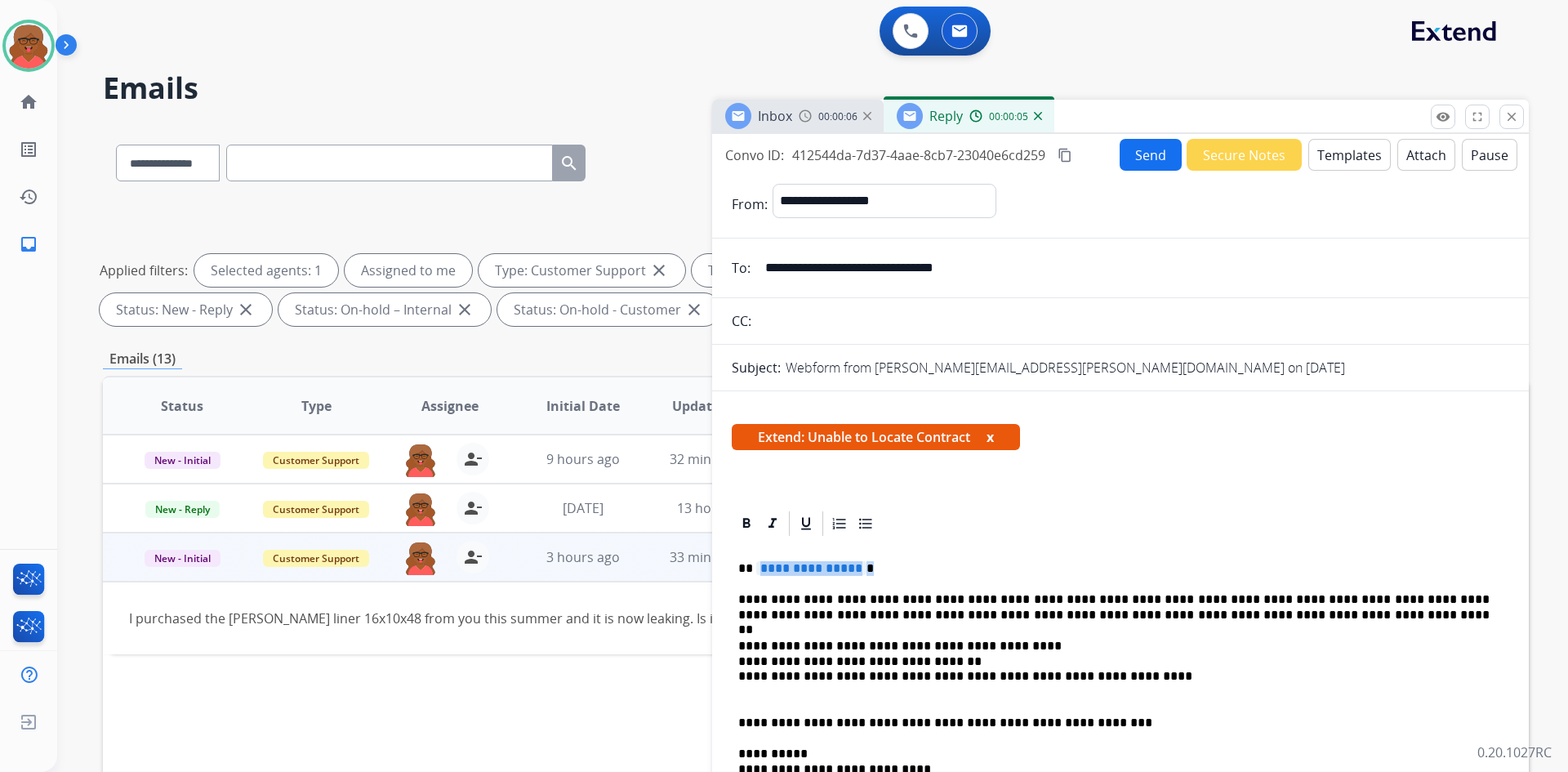
drag, startPoint x: 758, startPoint y: 565, endPoint x: 889, endPoint y: 552, distance: 131.6
click at [1140, 151] on button "Send" at bounding box center [1151, 155] width 62 height 32
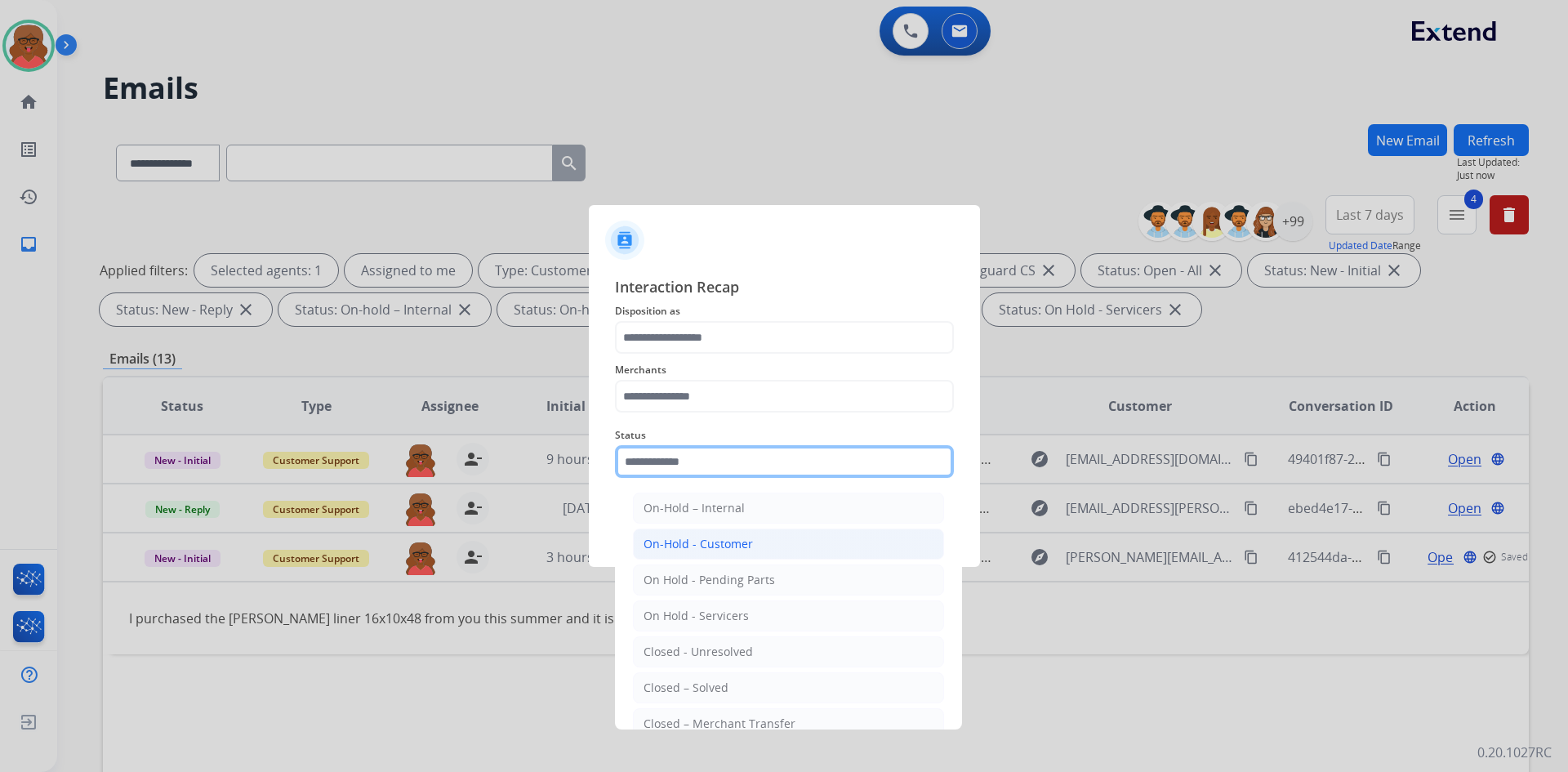
drag, startPoint x: 721, startPoint y: 462, endPoint x: 721, endPoint y: 532, distance: 70.0
click at [721, 462] on input "text" at bounding box center [784, 461] width 339 height 33
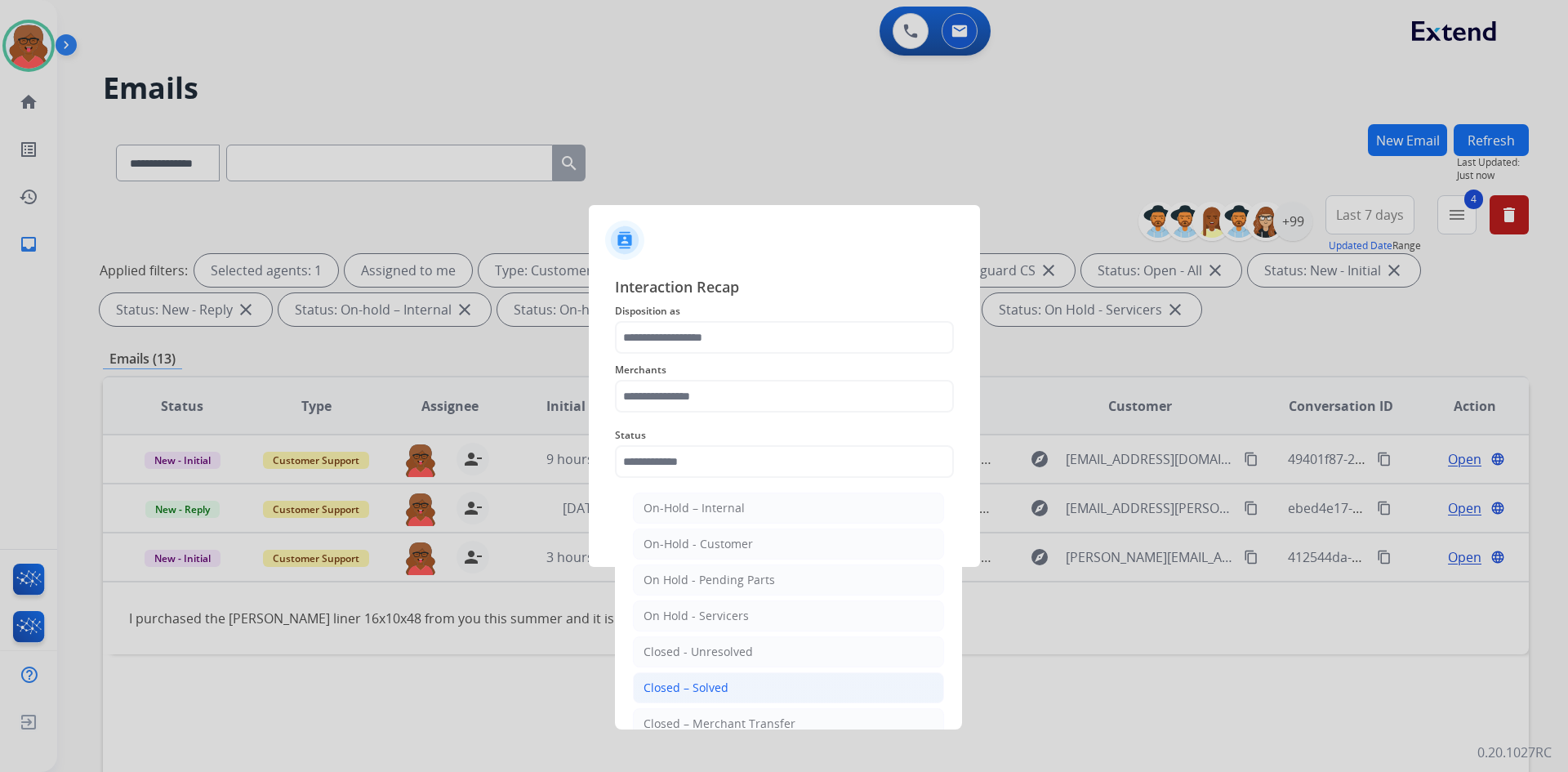
click at [675, 684] on div "Closed – Solved" at bounding box center [686, 687] width 85 height 16
type input "**********"
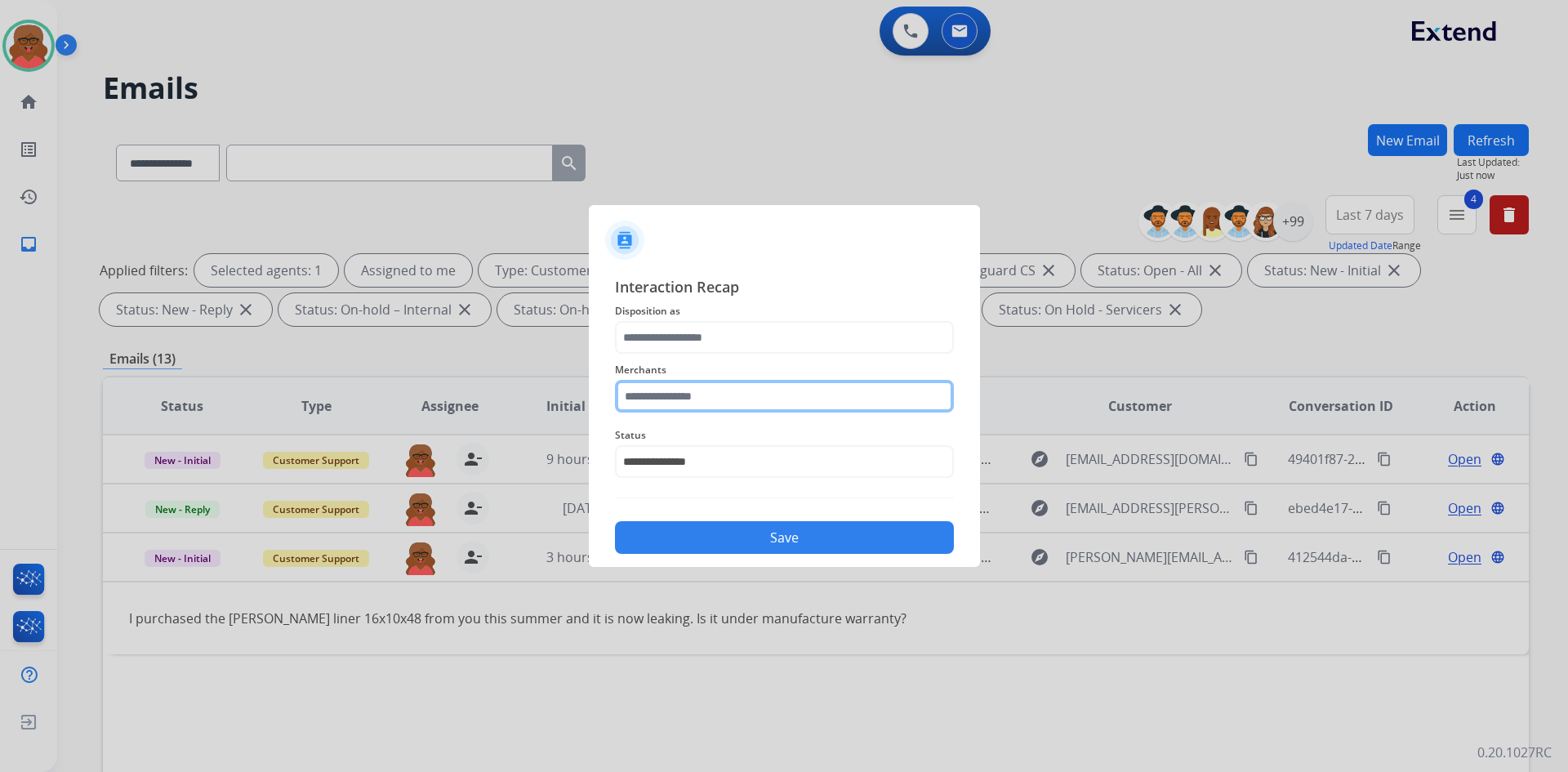
click at [704, 401] on input "text" at bounding box center [784, 396] width 339 height 33
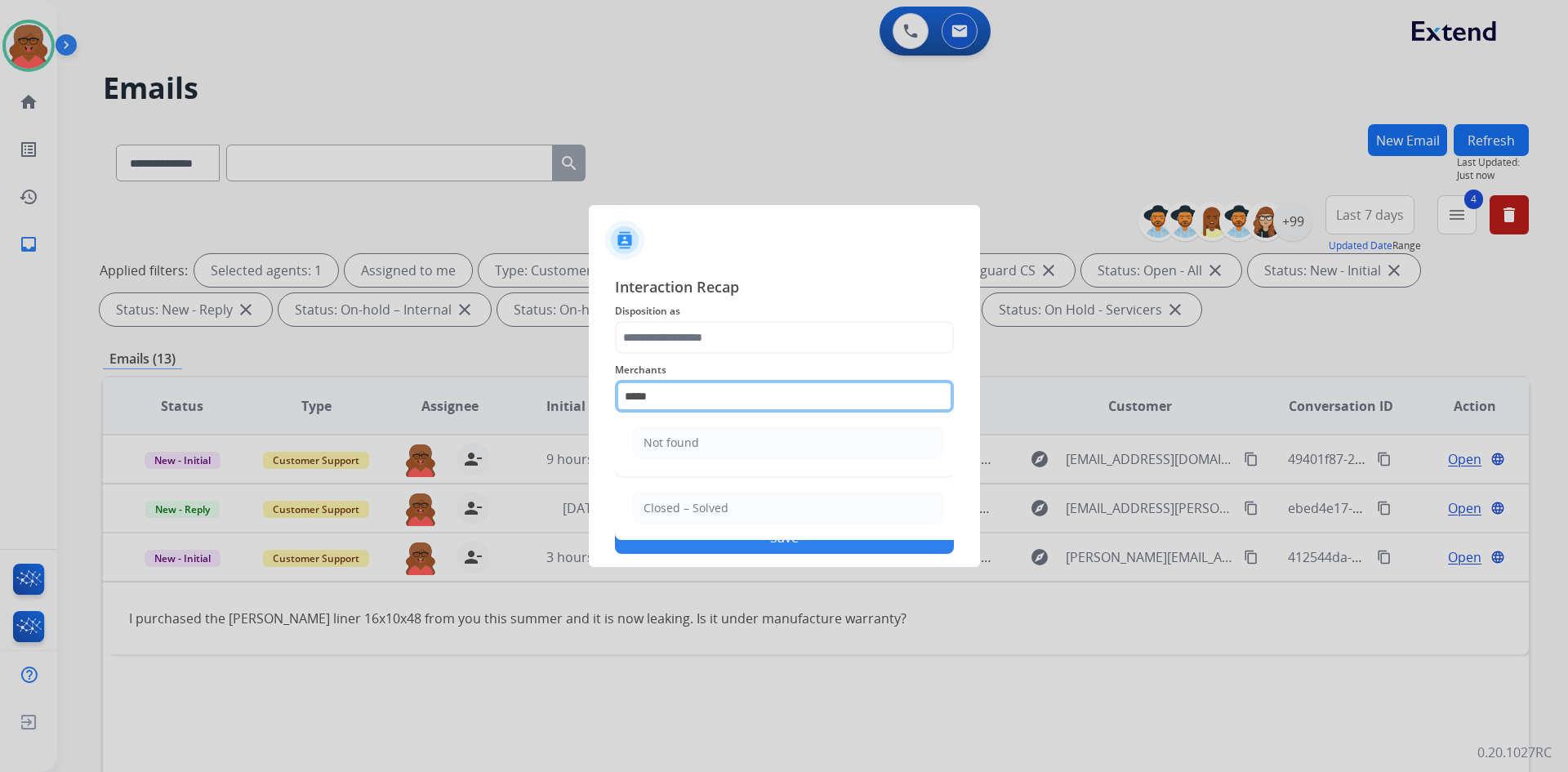
click at [704, 391] on input "*****" at bounding box center [784, 396] width 339 height 33
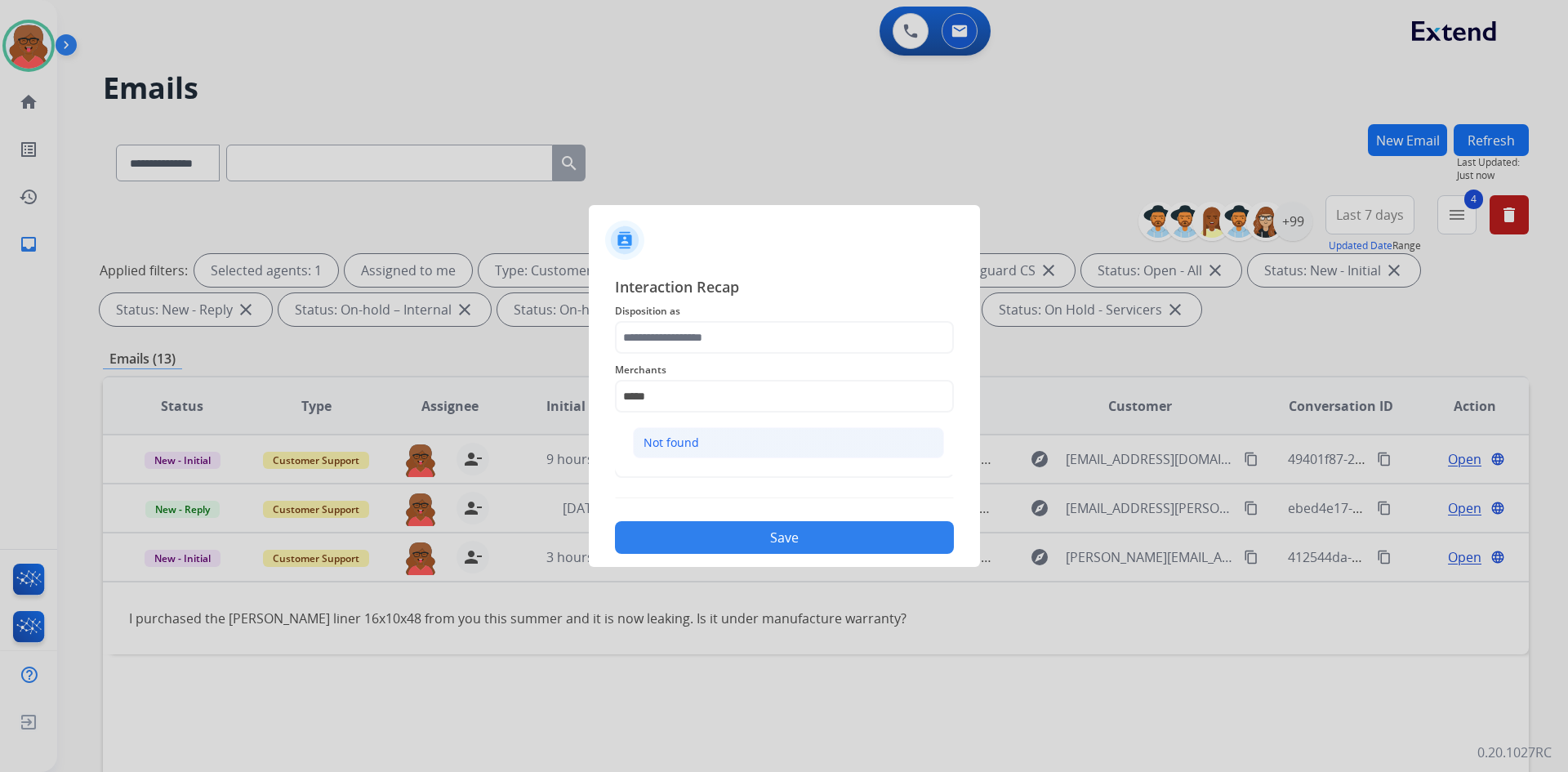
click at [691, 438] on div "Not found" at bounding box center [671, 442] width 56 height 16
type input "*********"
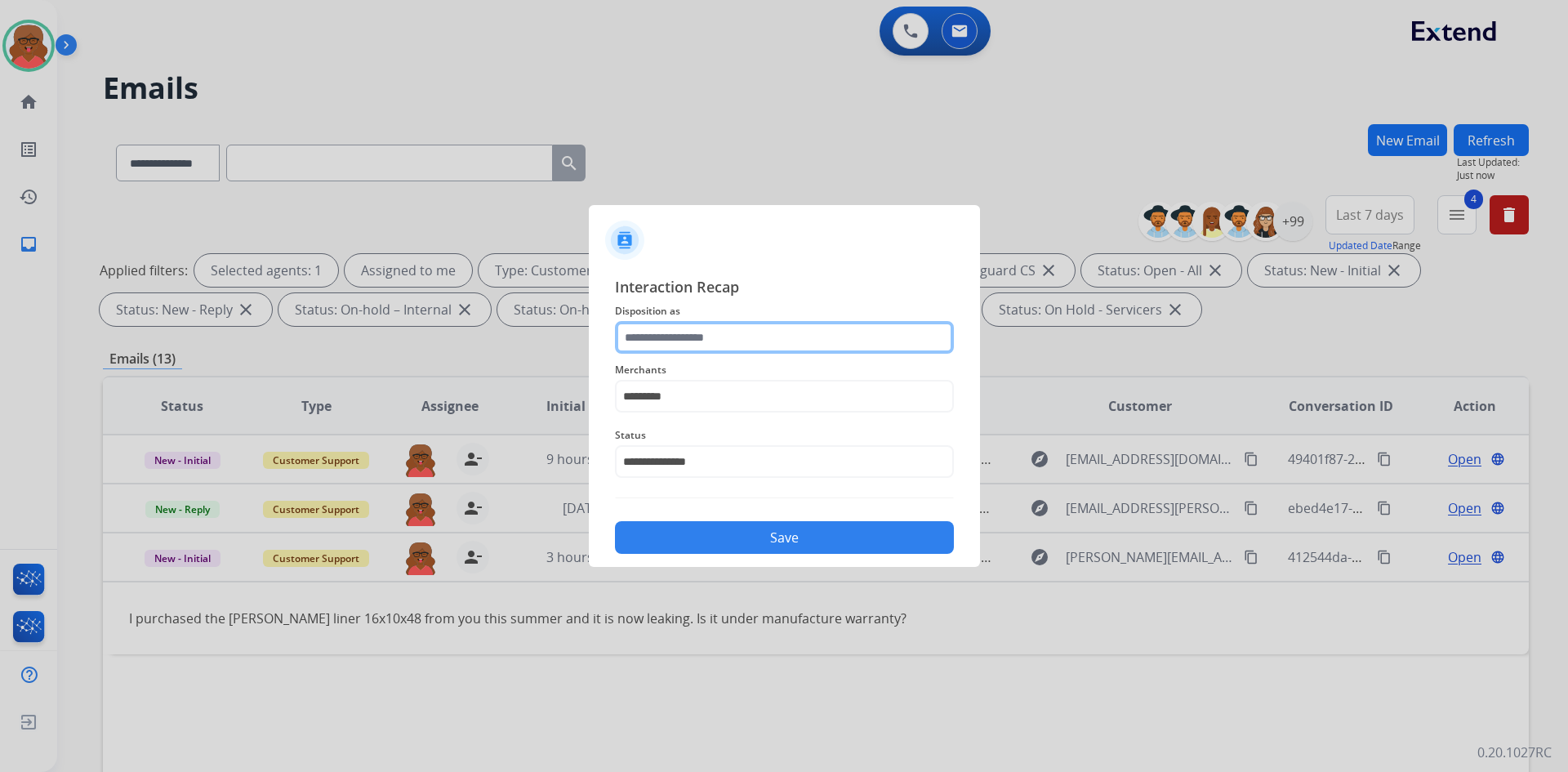
click at [716, 345] on input "text" at bounding box center [784, 337] width 339 height 33
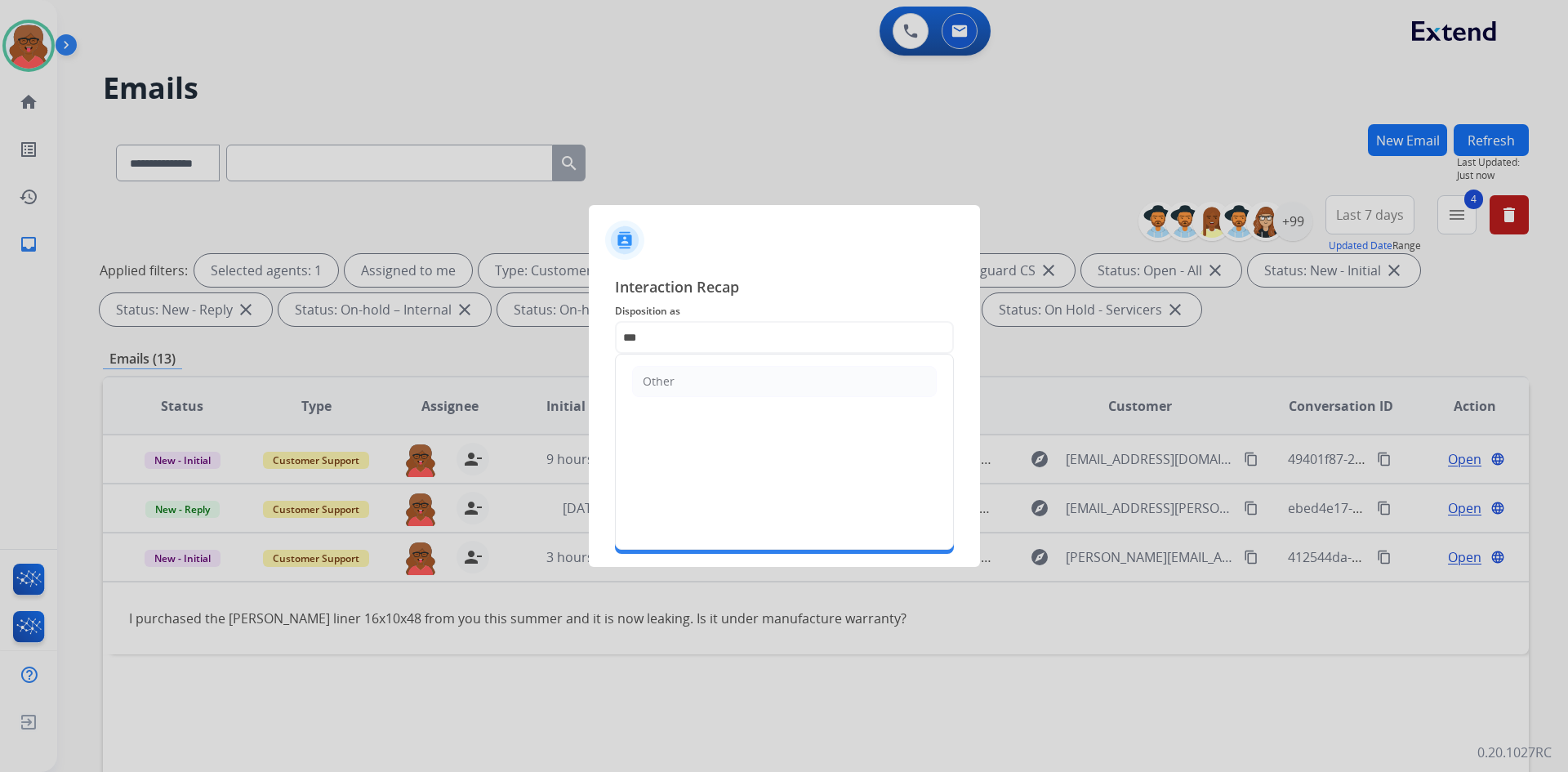
click at [718, 362] on ul "Other" at bounding box center [784, 382] width 337 height 54
click at [720, 338] on input "***" at bounding box center [784, 337] width 339 height 33
click at [709, 377] on li "Other" at bounding box center [785, 381] width 305 height 31
type input "*****"
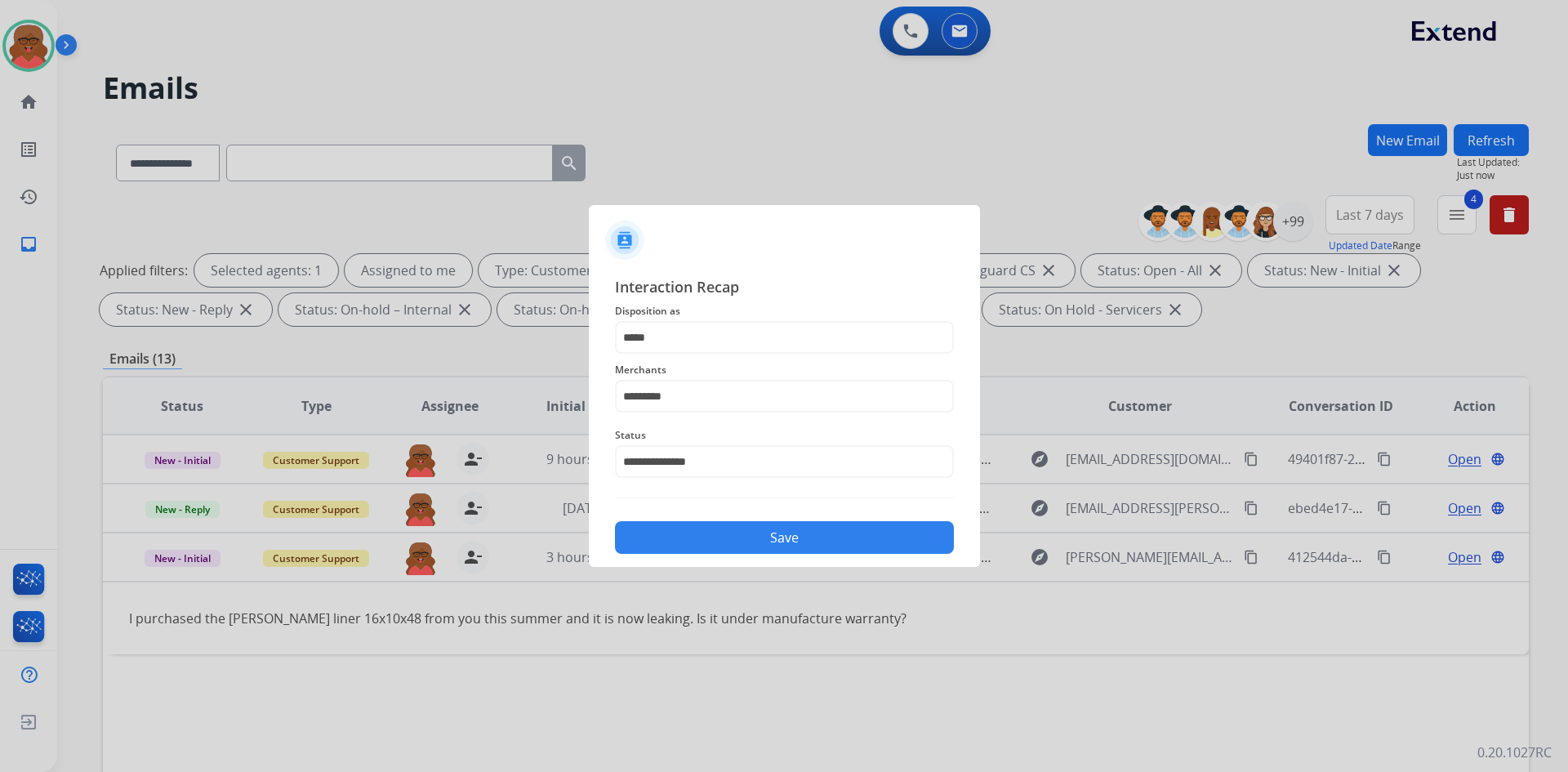
click at [754, 538] on button "Save" at bounding box center [784, 538] width 339 height 33
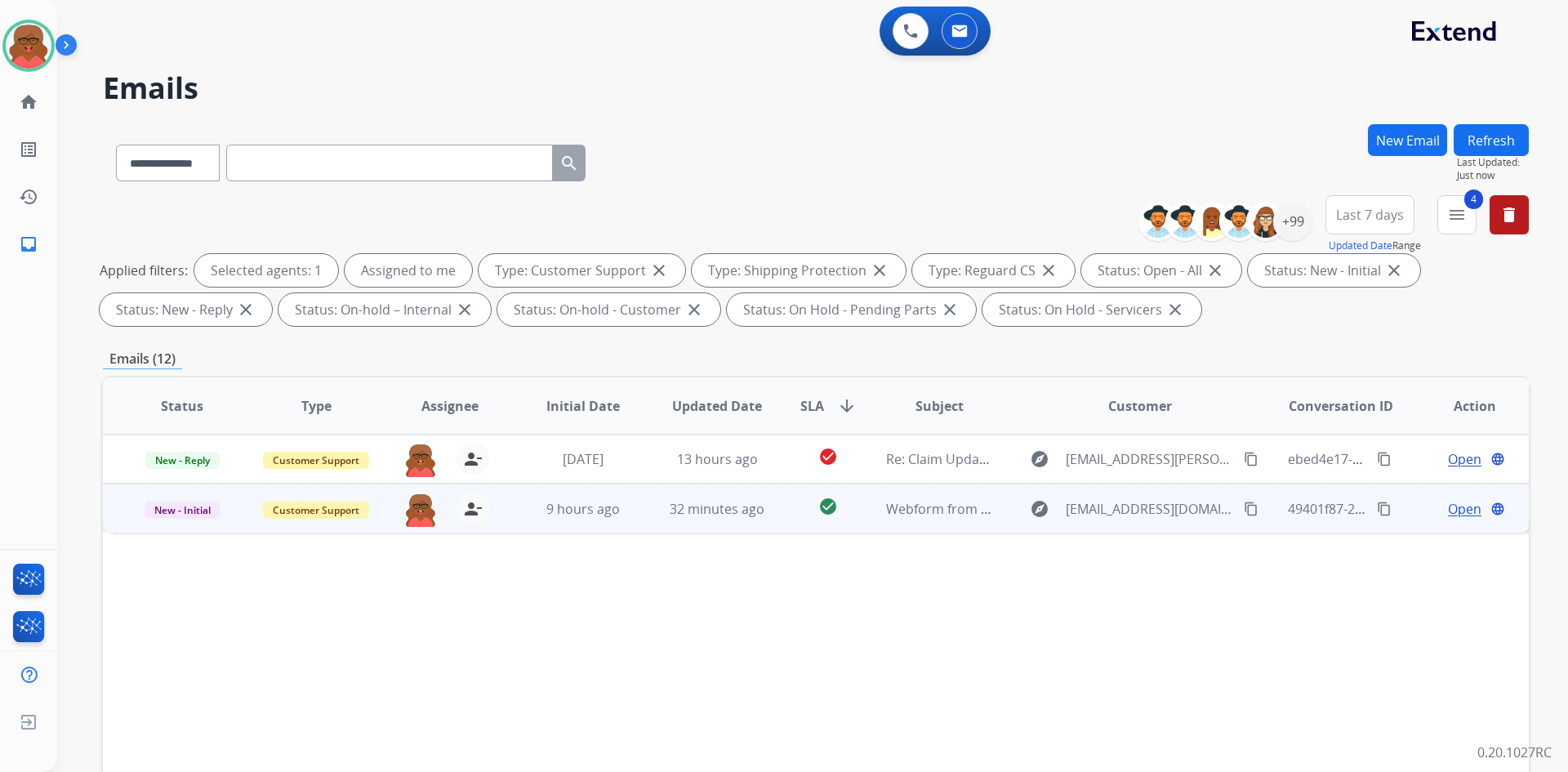
click at [1244, 510] on mat-icon "content_copy" at bounding box center [1251, 508] width 14 height 14
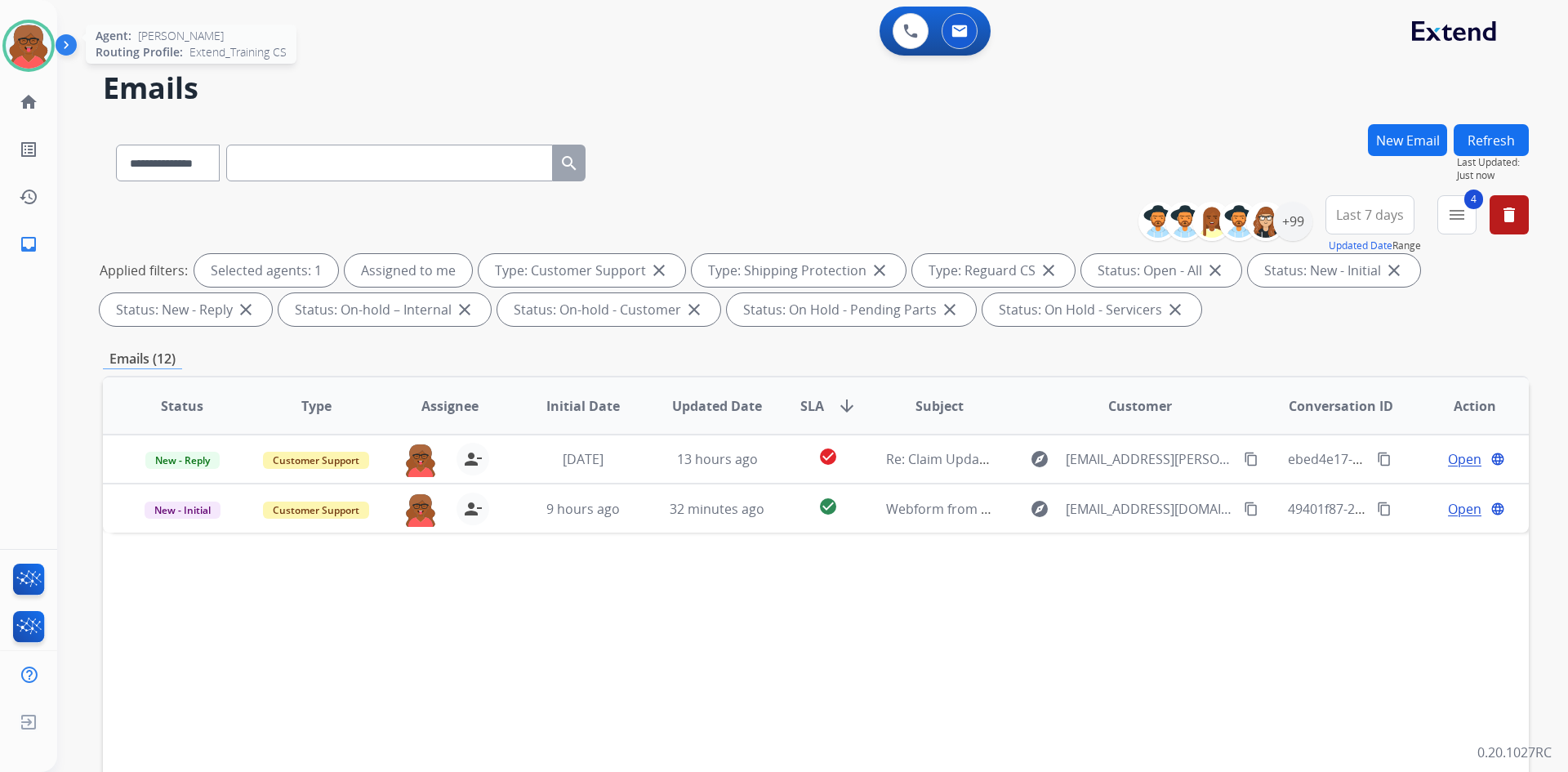
click at [29, 40] on img at bounding box center [29, 46] width 46 height 46
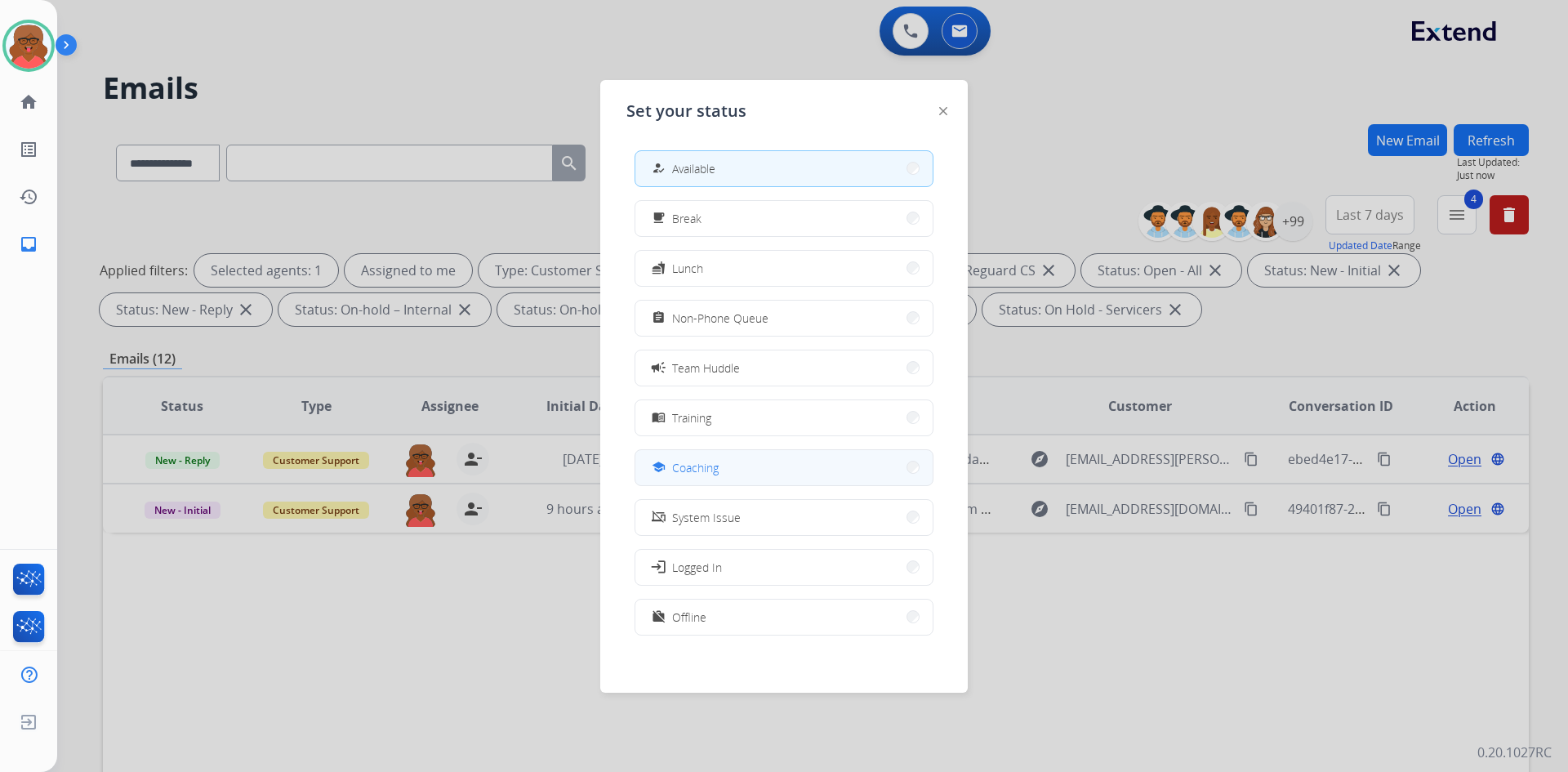
click at [721, 468] on button "school Coaching" at bounding box center [784, 467] width 297 height 35
